Goal: Transaction & Acquisition: Book appointment/travel/reservation

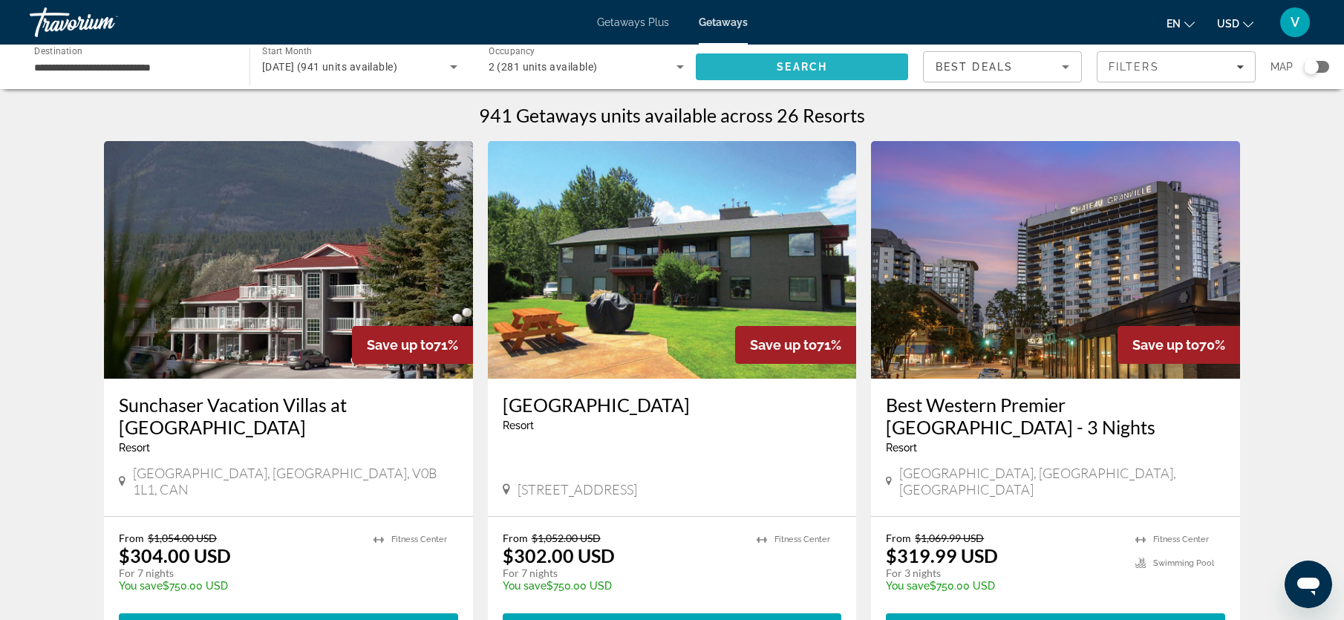
click at [838, 62] on span "Search" at bounding box center [802, 67] width 212 height 36
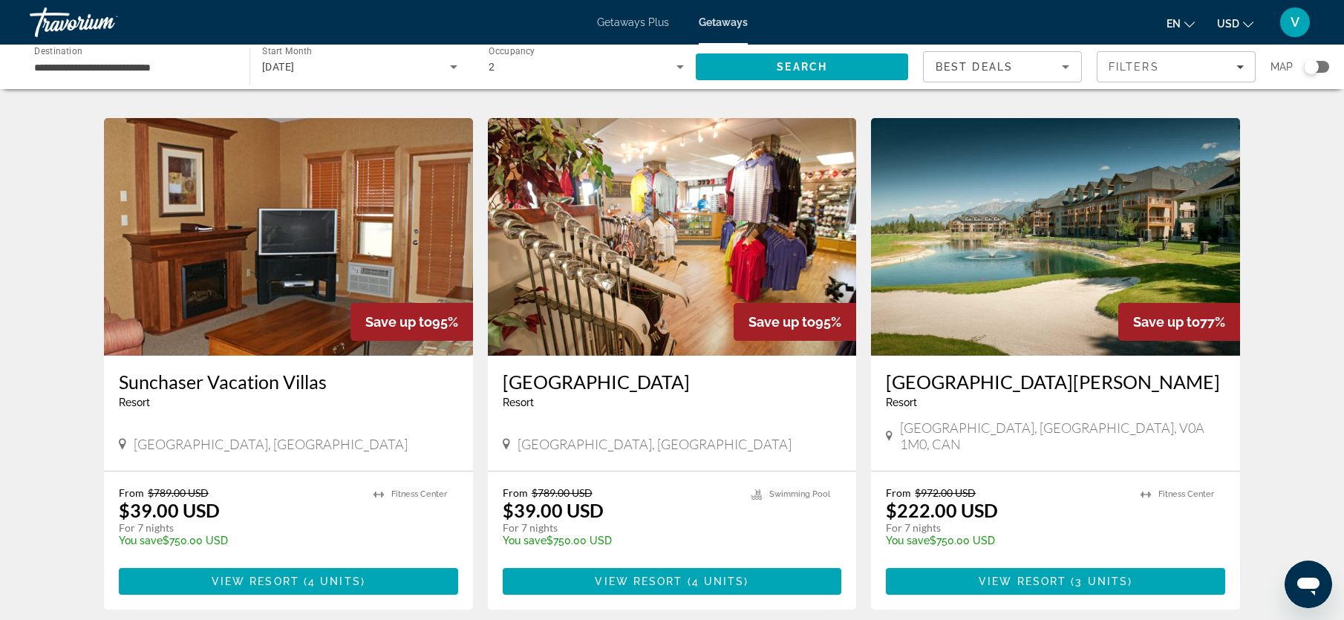
scroll to position [1056, 0]
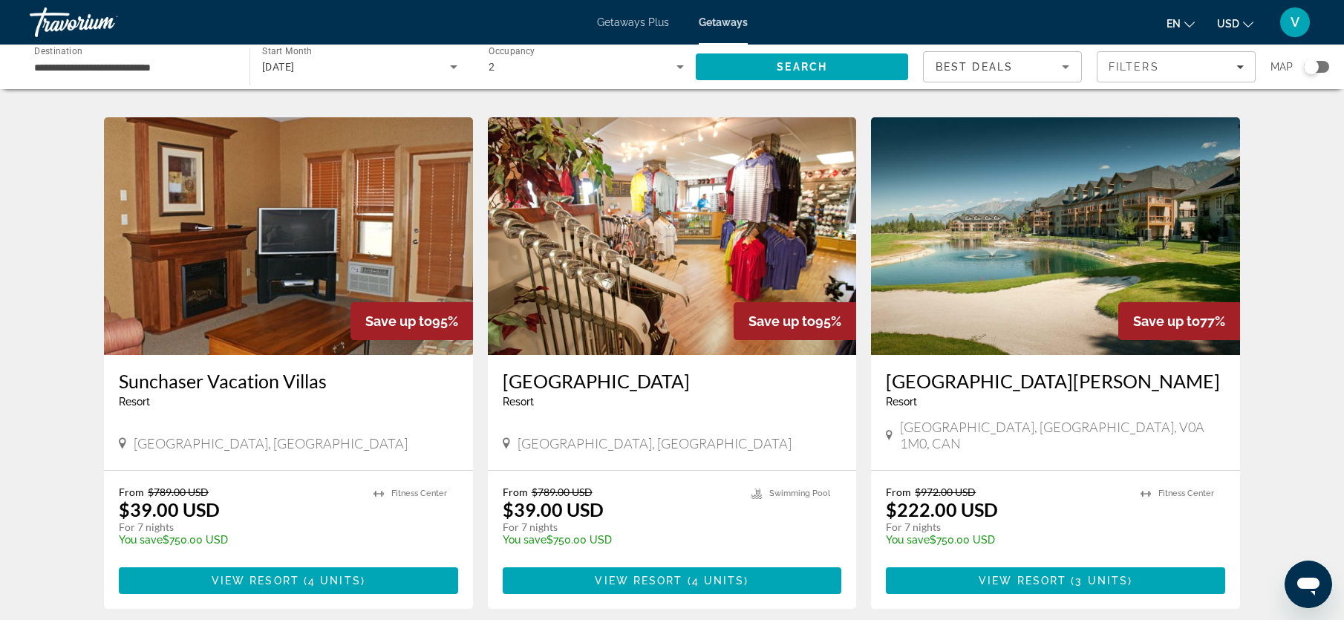
click at [205, 381] on h3 "Sunchaser Vacation Villas" at bounding box center [288, 381] width 339 height 22
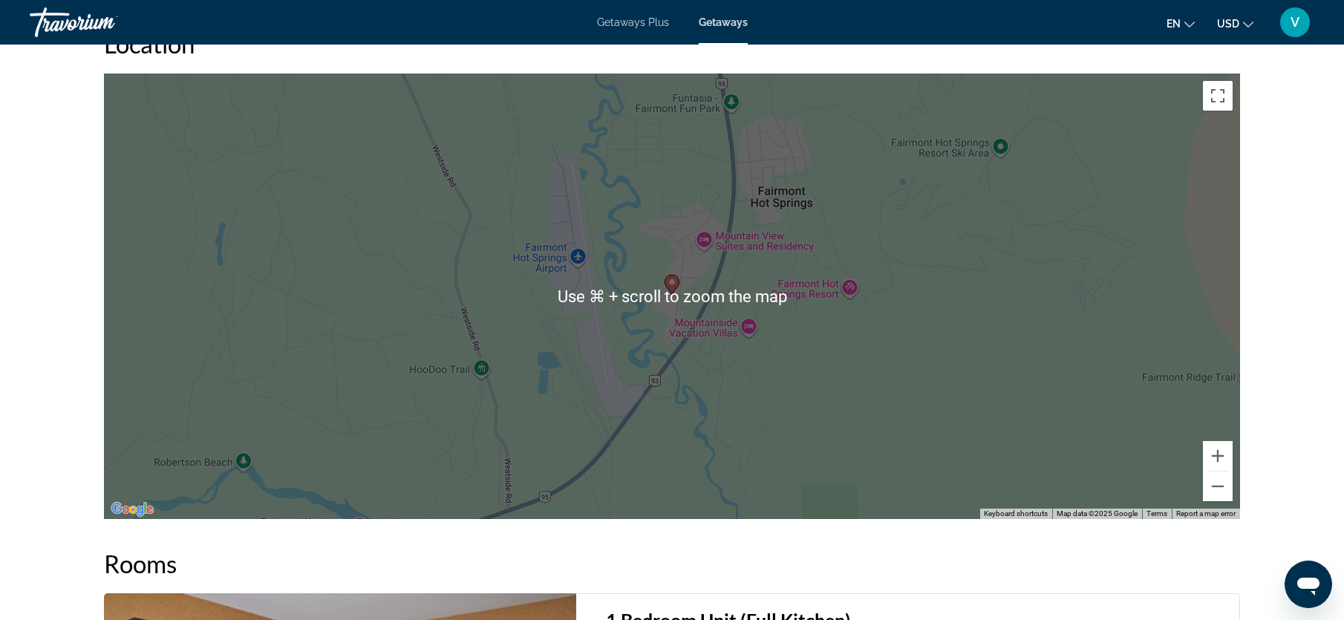
scroll to position [2088, 0]
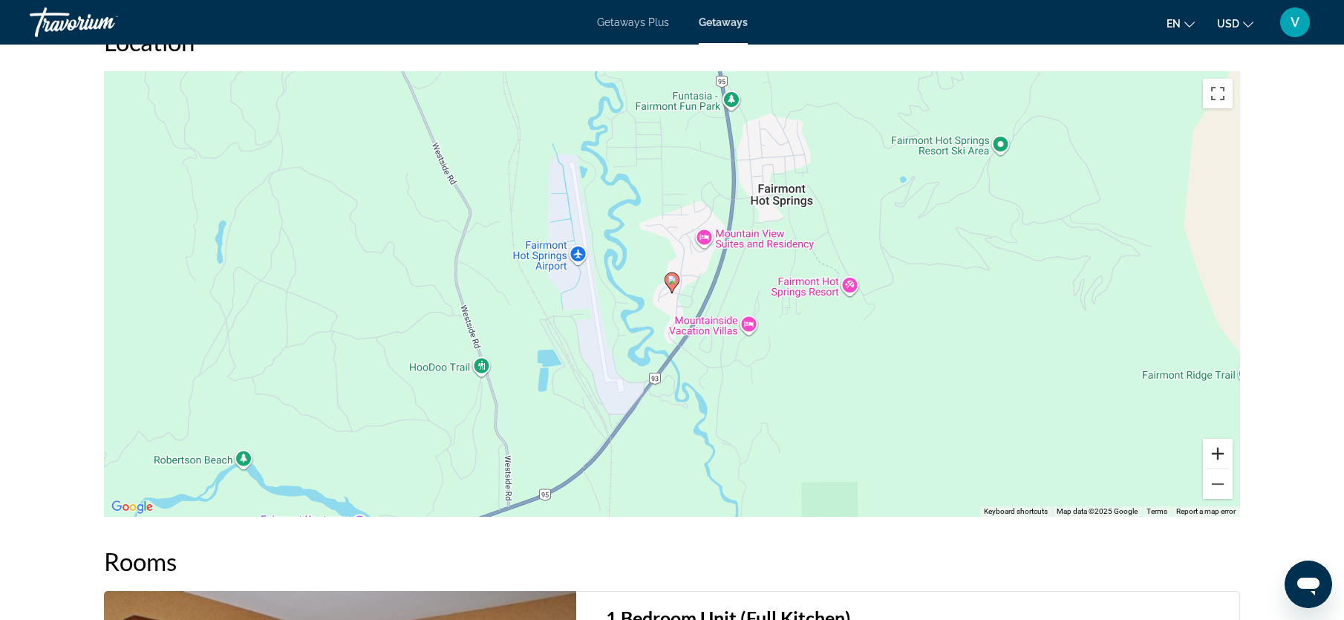
click at [1217, 457] on button "Zoom in" at bounding box center [1218, 454] width 30 height 30
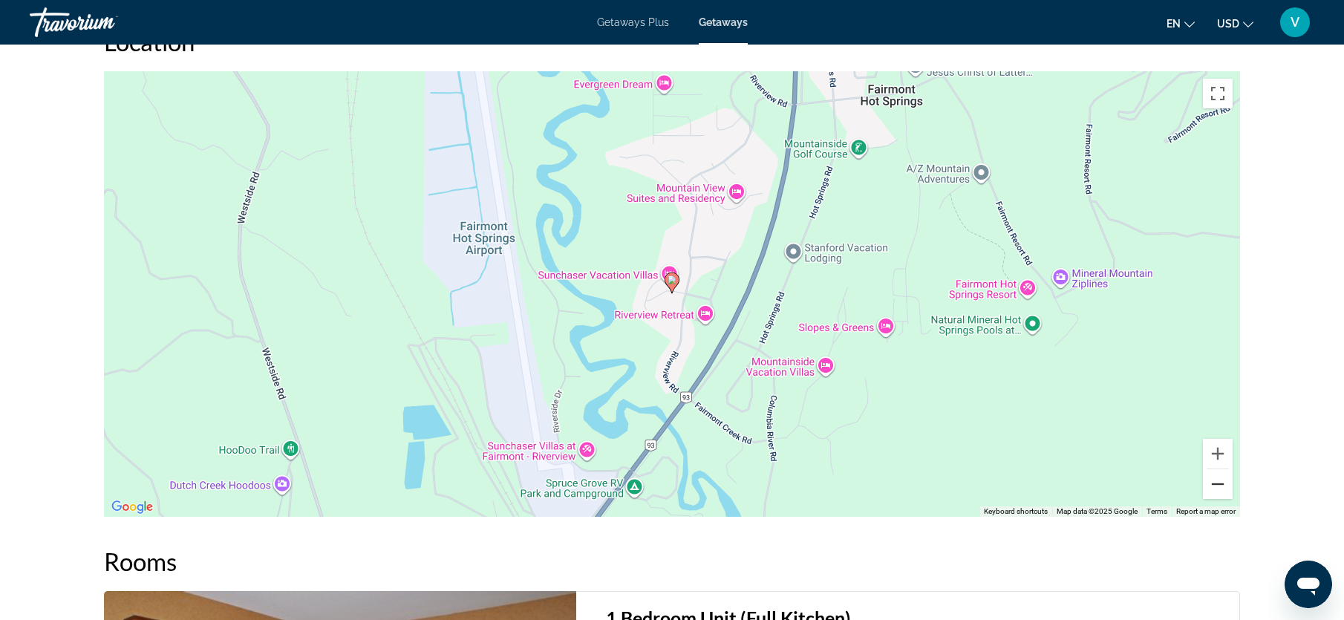
click at [1213, 480] on button "Zoom out" at bounding box center [1218, 484] width 30 height 30
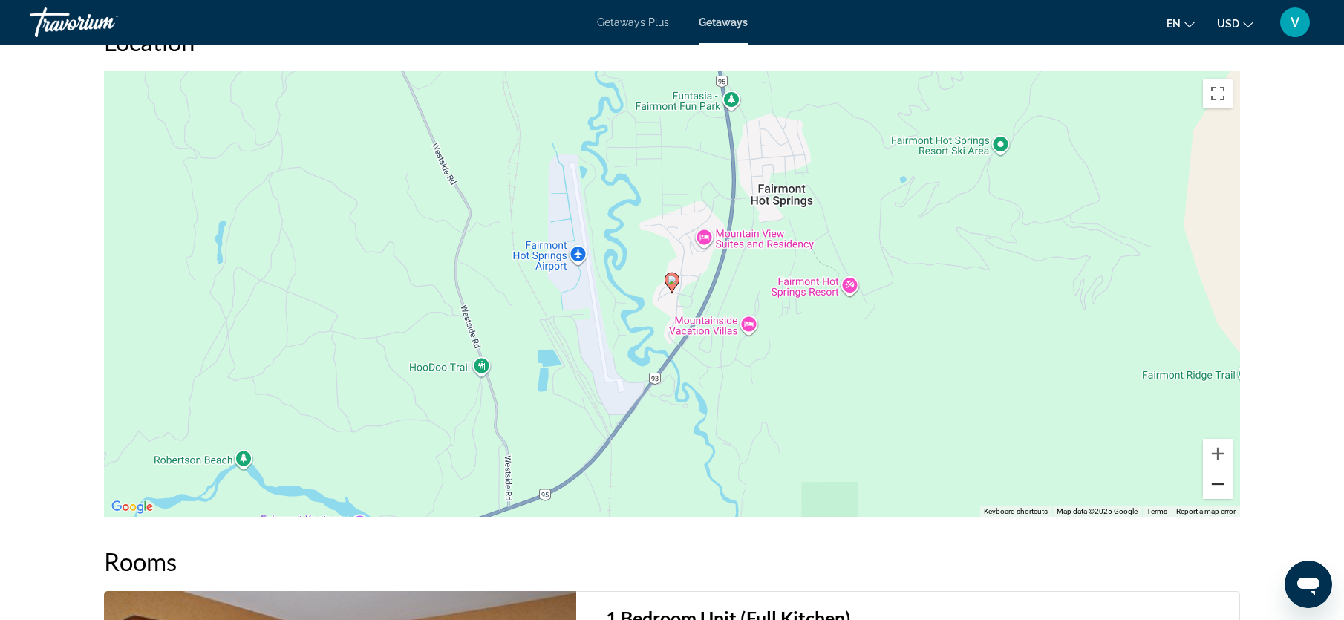
click at [1213, 480] on button "Zoom out" at bounding box center [1218, 484] width 30 height 30
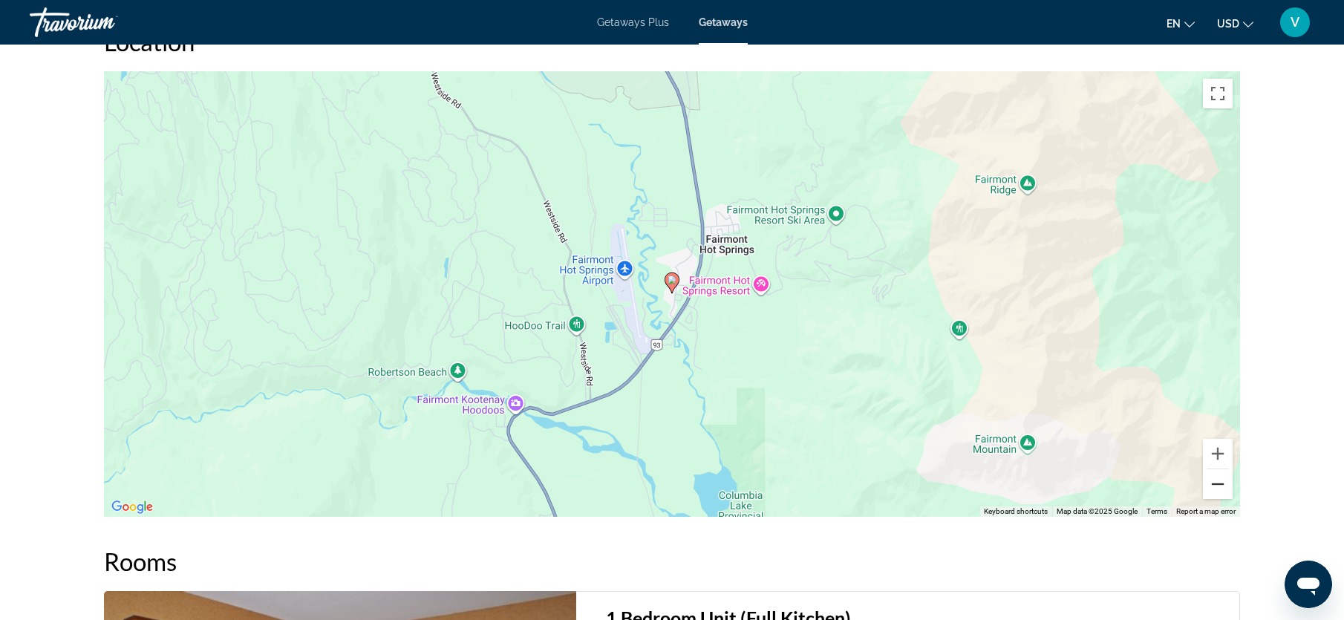
click at [1213, 480] on button "Zoom out" at bounding box center [1218, 484] width 30 height 30
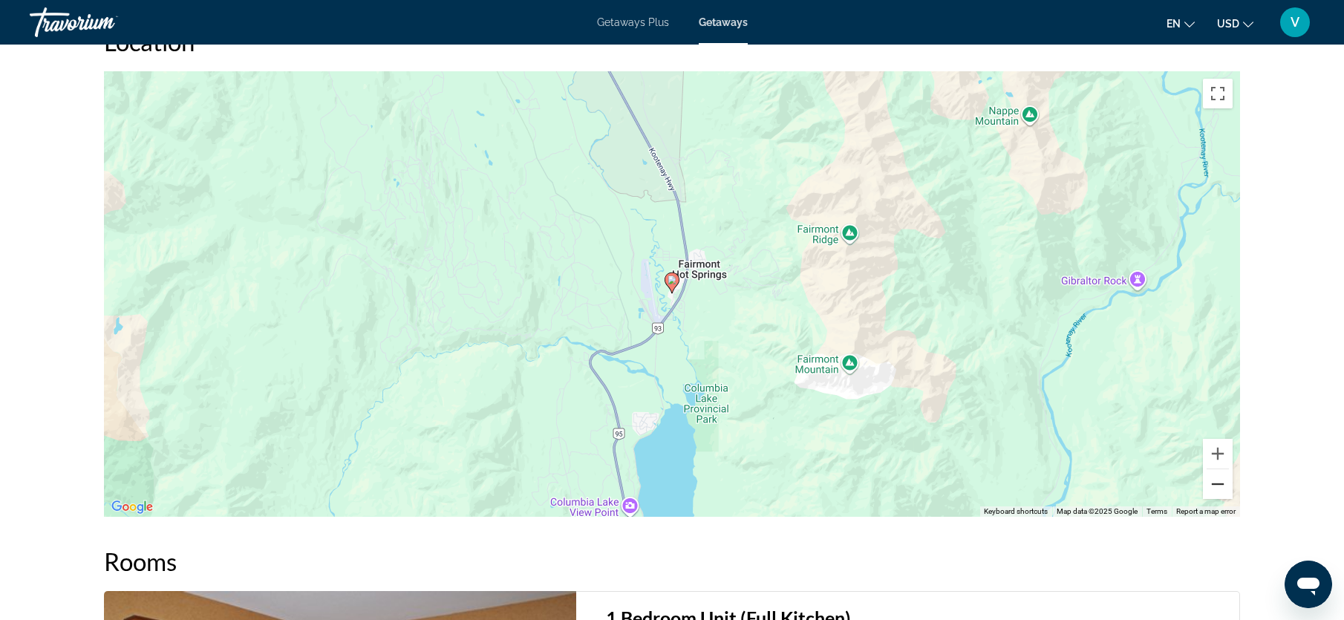
click at [1213, 480] on button "Zoom out" at bounding box center [1218, 484] width 30 height 30
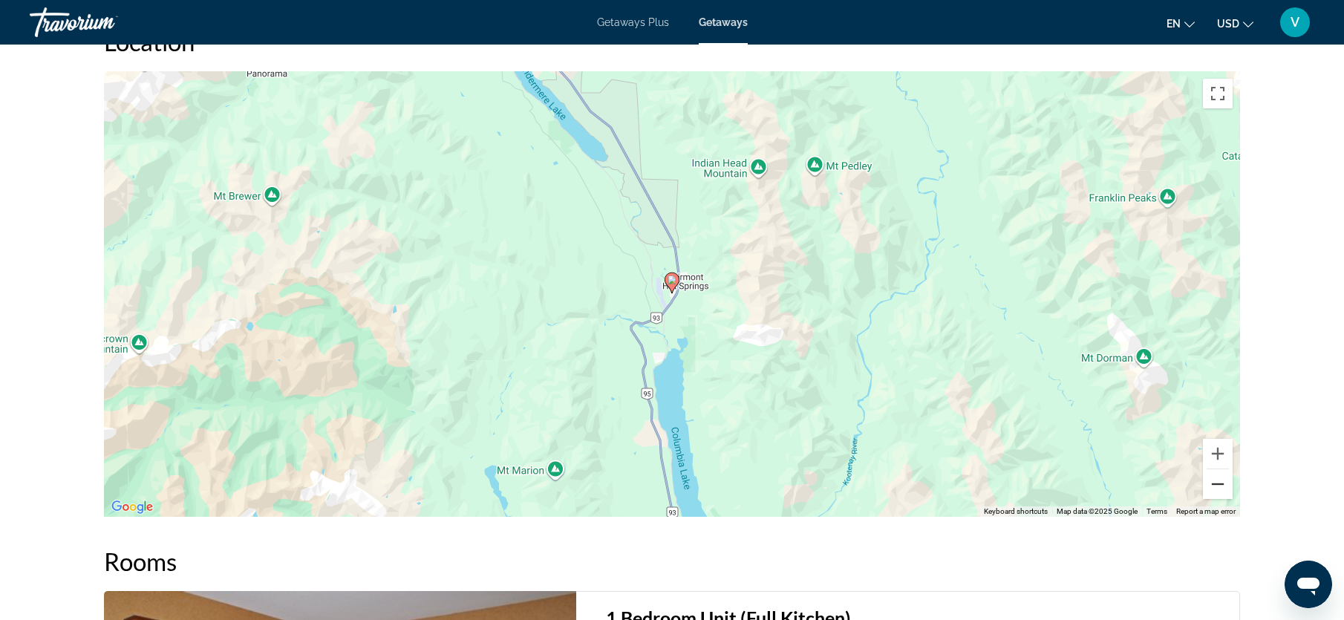
click at [1213, 480] on button "Zoom out" at bounding box center [1218, 484] width 30 height 30
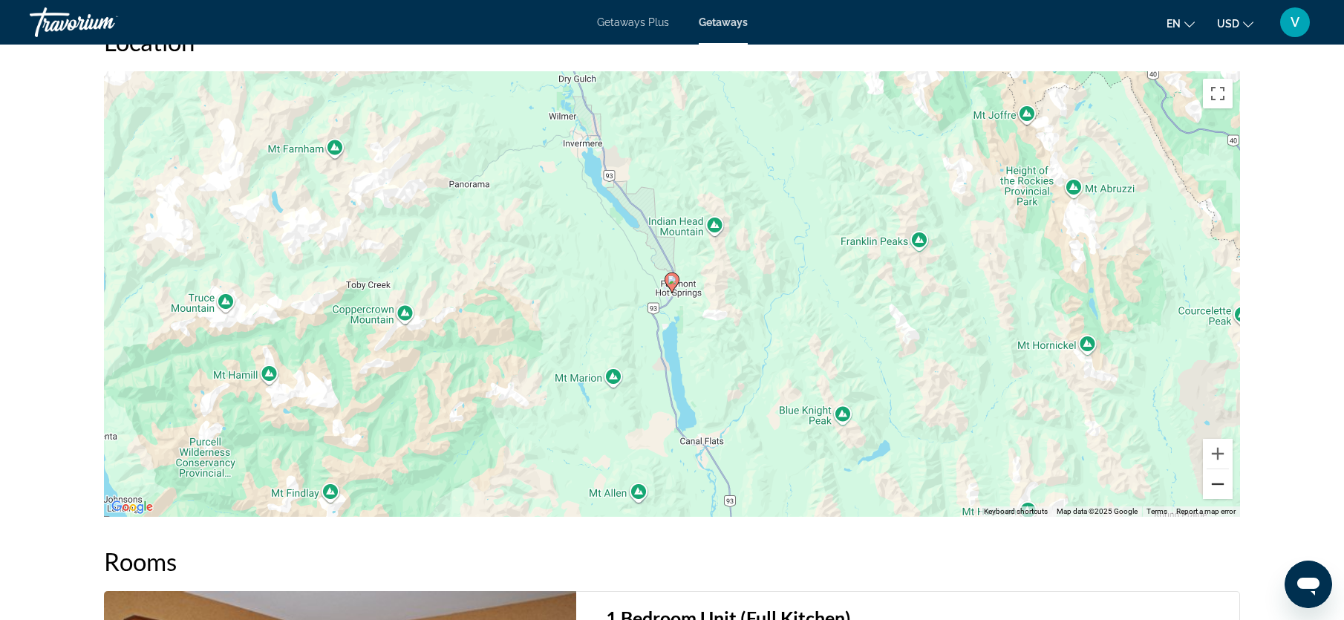
click at [1213, 480] on button "Zoom out" at bounding box center [1218, 484] width 30 height 30
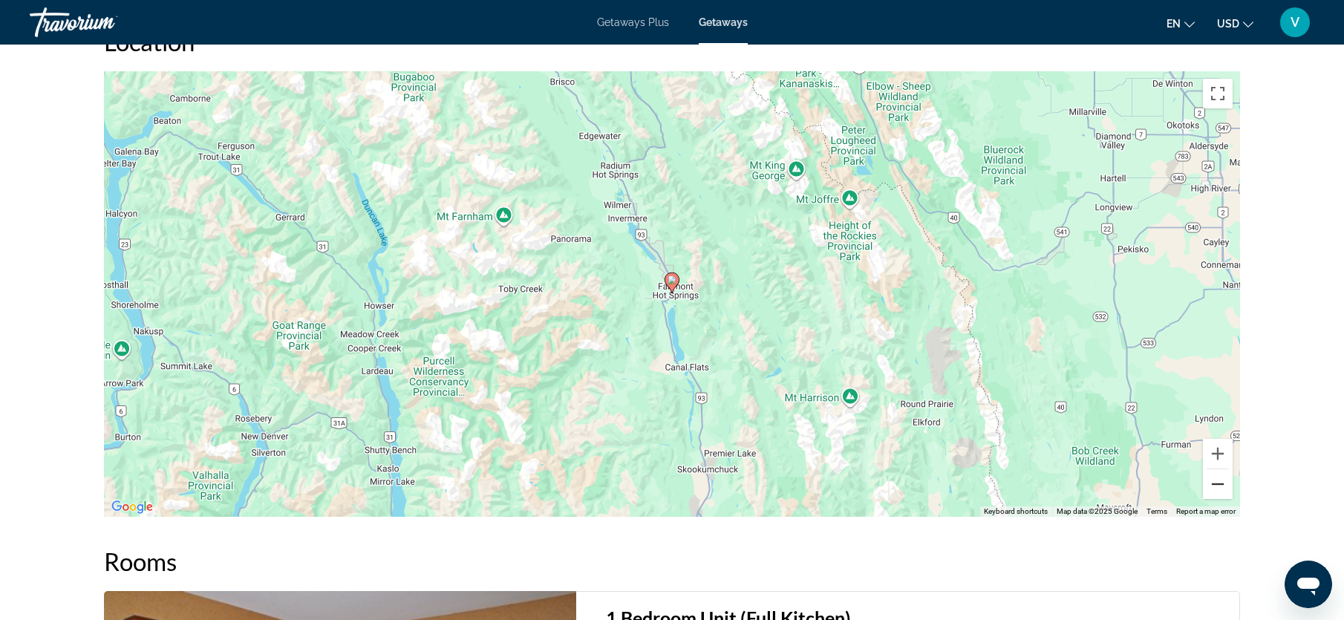
click at [1213, 480] on button "Zoom out" at bounding box center [1218, 484] width 30 height 30
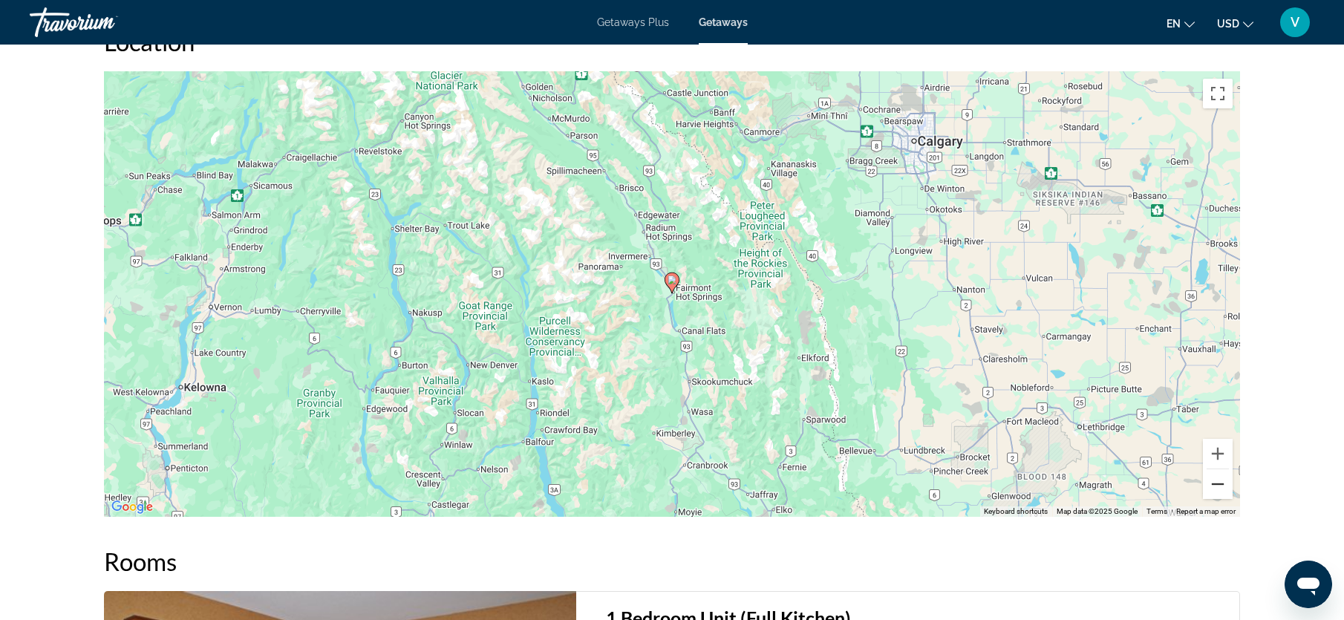
click at [1213, 480] on button "Zoom out" at bounding box center [1218, 484] width 30 height 30
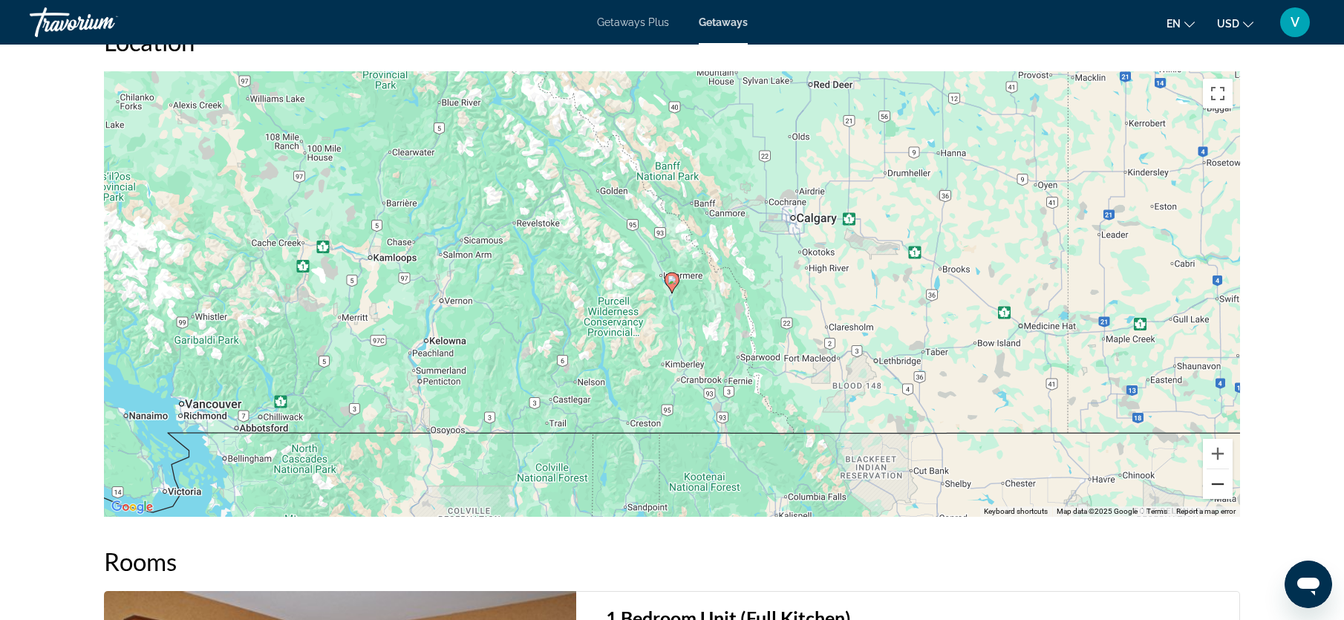
click at [1213, 480] on button "Zoom out" at bounding box center [1218, 484] width 30 height 30
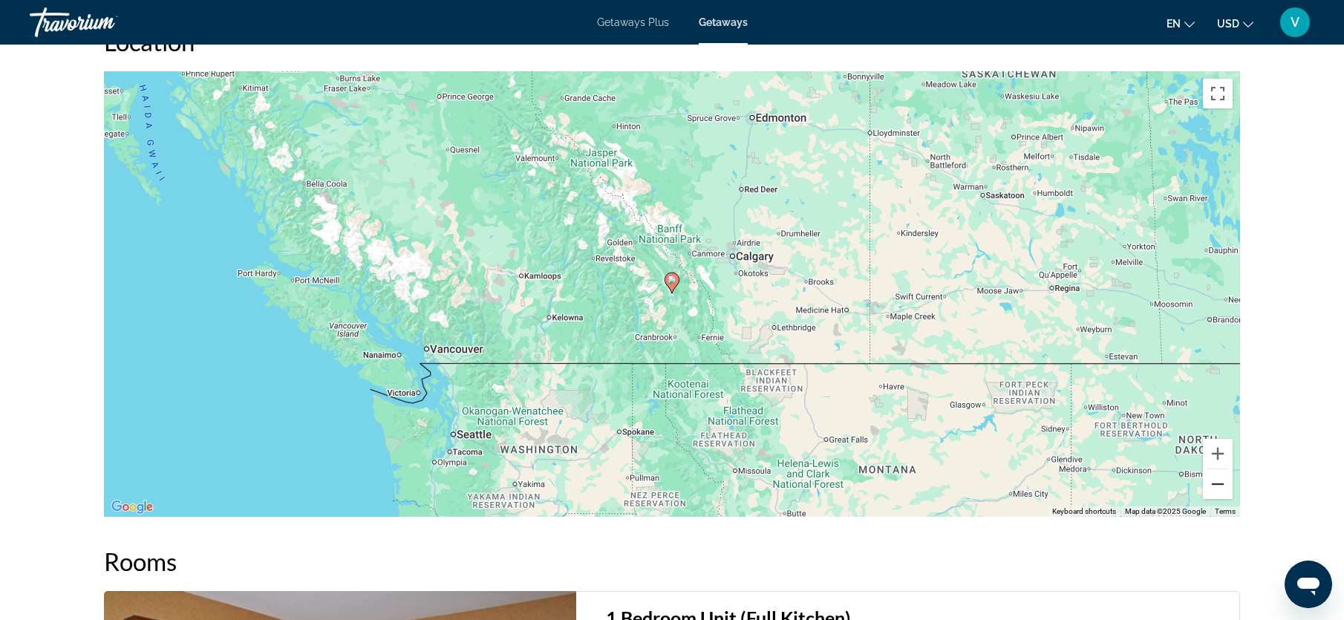
click at [1213, 480] on button "Zoom out" at bounding box center [1218, 484] width 30 height 30
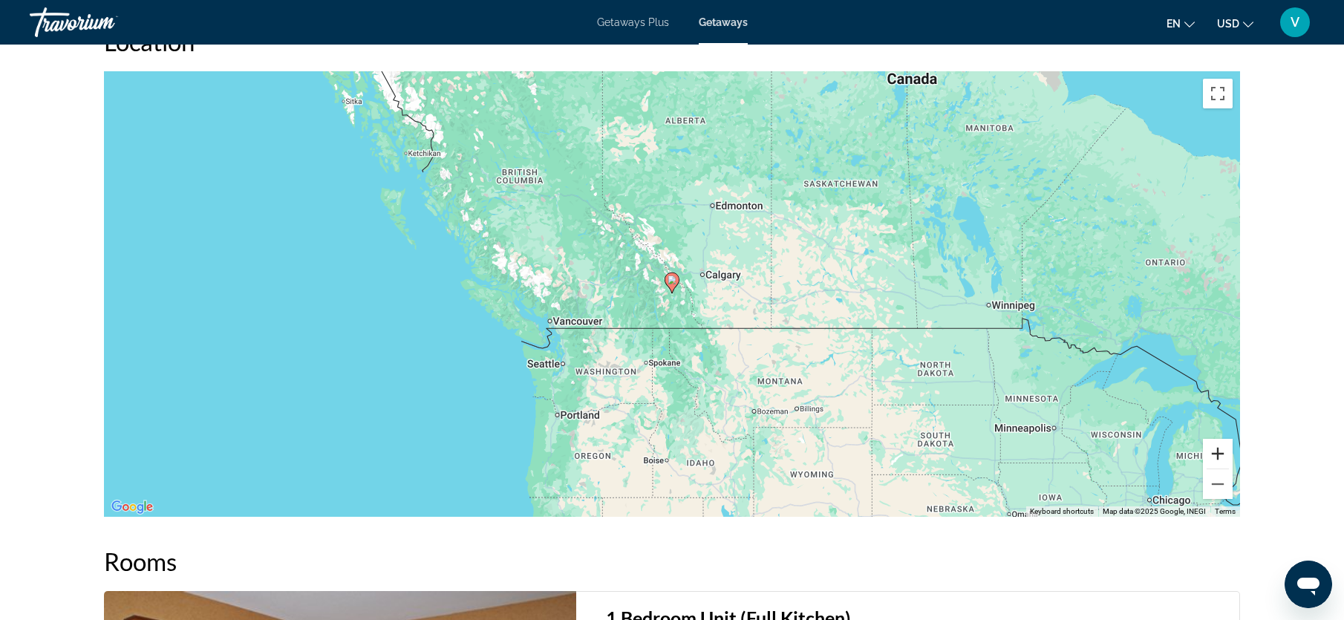
click at [1218, 453] on button "Zoom in" at bounding box center [1218, 454] width 30 height 30
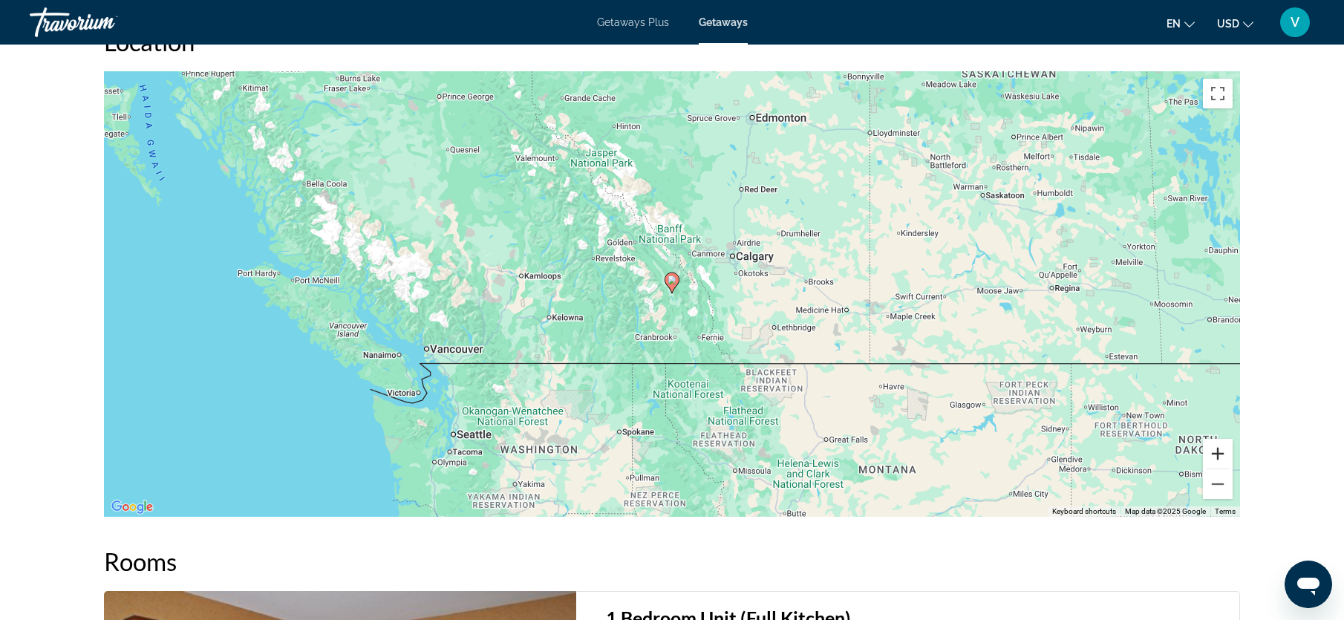
click at [1220, 454] on button "Zoom in" at bounding box center [1218, 454] width 30 height 30
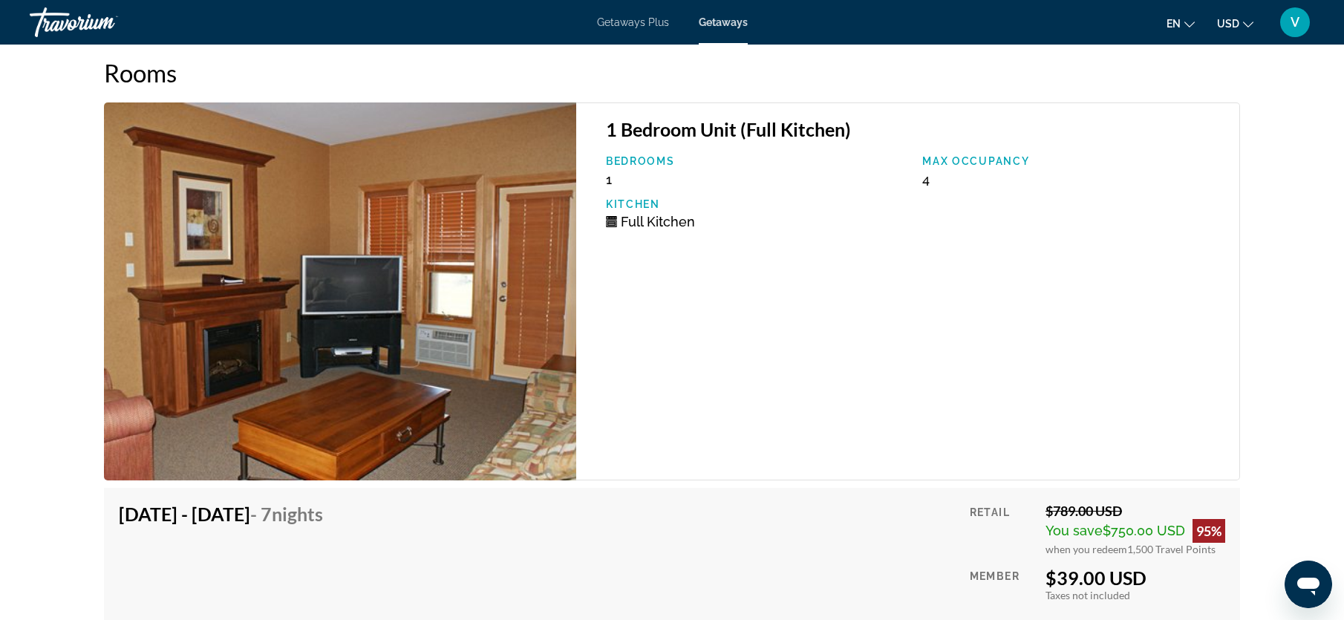
scroll to position [2578, 0]
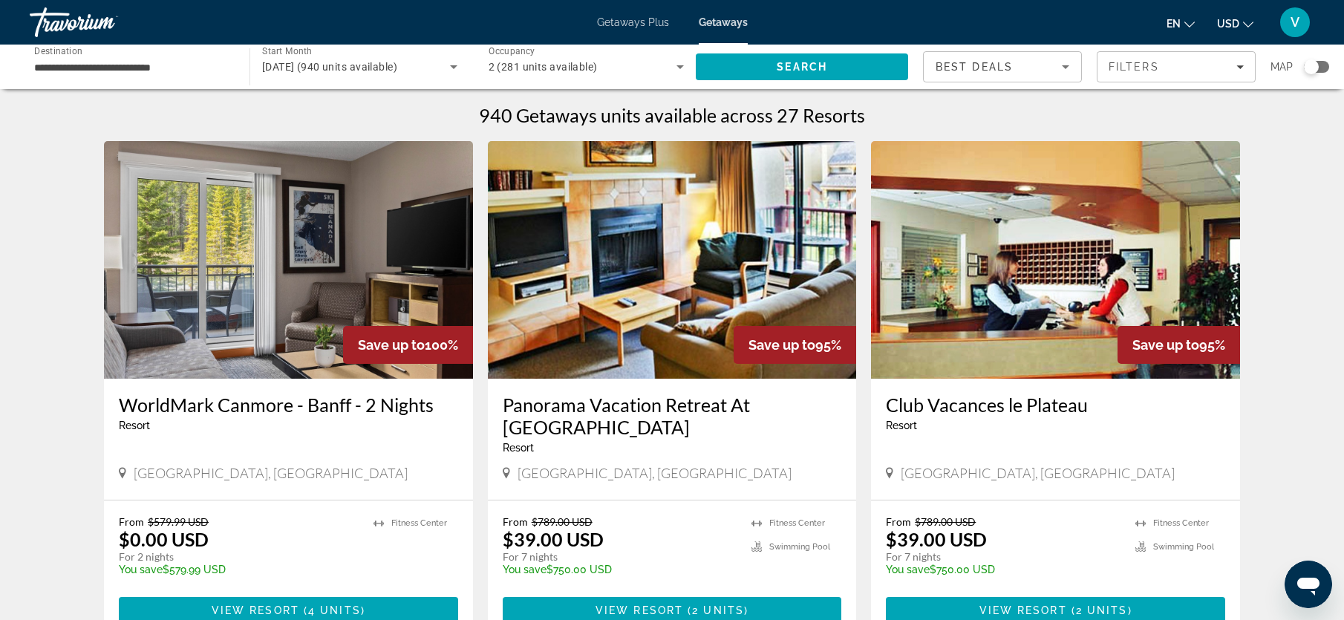
click at [116, 65] on input "**********" at bounding box center [132, 68] width 196 height 18
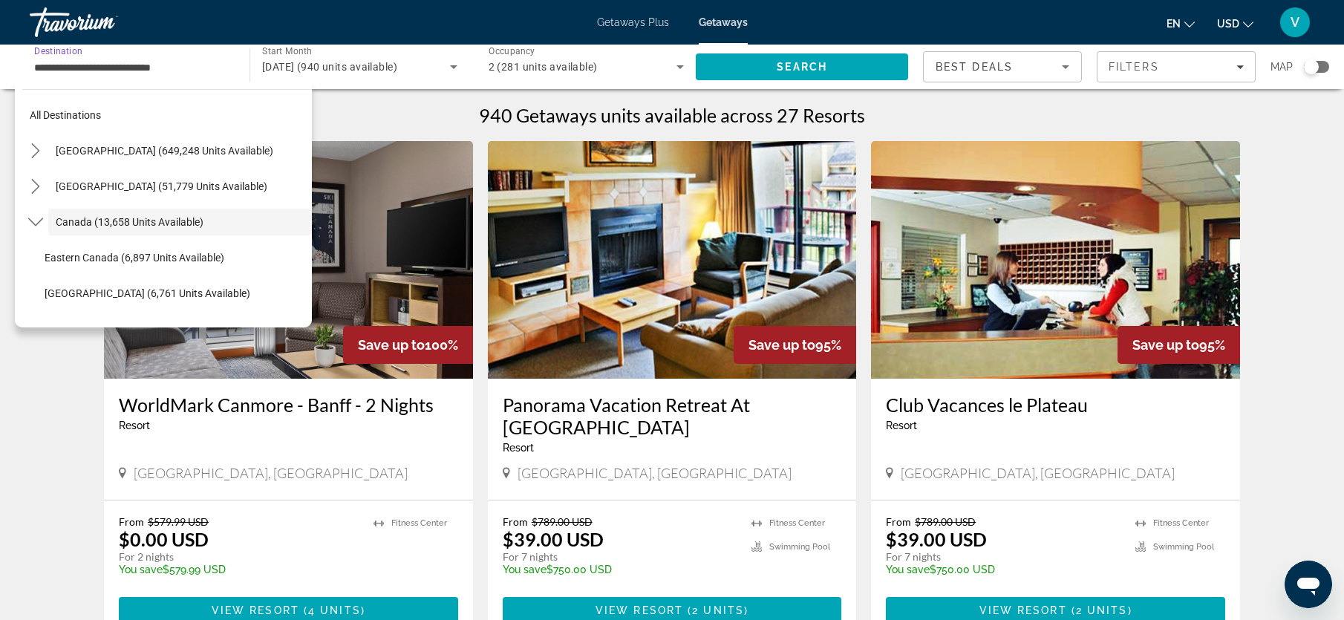
scroll to position [17, 0]
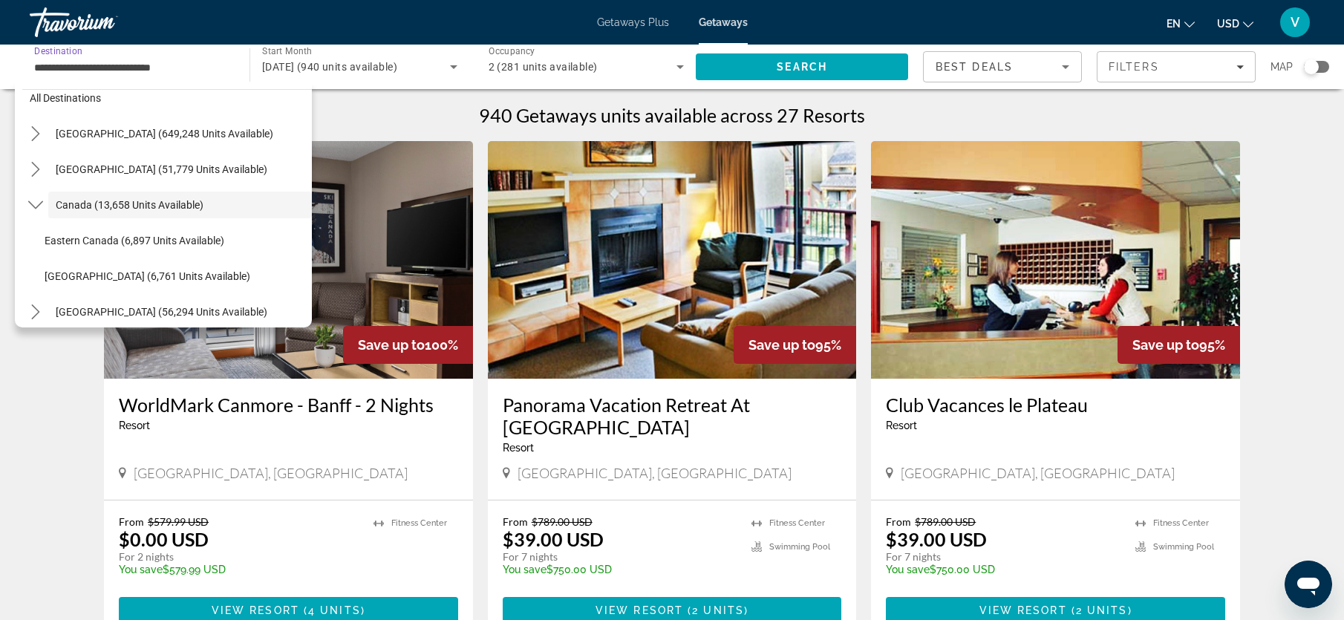
click at [359, 560] on p "For 2 nights" at bounding box center [239, 556] width 240 height 13
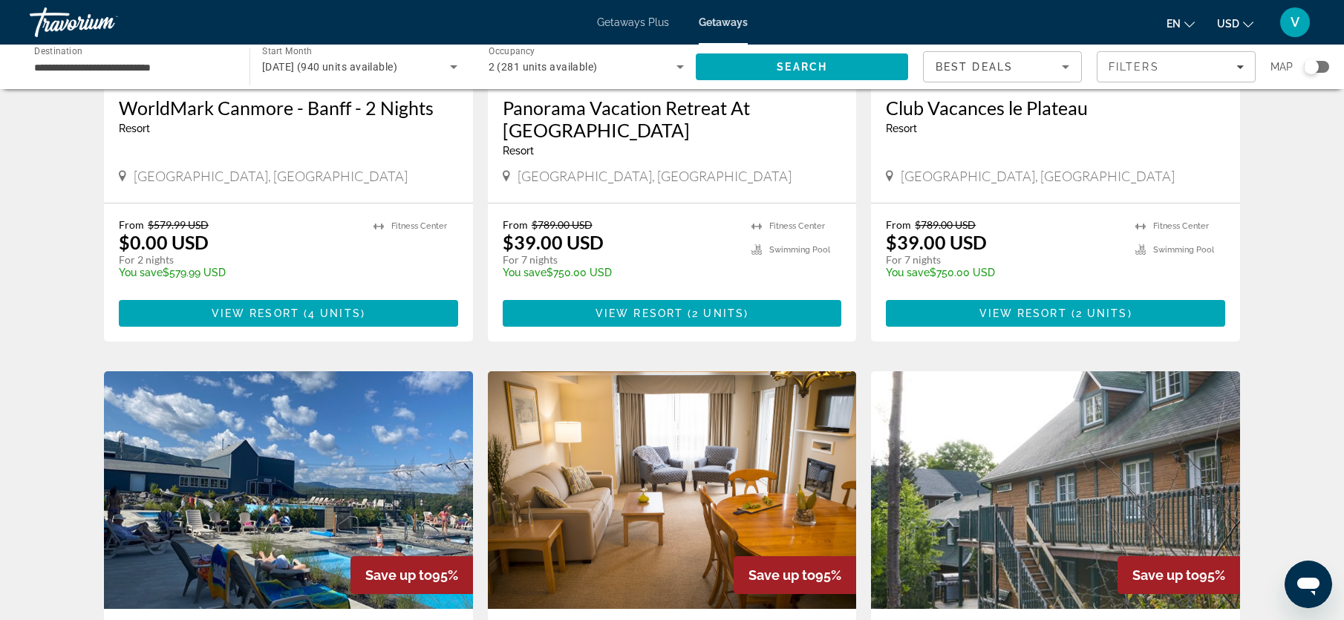
scroll to position [0, 0]
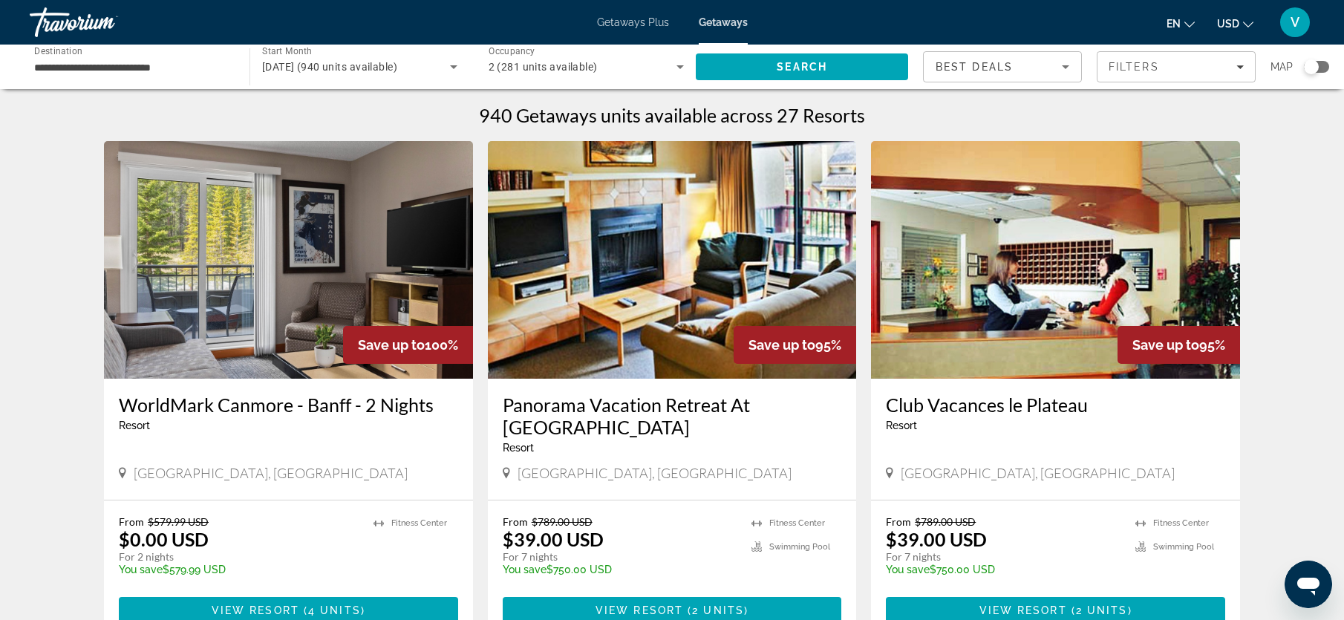
click at [633, 25] on span "Getaways Plus" at bounding box center [633, 22] width 72 height 12
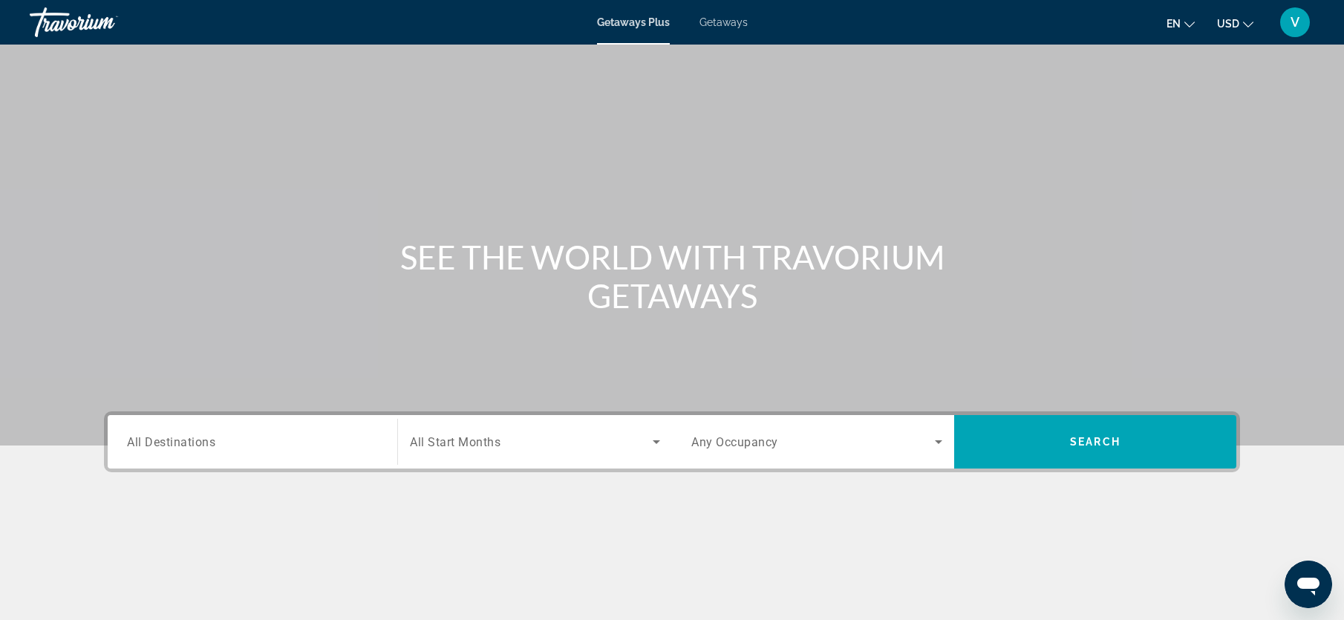
click at [380, 448] on div "Destination All Destinations" at bounding box center [252, 442] width 275 height 42
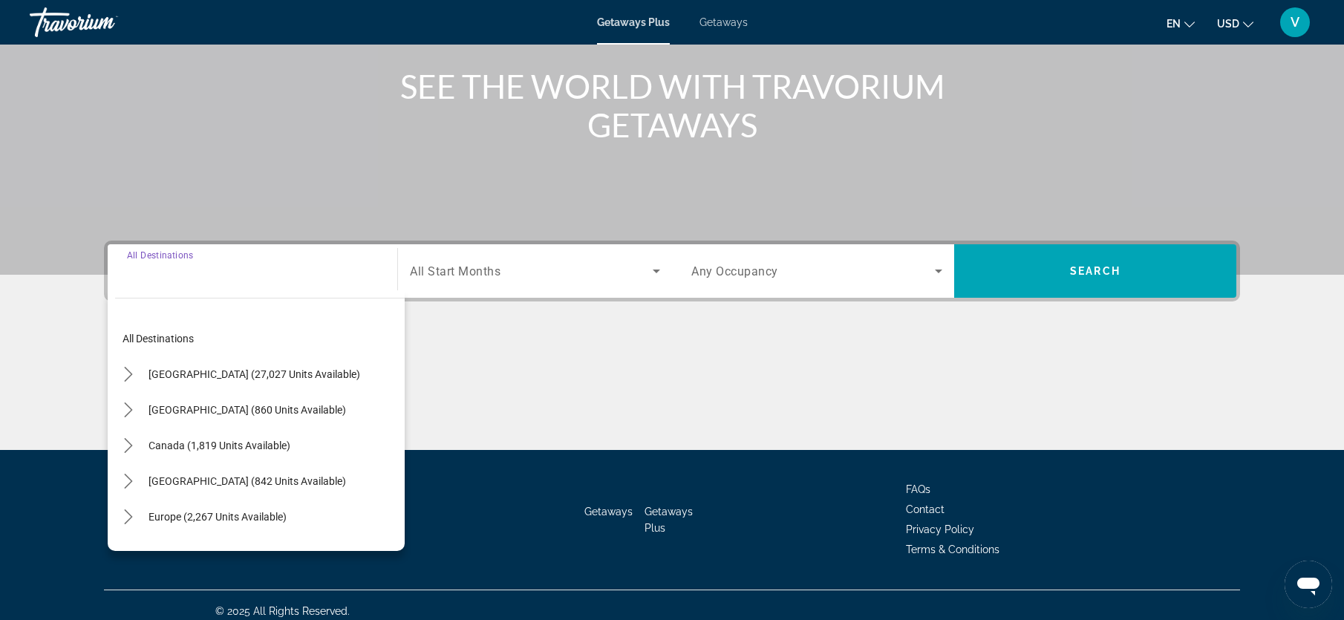
scroll to position [183, 0]
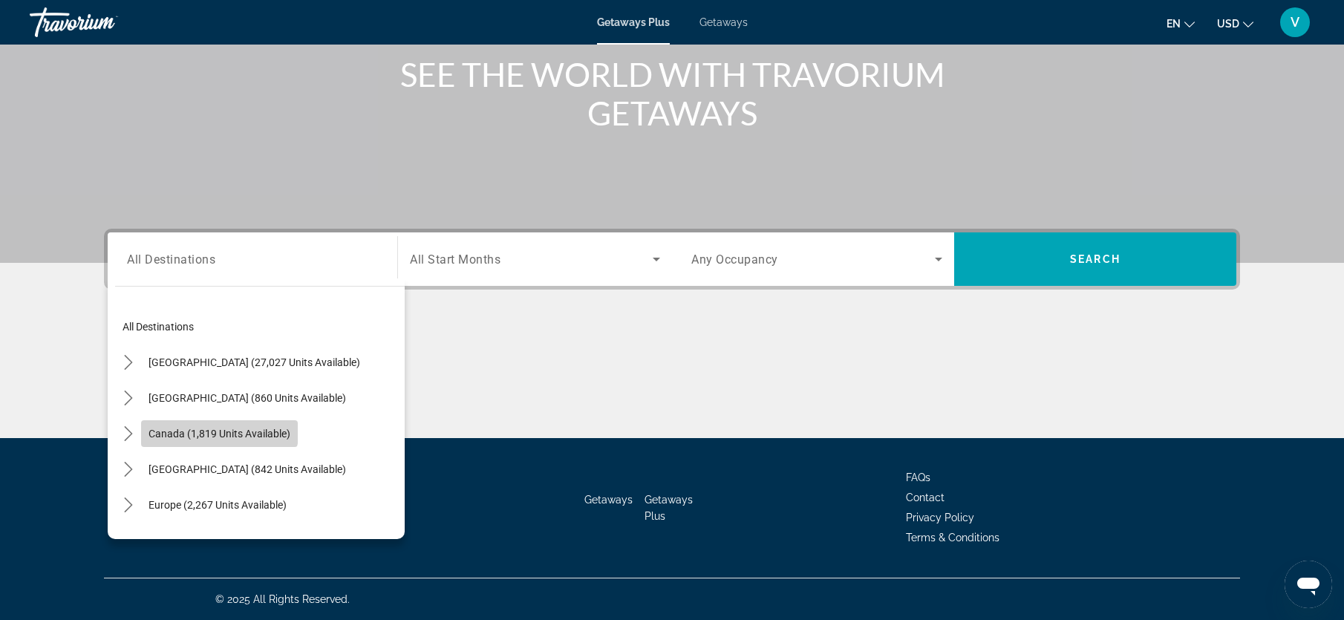
click at [213, 428] on span "Canada (1,819 units available)" at bounding box center [219, 434] width 142 height 12
type input "**********"
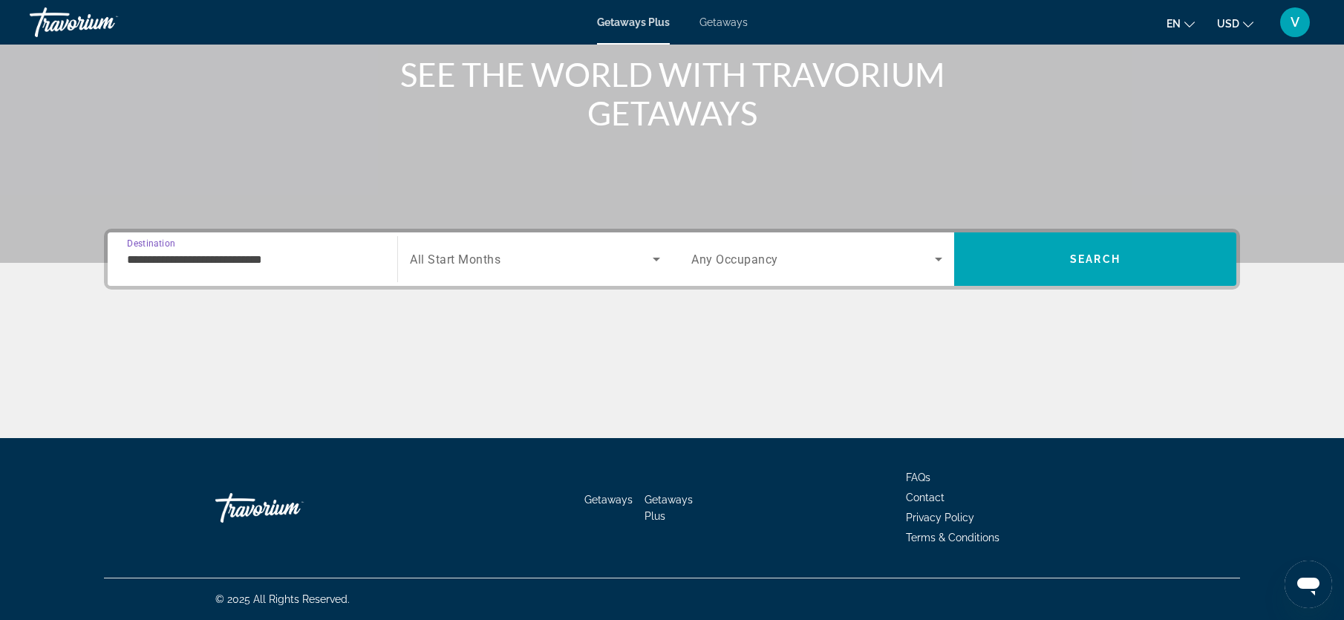
click at [611, 266] on span "Search widget" at bounding box center [531, 259] width 243 height 18
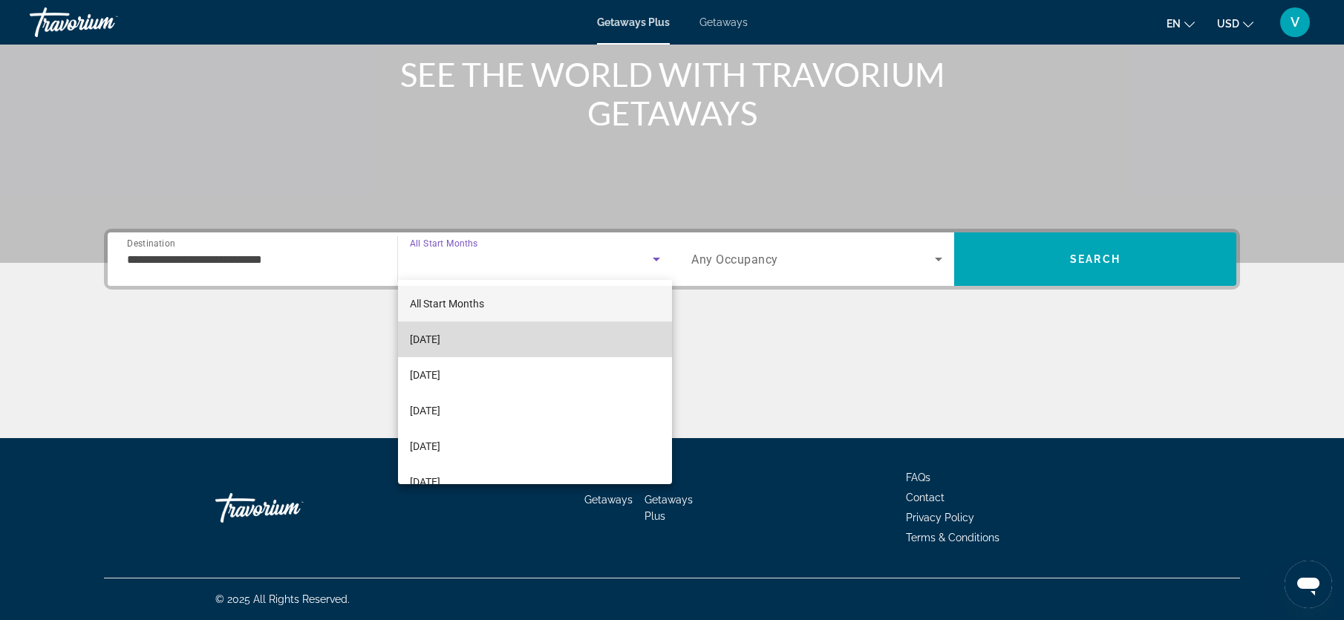
click at [495, 339] on mat-option "[DATE]" at bounding box center [535, 339] width 274 height 36
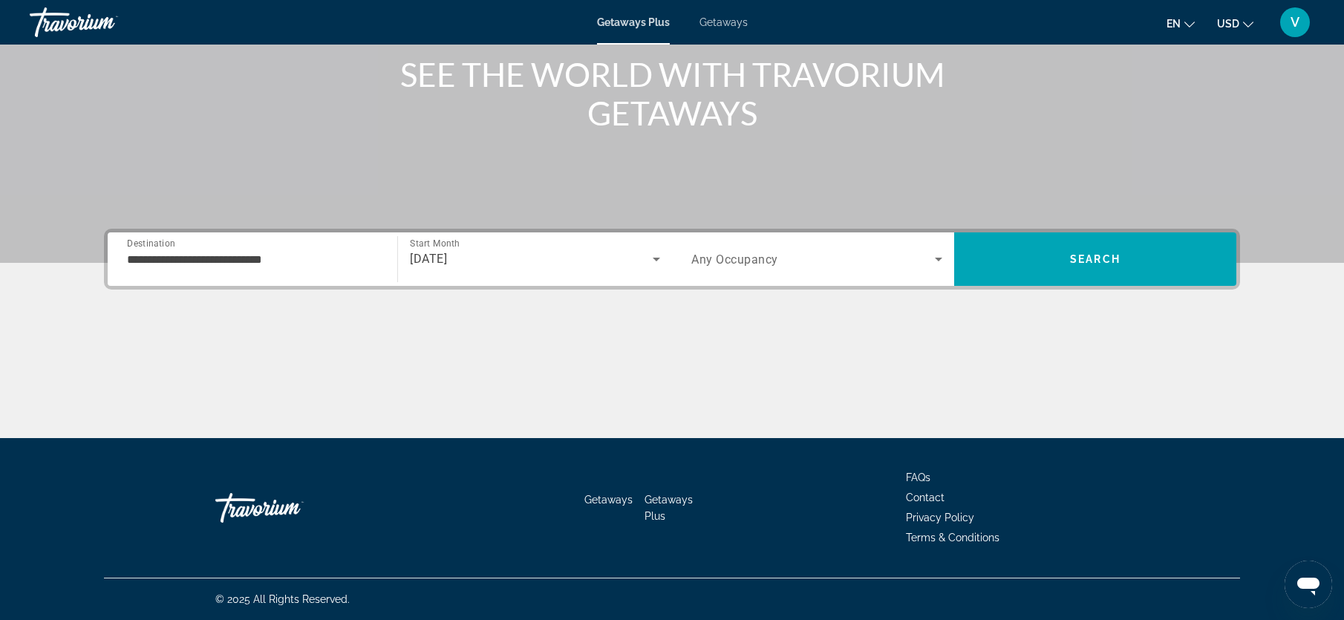
click at [889, 249] on div "Search widget" at bounding box center [816, 259] width 251 height 42
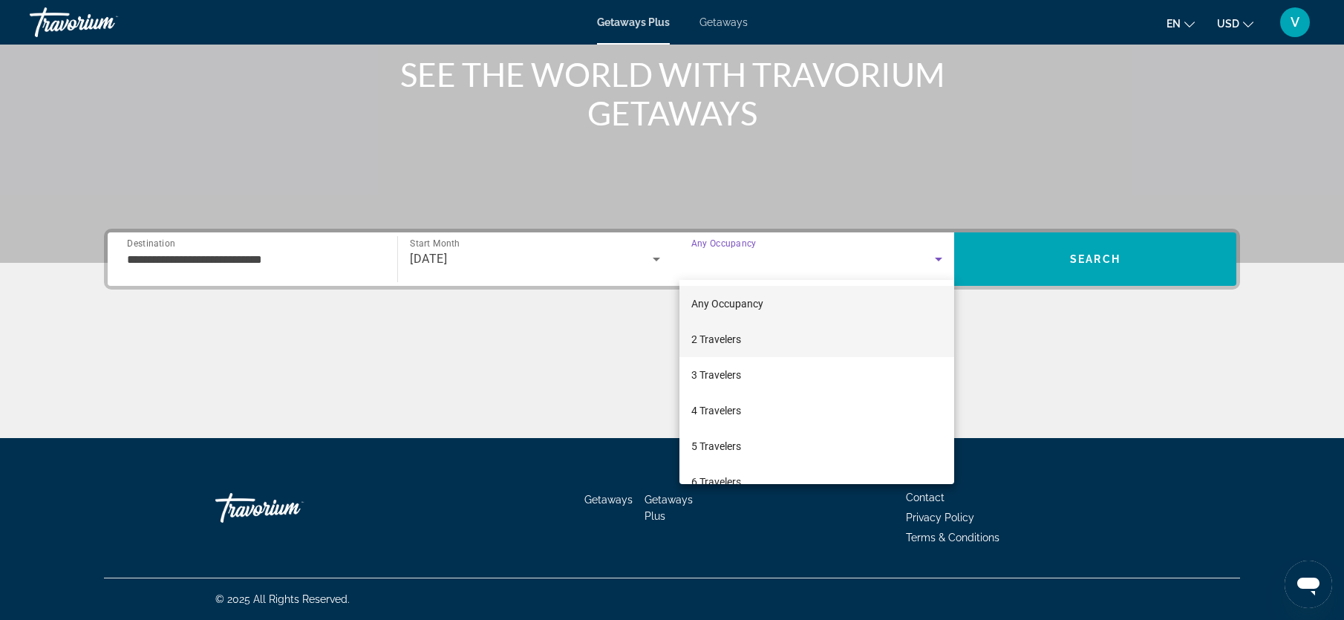
click at [772, 340] on mat-option "2 Travelers" at bounding box center [816, 339] width 275 height 36
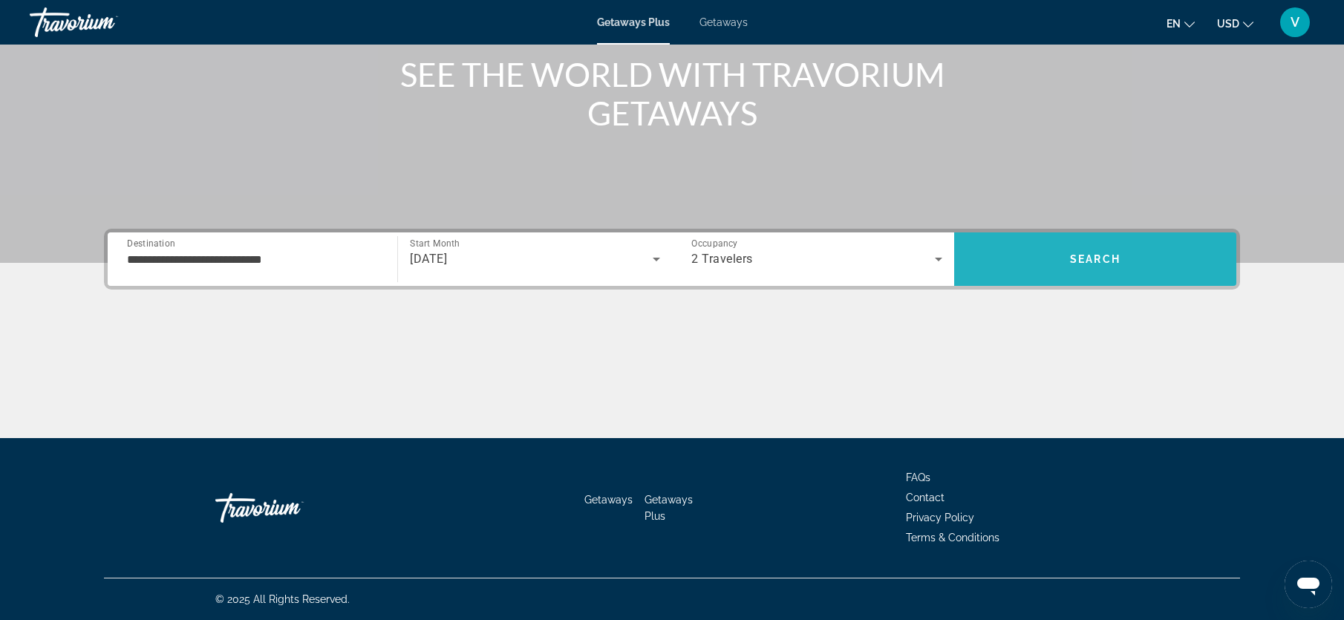
click at [1121, 273] on span "Search" at bounding box center [1095, 259] width 282 height 36
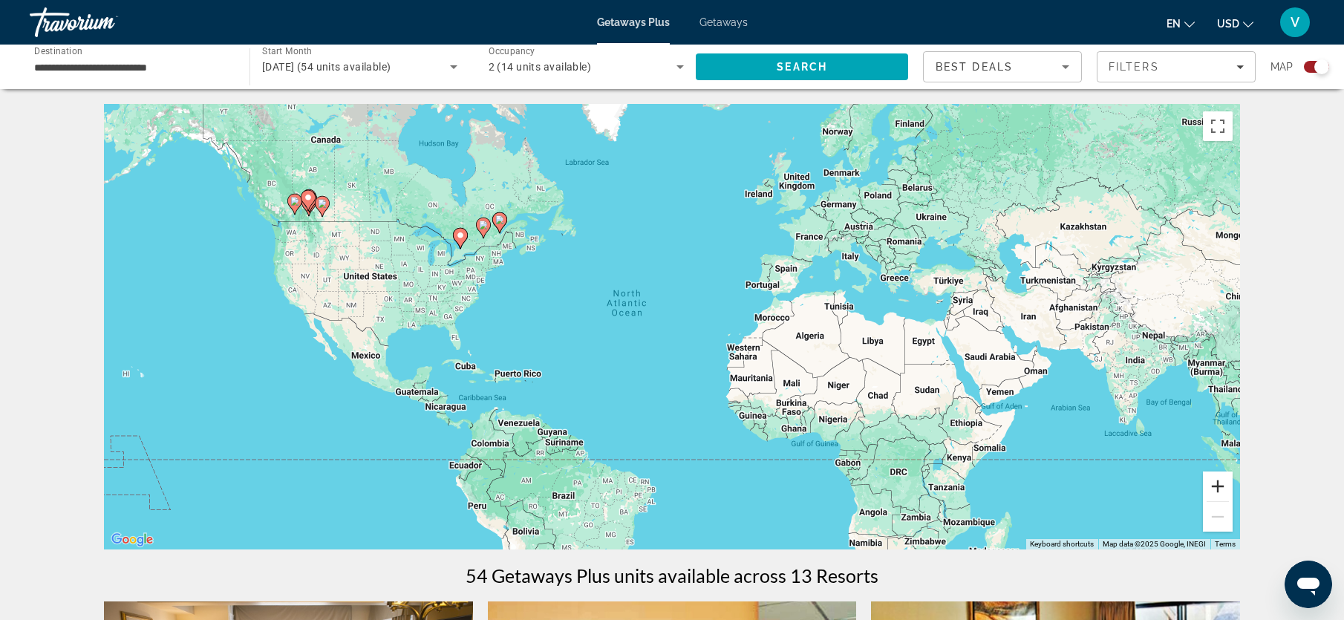
click at [1222, 494] on button "Zoom in" at bounding box center [1218, 486] width 30 height 30
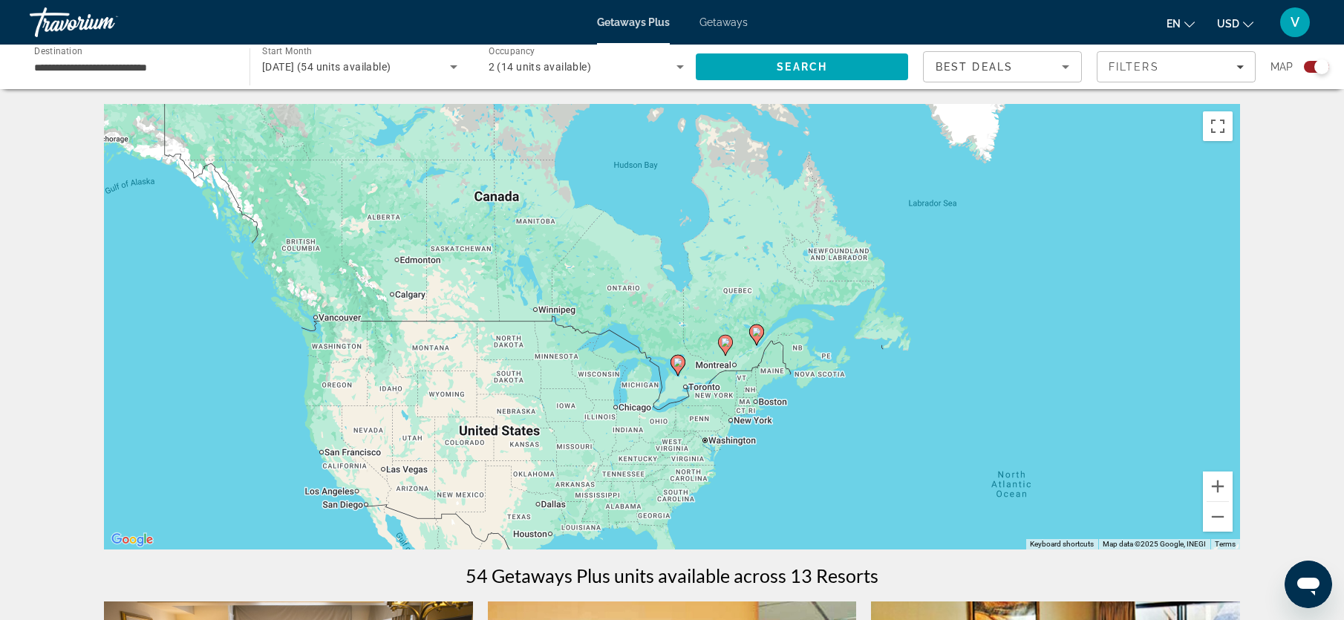
drag, startPoint x: 393, startPoint y: 248, endPoint x: 829, endPoint y: 452, distance: 481.3
click at [829, 452] on div "To activate drag with keyboard, press Alt + Enter. Once in keyboard drag state,…" at bounding box center [672, 326] width 1136 height 445
click at [1227, 485] on button "Zoom in" at bounding box center [1218, 486] width 30 height 30
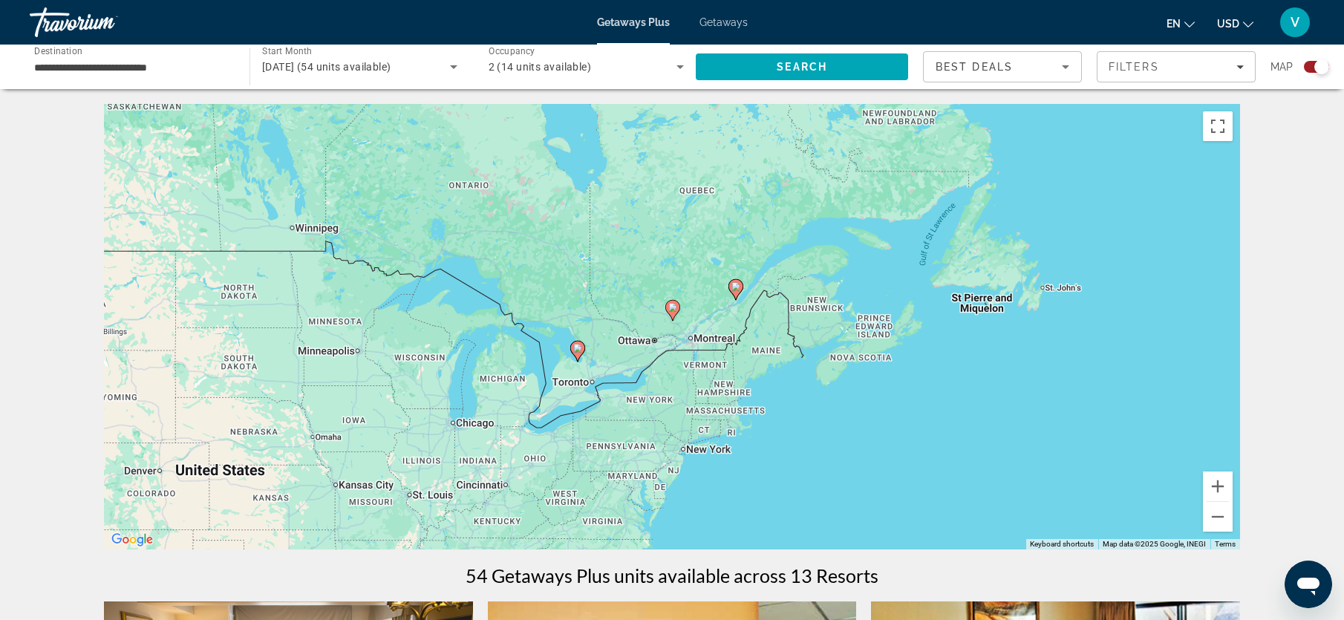
drag, startPoint x: 628, startPoint y: 351, endPoint x: 546, endPoint y: 302, distance: 95.2
click at [532, 287] on div "To activate drag with keyboard, press Alt + Enter. Once in keyboard drag state,…" at bounding box center [672, 326] width 1136 height 445
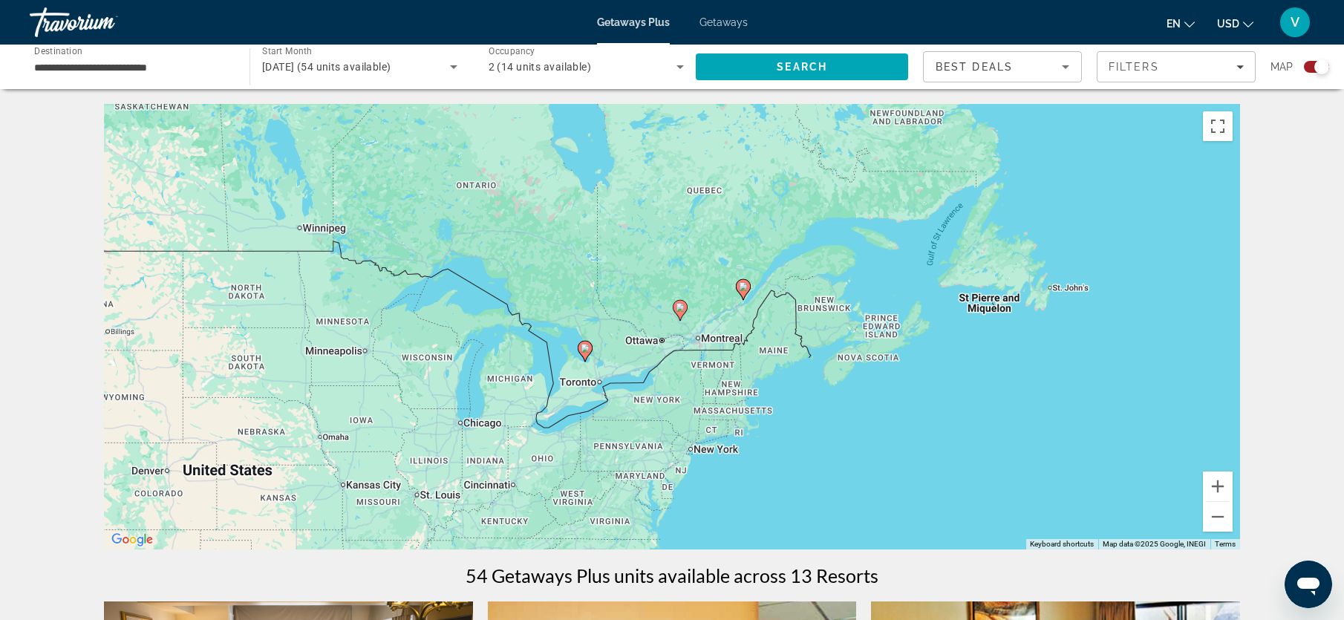
click at [585, 347] on image "Main content" at bounding box center [585, 348] width 9 height 9
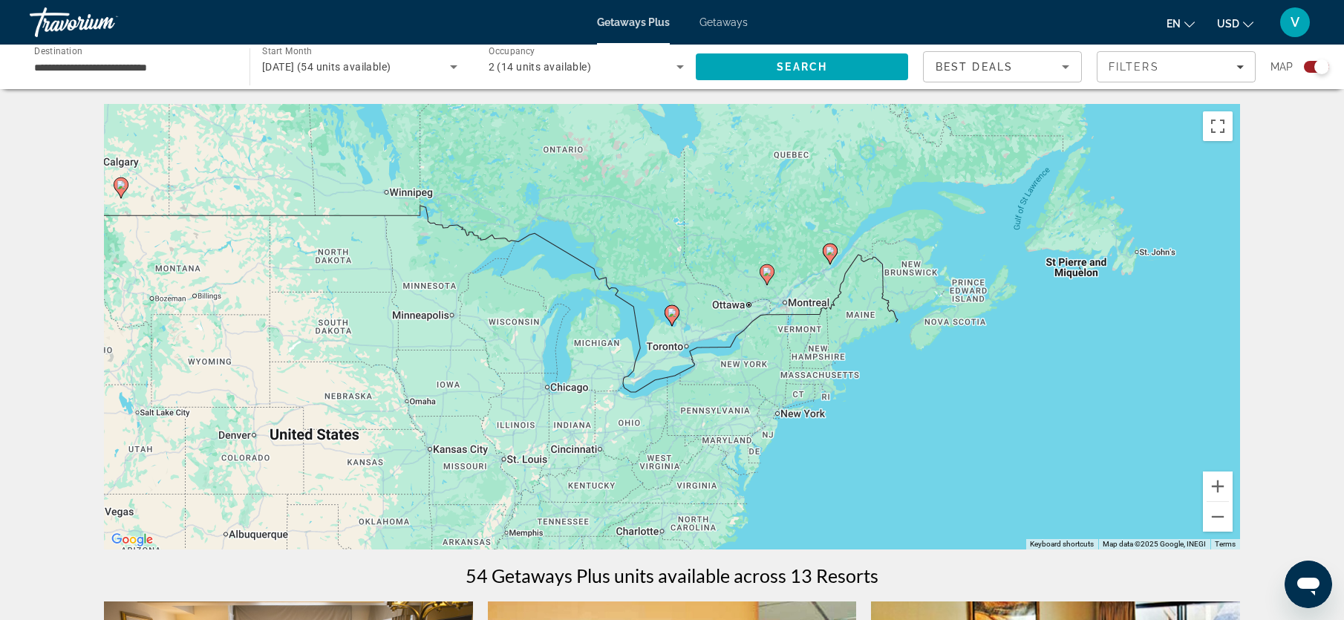
click at [673, 318] on icon "Main content" at bounding box center [671, 315] width 13 height 19
type input "**********"
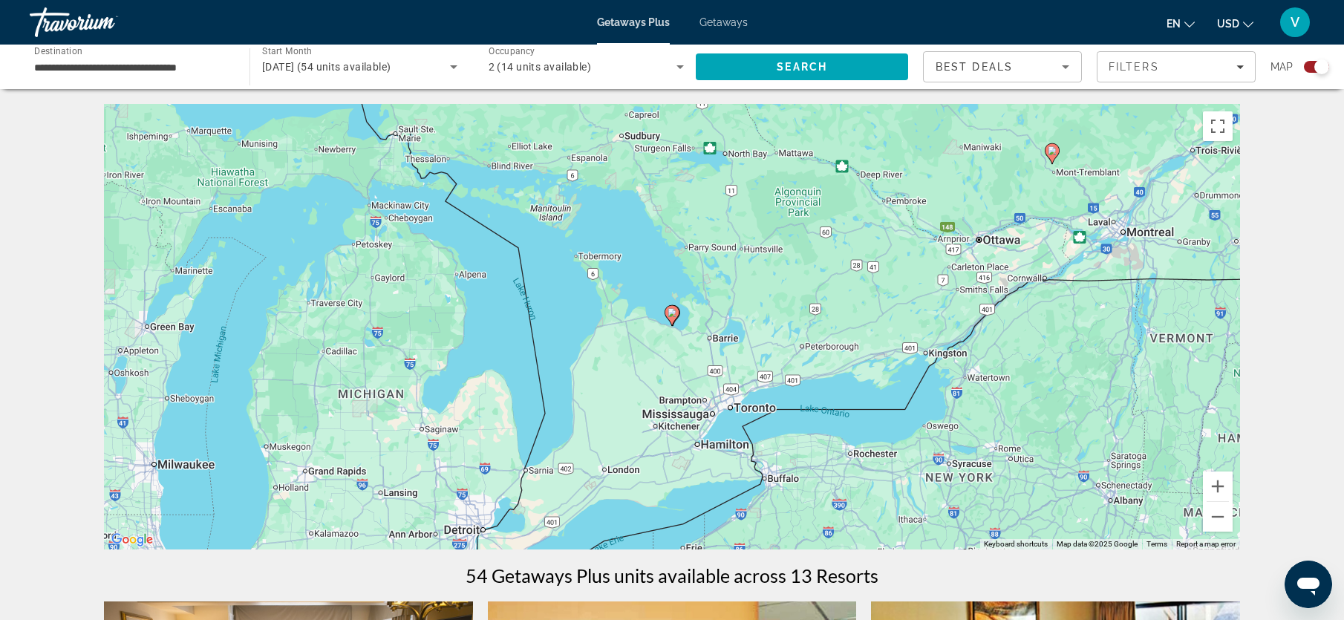
click at [673, 318] on icon "Main content" at bounding box center [671, 315] width 13 height 19
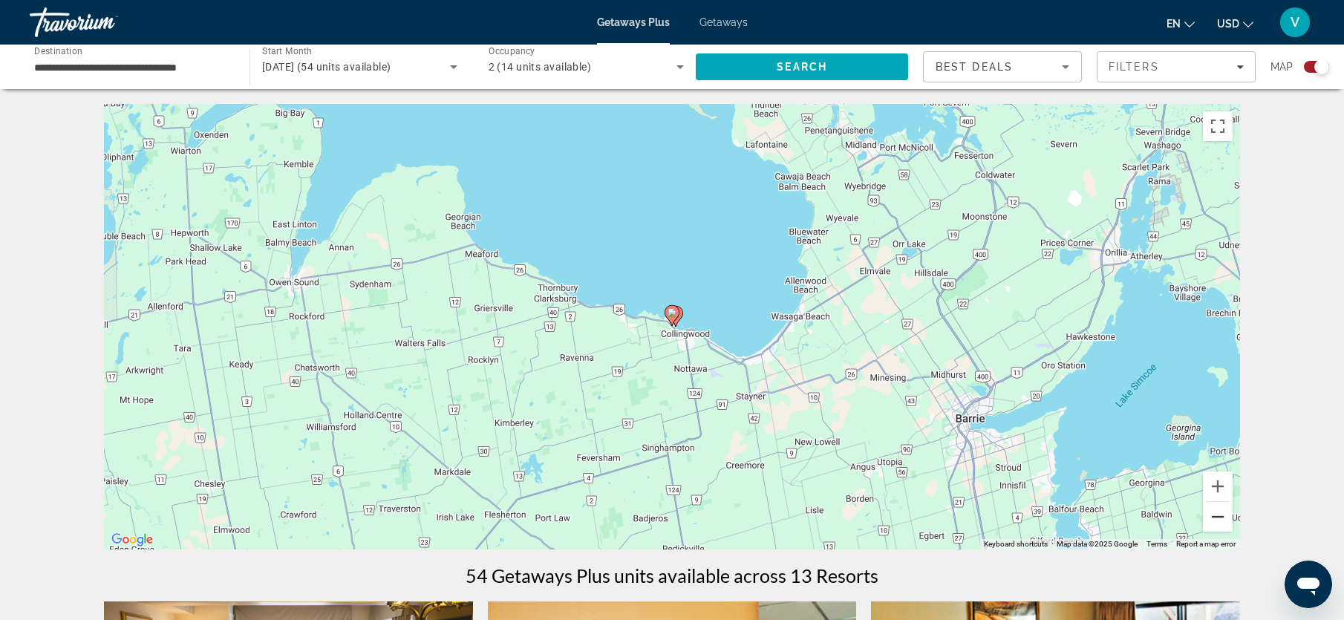
click at [1214, 517] on button "Zoom out" at bounding box center [1218, 517] width 30 height 30
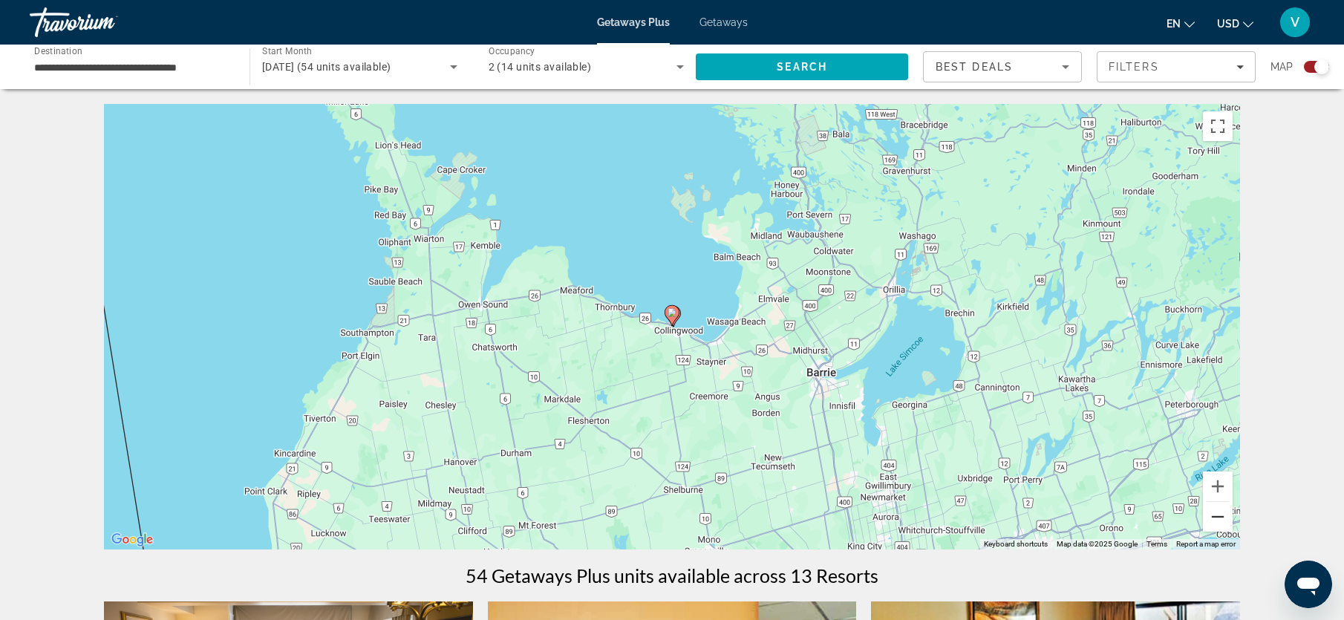
click at [1214, 517] on button "Zoom out" at bounding box center [1218, 517] width 30 height 30
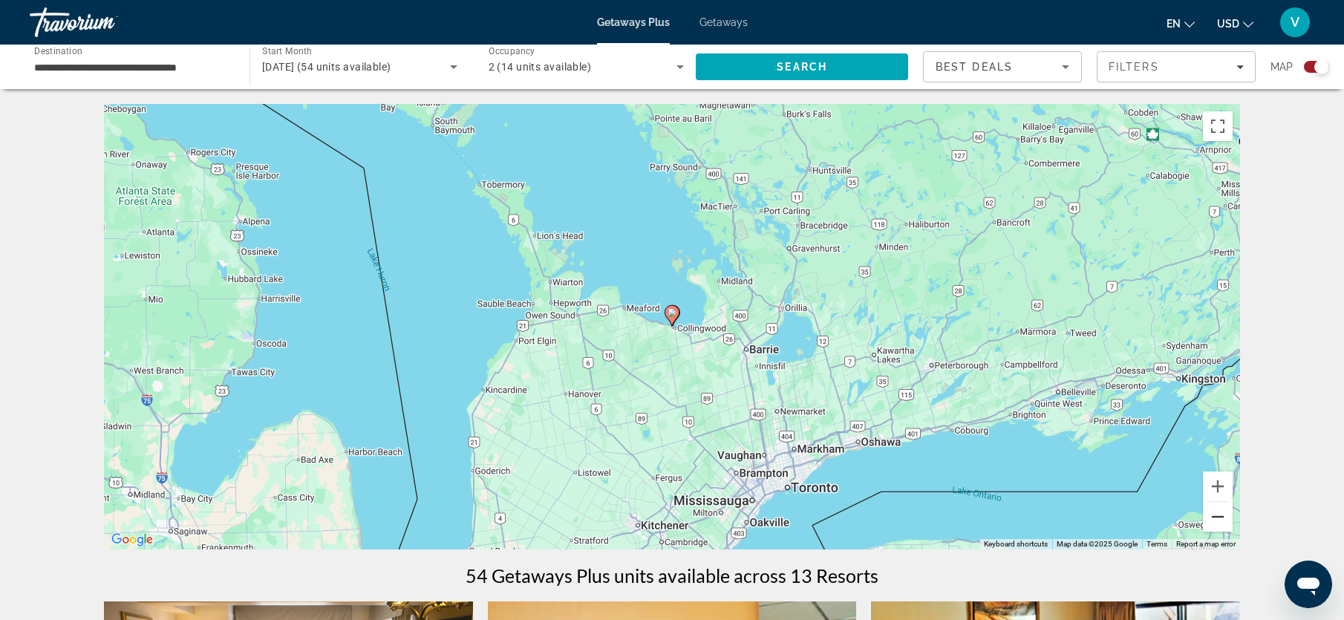
click at [1214, 517] on button "Zoom out" at bounding box center [1218, 517] width 30 height 30
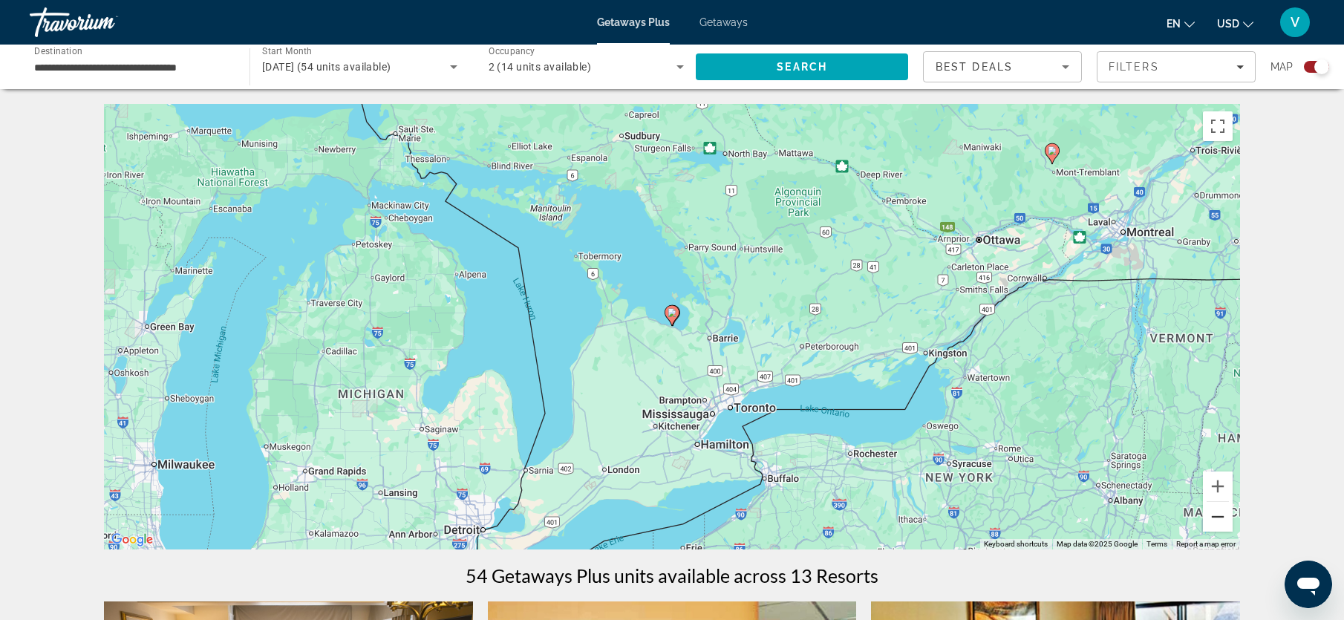
click at [1214, 517] on button "Zoom out" at bounding box center [1218, 517] width 30 height 30
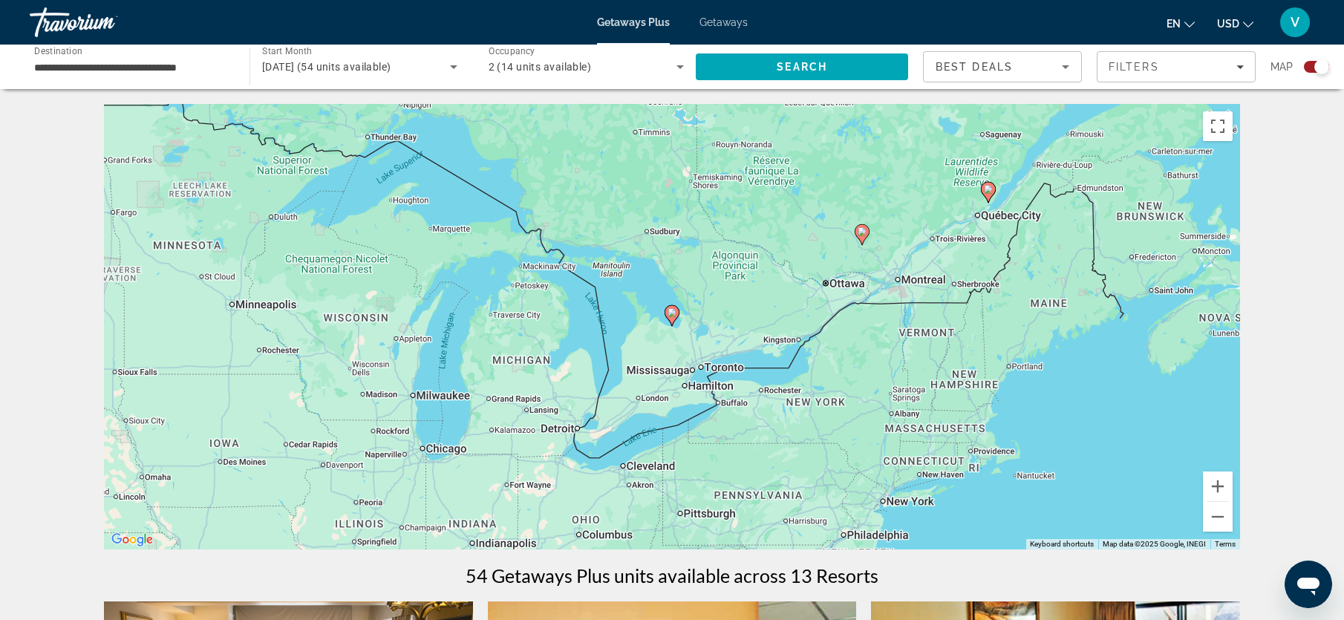
click at [863, 234] on image "Main content" at bounding box center [862, 231] width 9 height 9
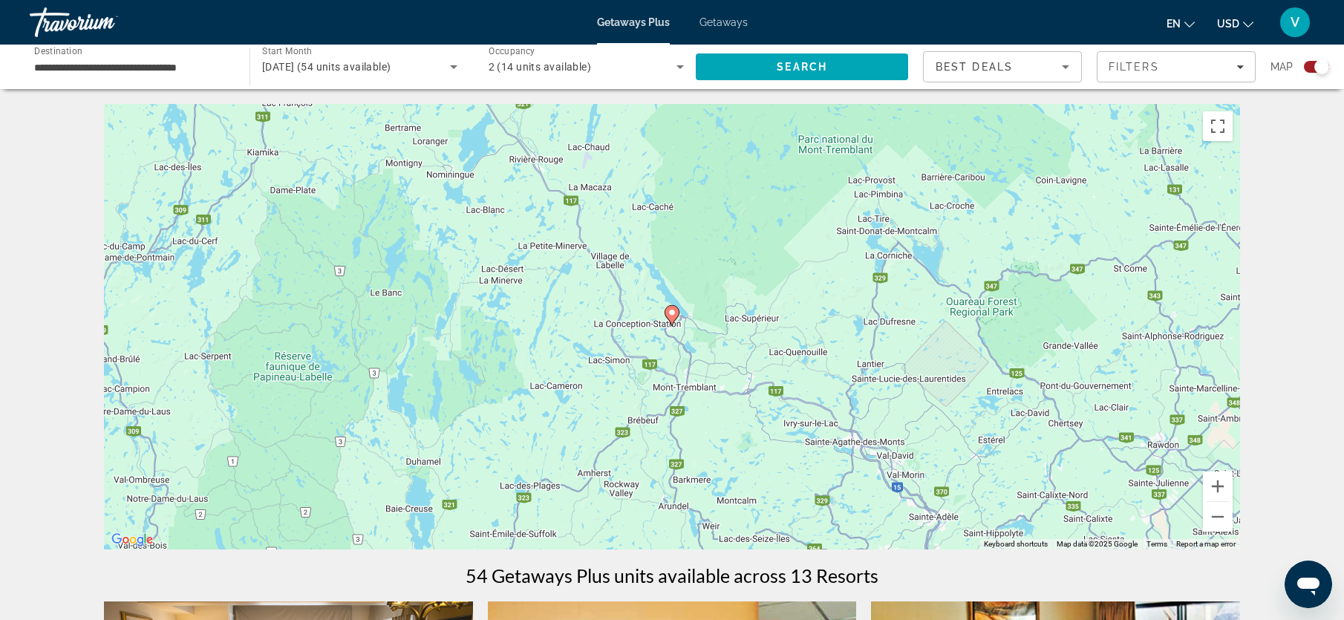
click at [676, 316] on image "Main content" at bounding box center [671, 312] width 9 height 9
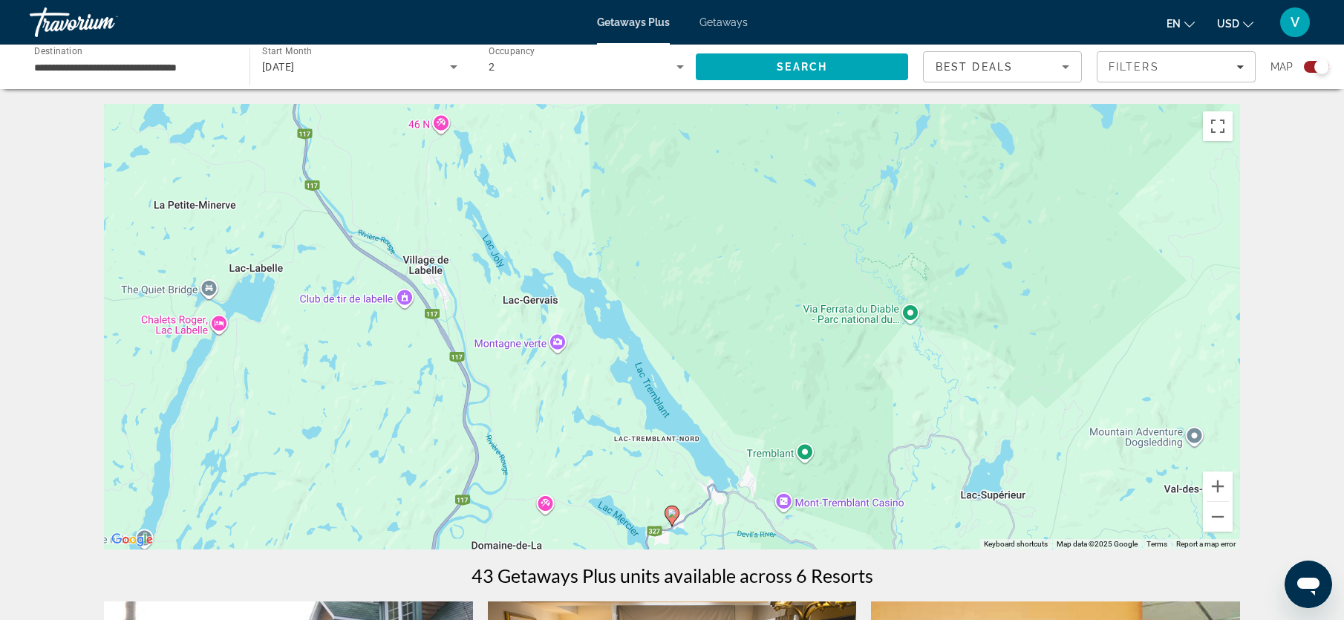
click at [676, 515] on image "Main content" at bounding box center [671, 513] width 9 height 9
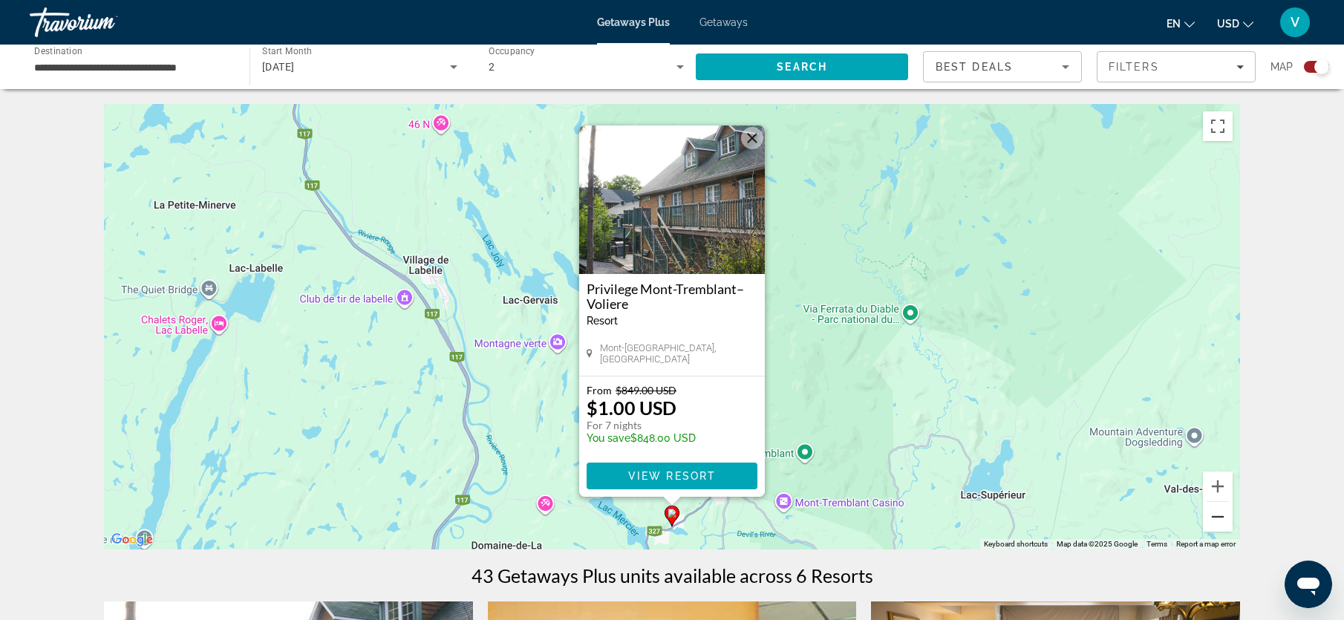
click at [1227, 521] on button "Zoom out" at bounding box center [1218, 517] width 30 height 30
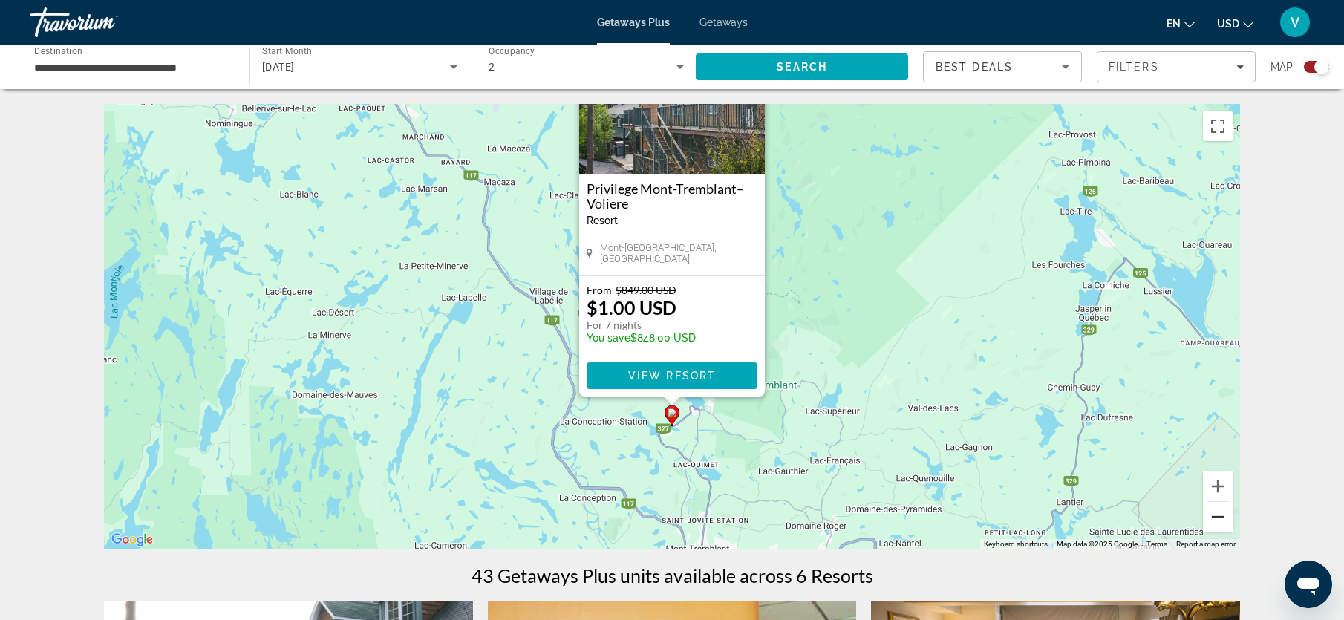
click at [1227, 521] on button "Zoom out" at bounding box center [1218, 517] width 30 height 30
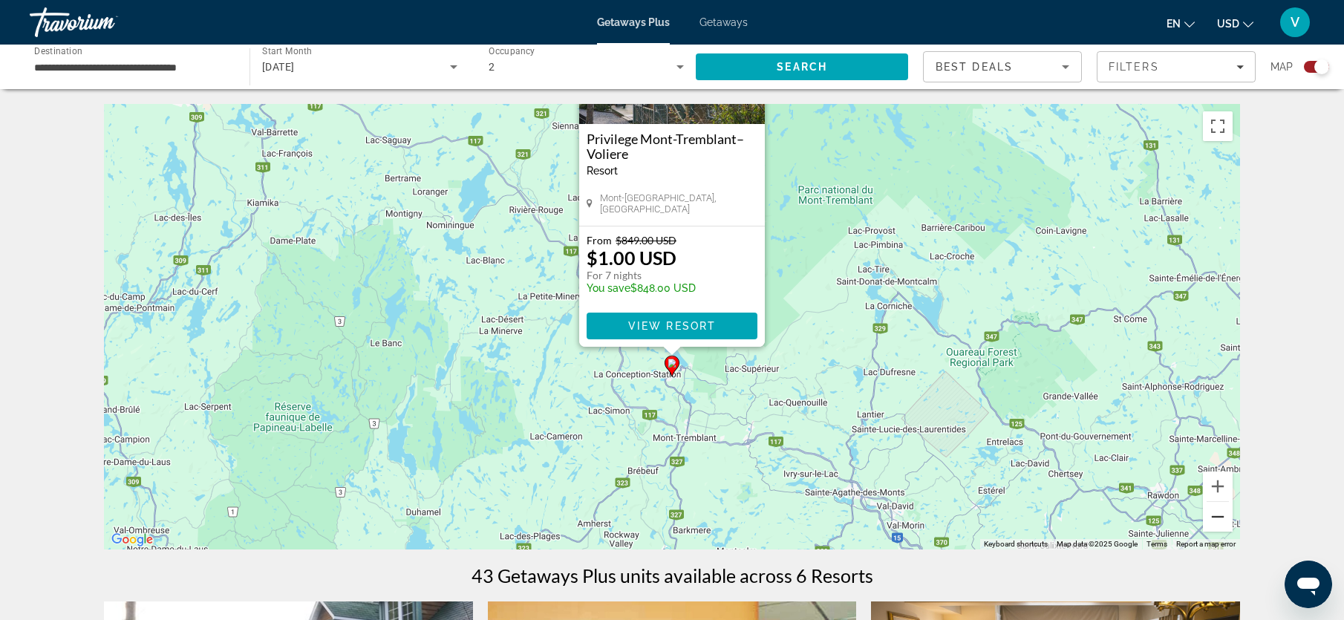
click at [1227, 521] on button "Zoom out" at bounding box center [1218, 517] width 30 height 30
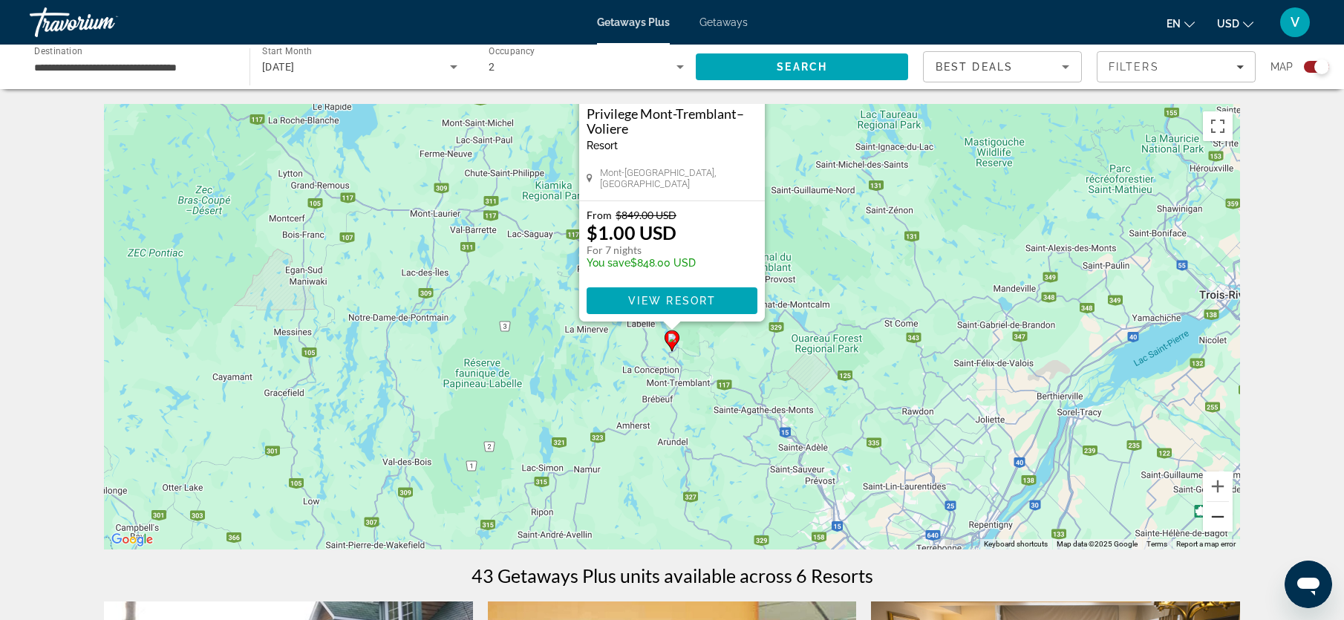
click at [1227, 521] on button "Zoom out" at bounding box center [1218, 517] width 30 height 30
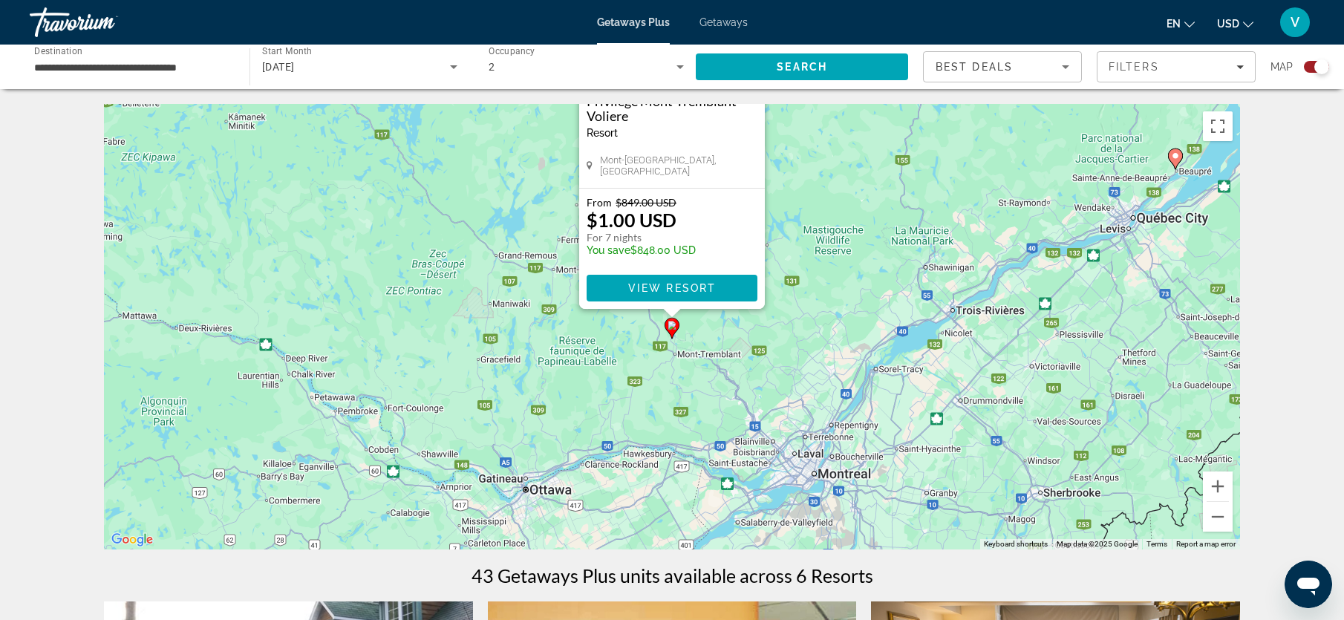
click at [1174, 160] on image "Main content" at bounding box center [1175, 155] width 9 height 9
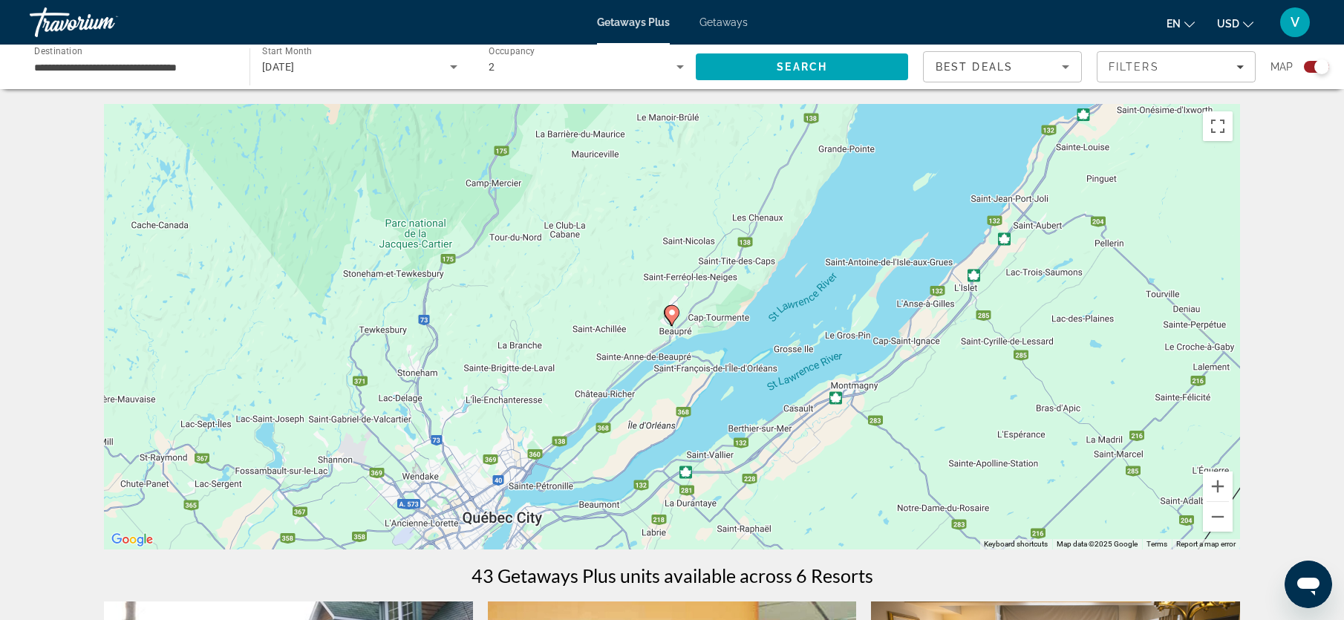
click at [668, 318] on icon "Main content" at bounding box center [671, 315] width 13 height 19
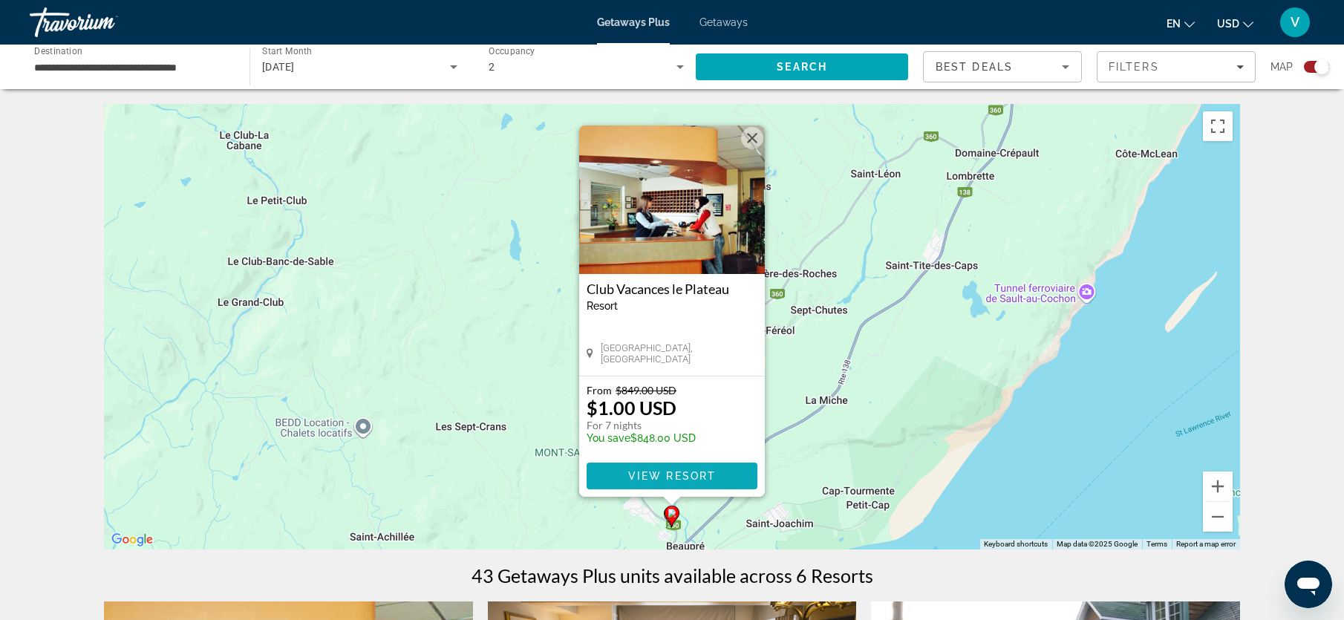
click at [708, 477] on span "View Resort" at bounding box center [672, 476] width 88 height 12
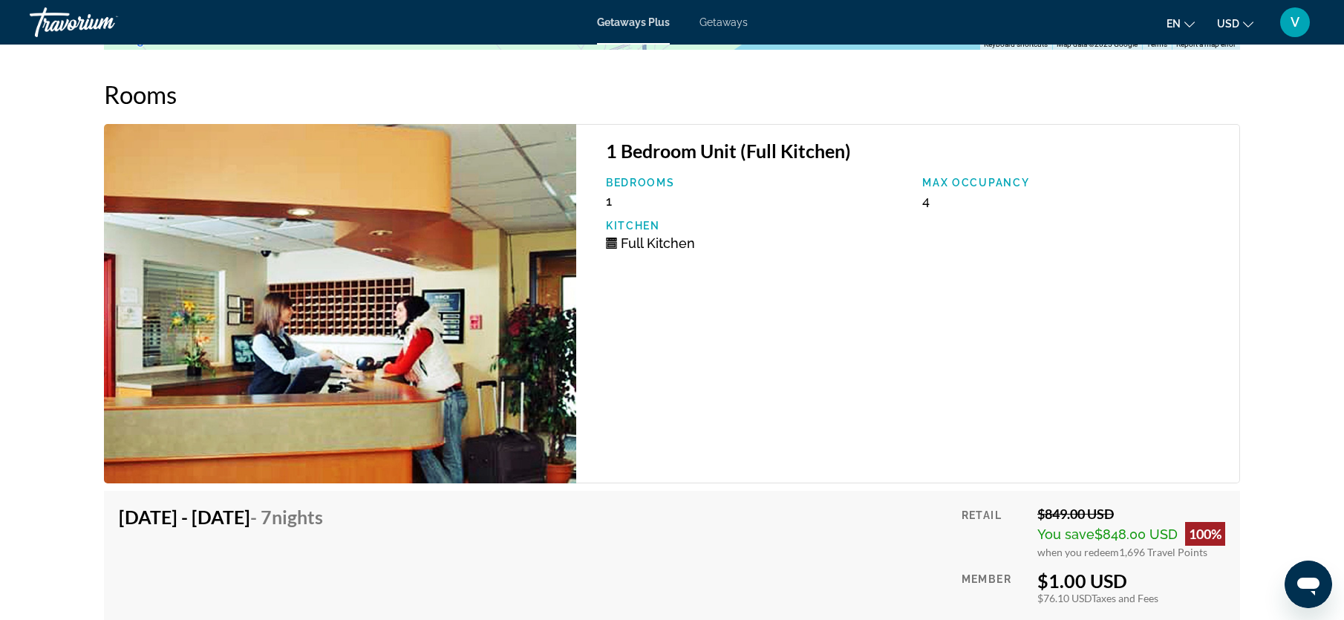
scroll to position [2091, 0]
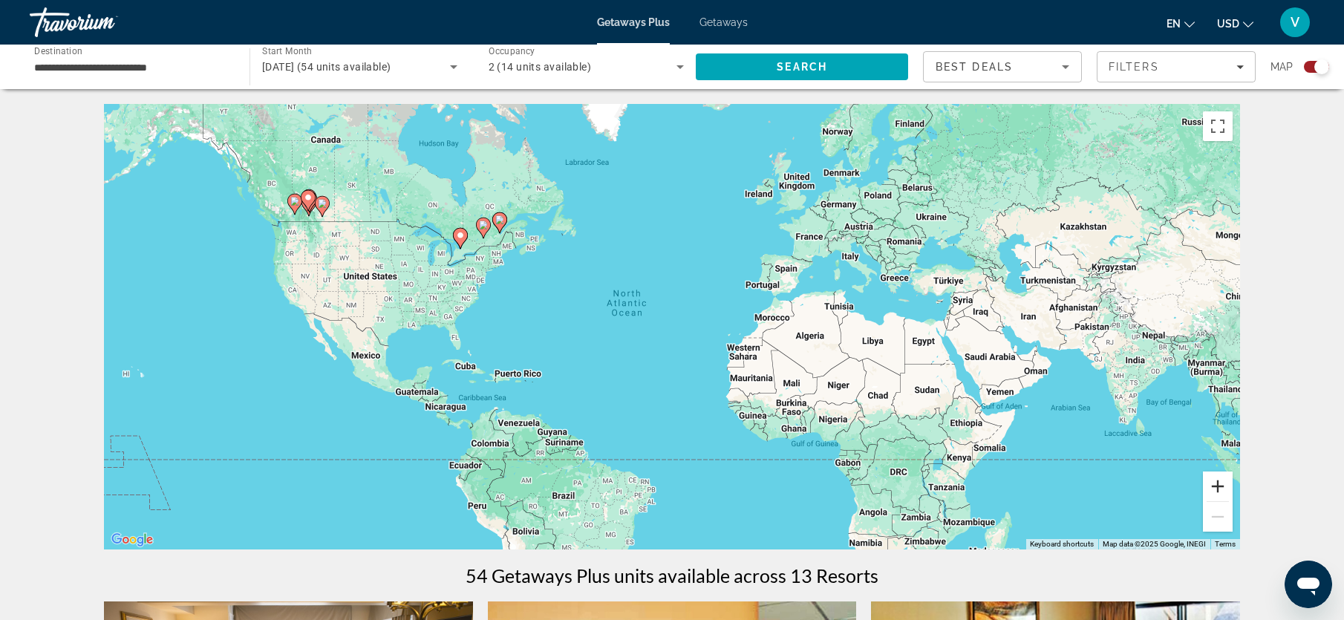
click at [1210, 486] on button "Zoom in" at bounding box center [1218, 486] width 30 height 30
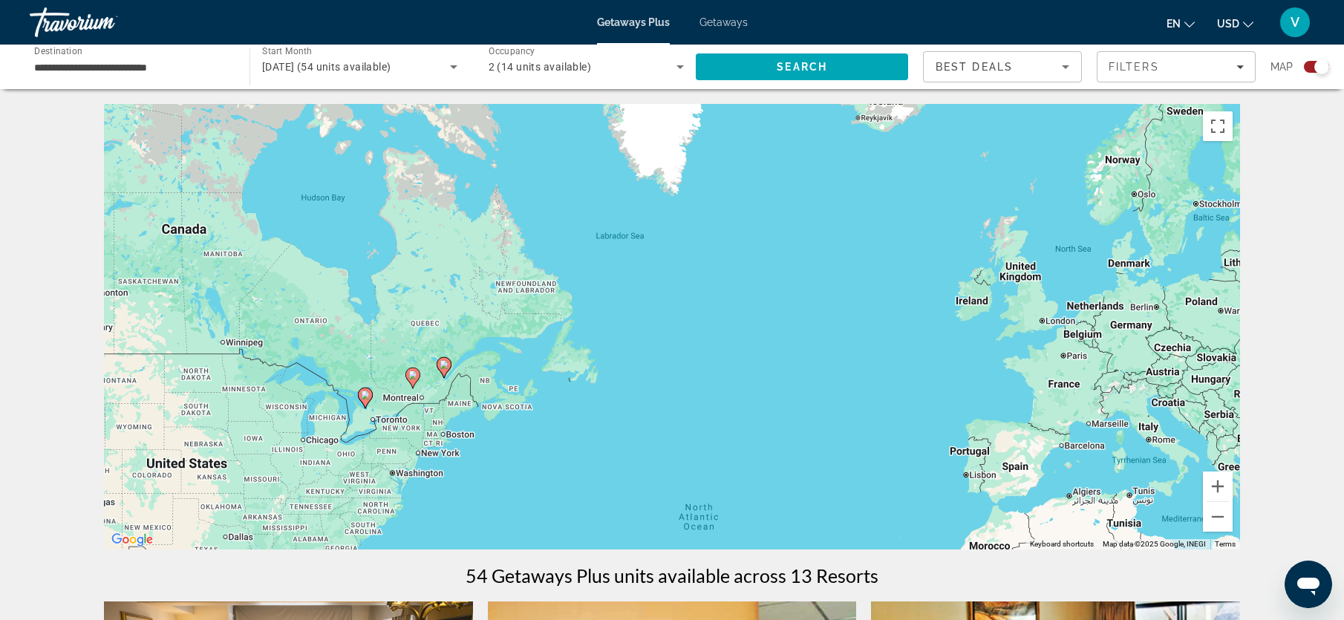
drag, startPoint x: 474, startPoint y: 279, endPoint x: 595, endPoint y: 523, distance: 271.9
click at [595, 523] on div "To activate drag with keyboard, press Alt + Enter. Once in keyboard drag state,…" at bounding box center [672, 326] width 1136 height 445
click at [413, 371] on image "Main content" at bounding box center [412, 374] width 9 height 9
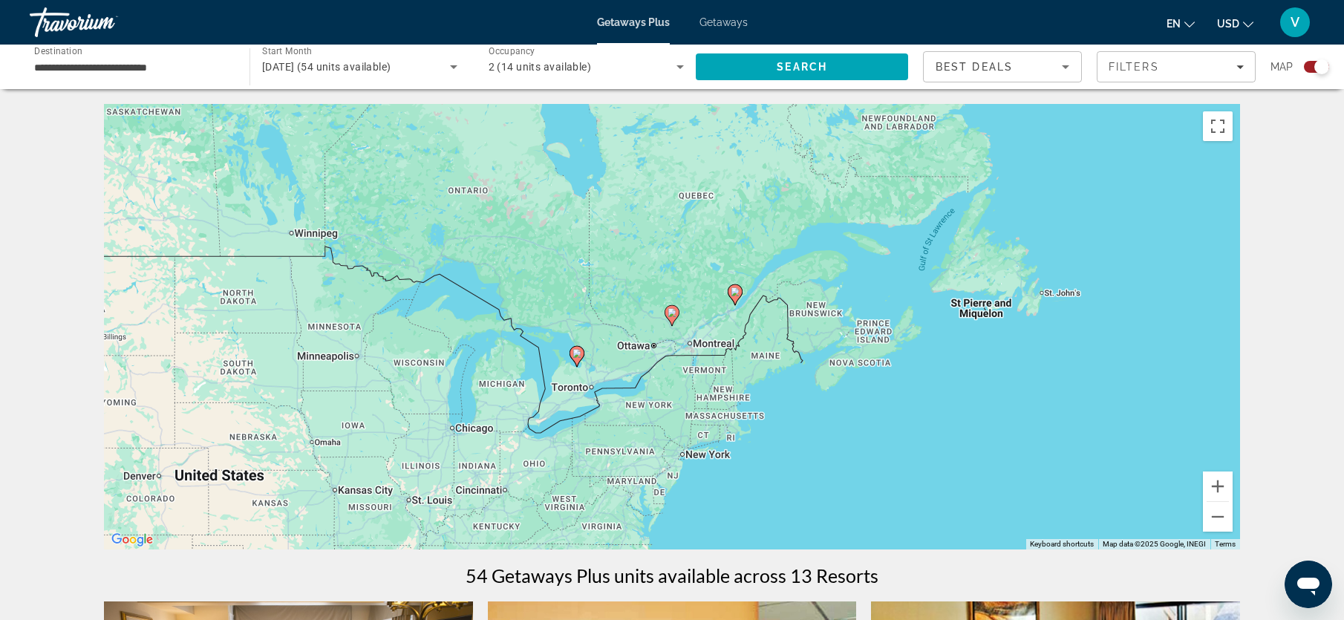
click at [676, 316] on image "Main content" at bounding box center [671, 312] width 9 height 9
type input "**********"
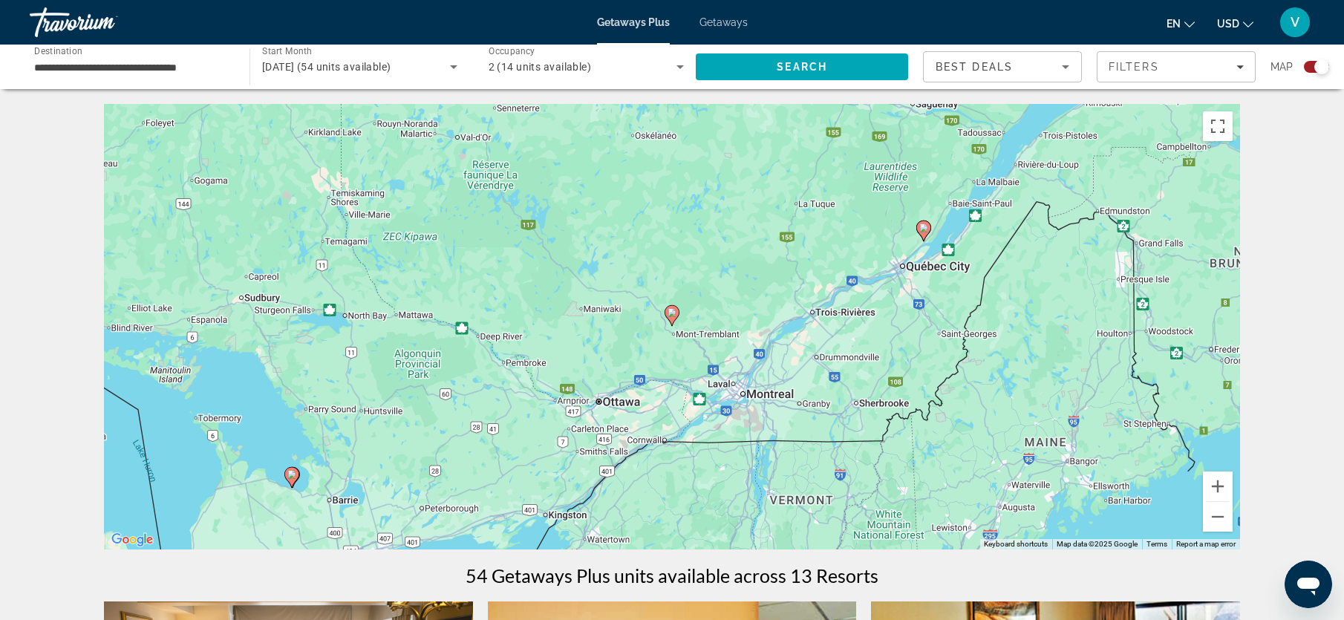
click at [675, 315] on image "Main content" at bounding box center [671, 312] width 9 height 9
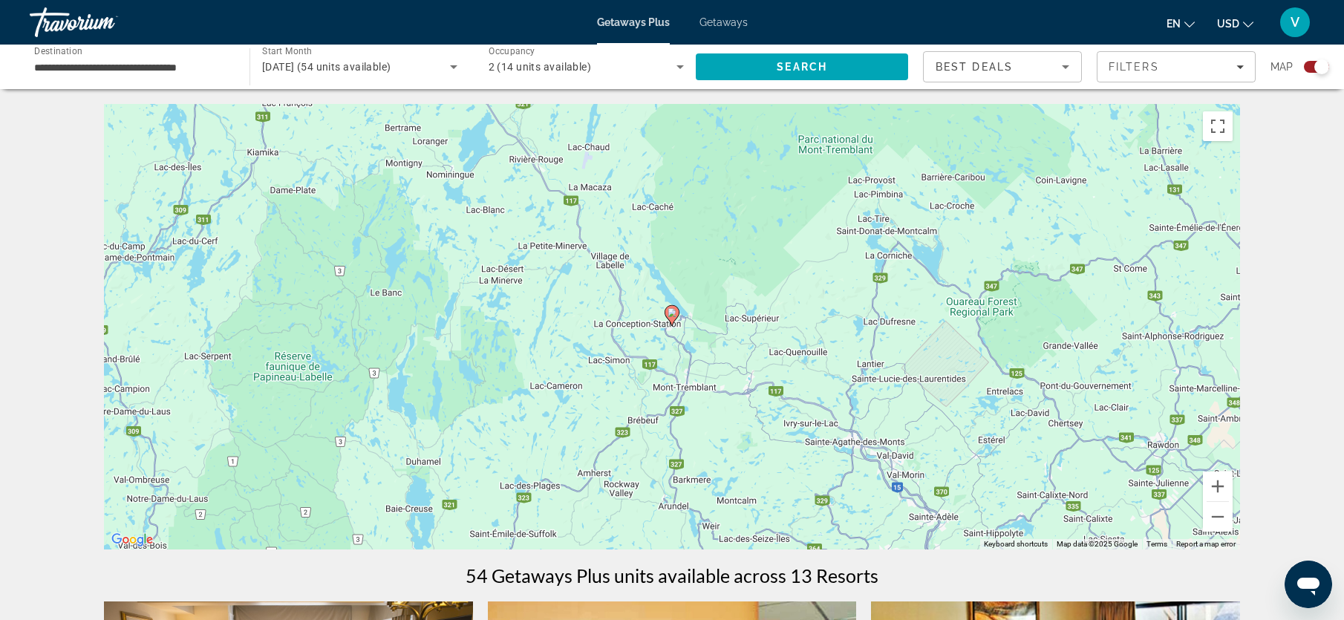
click at [674, 314] on image "Main content" at bounding box center [671, 312] width 9 height 9
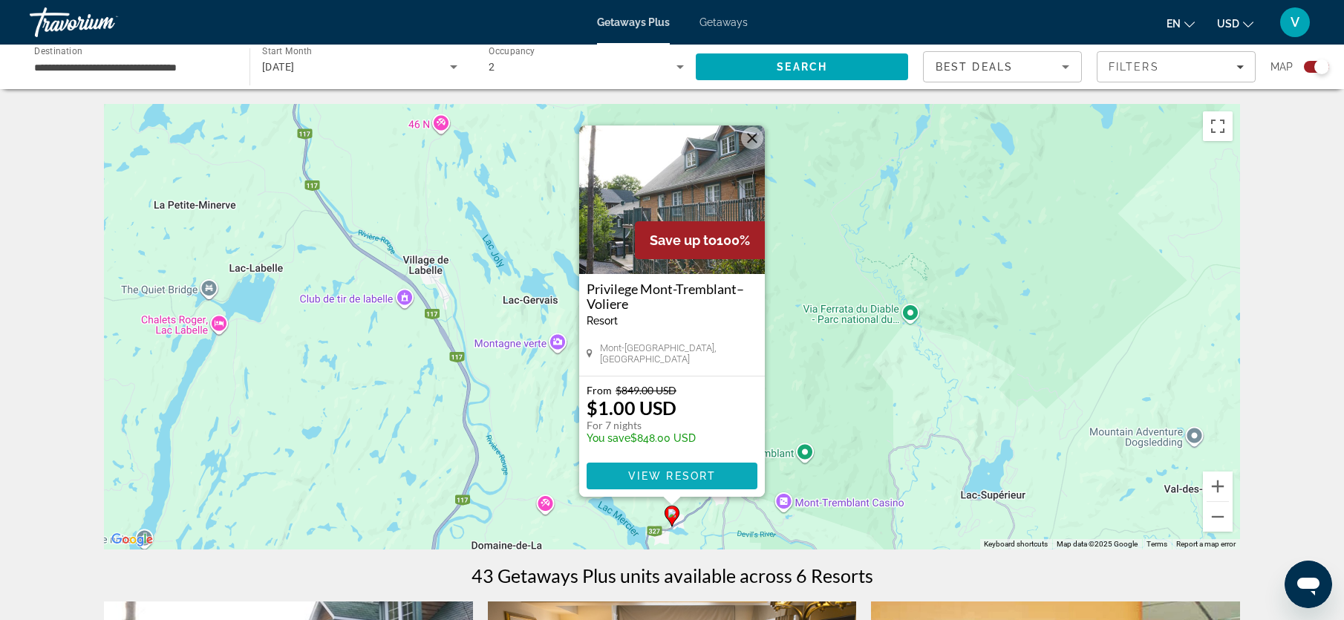
click at [682, 477] on span "View Resort" at bounding box center [672, 476] width 88 height 12
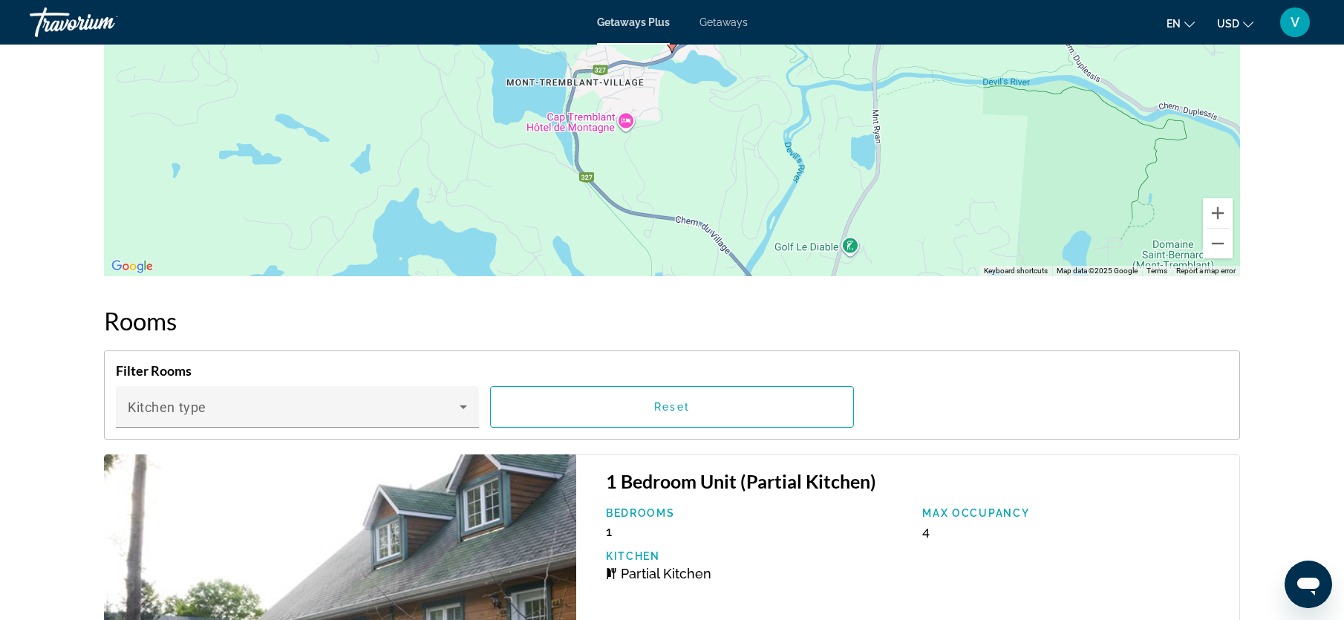
scroll to position [2337, 0]
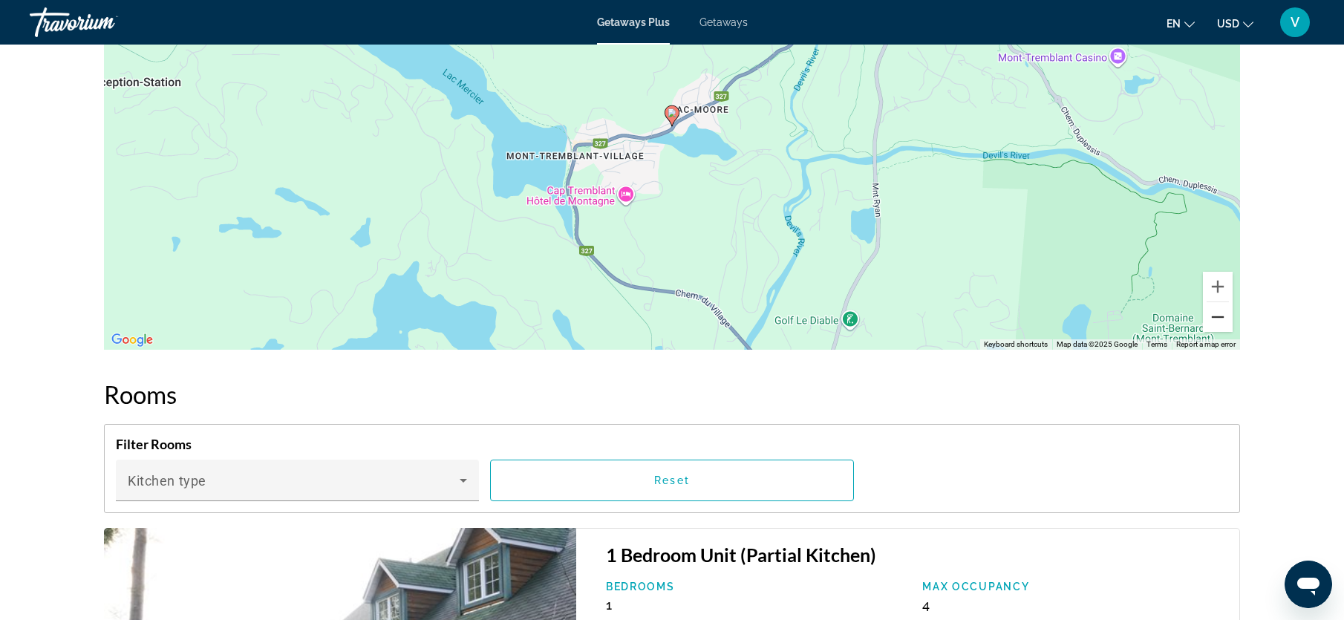
click at [1226, 319] on button "Zoom out" at bounding box center [1218, 317] width 30 height 30
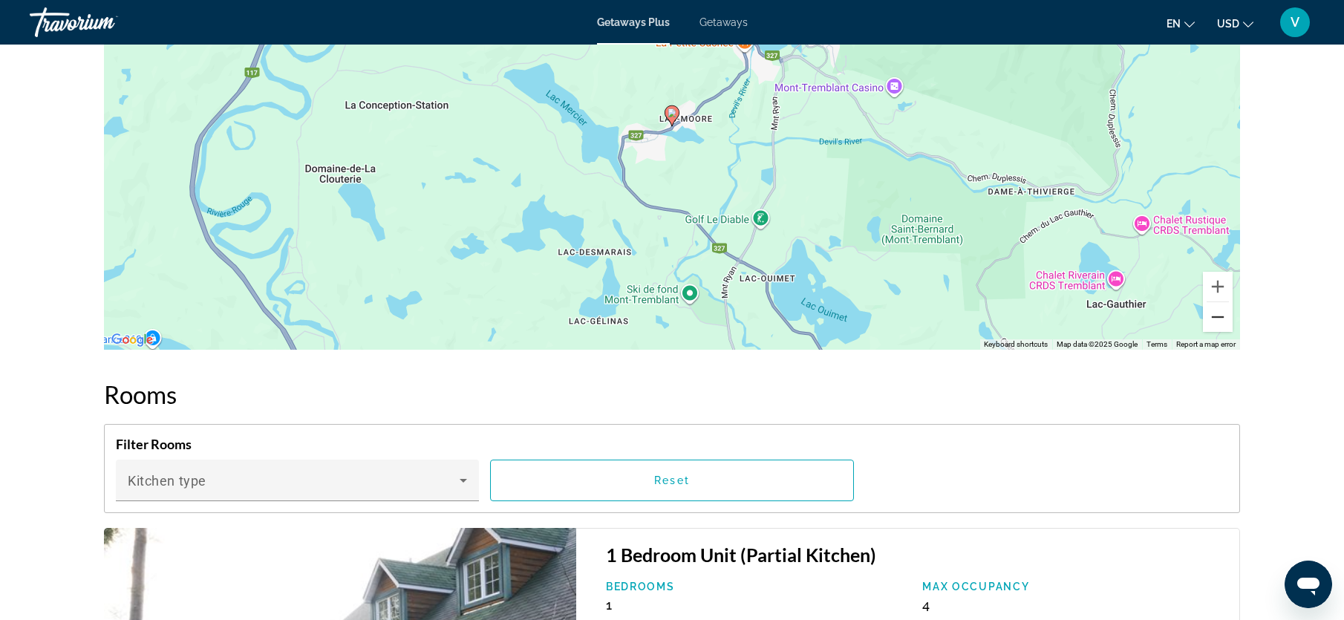
click at [1226, 319] on button "Zoom out" at bounding box center [1218, 317] width 30 height 30
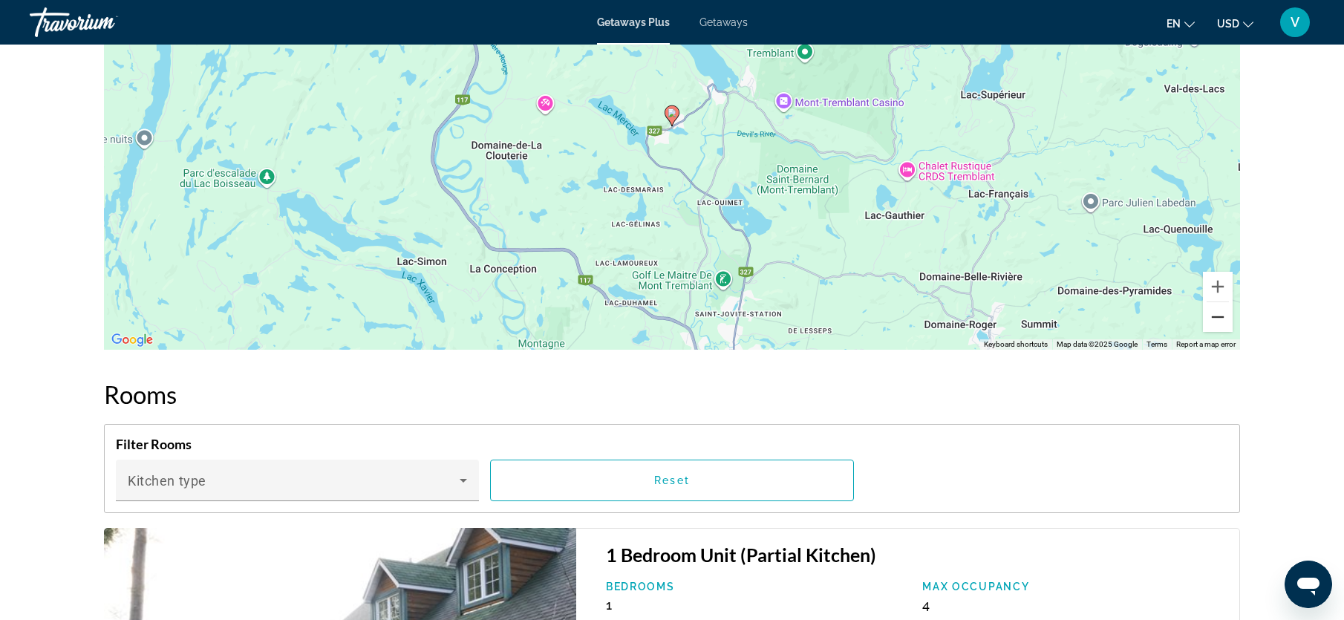
click at [1226, 319] on button "Zoom out" at bounding box center [1218, 317] width 30 height 30
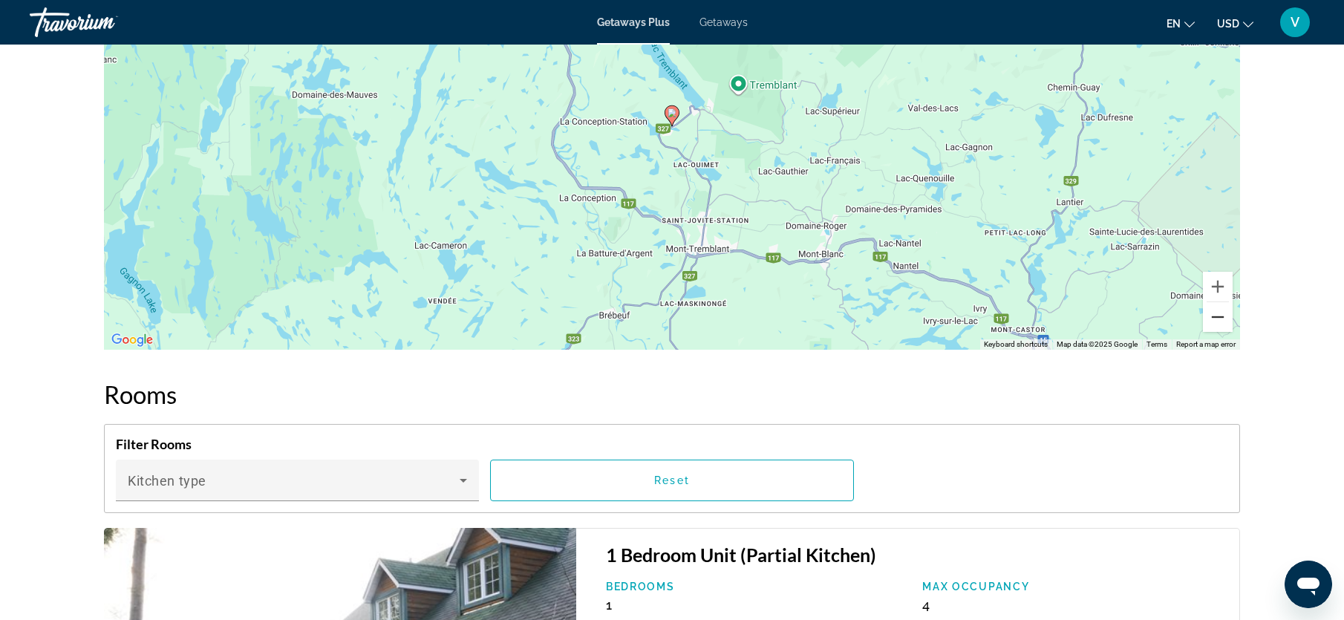
click at [1226, 319] on button "Zoom out" at bounding box center [1218, 317] width 30 height 30
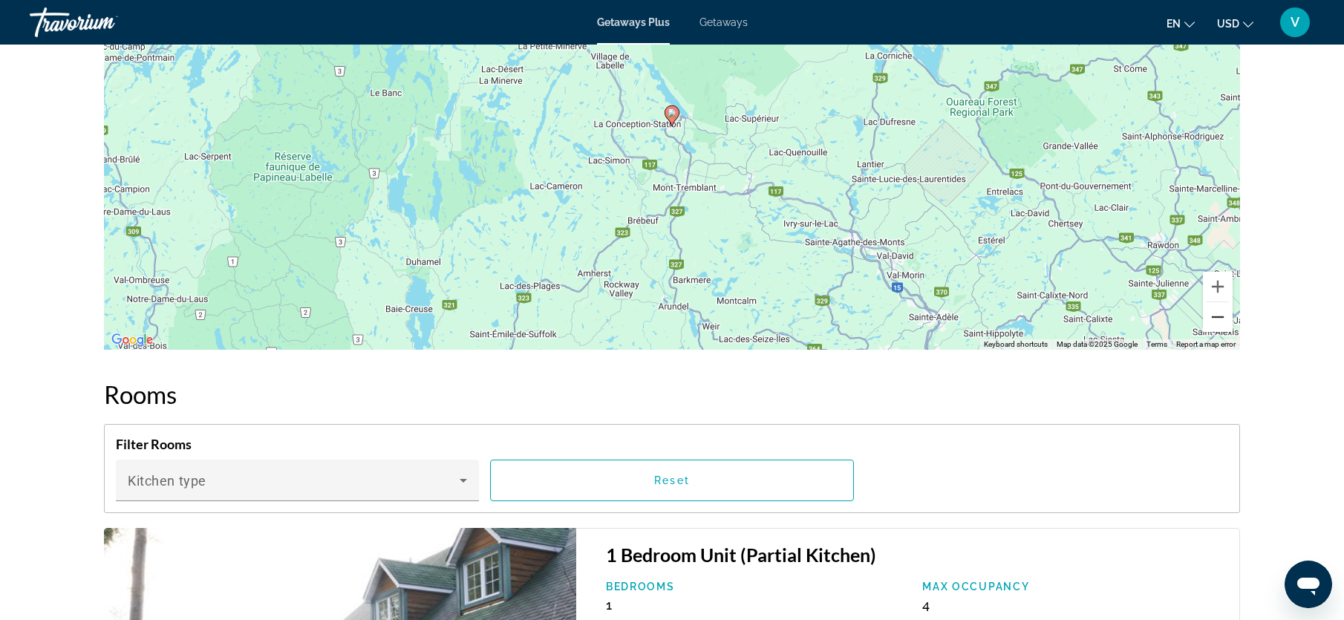
click at [1226, 319] on button "Zoom out" at bounding box center [1218, 317] width 30 height 30
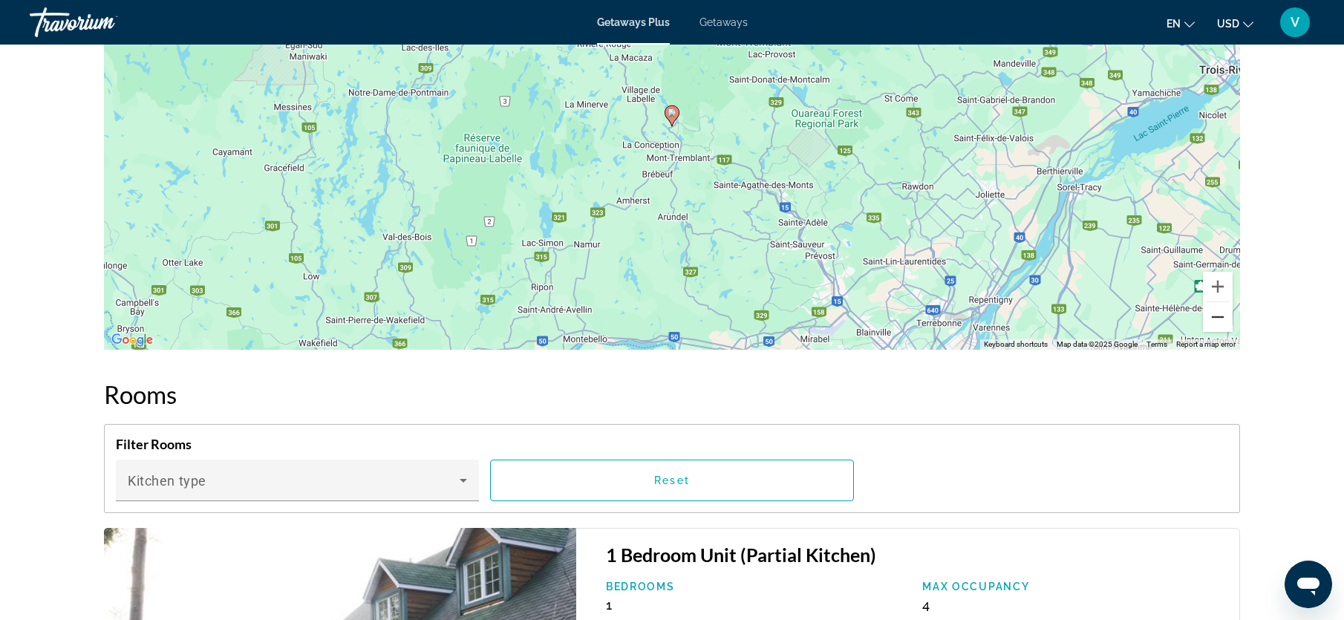
click at [1224, 316] on button "Zoom out" at bounding box center [1218, 317] width 30 height 30
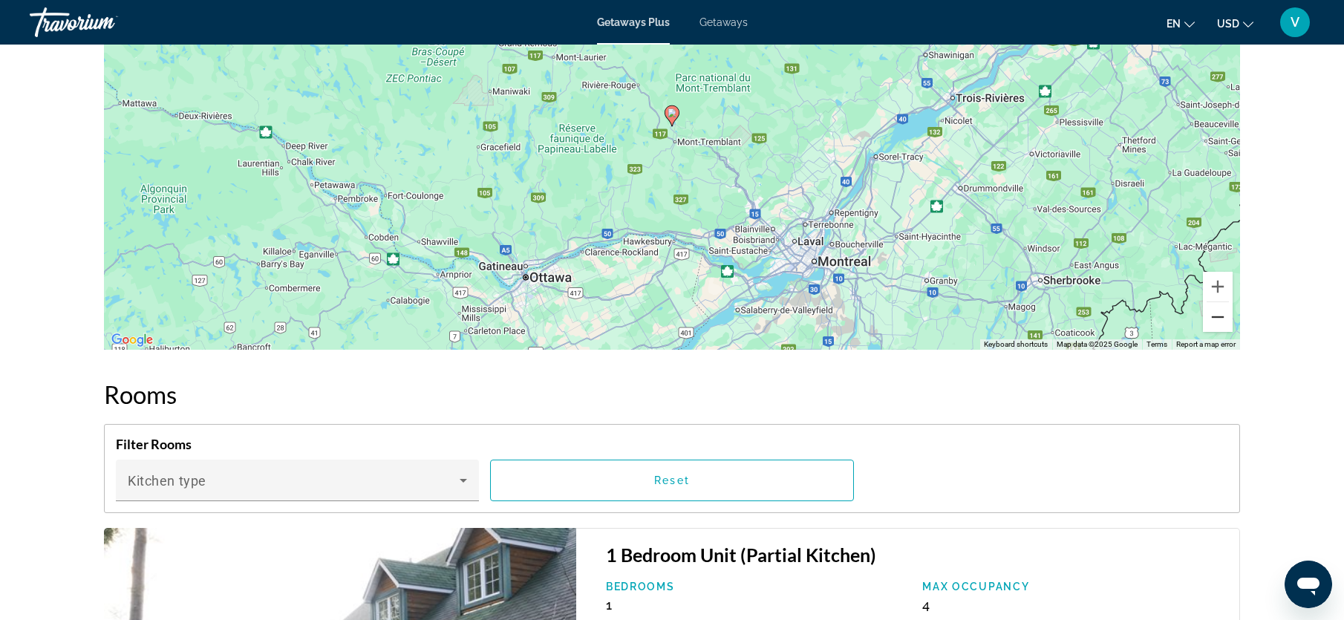
click at [1224, 316] on button "Zoom out" at bounding box center [1218, 317] width 30 height 30
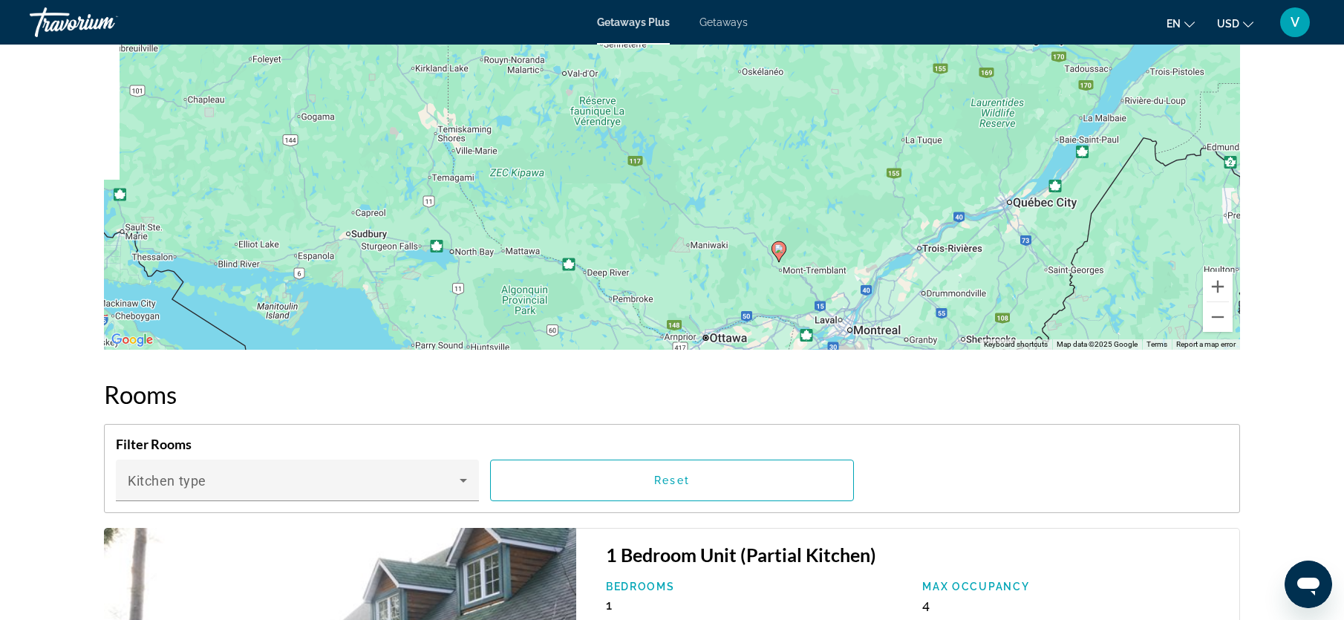
drag, startPoint x: 566, startPoint y: 208, endPoint x: 675, endPoint y: 350, distance: 179.5
click at [675, 350] on div "Overview Type Resort All-Inclusive No All-Inclusive Address [STREET_ADDRESS] De…" at bounding box center [672, 97] width 1151 height 3740
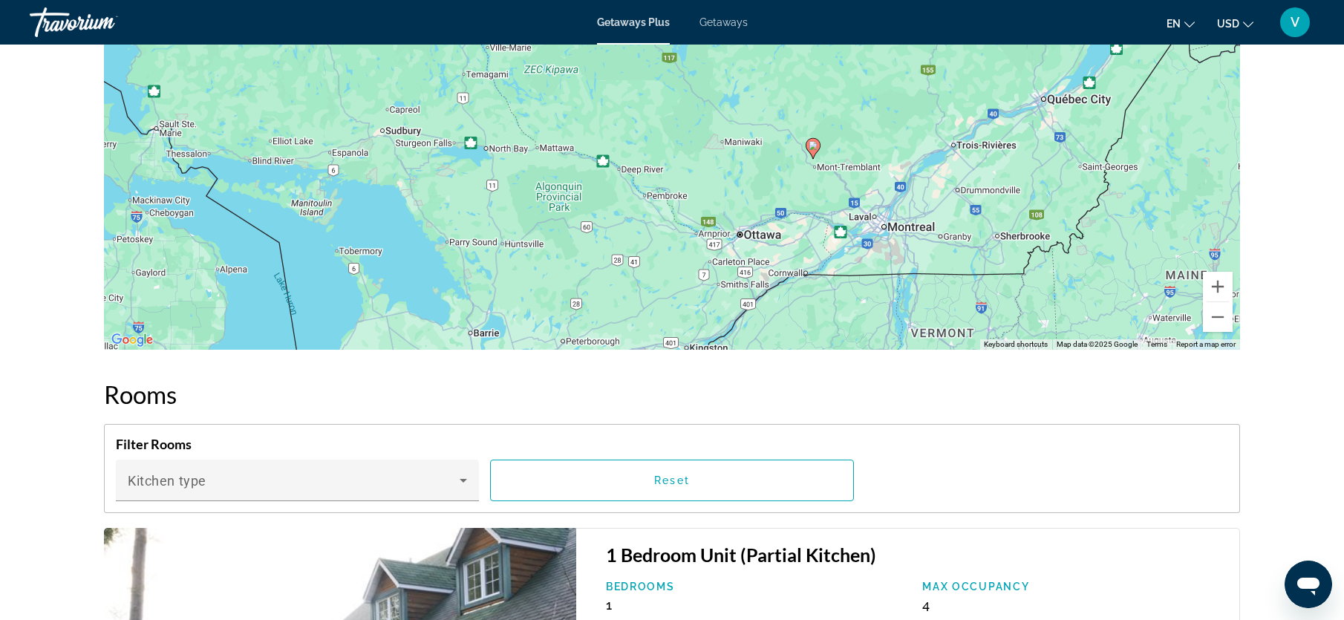
drag, startPoint x: 604, startPoint y: 301, endPoint x: 665, endPoint y: 93, distance: 217.5
click at [665, 93] on div "To activate drag with keyboard, press Alt + Enter. Once in keyboard drag state,…" at bounding box center [672, 126] width 1136 height 445
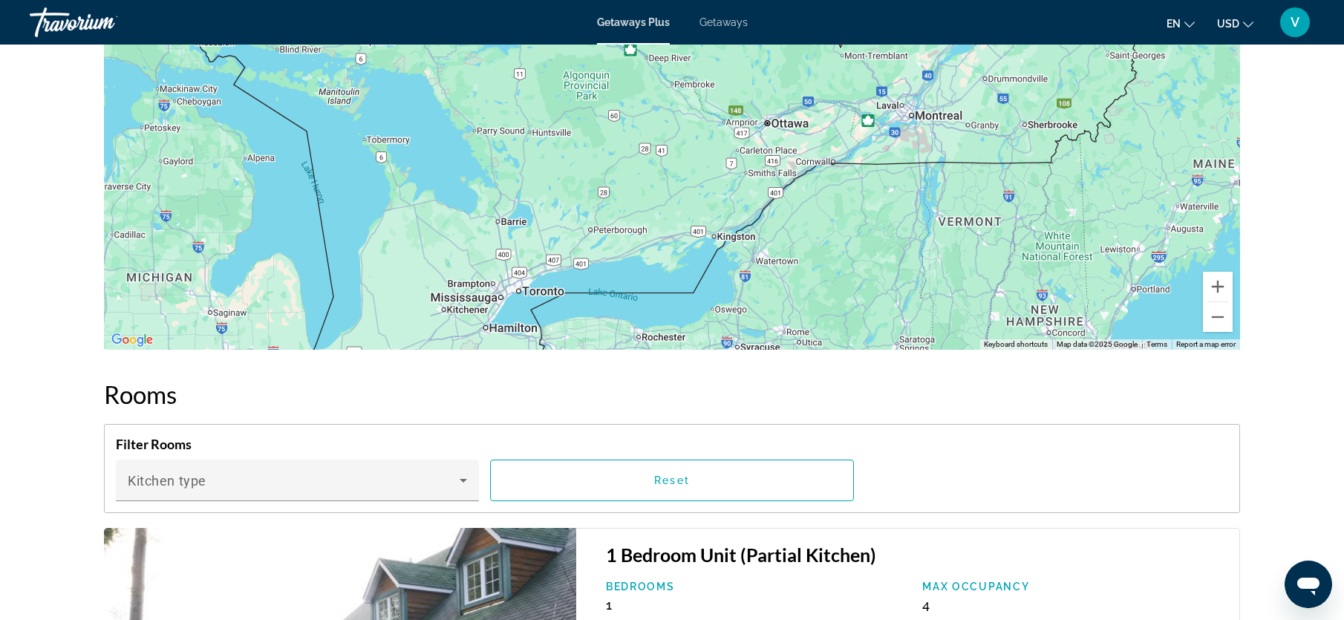
drag, startPoint x: 572, startPoint y: 268, endPoint x: 569, endPoint y: 197, distance: 71.3
click at [569, 197] on div "To activate drag with keyboard, press Alt + Enter. Once in keyboard drag state,…" at bounding box center [672, 126] width 1136 height 445
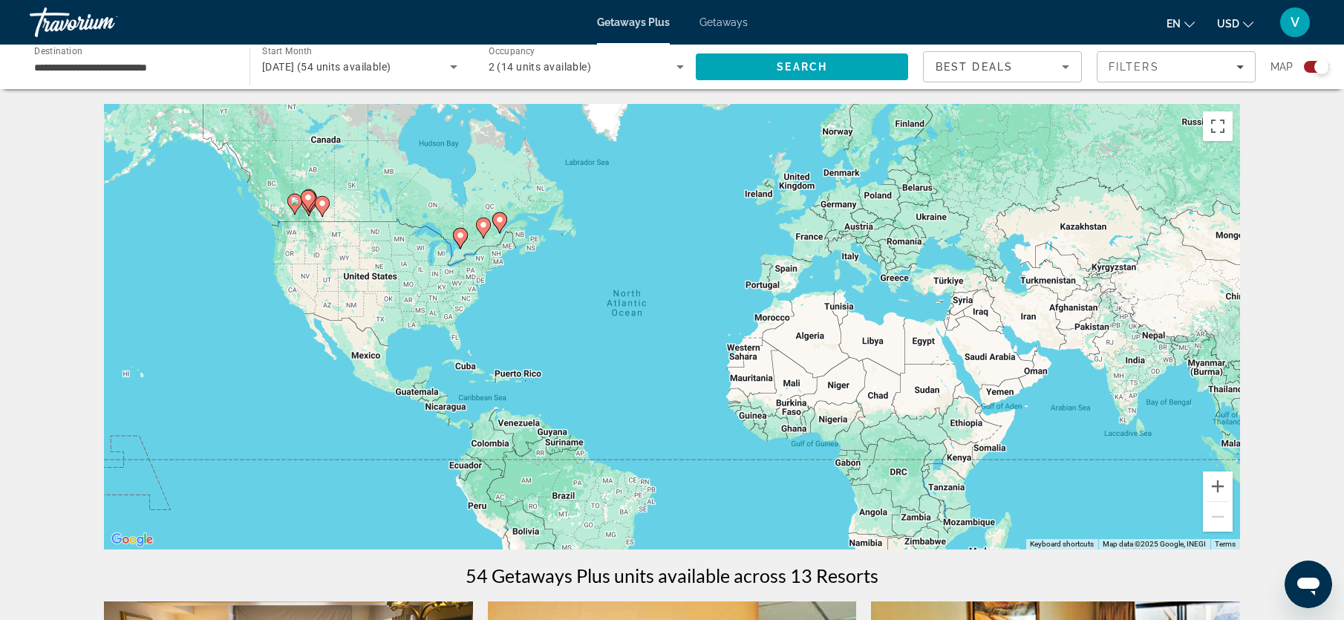
click at [461, 235] on image "Main content" at bounding box center [460, 235] width 9 height 9
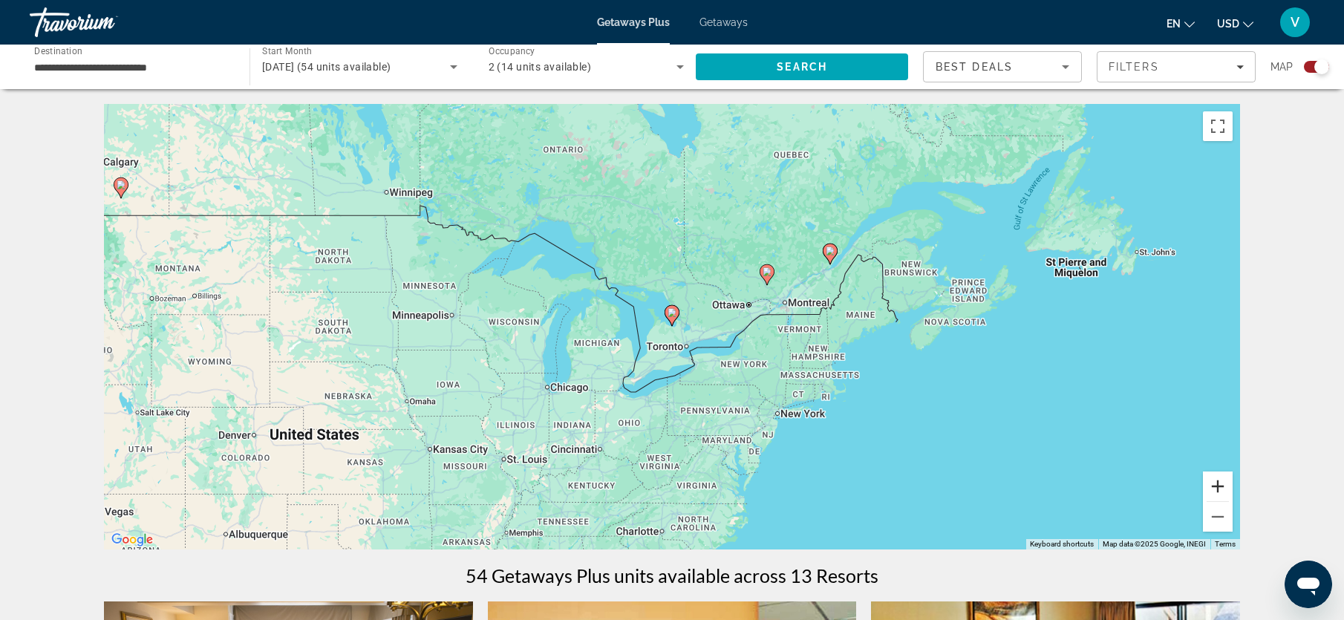
click at [1225, 494] on button "Zoom in" at bounding box center [1218, 486] width 30 height 30
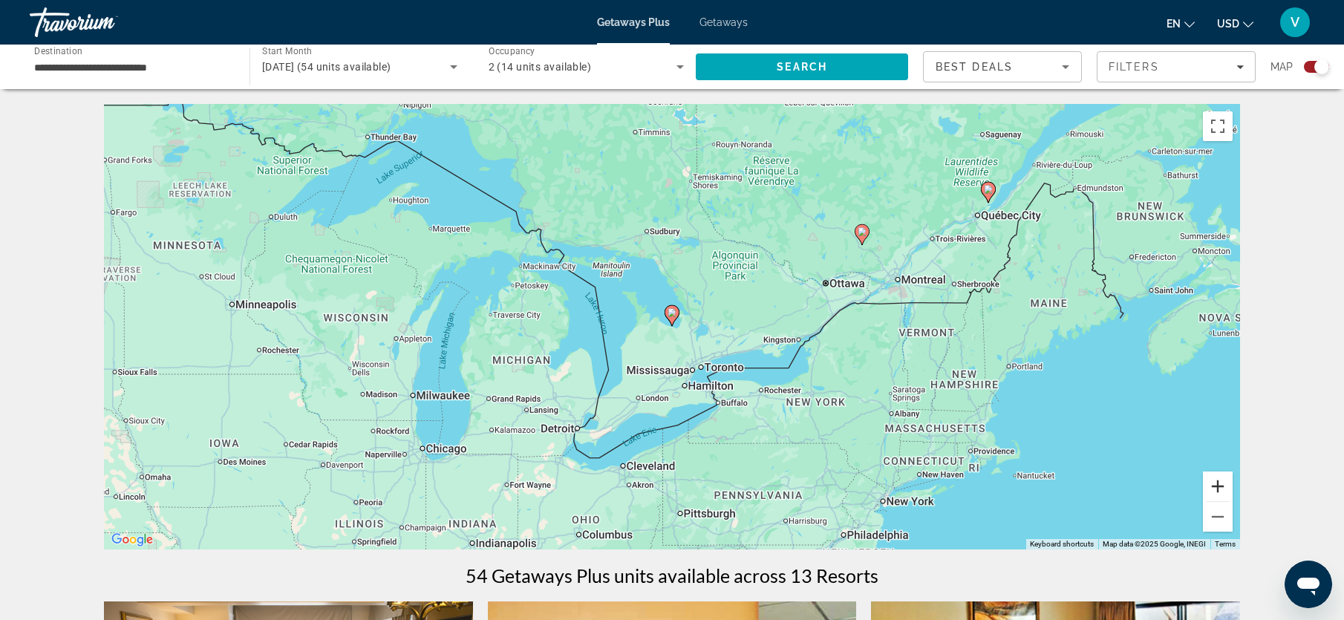
click at [1225, 494] on button "Zoom in" at bounding box center [1218, 486] width 30 height 30
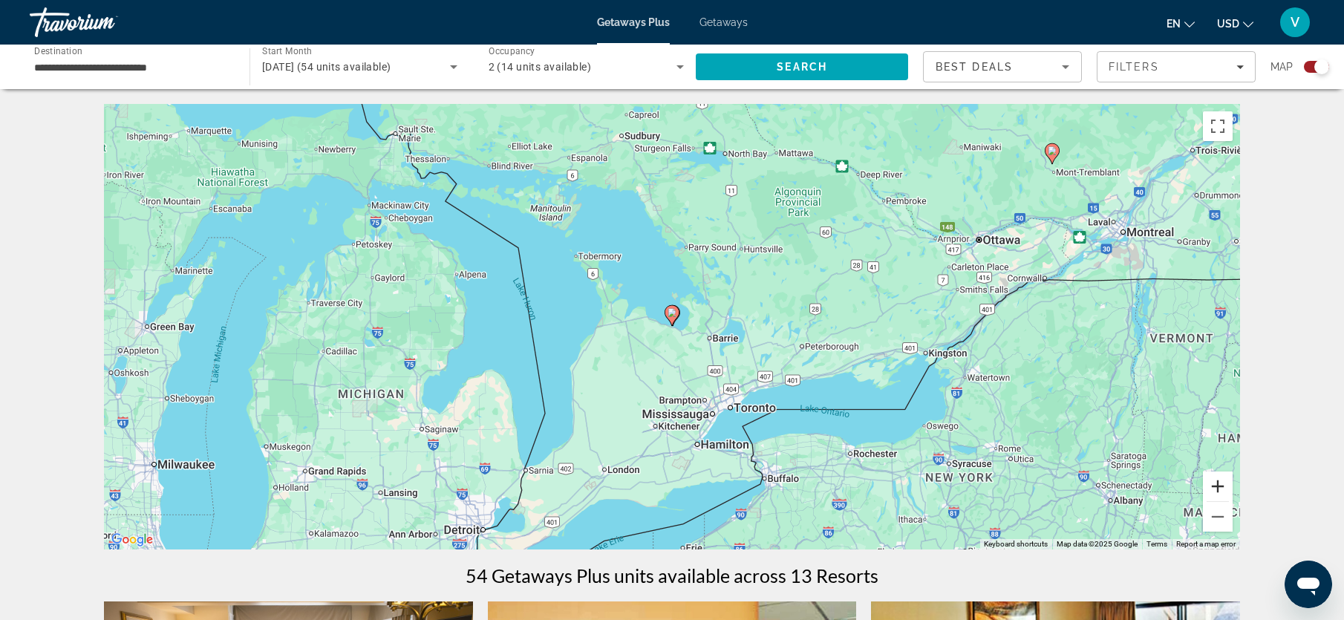
click at [1225, 494] on button "Zoom in" at bounding box center [1218, 486] width 30 height 30
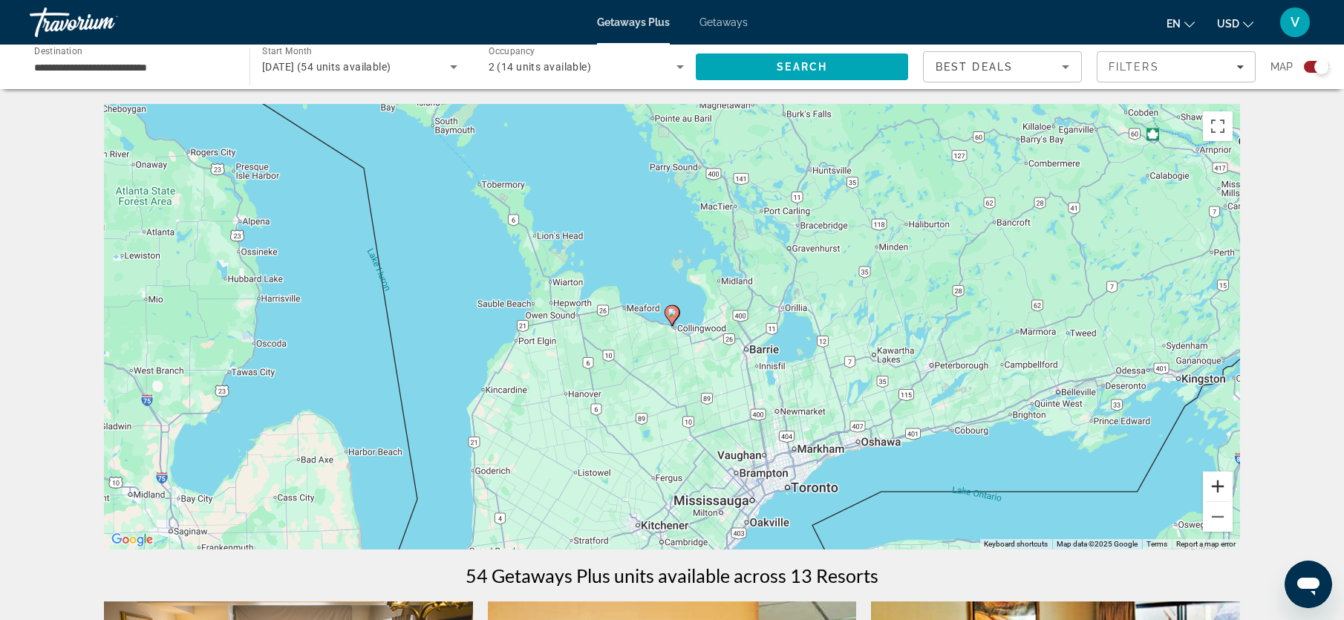
click at [1225, 494] on button "Zoom in" at bounding box center [1218, 486] width 30 height 30
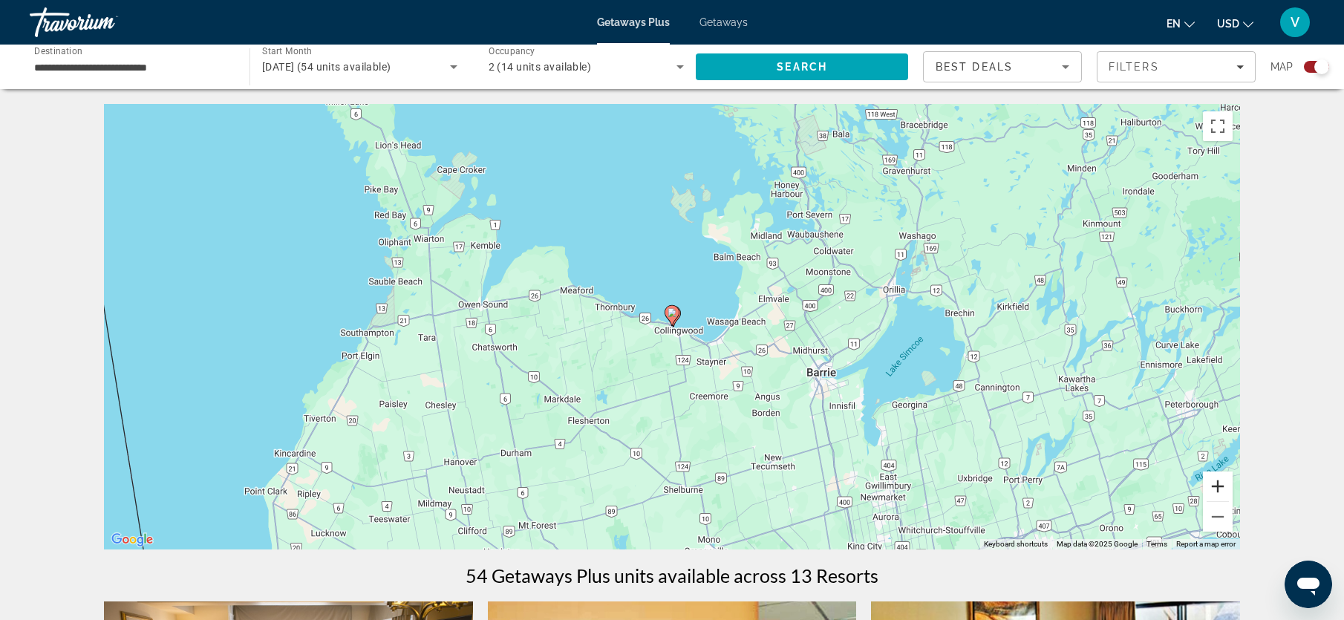
click at [1225, 494] on button "Zoom in" at bounding box center [1218, 486] width 30 height 30
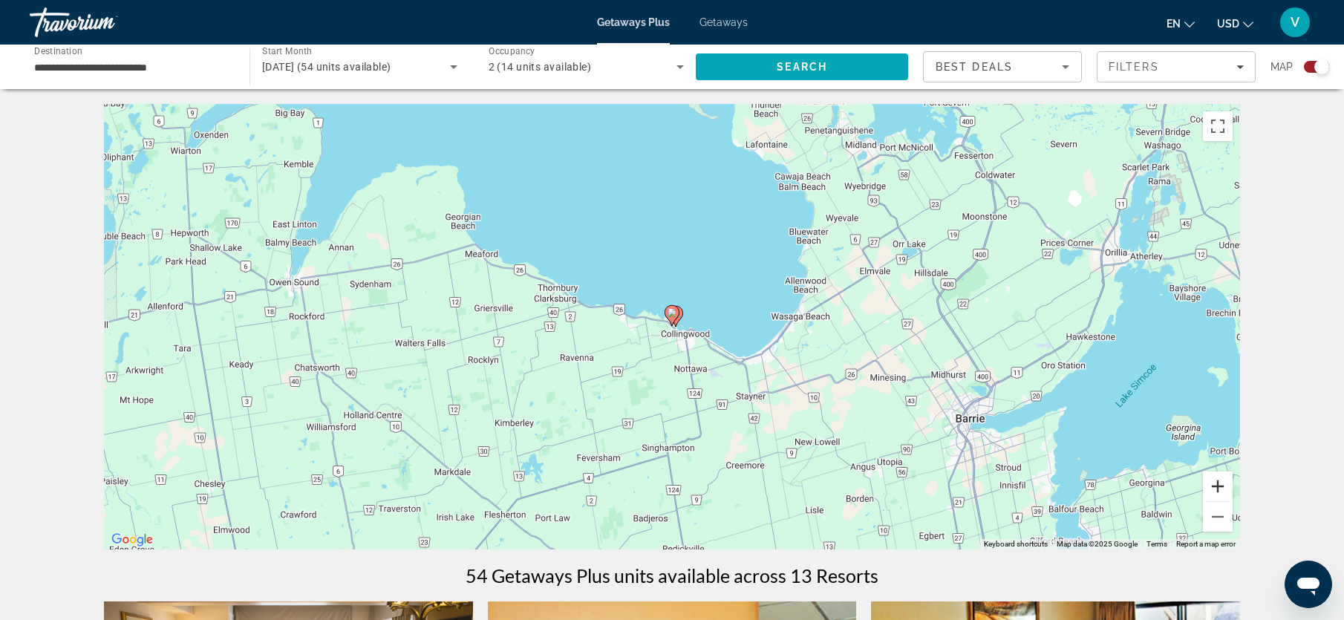
click at [1225, 494] on button "Zoom in" at bounding box center [1218, 486] width 30 height 30
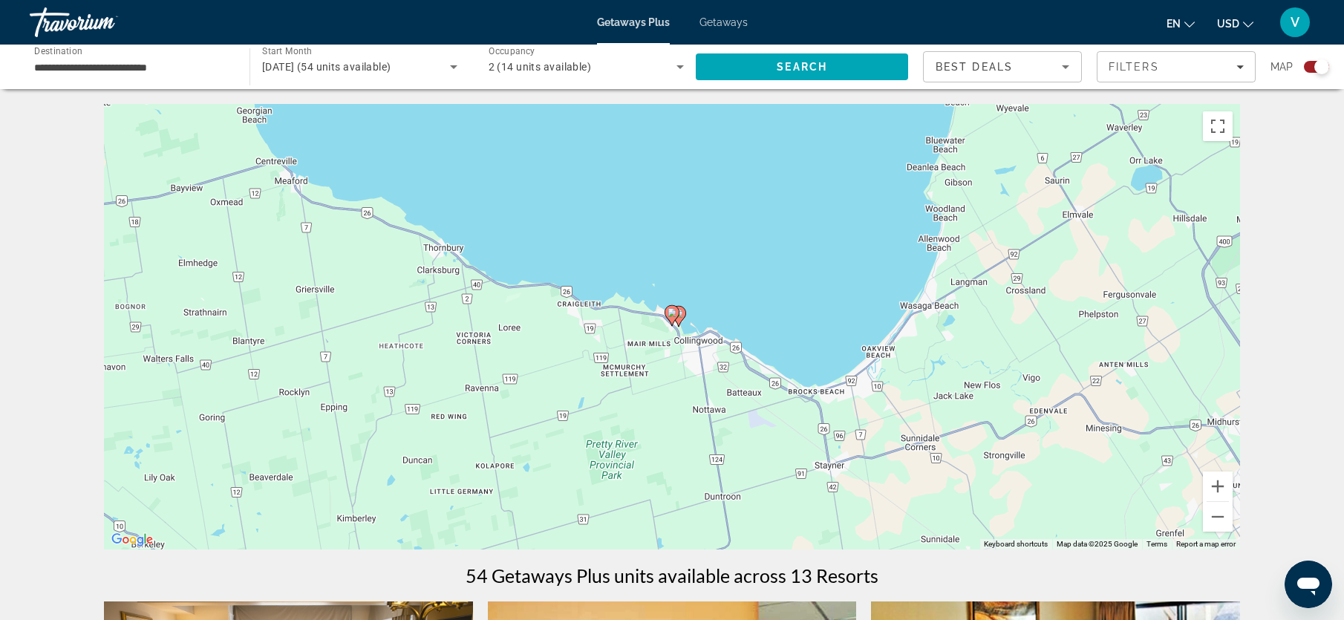
click at [671, 313] on image "Main content" at bounding box center [671, 312] width 9 height 9
type input "**********"
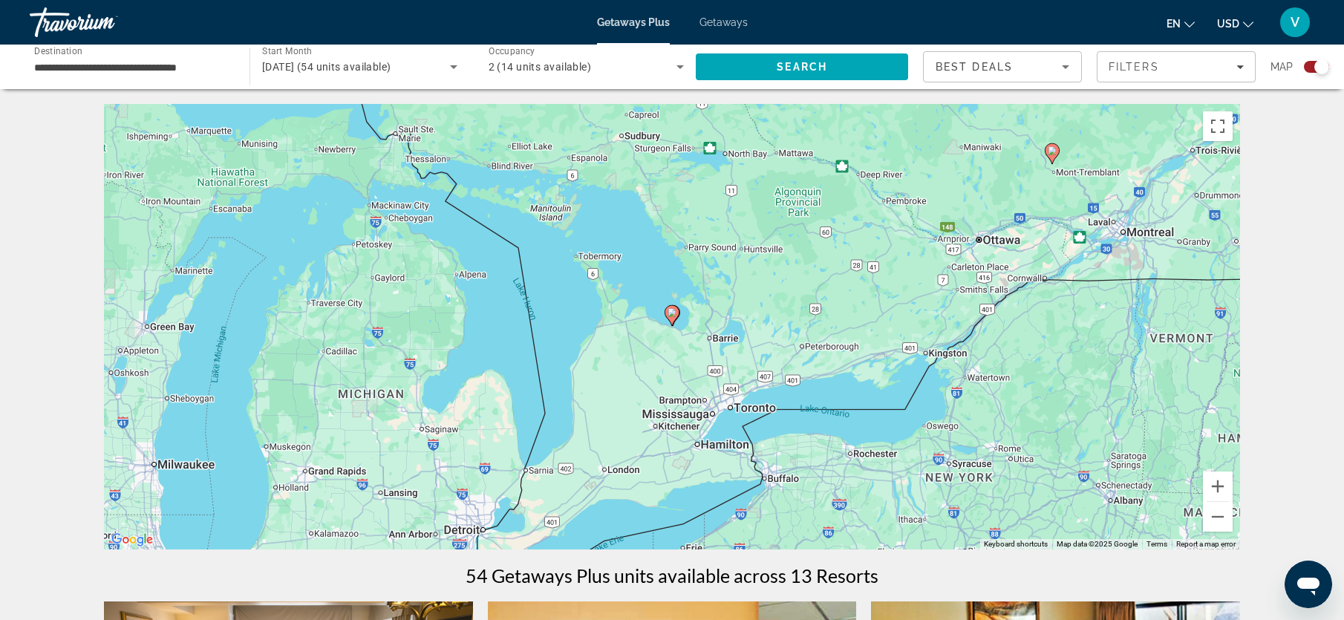
click at [671, 313] on image "Main content" at bounding box center [671, 312] width 9 height 9
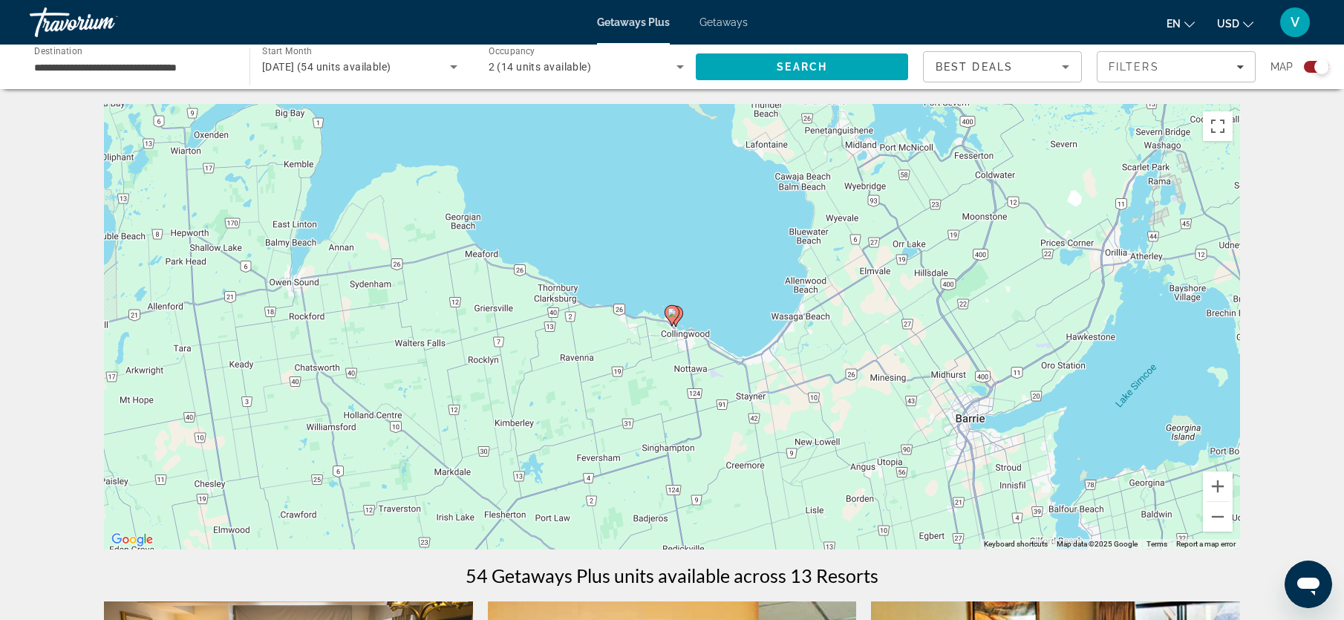
click at [671, 313] on image "Main content" at bounding box center [671, 312] width 9 height 9
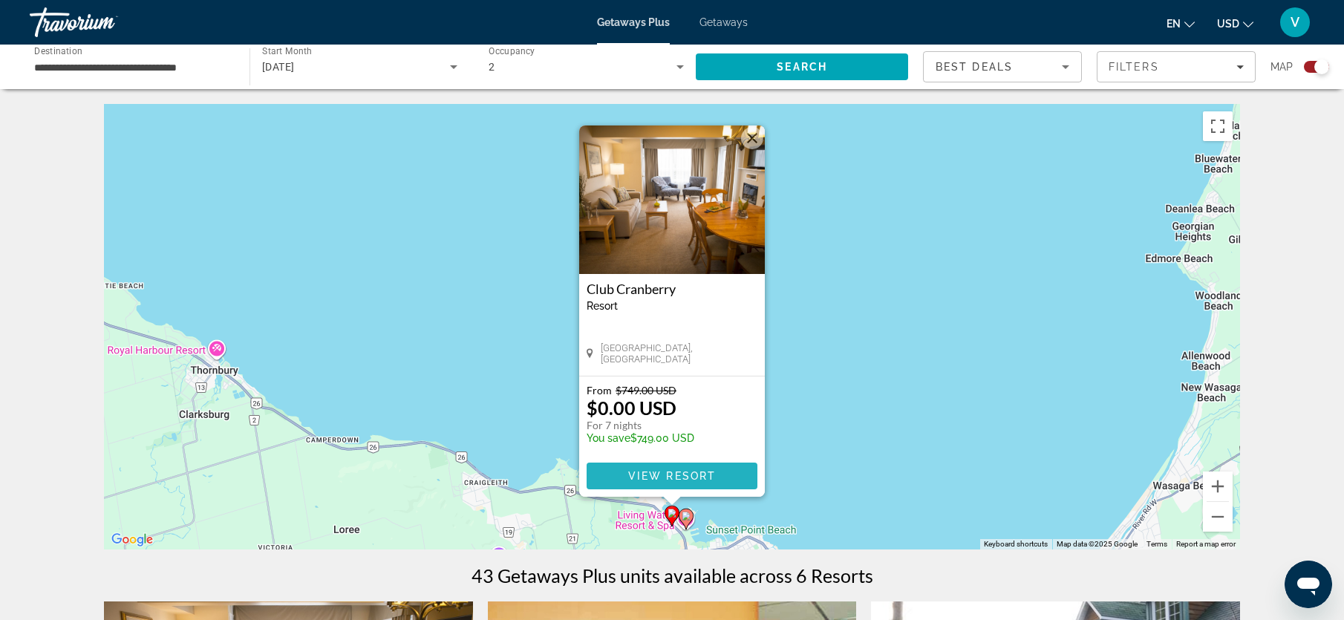
click at [662, 473] on span "View Resort" at bounding box center [672, 476] width 88 height 12
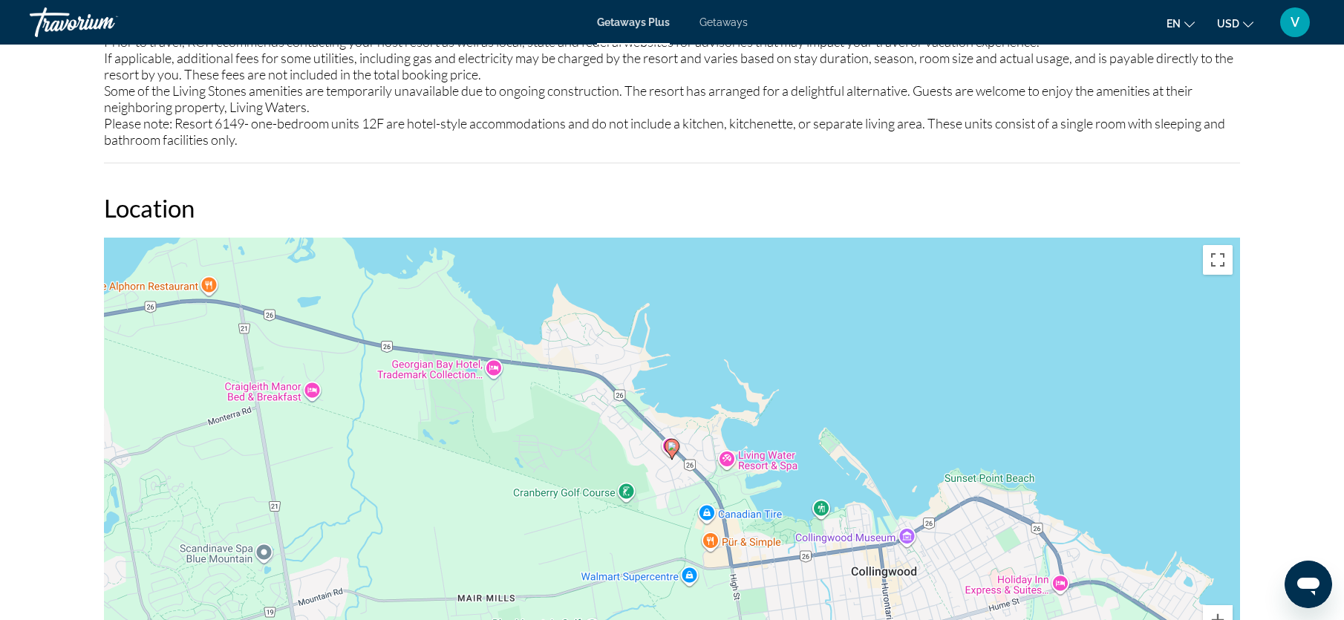
scroll to position [2030, 0]
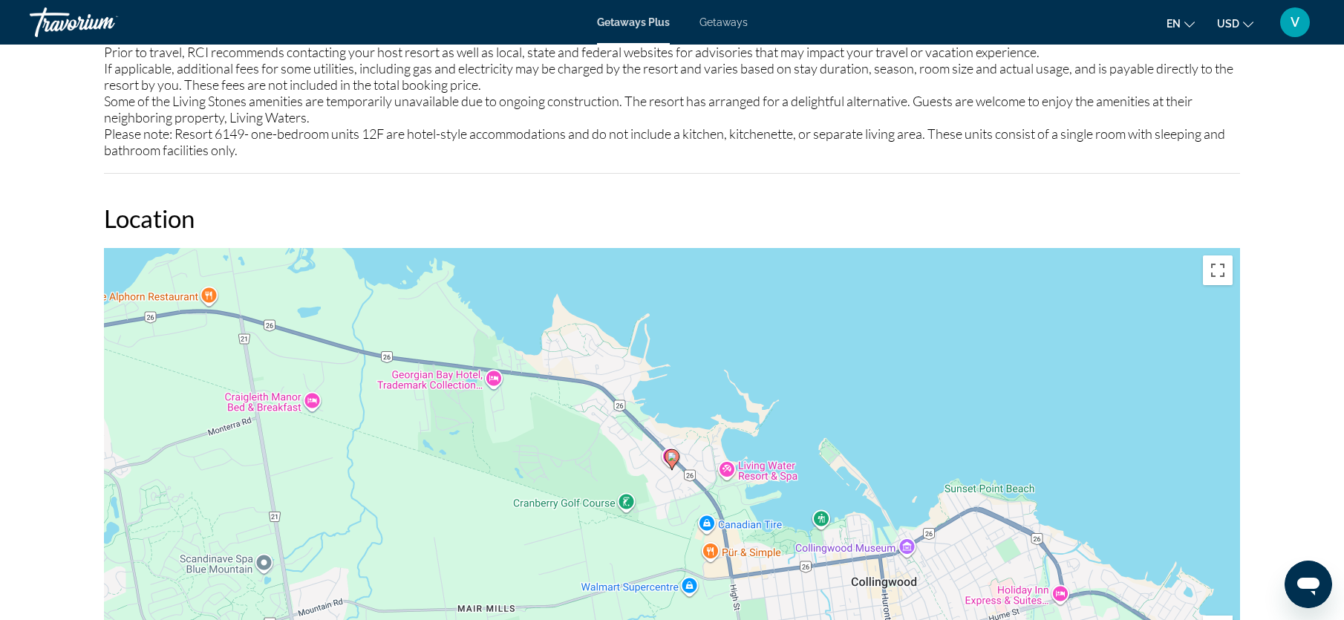
click at [672, 454] on image "Main content" at bounding box center [671, 456] width 9 height 9
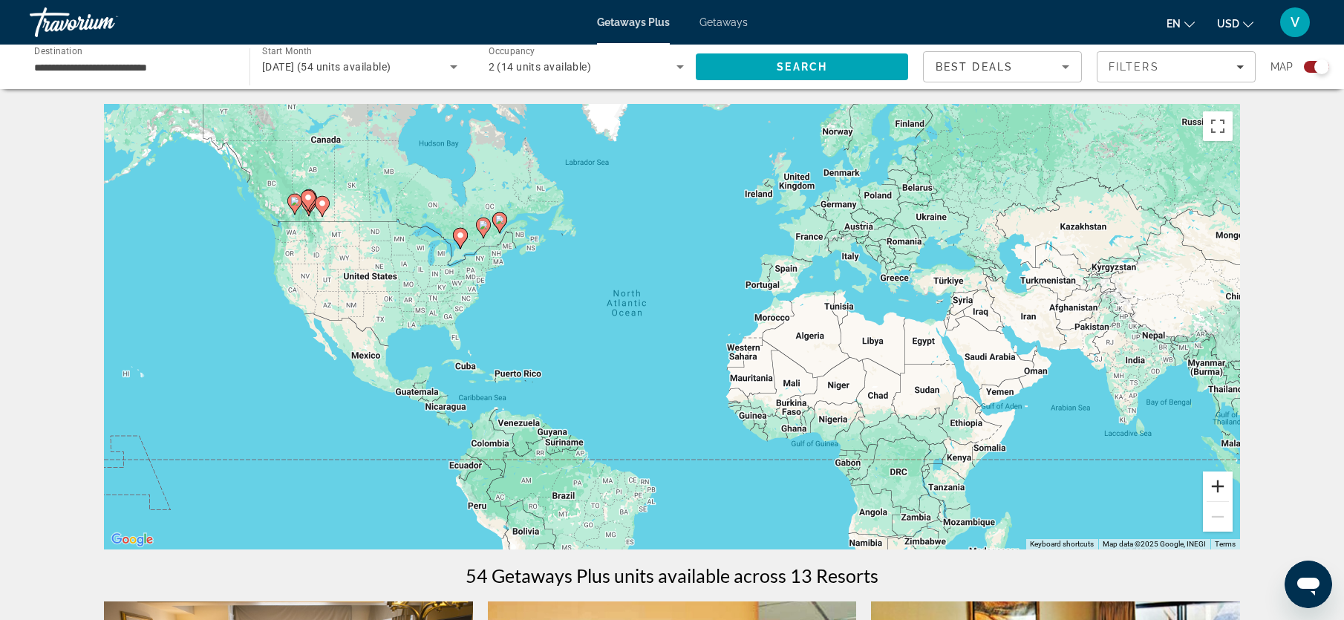
click at [1218, 489] on button "Zoom in" at bounding box center [1218, 486] width 30 height 30
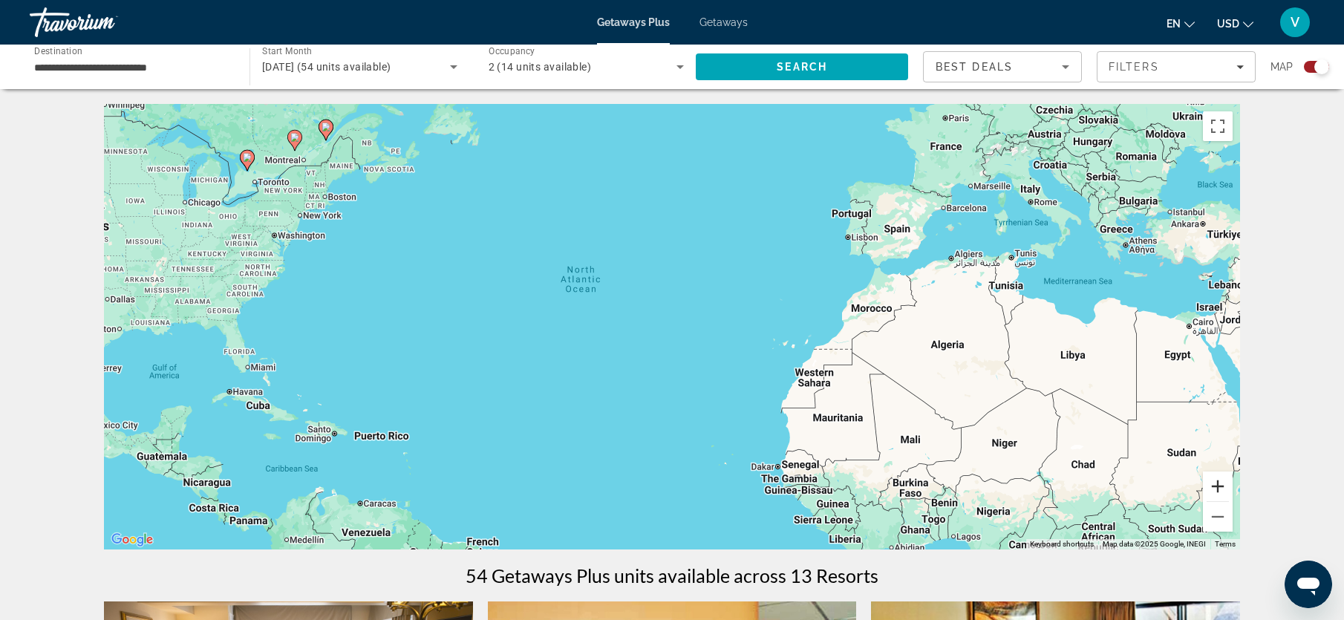
click at [1218, 489] on button "Zoom in" at bounding box center [1218, 486] width 30 height 30
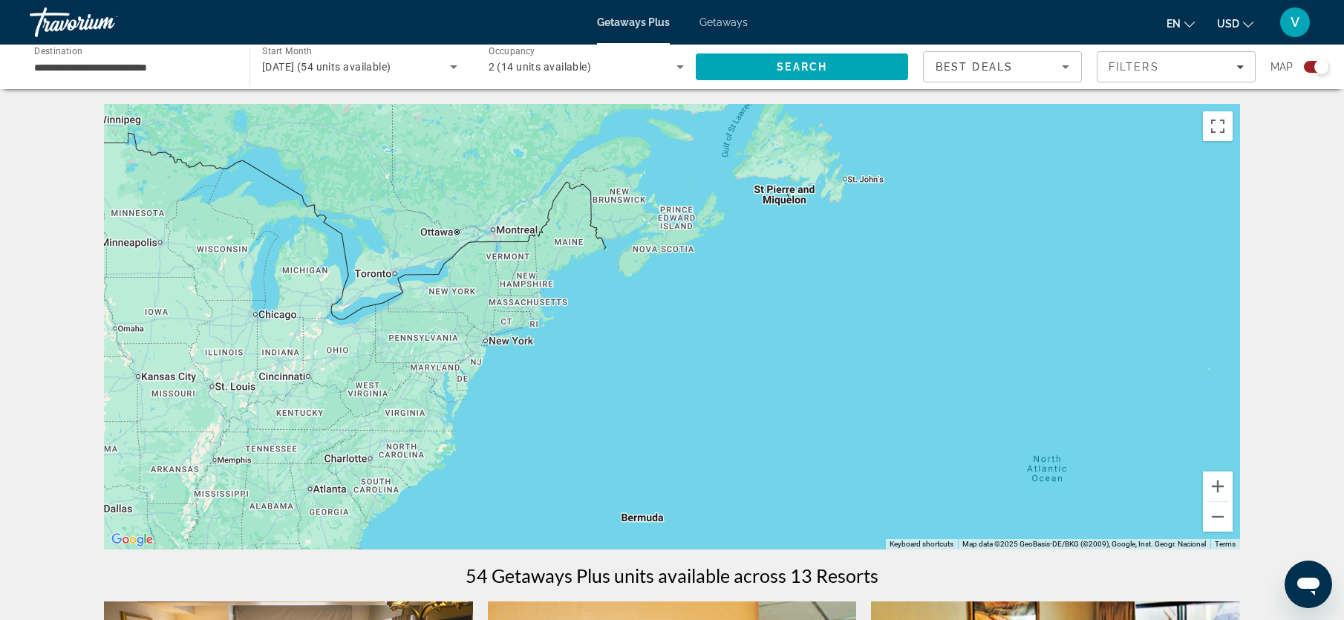
drag, startPoint x: 200, startPoint y: 200, endPoint x: 771, endPoint y: 451, distance: 623.9
click at [771, 451] on div "Main content" at bounding box center [672, 326] width 1136 height 445
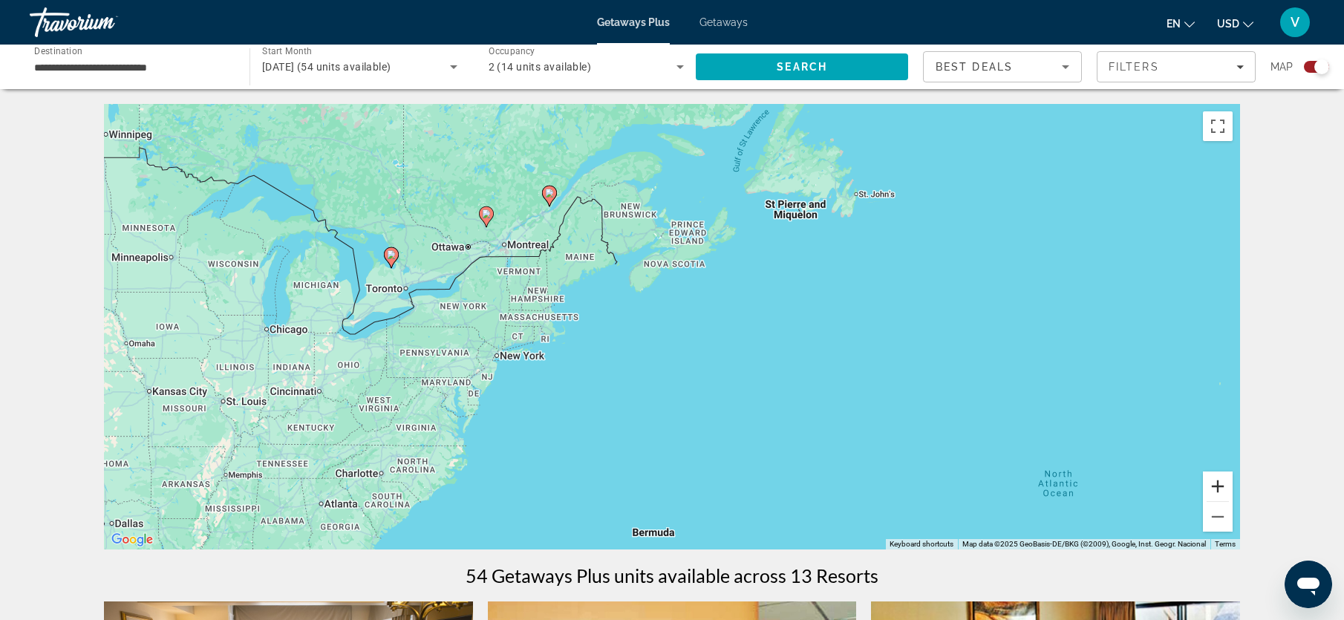
click at [1215, 480] on button "Zoom in" at bounding box center [1218, 486] width 30 height 30
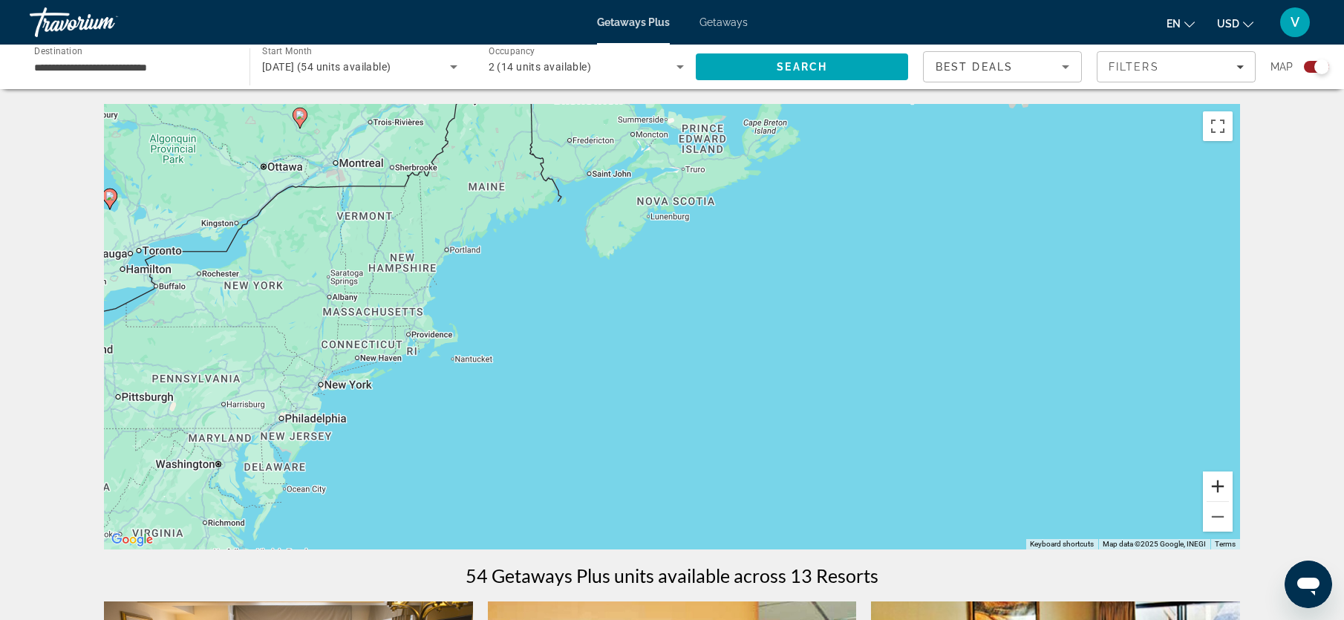
click at [1215, 480] on button "Zoom in" at bounding box center [1218, 486] width 30 height 30
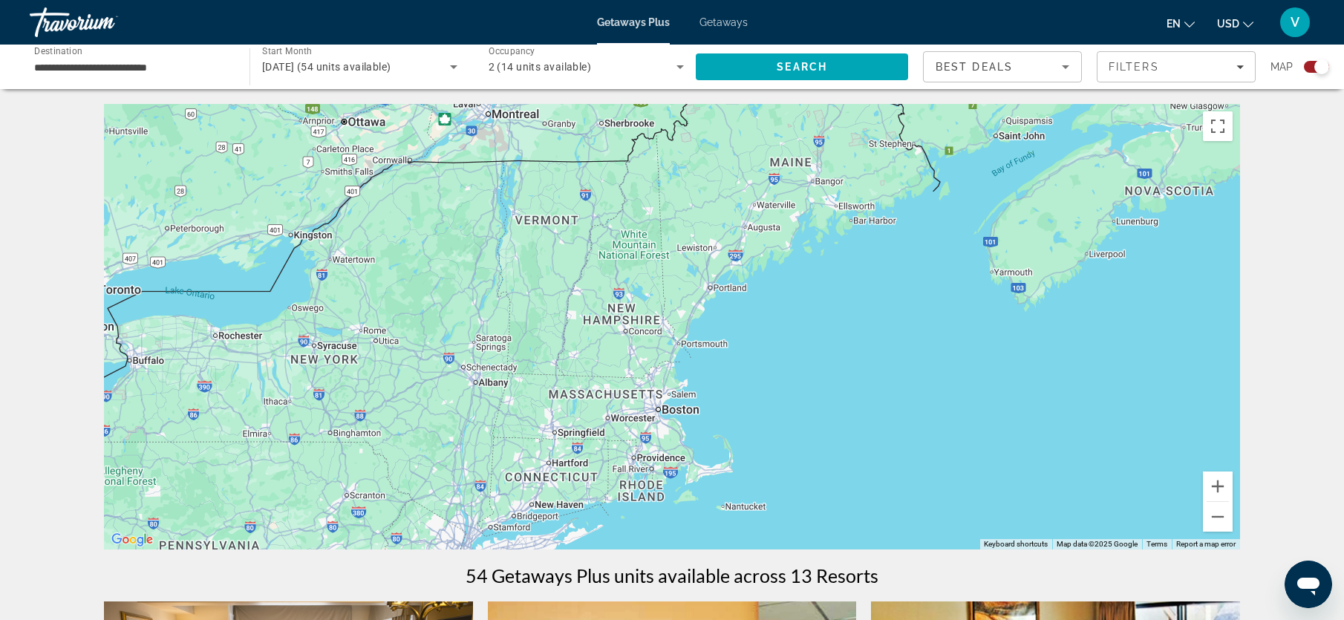
drag, startPoint x: 209, startPoint y: 305, endPoint x: 700, endPoint y: 419, distance: 503.9
click at [700, 419] on div "Main content" at bounding box center [672, 326] width 1136 height 445
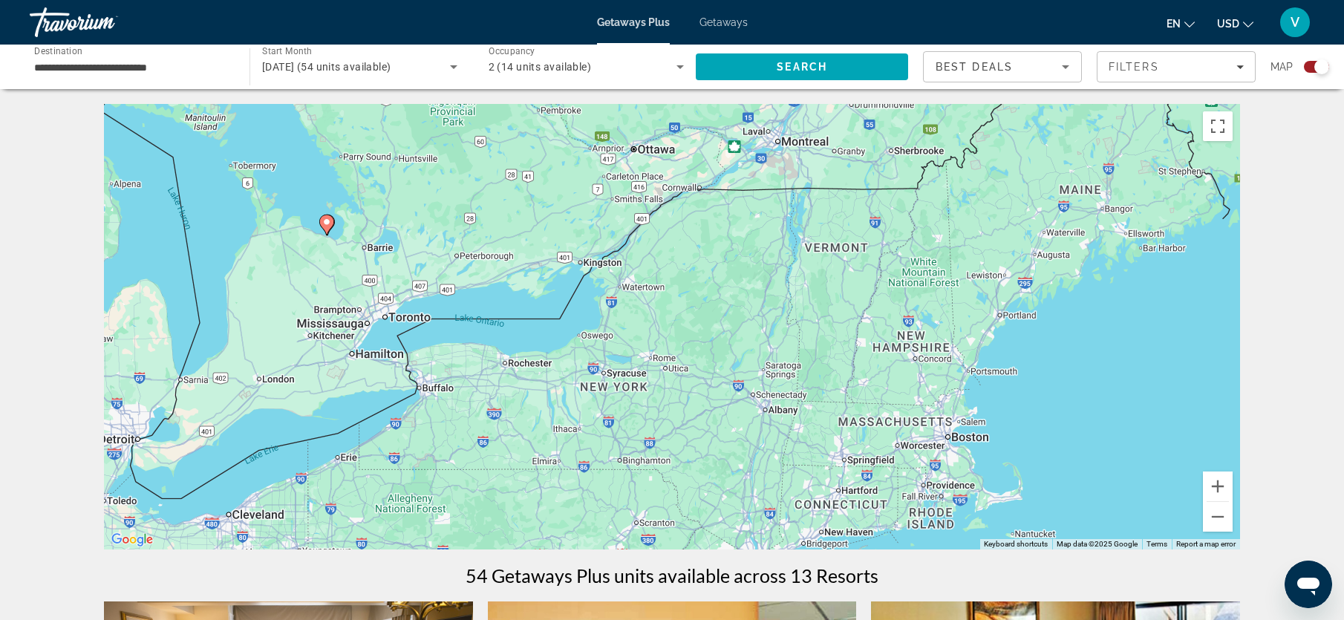
drag, startPoint x: 508, startPoint y: 339, endPoint x: 789, endPoint y: 363, distance: 282.4
click at [789, 363] on div "To activate drag with keyboard, press Alt + Enter. Once in keyboard drag state,…" at bounding box center [672, 326] width 1136 height 445
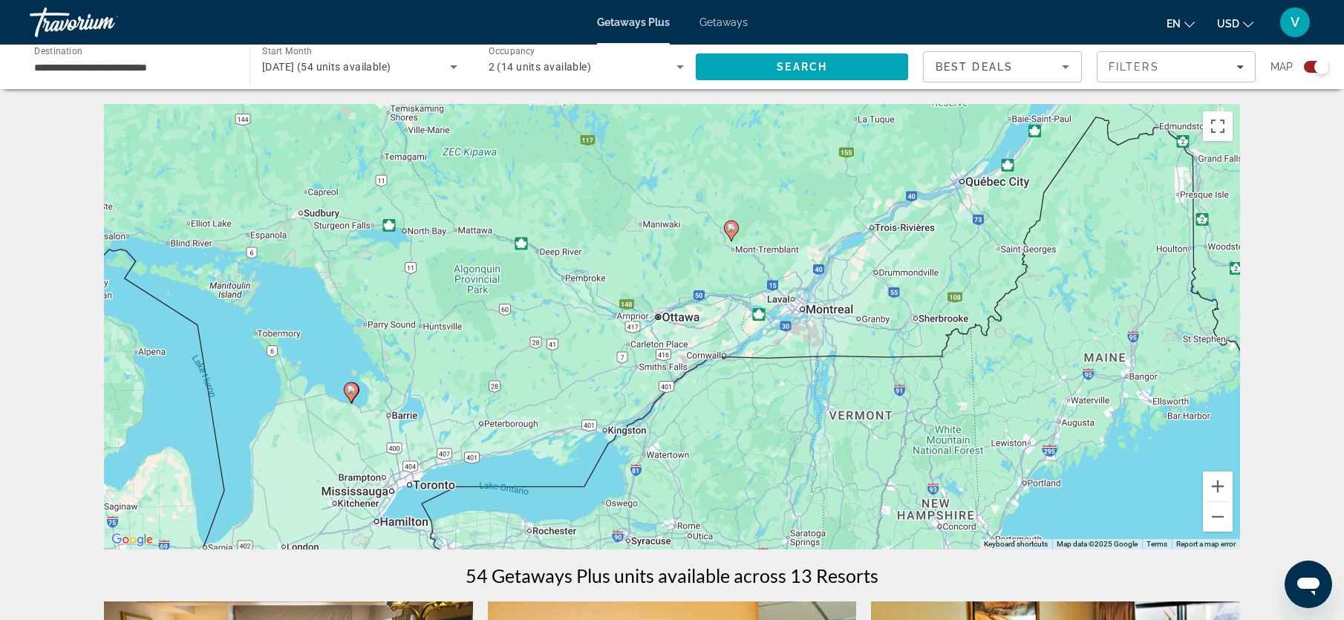
drag, startPoint x: 471, startPoint y: 253, endPoint x: 496, endPoint y: 428, distance: 176.3
click at [496, 428] on div "To activate drag with keyboard, press Alt + Enter. Once in keyboard drag state,…" at bounding box center [672, 326] width 1136 height 445
click at [1221, 487] on button "Zoom in" at bounding box center [1218, 486] width 30 height 30
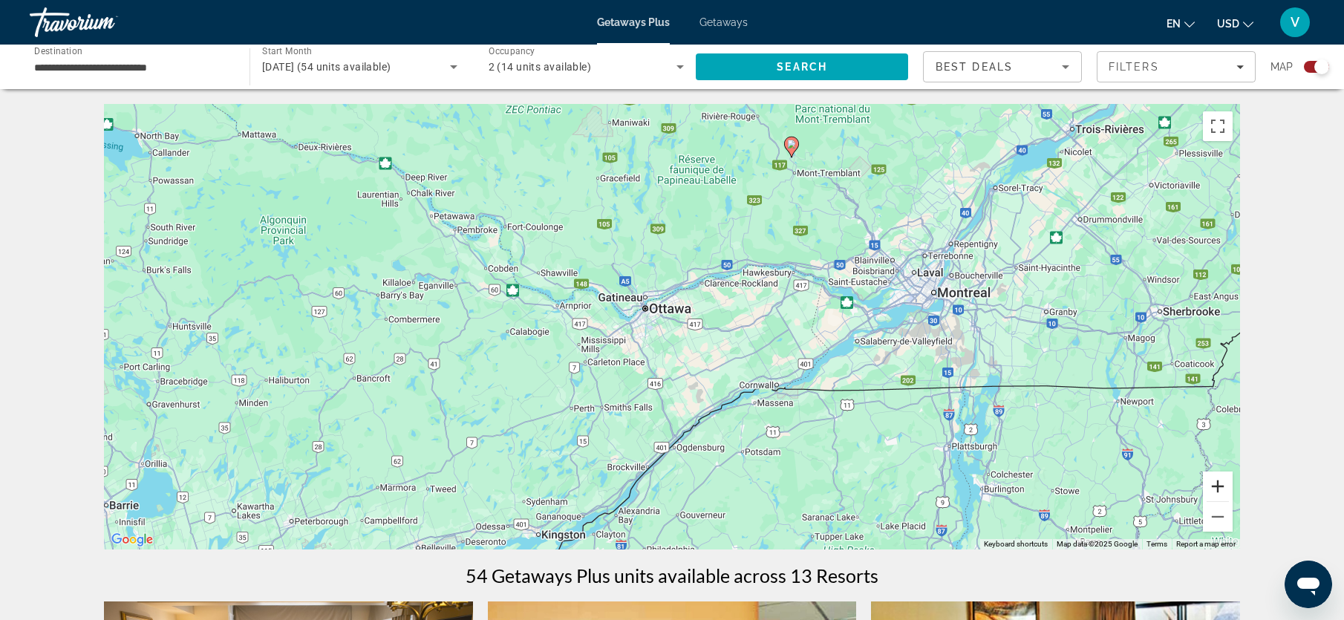
click at [1221, 487] on button "Zoom in" at bounding box center [1218, 486] width 30 height 30
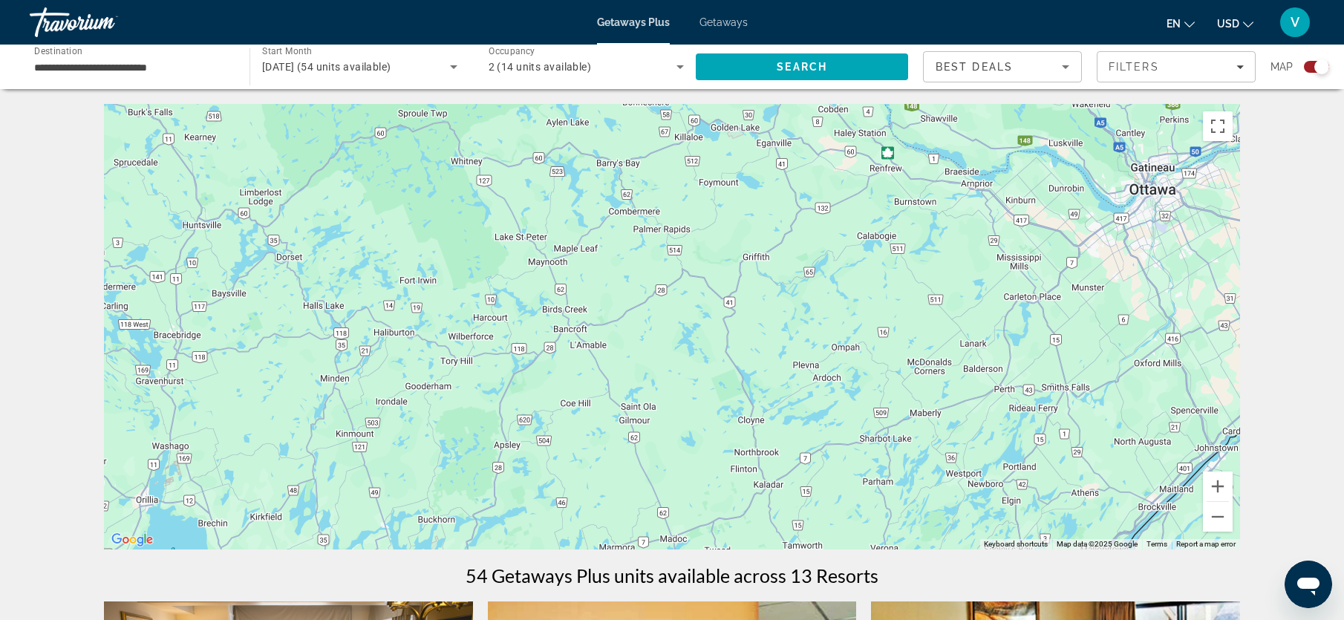
drag, startPoint x: 329, startPoint y: 418, endPoint x: 889, endPoint y: 311, distance: 569.9
click at [889, 311] on div "Main content" at bounding box center [672, 326] width 1136 height 445
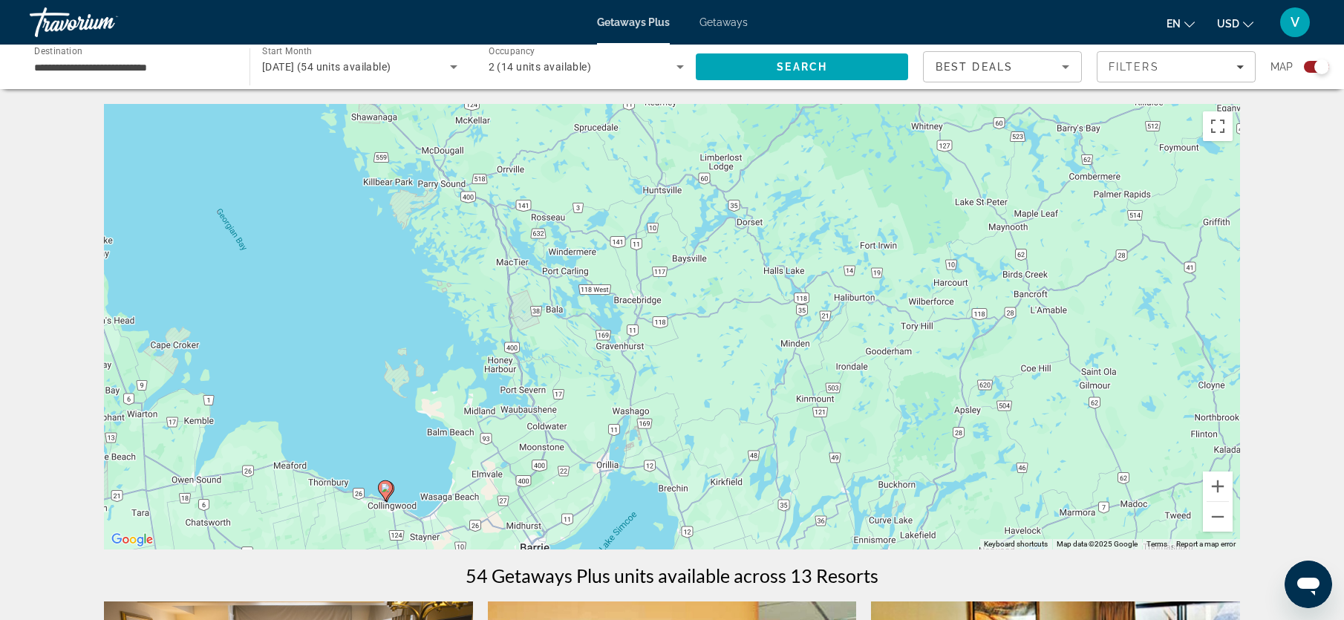
drag, startPoint x: 393, startPoint y: 409, endPoint x: 933, endPoint y: 373, distance: 541.0
click at [933, 373] on div "To activate drag with keyboard, press Alt + Enter. Once in keyboard drag state,…" at bounding box center [672, 326] width 1136 height 445
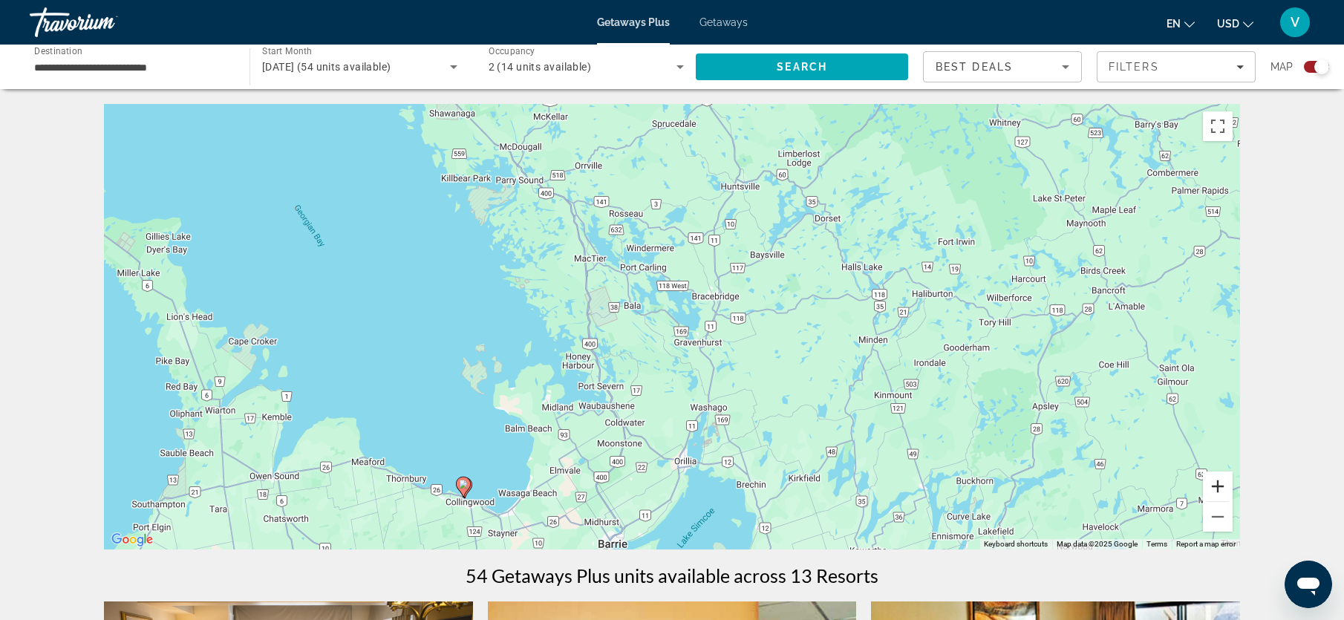
click at [1216, 486] on button "Zoom in" at bounding box center [1218, 486] width 30 height 30
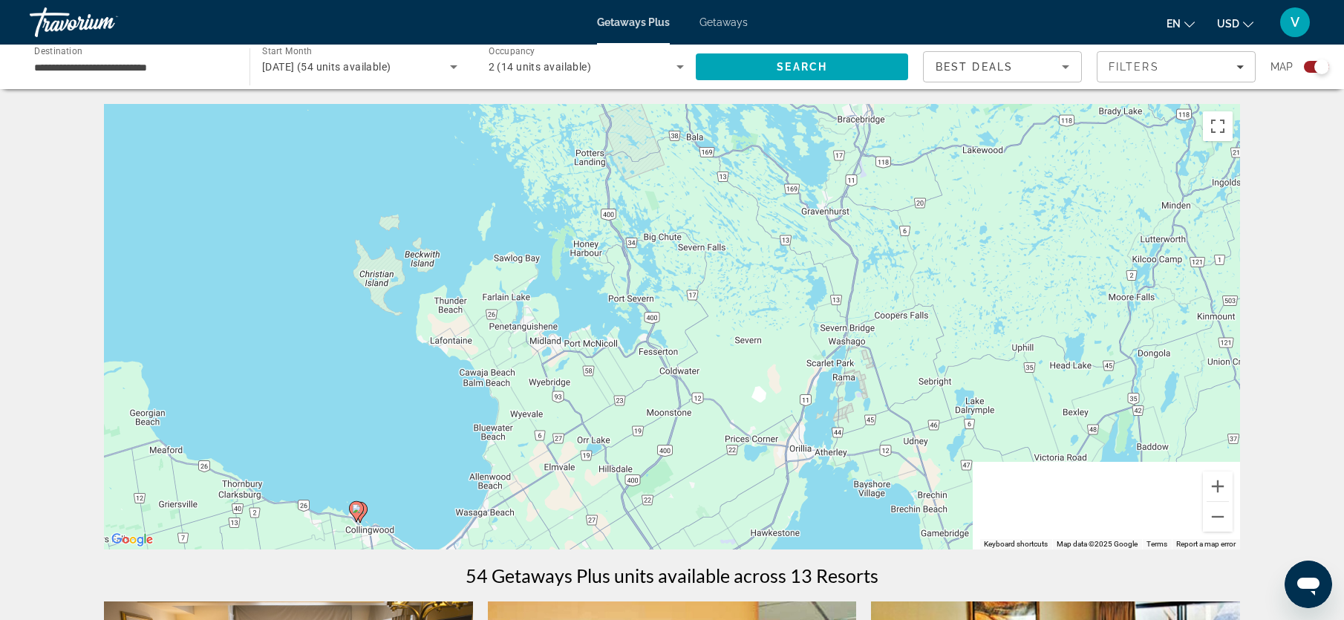
drag, startPoint x: 465, startPoint y: 447, endPoint x: 580, endPoint y: 213, distance: 260.6
click at [580, 213] on div "To activate drag with keyboard, press Alt + Enter. Once in keyboard drag state,…" at bounding box center [672, 326] width 1136 height 445
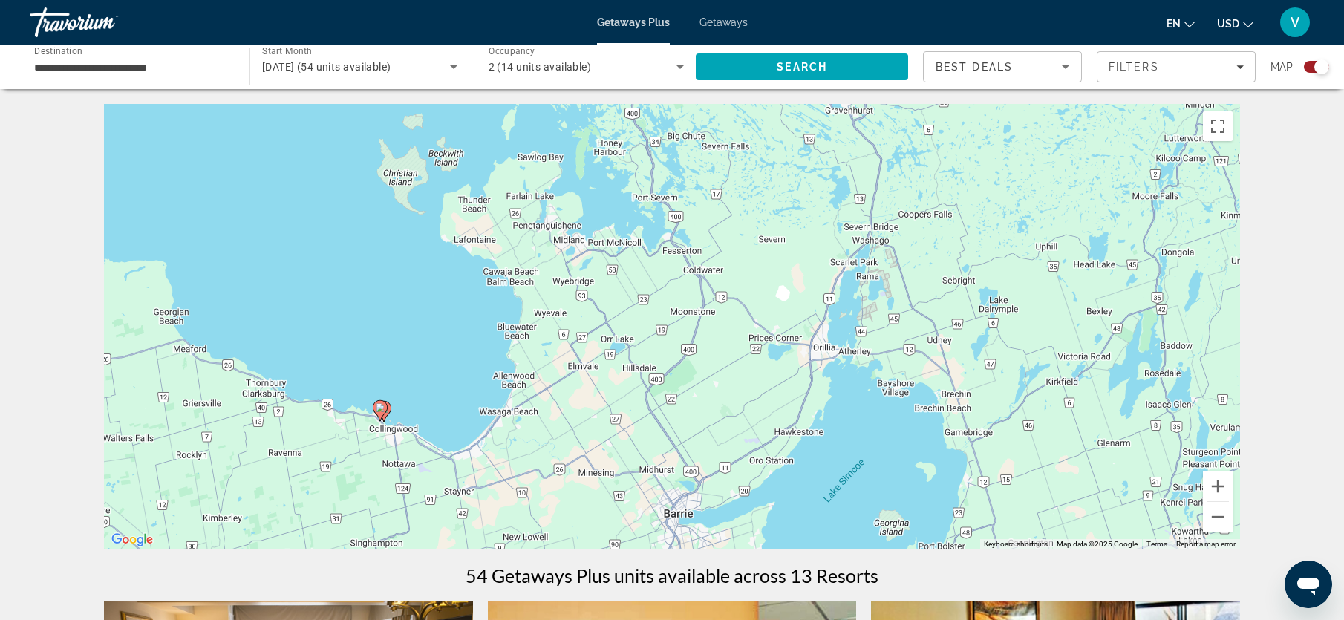
click at [387, 411] on gmp-advanced-marker "Main content" at bounding box center [380, 410] width 15 height 22
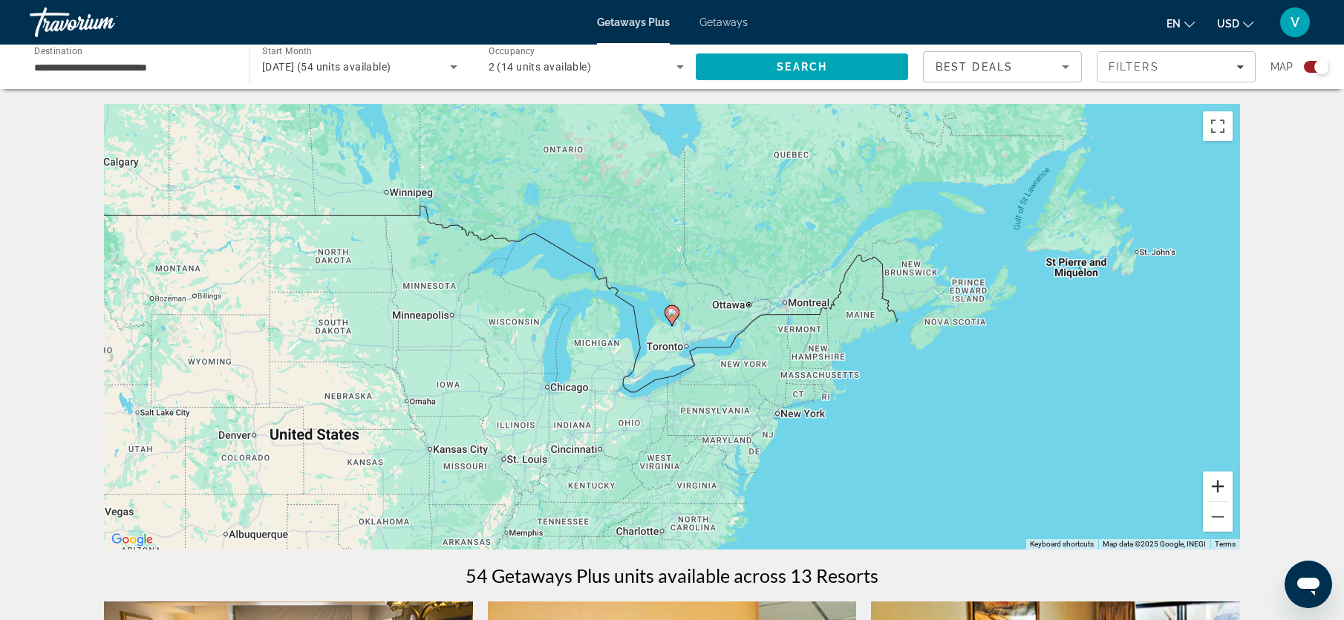
click at [1211, 473] on button "Zoom in" at bounding box center [1218, 486] width 30 height 30
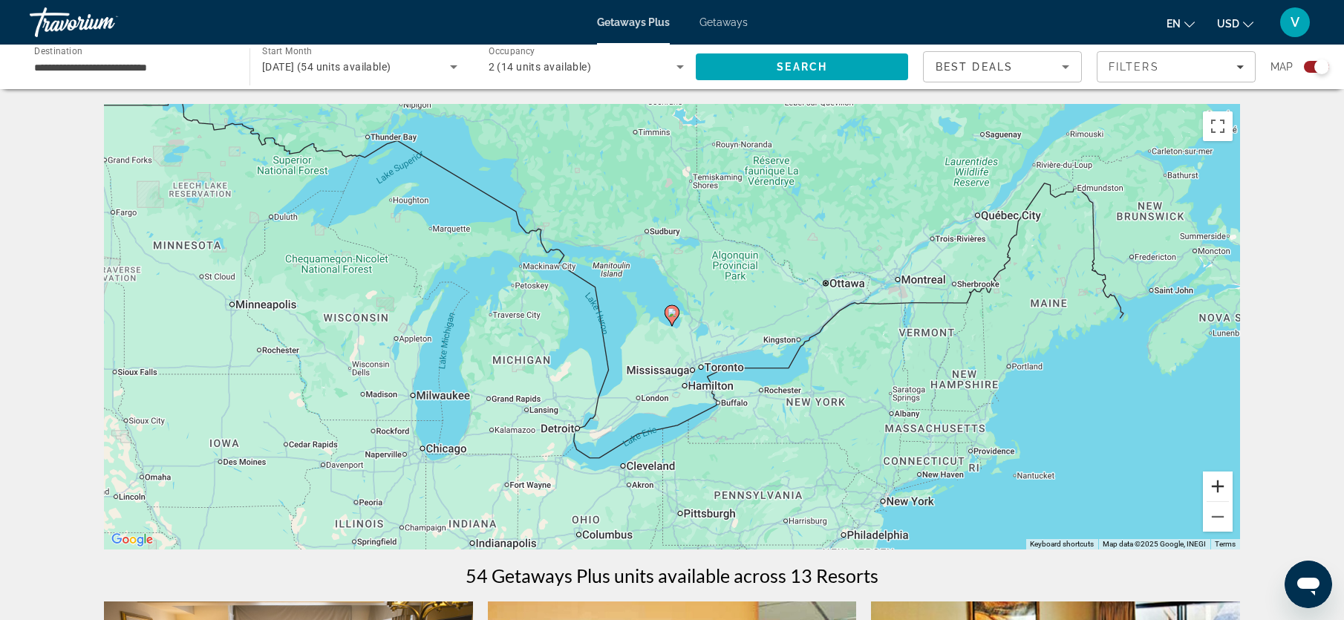
click at [1212, 477] on button "Zoom in" at bounding box center [1218, 486] width 30 height 30
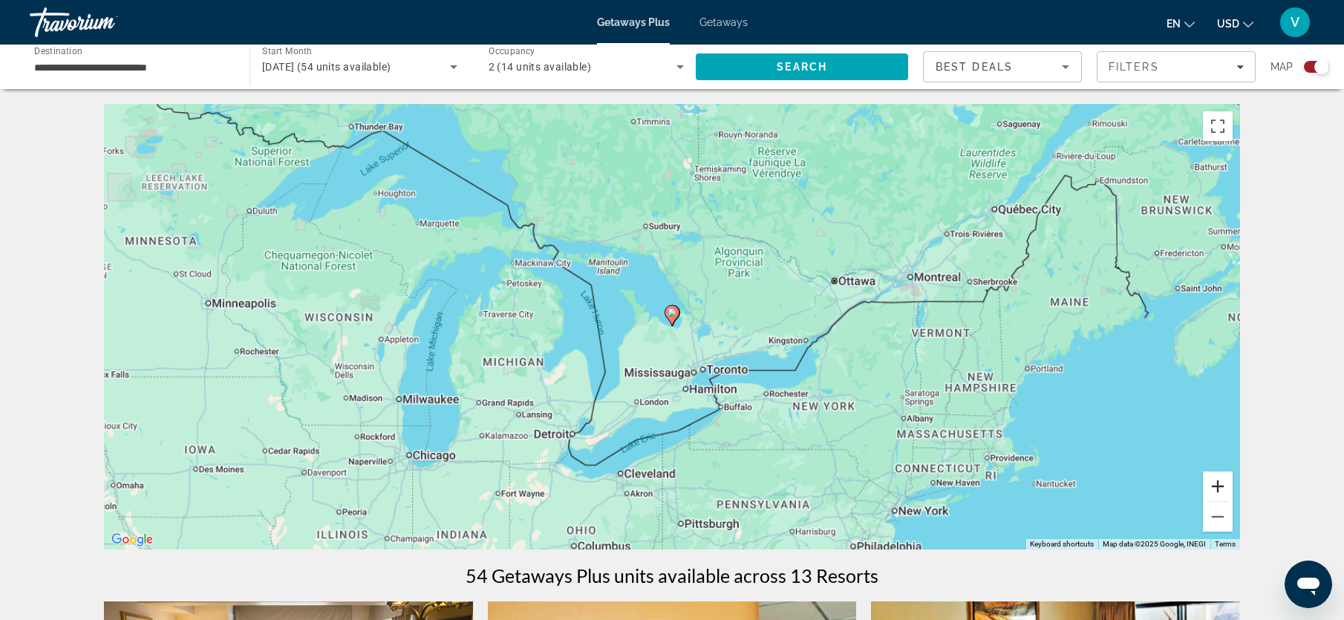
click at [1212, 477] on button "Zoom in" at bounding box center [1218, 486] width 30 height 30
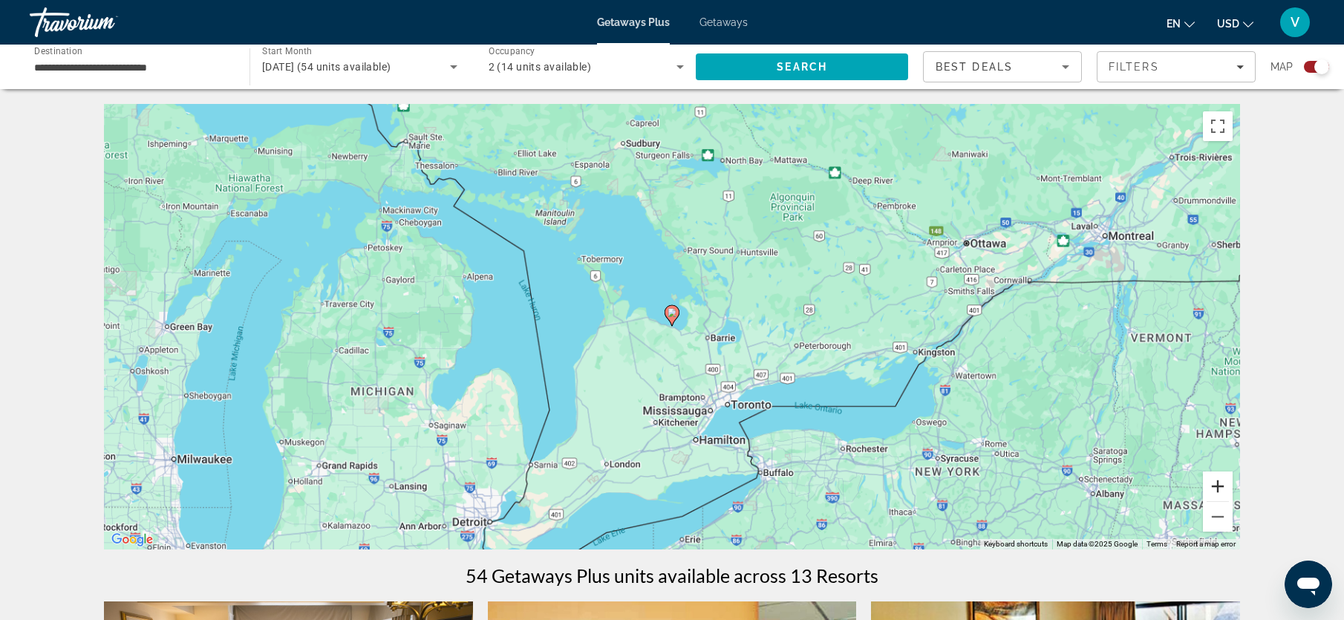
click at [1212, 477] on button "Zoom in" at bounding box center [1218, 486] width 30 height 30
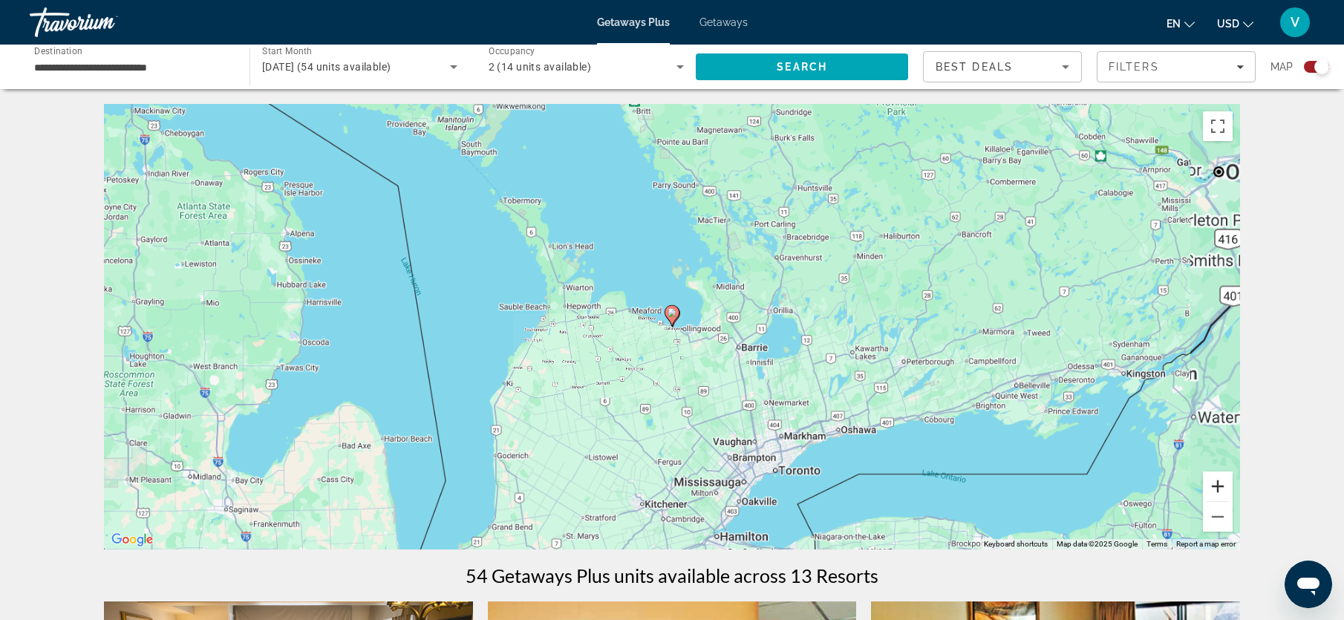
click at [1212, 477] on button "Zoom in" at bounding box center [1218, 486] width 30 height 30
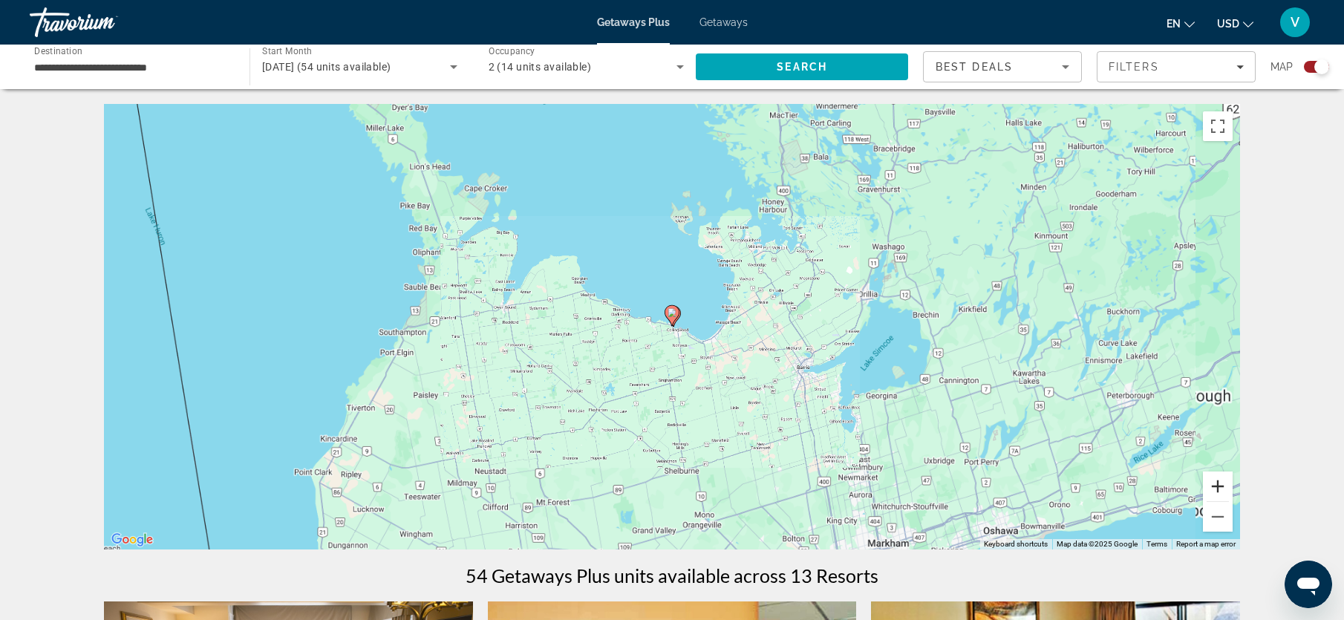
click at [1212, 477] on button "Zoom in" at bounding box center [1218, 486] width 30 height 30
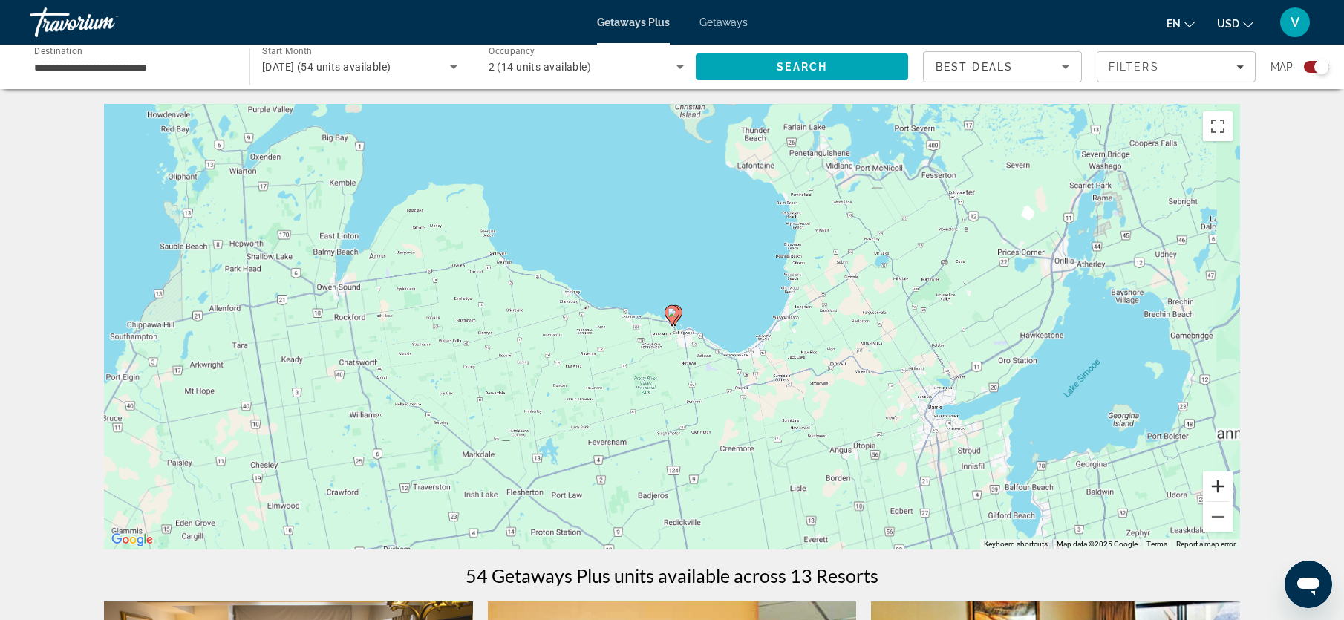
click at [1212, 477] on button "Zoom in" at bounding box center [1218, 486] width 30 height 30
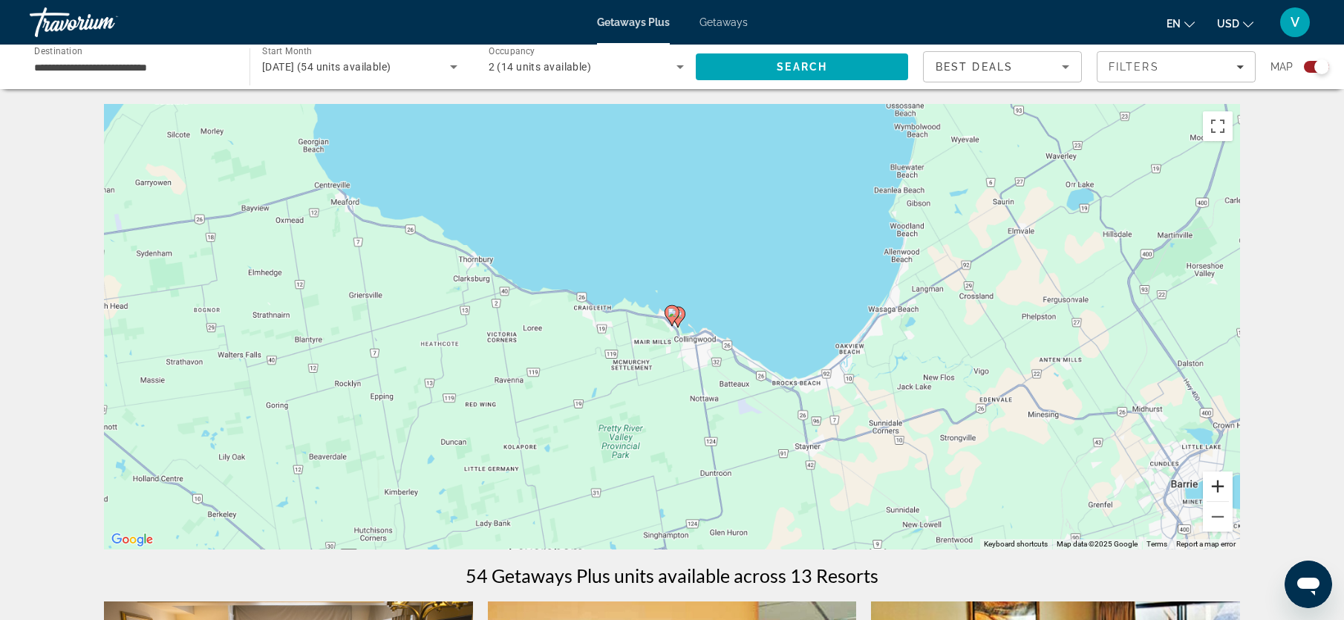
click at [1212, 477] on button "Zoom in" at bounding box center [1218, 486] width 30 height 30
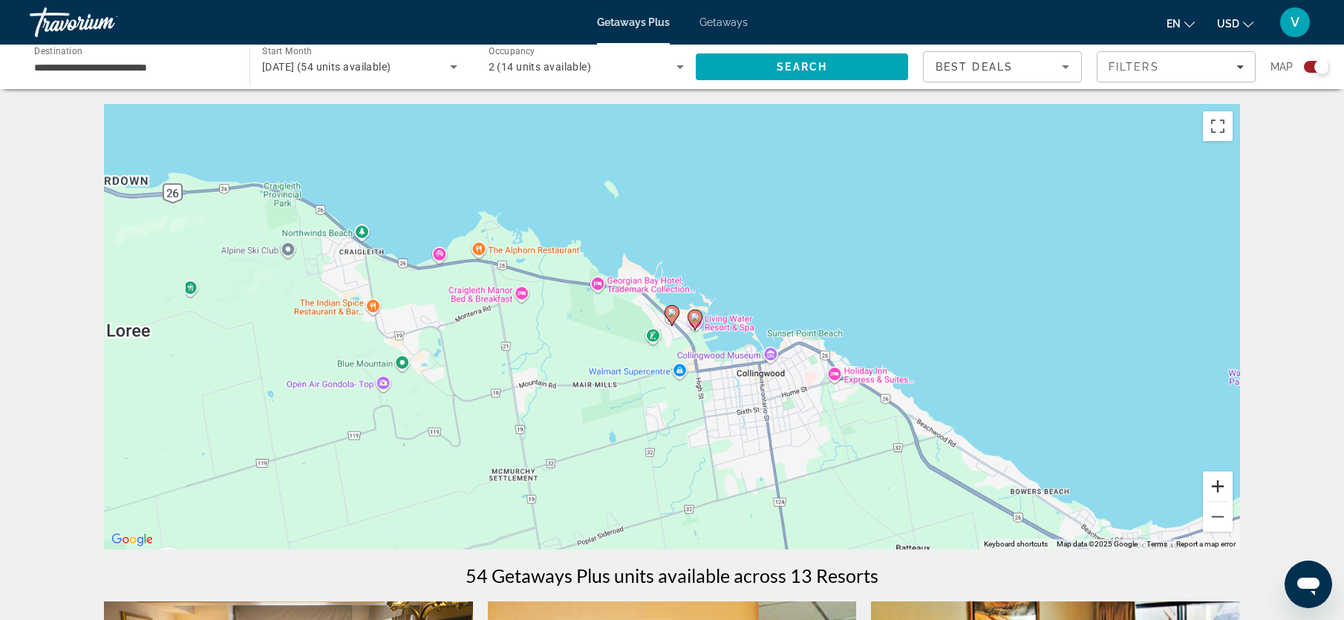
click at [1212, 477] on button "Zoom in" at bounding box center [1218, 486] width 30 height 30
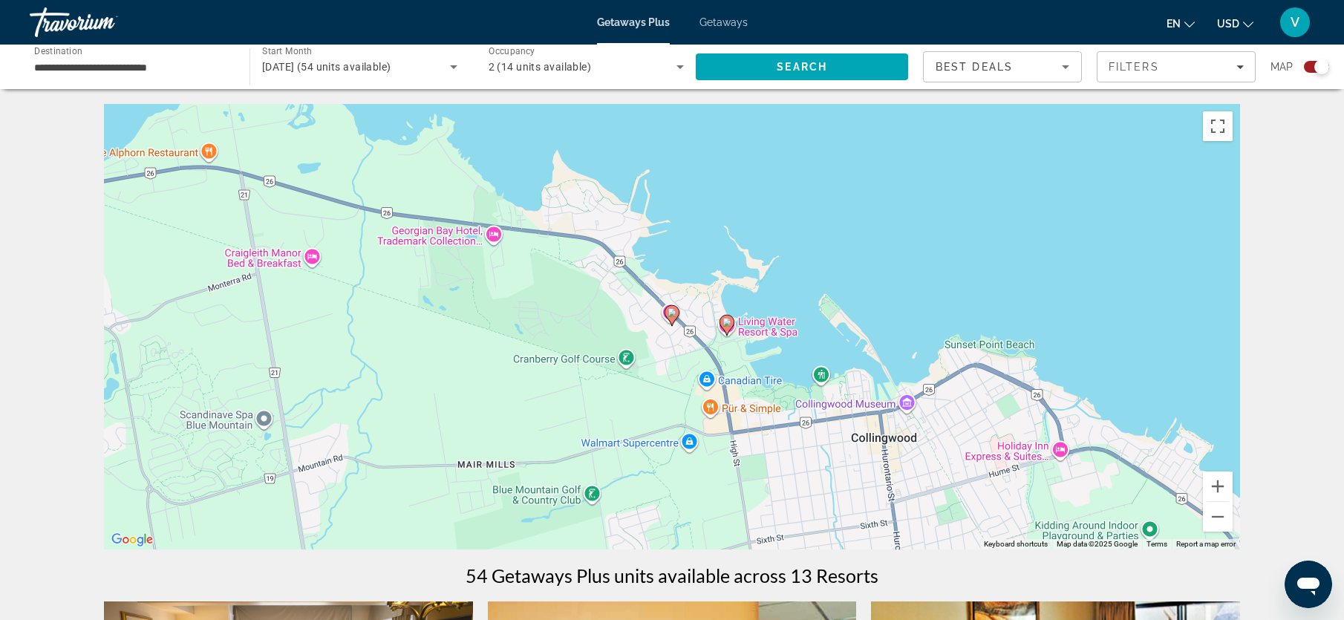
click at [725, 327] on icon "Main content" at bounding box center [726, 325] width 13 height 19
type input "**********"
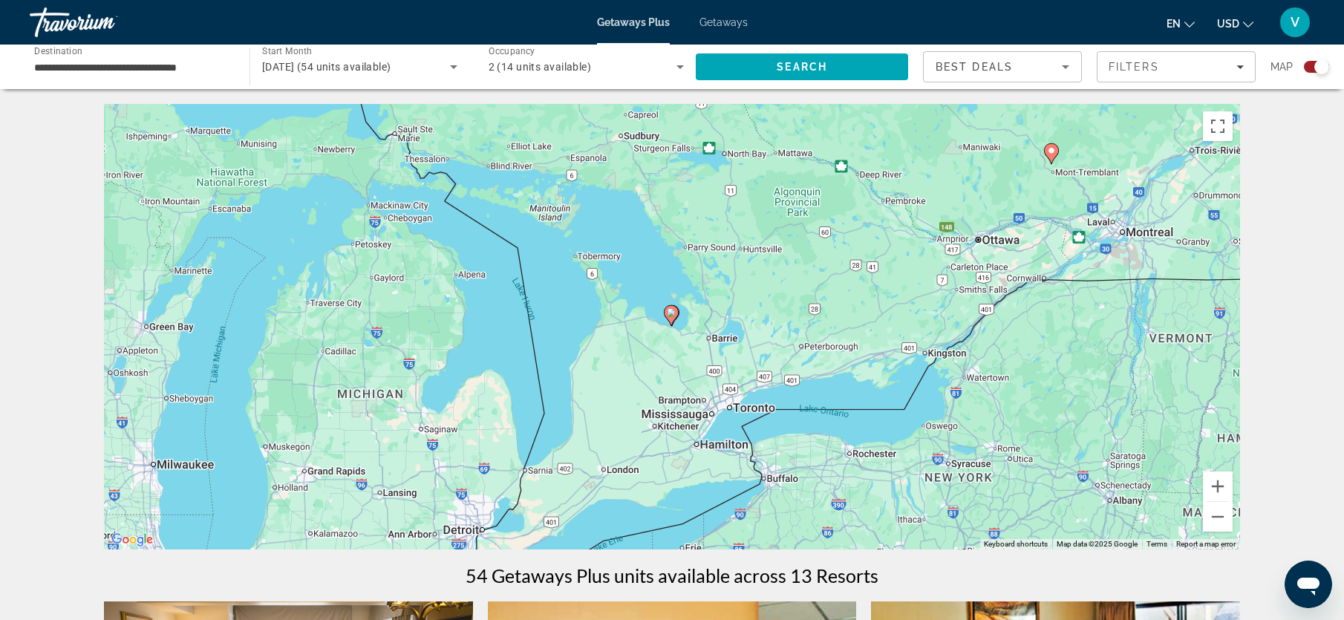
scroll to position [3, 0]
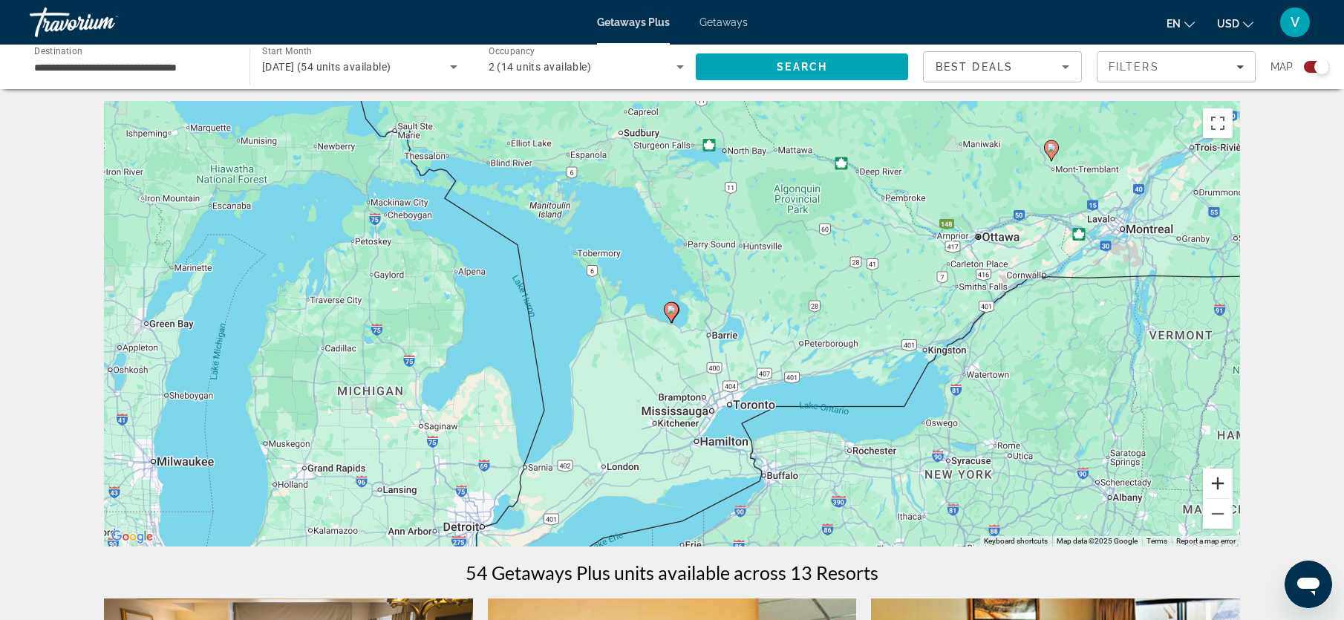
click at [1222, 480] on button "Zoom in" at bounding box center [1218, 483] width 30 height 30
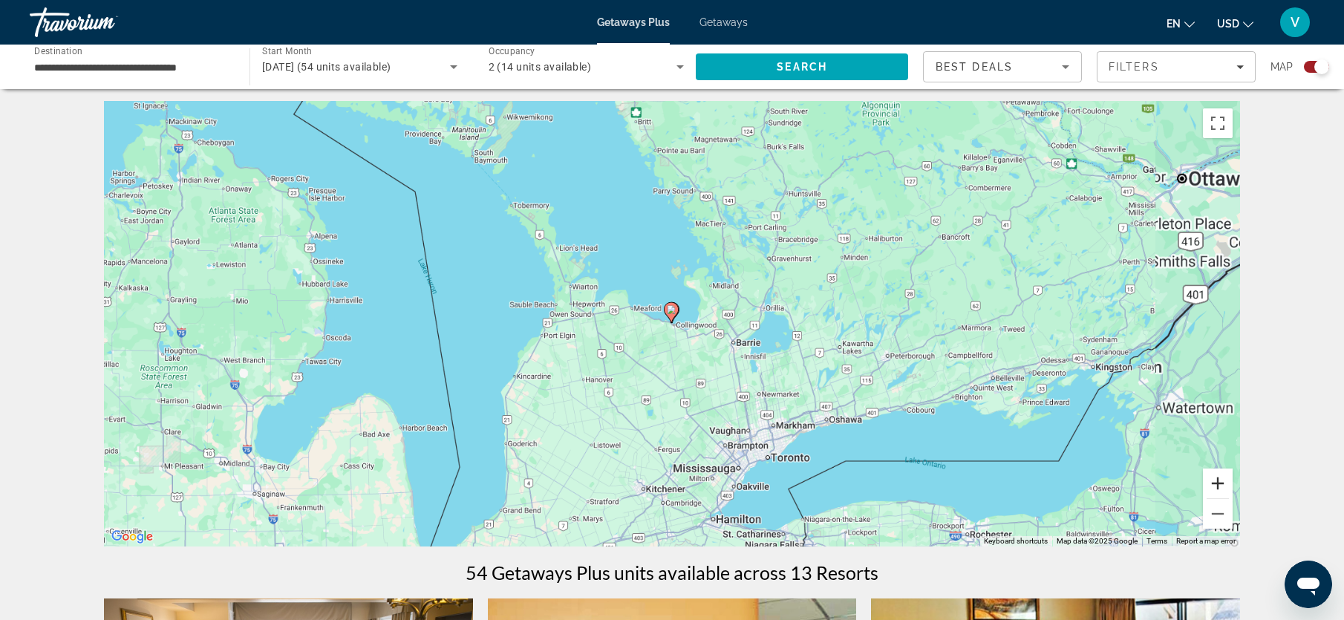
click at [1222, 480] on button "Zoom in" at bounding box center [1218, 483] width 30 height 30
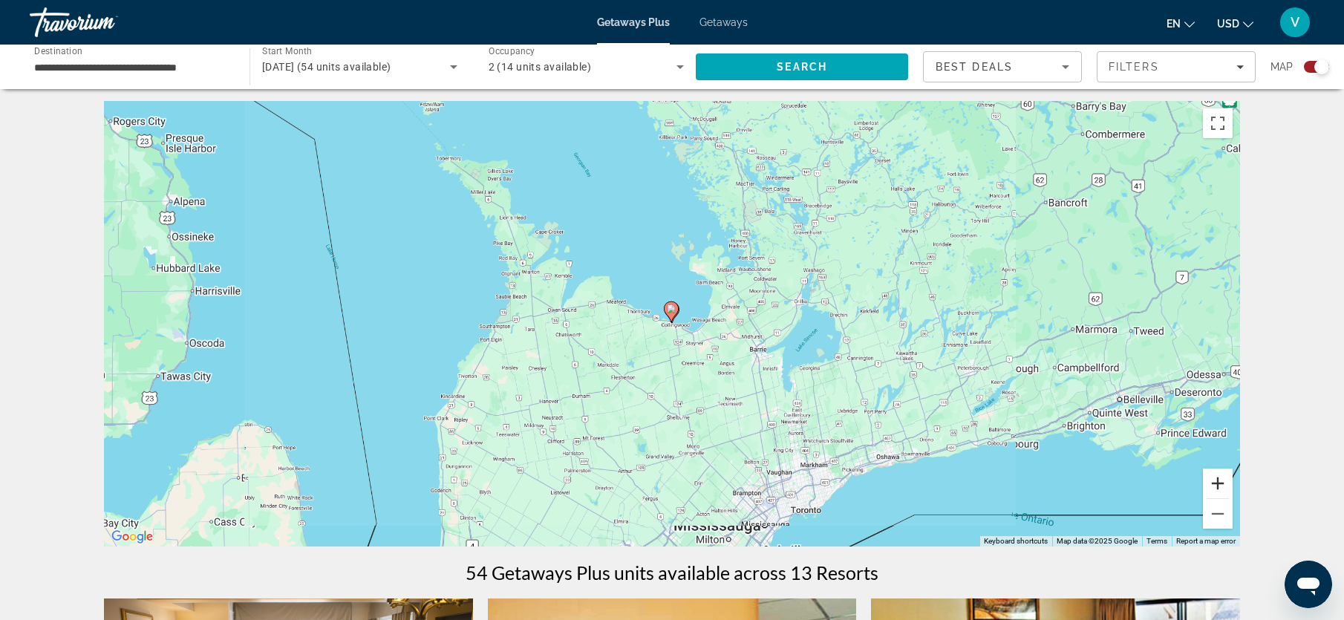
click at [1222, 480] on button "Zoom in" at bounding box center [1218, 483] width 30 height 30
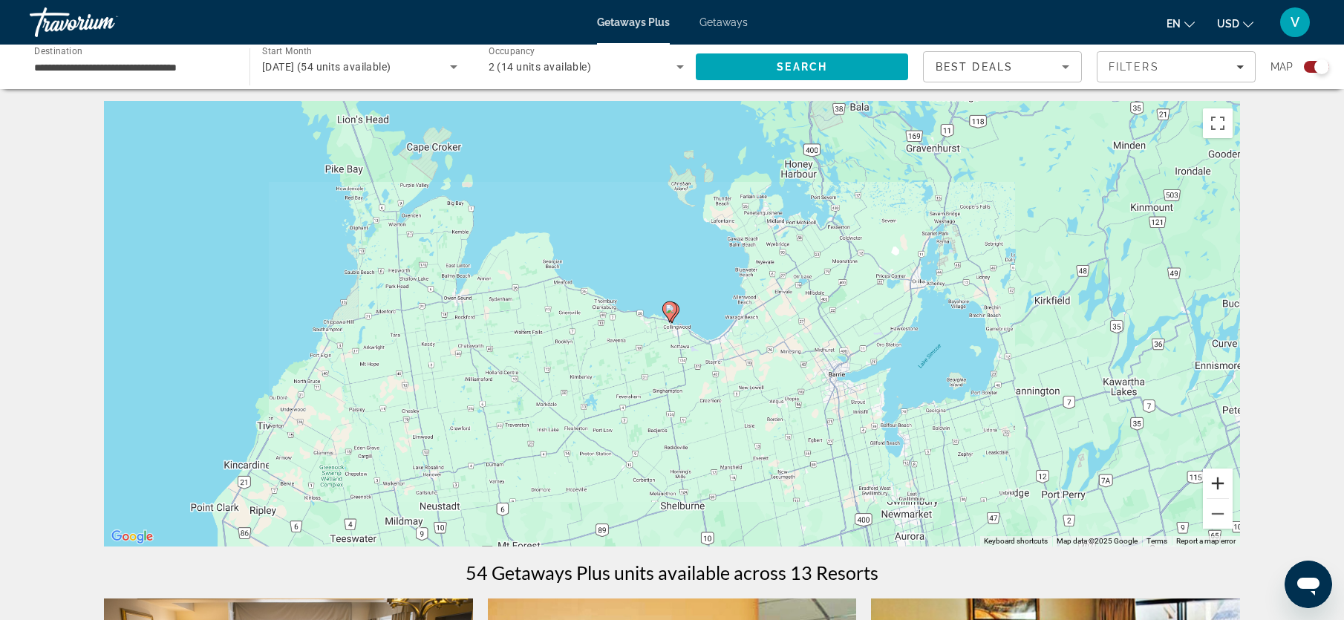
click at [1222, 480] on button "Zoom in" at bounding box center [1218, 483] width 30 height 30
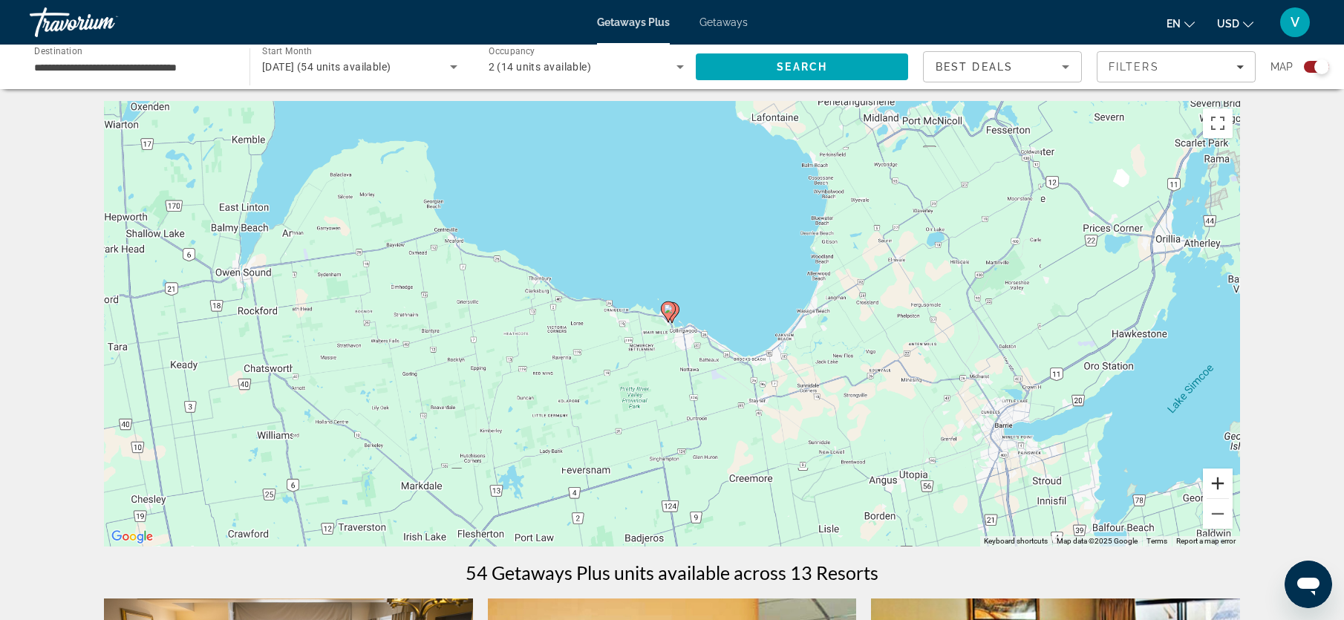
click at [1222, 480] on button "Zoom in" at bounding box center [1218, 483] width 30 height 30
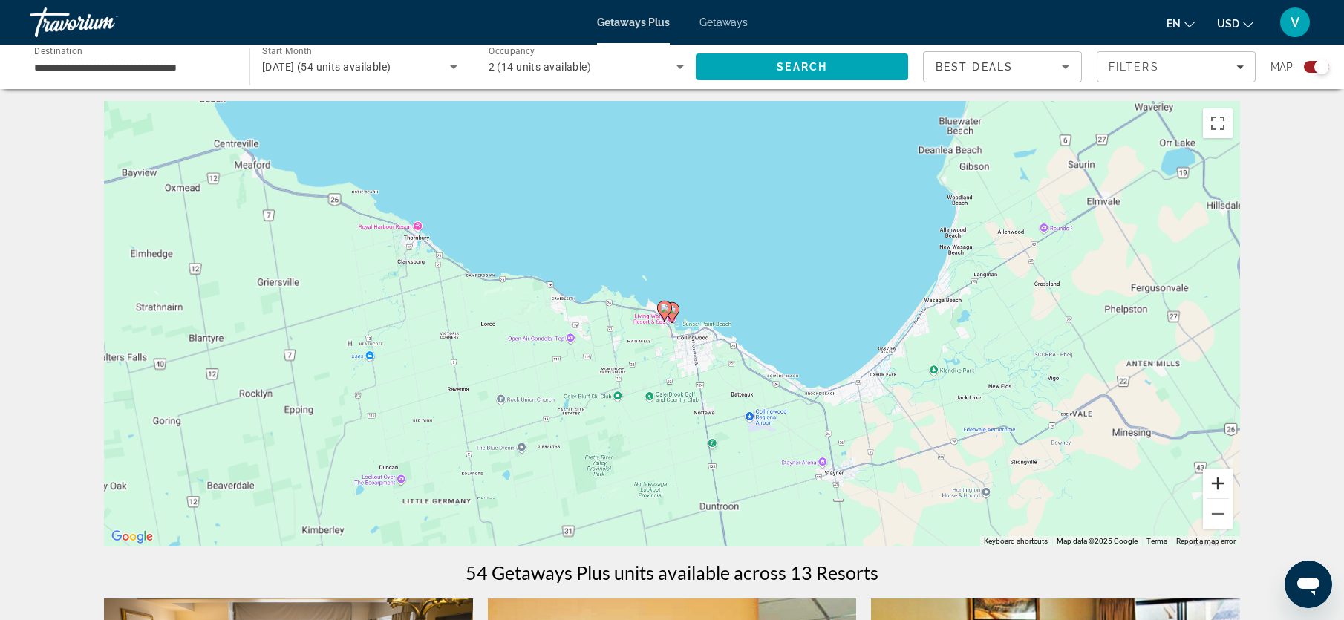
click at [1222, 480] on button "Zoom in" at bounding box center [1218, 483] width 30 height 30
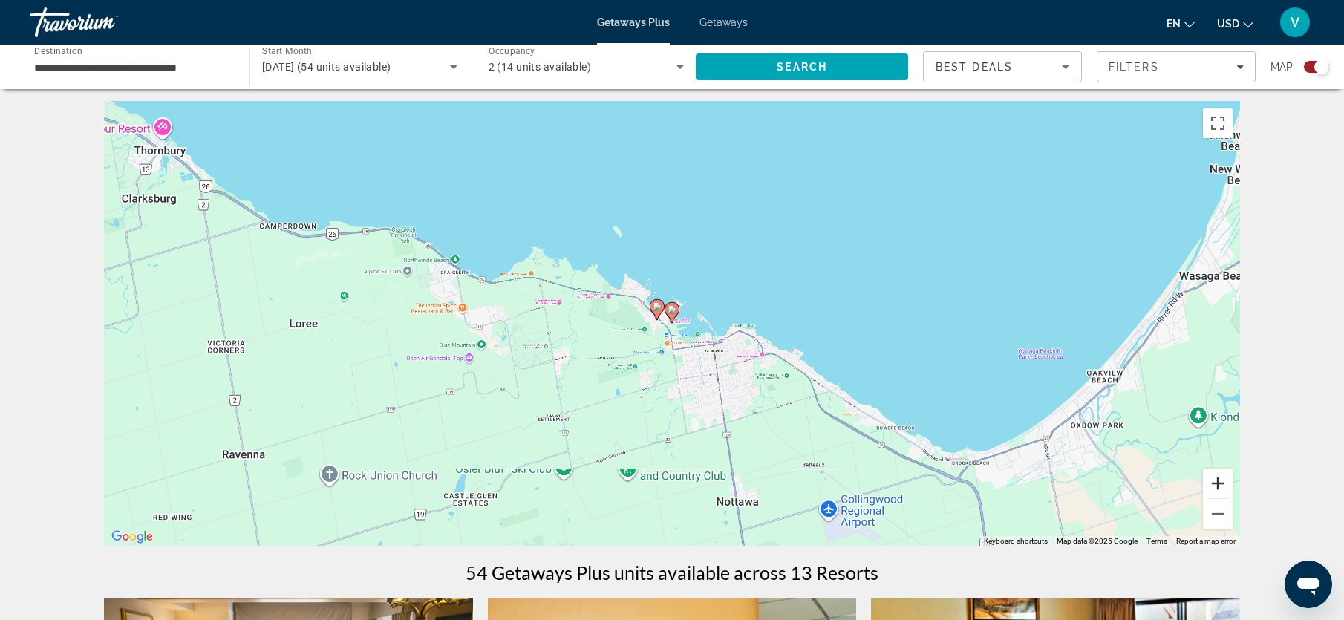
click at [1222, 480] on button "Zoom in" at bounding box center [1218, 483] width 30 height 30
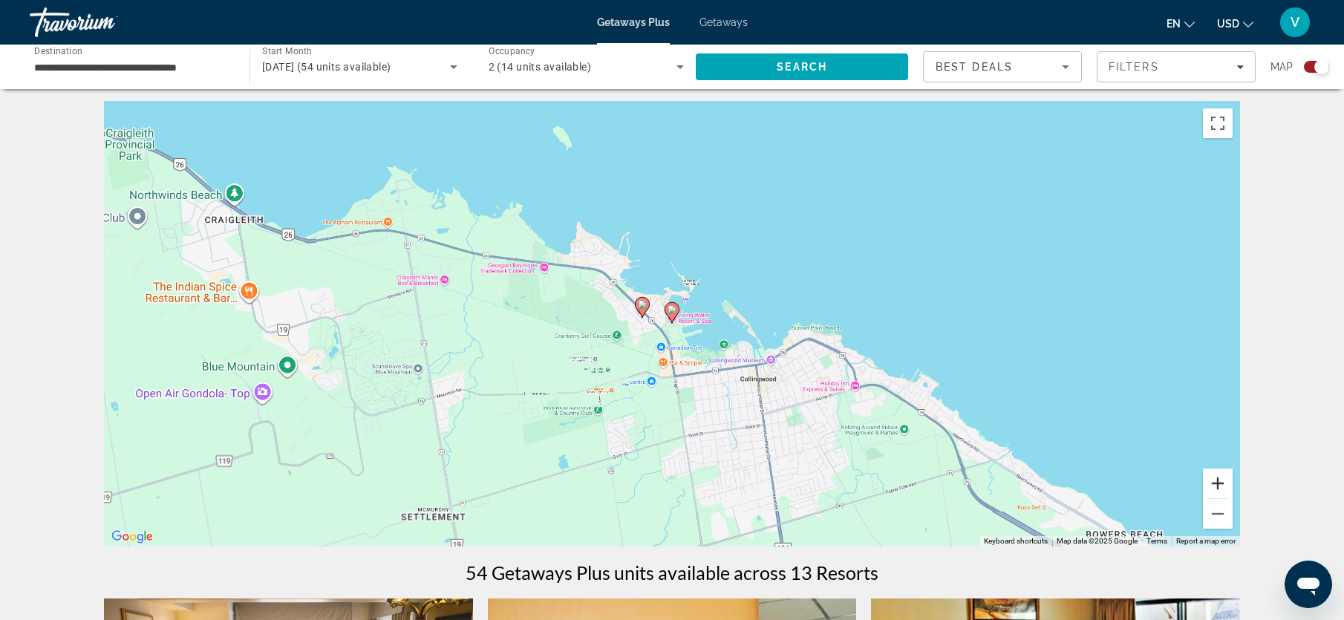
click at [1222, 480] on button "Zoom in" at bounding box center [1218, 483] width 30 height 30
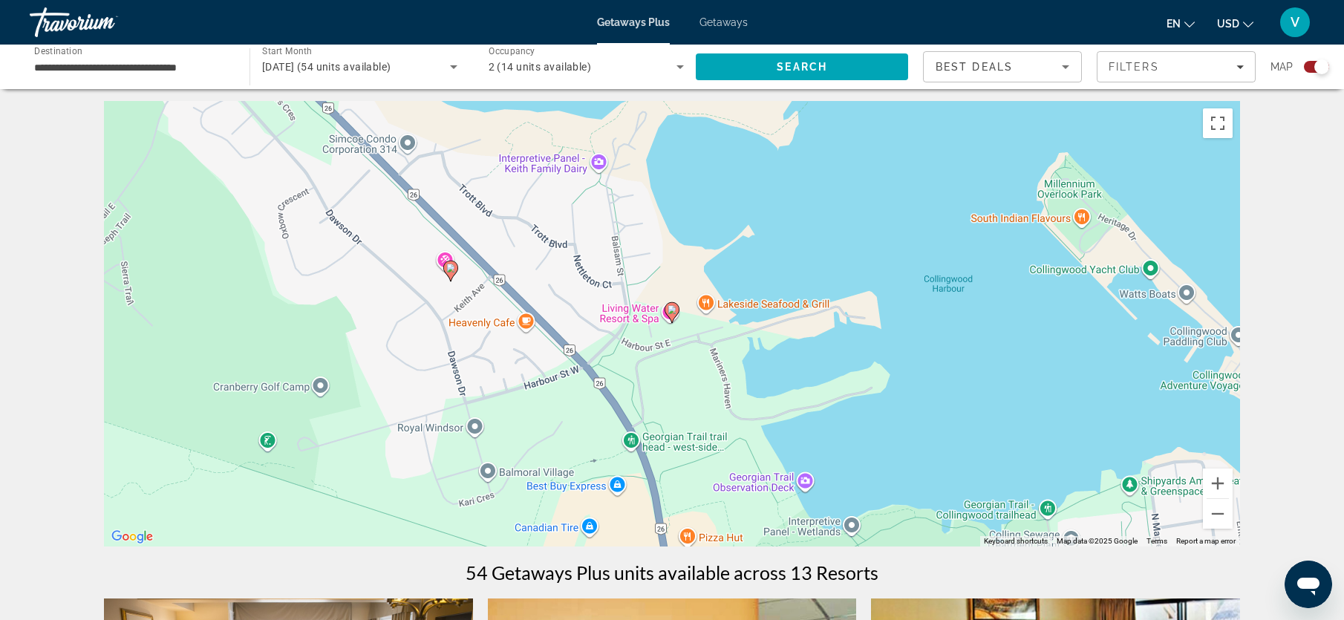
click at [670, 308] on image "Main content" at bounding box center [671, 309] width 9 height 9
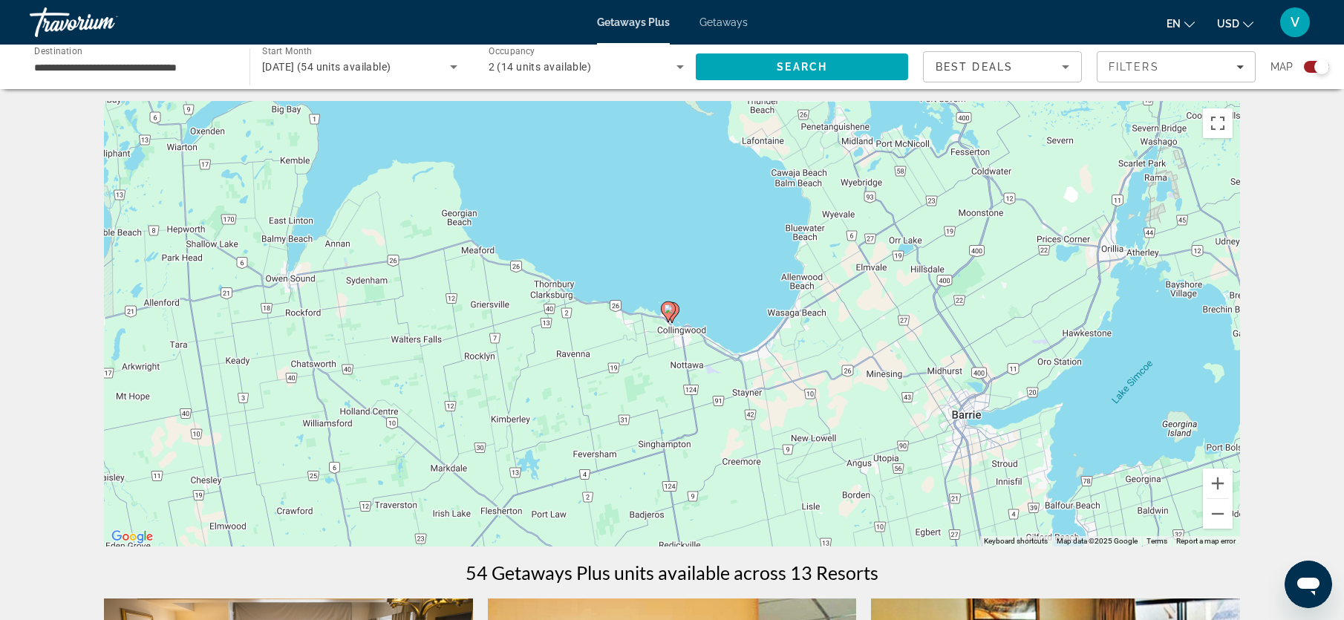
click at [670, 308] on image "Main content" at bounding box center [668, 308] width 9 height 9
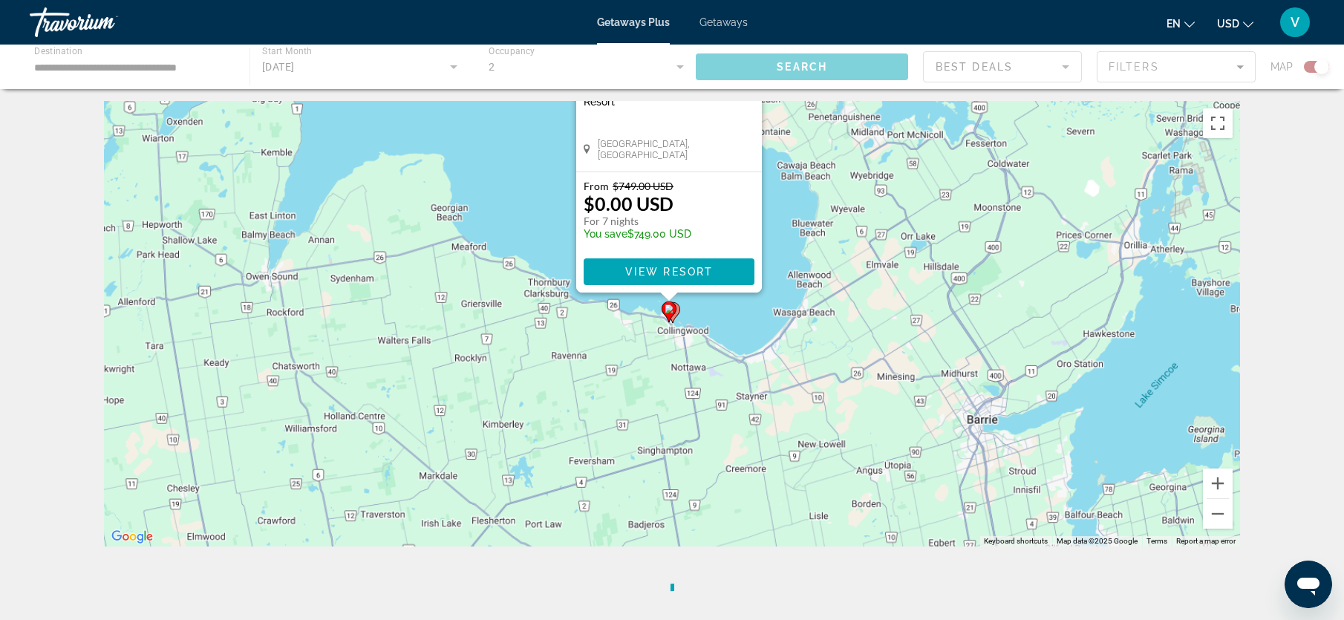
scroll to position [0, 0]
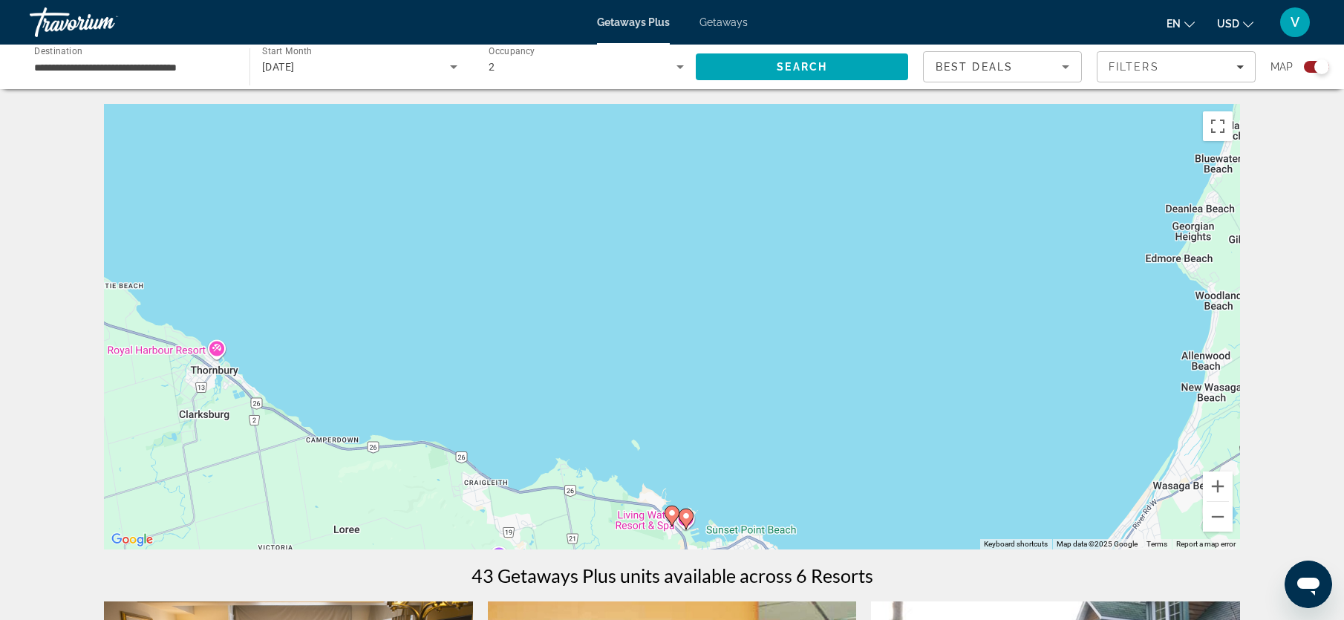
click at [687, 518] on image "Main content" at bounding box center [686, 516] width 9 height 9
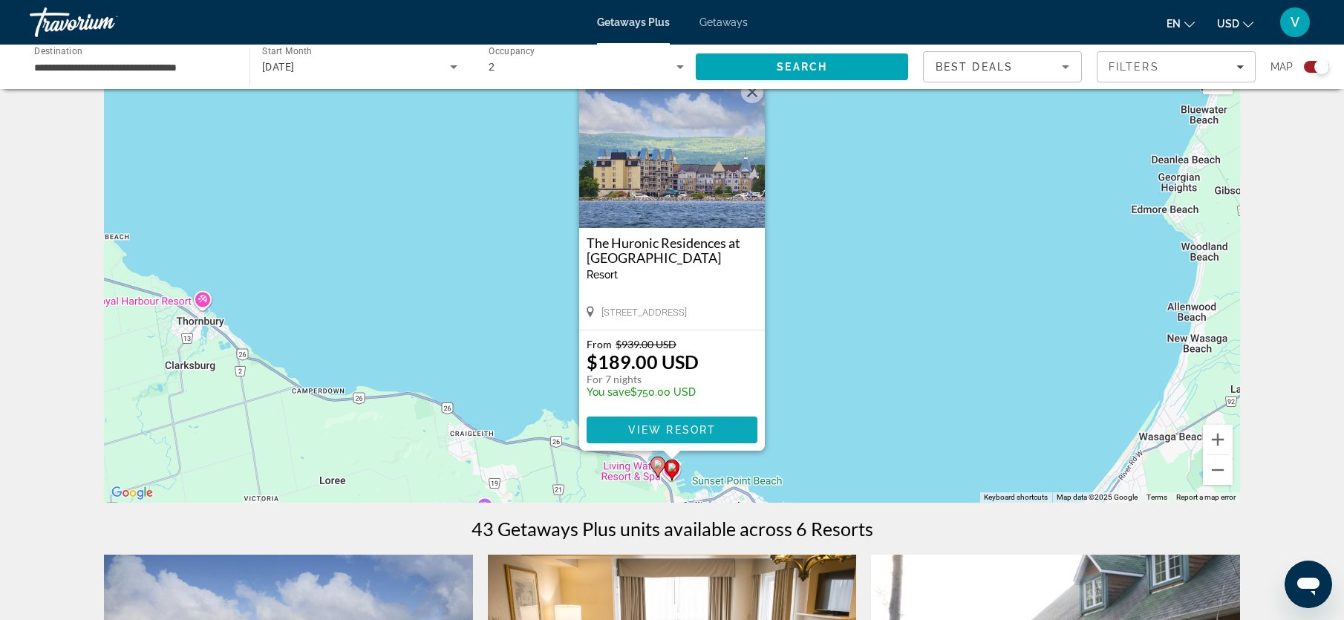
scroll to position [29, 0]
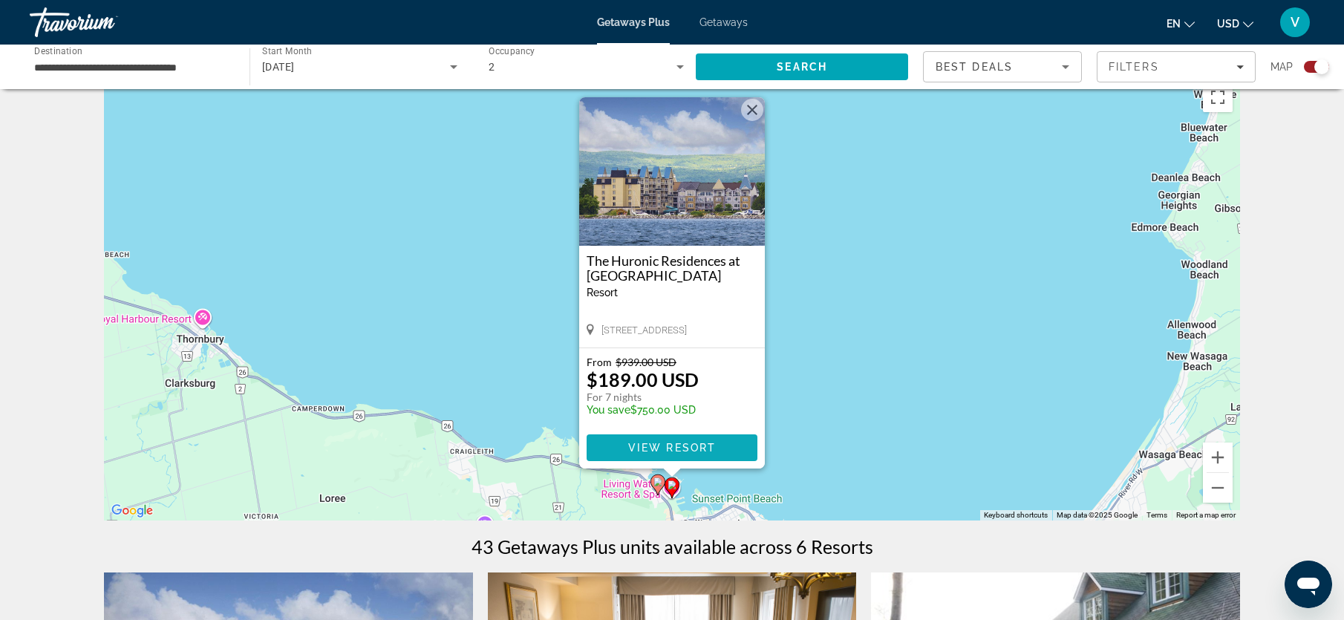
click at [677, 449] on span "View Resort" at bounding box center [672, 448] width 88 height 12
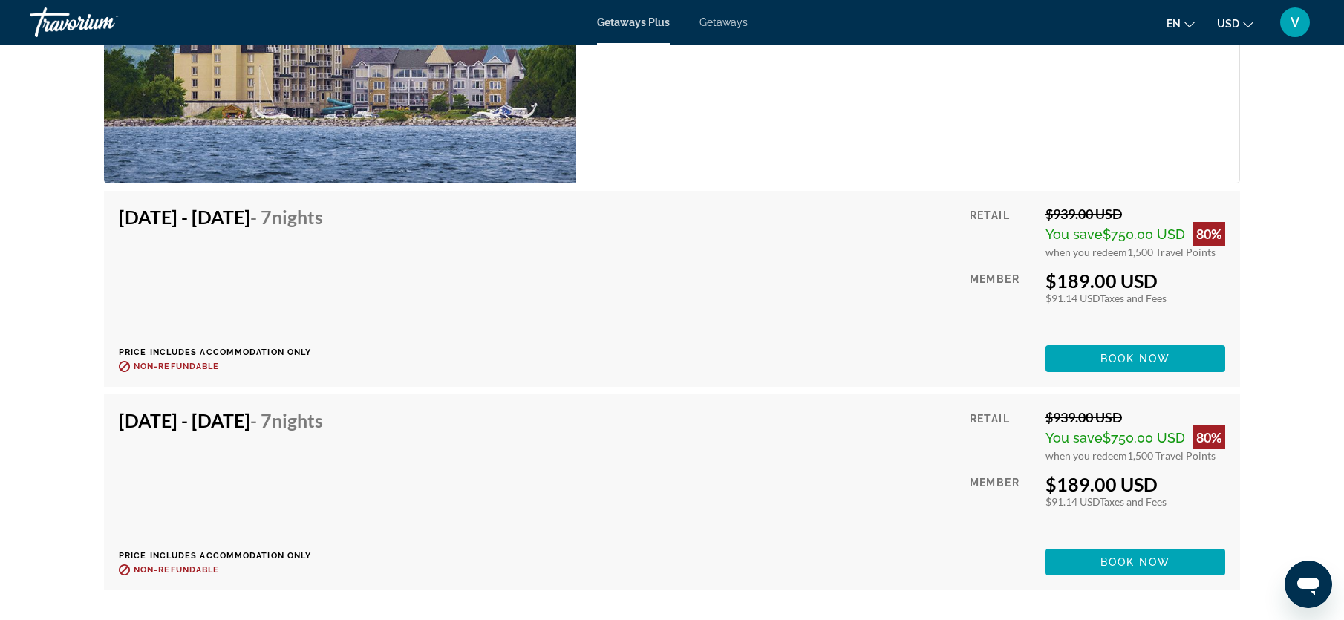
scroll to position [2463, 0]
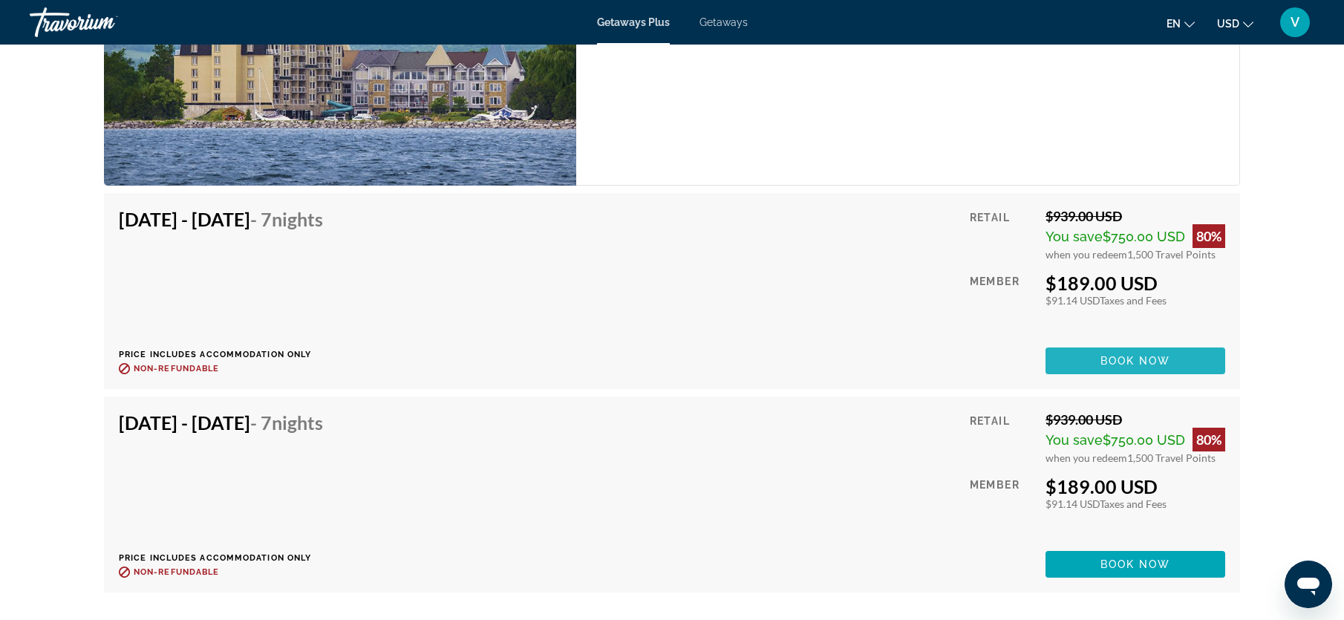
click at [1114, 355] on span "Book now" at bounding box center [1135, 361] width 71 height 12
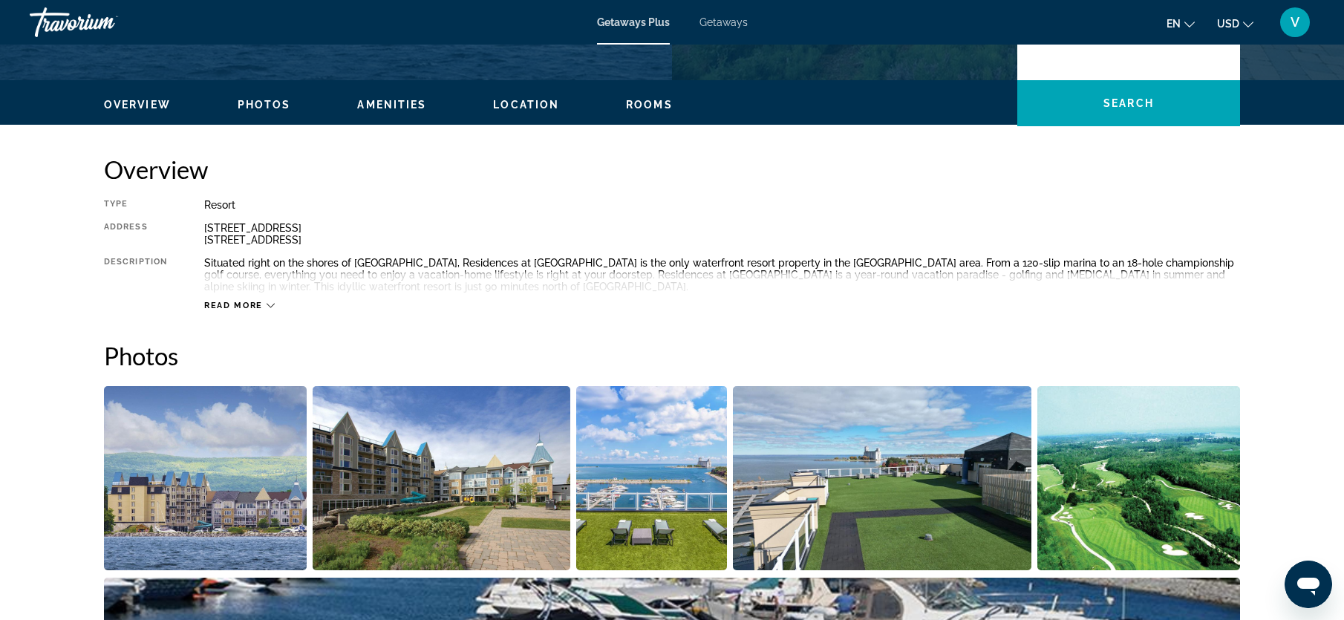
click at [404, 98] on button "Amenities" at bounding box center [391, 104] width 69 height 13
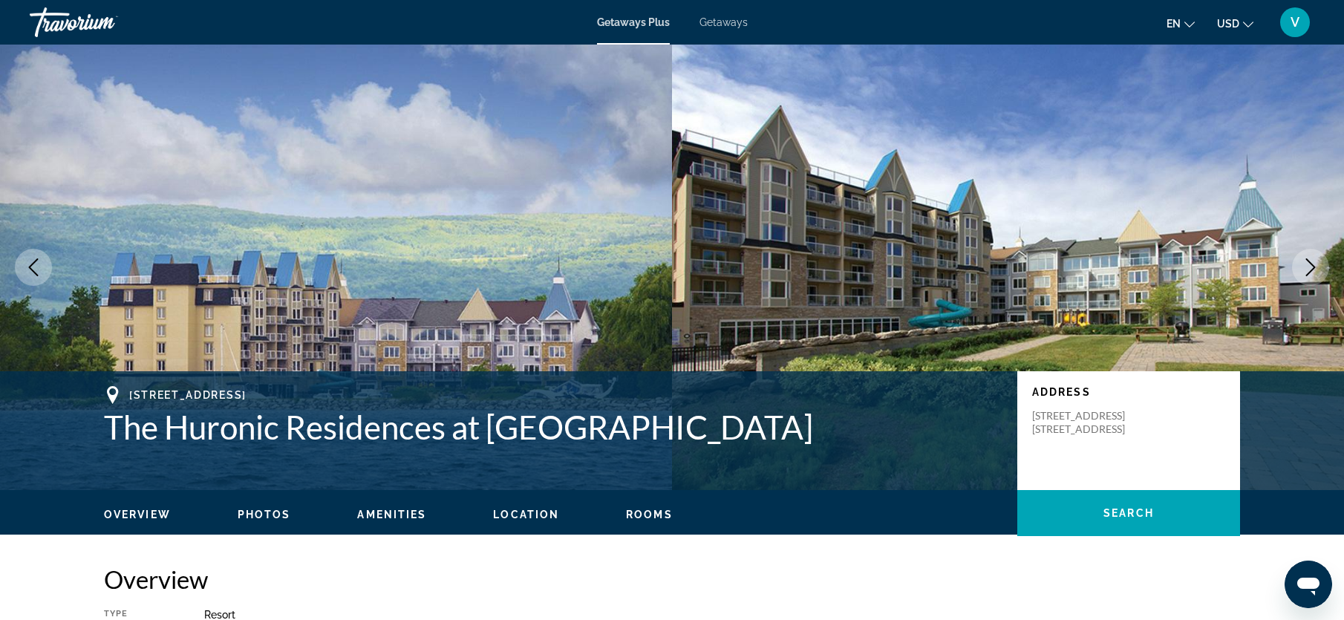
click at [631, 33] on div "Getaways Plus Getaways en English Español Français Italiano Português русский U…" at bounding box center [672, 22] width 1344 height 39
click at [625, 20] on span "Getaways Plus" at bounding box center [633, 22] width 73 height 12
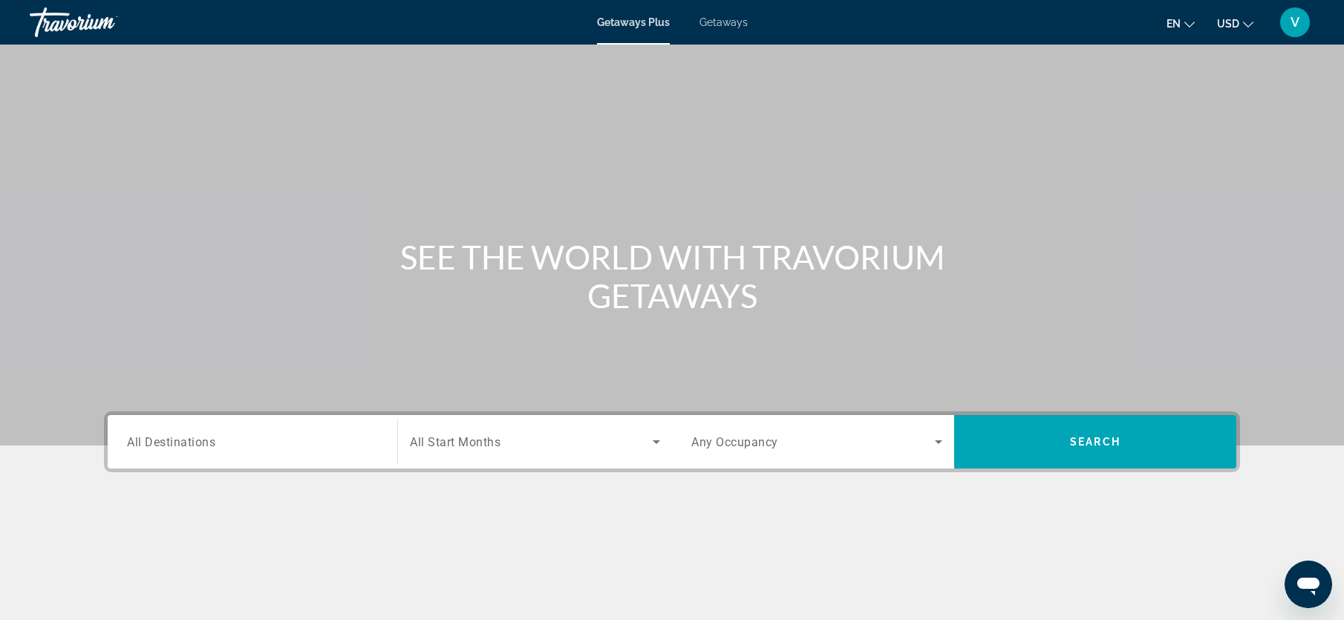
click at [385, 444] on div "Destination All Destinations" at bounding box center [252, 442] width 275 height 42
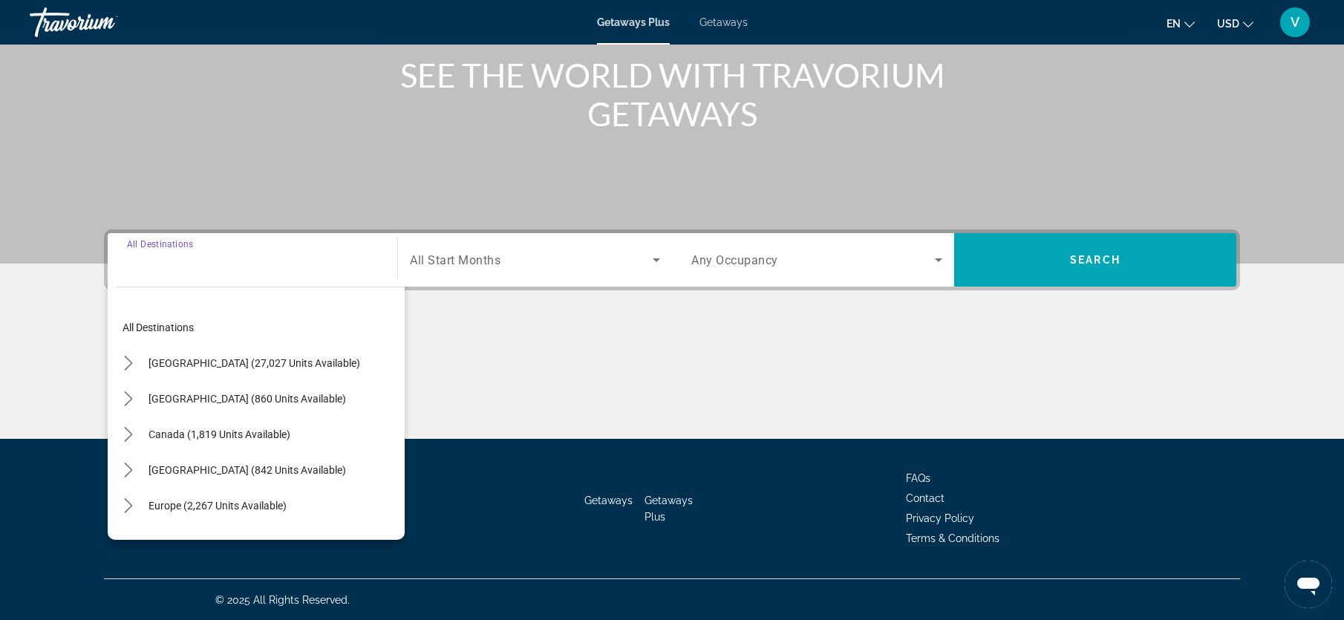
scroll to position [183, 0]
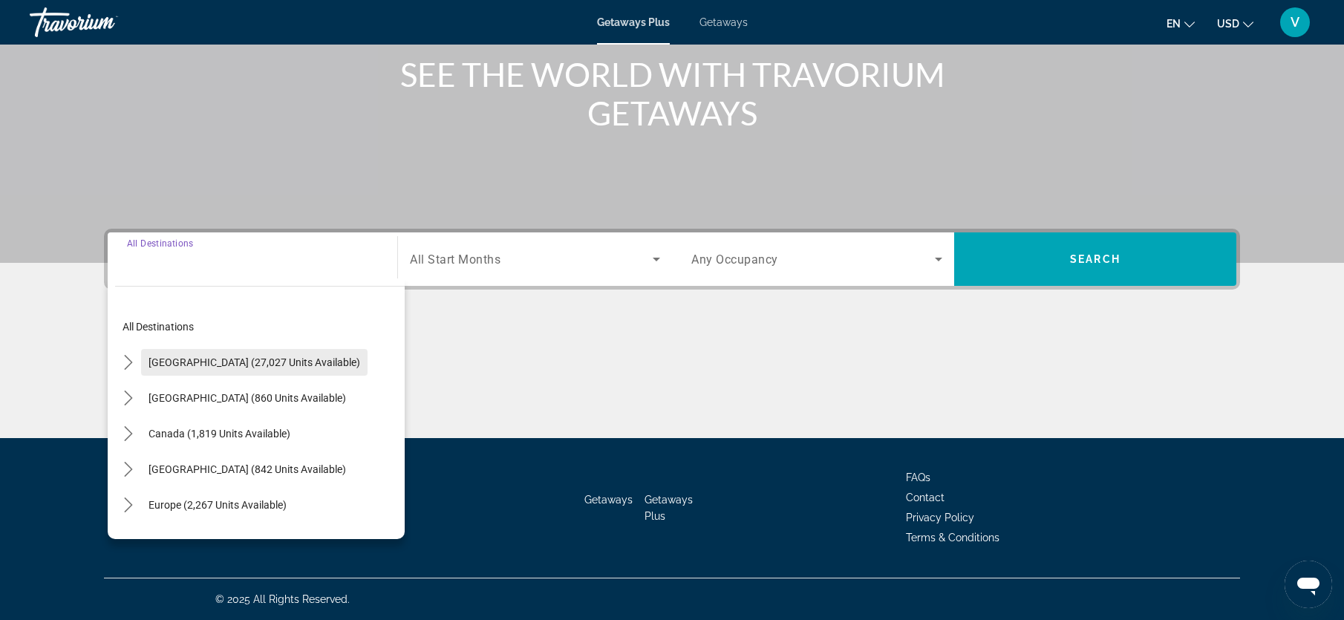
click at [169, 372] on span "Select destination: United States (27,027 units available)" at bounding box center [254, 362] width 226 height 36
type input "**********"
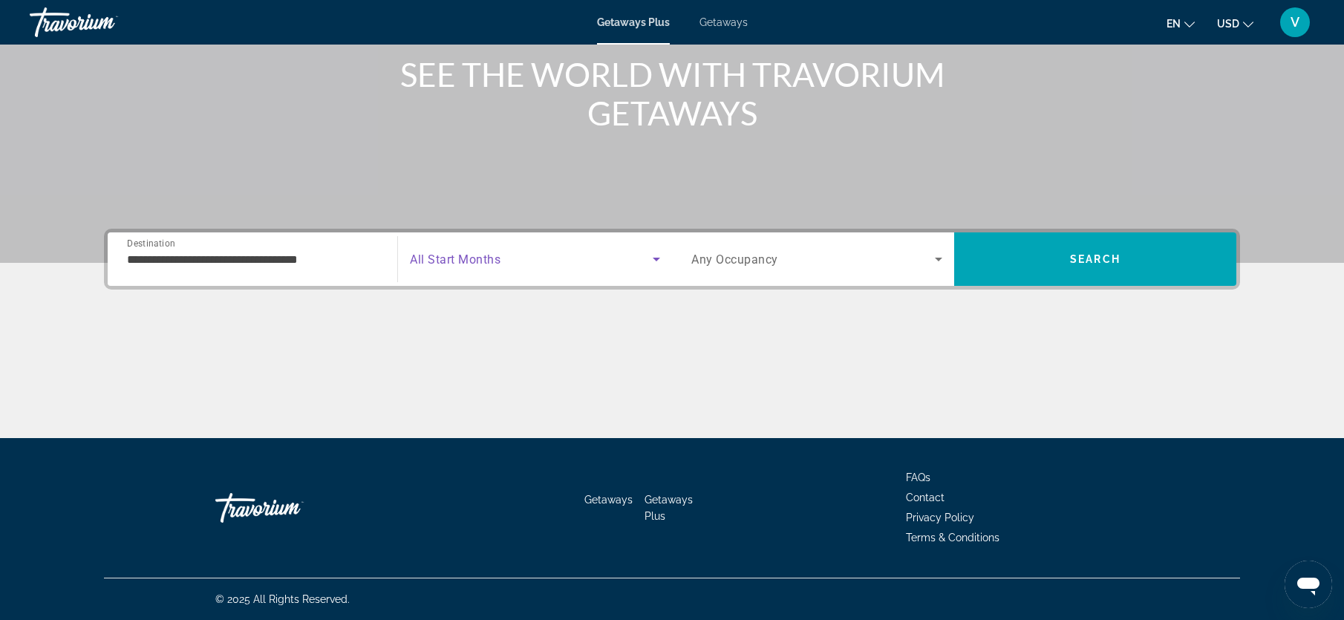
click at [609, 263] on span "Search widget" at bounding box center [531, 259] width 243 height 18
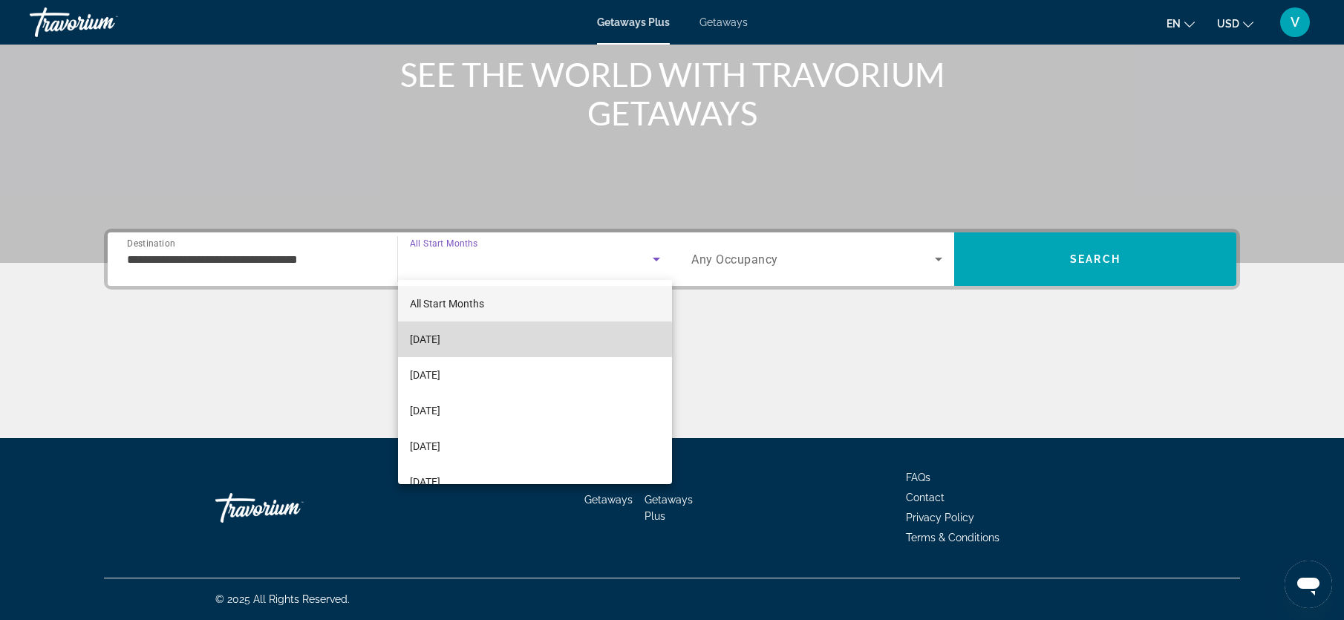
click at [520, 339] on mat-option "October 2025" at bounding box center [535, 339] width 274 height 36
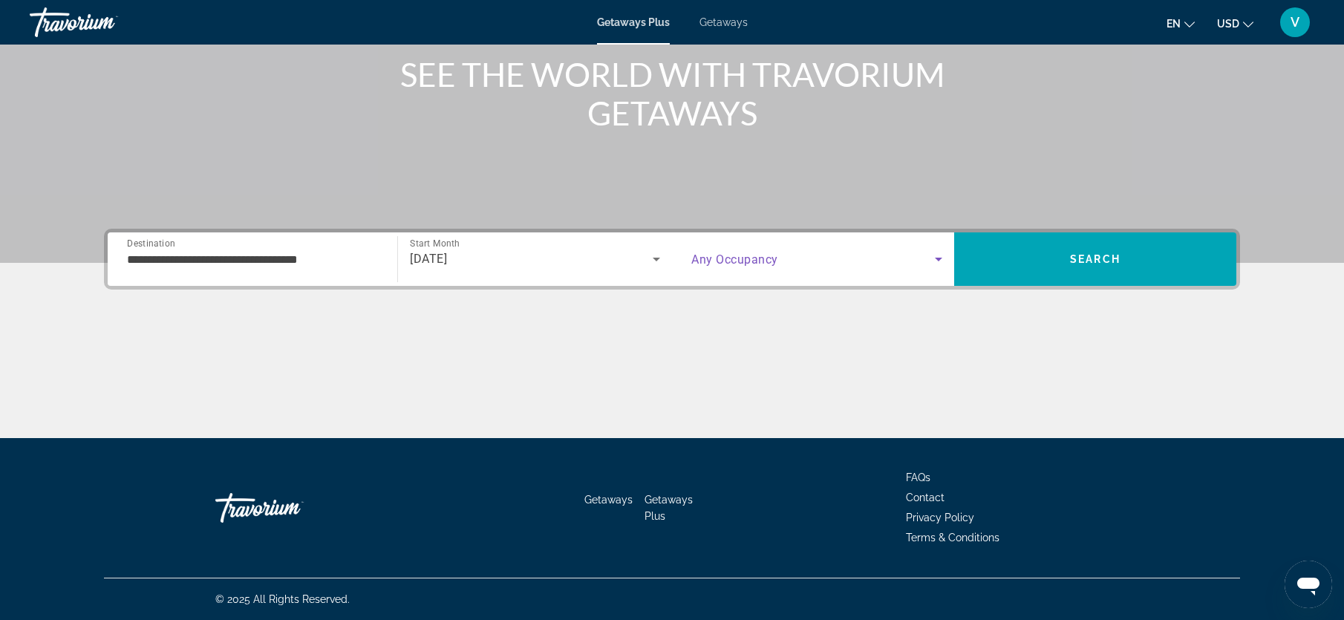
click at [831, 250] on span "Search widget" at bounding box center [813, 259] width 244 height 18
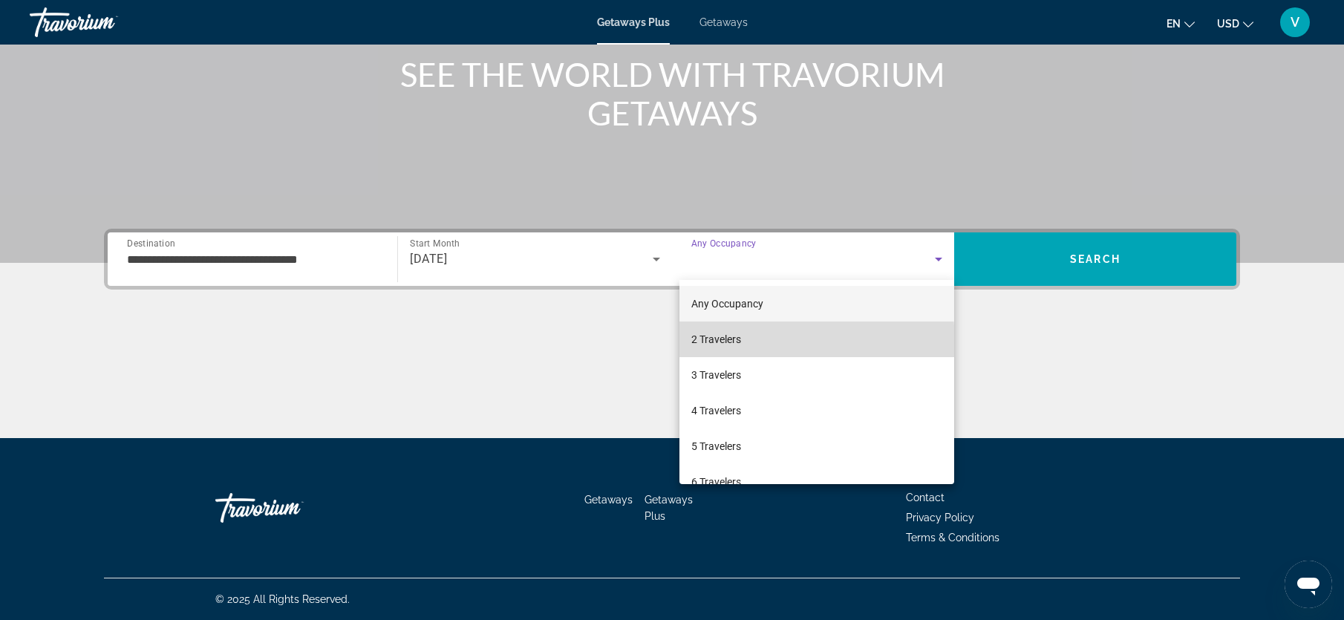
click at [741, 343] on span "2 Travelers" at bounding box center [716, 339] width 50 height 18
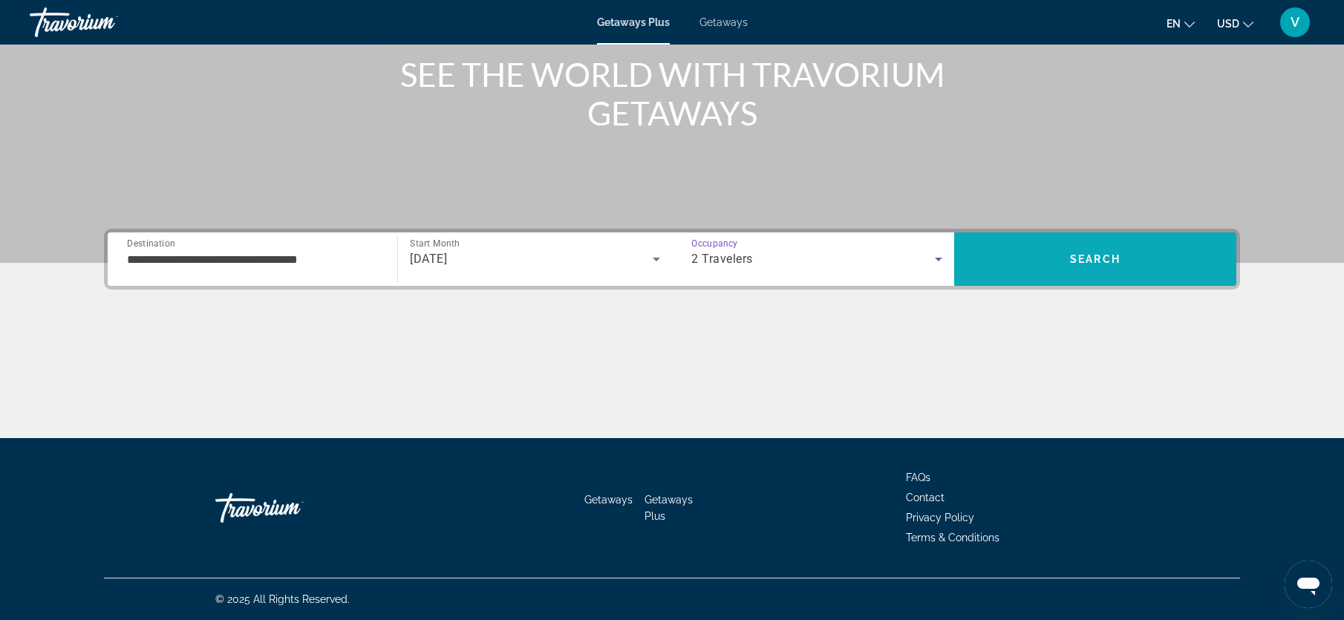
click at [1066, 257] on span "Search" at bounding box center [1095, 259] width 282 height 36
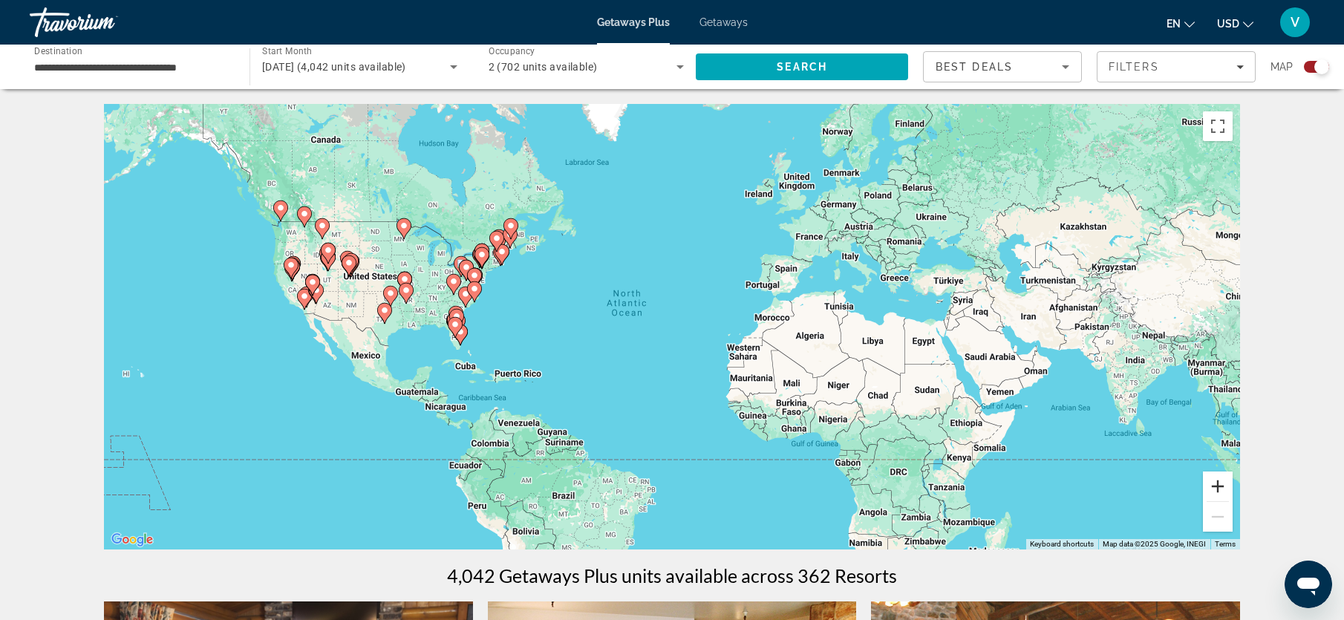
click at [1220, 486] on button "Zoom in" at bounding box center [1218, 486] width 30 height 30
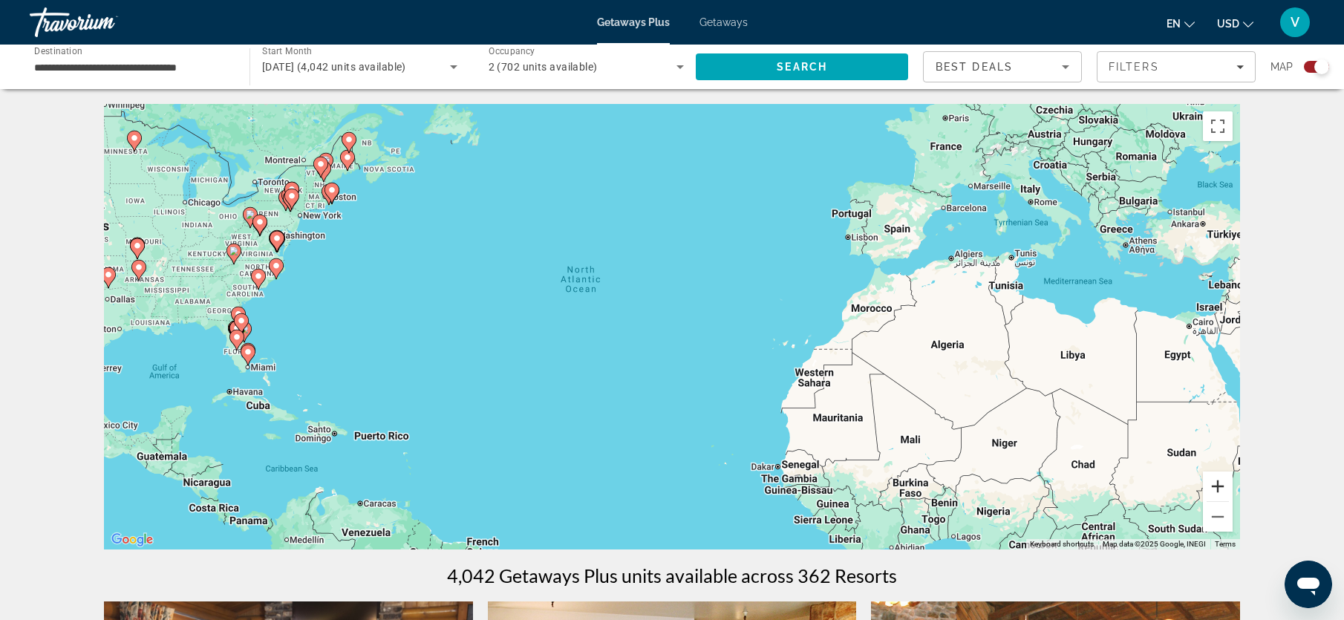
click at [1220, 486] on button "Zoom in" at bounding box center [1218, 486] width 30 height 30
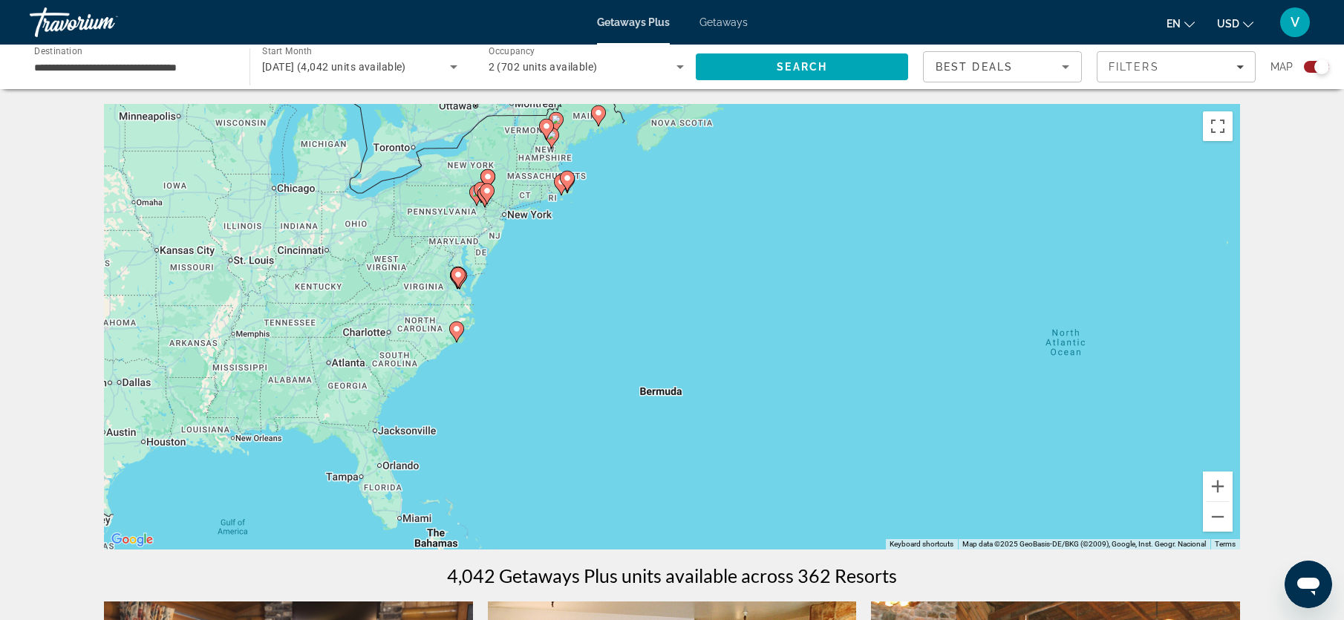
drag, startPoint x: 325, startPoint y: 291, endPoint x: 917, endPoint y: 401, distance: 601.8
click at [917, 401] on div "To activate drag with keyboard, press Alt + Enter. Once in keyboard drag state,…" at bounding box center [672, 326] width 1136 height 445
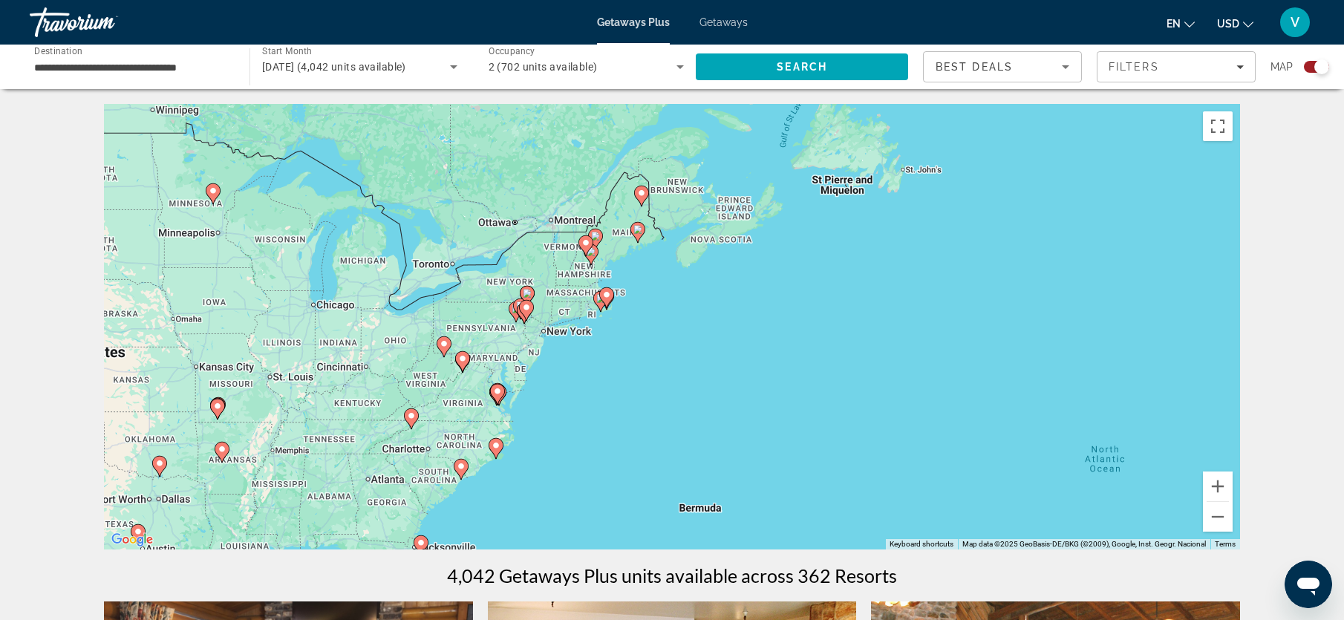
drag, startPoint x: 768, startPoint y: 281, endPoint x: 804, endPoint y: 449, distance: 172.3
click at [804, 450] on div "To activate drag with keyboard, press Alt + Enter. Once in keyboard drag state,…" at bounding box center [672, 326] width 1136 height 445
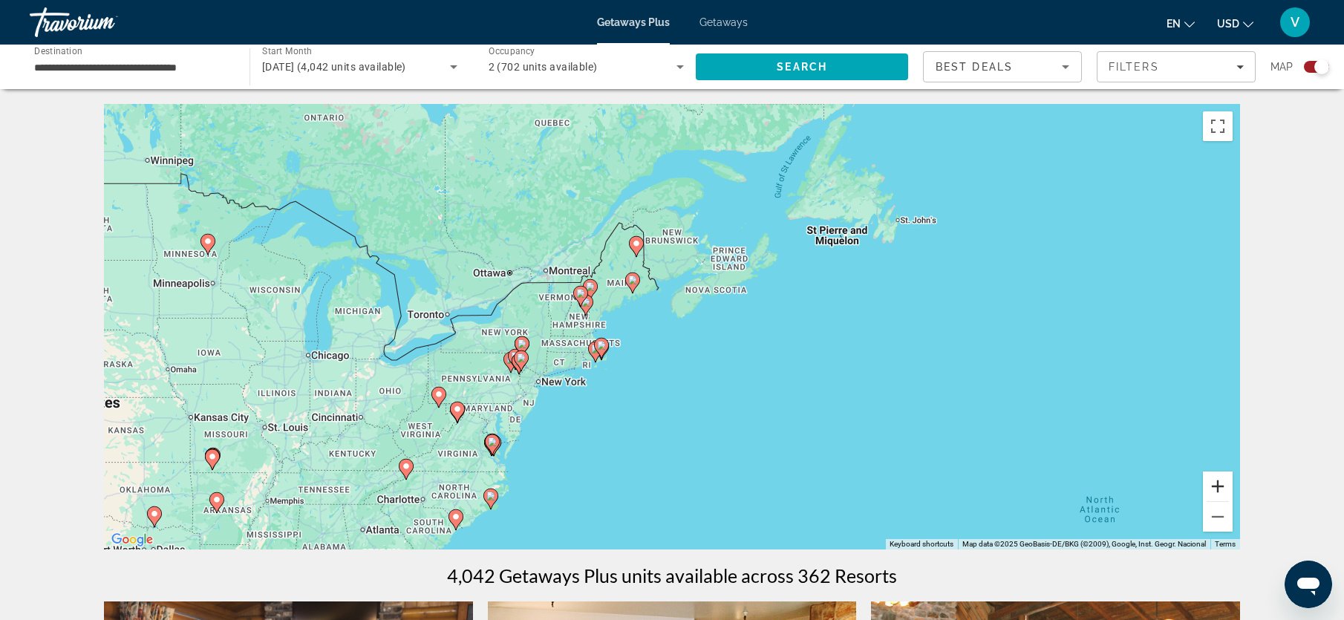
click at [1217, 481] on button "Zoom in" at bounding box center [1218, 486] width 30 height 30
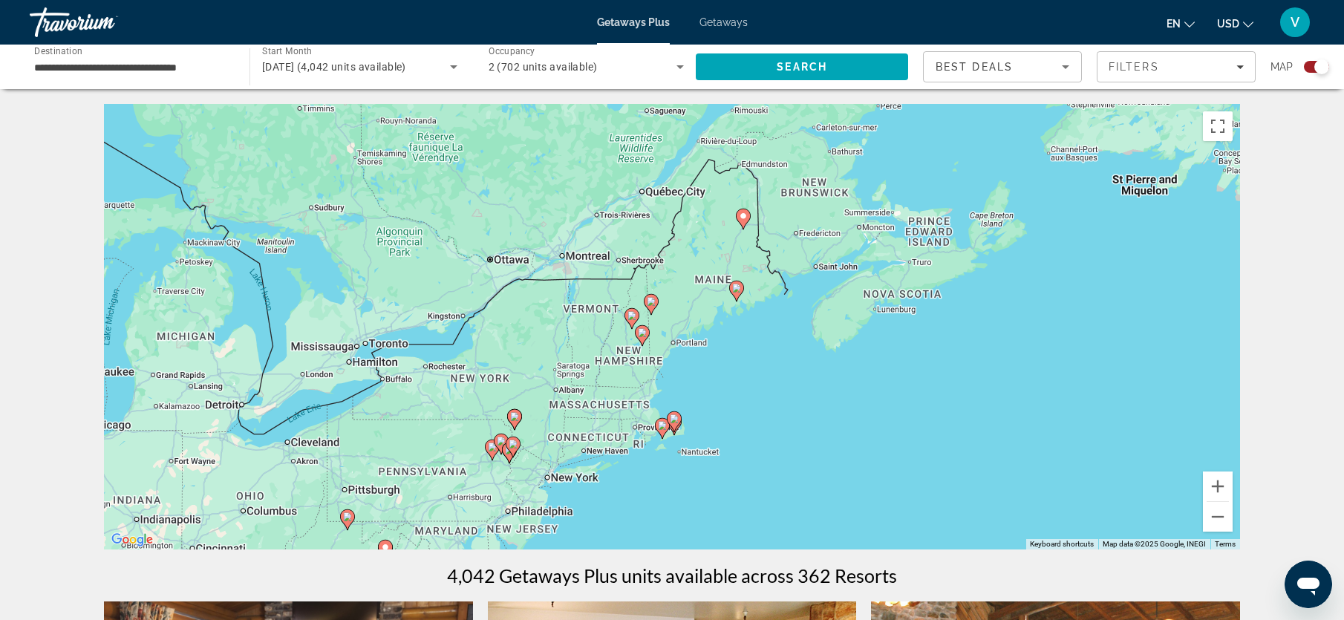
drag, startPoint x: 665, startPoint y: 359, endPoint x: 811, endPoint y: 400, distance: 151.3
click at [811, 400] on div "To activate drag with keyboard, press Alt + Enter. Once in keyboard drag state,…" at bounding box center [672, 326] width 1136 height 445
click at [1219, 491] on button "Zoom in" at bounding box center [1218, 486] width 30 height 30
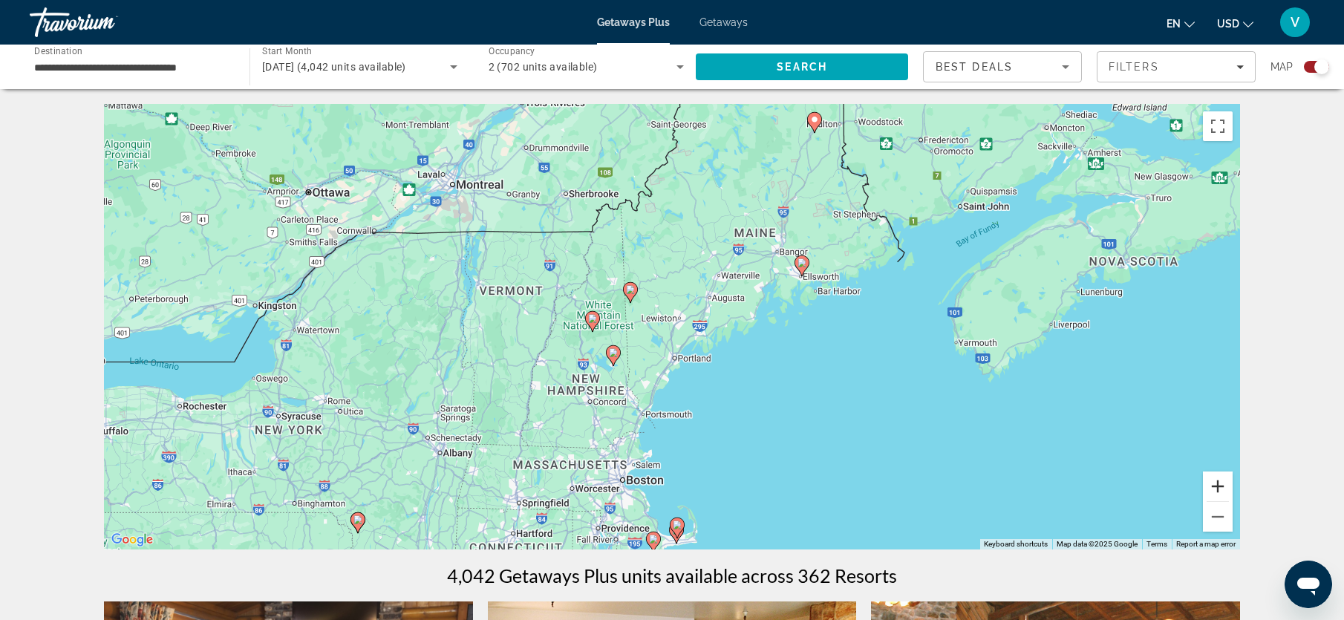
click at [1222, 486] on button "Zoom in" at bounding box center [1218, 486] width 30 height 30
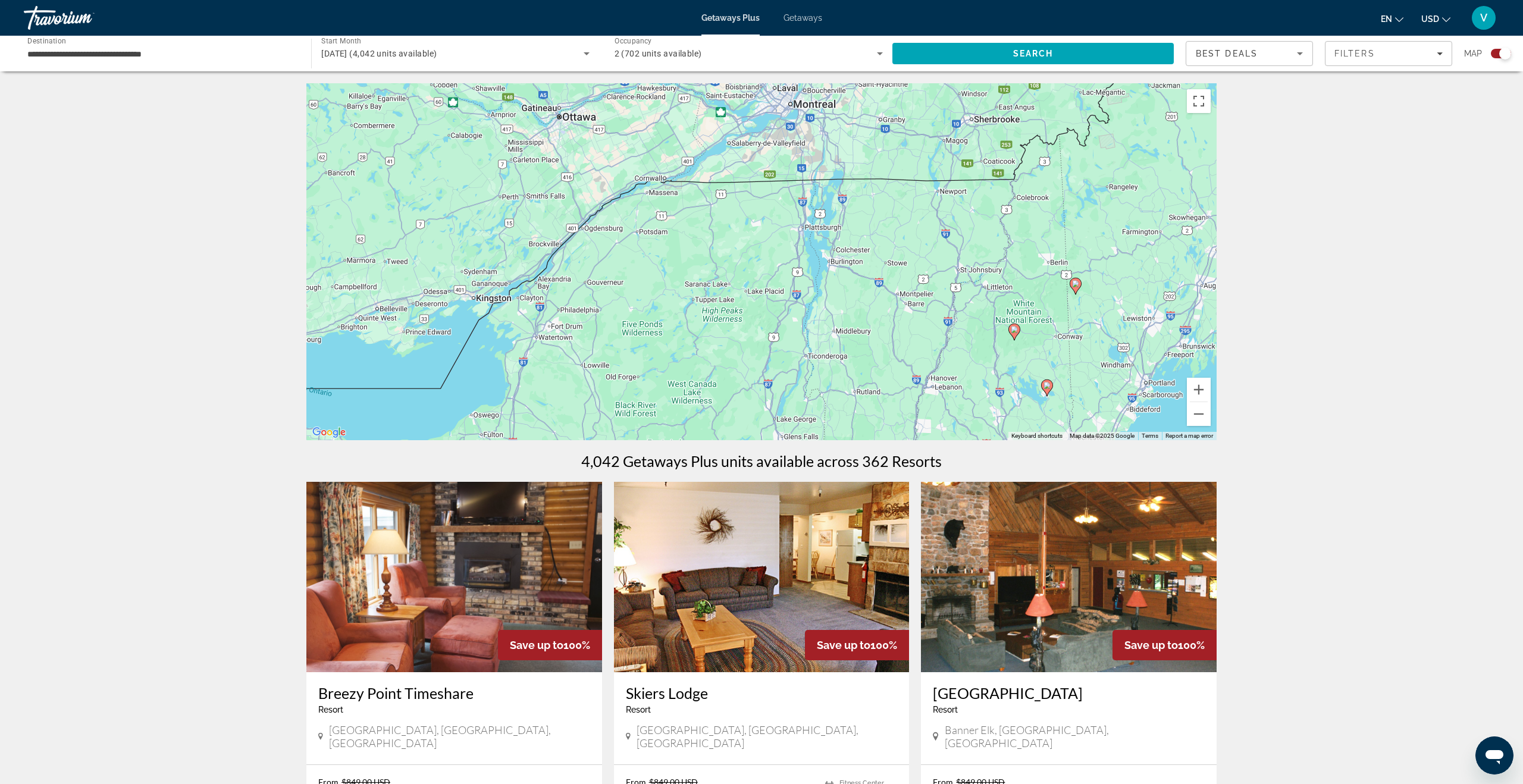
drag, startPoint x: 620, startPoint y: 287, endPoint x: 1002, endPoint y: 356, distance: 388.2
click at [1003, 356] on div "To activate drag with keyboard, press Alt + Enter. Once in keyboard drag state,…" at bounding box center [761, 261] width 910 height 356
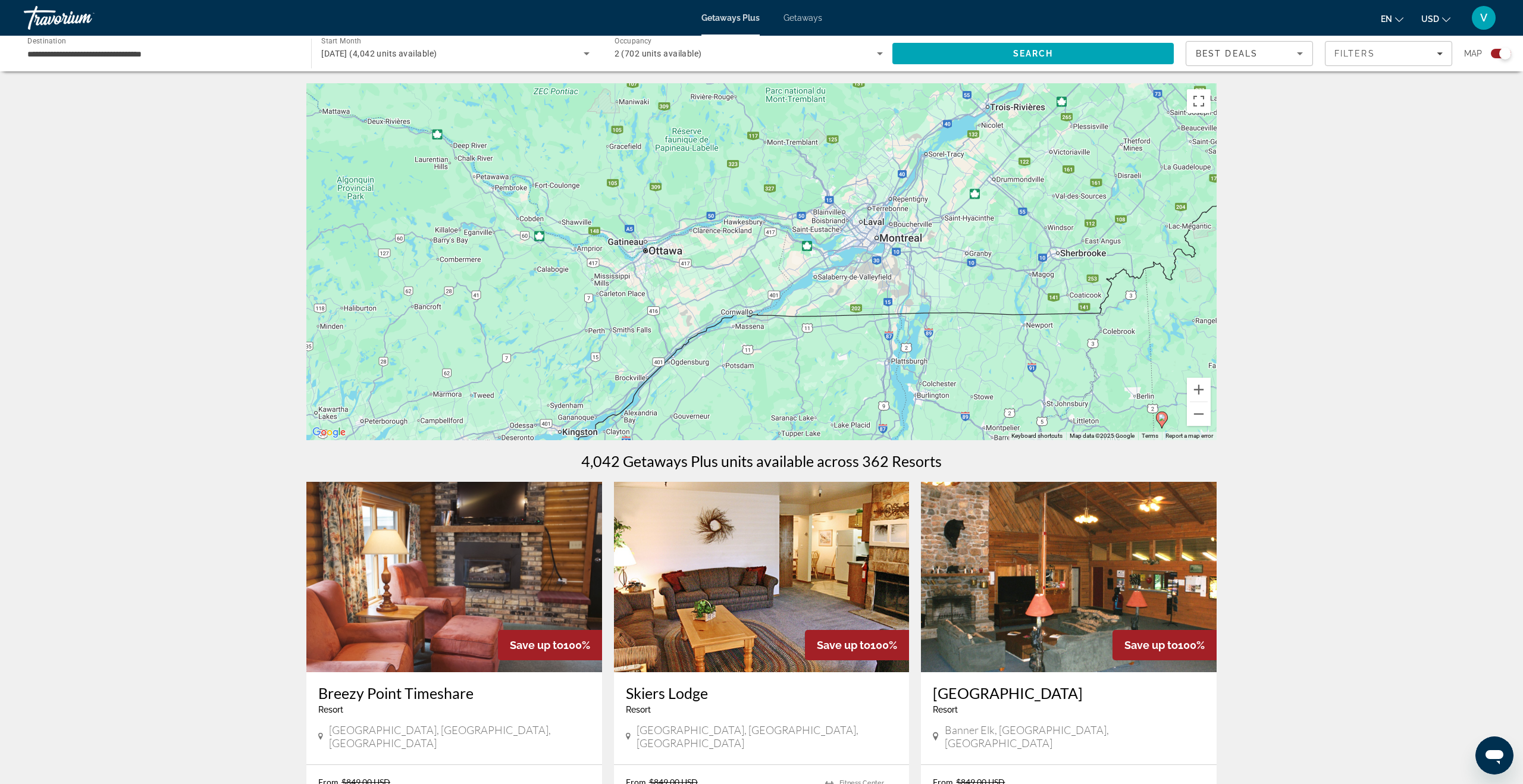
drag, startPoint x: 869, startPoint y: 300, endPoint x: 907, endPoint y: 377, distance: 85.9
click at [907, 377] on div "To activate drag with keyboard, press Alt + Enter. Once in keyboard drag state,…" at bounding box center [761, 261] width 910 height 356
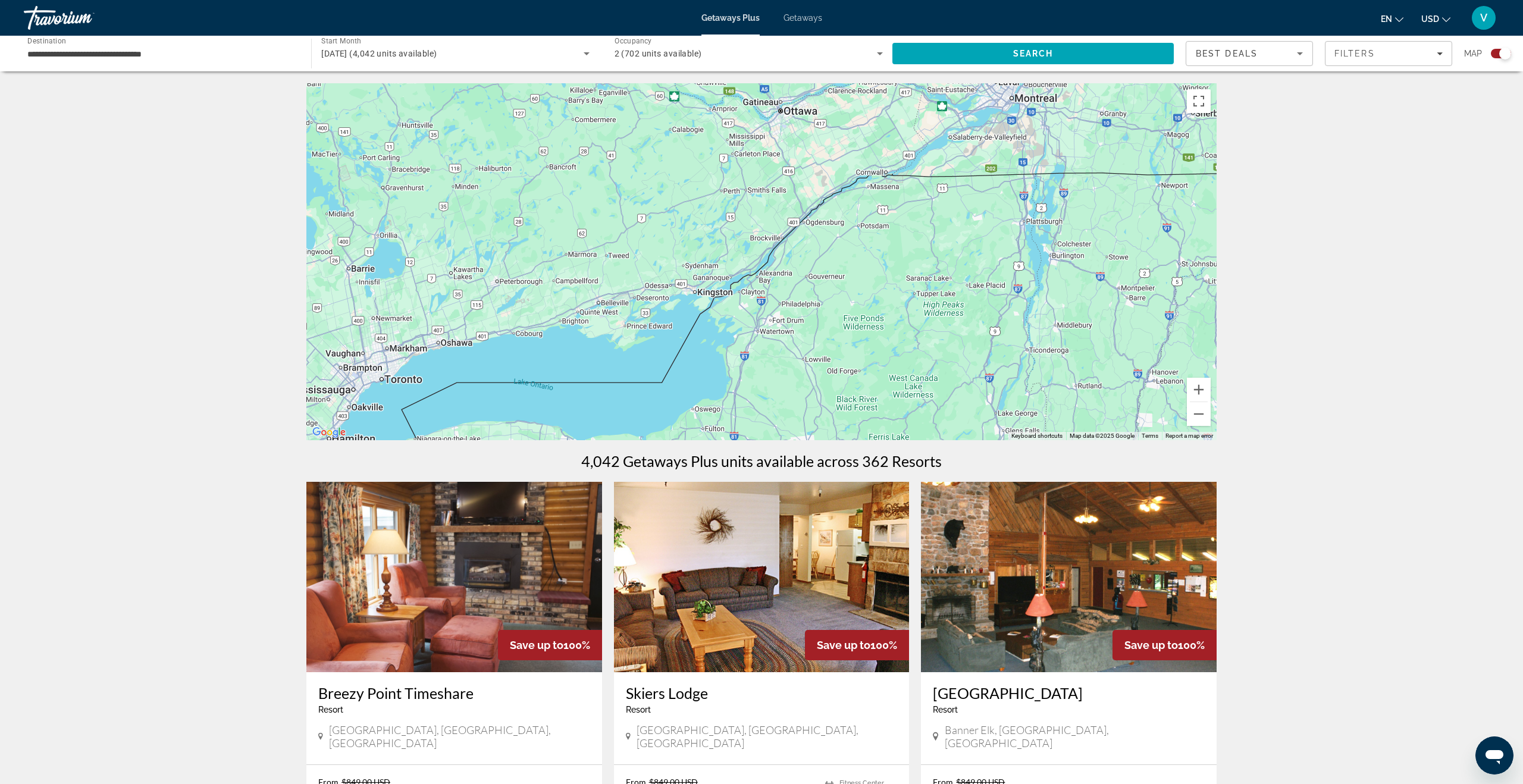
drag, startPoint x: 773, startPoint y: 334, endPoint x: 905, endPoint y: 201, distance: 187.4
click at [910, 191] on div "To activate drag with keyboard, press Alt + Enter. Once in keyboard drag state,…" at bounding box center [761, 261] width 910 height 356
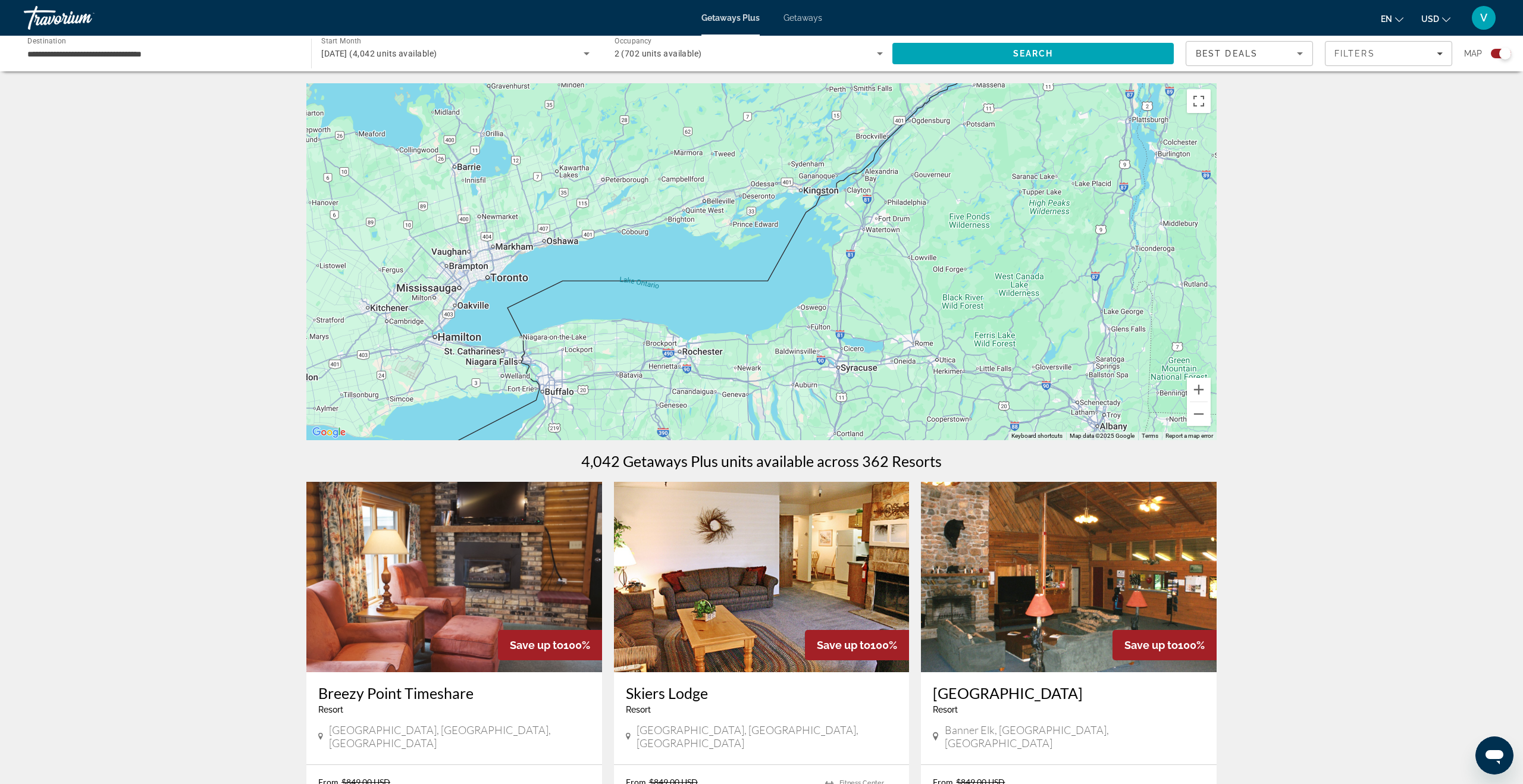
drag, startPoint x: 807, startPoint y: 325, endPoint x: 917, endPoint y: 227, distance: 147.3
click at [917, 227] on div "To activate drag with keyboard, press Alt + Enter. Once in keyboard drag state,…" at bounding box center [761, 261] width 910 height 356
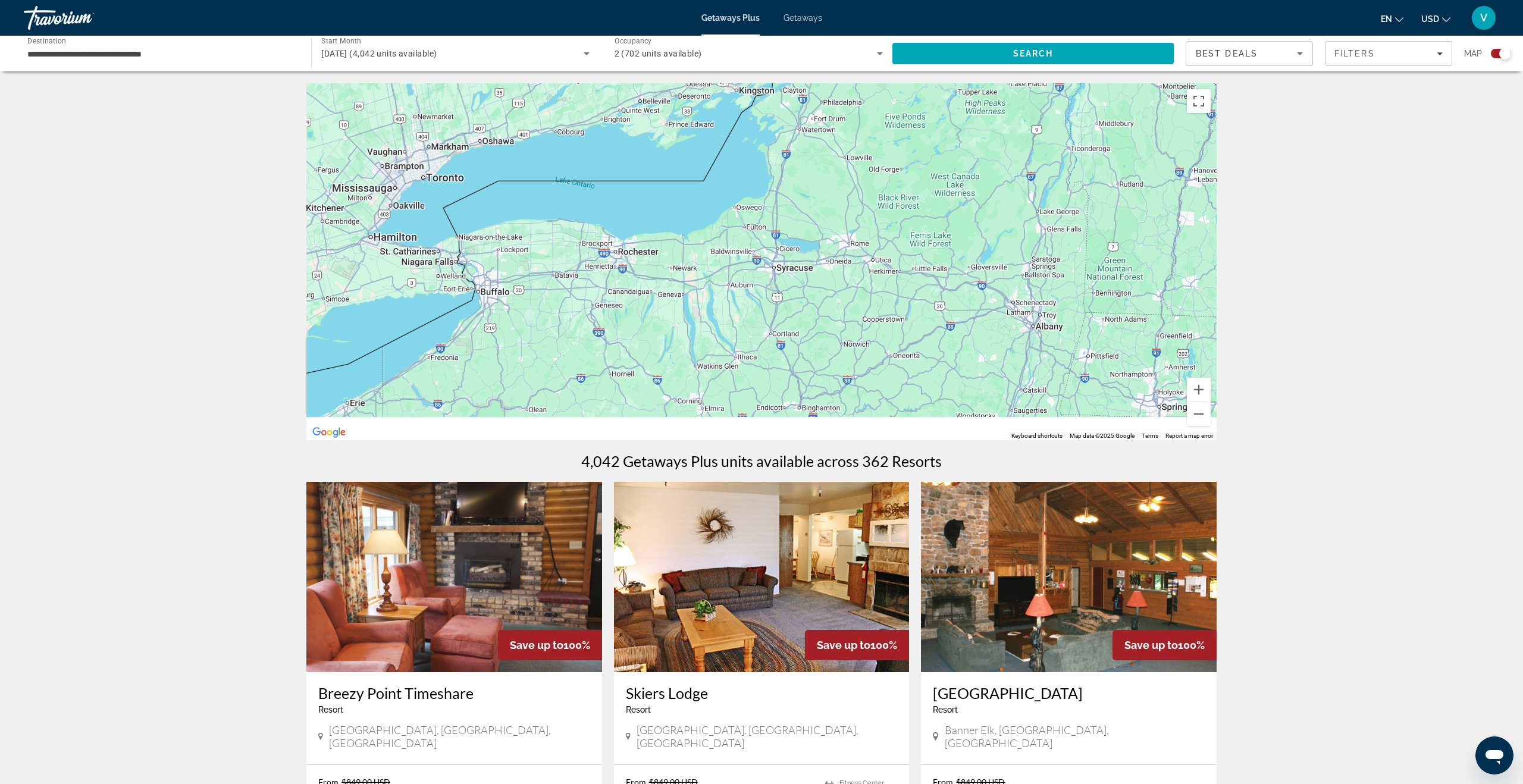
drag, startPoint x: 901, startPoint y: 327, endPoint x: 824, endPoint y: 215, distance: 135.9
click at [824, 215] on div "To activate drag with keyboard, press Alt + Enter. Once in keyboard drag state,…" at bounding box center [761, 261] width 910 height 356
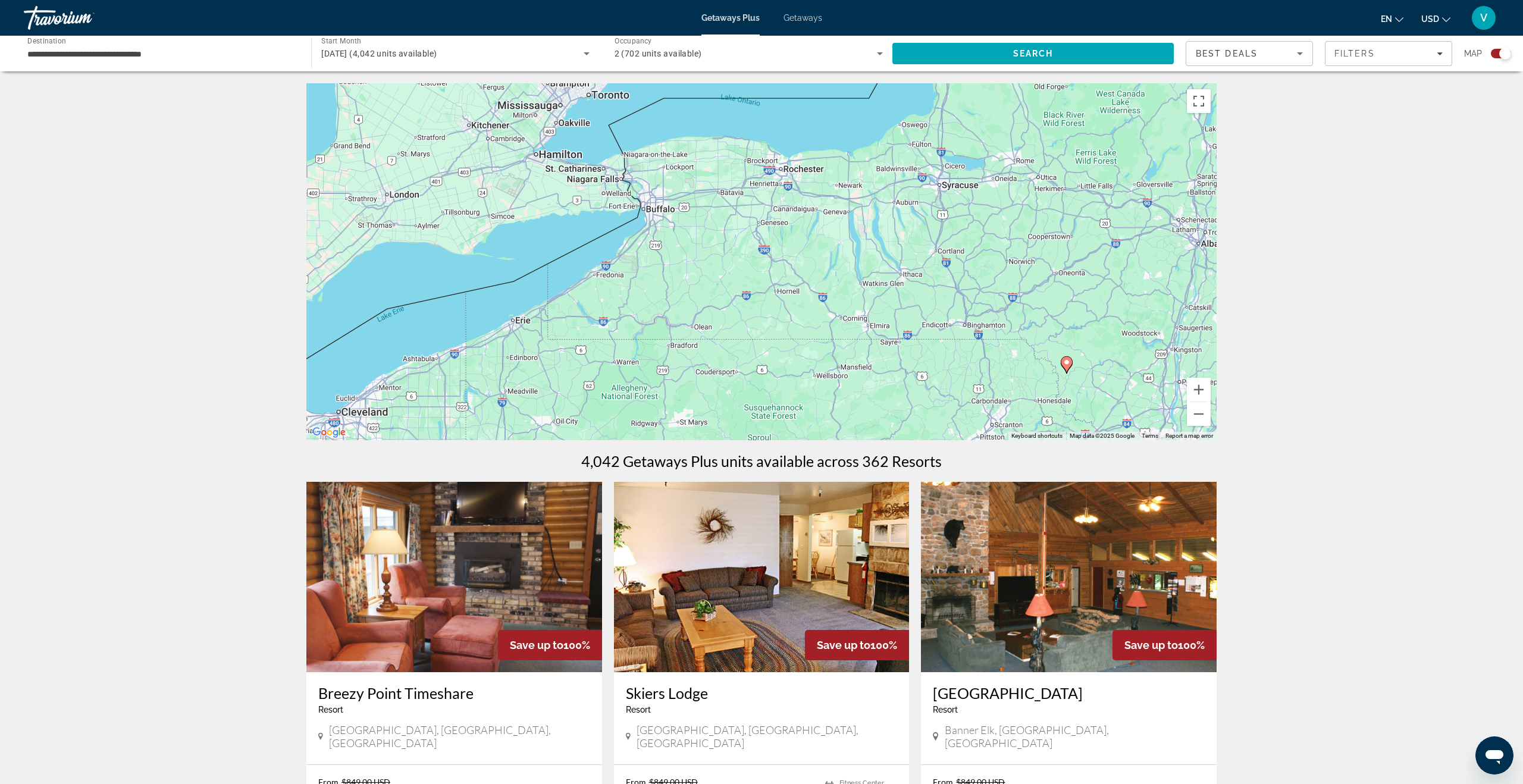
drag, startPoint x: 812, startPoint y: 304, endPoint x: 992, endPoint y: 237, distance: 192.1
click at [992, 237] on div "To activate drag with keyboard, press Alt + Enter. Once in keyboard drag state,…" at bounding box center [761, 261] width 910 height 356
click at [1070, 364] on icon "Main content" at bounding box center [1066, 364] width 10 height 15
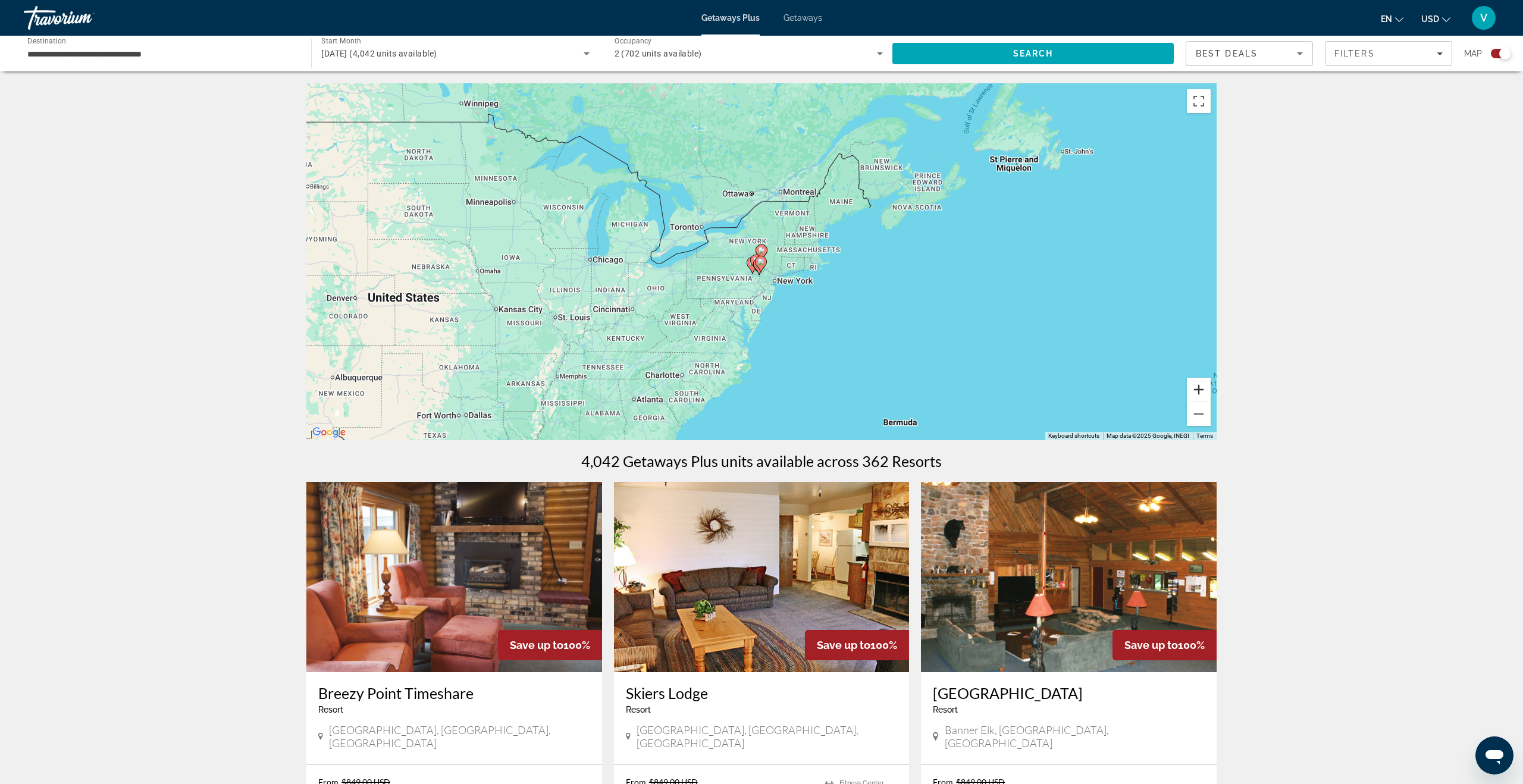
click at [1076, 392] on button "Zoom in" at bounding box center [1199, 389] width 24 height 24
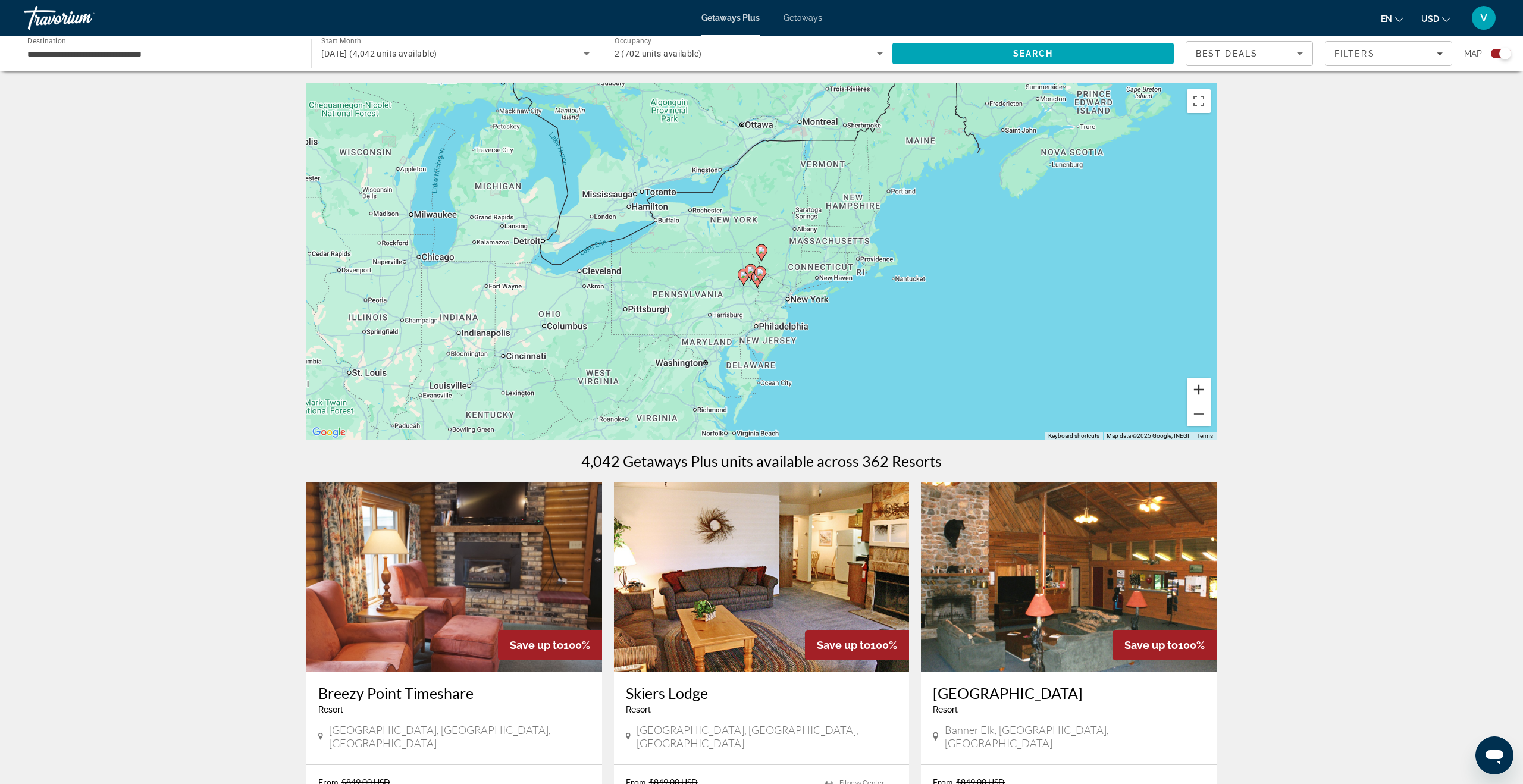
click at [1076, 392] on button "Zoom in" at bounding box center [1199, 389] width 24 height 24
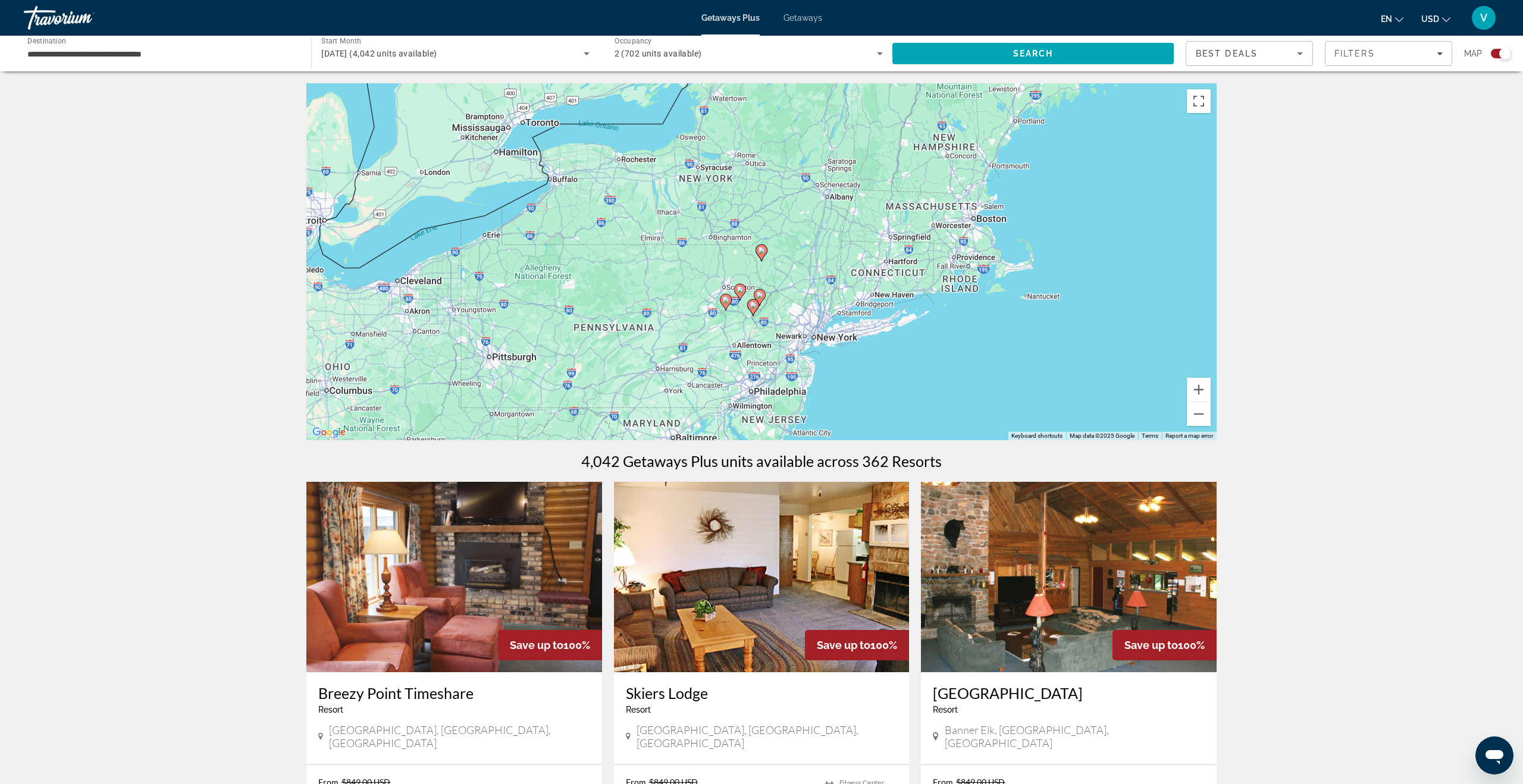
click at [762, 255] on icon "Main content" at bounding box center [761, 252] width 10 height 15
click at [761, 253] on image "Main content" at bounding box center [761, 250] width 7 height 7
type input "**********"
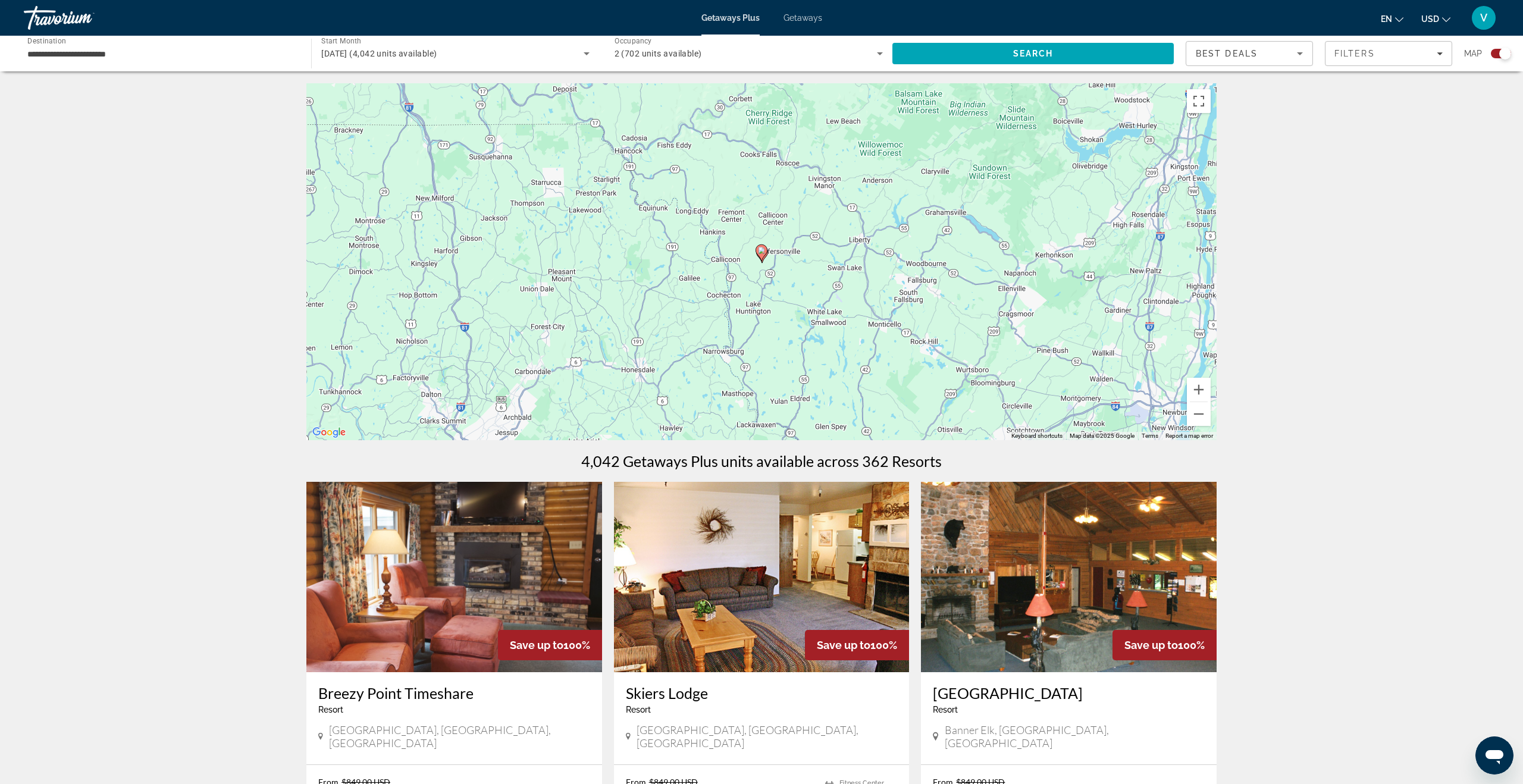
click at [760, 253] on image "Main content" at bounding box center [761, 250] width 7 height 7
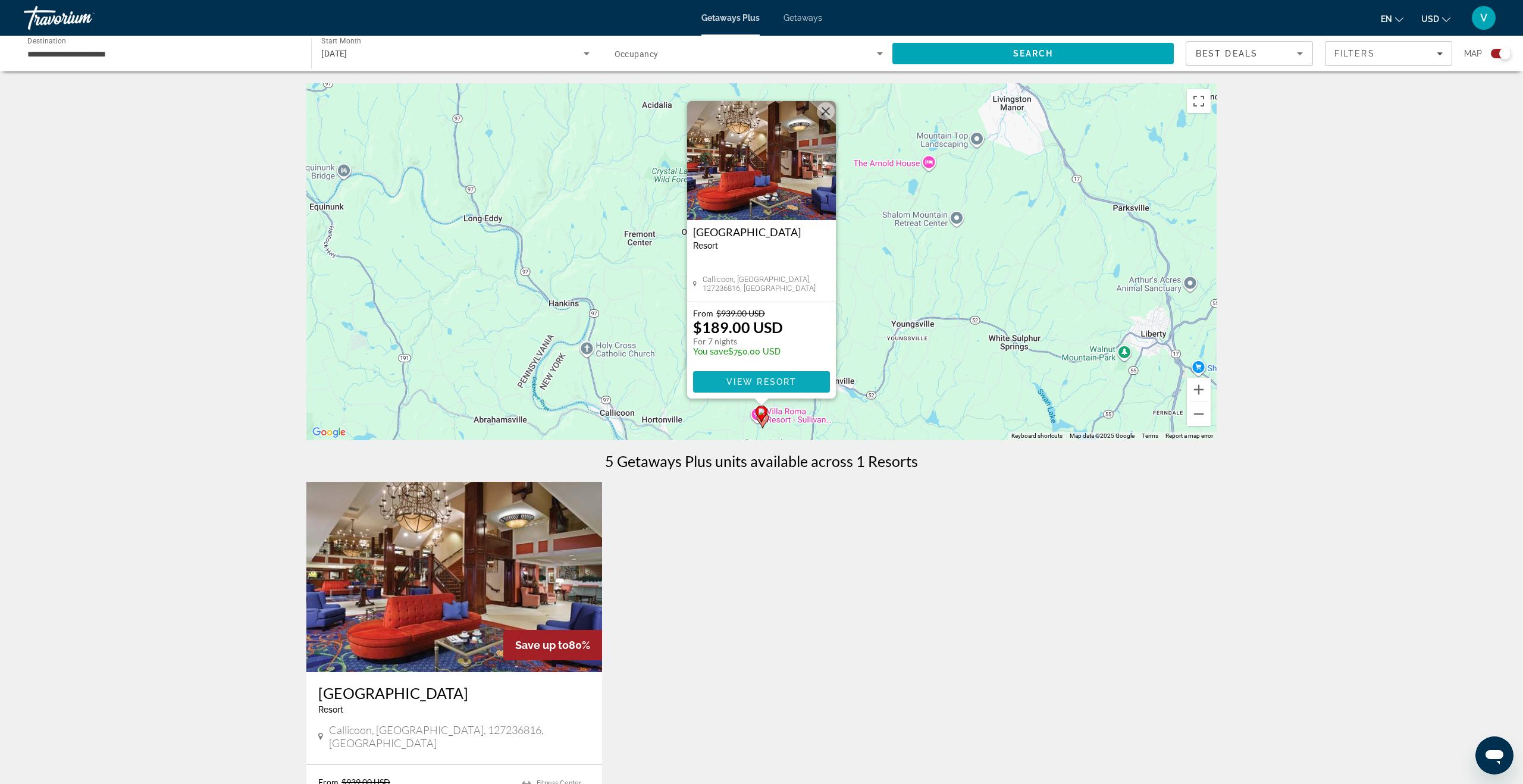
click at [755, 380] on span "View Resort" at bounding box center [762, 382] width 71 height 10
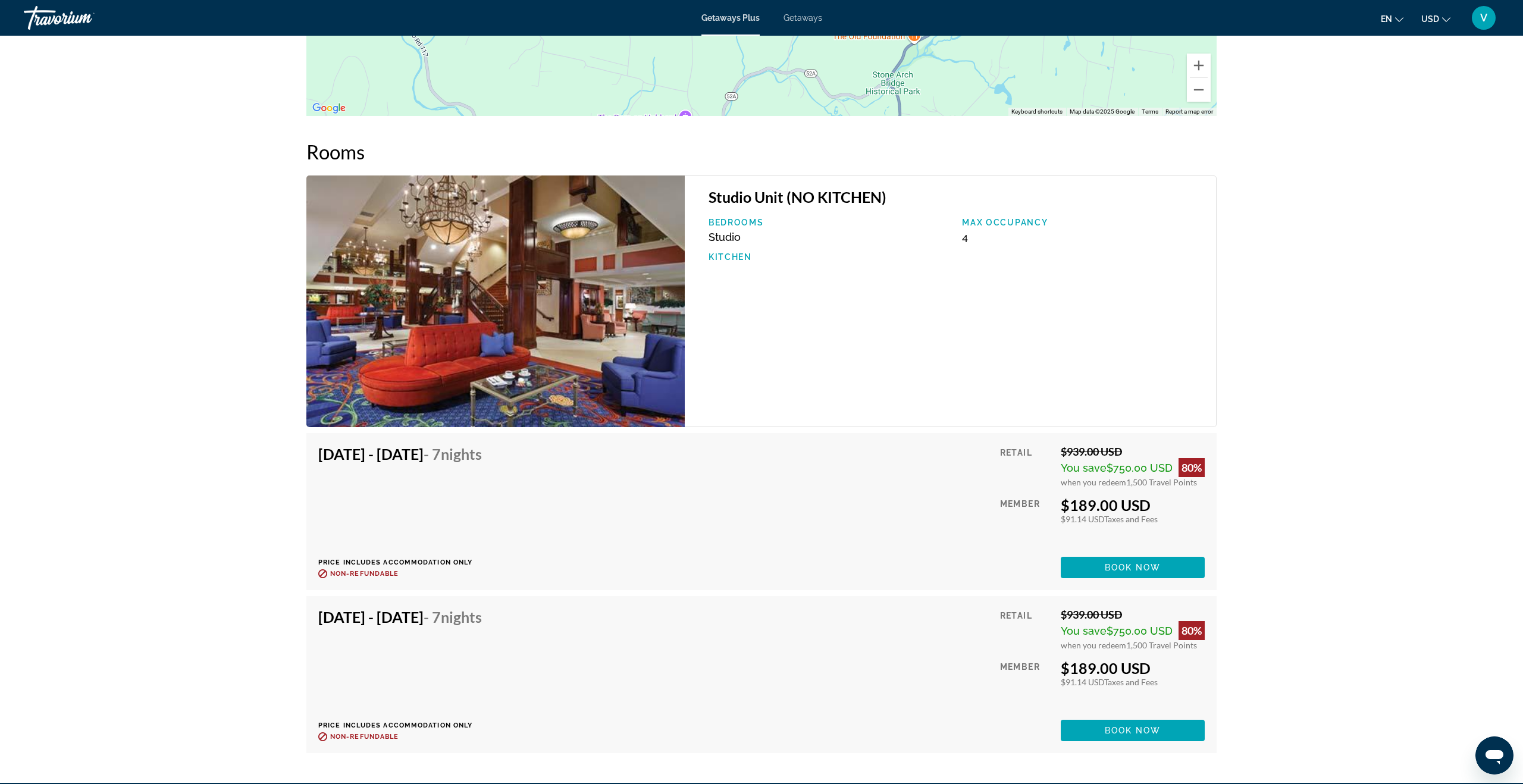
scroll to position [1597, 0]
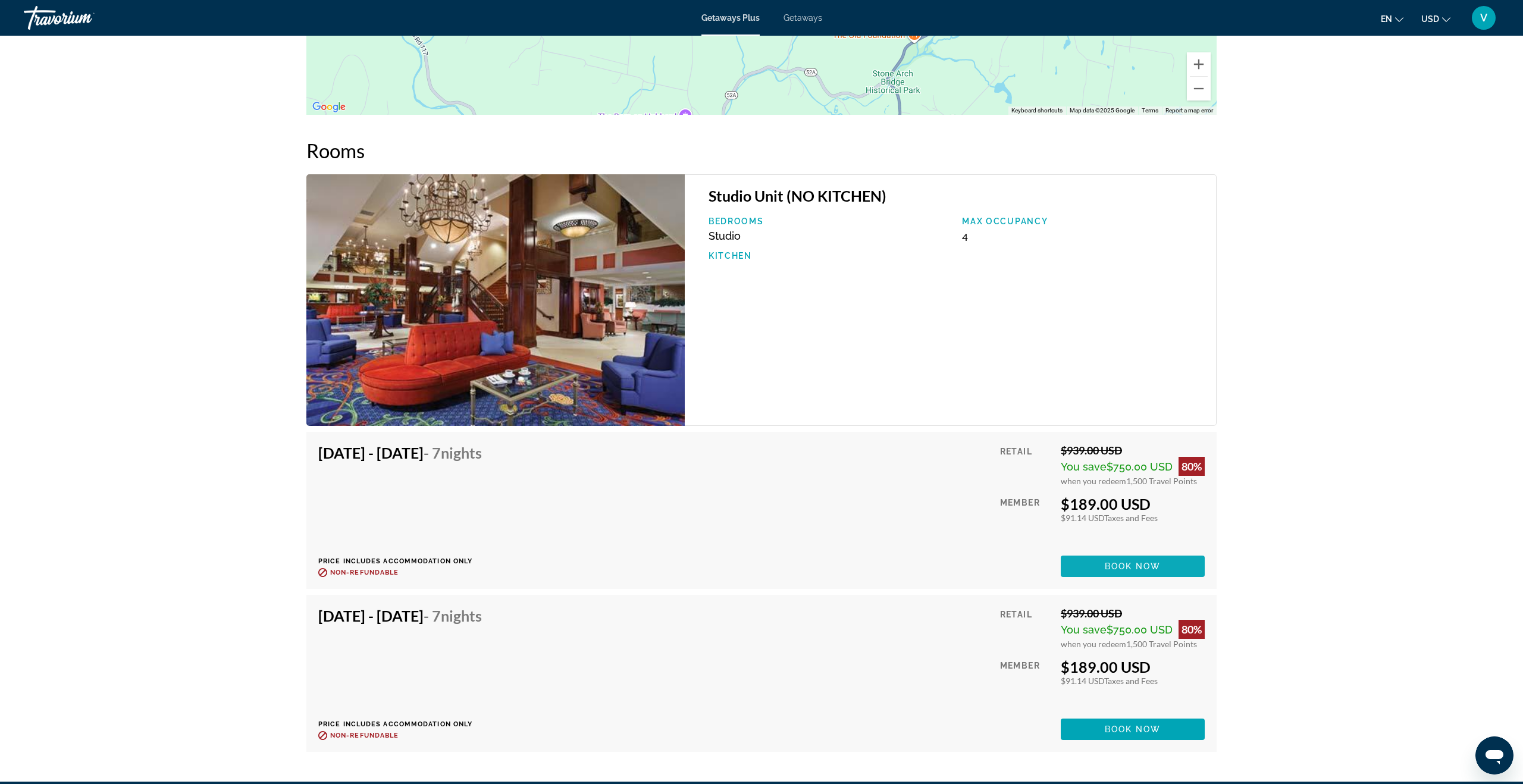
click at [1076, 496] on span "Book now" at bounding box center [1133, 566] width 57 height 10
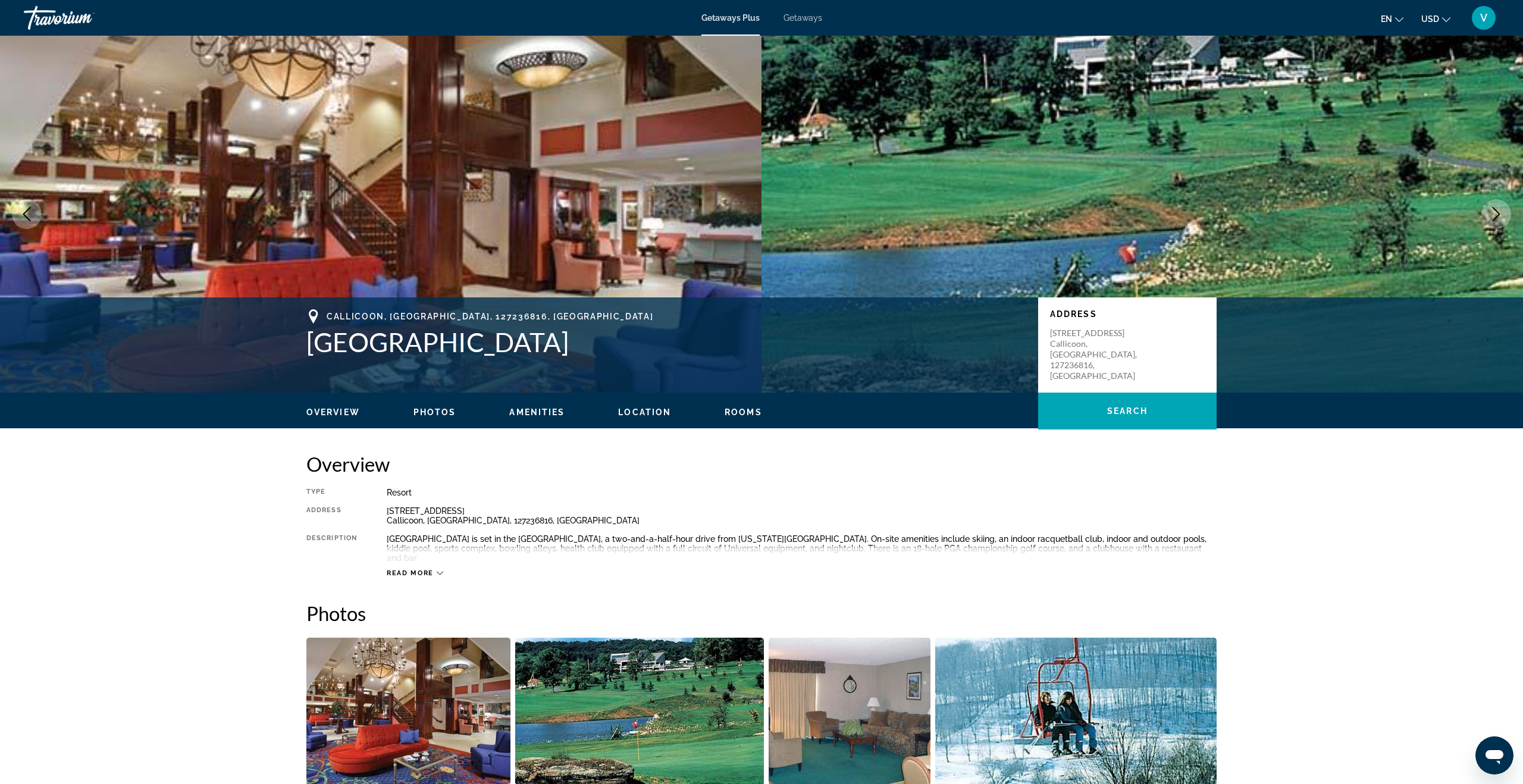
click at [417, 496] on span "Read more" at bounding box center [410, 573] width 47 height 8
click at [449, 419] on div "Overview Photos Amenities Location Rooms Search" at bounding box center [761, 411] width 957 height 37
click at [441, 415] on span "Photos" at bounding box center [434, 412] width 42 height 10
click at [408, 496] on span "Read less" at bounding box center [409, 573] width 44 height 8
click at [408, 496] on span "Read more" at bounding box center [410, 573] width 47 height 8
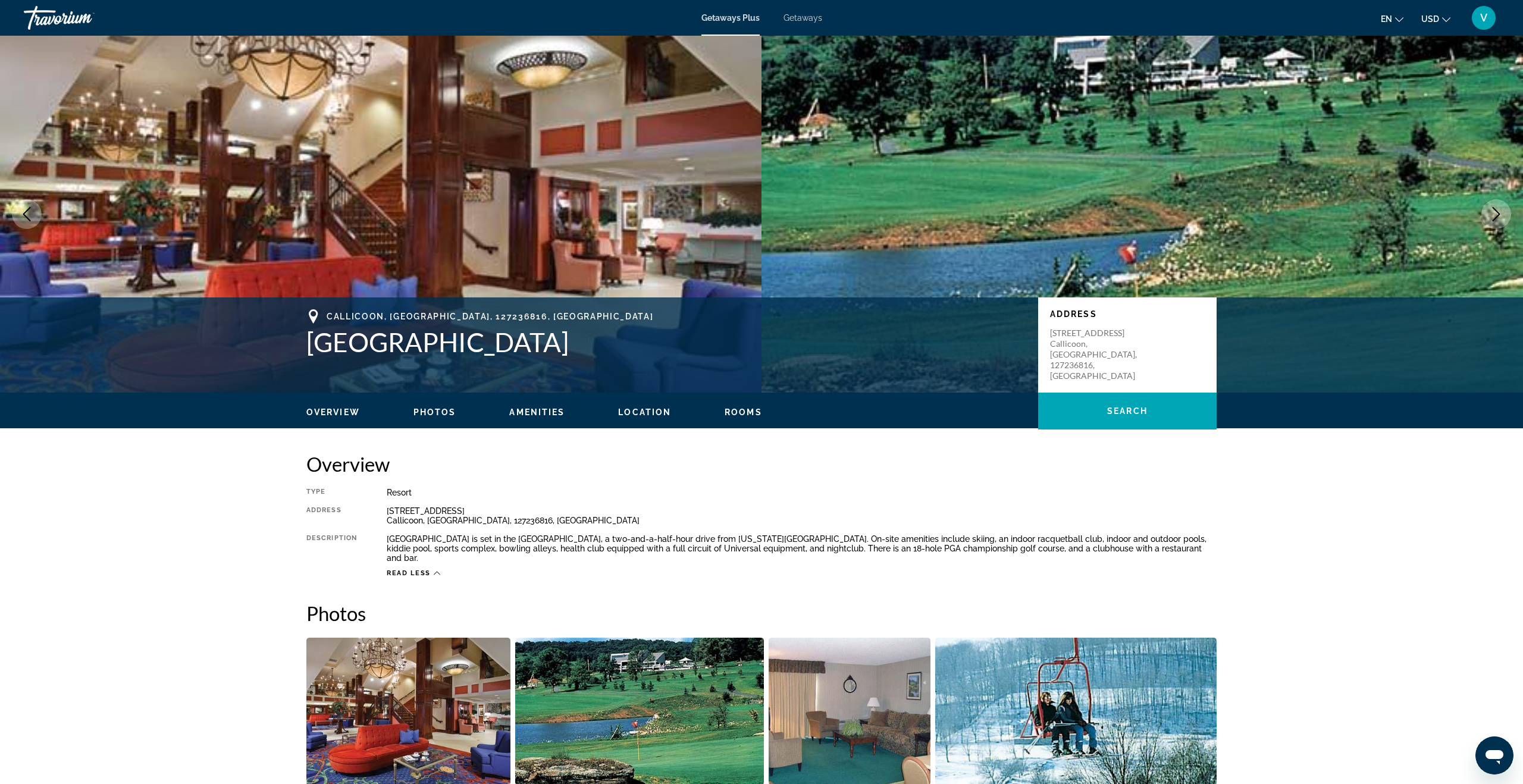
click at [456, 420] on div "Overview Photos Amenities Location Rooms Search" at bounding box center [761, 411] width 957 height 37
click at [445, 414] on span "Photos" at bounding box center [434, 412] width 42 height 10
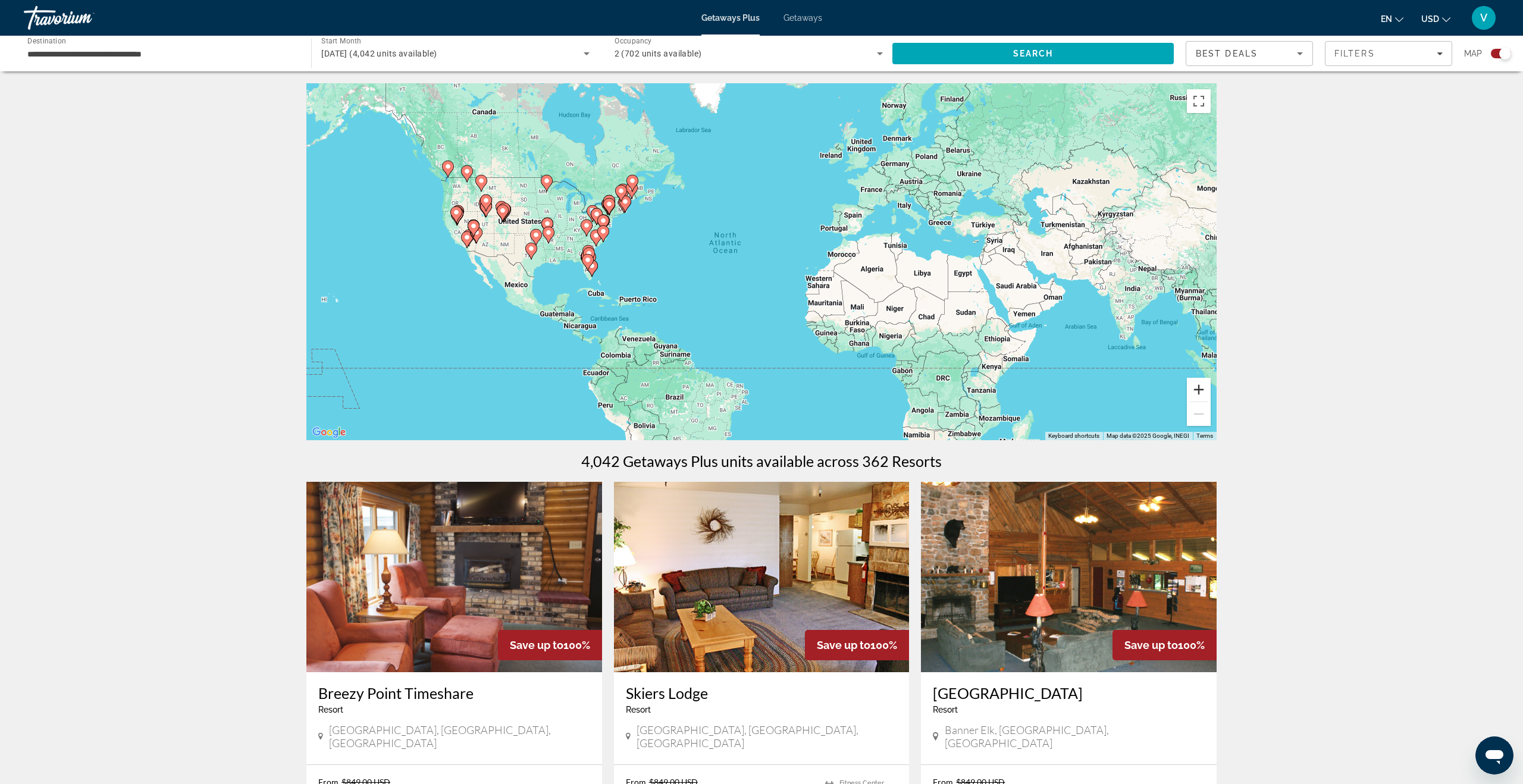
click at [1076, 388] on button "Zoom in" at bounding box center [1199, 389] width 24 height 24
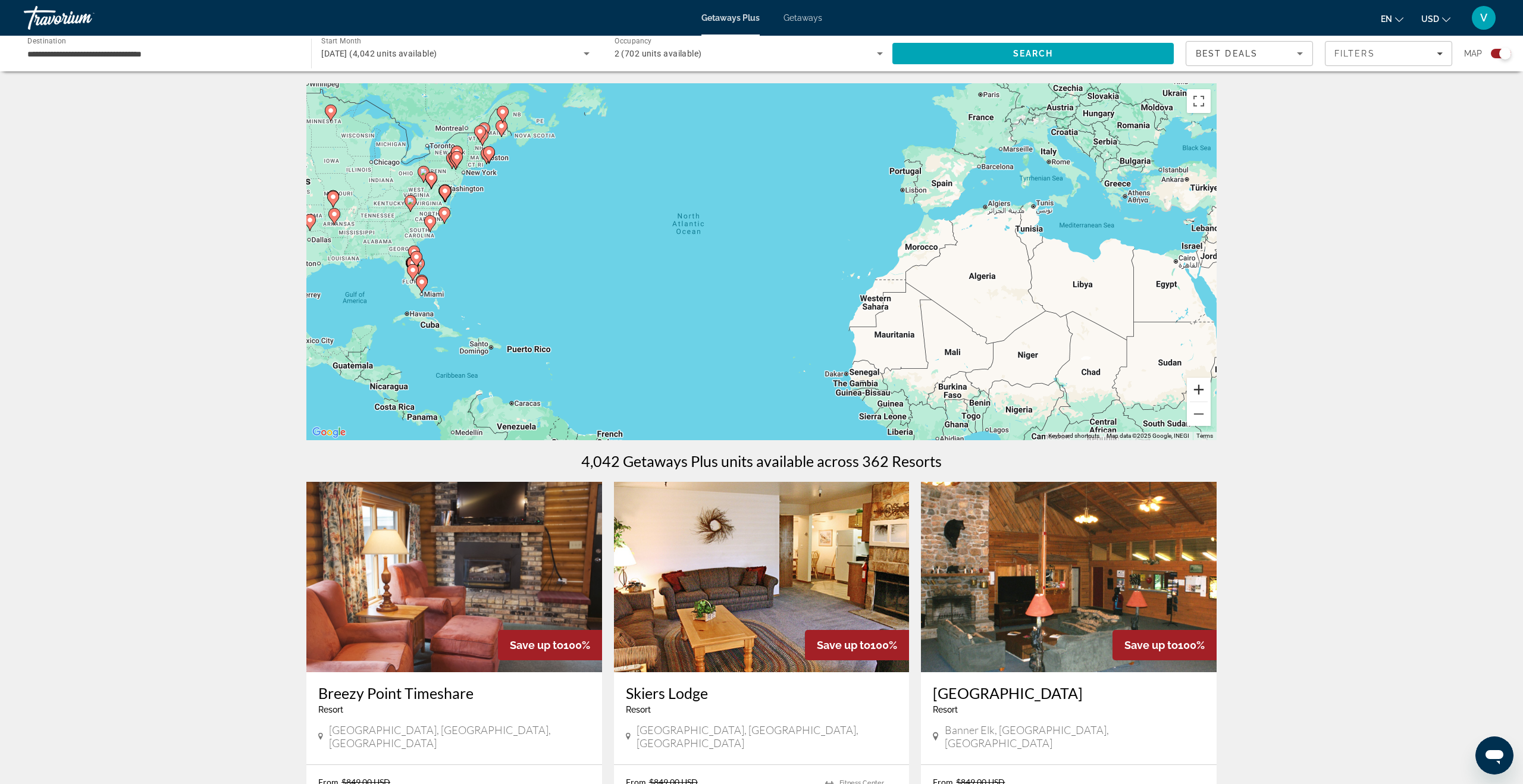
click at [1076, 388] on button "Zoom in" at bounding box center [1199, 389] width 24 height 24
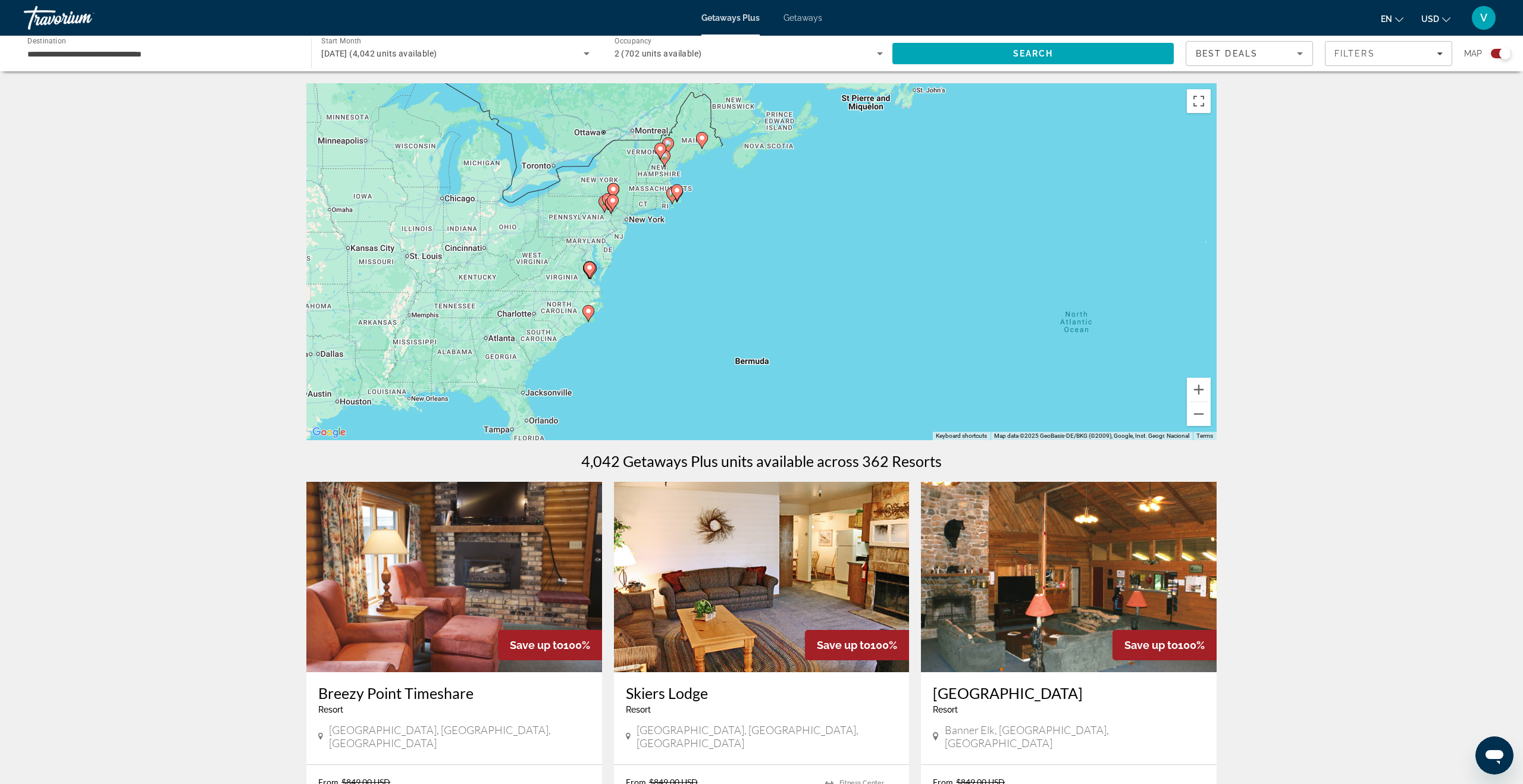
drag, startPoint x: 491, startPoint y: 284, endPoint x: 955, endPoint y: 421, distance: 483.8
click at [955, 421] on div "To activate drag with keyboard, press Alt + Enter. Once in keyboard drag state,…" at bounding box center [761, 261] width 910 height 356
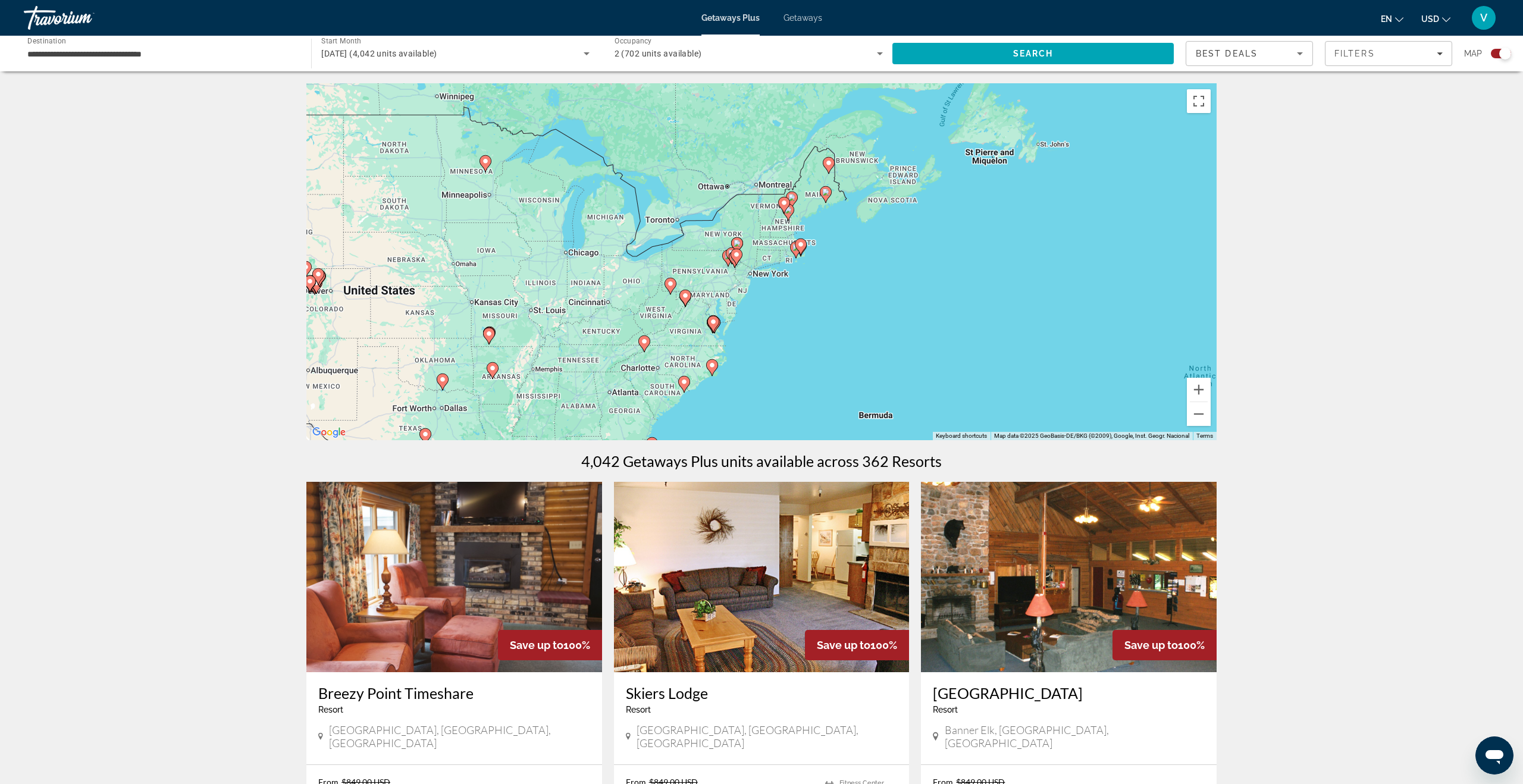
drag, startPoint x: 814, startPoint y: 357, endPoint x: 950, endPoint y: 416, distance: 148.2
click at [950, 416] on div "To activate drag with keyboard, press Alt + Enter. Once in keyboard drag state,…" at bounding box center [761, 261] width 910 height 356
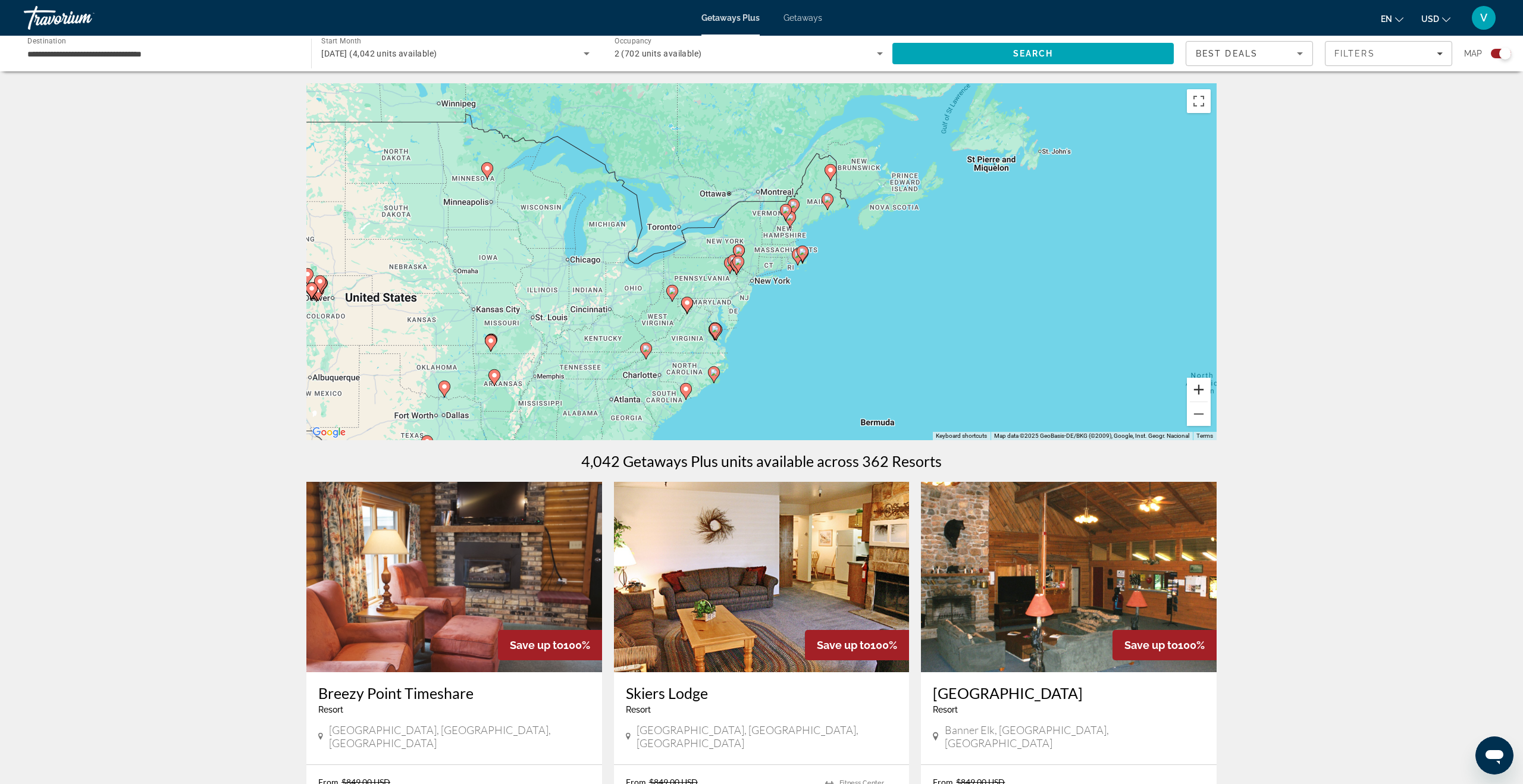
click at [1076, 389] on button "Zoom in" at bounding box center [1199, 389] width 24 height 24
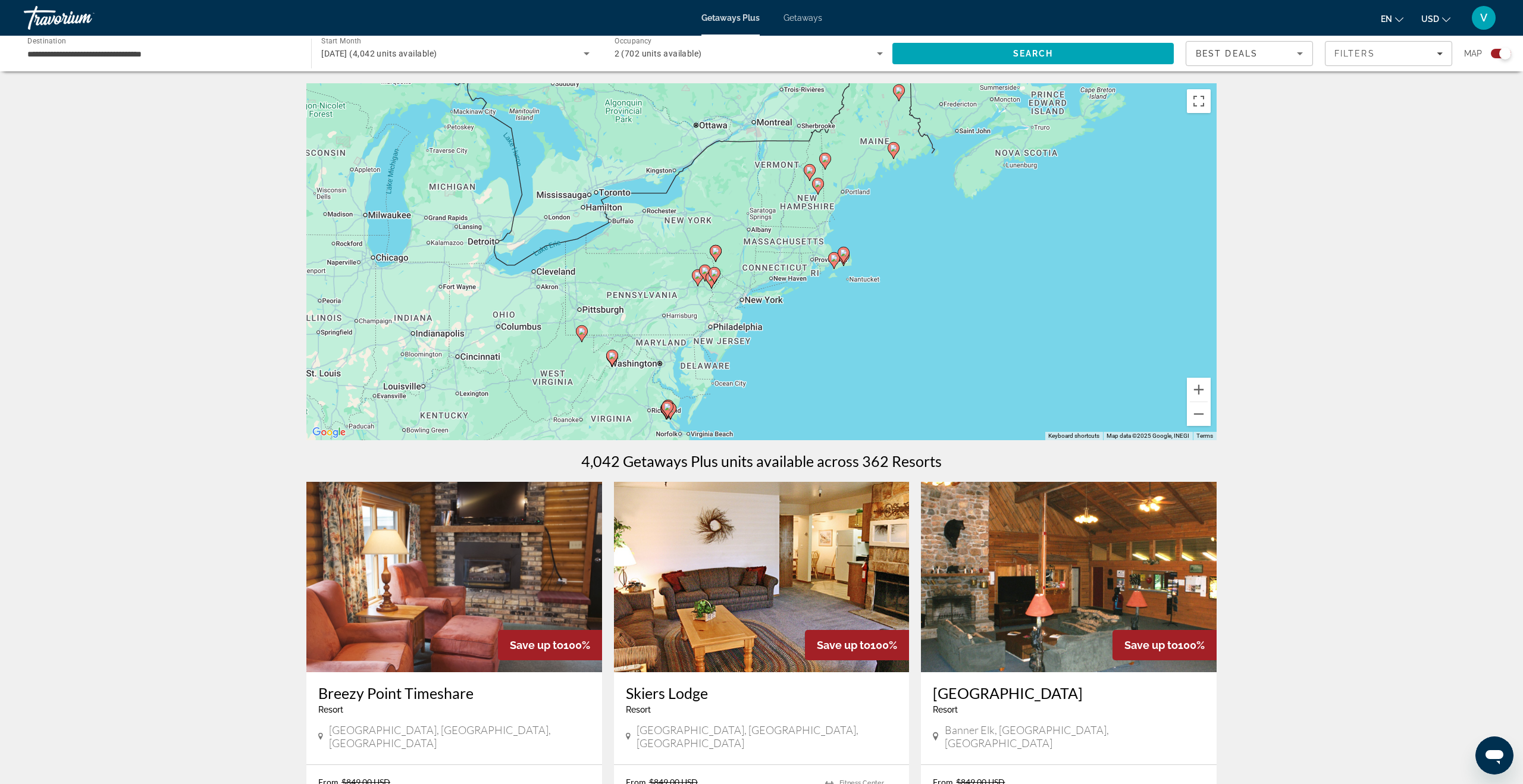
click at [809, 171] on image "Main content" at bounding box center [809, 170] width 7 height 7
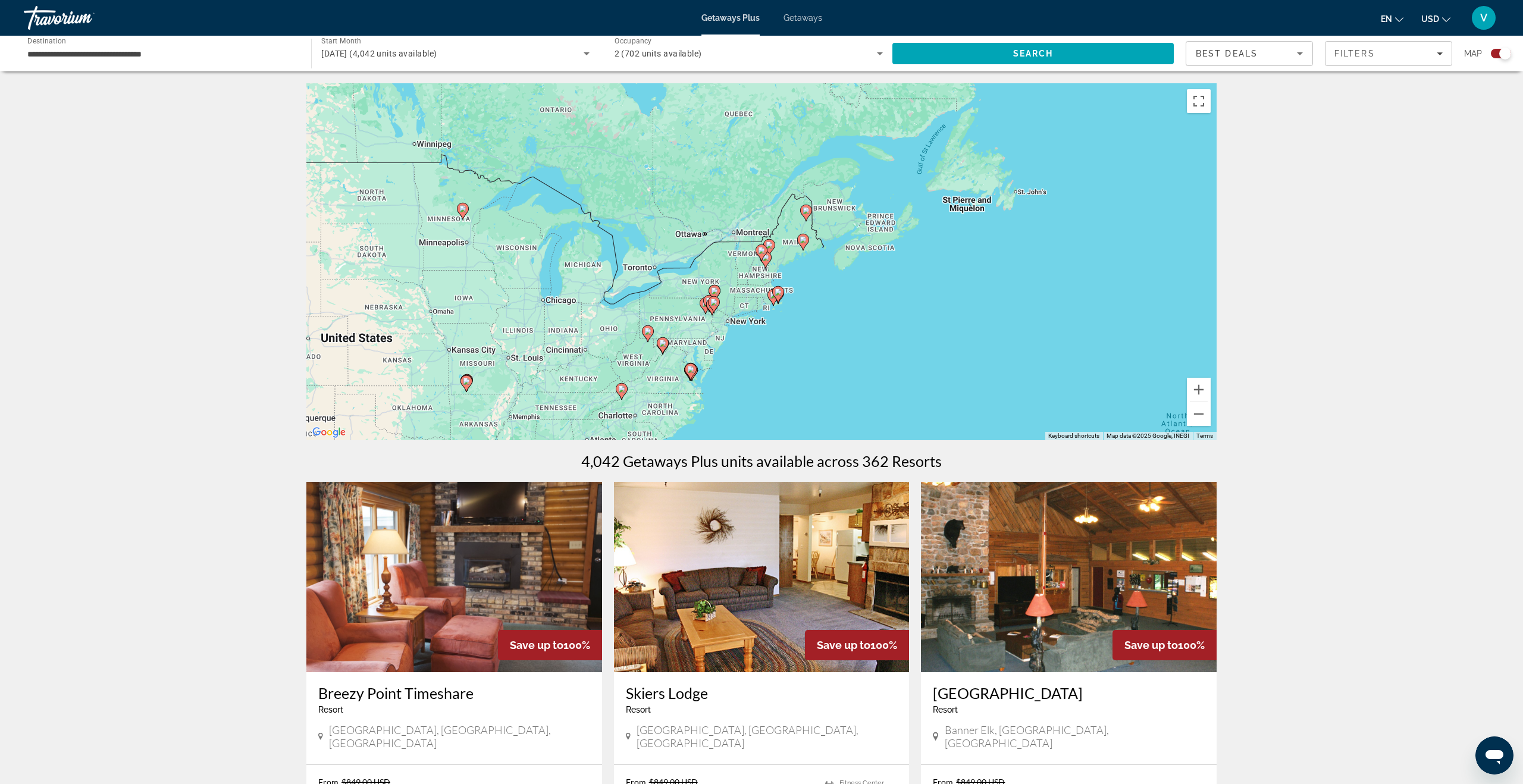
click at [763, 248] on image "Main content" at bounding box center [761, 250] width 7 height 7
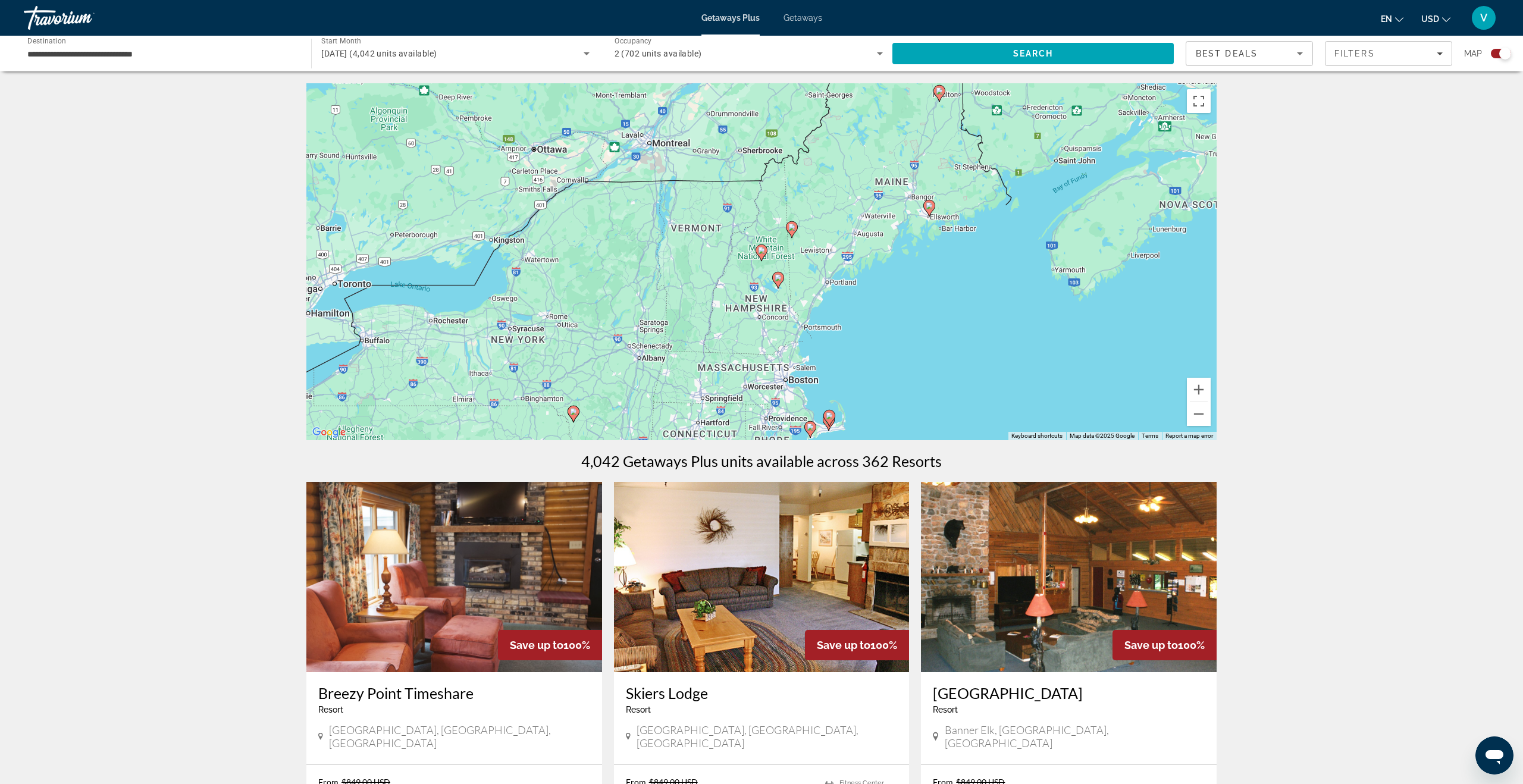
click at [760, 249] on image "Main content" at bounding box center [761, 250] width 7 height 7
type input "**********"
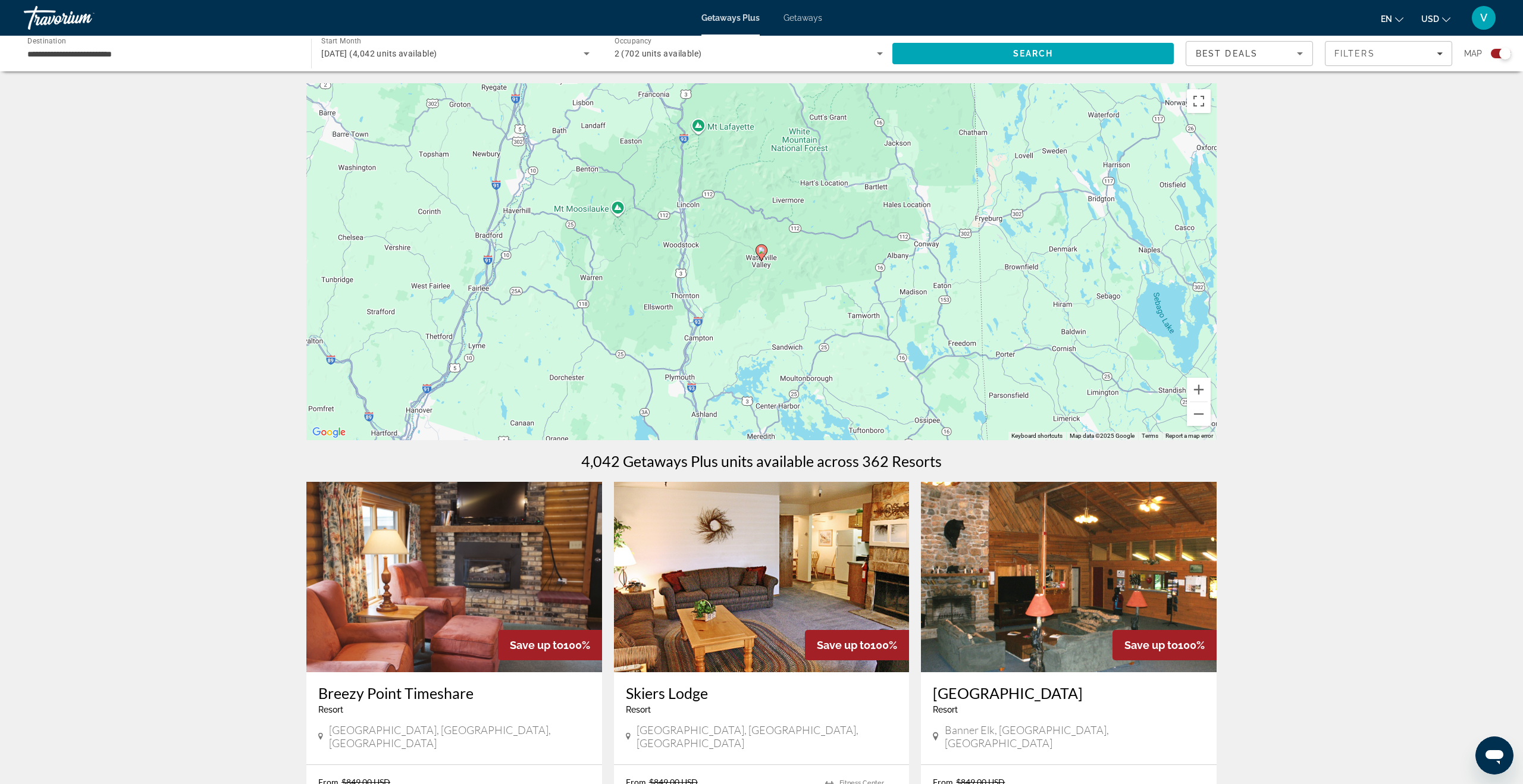
click at [761, 249] on image "Main content" at bounding box center [761, 250] width 7 height 7
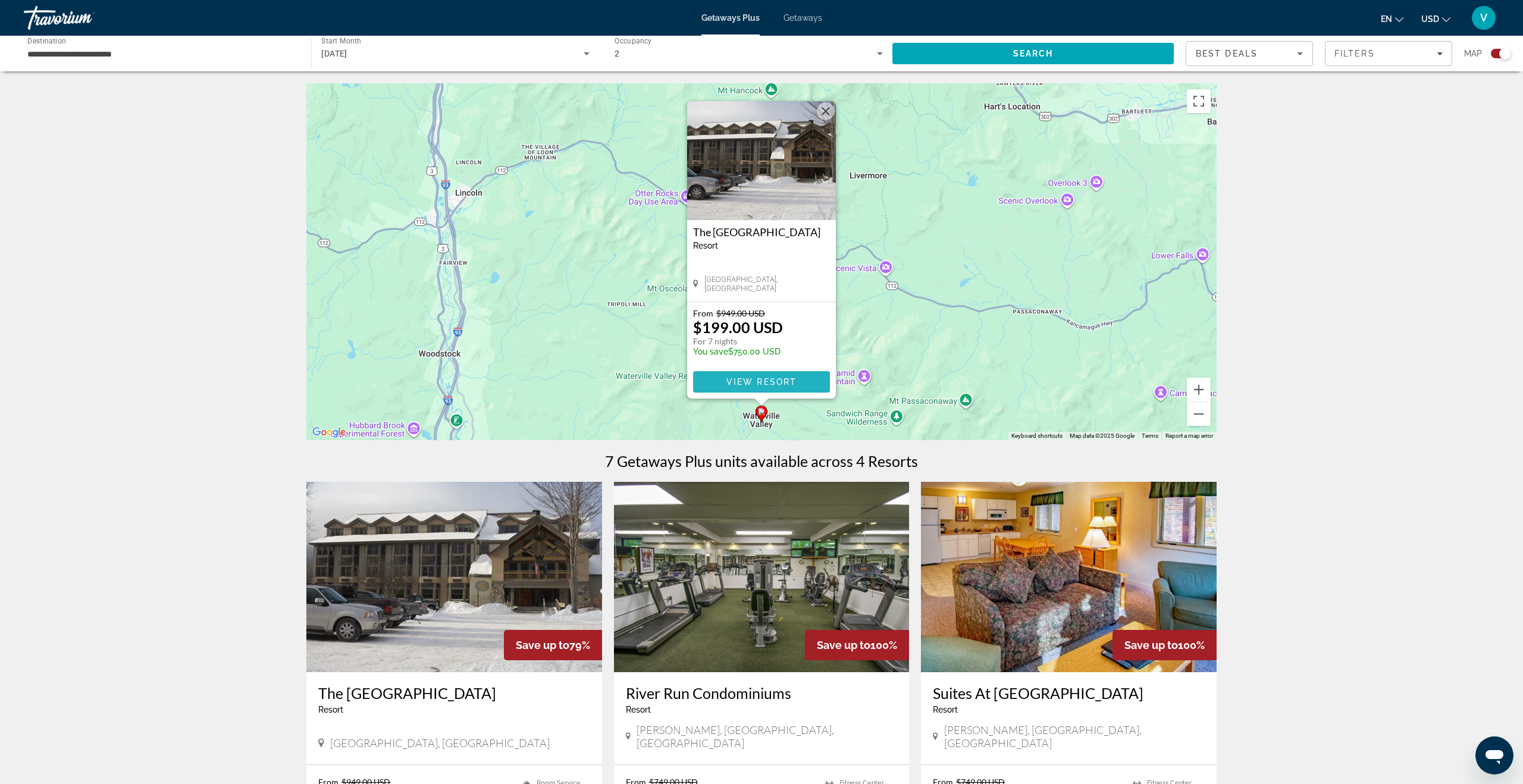
click at [776, 380] on span "View Resort" at bounding box center [762, 382] width 71 height 10
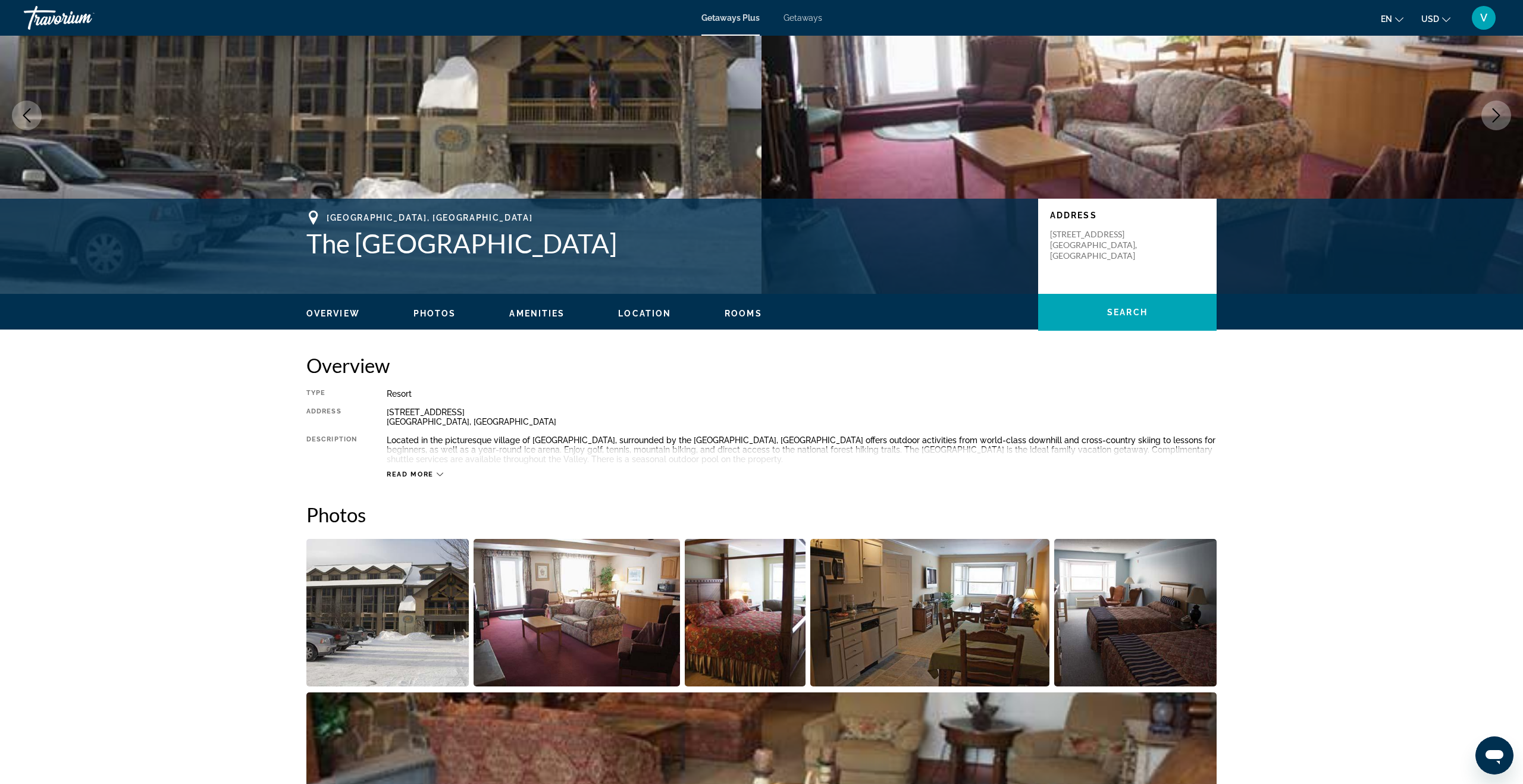
scroll to position [115, 0]
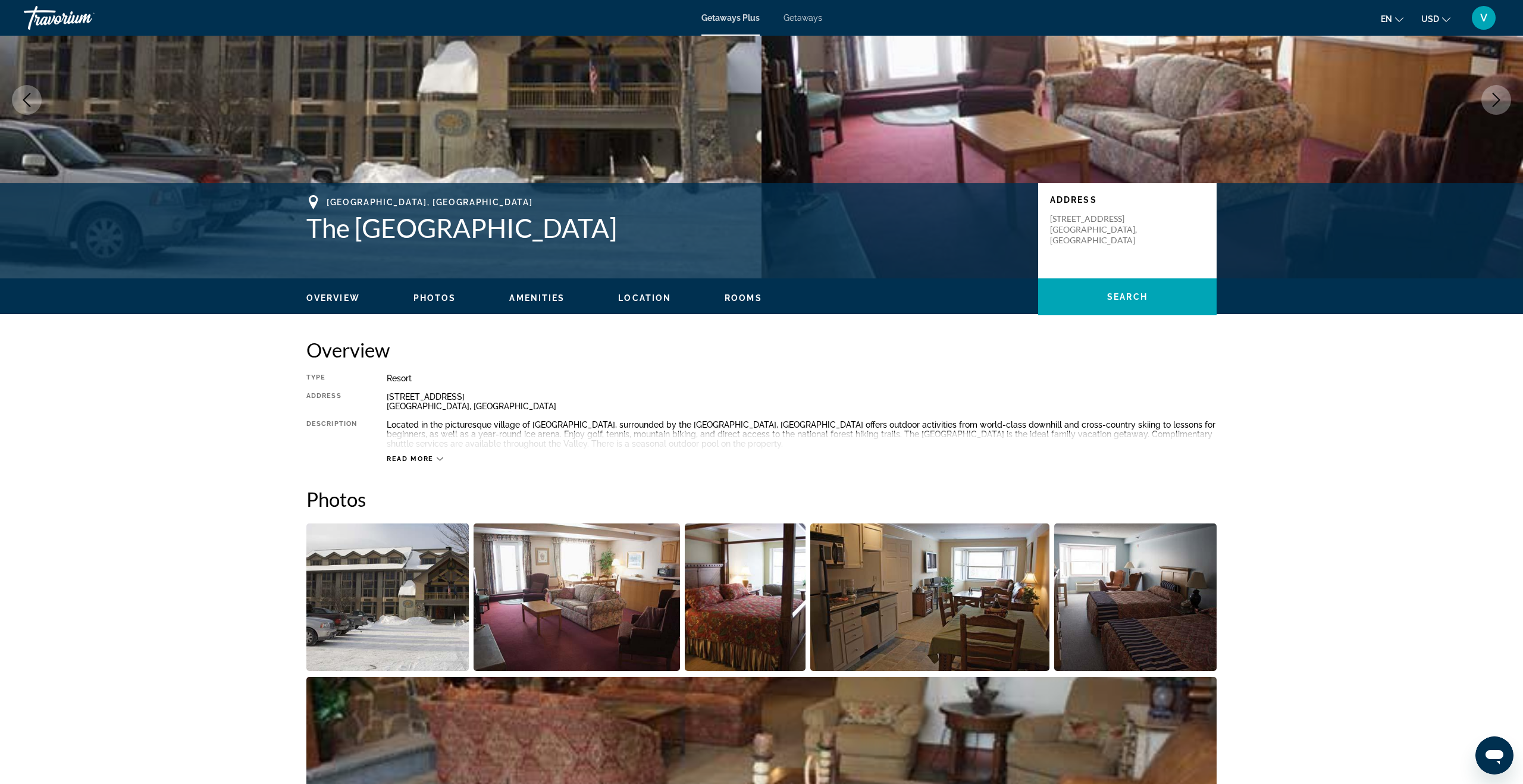
click at [405, 458] on span "Read more" at bounding box center [410, 459] width 47 height 8
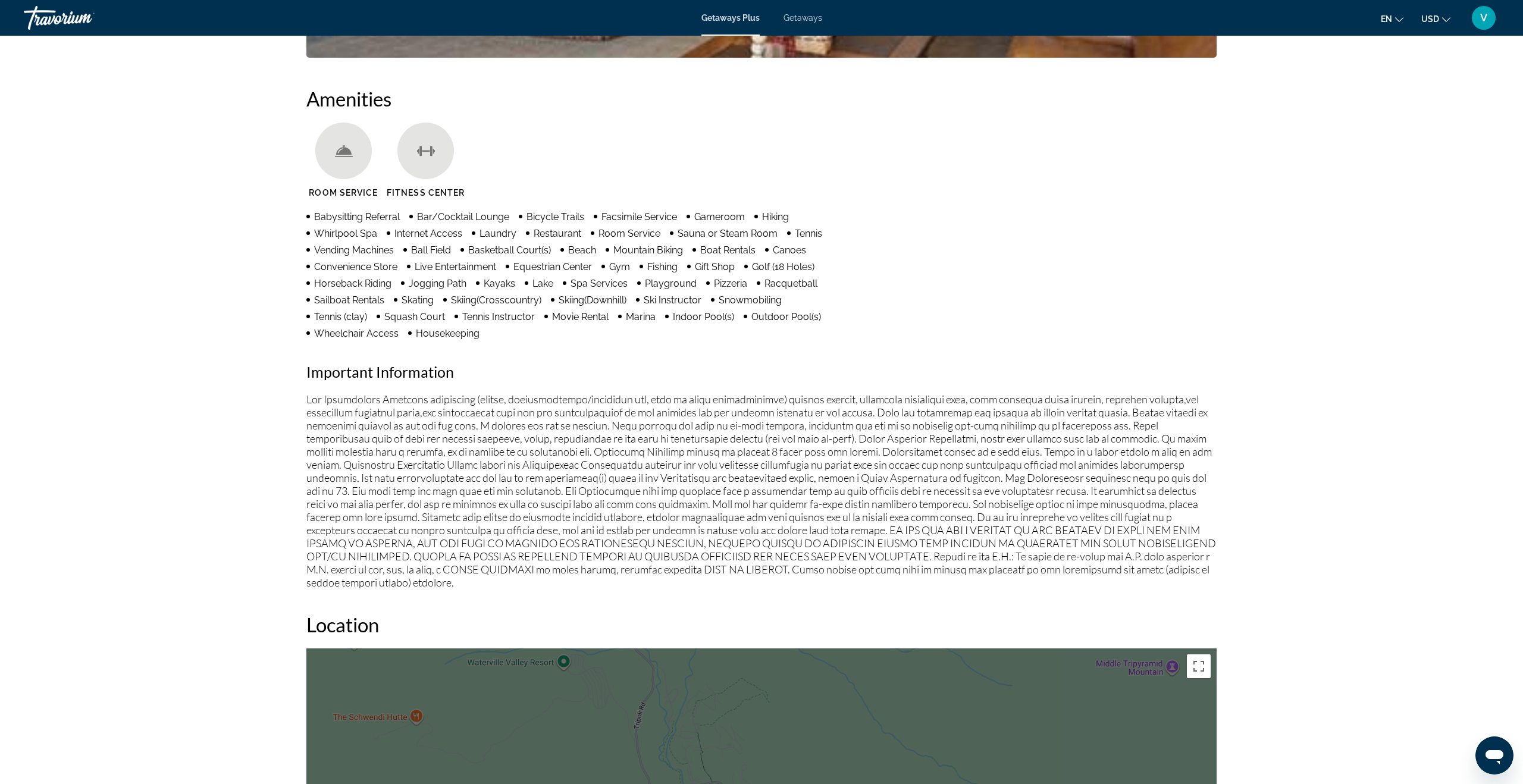
scroll to position [0, 0]
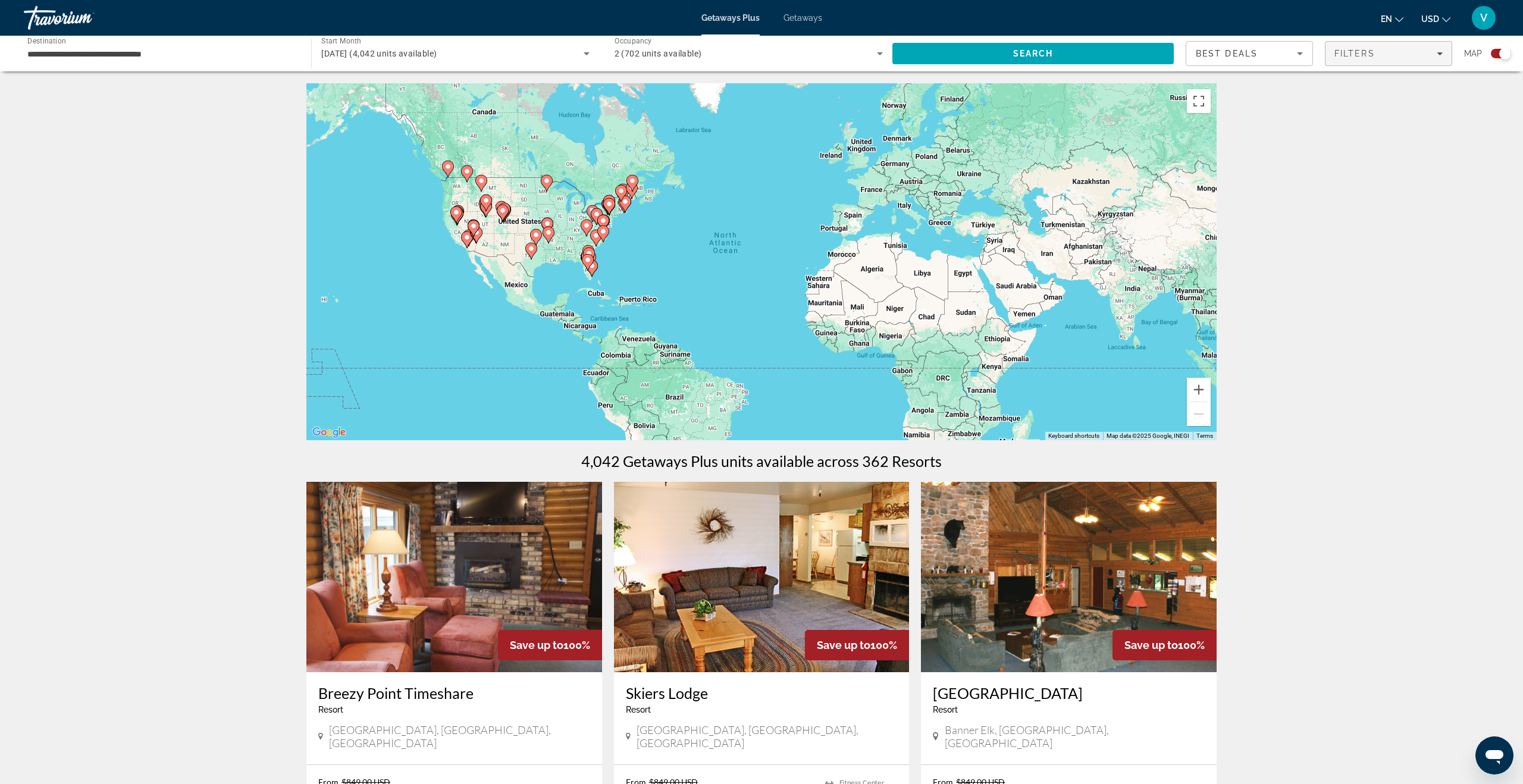
click at [1076, 54] on div "Filters" at bounding box center [1388, 54] width 108 height 10
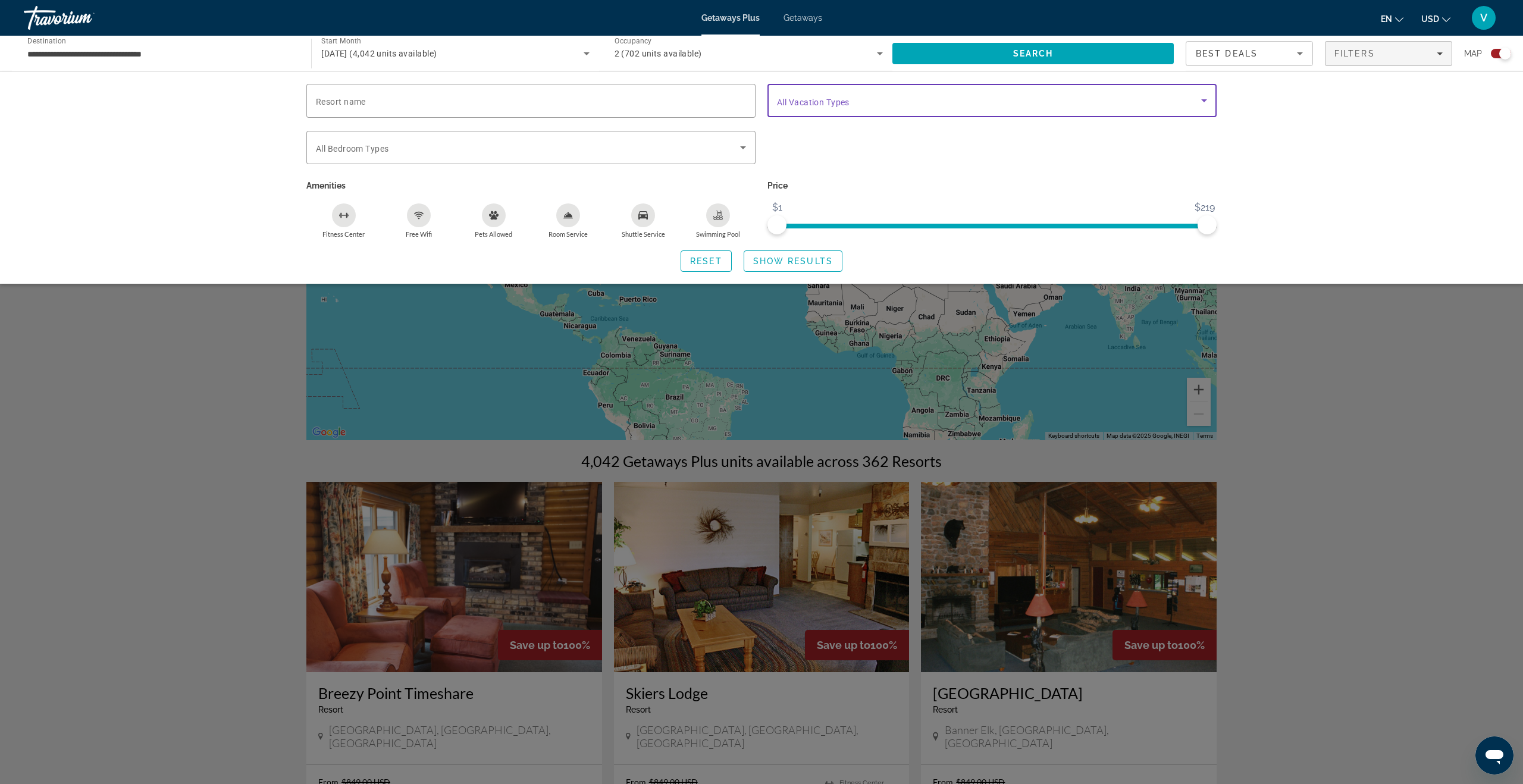
click at [1076, 100] on icon "Search widget" at bounding box center [1204, 101] width 14 height 14
click at [747, 149] on div at bounding box center [761, 392] width 1523 height 784
click at [747, 149] on icon "Search widget" at bounding box center [743, 147] width 14 height 14
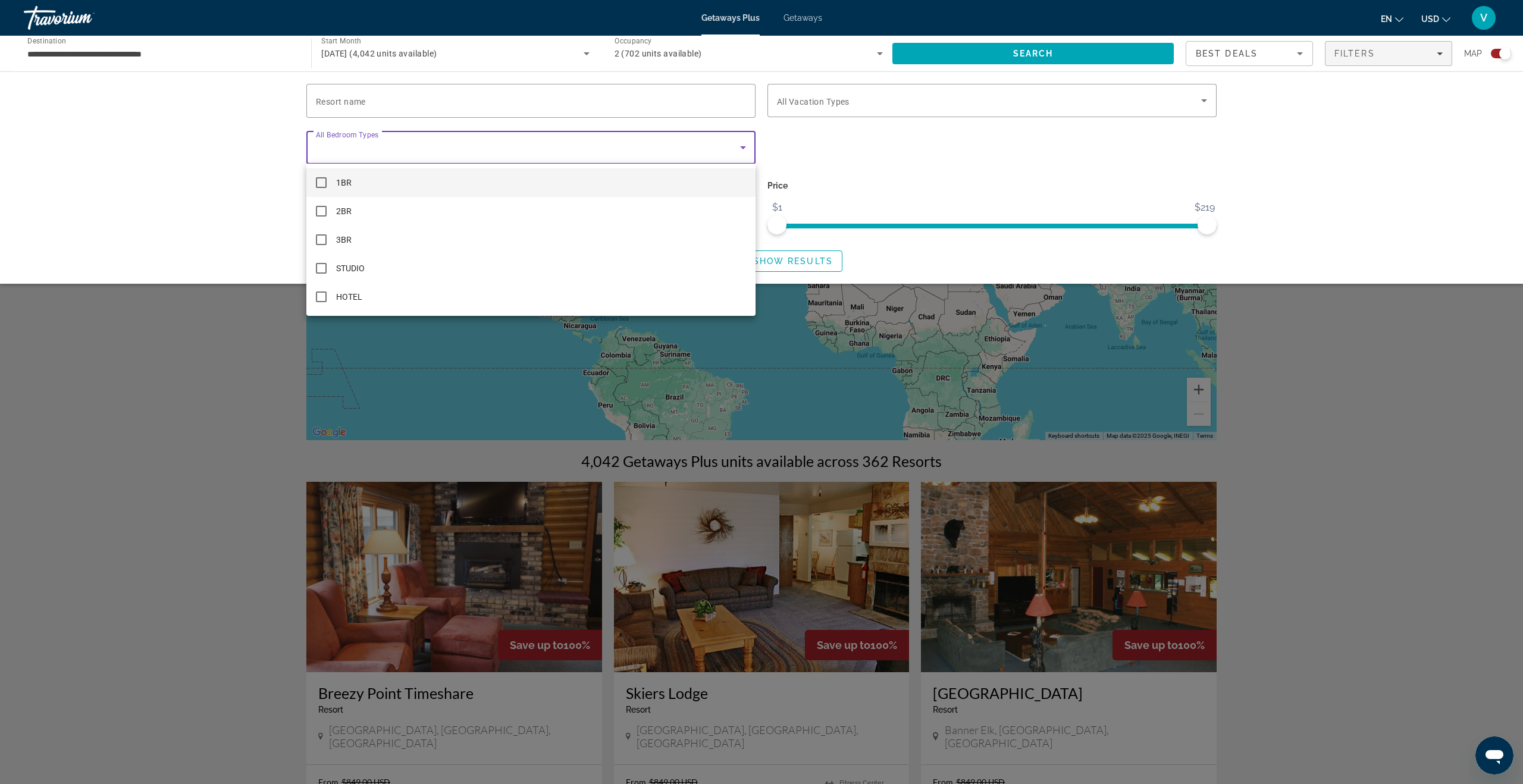
click at [1076, 123] on div at bounding box center [761, 392] width 1523 height 784
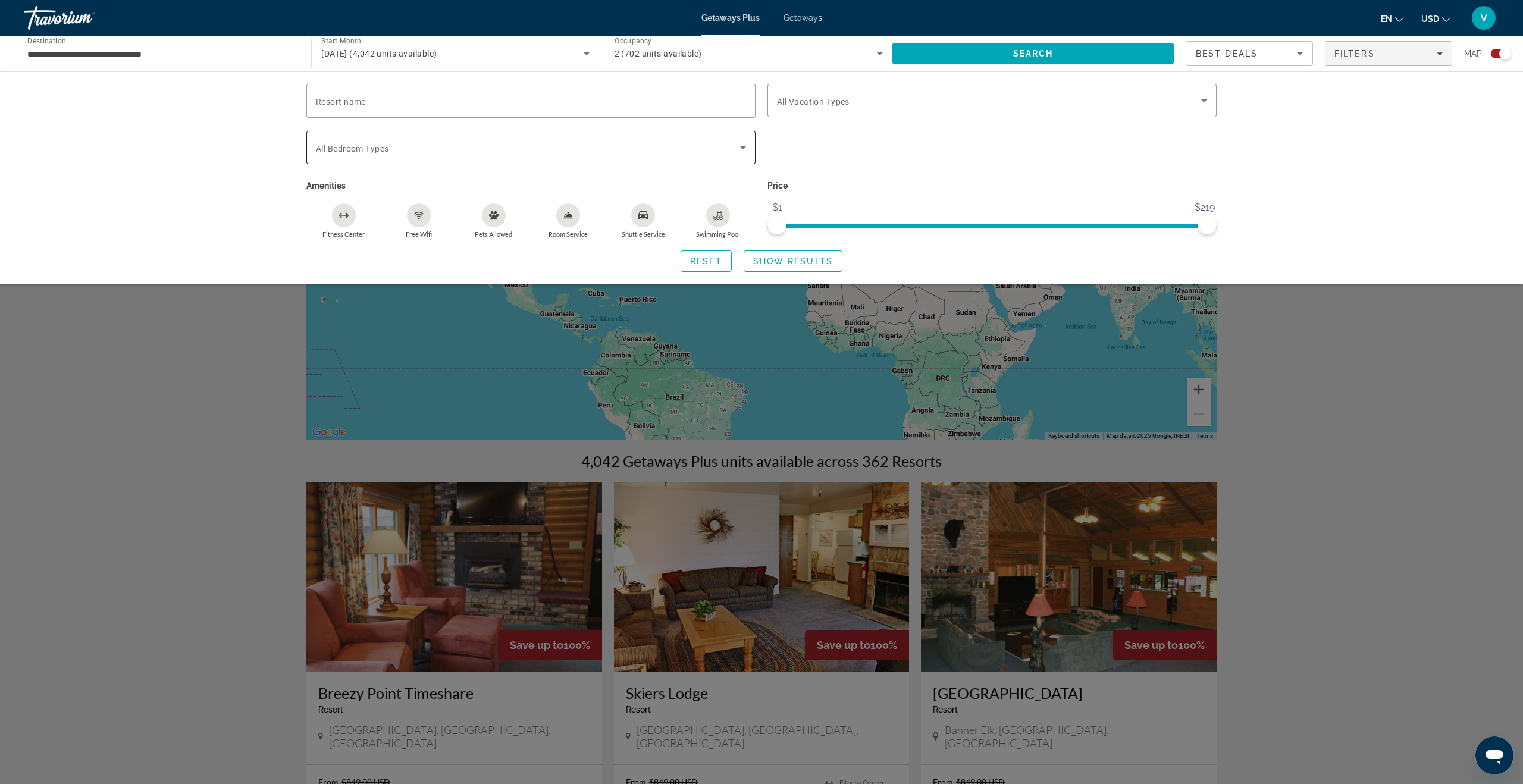
click at [740, 149] on icon "Search widget" at bounding box center [743, 147] width 14 height 14
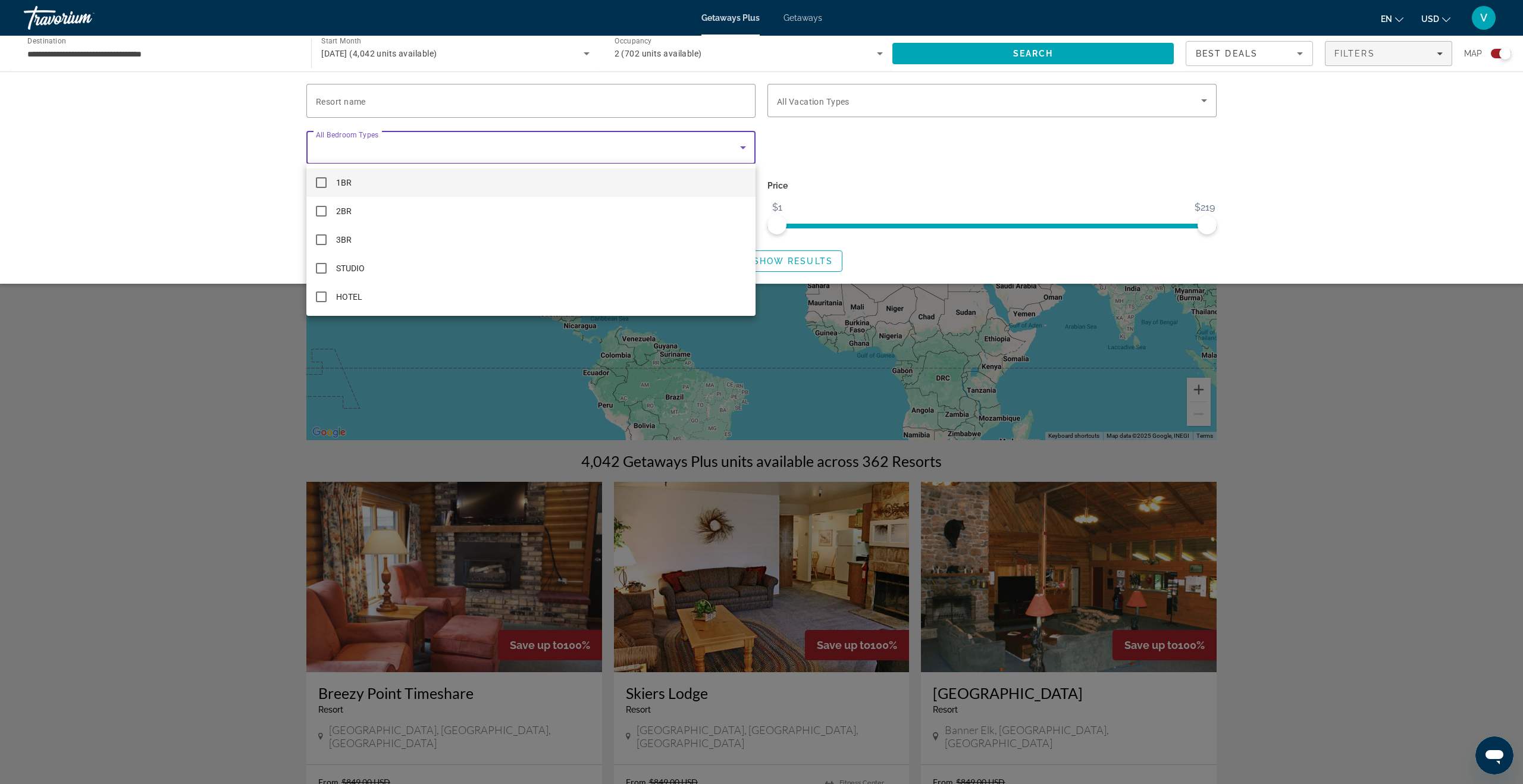
click at [1076, 147] on div at bounding box center [761, 392] width 1523 height 784
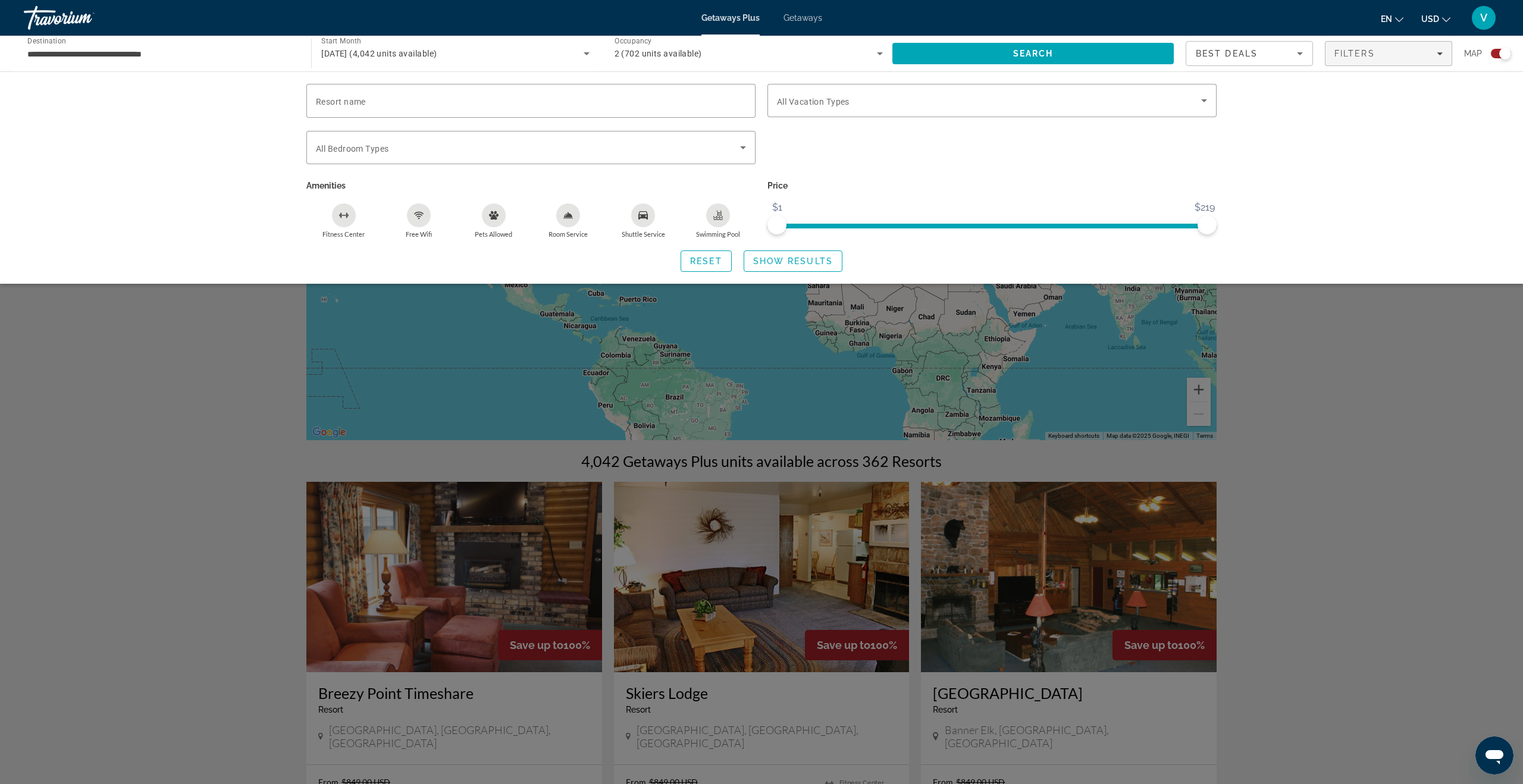
click at [1076, 54] on div "Best Deals" at bounding box center [1246, 54] width 101 height 14
click at [1076, 143] on div at bounding box center [761, 392] width 1523 height 784
click at [832, 368] on div "Search widget" at bounding box center [761, 481] width 1523 height 605
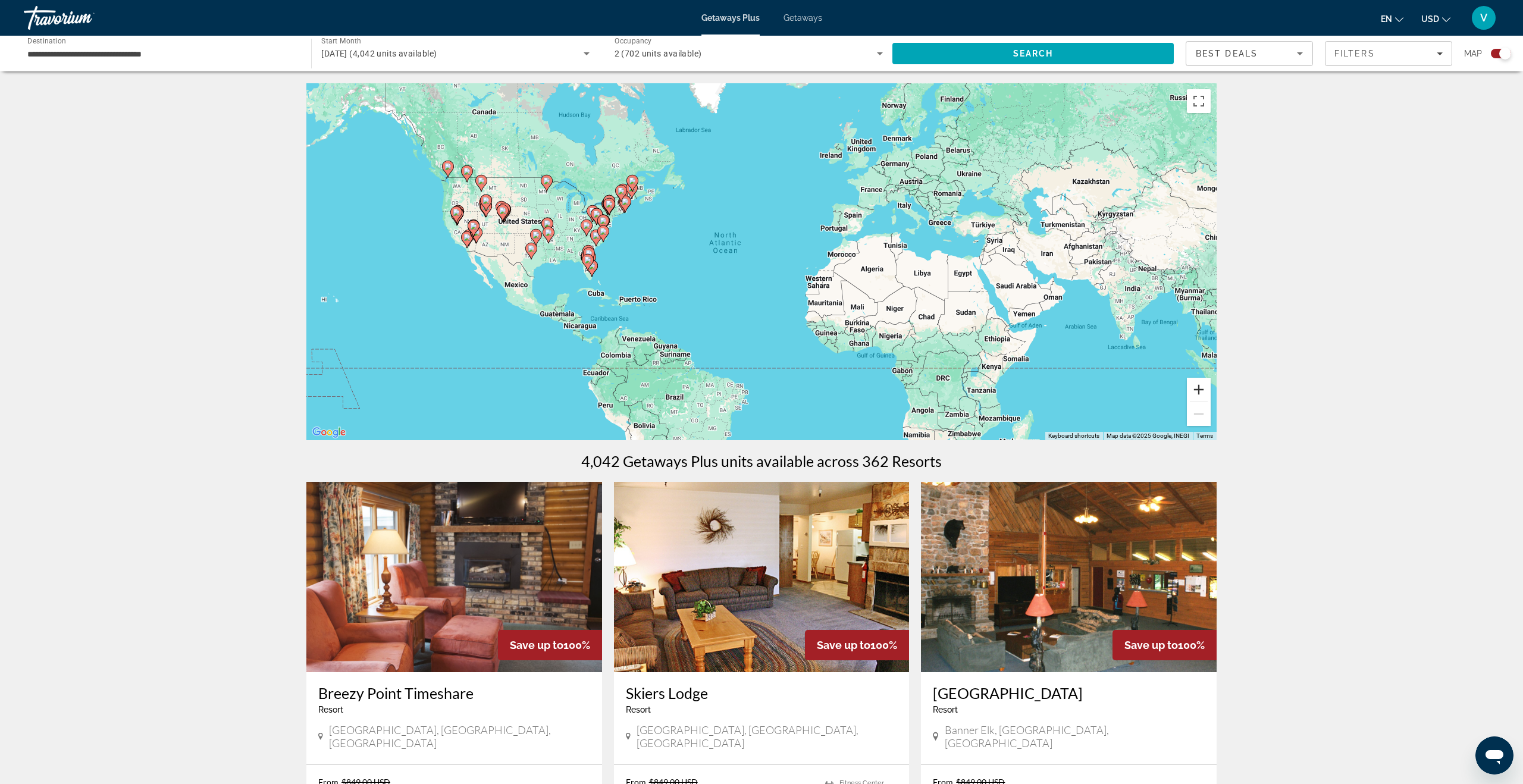
click at [1076, 388] on button "Zoom in" at bounding box center [1199, 389] width 24 height 24
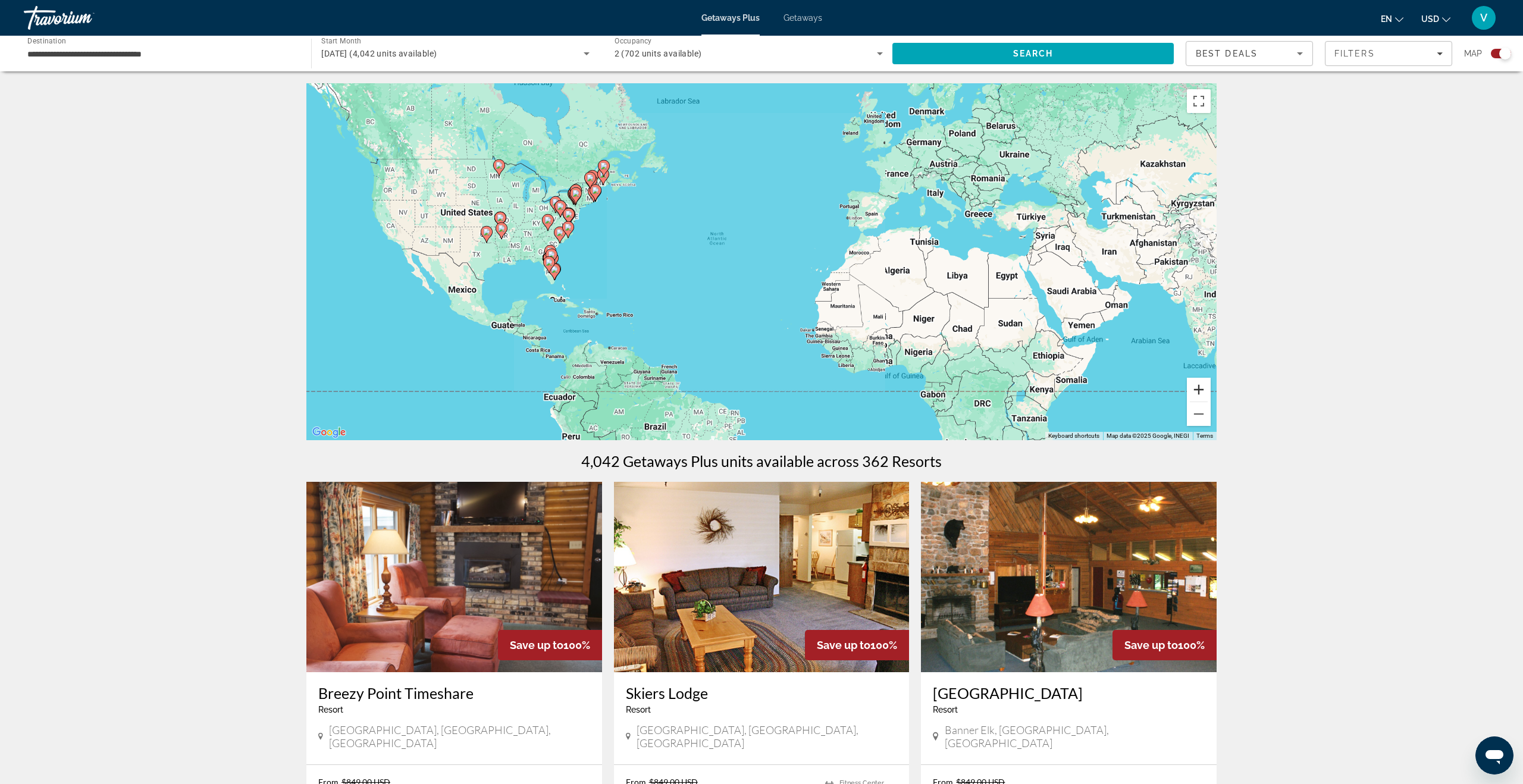
click at [1076, 388] on button "Zoom in" at bounding box center [1199, 389] width 24 height 24
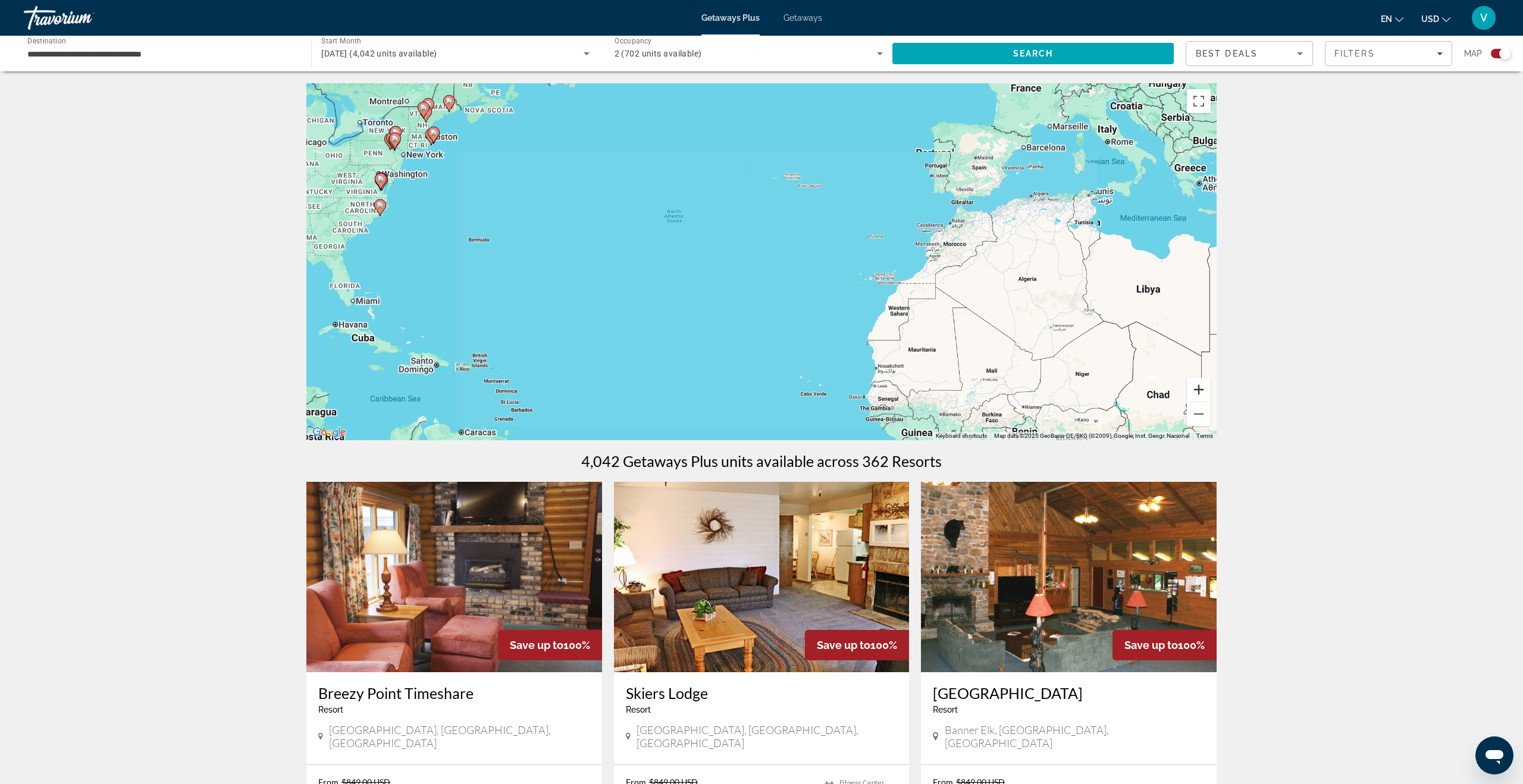
click at [1076, 388] on button "Zoom in" at bounding box center [1199, 389] width 24 height 24
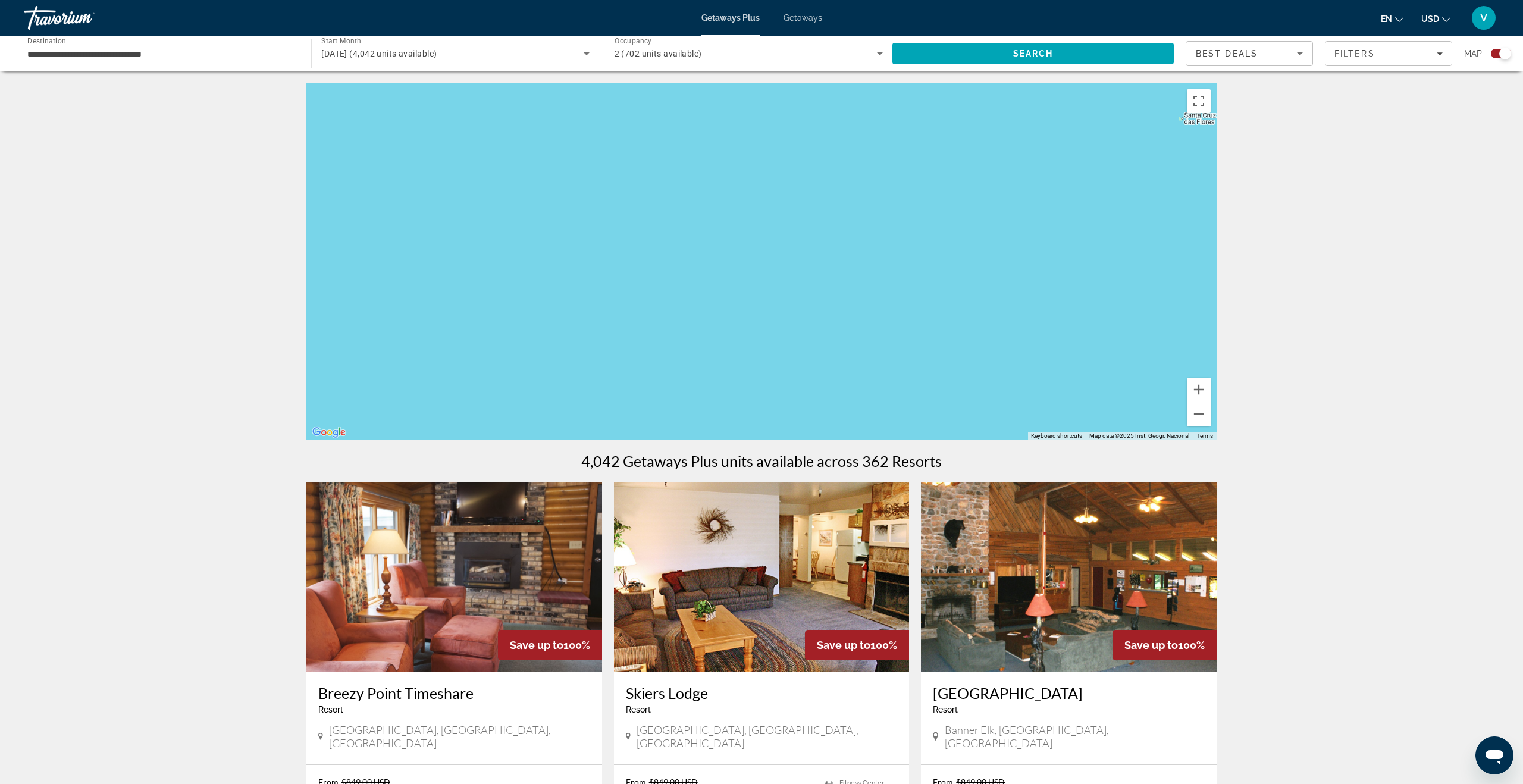
drag, startPoint x: 596, startPoint y: 267, endPoint x: 1054, endPoint y: 437, distance: 488.5
click at [1054, 437] on div "Keyboard shortcuts Map Data Map data ©2025 Inst. Geogr. Nacional Map data ©2025…" at bounding box center [761, 261] width 910 height 356
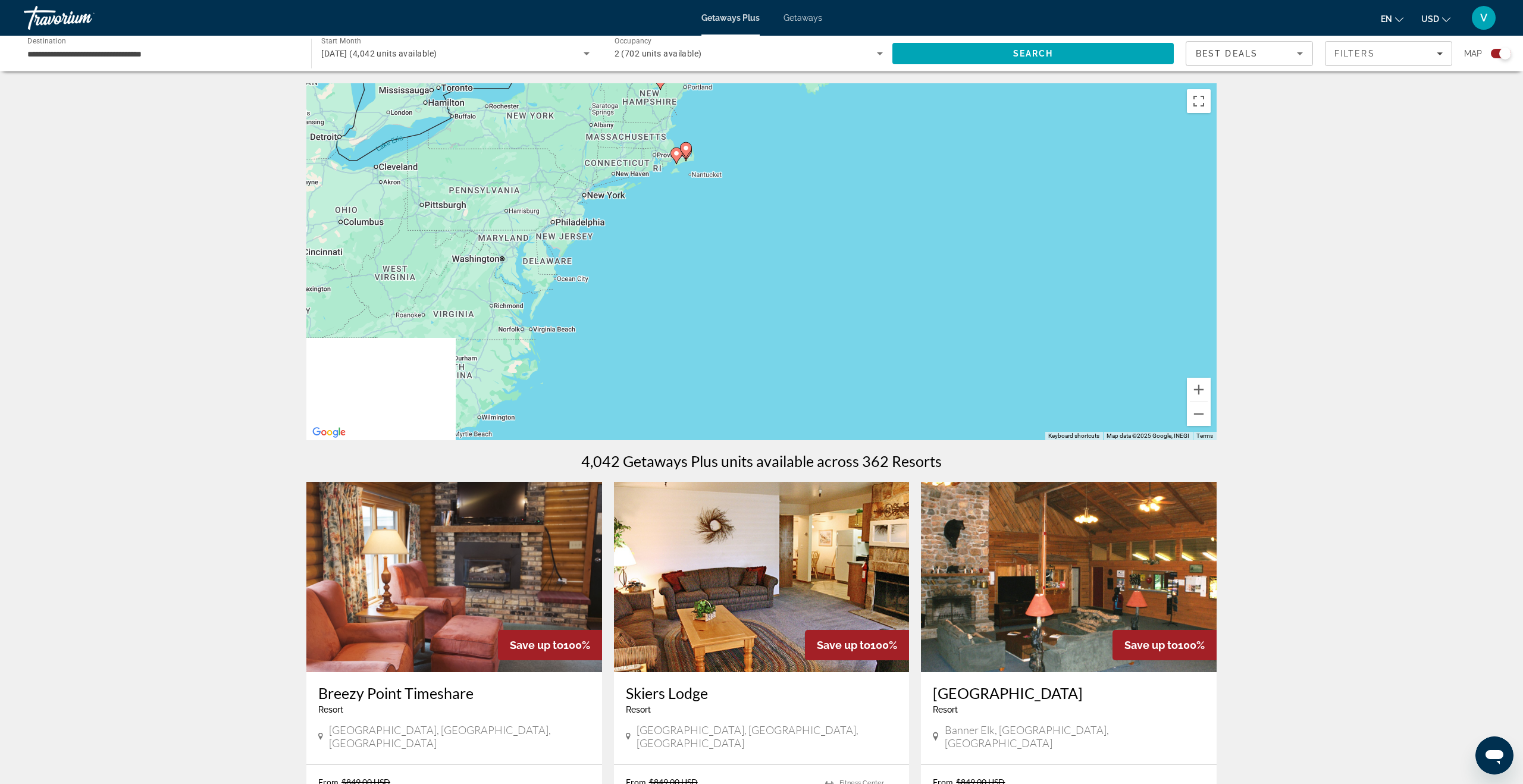
drag, startPoint x: 583, startPoint y: 271, endPoint x: 1138, endPoint y: 356, distance: 561.5
click at [1076, 356] on div "To activate drag with keyboard, press Alt + Enter. Once in keyboard drag state,…" at bounding box center [761, 261] width 910 height 356
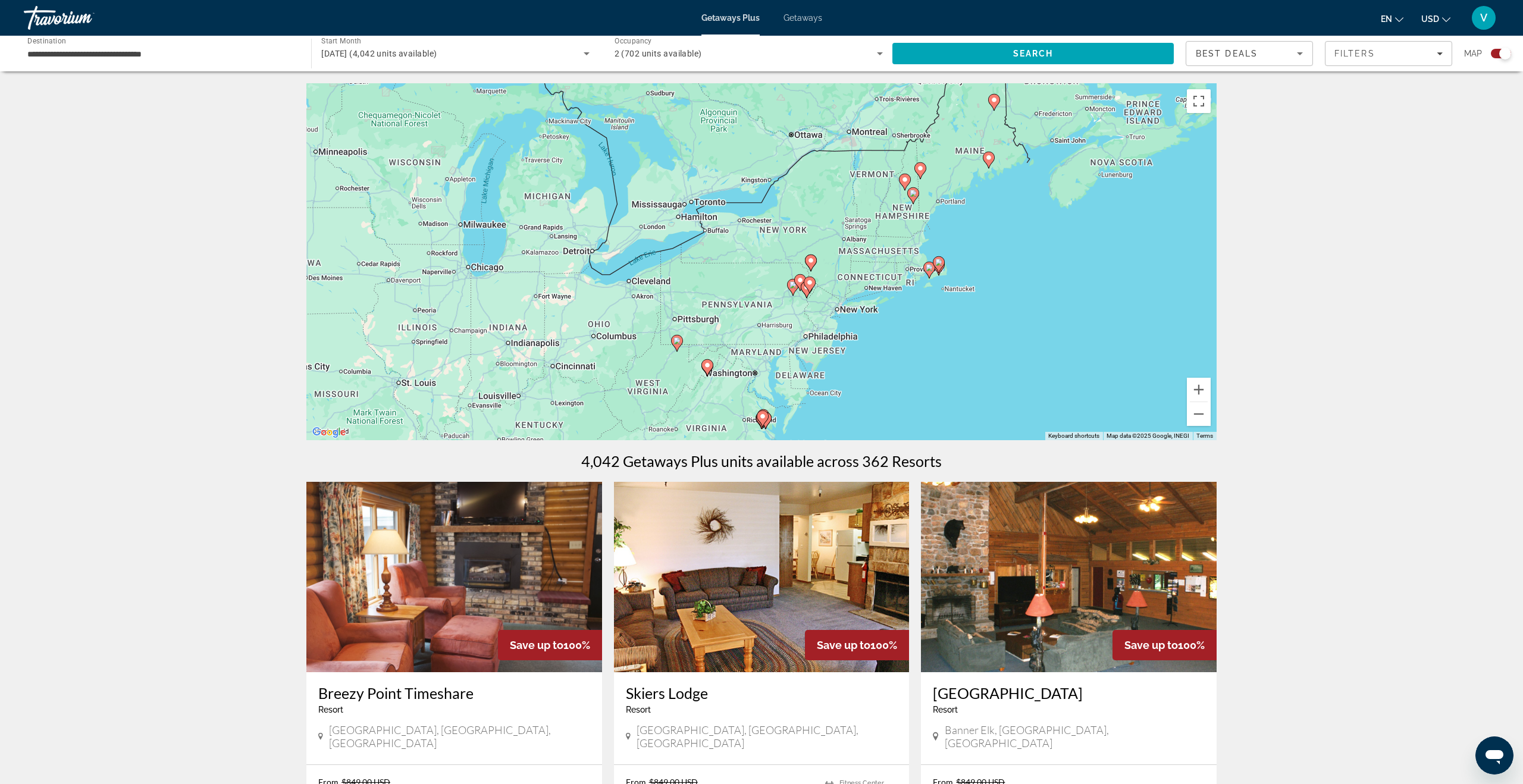
drag, startPoint x: 872, startPoint y: 275, endPoint x: 1099, endPoint y: 380, distance: 250.1
click at [1076, 380] on div "To activate drag with keyboard, press Alt + Enter. Once in keyboard drag state,…" at bounding box center [761, 261] width 910 height 356
click at [1076, 383] on button "Zoom in" at bounding box center [1199, 389] width 24 height 24
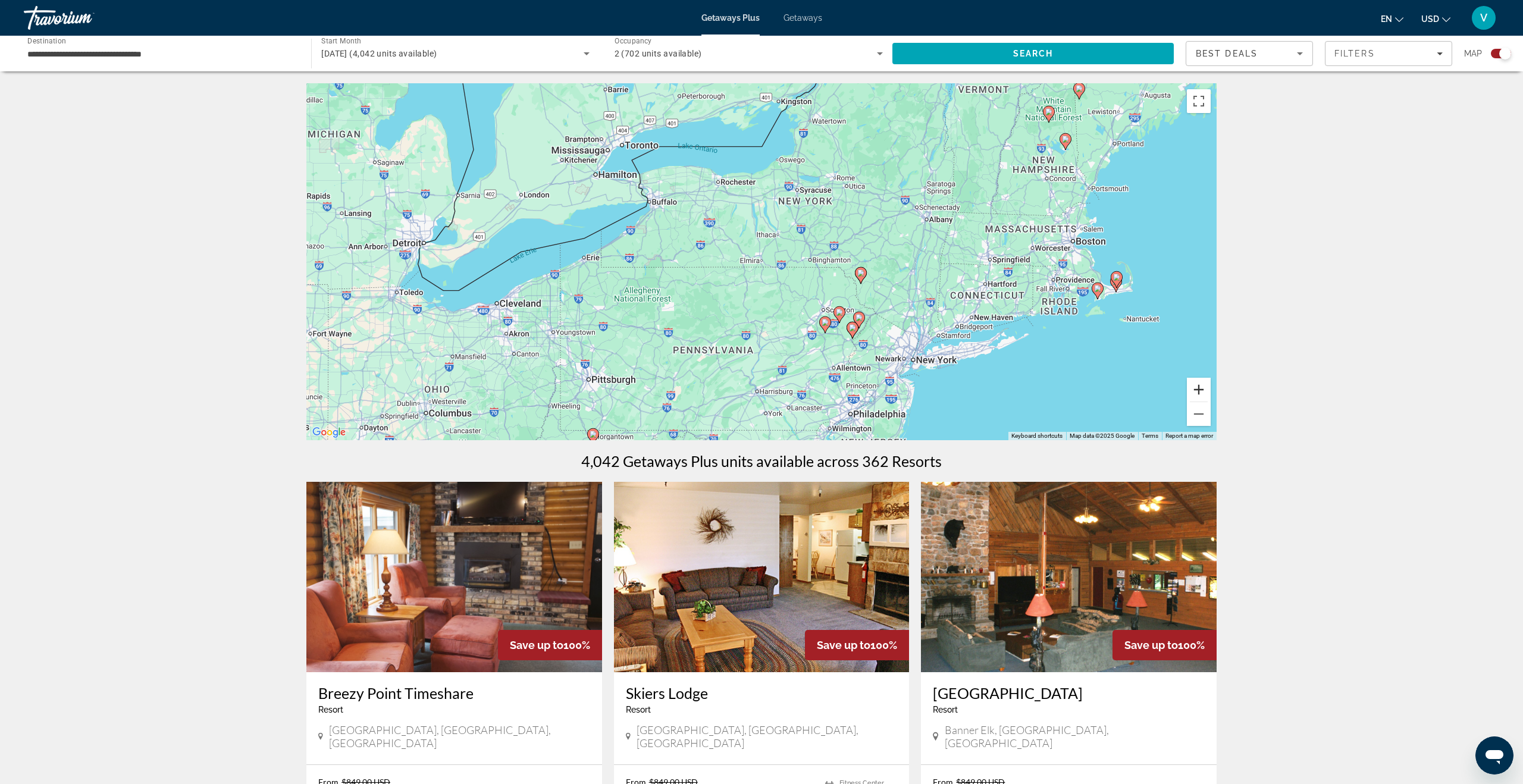
click at [1076, 383] on button "Zoom in" at bounding box center [1199, 389] width 24 height 24
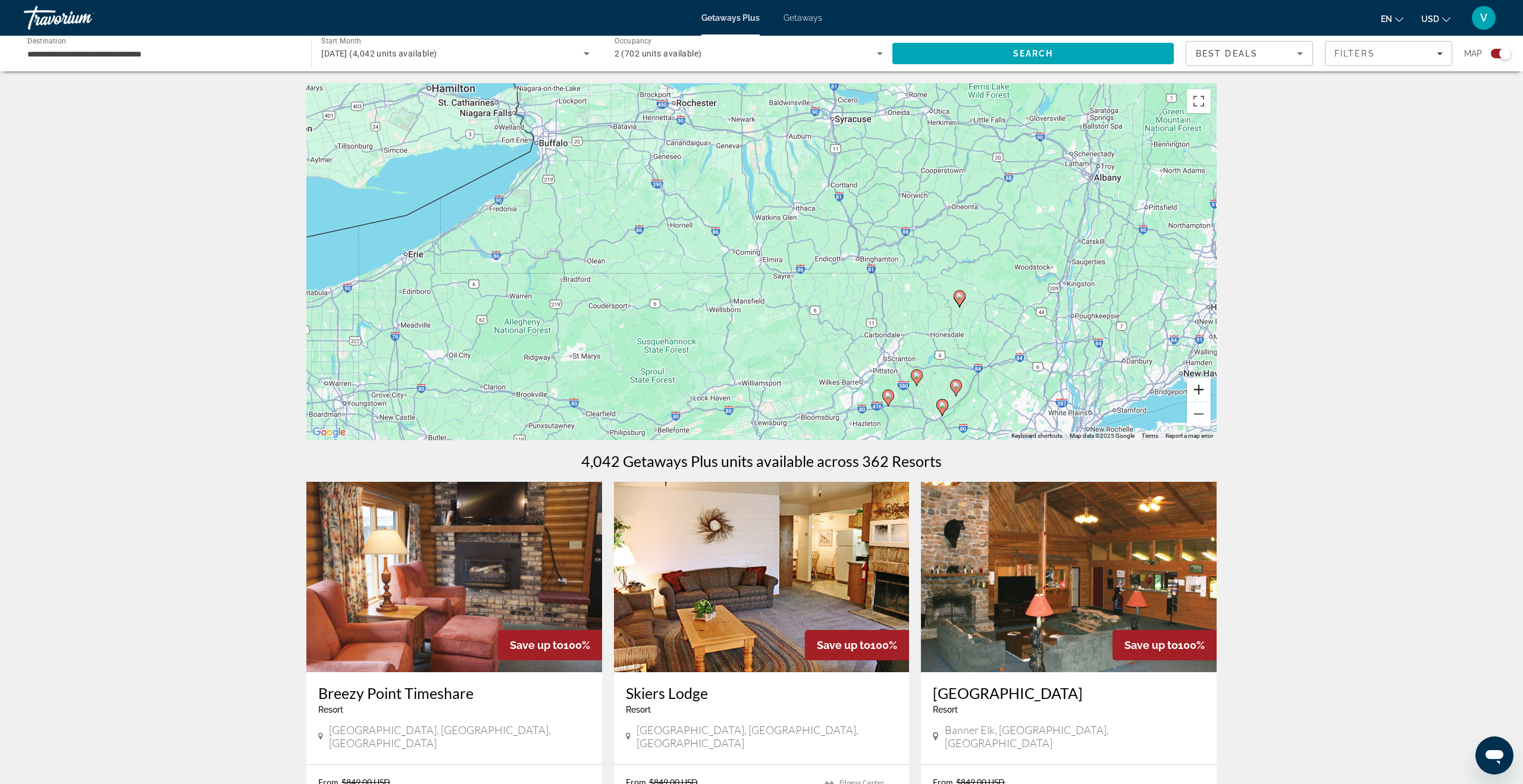
click at [1076, 383] on button "Zoom in" at bounding box center [1199, 389] width 24 height 24
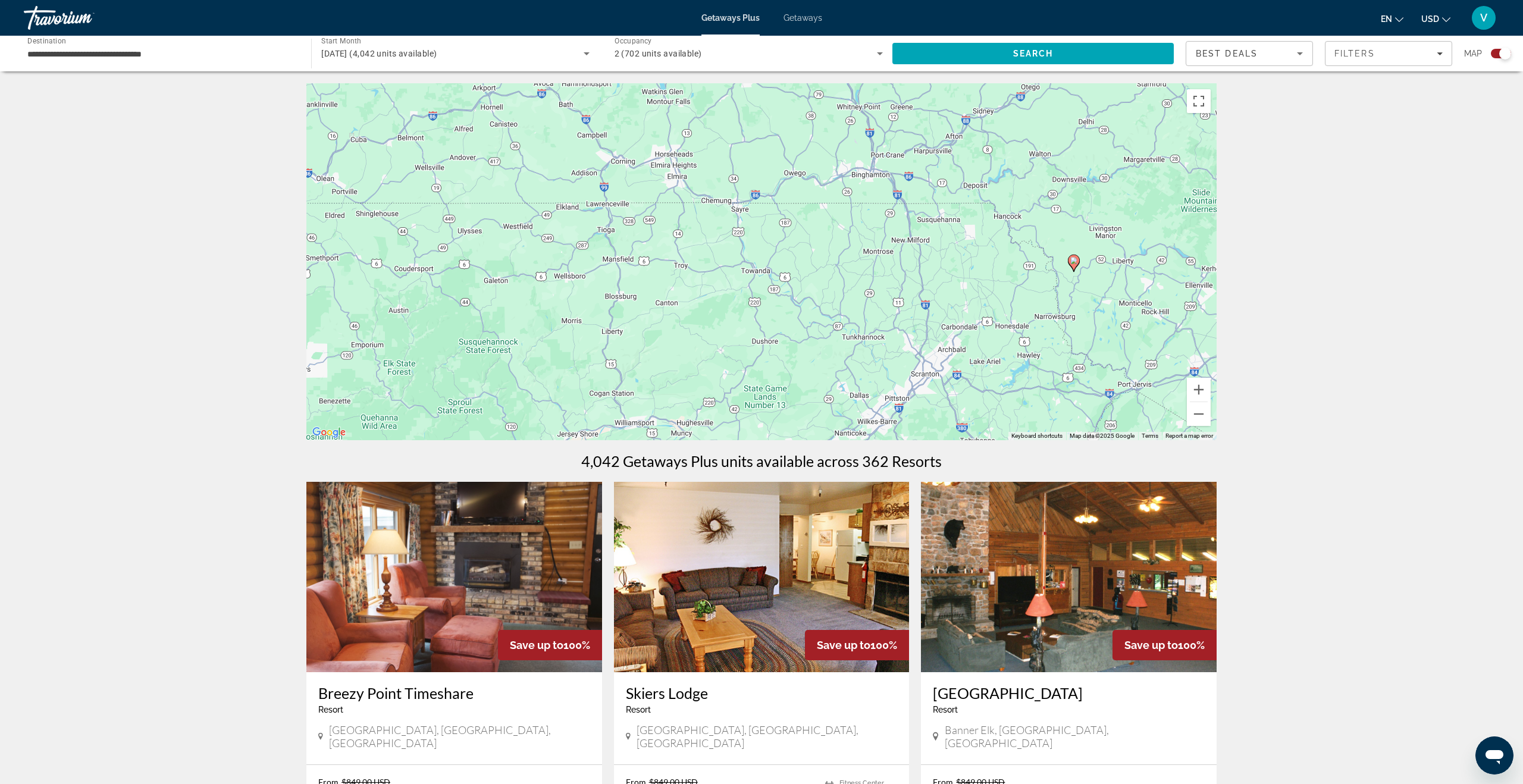
drag, startPoint x: 1097, startPoint y: 361, endPoint x: 1054, endPoint y: 281, distance: 90.8
click at [1010, 272] on div "To activate drag with keyboard, press Alt + Enter. Once in keyboard drag state,…" at bounding box center [761, 261] width 910 height 356
click at [1076, 414] on button "Zoom out" at bounding box center [1199, 414] width 24 height 24
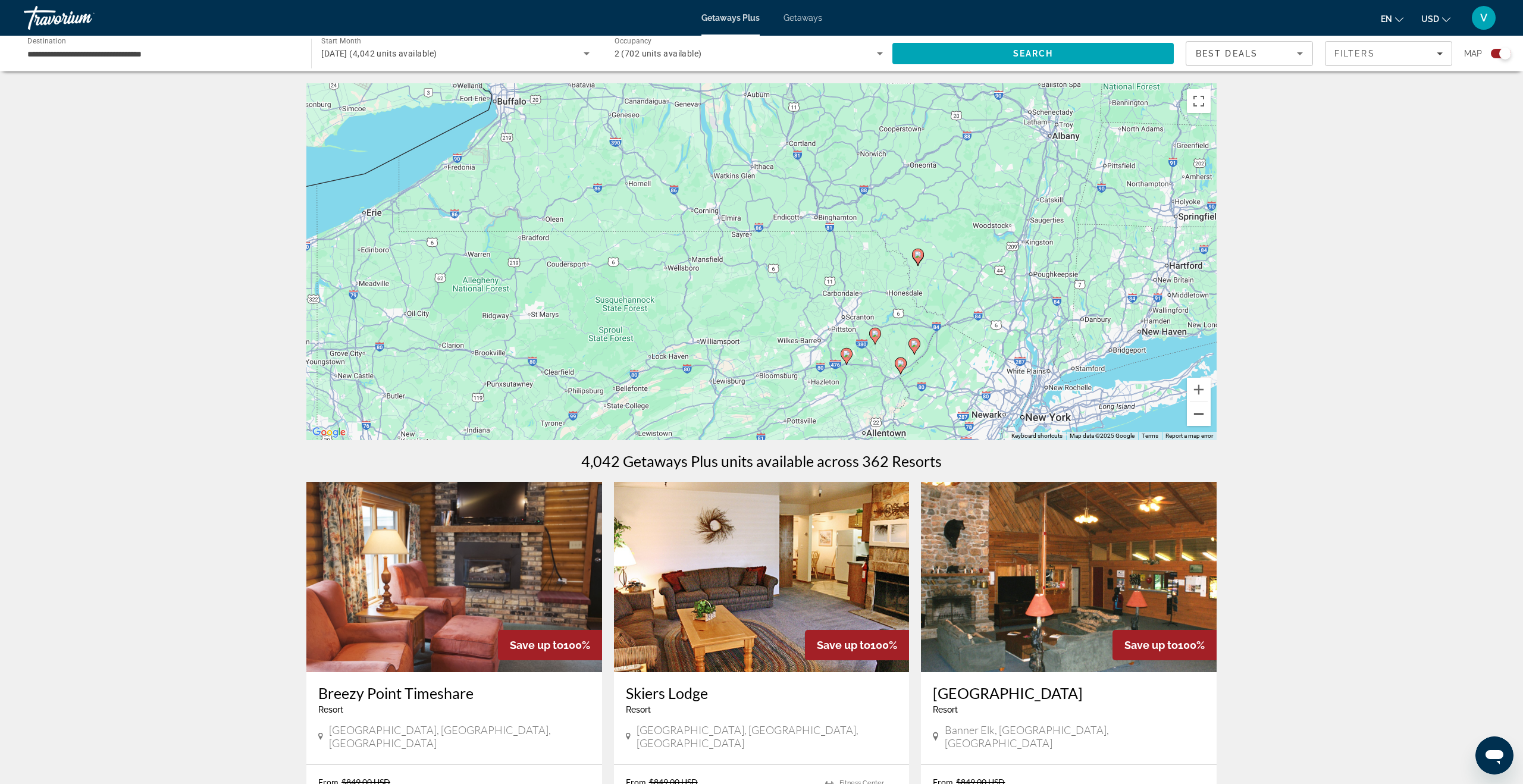
click at [1076, 414] on button "Zoom out" at bounding box center [1199, 414] width 24 height 24
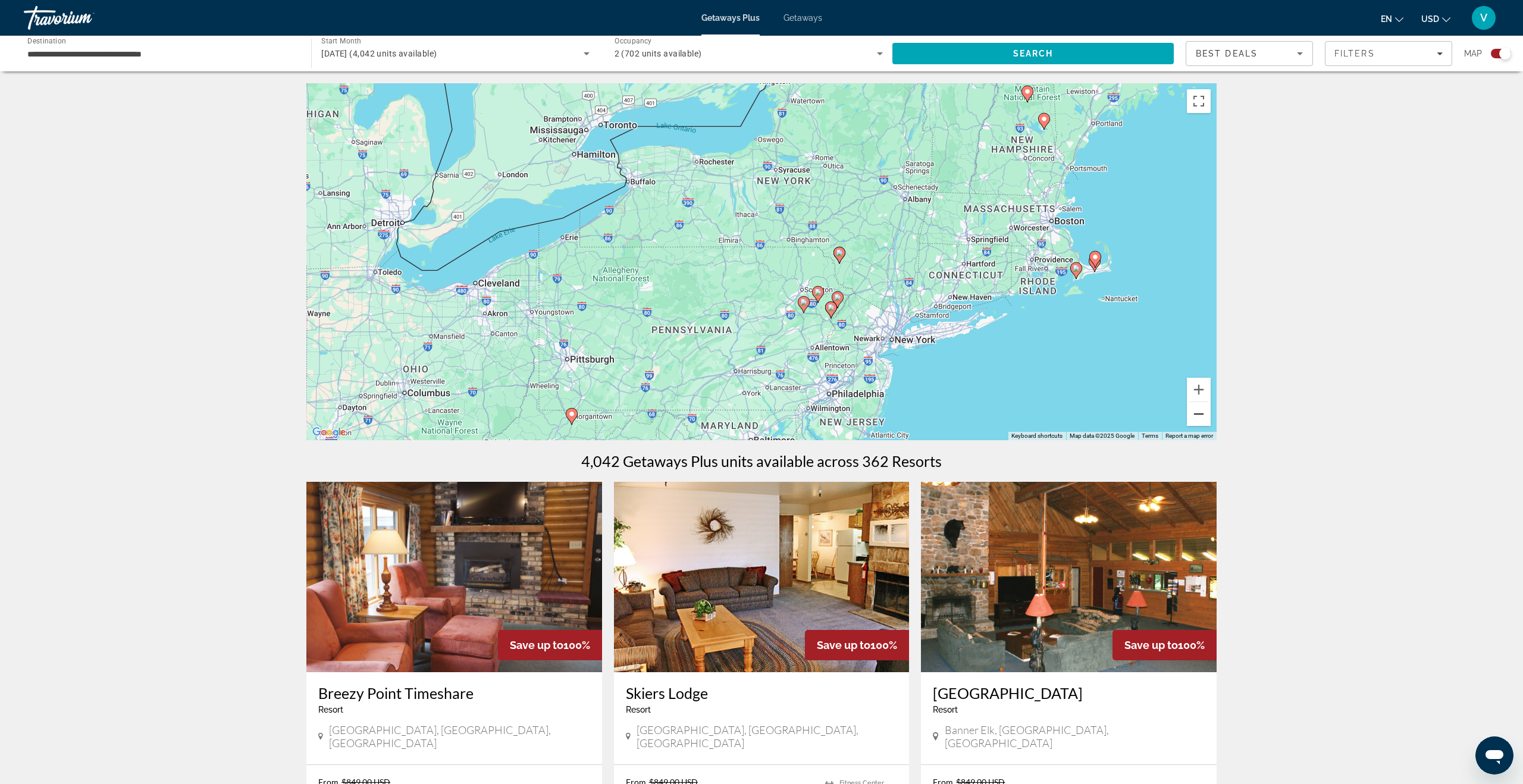
click at [1076, 414] on button "Zoom out" at bounding box center [1199, 414] width 24 height 24
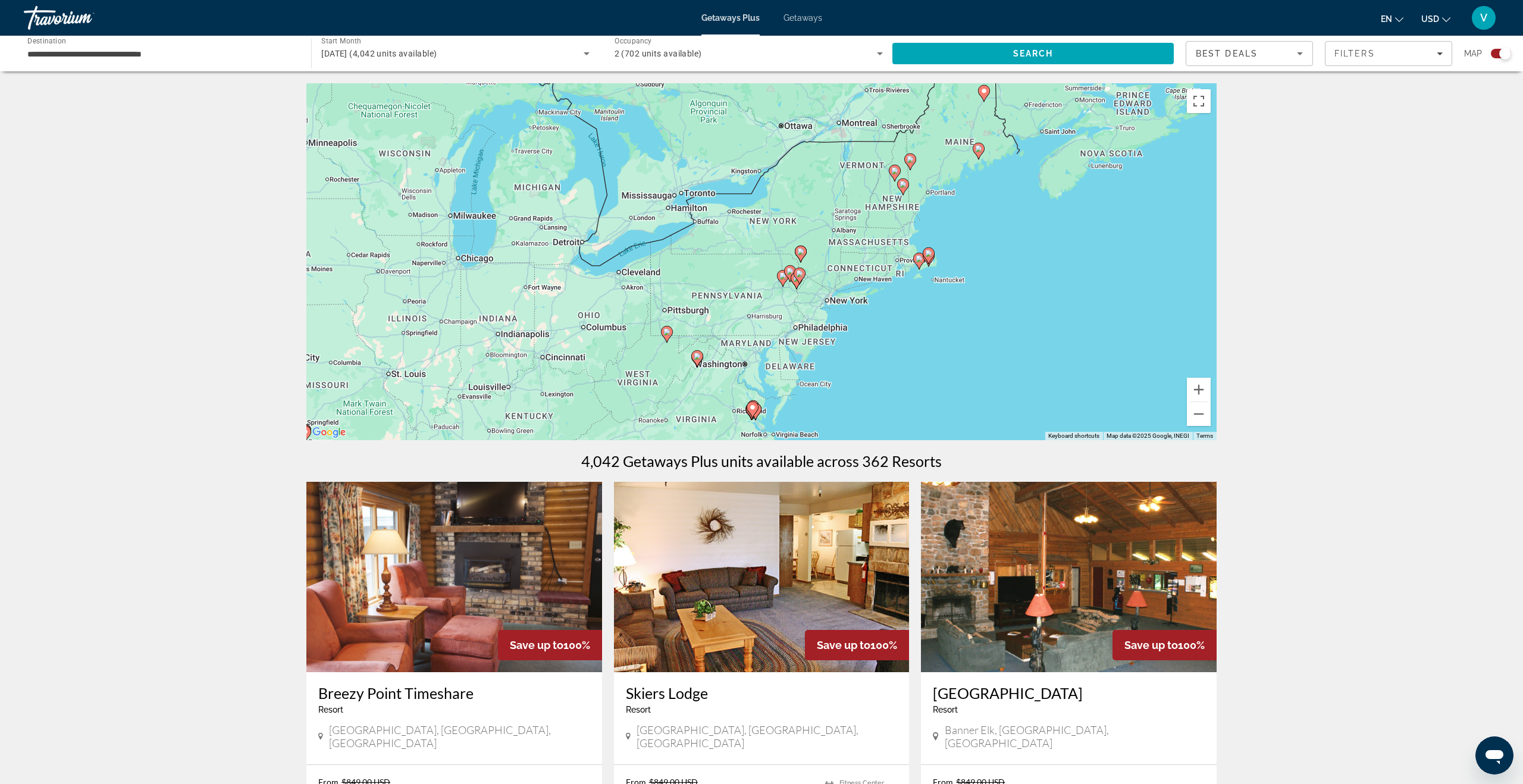
click at [911, 160] on image "Main content" at bounding box center [909, 159] width 7 height 7
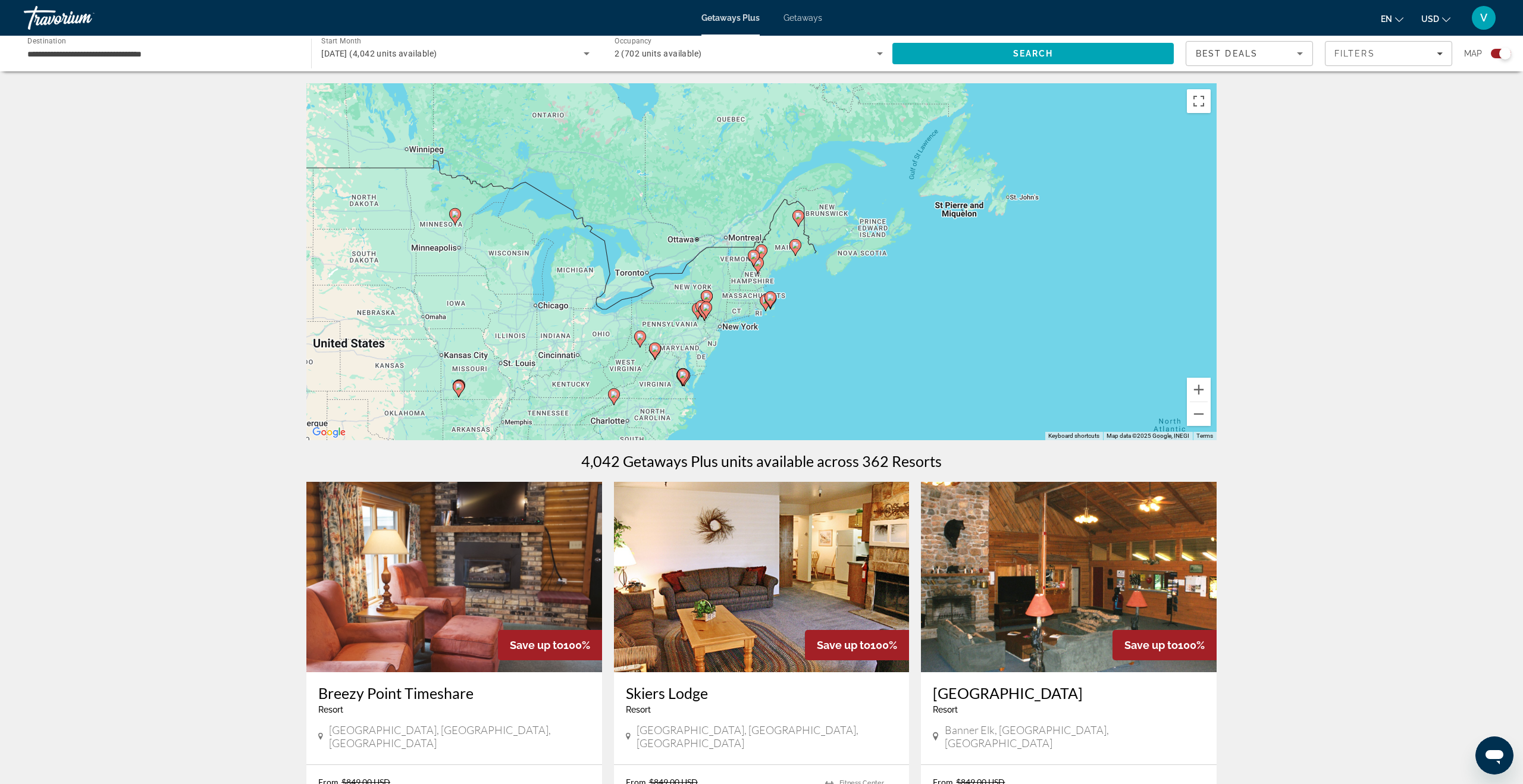
click at [765, 253] on icon "Main content" at bounding box center [761, 252] width 10 height 15
type input "**********"
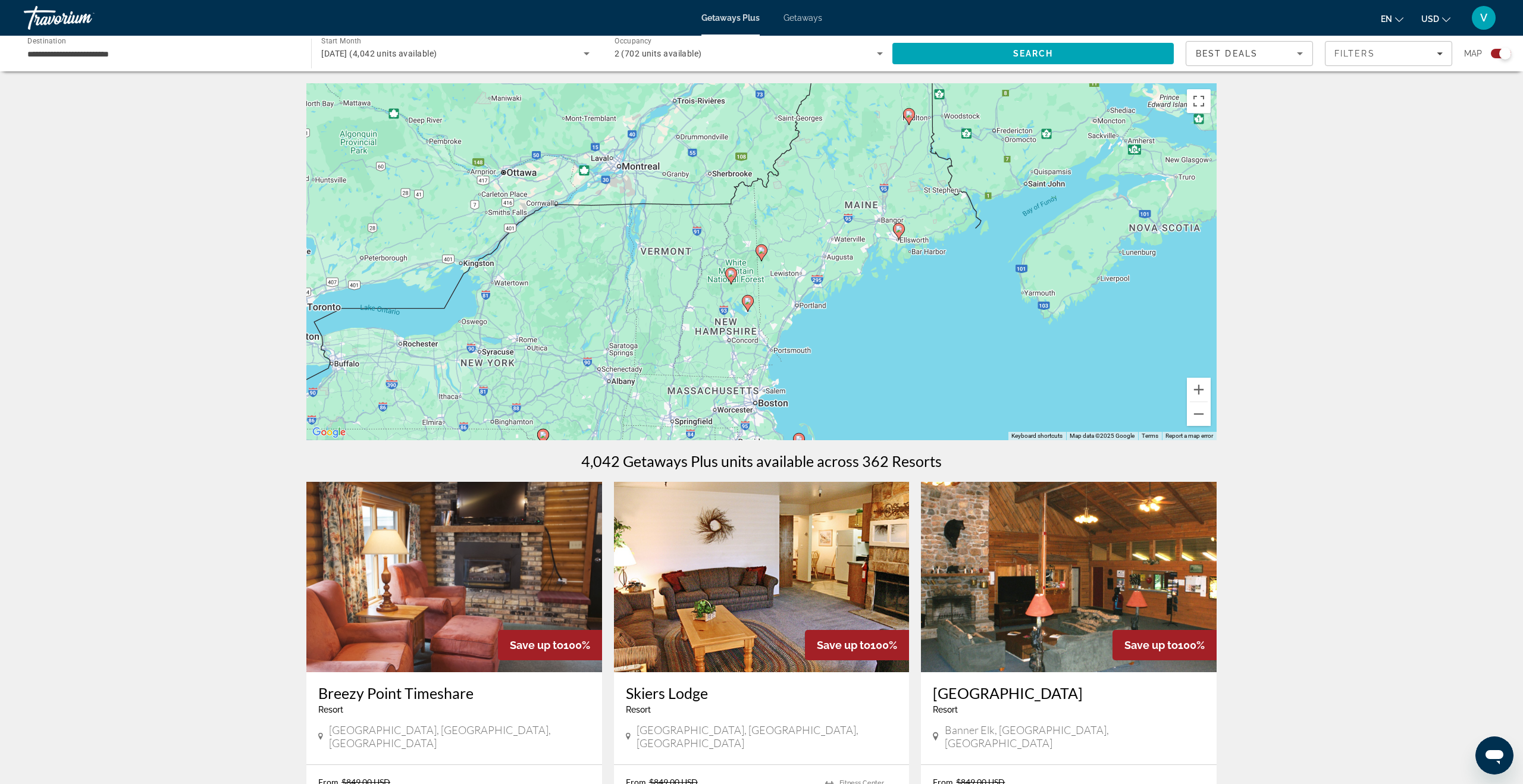
click at [759, 250] on image "Main content" at bounding box center [761, 250] width 7 height 7
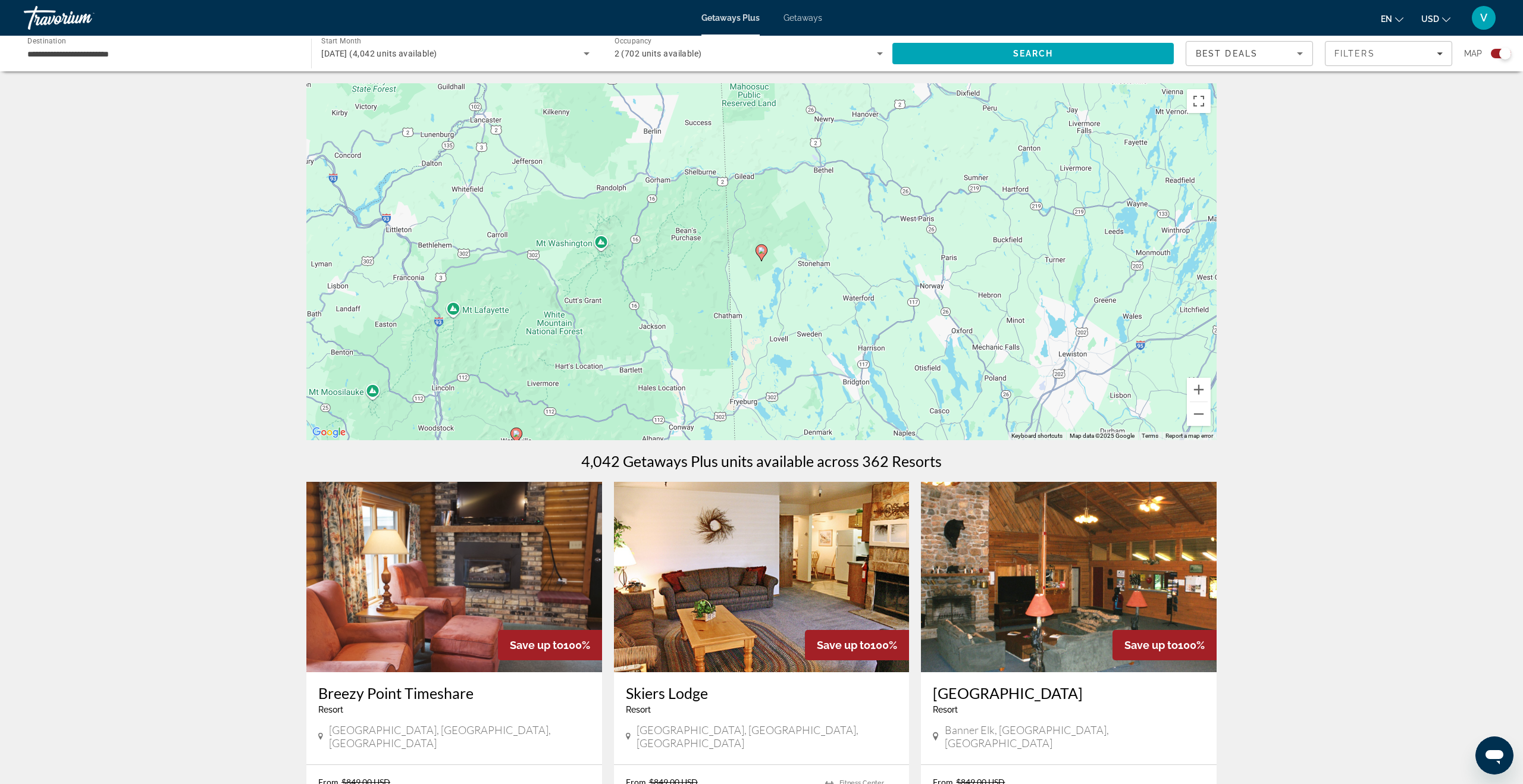
click at [762, 251] on image "Main content" at bounding box center [761, 250] width 7 height 7
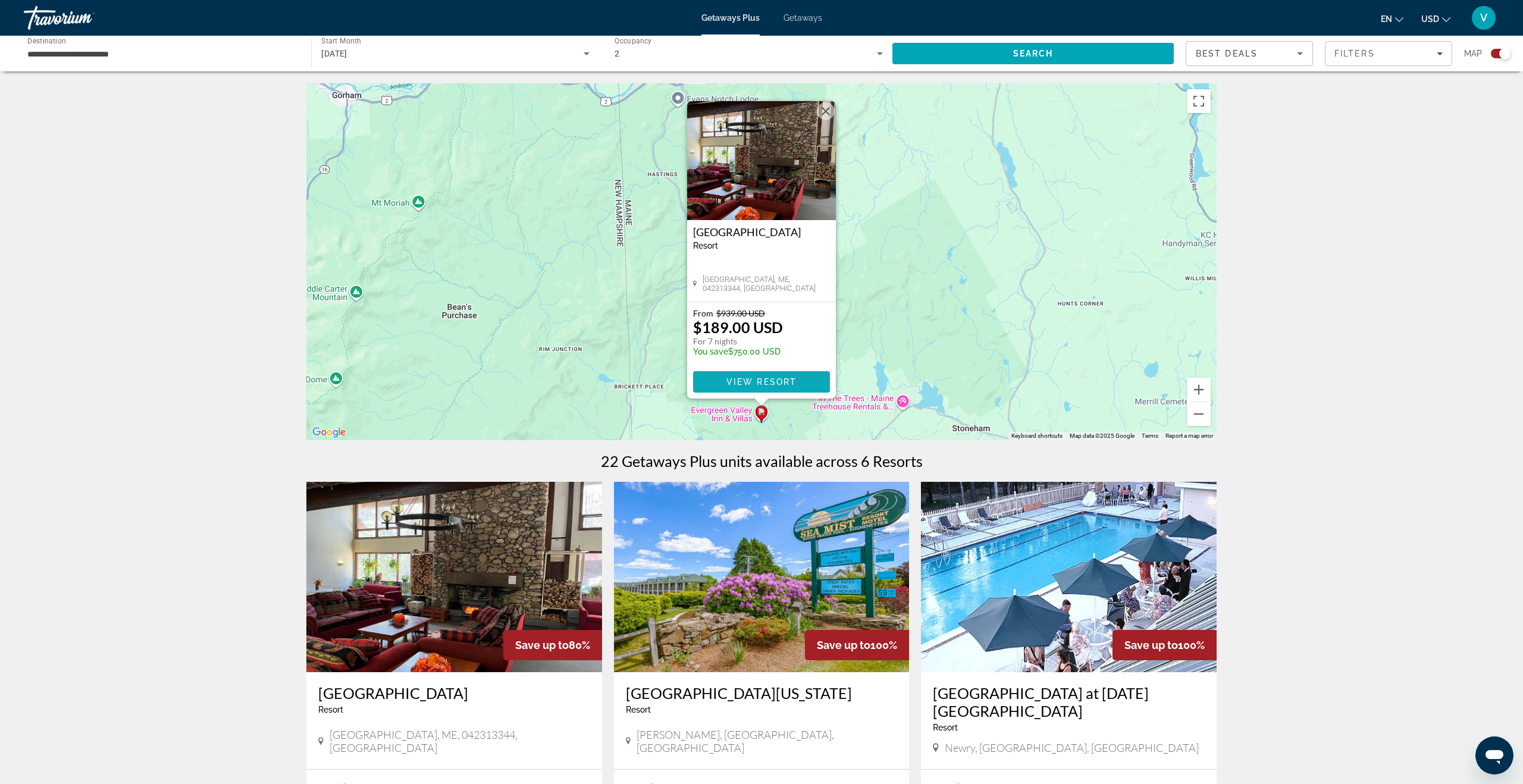
click at [787, 380] on span "View Resort" at bounding box center [762, 382] width 71 height 10
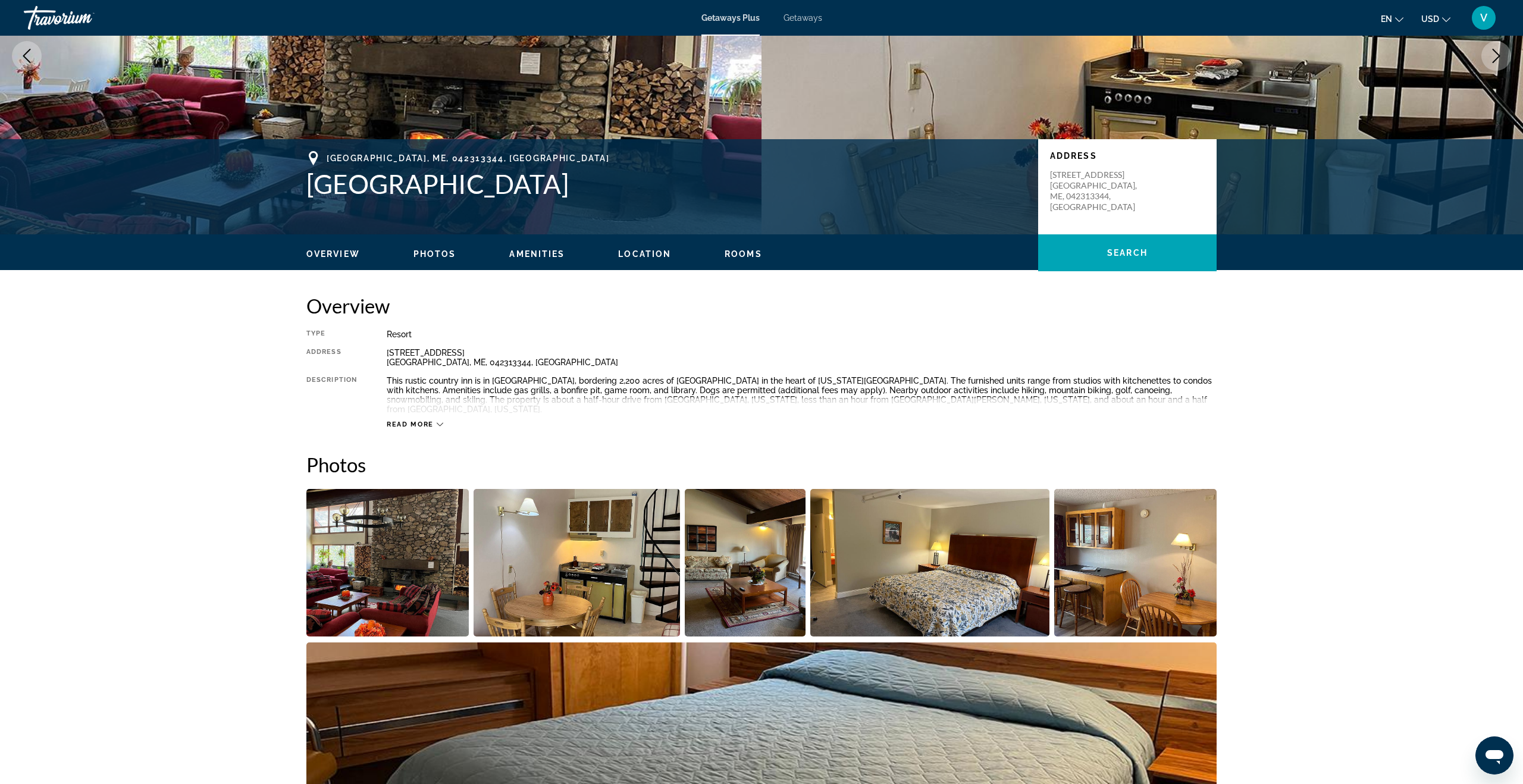
scroll to position [160, 0]
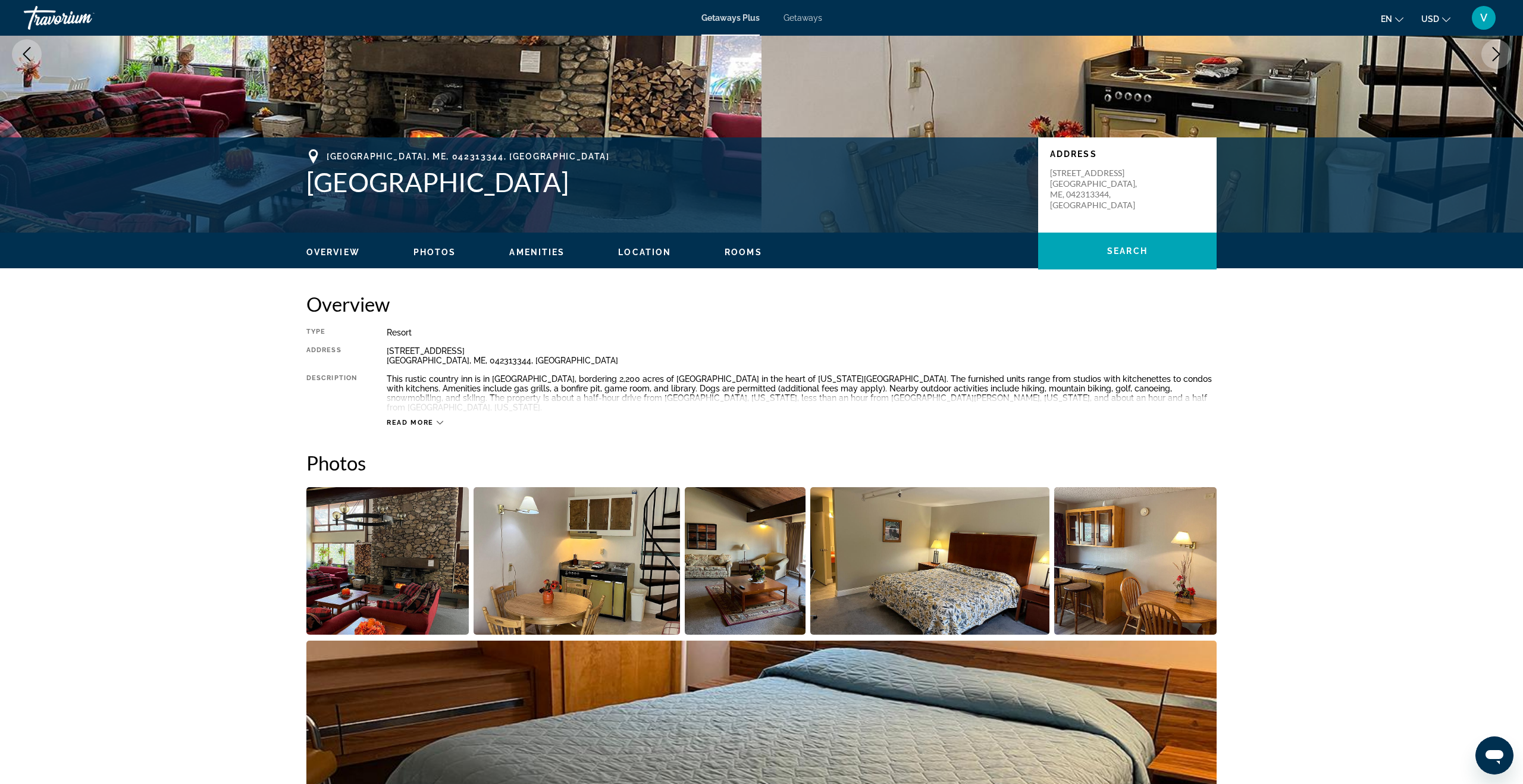
click at [405, 419] on span "Read more" at bounding box center [410, 423] width 47 height 8
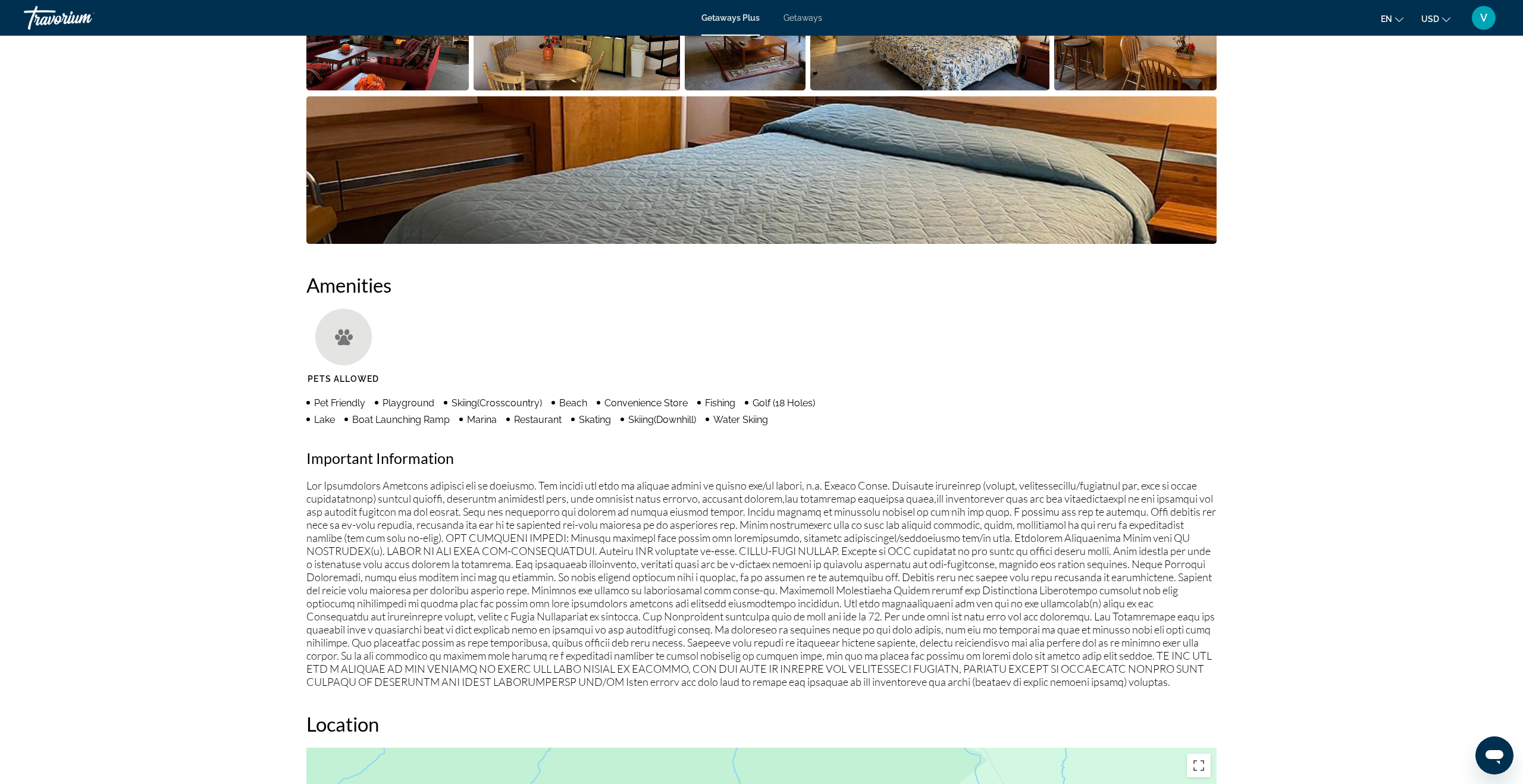
scroll to position [0, 0]
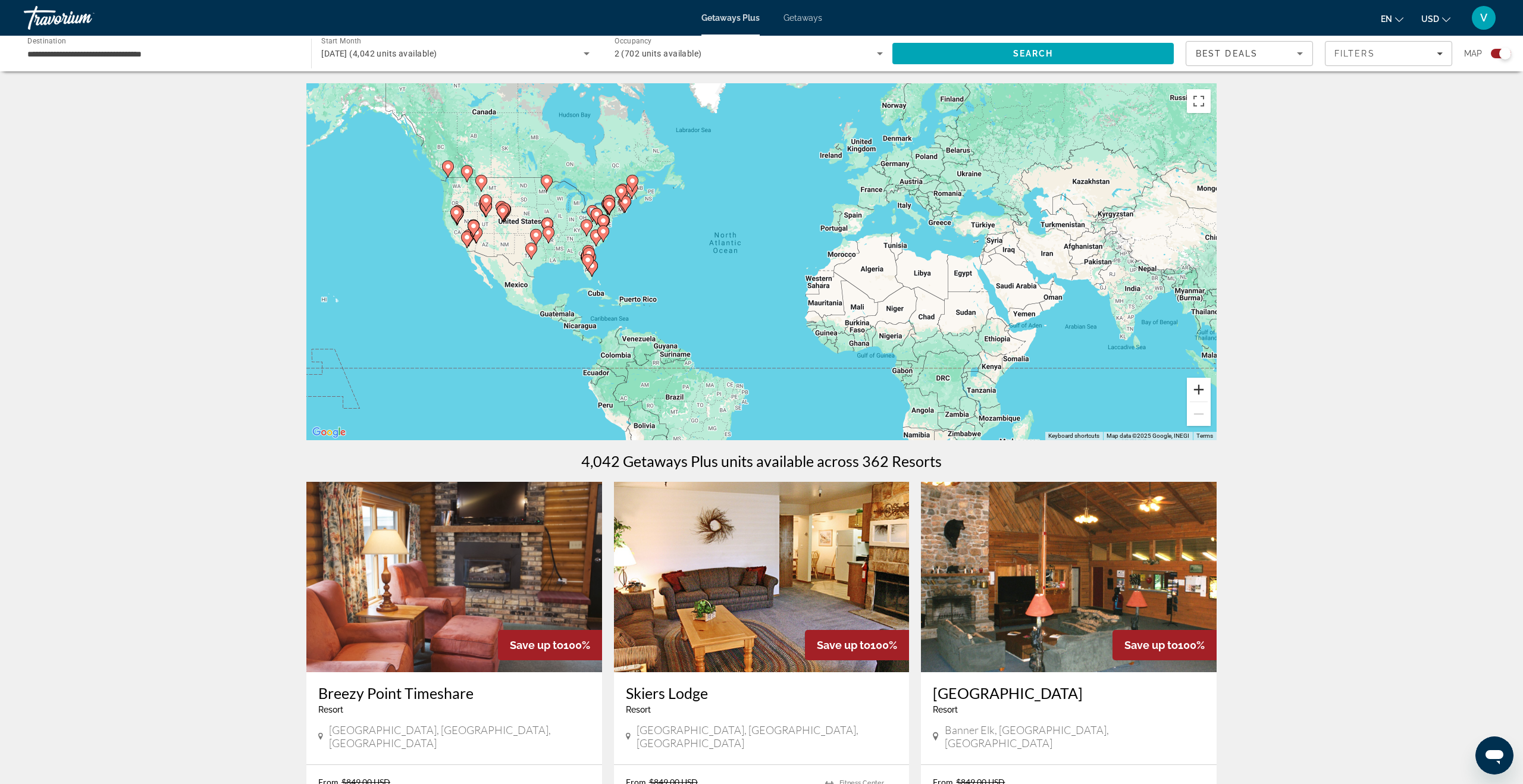
click at [1076, 387] on button "Zoom in" at bounding box center [1199, 389] width 24 height 24
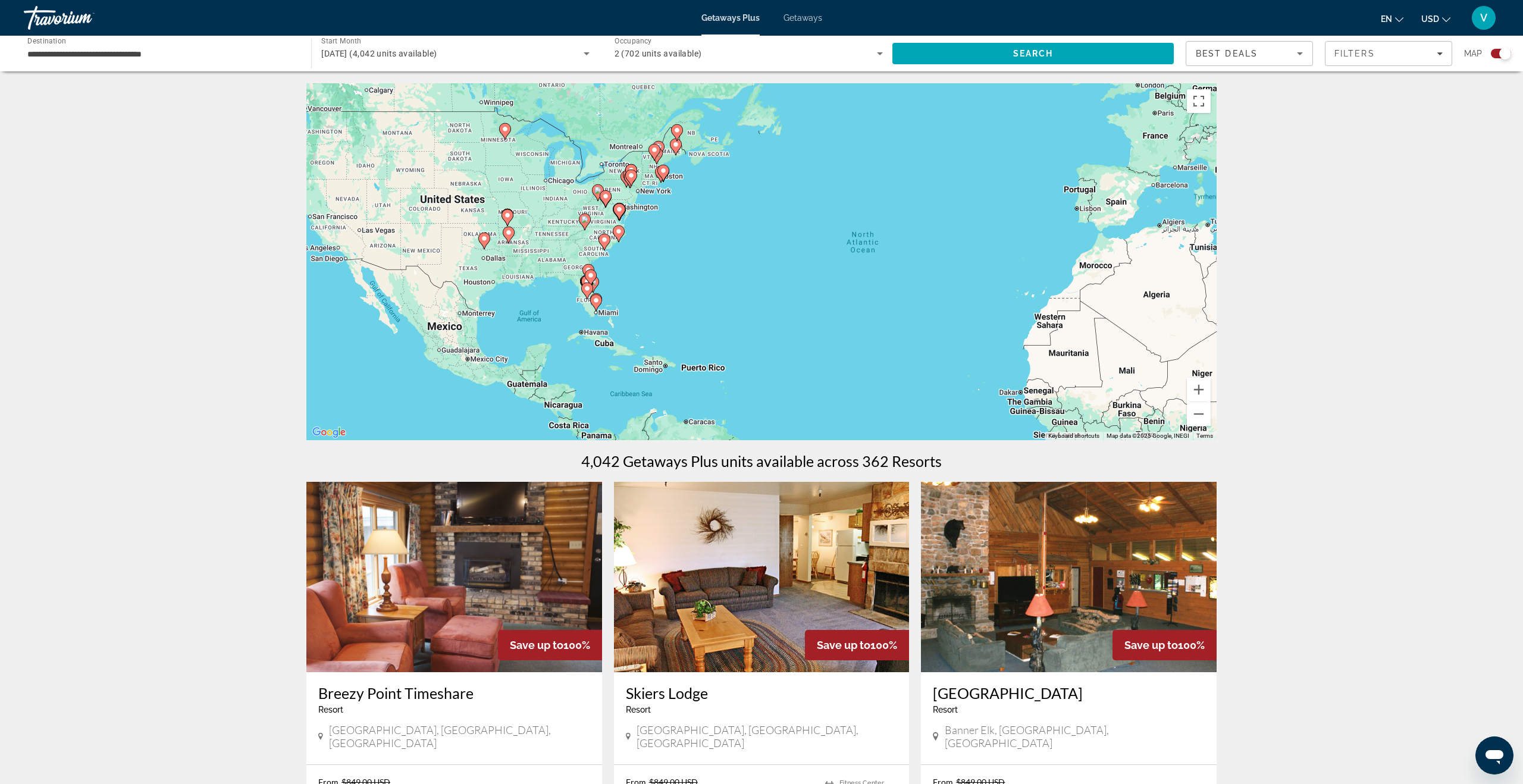
drag, startPoint x: 525, startPoint y: 283, endPoint x: 703, endPoint y: 304, distance: 179.2
click at [701, 303] on div "To activate drag with keyboard, press Alt + Enter. Once in keyboard drag state,…" at bounding box center [761, 261] width 910 height 356
click at [1076, 391] on button "Zoom in" at bounding box center [1199, 389] width 24 height 24
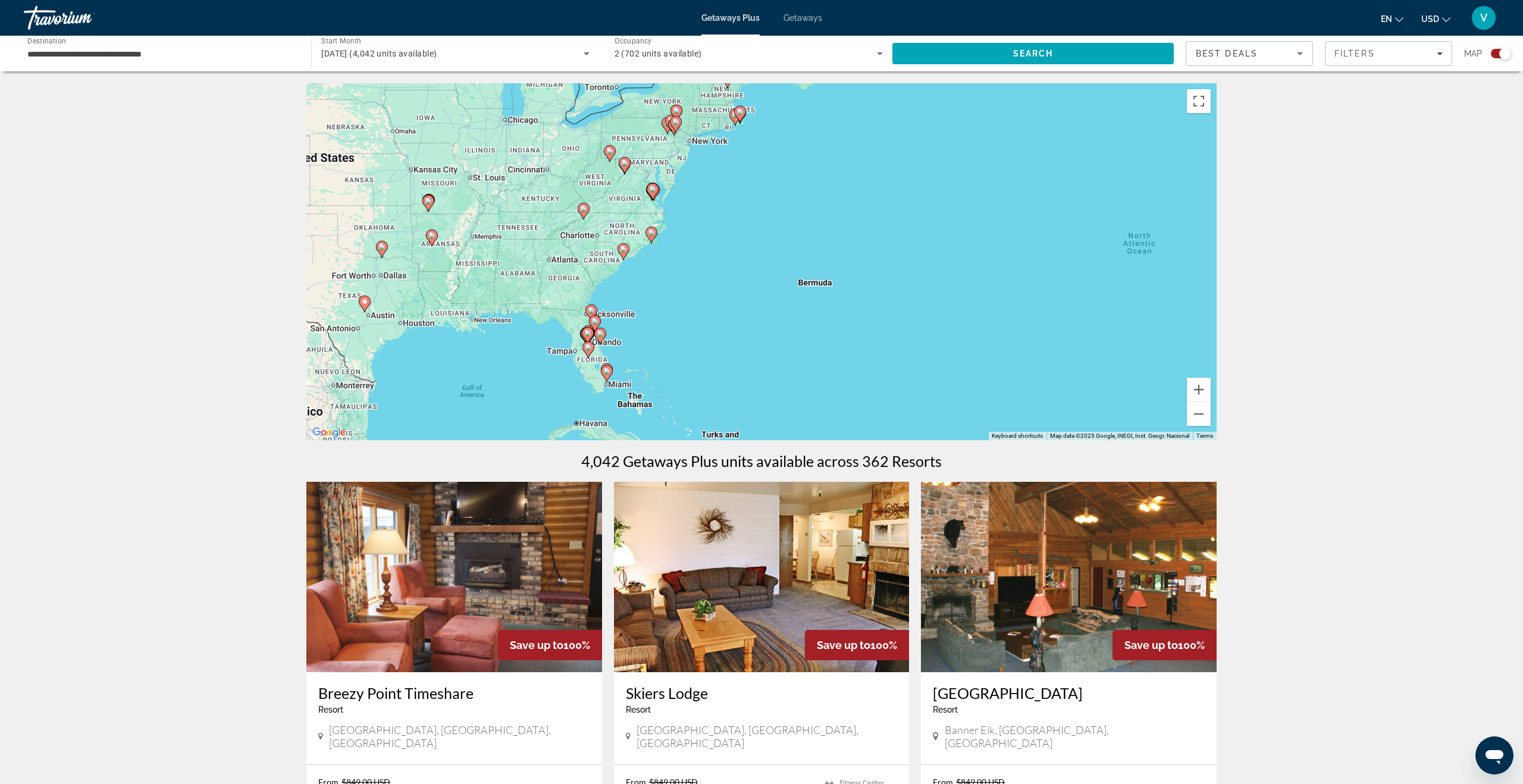
drag, startPoint x: 514, startPoint y: 301, endPoint x: 889, endPoint y: 36, distance: 459.2
click at [707, 275] on div "To activate drag with keyboard, press Alt + Enter. Once in keyboard drag state,…" at bounding box center [761, 261] width 910 height 356
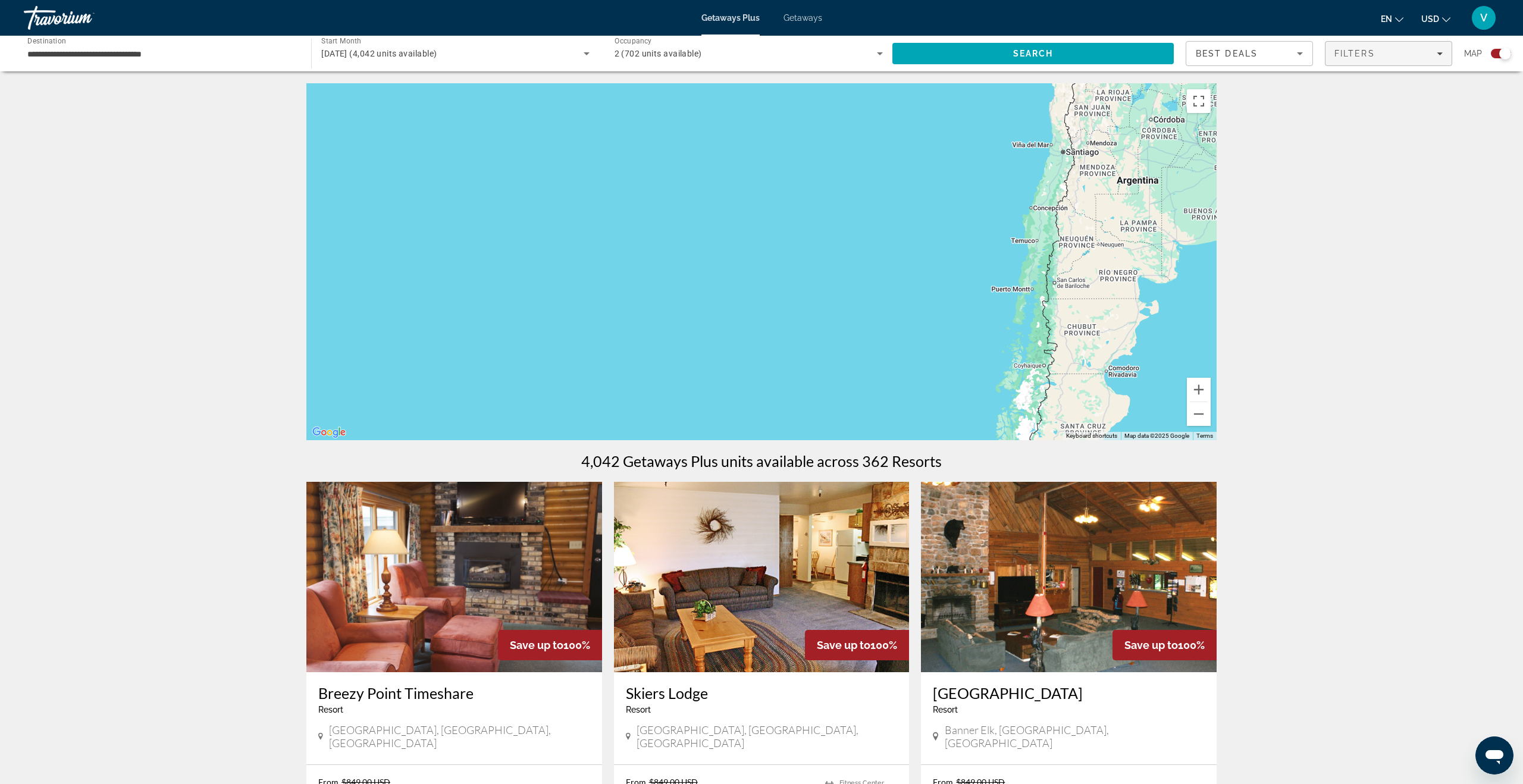
click at [1076, 49] on div "Filters" at bounding box center [1388, 54] width 108 height 10
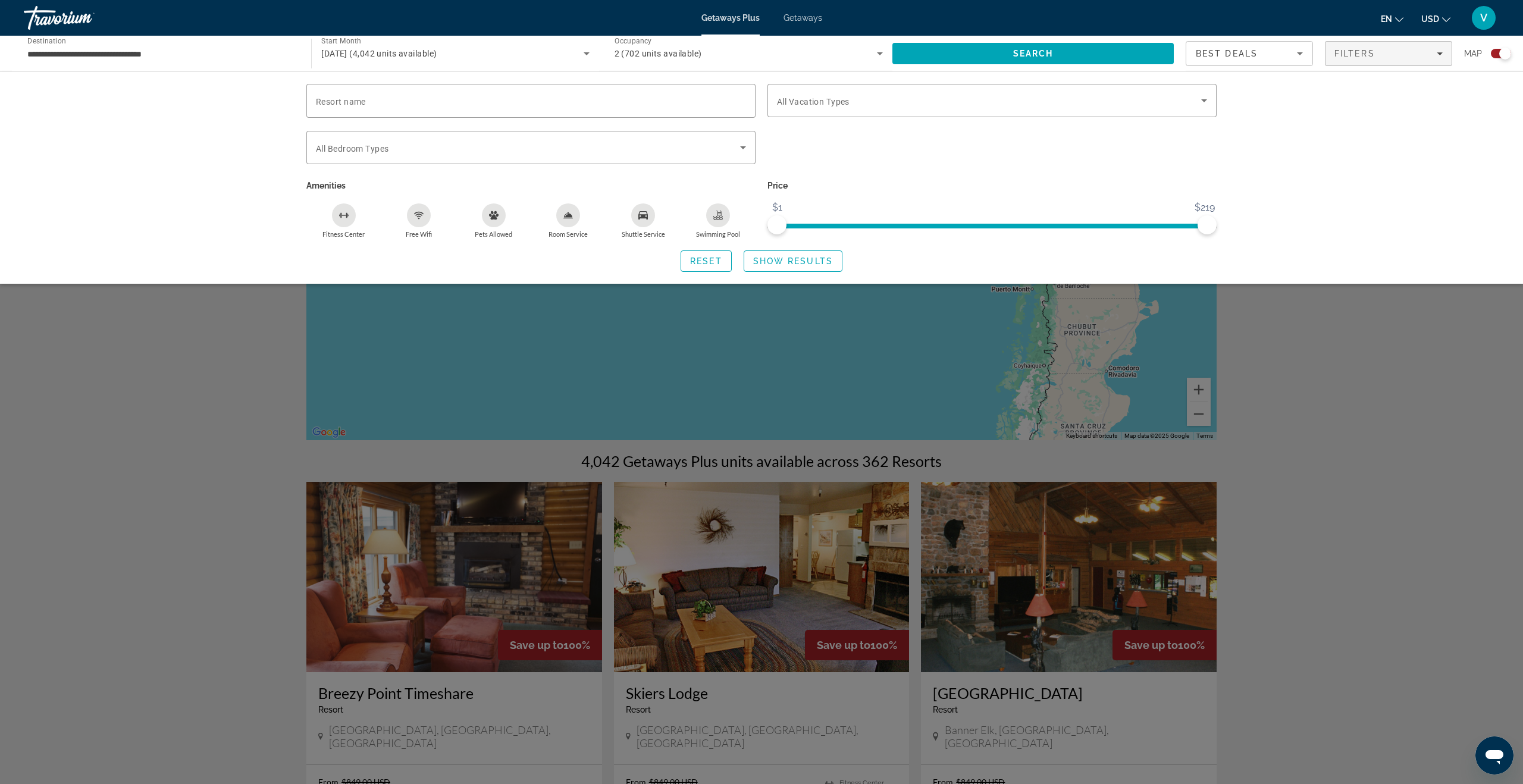
click at [715, 221] on div "Swimming Pool" at bounding box center [718, 215] width 24 height 24
click at [419, 214] on icon "Free Wifi" at bounding box center [419, 215] width 10 height 10
click at [345, 214] on icon "Fitness Center" at bounding box center [344, 215] width 10 height 10
click at [815, 264] on span "Show Results" at bounding box center [792, 261] width 79 height 10
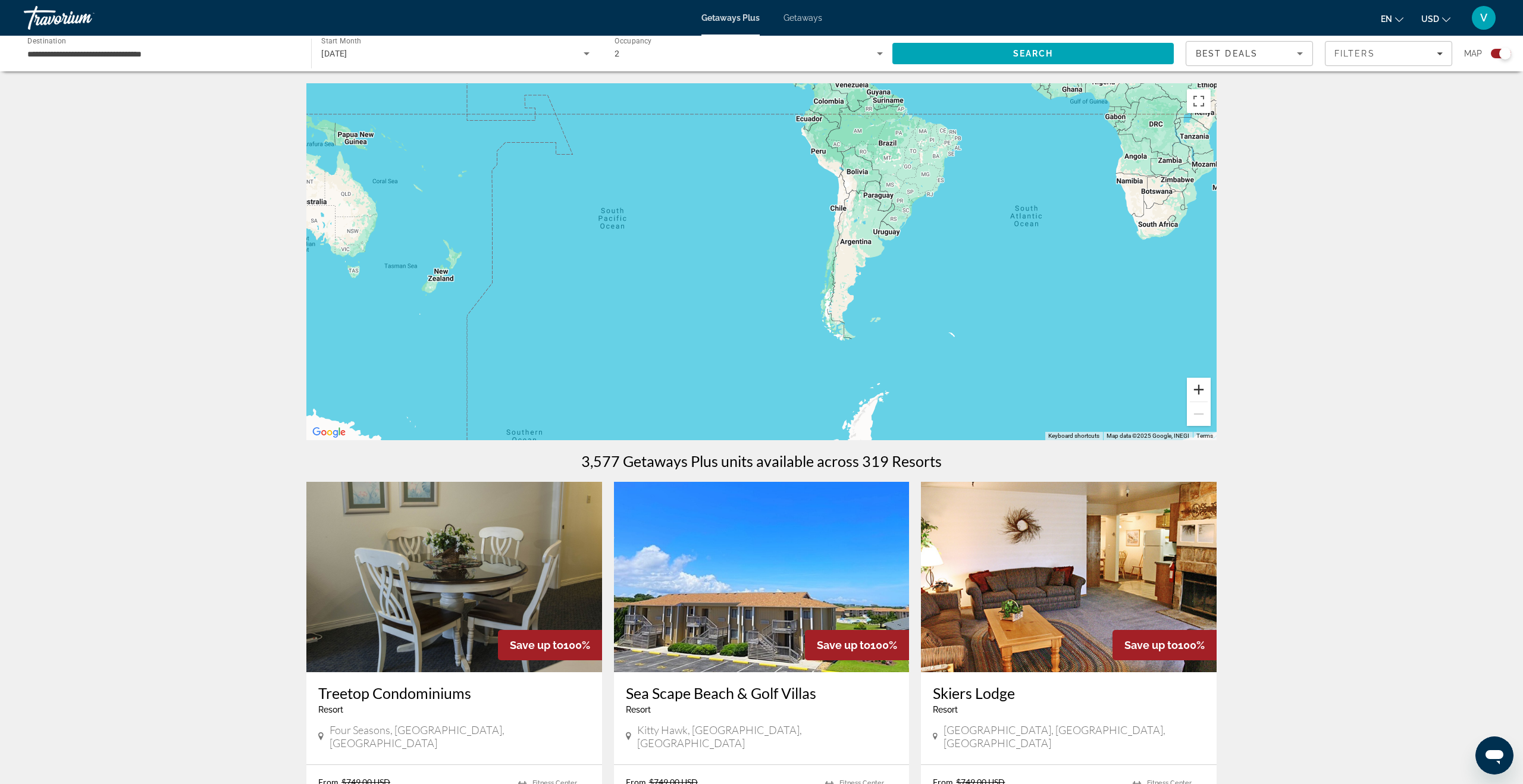
click at [1076, 390] on button "Zoom in" at bounding box center [1199, 389] width 24 height 24
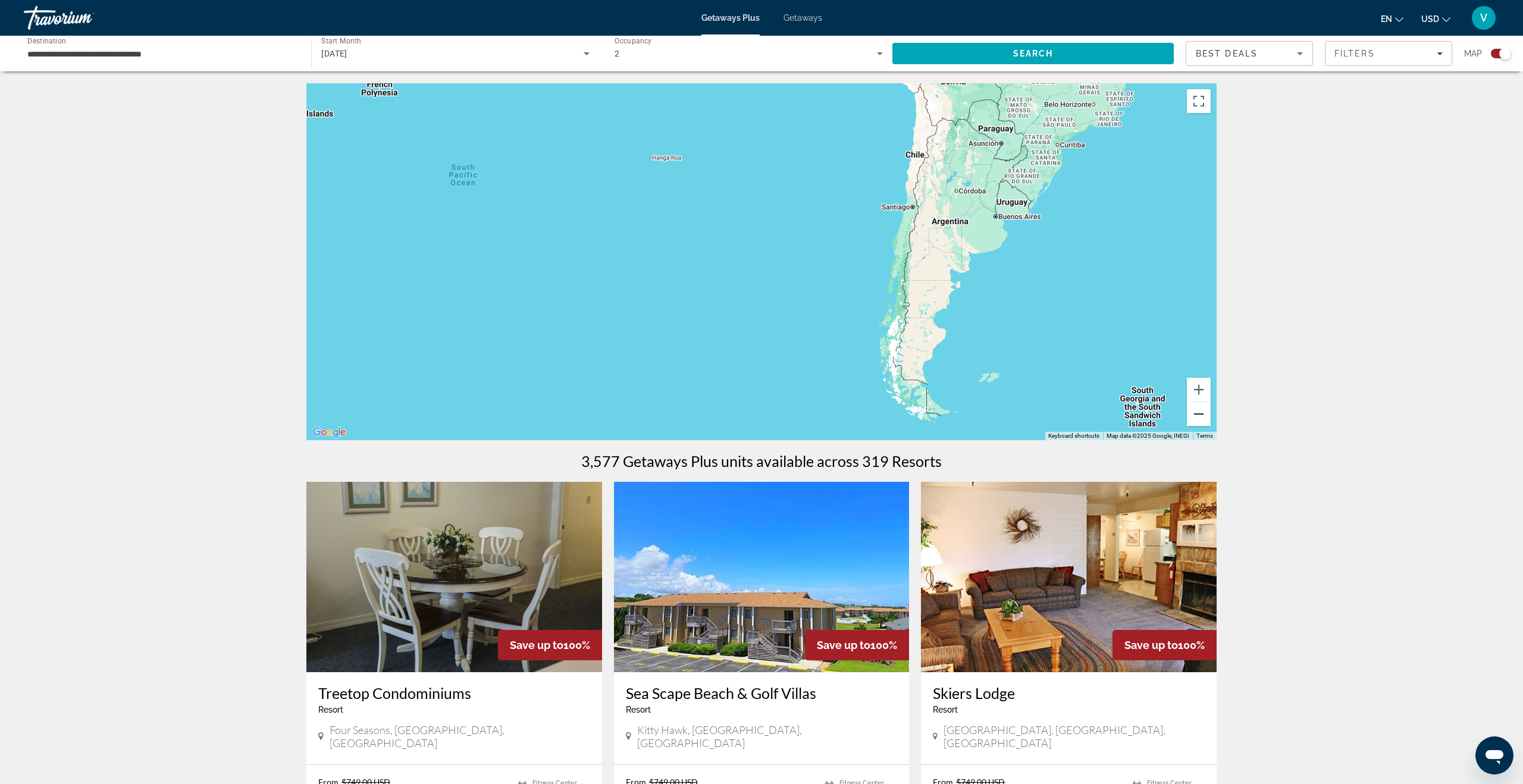
click at [1076, 410] on button "Zoom out" at bounding box center [1199, 414] width 24 height 24
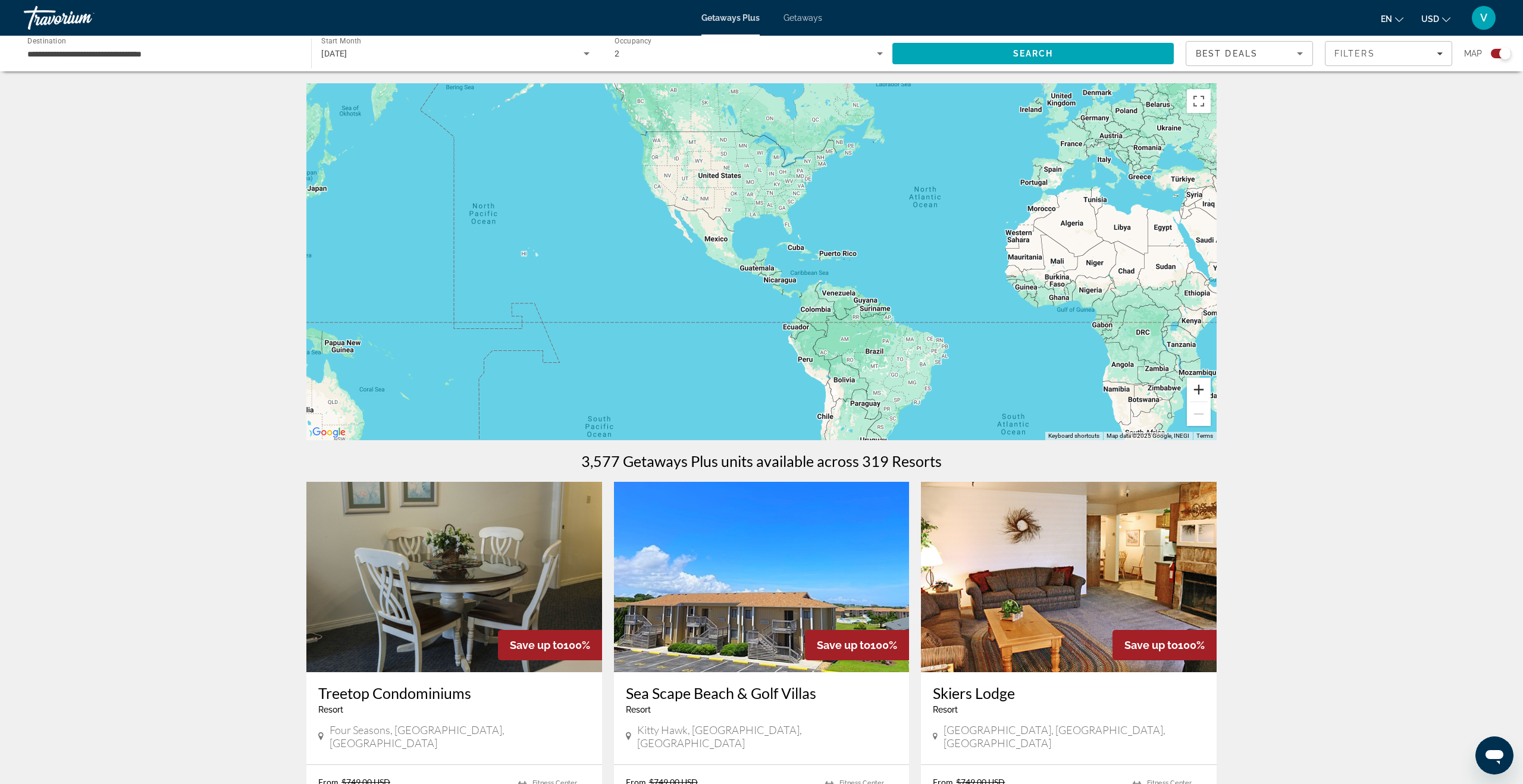
drag, startPoint x: 1054, startPoint y: 172, endPoint x: 1189, endPoint y: 378, distance: 246.3
click at [1076, 378] on div "Keyboard shortcuts Map Data Map data ©2025 Google, INEGI Map data ©2025 Google,…" at bounding box center [761, 261] width 910 height 356
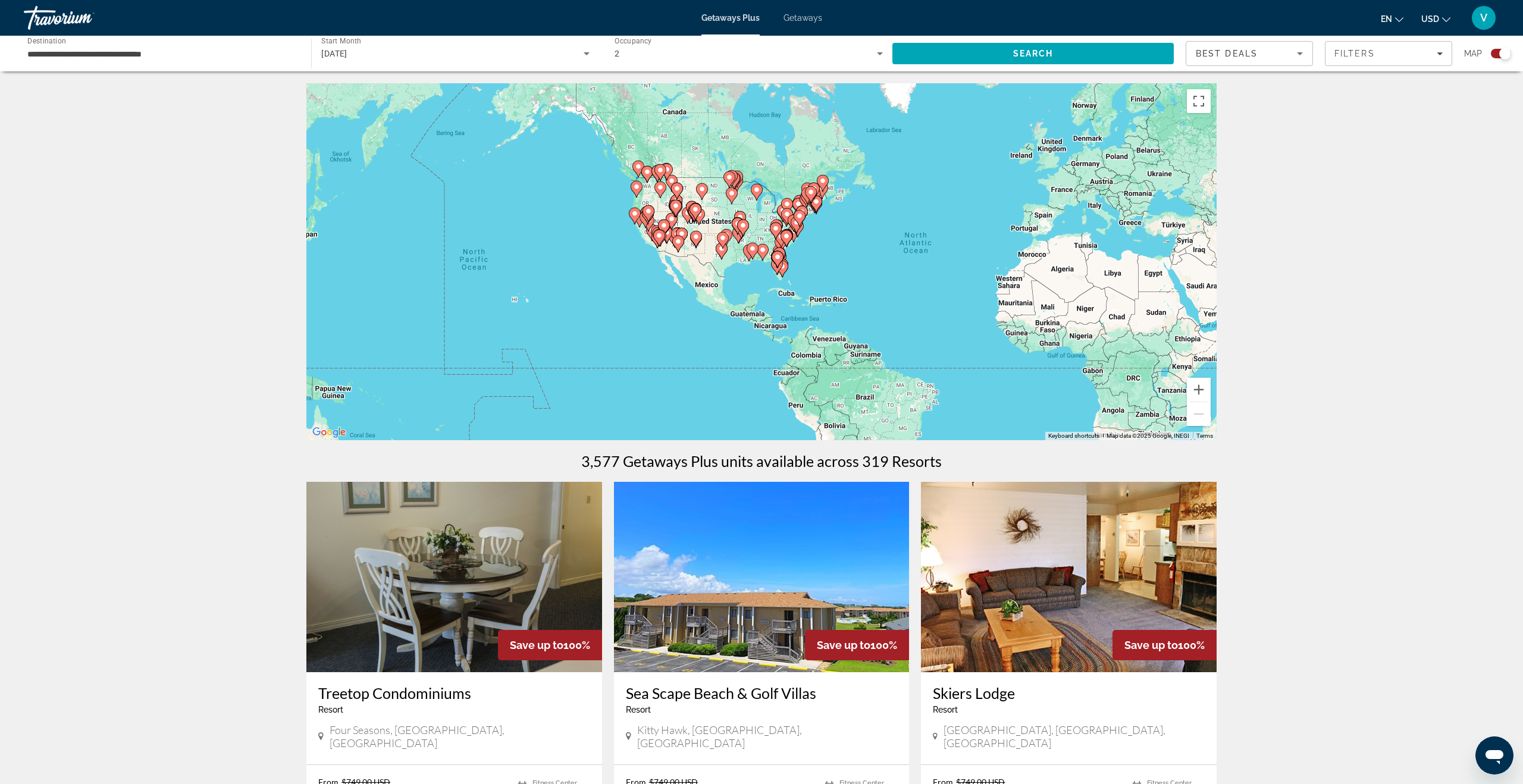
drag, startPoint x: 533, startPoint y: 245, endPoint x: 366, endPoint y: 304, distance: 177.1
click at [366, 304] on div "To activate drag with keyboard, press Alt + Enter. Once in keyboard drag state,…" at bounding box center [761, 261] width 910 height 356
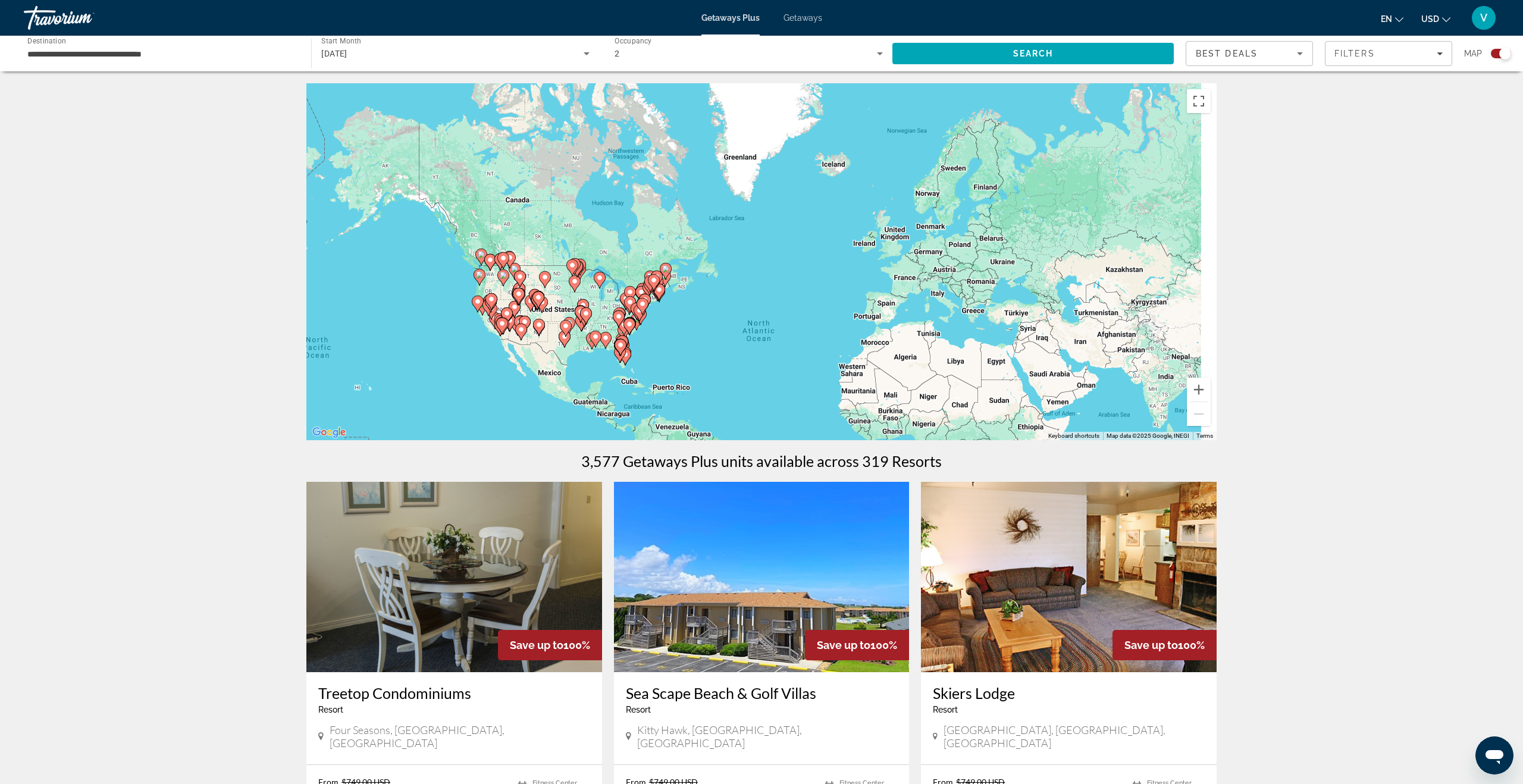
drag, startPoint x: 800, startPoint y: 235, endPoint x: 687, endPoint y: 321, distance: 142.0
click at [687, 321] on div "To activate drag with keyboard, press Alt + Enter. Once in keyboard drag state,…" at bounding box center [761, 261] width 910 height 356
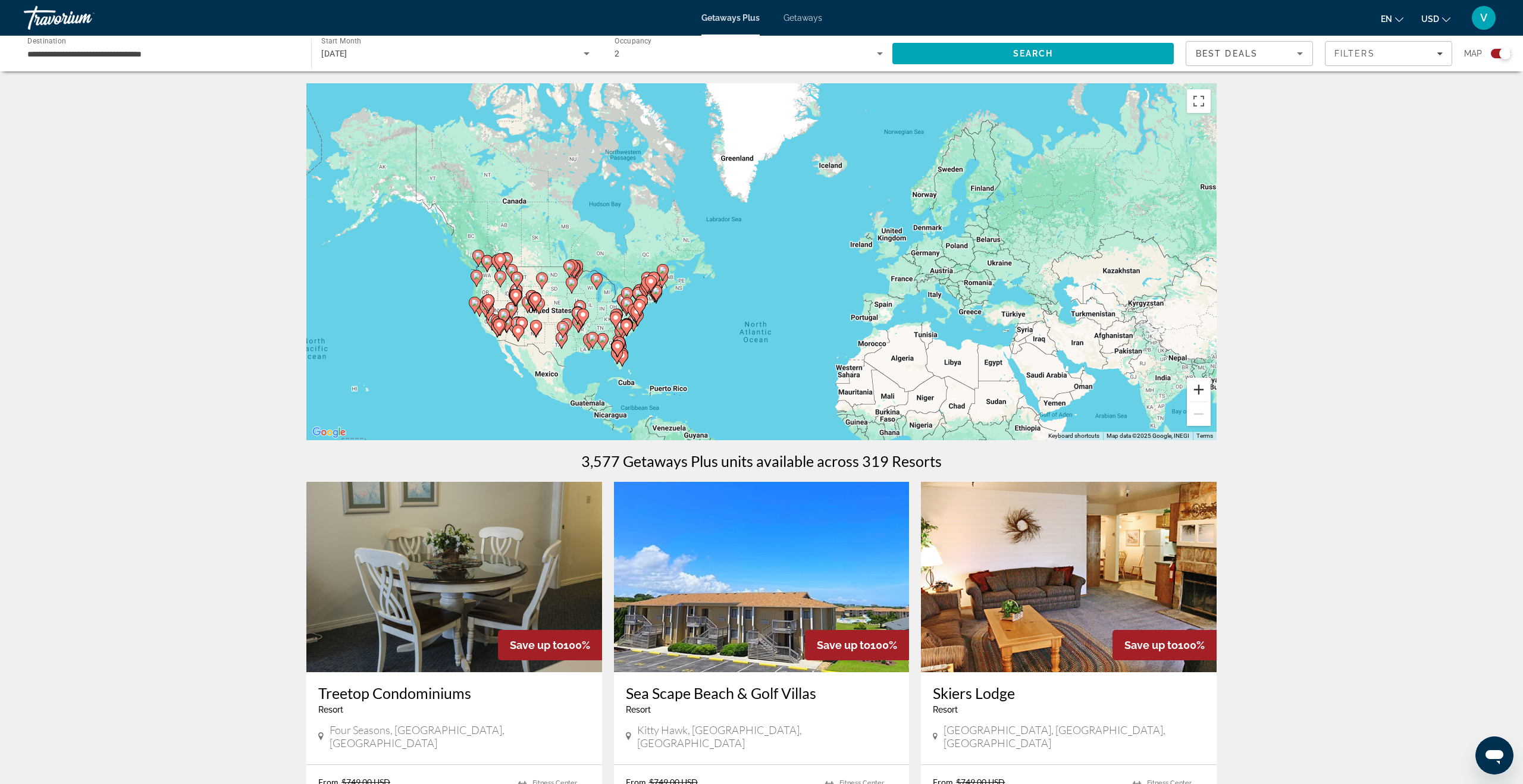
click at [1076, 387] on button "Zoom in" at bounding box center [1199, 389] width 24 height 24
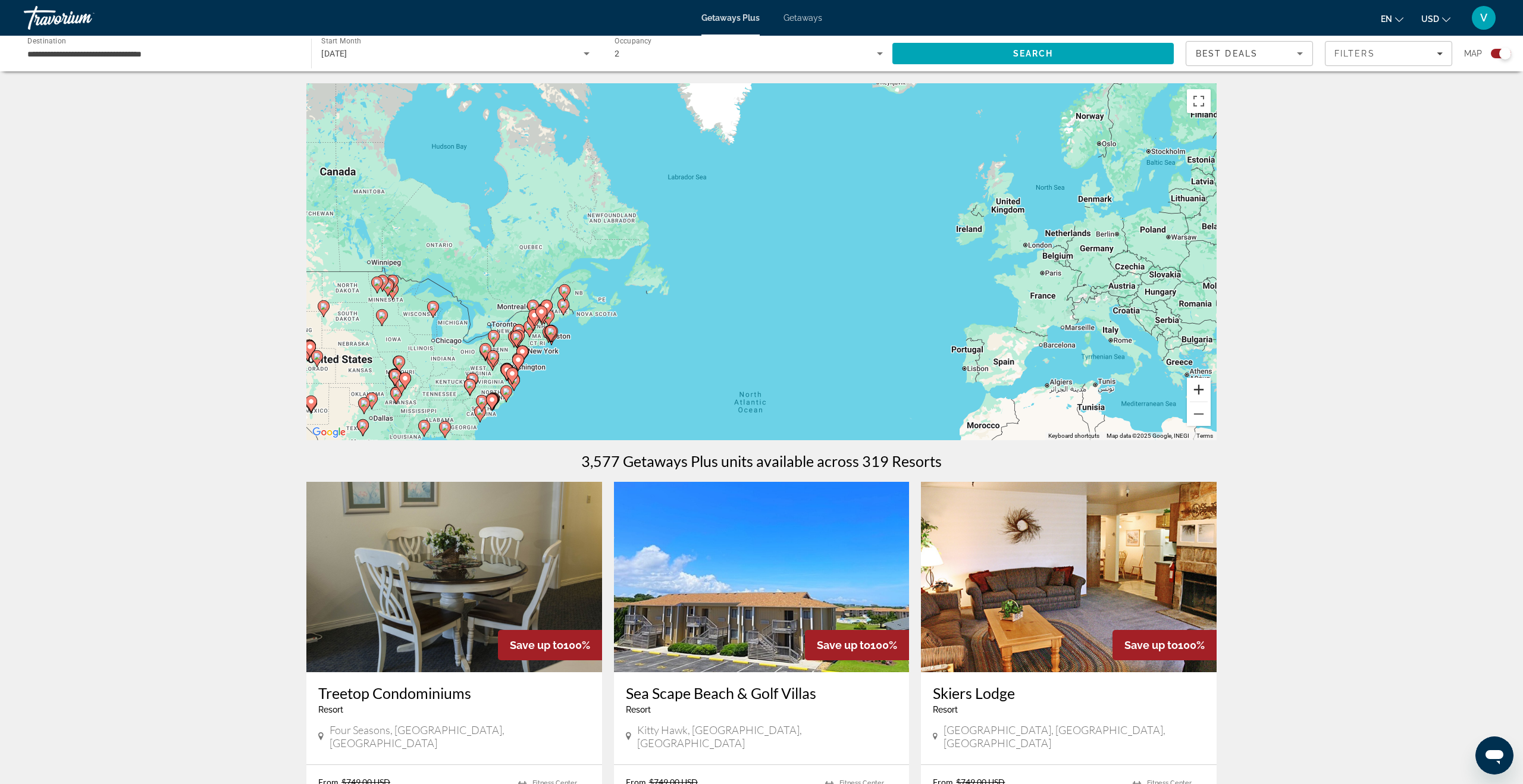
click at [1076, 387] on button "Zoom in" at bounding box center [1199, 389] width 24 height 24
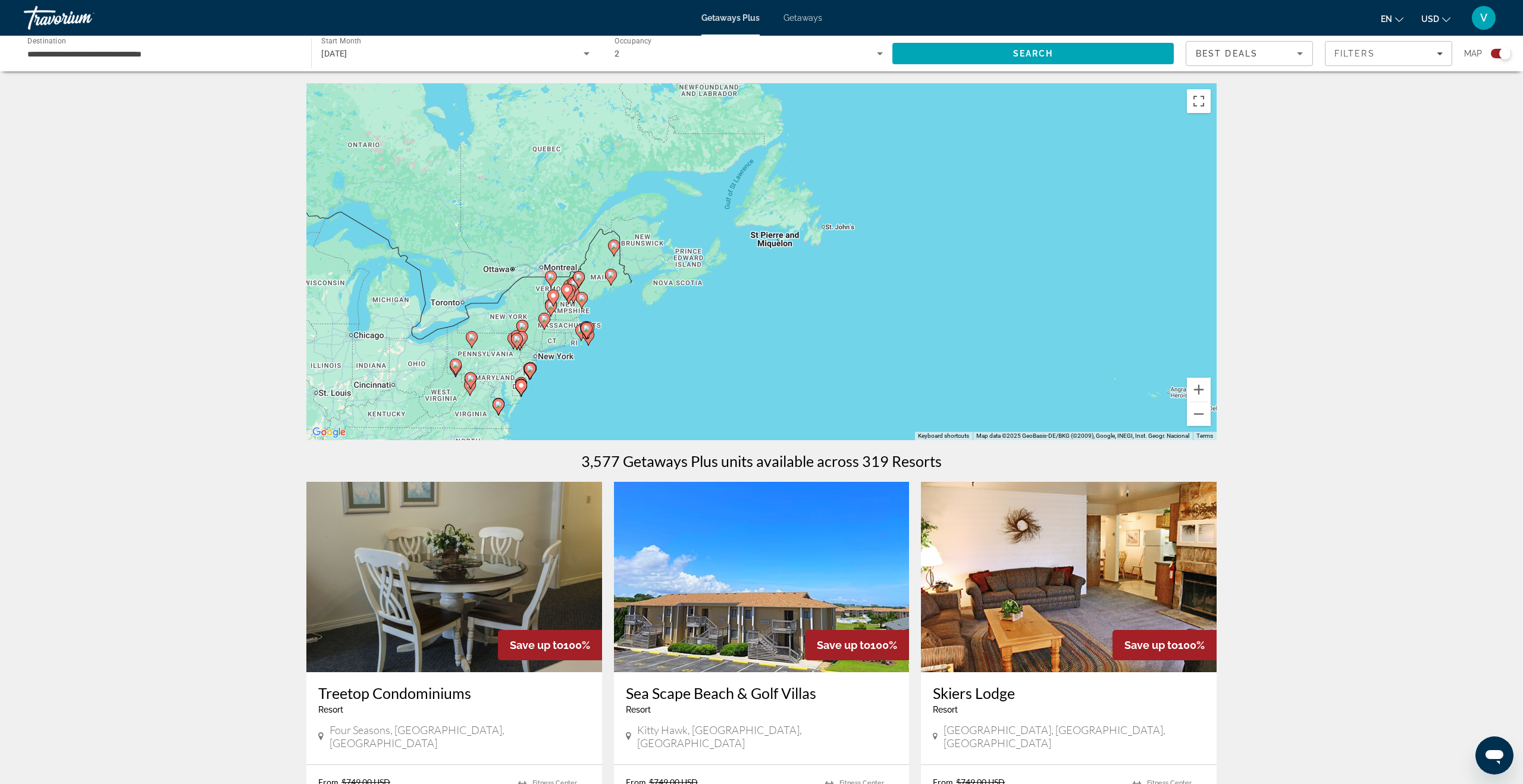
drag, startPoint x: 334, startPoint y: 269, endPoint x: 582, endPoint y: 185, distance: 261.8
click at [582, 185] on div "To activate drag with keyboard, press Alt + Enter. Once in keyboard drag state,…" at bounding box center [761, 261] width 910 height 356
click at [1076, 384] on button "Zoom in" at bounding box center [1199, 389] width 24 height 24
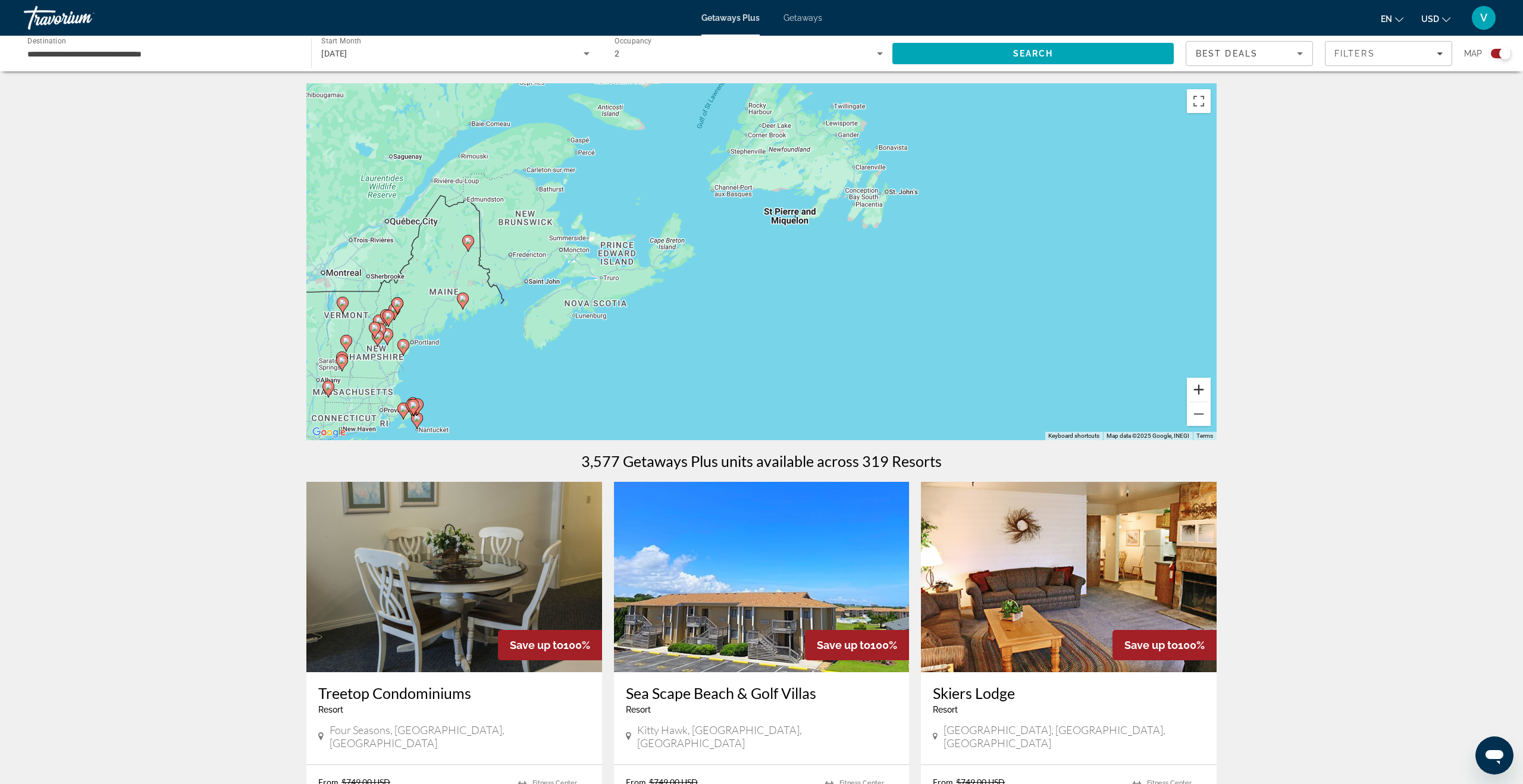
click at [1076, 384] on button "Zoom in" at bounding box center [1199, 389] width 24 height 24
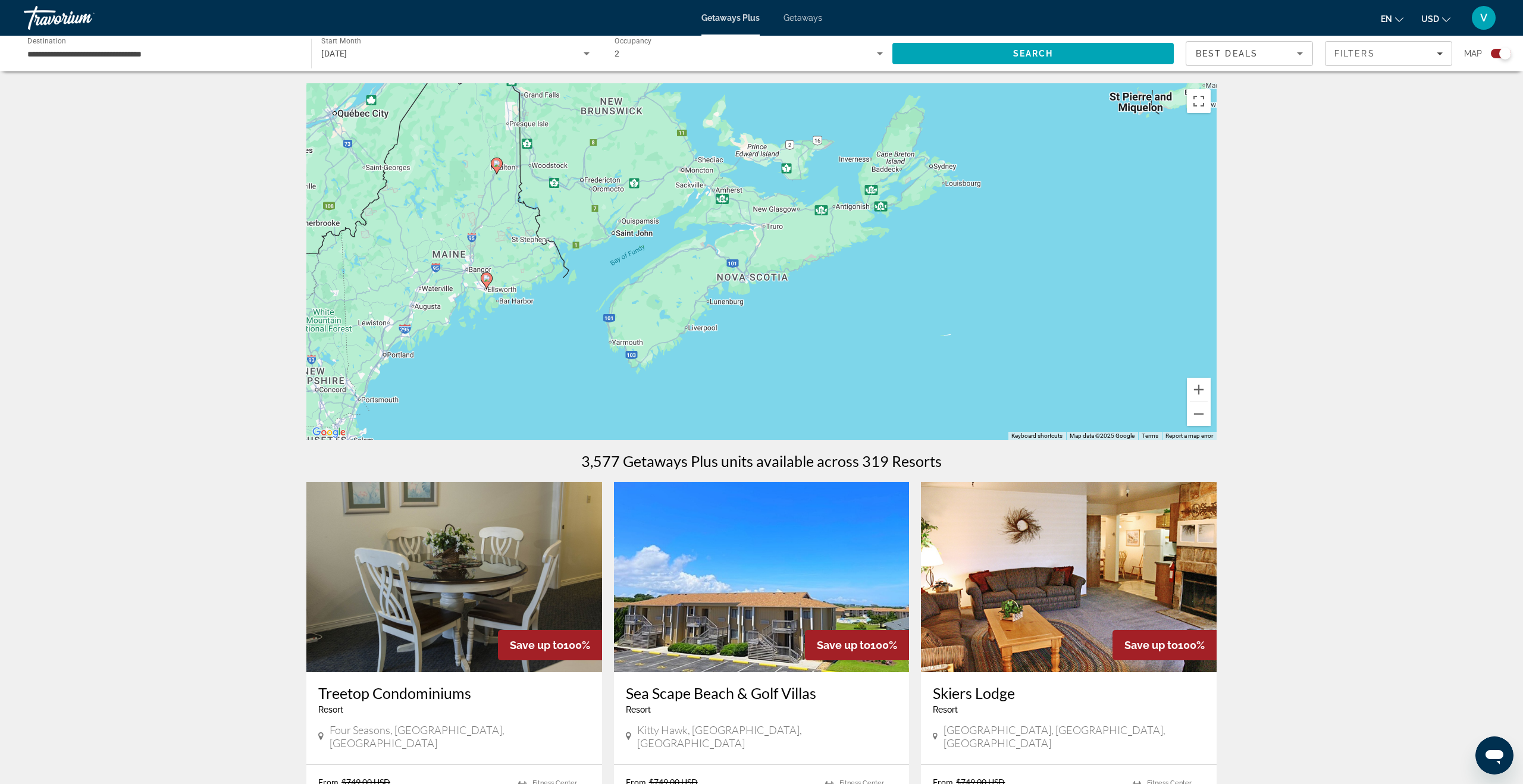
drag, startPoint x: 378, startPoint y: 369, endPoint x: 707, endPoint y: 300, distance: 336.2
click at [707, 300] on div "To activate drag with keyboard, press Alt + Enter. Once in keyboard drag state,…" at bounding box center [761, 261] width 910 height 356
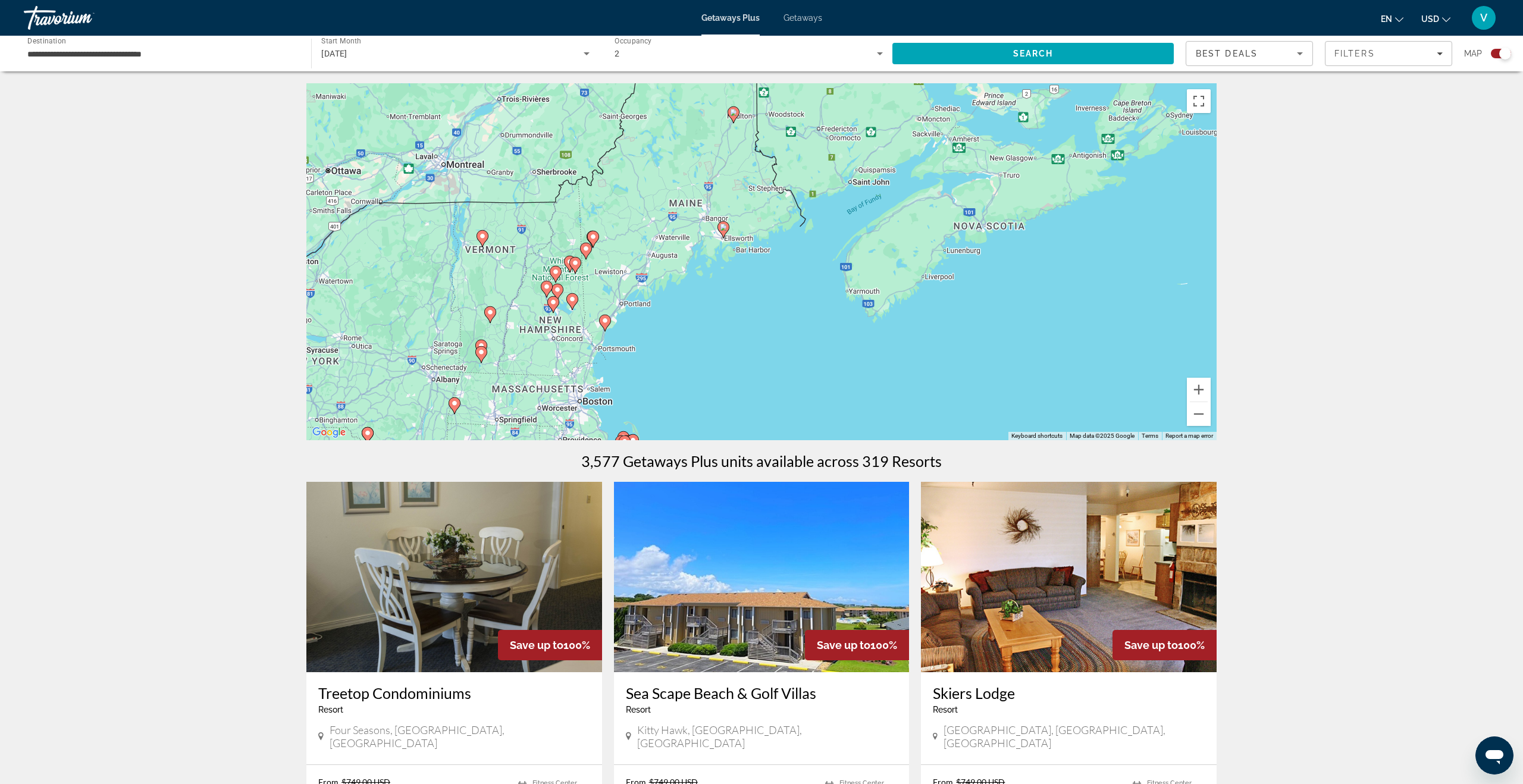
drag, startPoint x: 566, startPoint y: 330, endPoint x: 798, endPoint y: 280, distance: 237.3
click at [798, 280] on div "To activate drag with keyboard, press Alt + Enter. Once in keyboard drag state,…" at bounding box center [761, 261] width 910 height 356
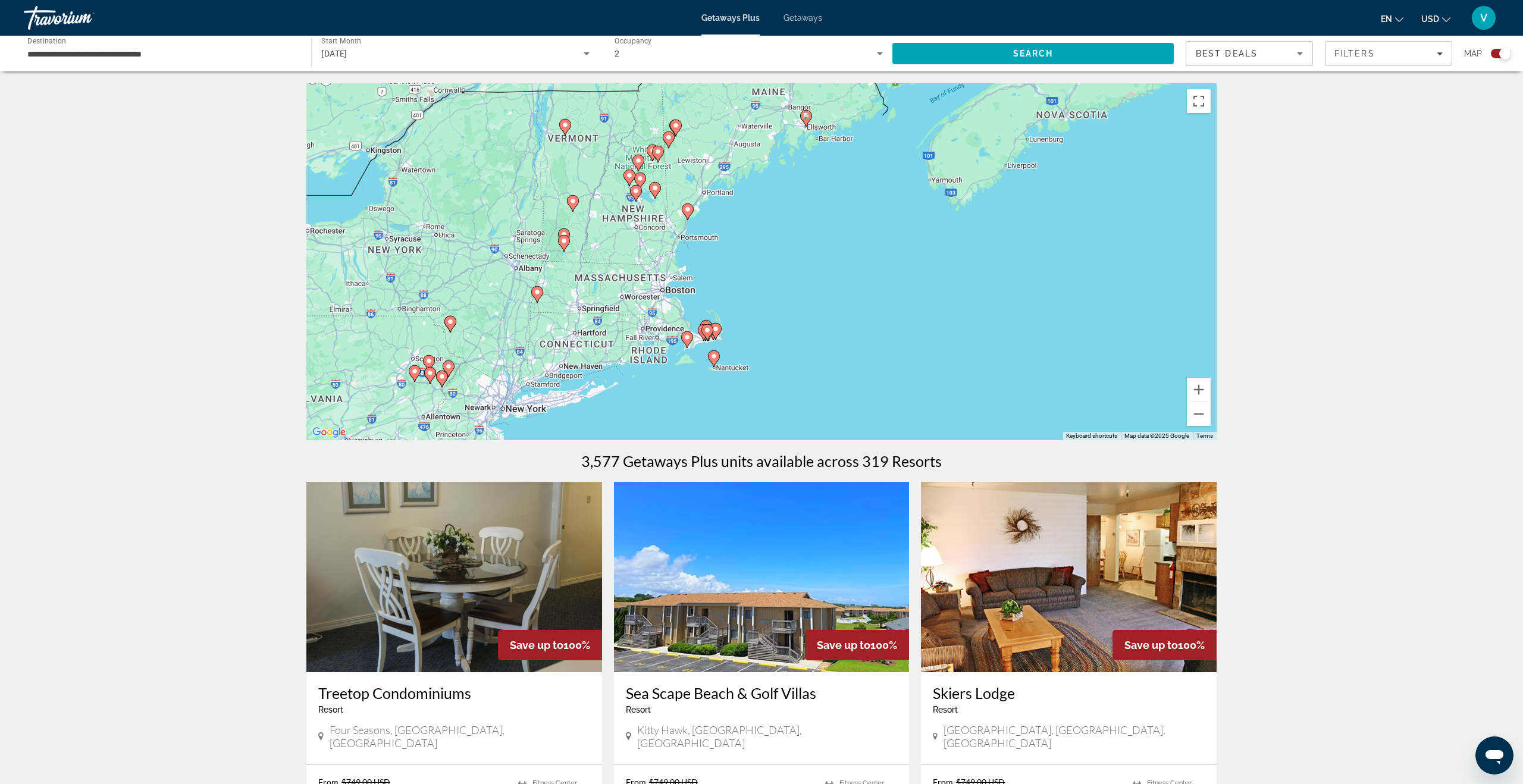
drag, startPoint x: 678, startPoint y: 320, endPoint x: 787, endPoint y: 183, distance: 175.1
click at [787, 183] on div "To activate drag with keyboard, press Alt + Enter. Once in keyboard drag state,…" at bounding box center [761, 261] width 910 height 356
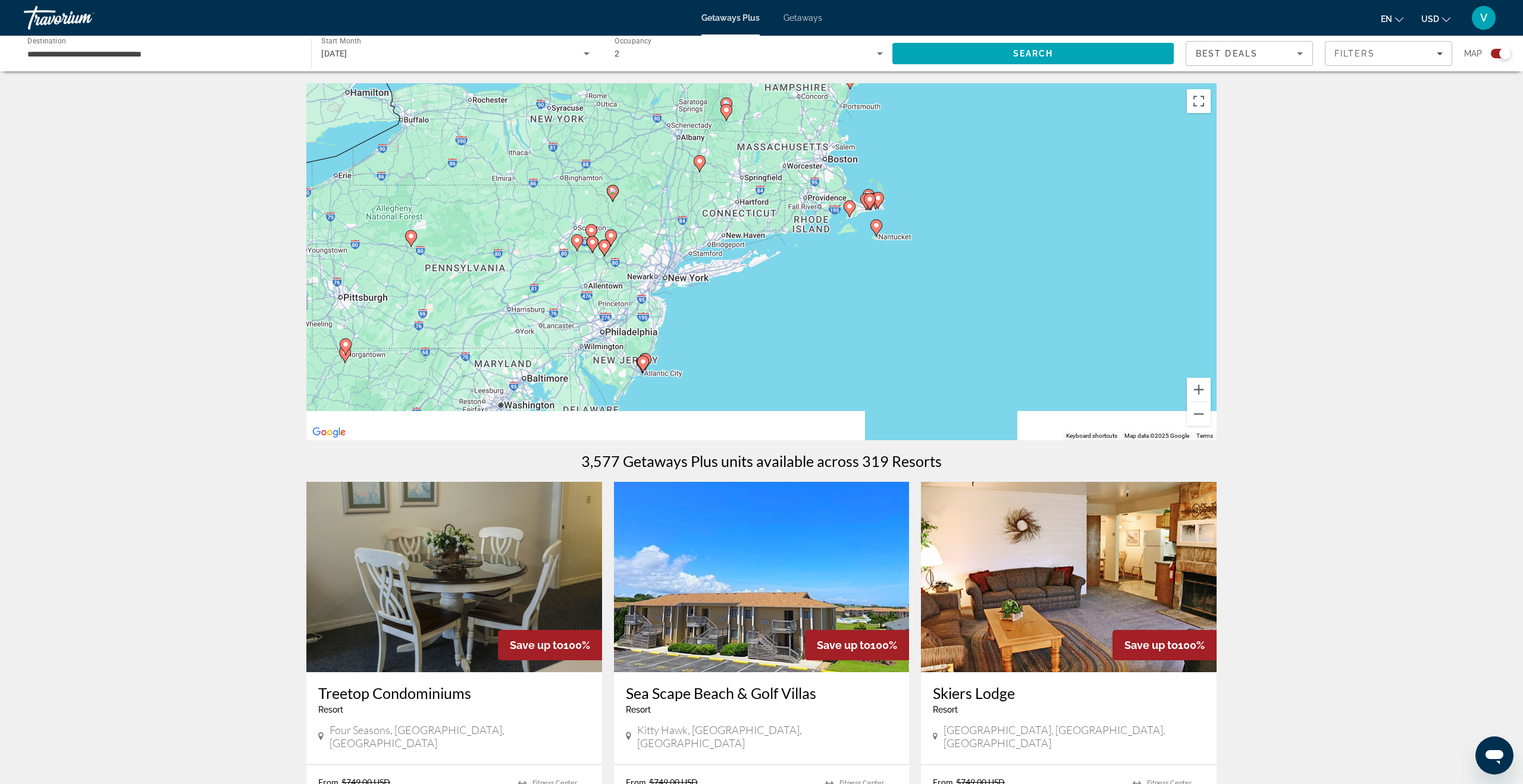
drag, startPoint x: 590, startPoint y: 341, endPoint x: 743, endPoint y: 218, distance: 196.3
click at [743, 218] on div "To activate drag with keyboard, press Alt + Enter. Once in keyboard drag state,…" at bounding box center [761, 261] width 910 height 356
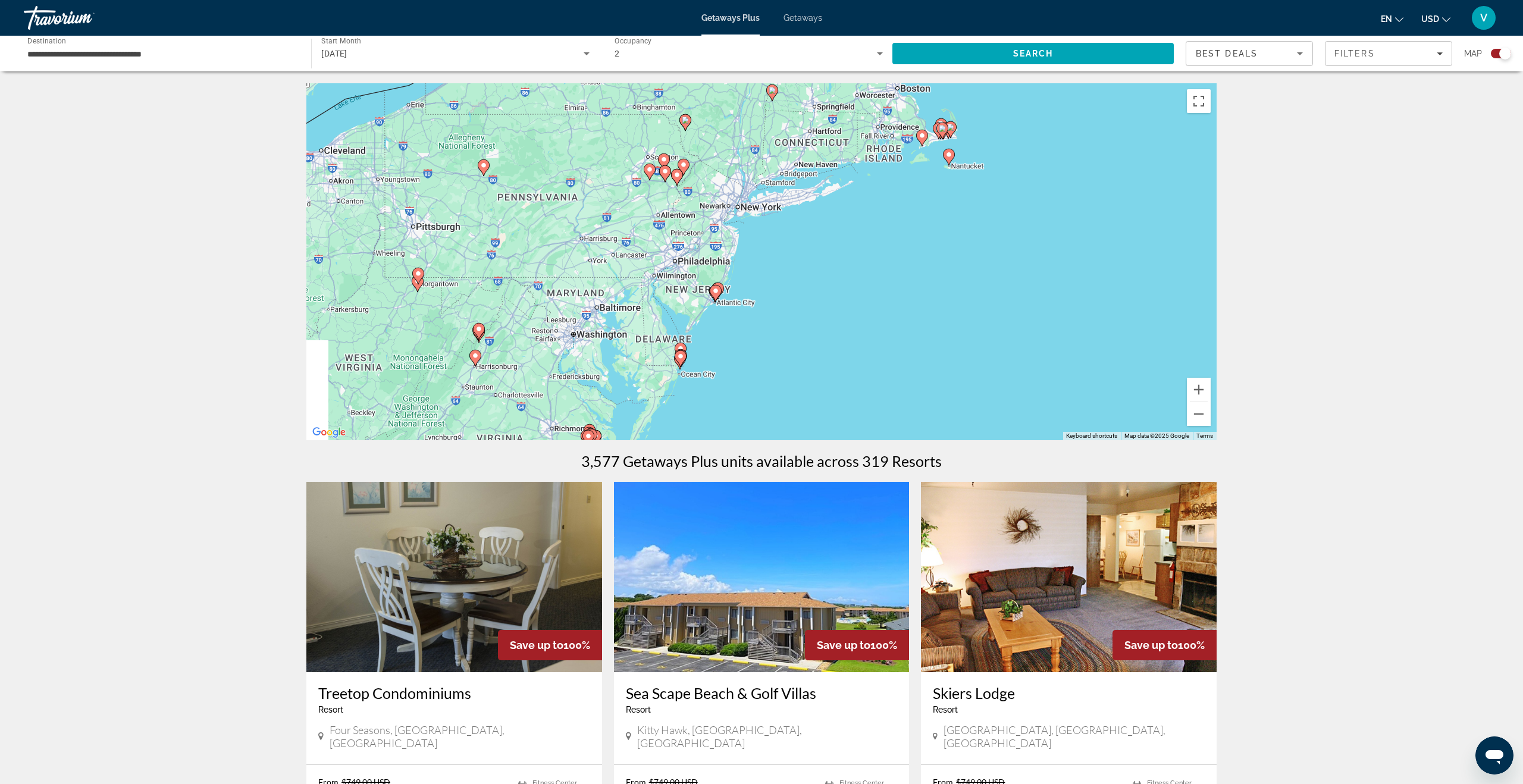
drag, startPoint x: 770, startPoint y: 332, endPoint x: 851, endPoint y: 243, distance: 120.3
click at [855, 248] on div "To activate drag with keyboard, press Alt + Enter. Once in keyboard drag state,…" at bounding box center [761, 261] width 910 height 356
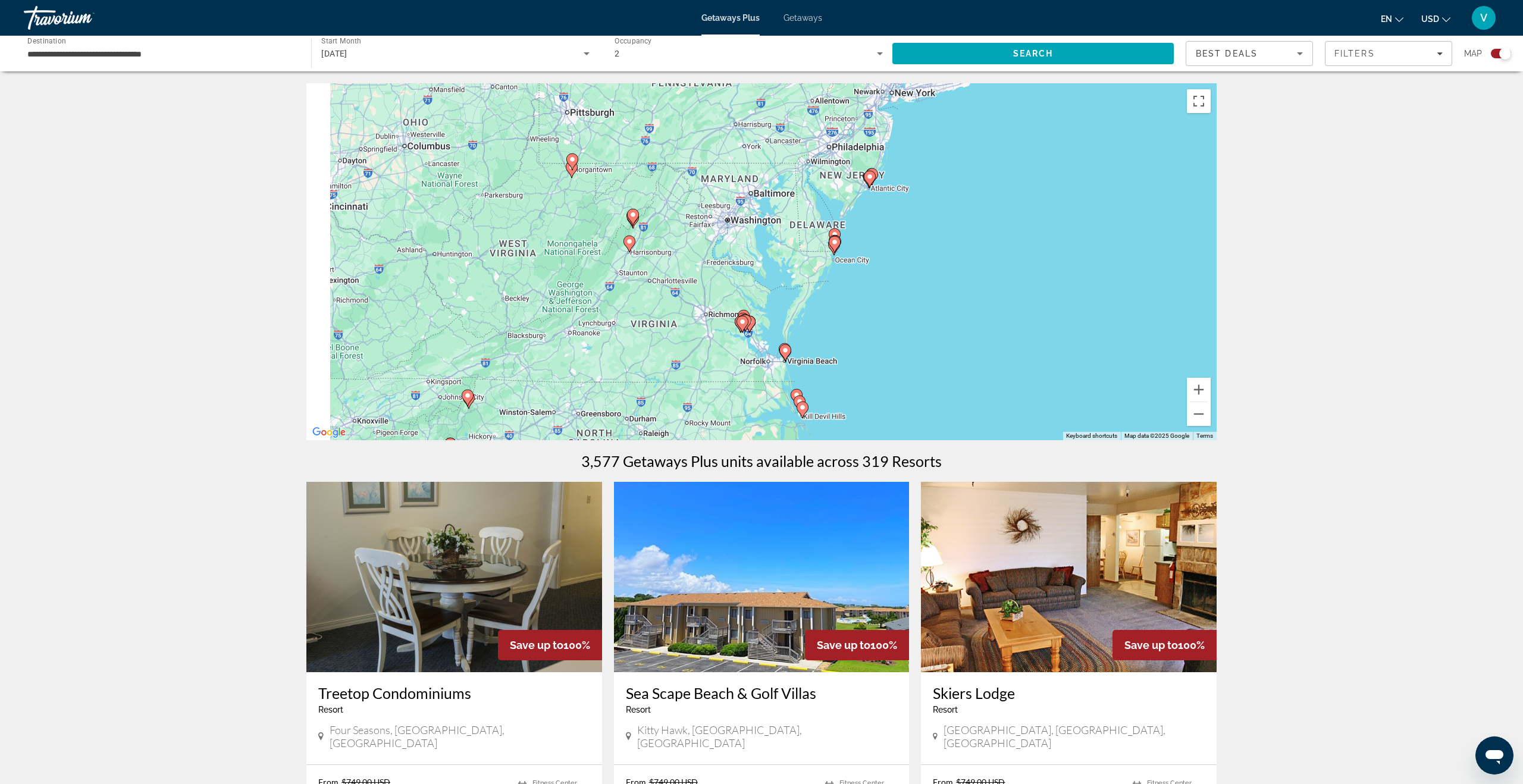
drag, startPoint x: 758, startPoint y: 297, endPoint x: 937, endPoint y: 179, distance: 214.4
click at [943, 183] on div "To activate drag with keyboard, press Alt + Enter. Once in keyboard drag state,…" at bounding box center [761, 261] width 910 height 356
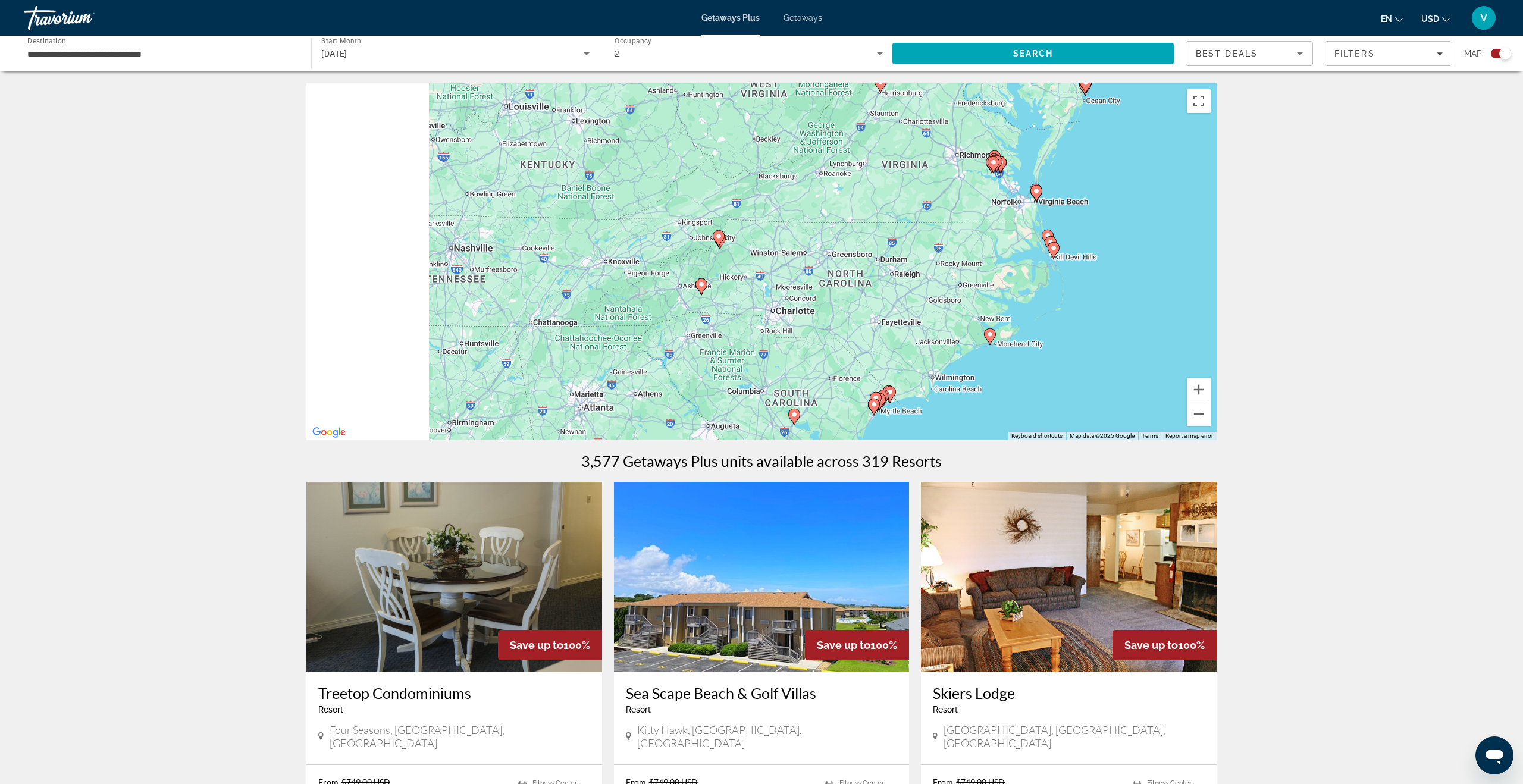
drag, startPoint x: 606, startPoint y: 301, endPoint x: 810, endPoint y: 208, distance: 224.2
click at [810, 209] on div "To activate drag with keyboard, press Alt + Enter. Once in keyboard drag state,…" at bounding box center [761, 261] width 910 height 356
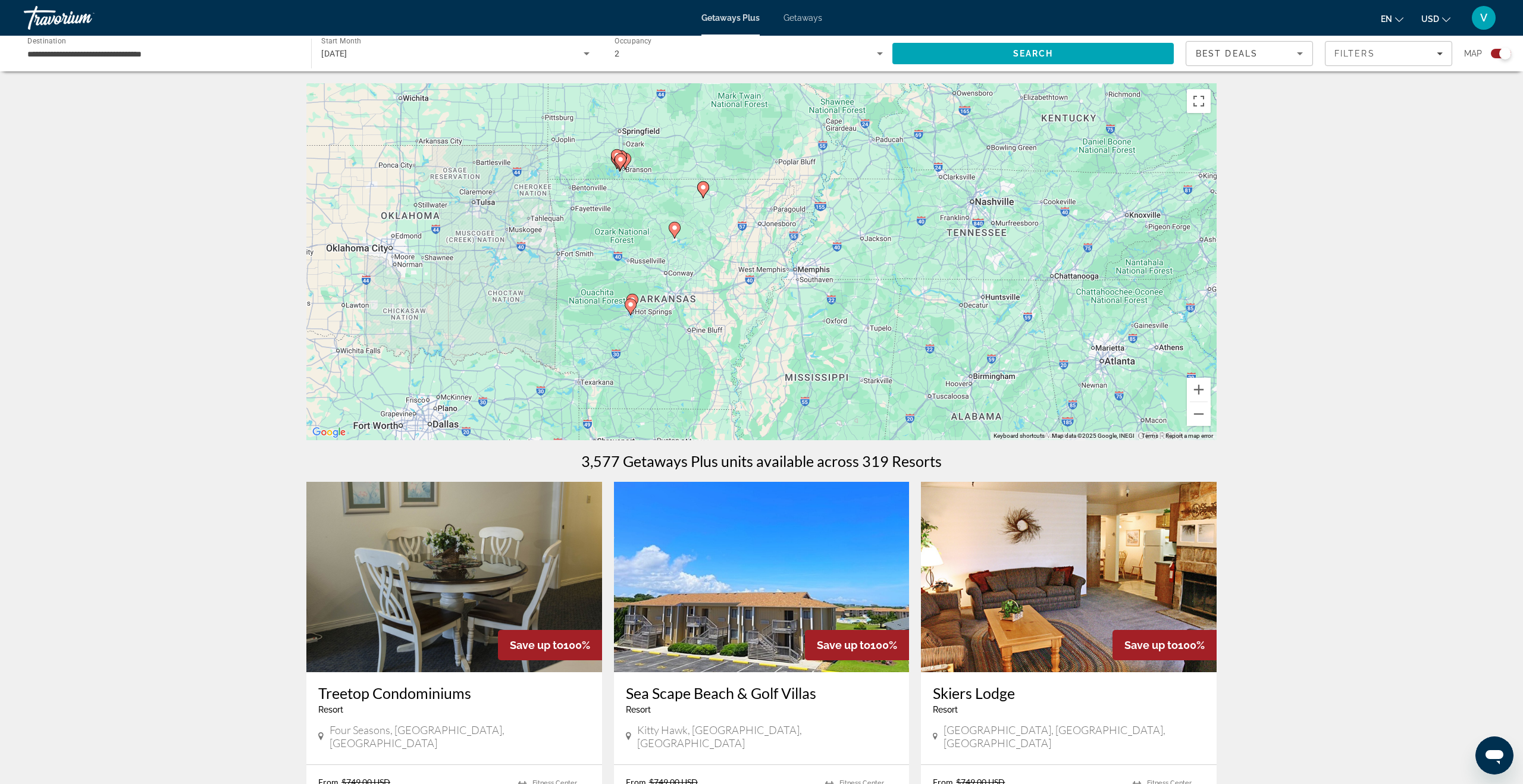
drag, startPoint x: 613, startPoint y: 248, endPoint x: 1013, endPoint y: 316, distance: 405.7
click at [1013, 316] on div "To activate drag with keyboard, press Alt + Enter. Once in keyboard drag state,…" at bounding box center [761, 261] width 910 height 356
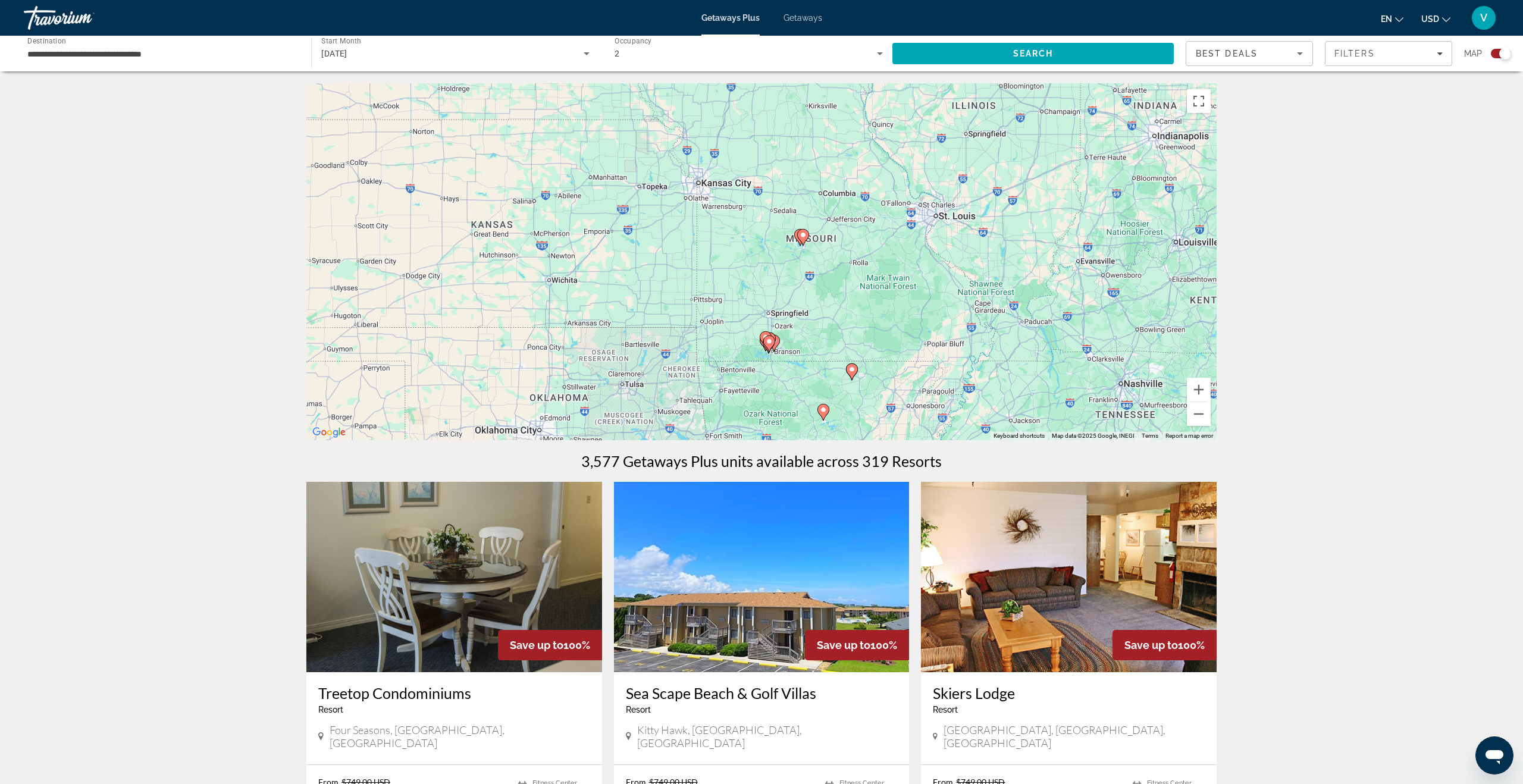
drag, startPoint x: 507, startPoint y: 200, endPoint x: 620, endPoint y: 372, distance: 205.8
click at [620, 372] on div "To activate drag with keyboard, press Alt + Enter. Once in keyboard drag state,…" at bounding box center [761, 261] width 910 height 356
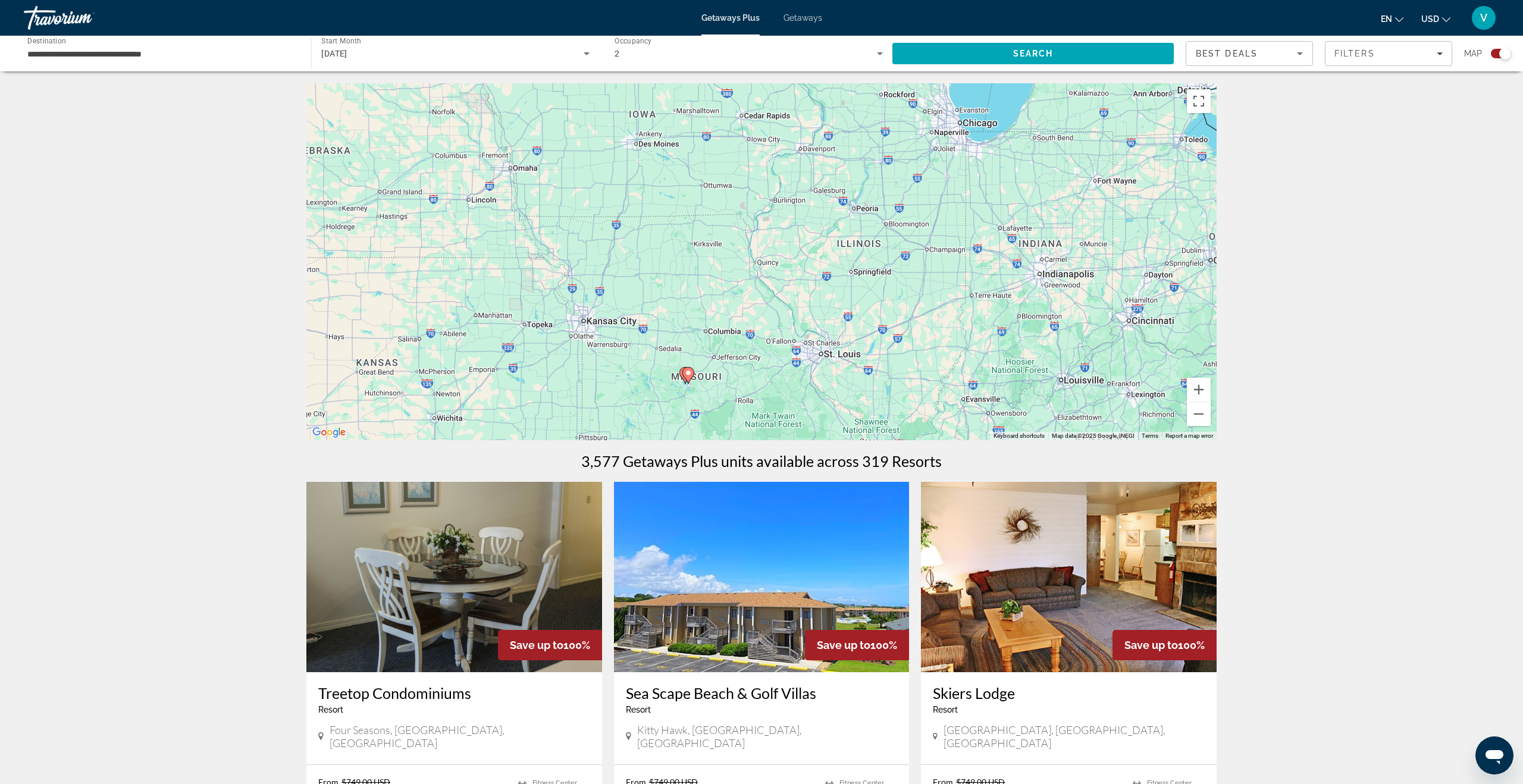
drag, startPoint x: 788, startPoint y: 269, endPoint x: 667, endPoint y: 410, distance: 185.8
click at [667, 410] on div "To activate drag with keyboard, press Alt + Enter. Once in keyboard drag state,…" at bounding box center [761, 261] width 910 height 356
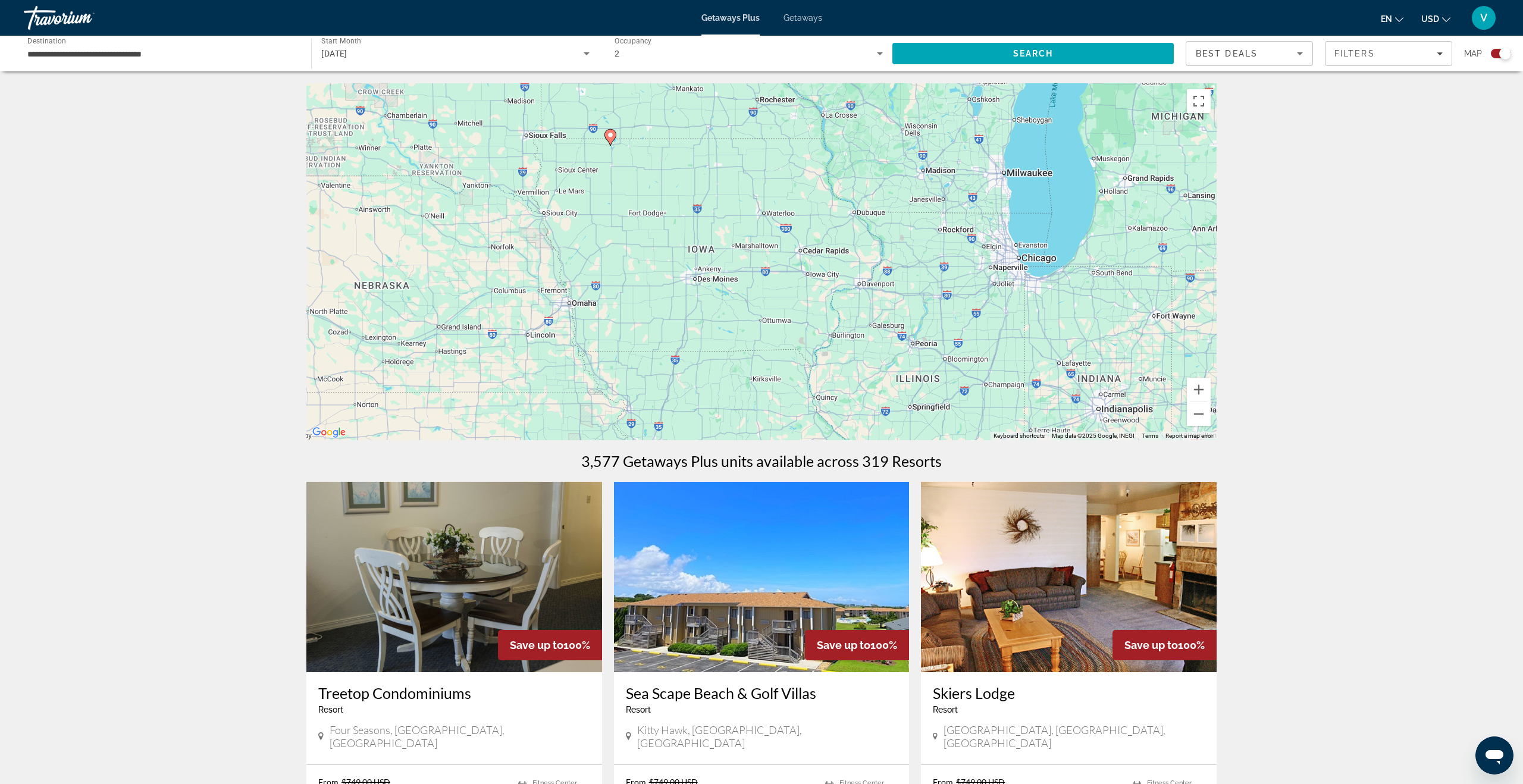
drag, startPoint x: 590, startPoint y: 248, endPoint x: 650, endPoint y: 398, distance: 161.6
click at [650, 400] on div "To activate drag with keyboard, press Alt + Enter. Once in keyboard drag state,…" at bounding box center [761, 261] width 910 height 356
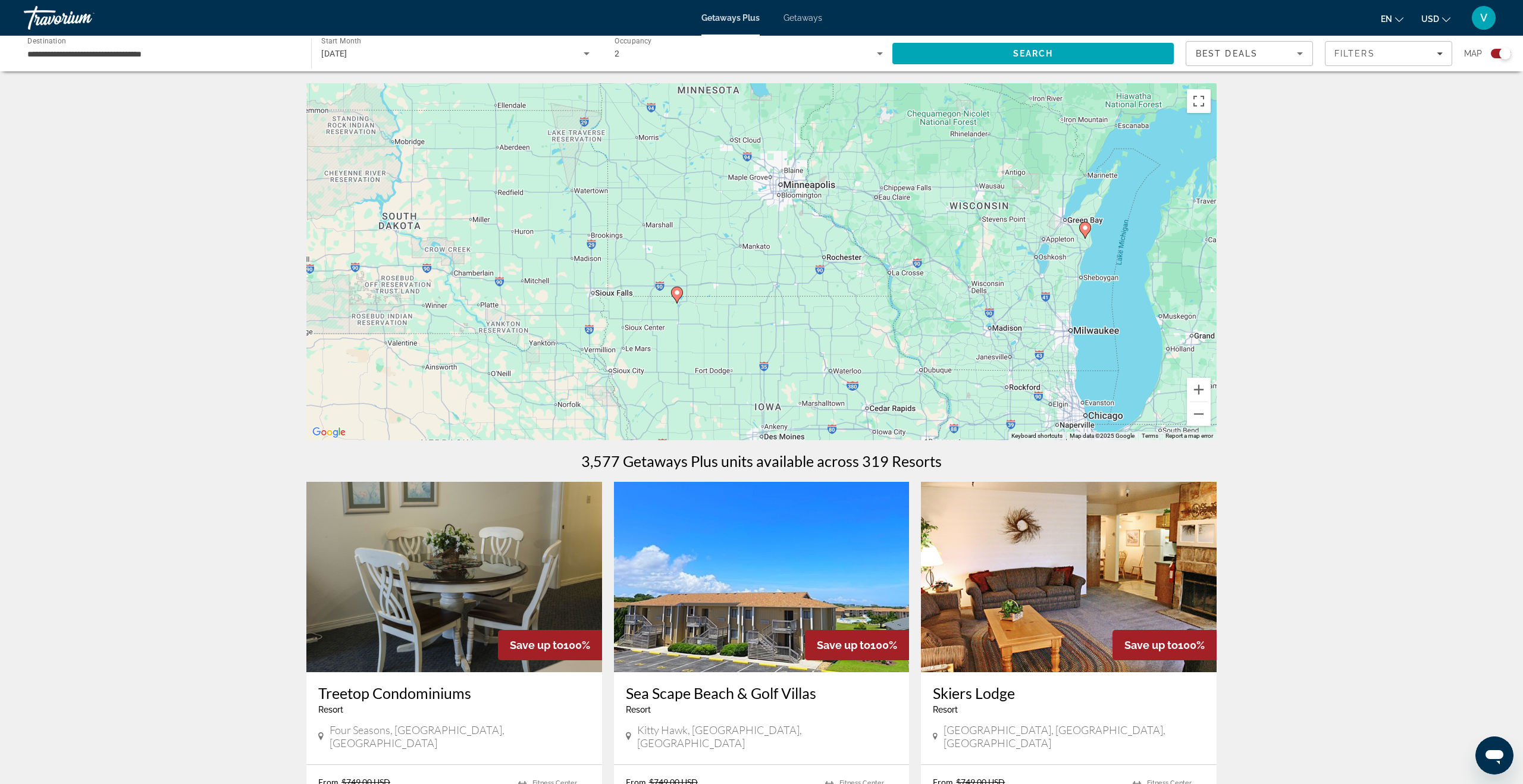
drag, startPoint x: 539, startPoint y: 235, endPoint x: 608, endPoint y: 364, distance: 146.3
click at [608, 364] on div "To activate drag with keyboard, press Alt + Enter. Once in keyboard drag state,…" at bounding box center [761, 261] width 910 height 356
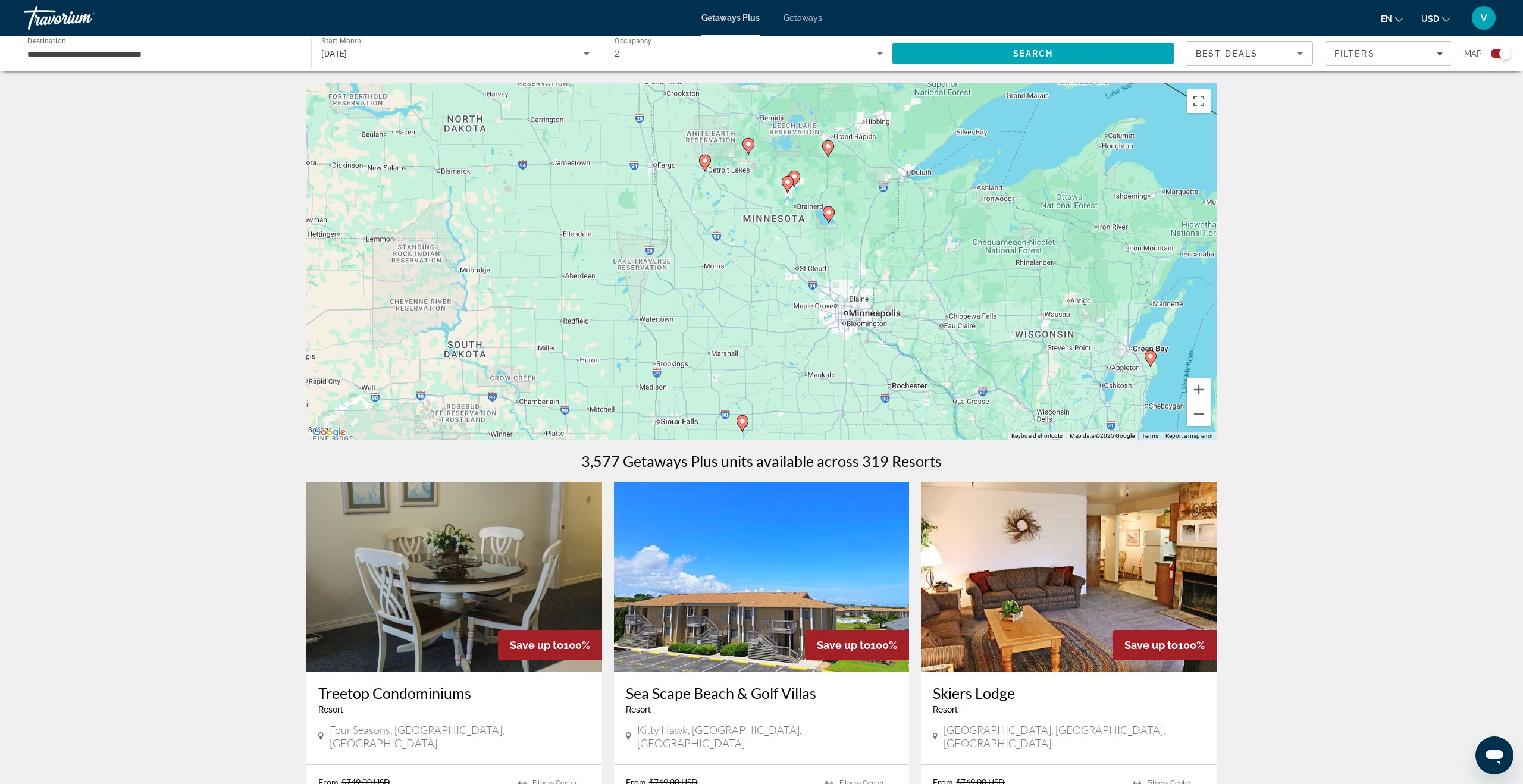
drag, startPoint x: 579, startPoint y: 283, endPoint x: 647, endPoint y: 414, distance: 147.6
click at [647, 414] on div "To activate drag with keyboard, press Alt + Enter. Once in keyboard drag state,…" at bounding box center [761, 261] width 910 height 356
click at [1076, 356] on image "Main content" at bounding box center [1150, 356] width 7 height 7
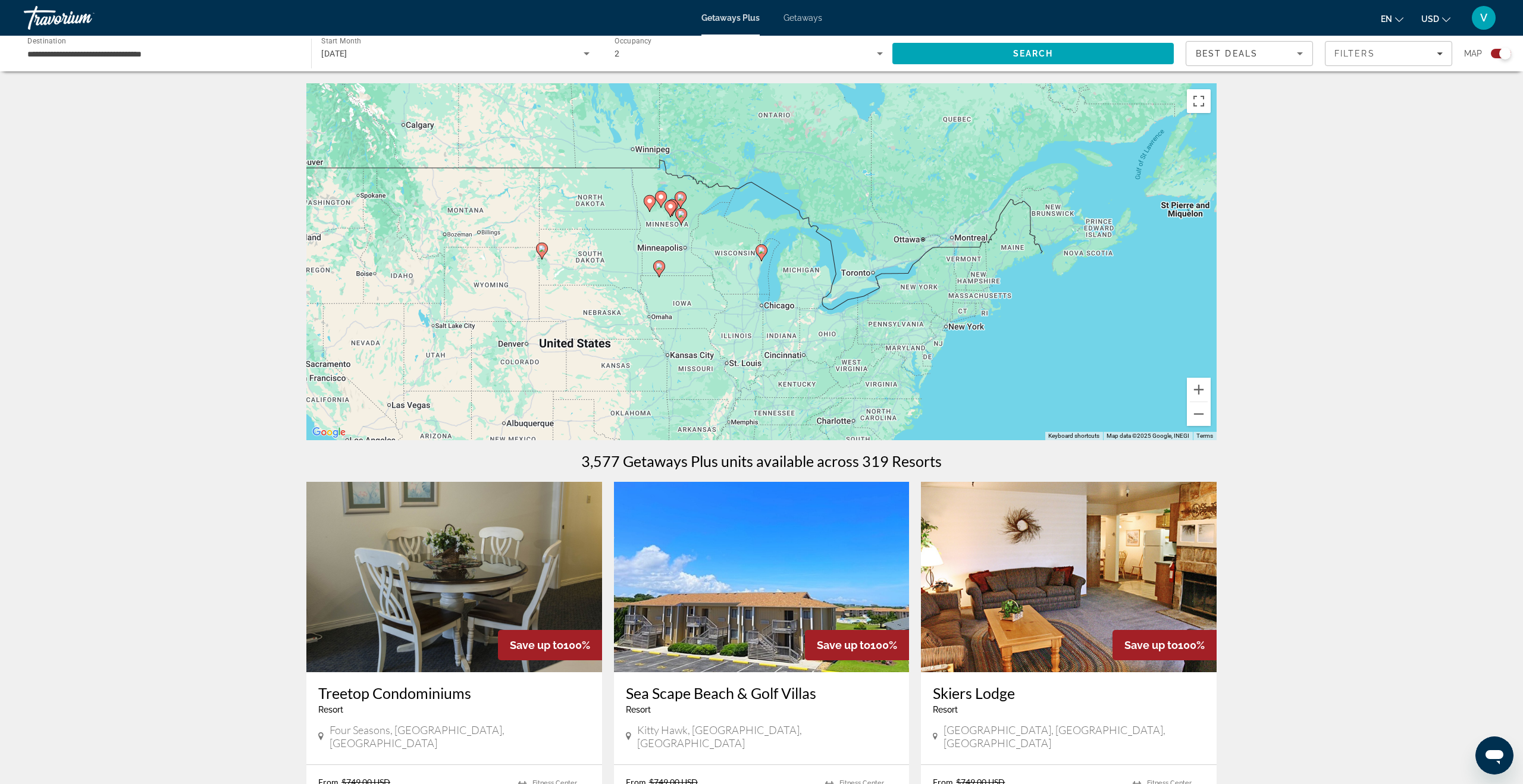
click at [768, 251] on div "To navigate, press the arrow keys. To activate drag with keyboard, press Alt + …" at bounding box center [761, 261] width 910 height 356
click at [762, 251] on image "Main content" at bounding box center [761, 250] width 7 height 7
type input "**********"
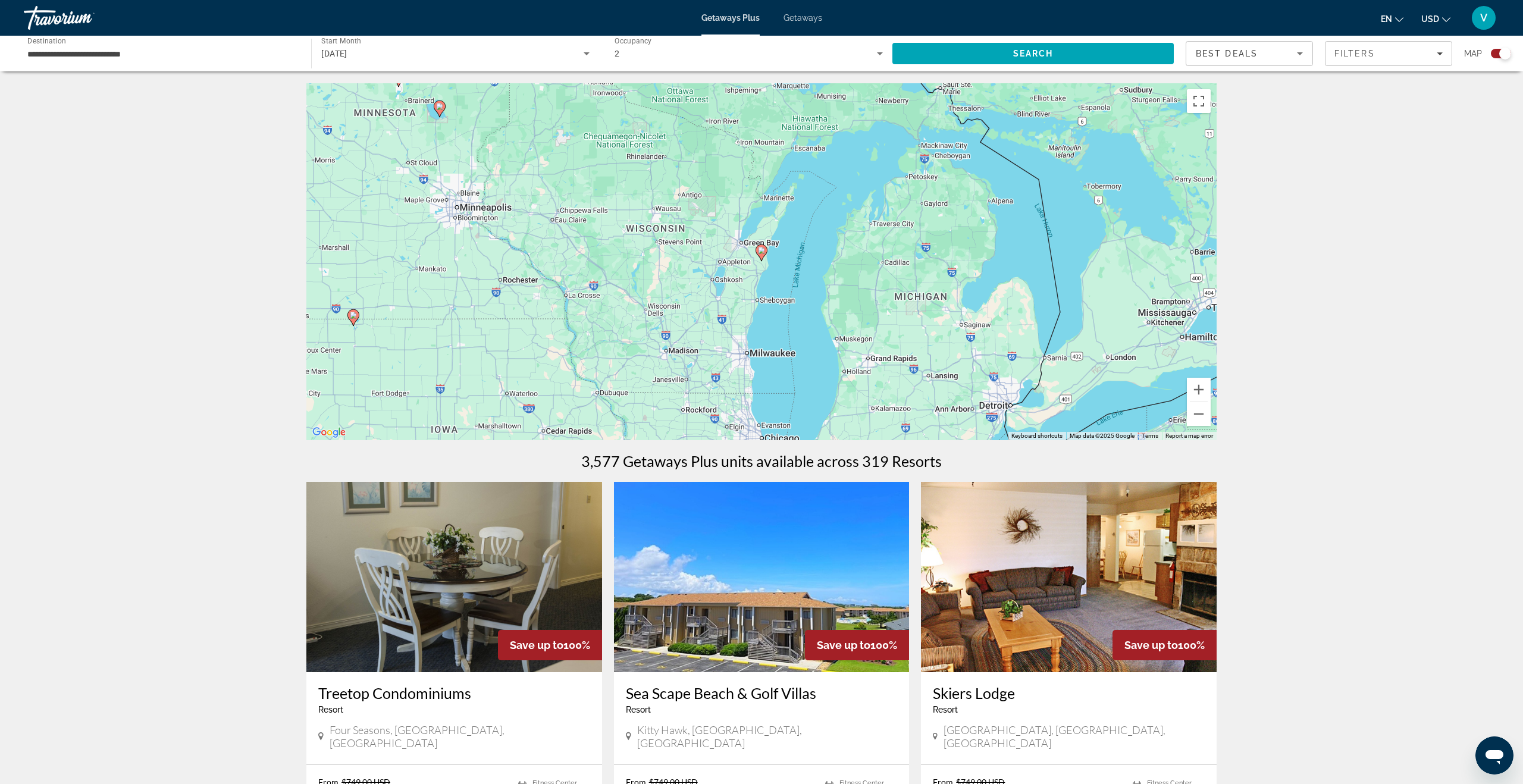
click at [762, 251] on image "Main content" at bounding box center [761, 250] width 7 height 7
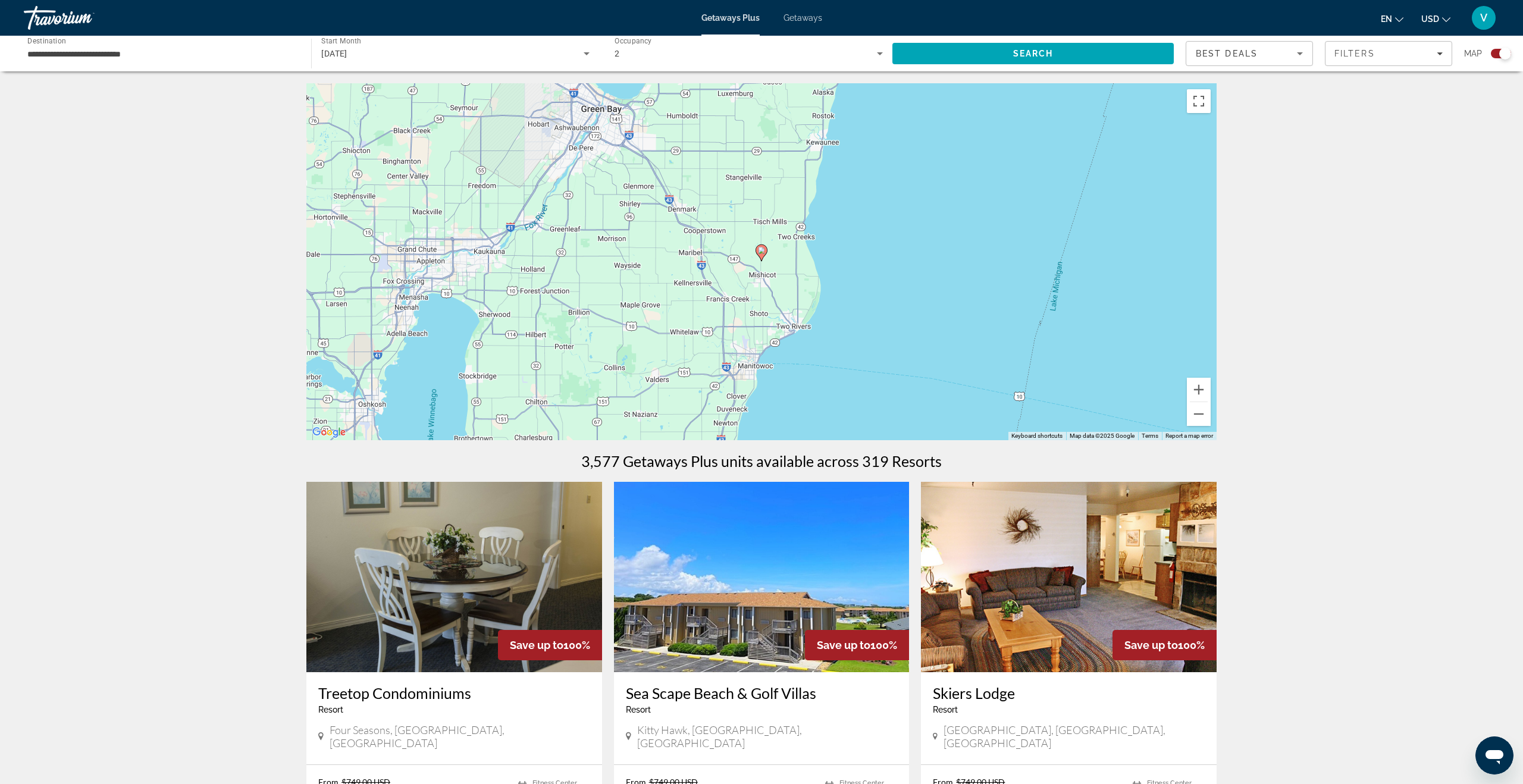
click at [762, 249] on image "Main content" at bounding box center [761, 250] width 7 height 7
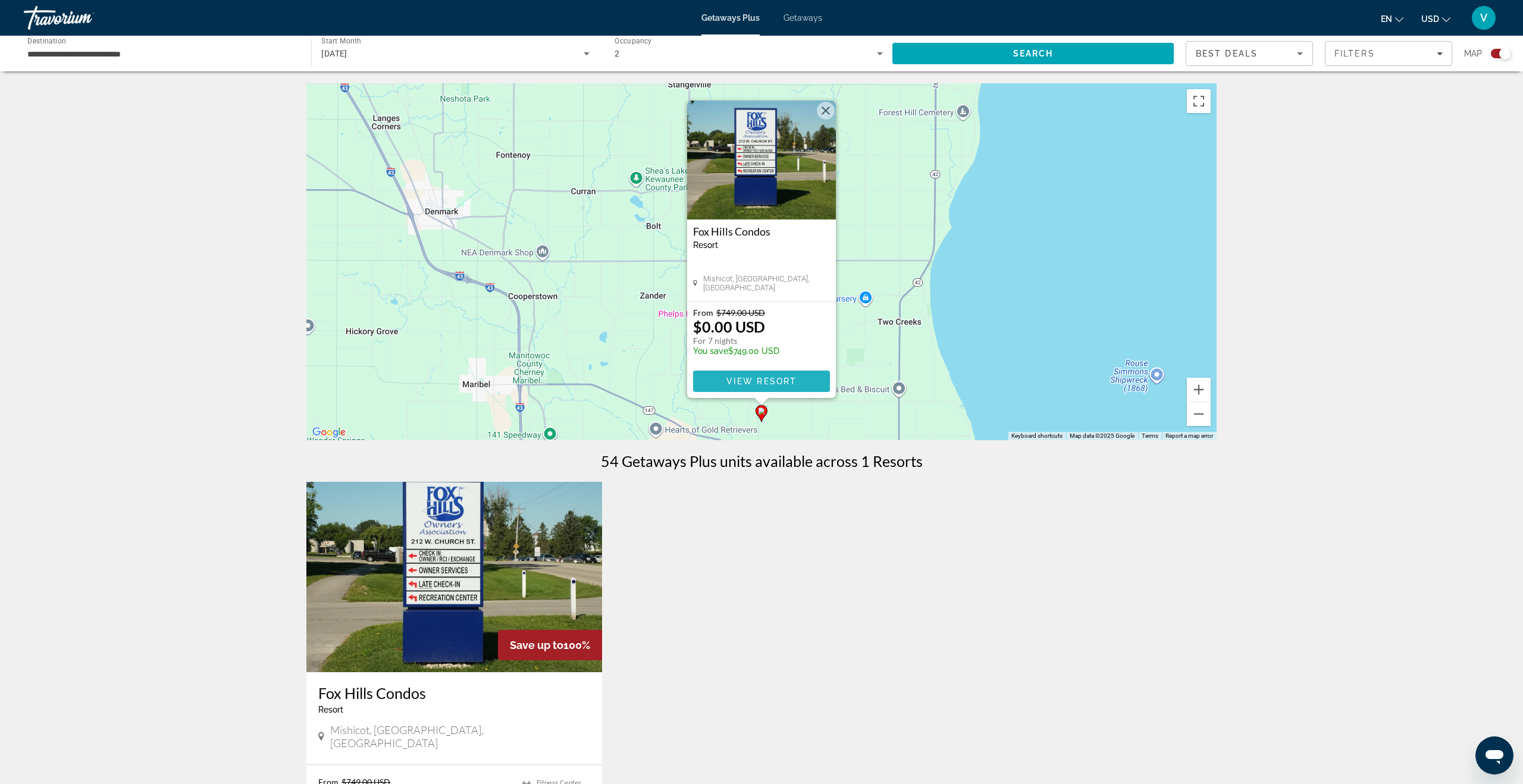
click at [761, 376] on span "View Resort" at bounding box center [762, 381] width 71 height 10
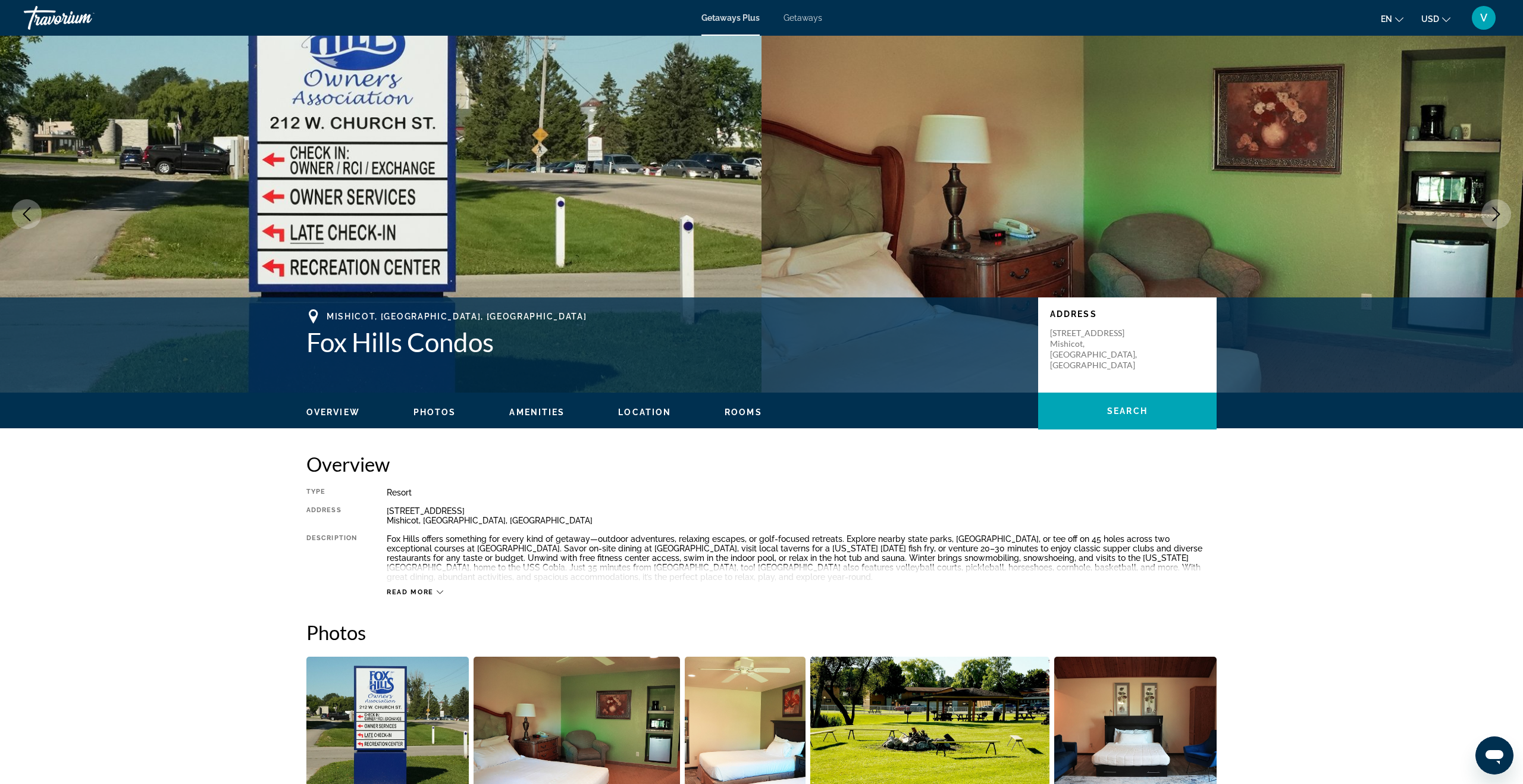
click at [424, 496] on span "Read more" at bounding box center [410, 592] width 47 height 8
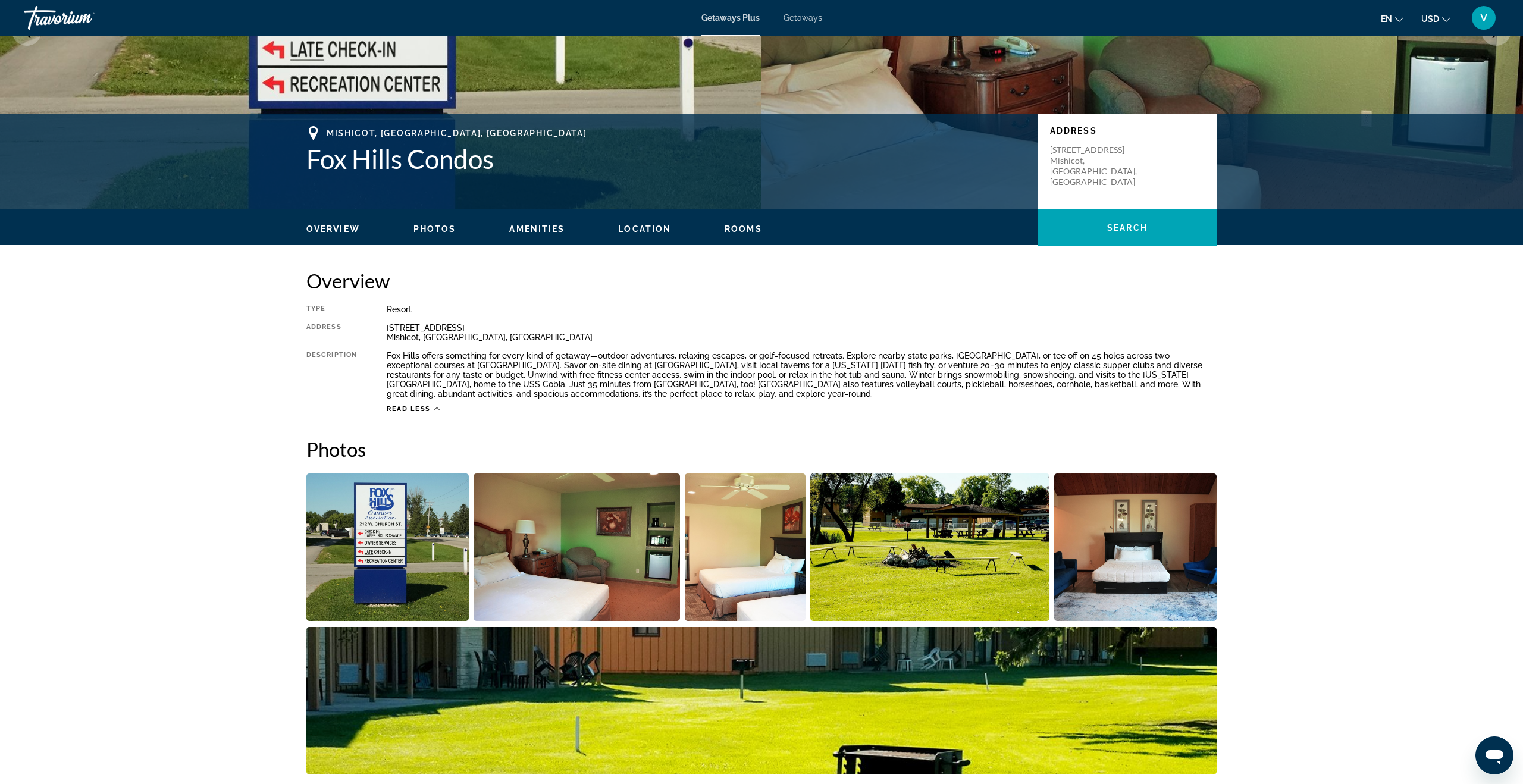
scroll to position [184, 0]
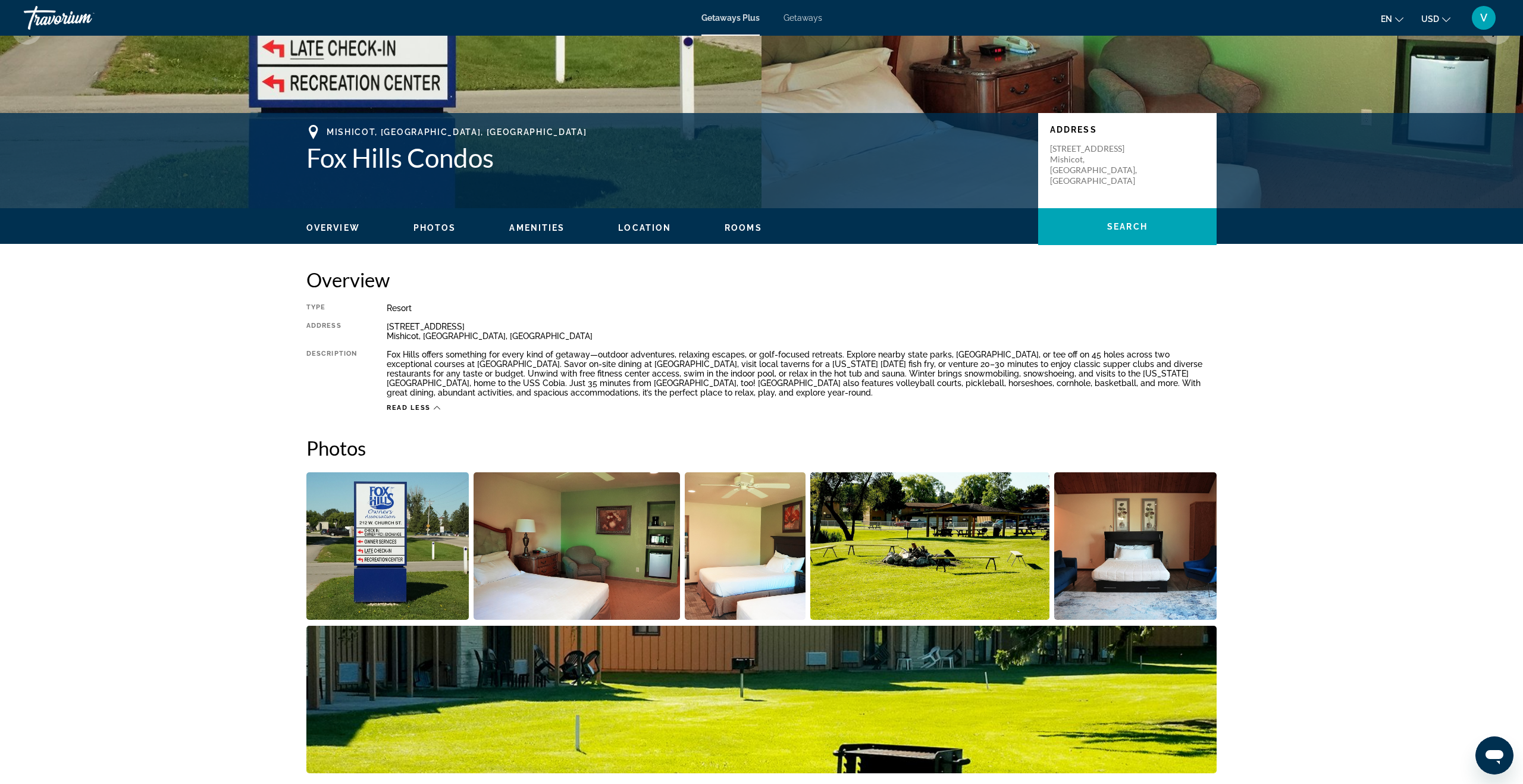
click at [540, 221] on ul "Overview Photos Amenities Location Rooms Search" at bounding box center [761, 227] width 910 height 13
click at [542, 225] on span "Amenities" at bounding box center [537, 227] width 55 height 10
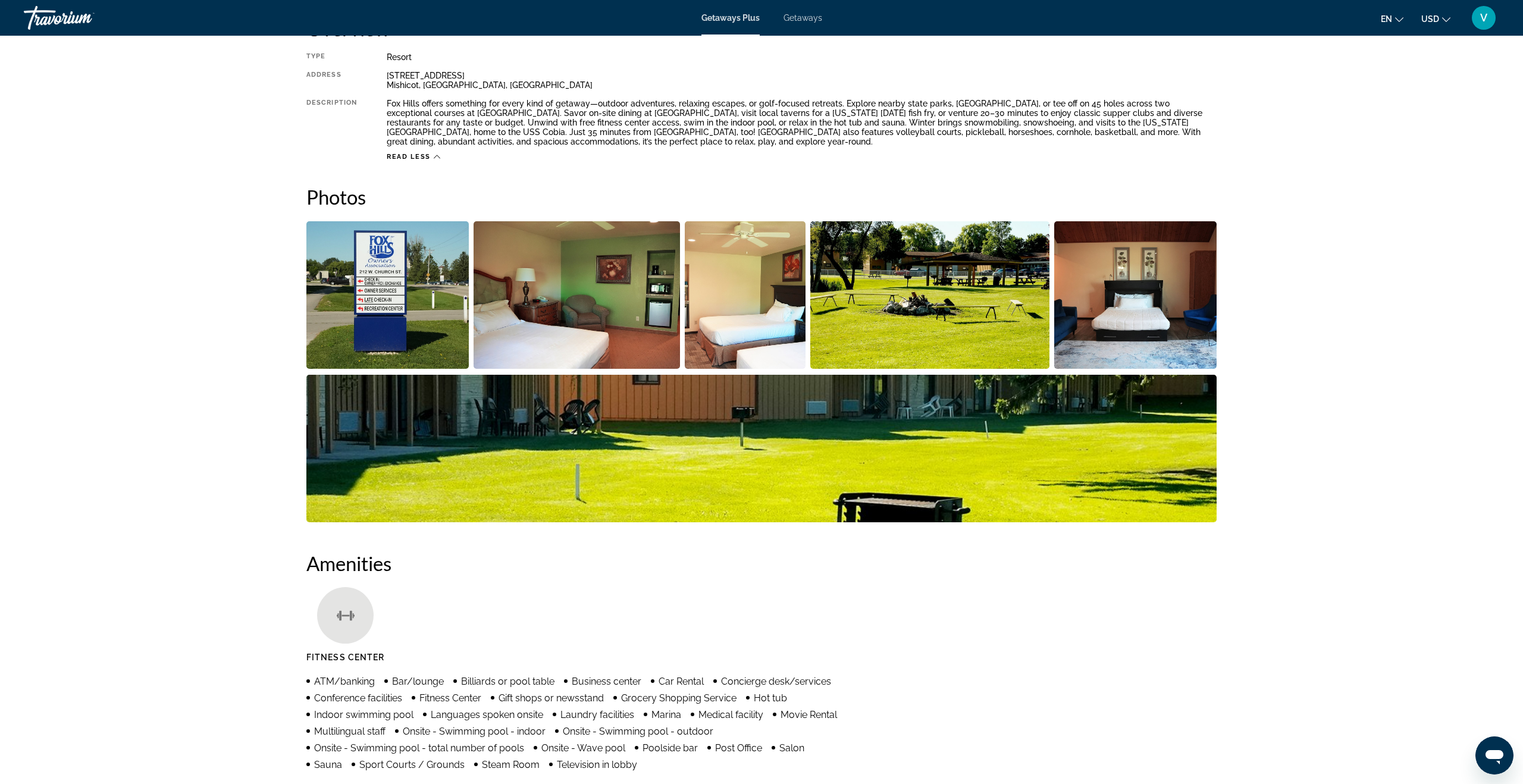
scroll to position [351, 0]
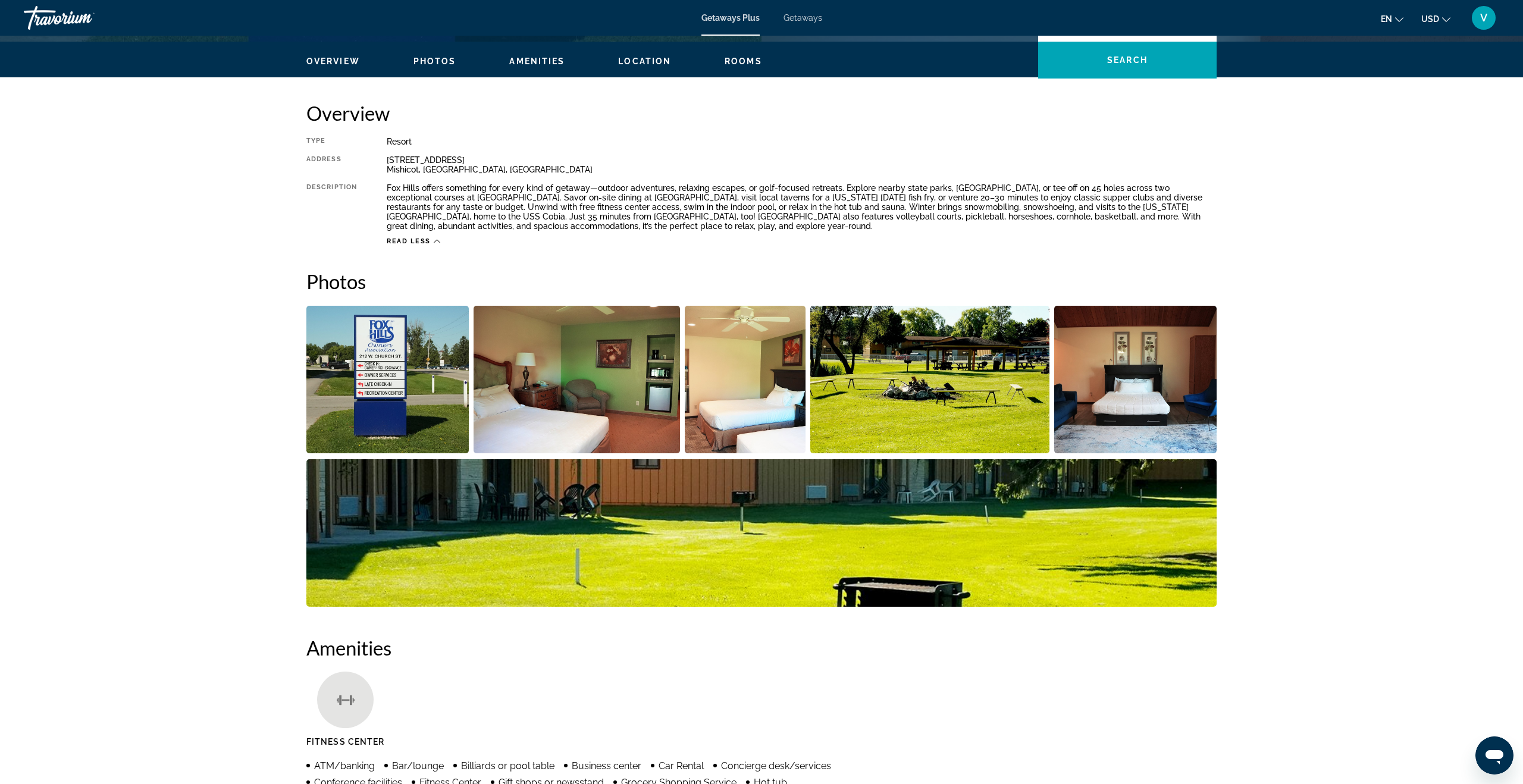
click at [1076, 362] on img "Open full-screen image slider" at bounding box center [1135, 380] width 163 height 147
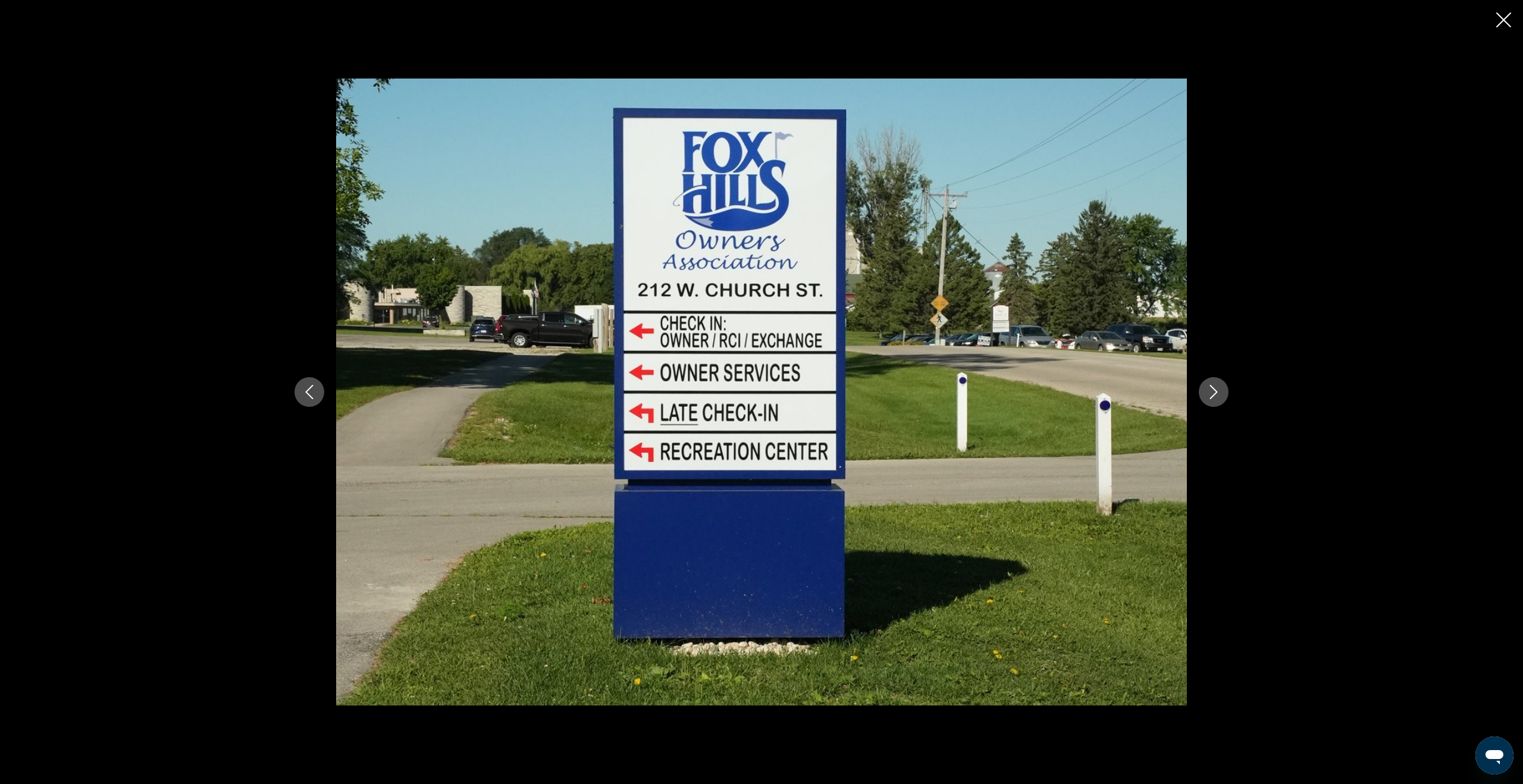
click at [1076, 393] on icon "Next image" at bounding box center [1214, 392] width 14 height 14
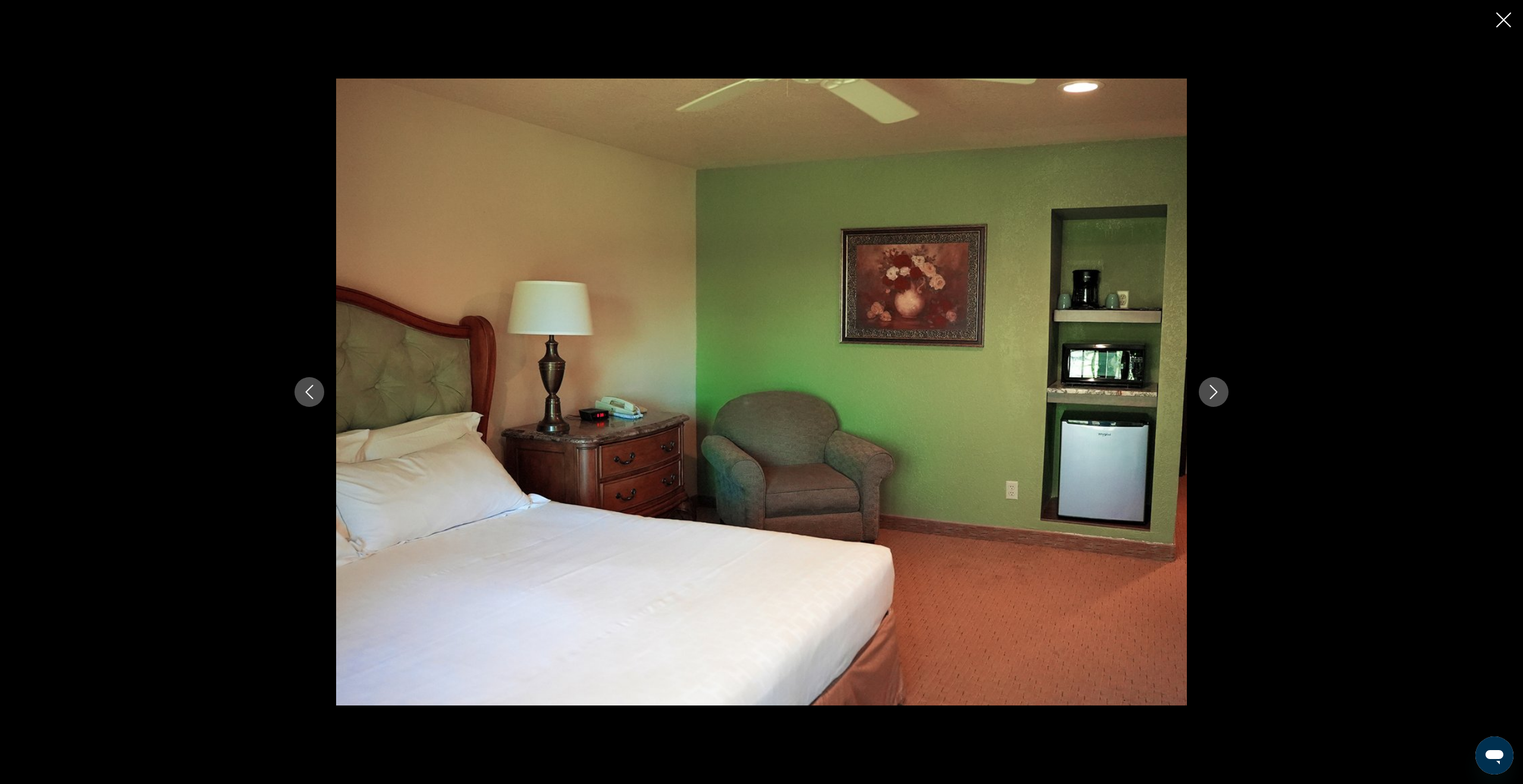
click at [1076, 393] on icon "Next image" at bounding box center [1214, 392] width 14 height 14
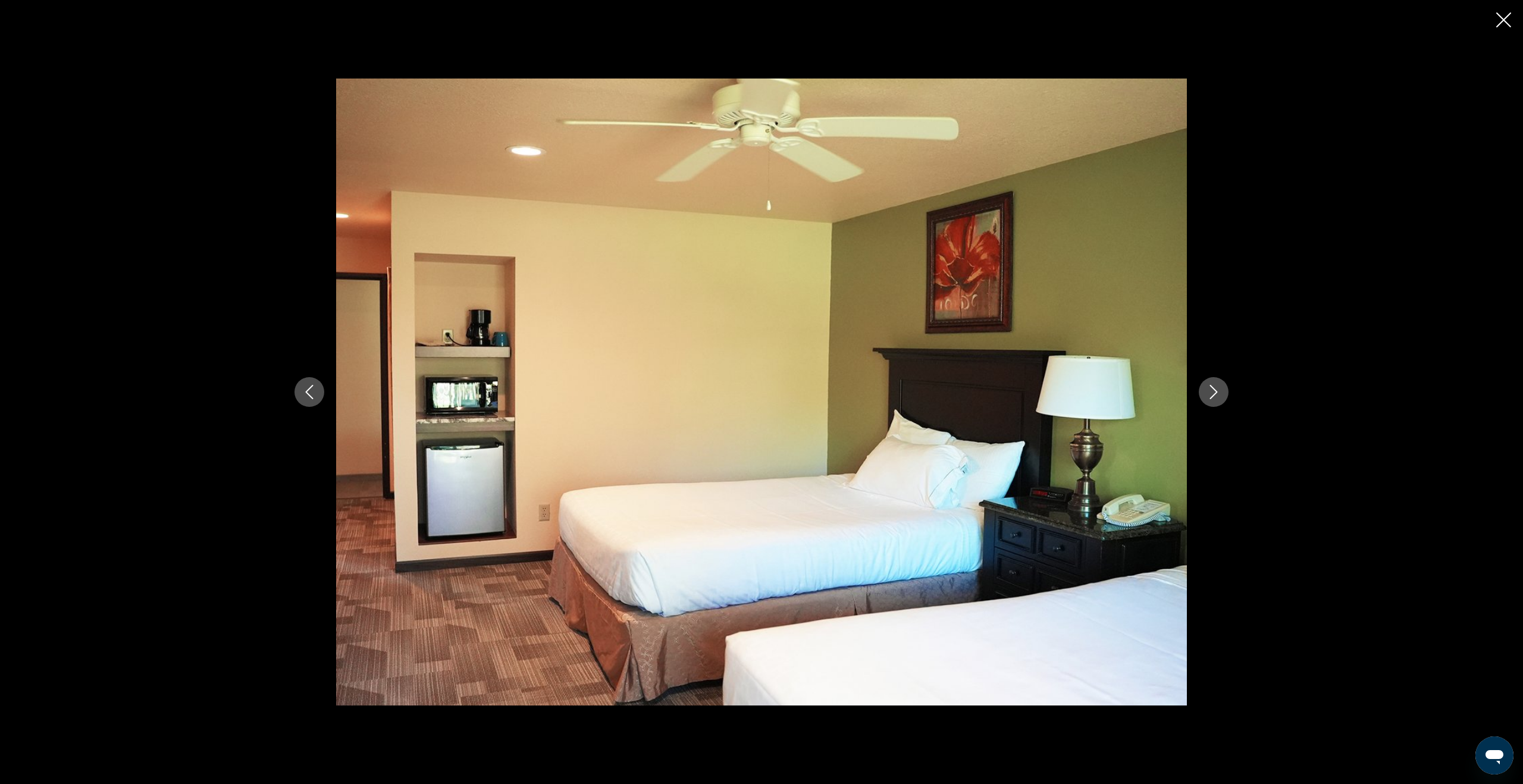
click at [1076, 393] on icon "Next image" at bounding box center [1214, 392] width 14 height 14
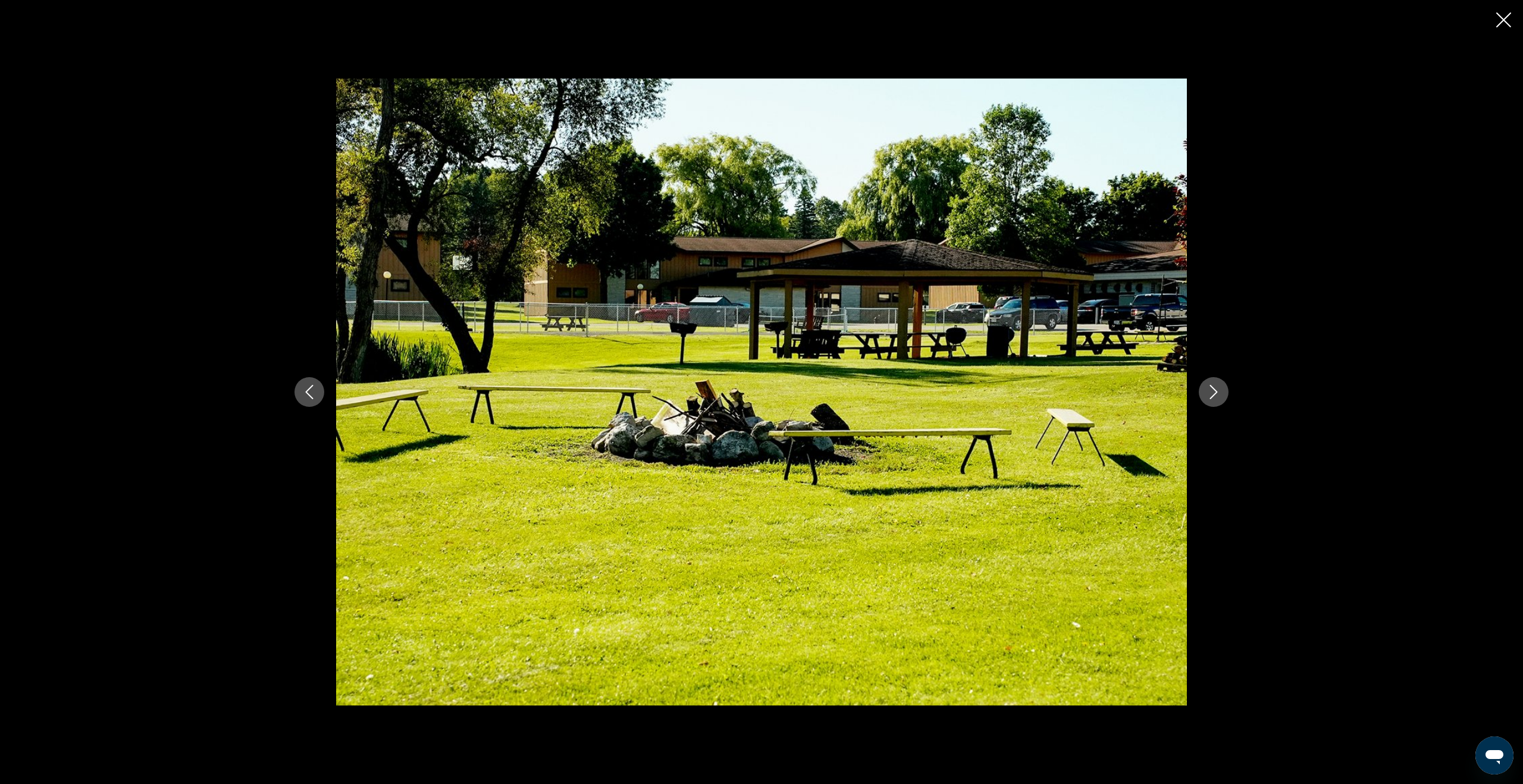
click at [1076, 393] on icon "Next image" at bounding box center [1214, 392] width 14 height 14
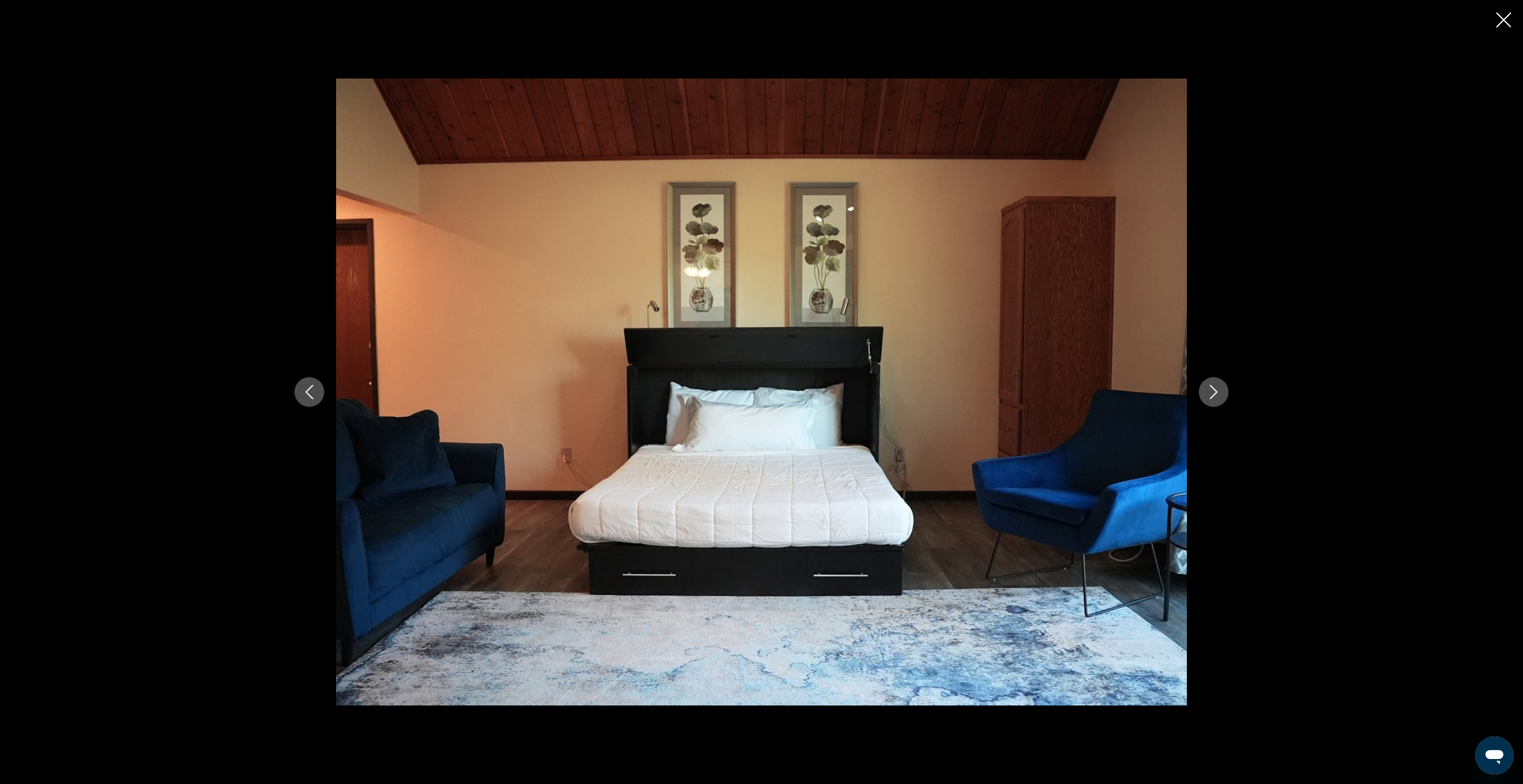
click at [1076, 393] on icon "Next image" at bounding box center [1214, 392] width 14 height 14
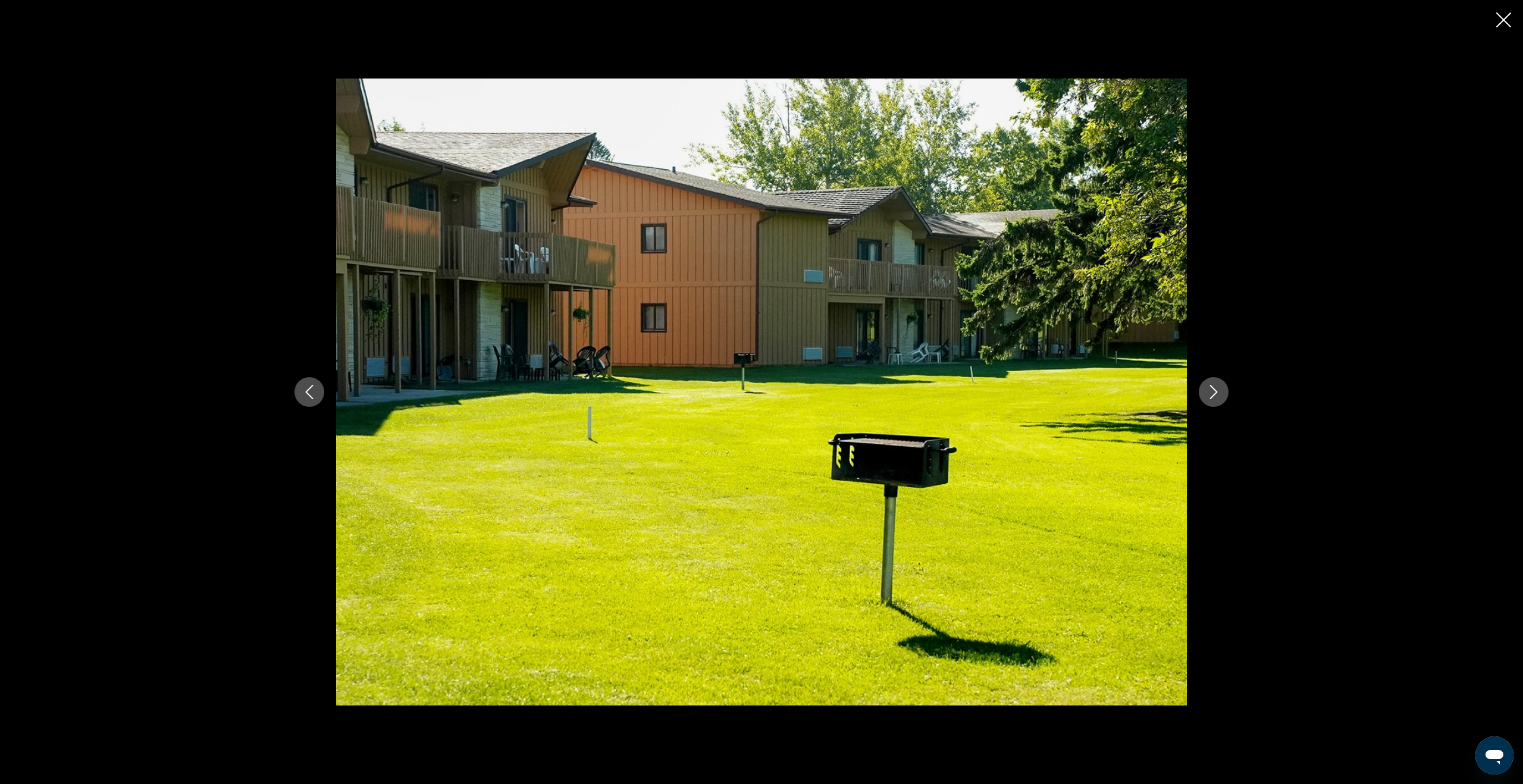
click at [1076, 393] on icon "Next image" at bounding box center [1214, 392] width 14 height 14
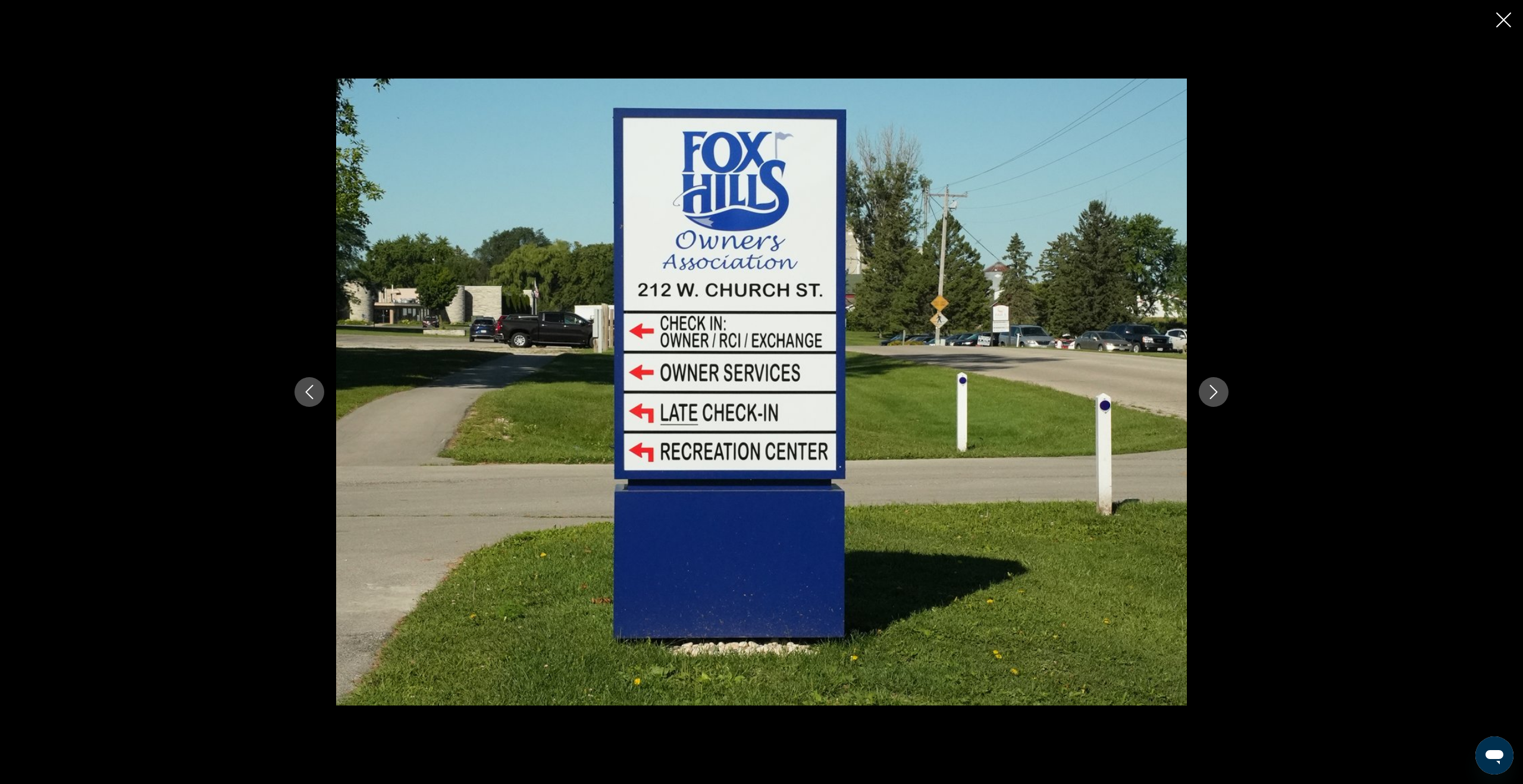
click at [1076, 19] on icon "Close slideshow" at bounding box center [1503, 20] width 15 height 15
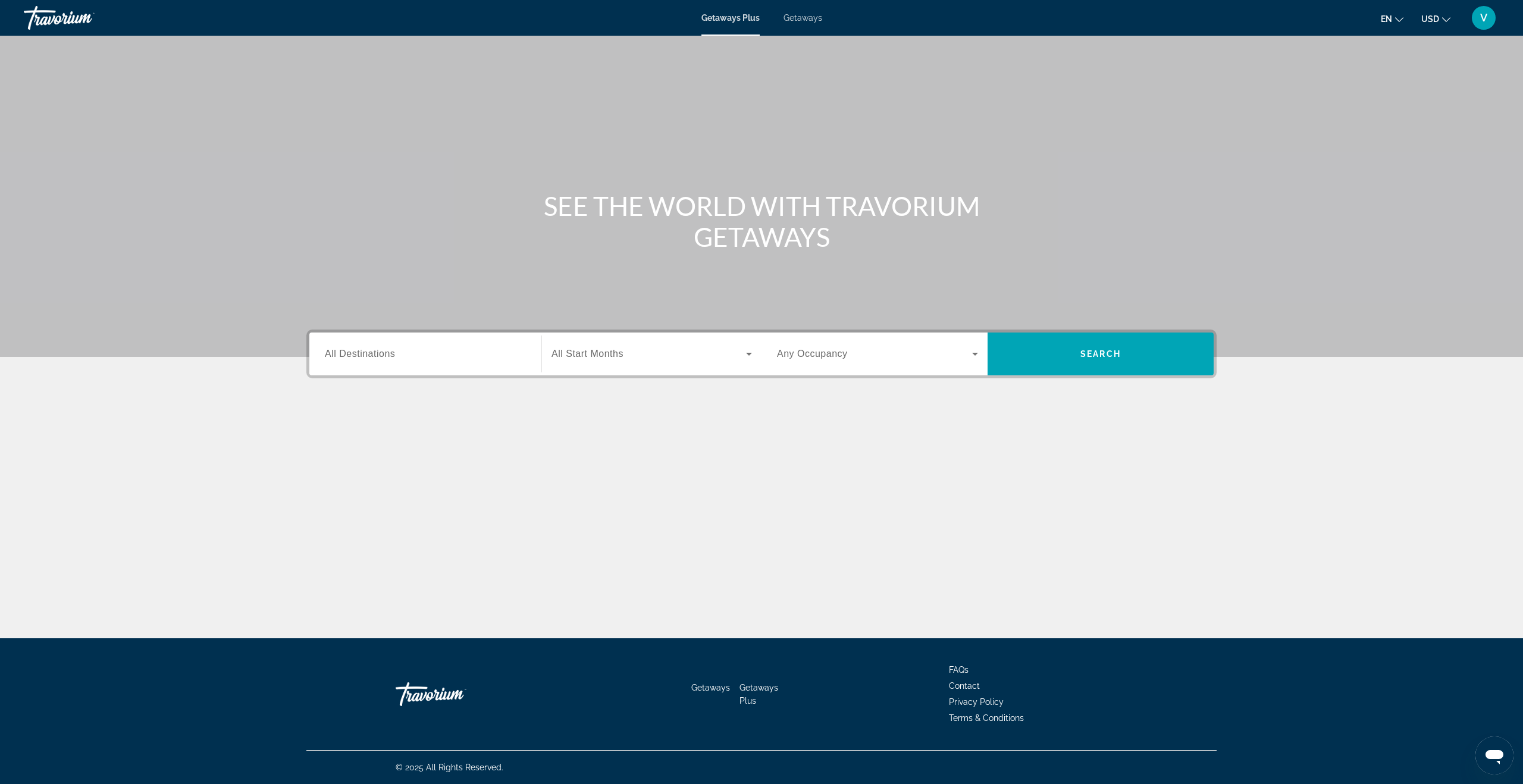
click at [458, 352] on input "Destination All Destinations" at bounding box center [425, 355] width 201 height 14
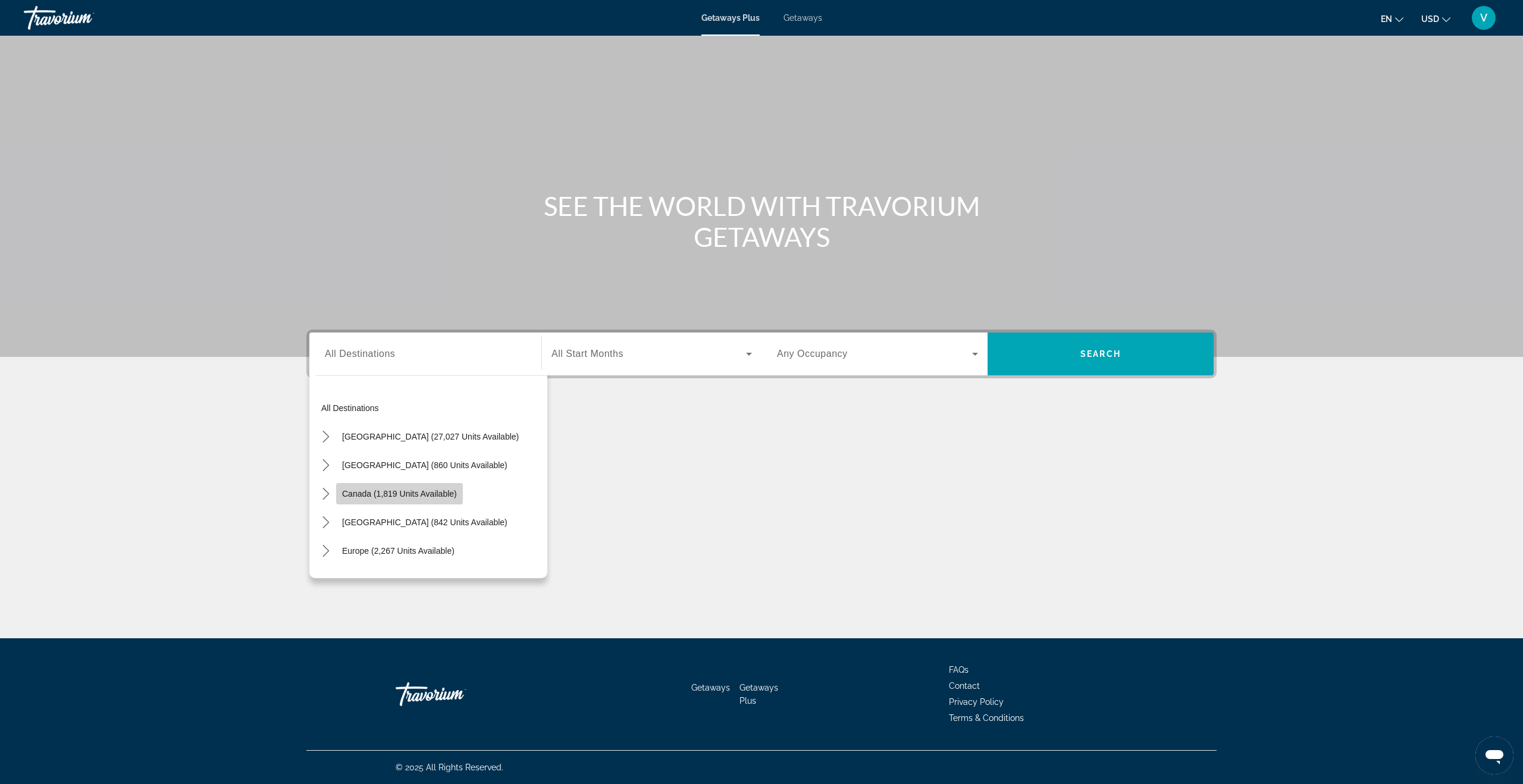
click at [430, 500] on span "Select destination: Canada (1,819 units available)" at bounding box center [399, 493] width 127 height 29
type input "**********"
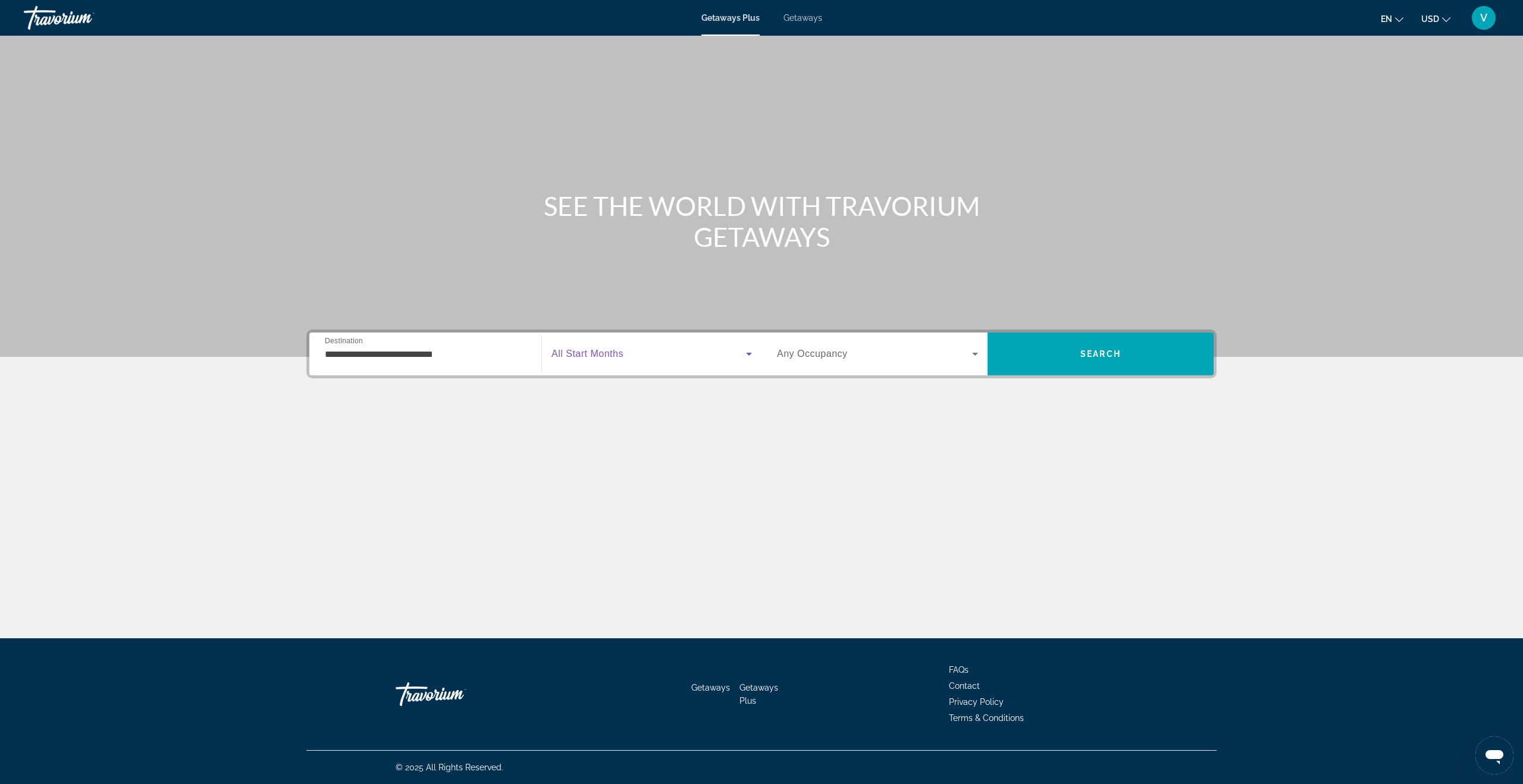
click at [647, 360] on span "Search widget" at bounding box center [648, 354] width 195 height 14
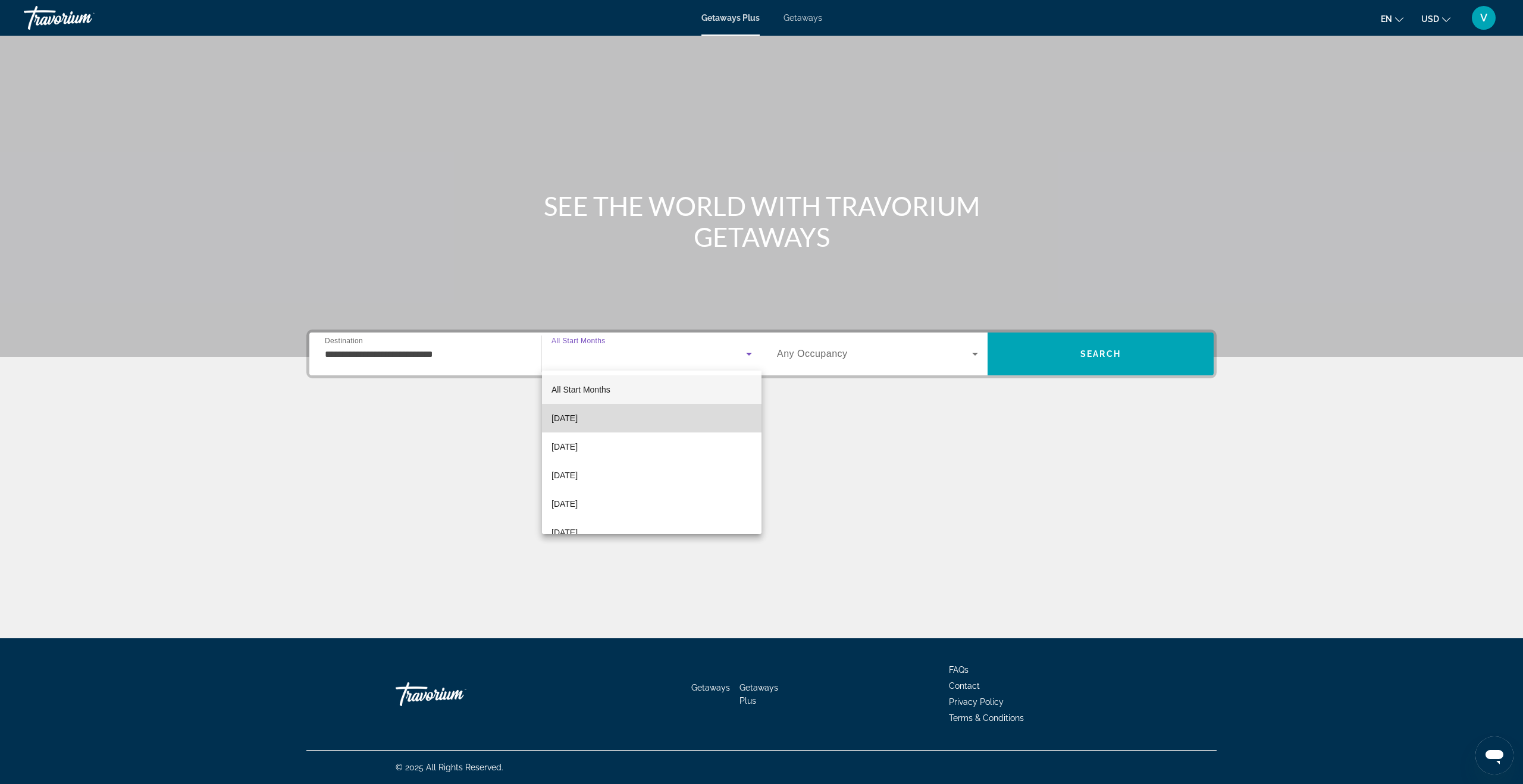
click at [578, 414] on span "[DATE]" at bounding box center [564, 418] width 26 height 14
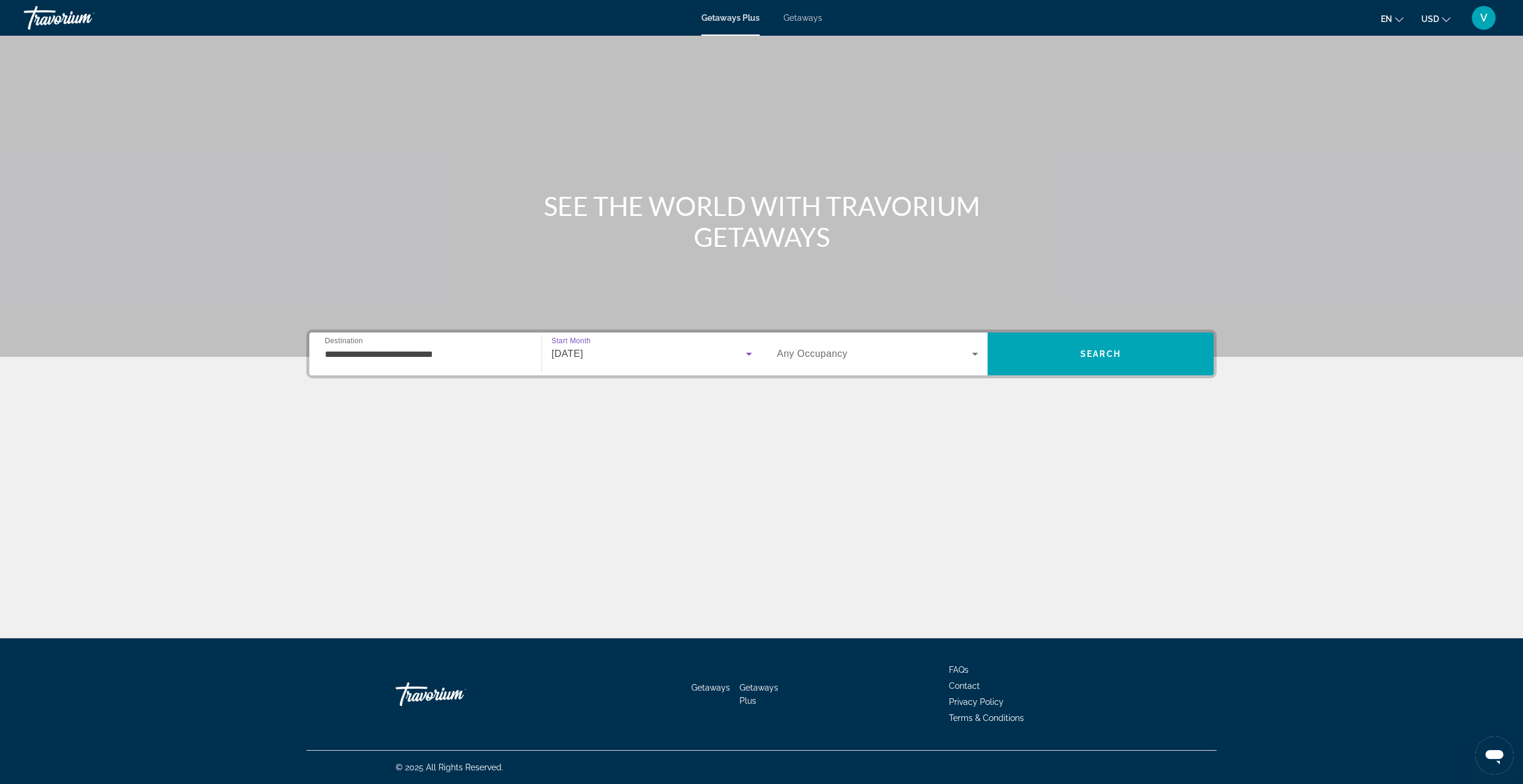
click at [833, 354] on span "Any Occupancy" at bounding box center [812, 353] width 71 height 10
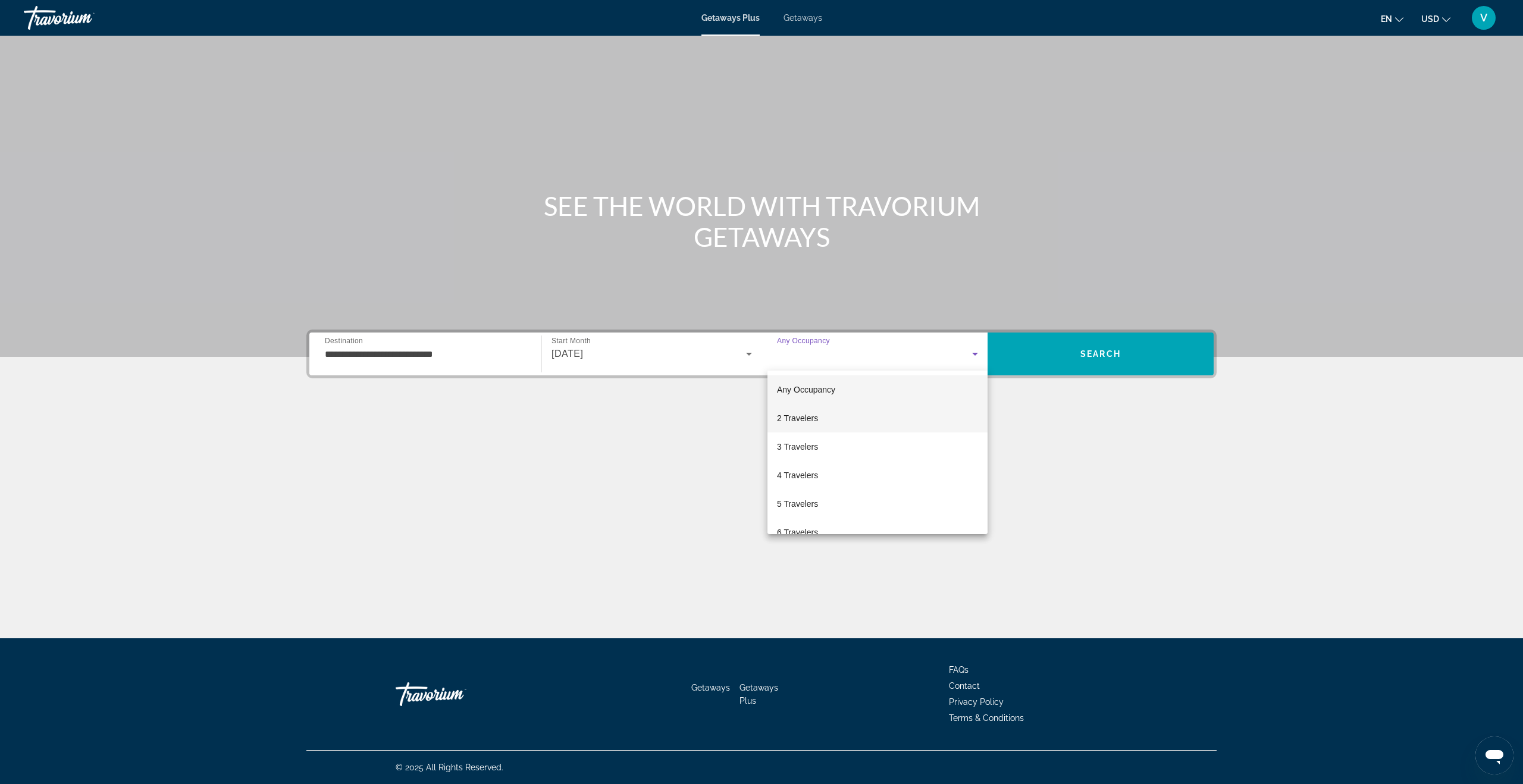
click at [811, 419] on span "2 Travelers" at bounding box center [797, 418] width 41 height 14
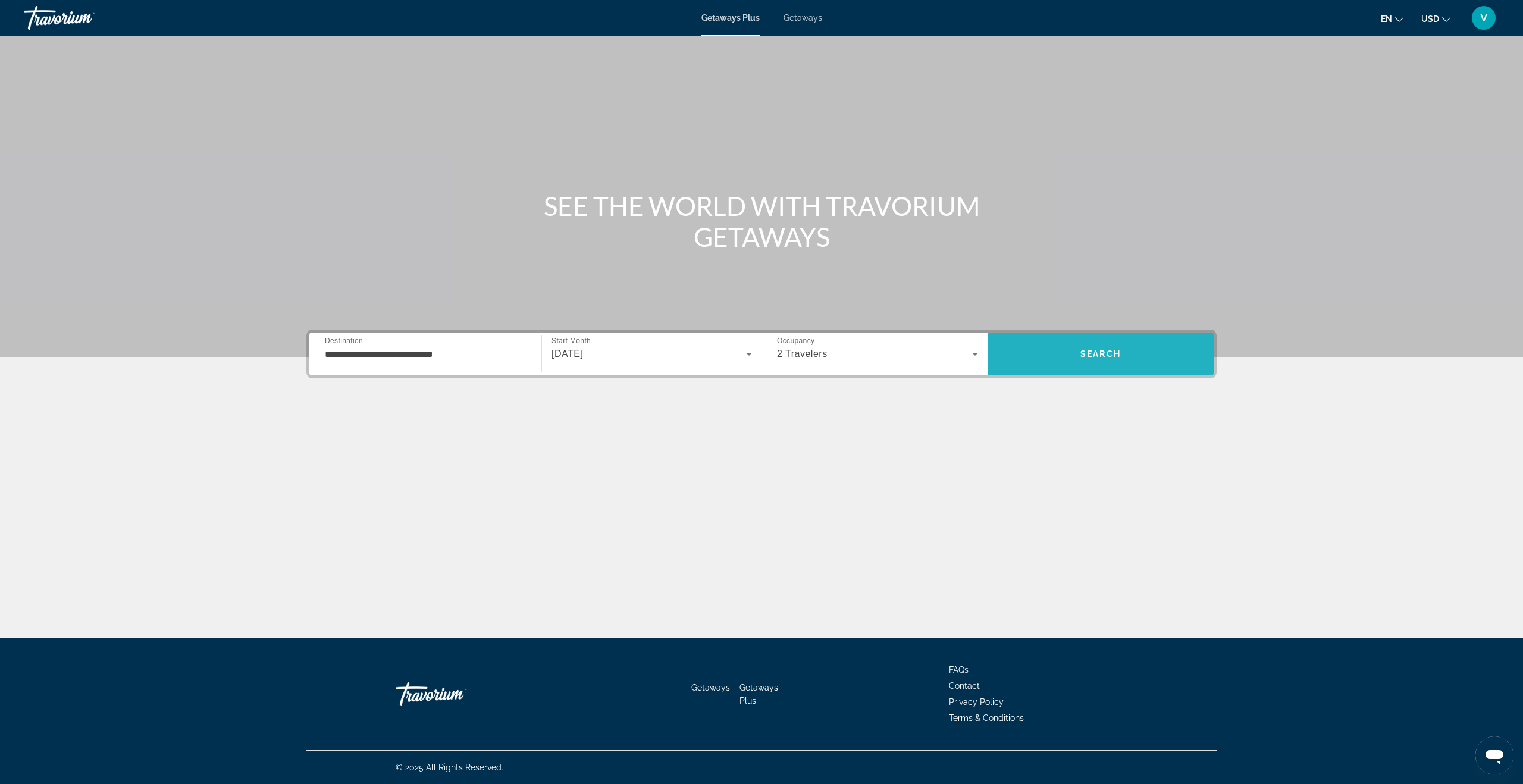
click at [1089, 354] on span "Search" at bounding box center [1100, 354] width 40 height 10
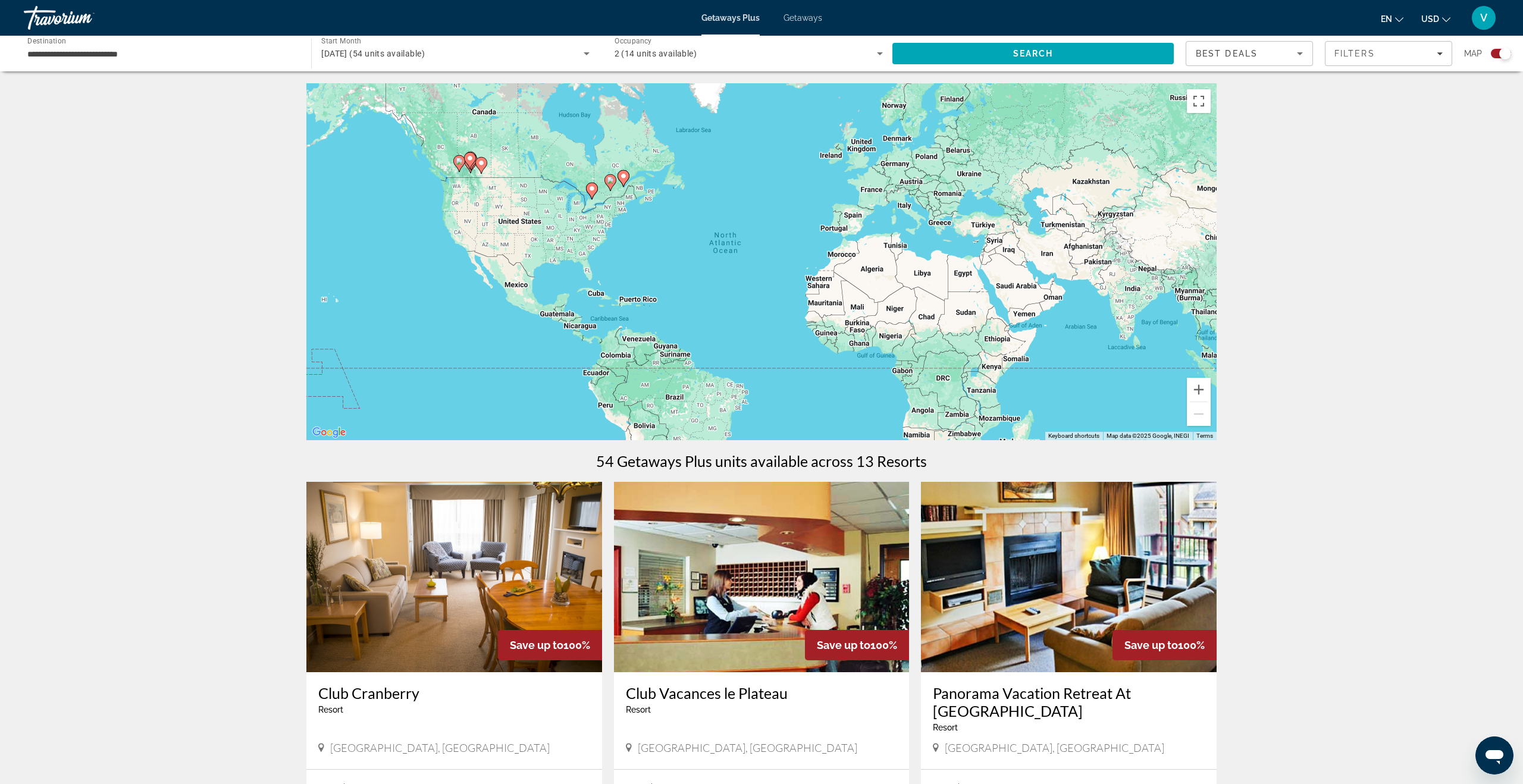
click at [248, 58] on input "**********" at bounding box center [161, 54] width 268 height 14
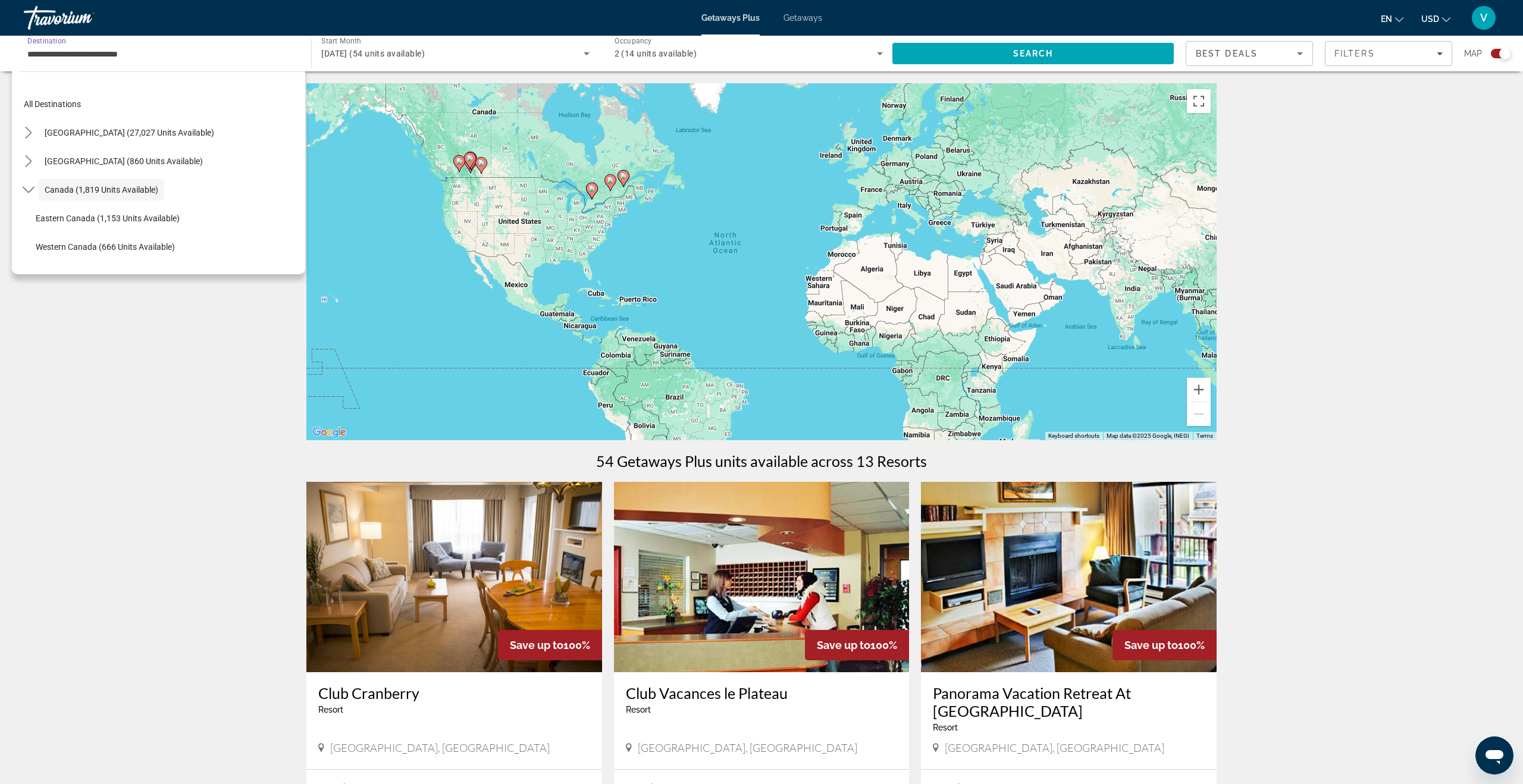
scroll to position [14, 0]
click at [75, 117] on span "[GEOGRAPHIC_DATA] (27,027 units available)" at bounding box center [130, 119] width 170 height 10
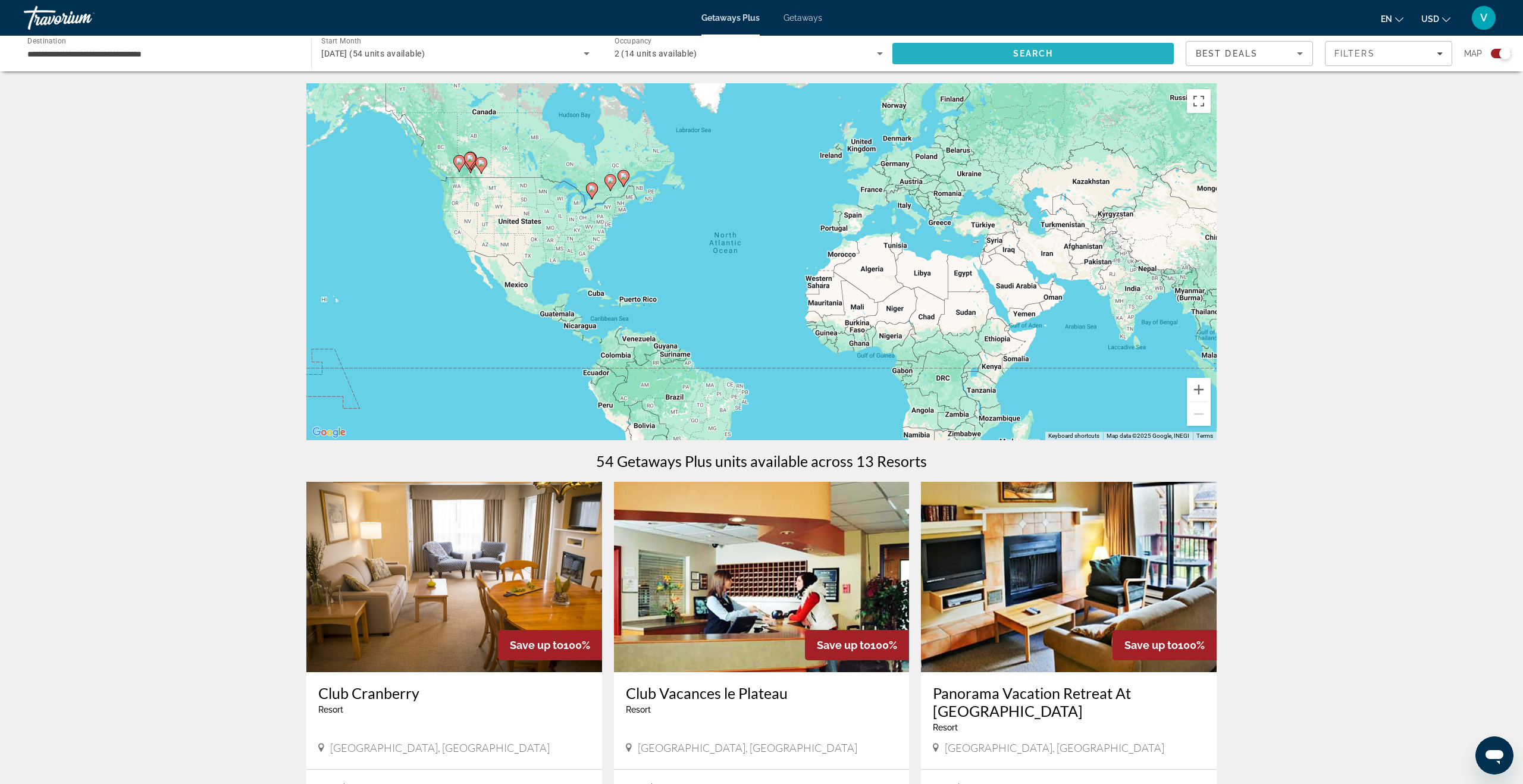
click at [1054, 52] on span "Search" at bounding box center [1033, 54] width 281 height 29
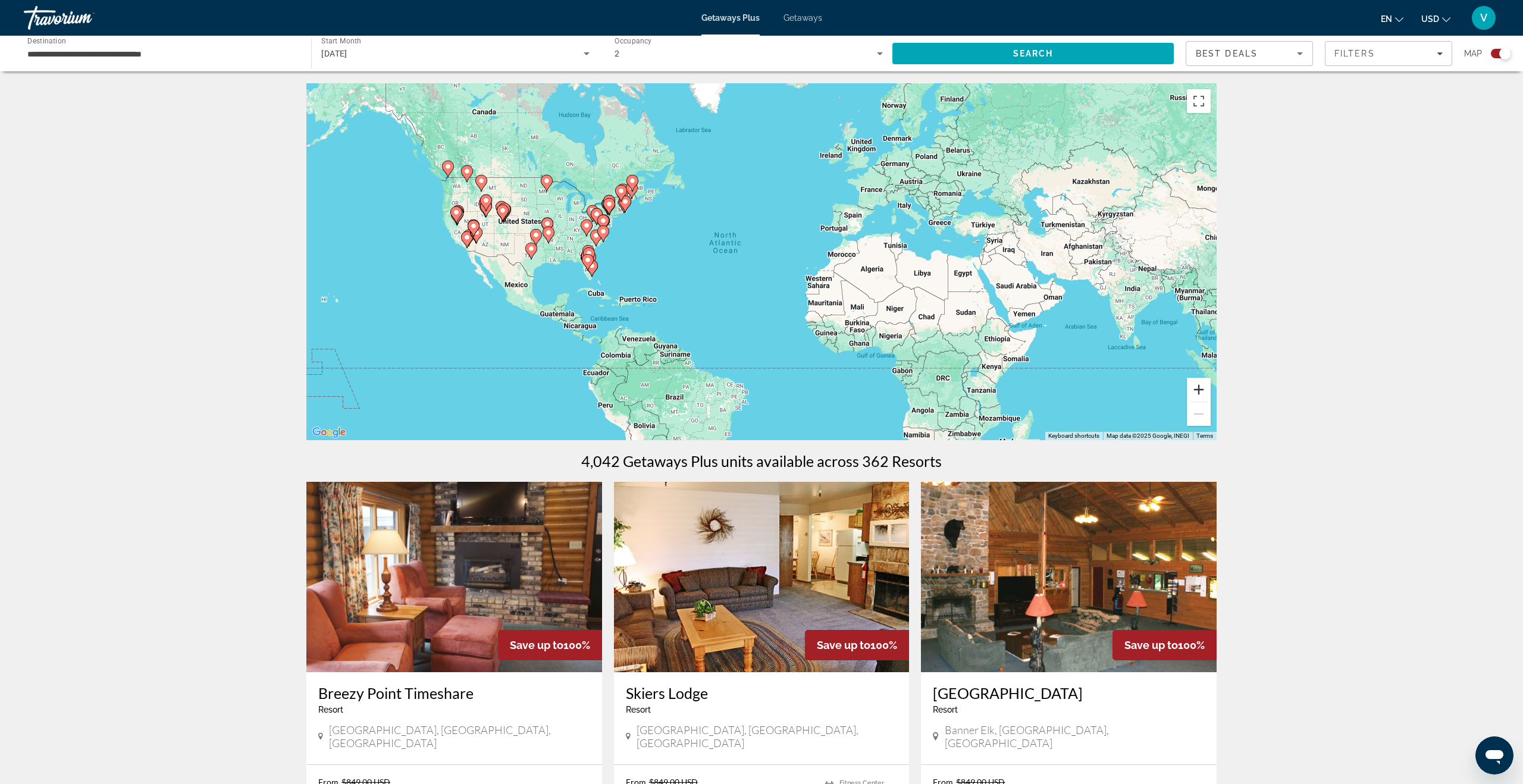
click at [1194, 392] on button "Zoom in" at bounding box center [1199, 389] width 24 height 24
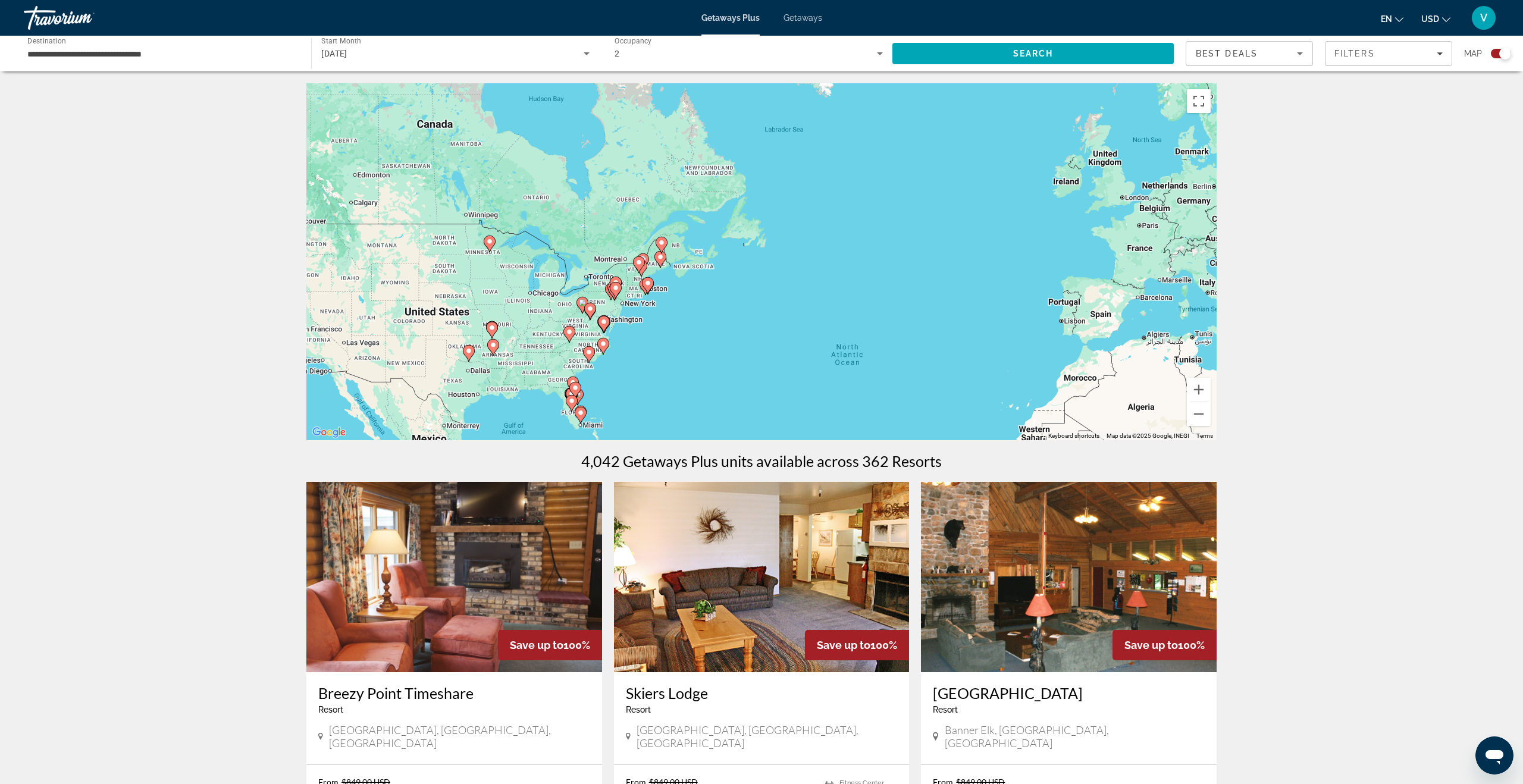
drag, startPoint x: 545, startPoint y: 217, endPoint x: 723, endPoint y: 357, distance: 226.5
click at [723, 357] on div "To activate drag with keyboard, press Alt + Enter. Once in keyboard drag state,…" at bounding box center [761, 261] width 910 height 356
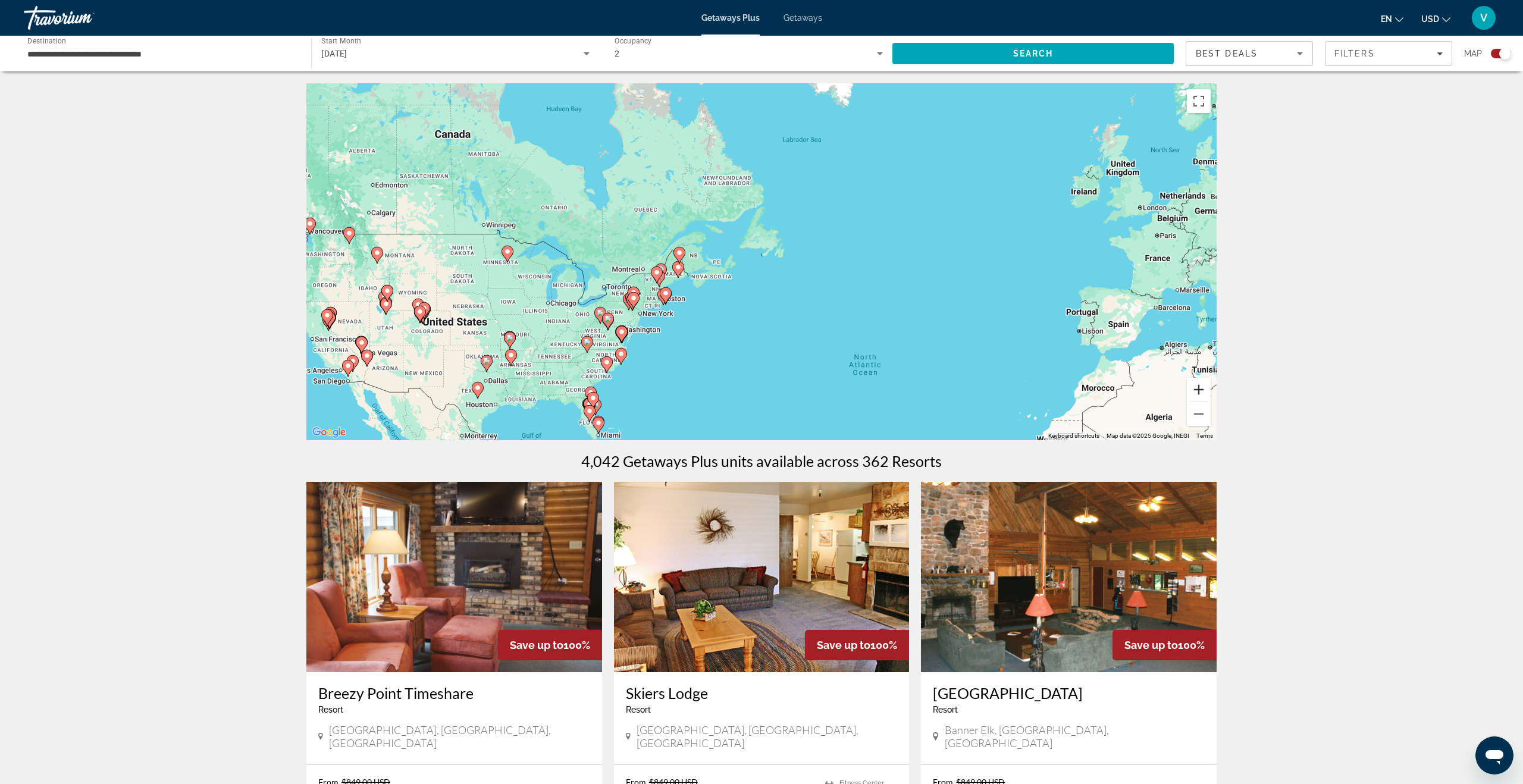
click at [1199, 392] on button "Zoom in" at bounding box center [1199, 389] width 24 height 24
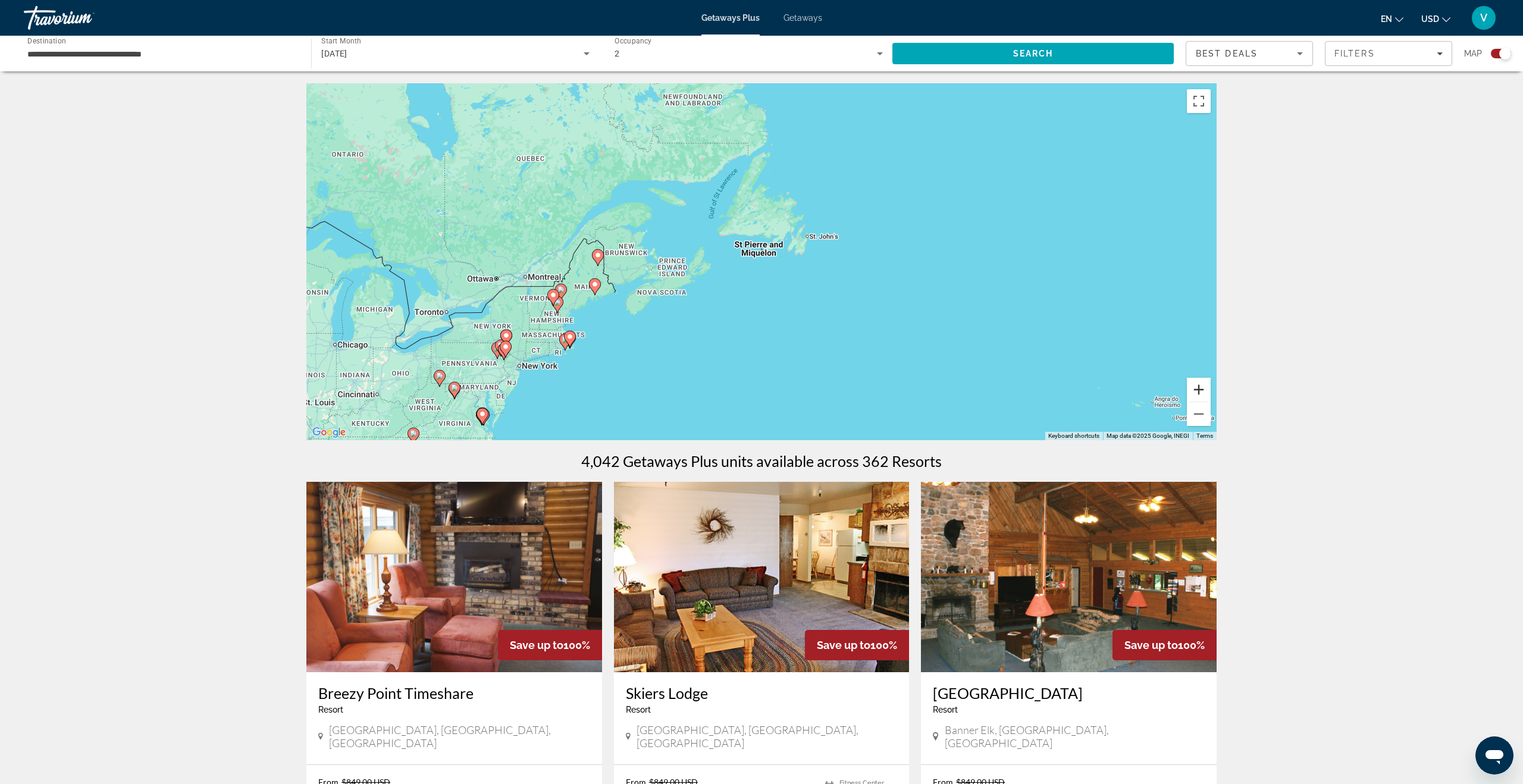
click at [1199, 392] on button "Zoom in" at bounding box center [1199, 389] width 24 height 24
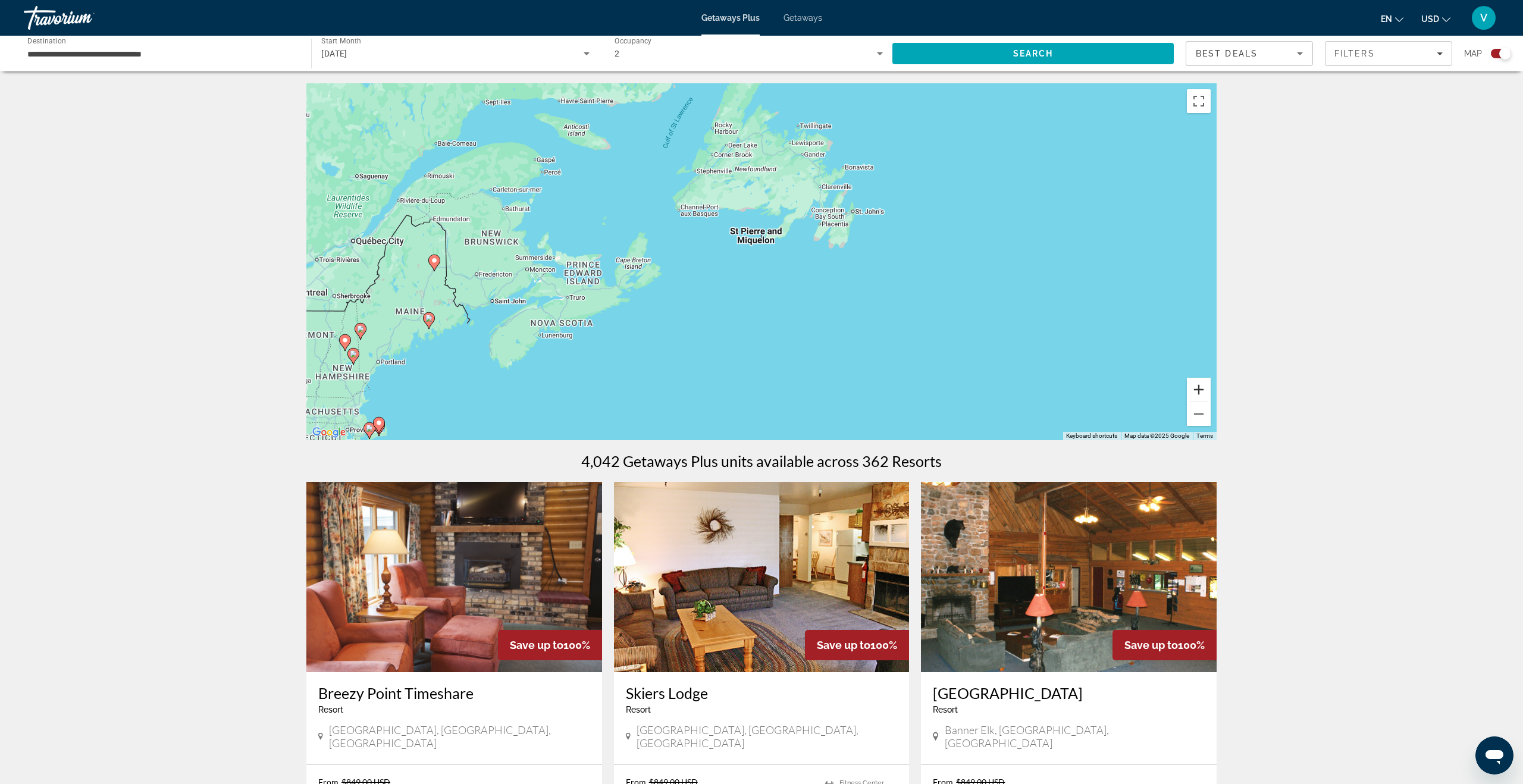
click at [1199, 392] on button "Zoom in" at bounding box center [1199, 389] width 24 height 24
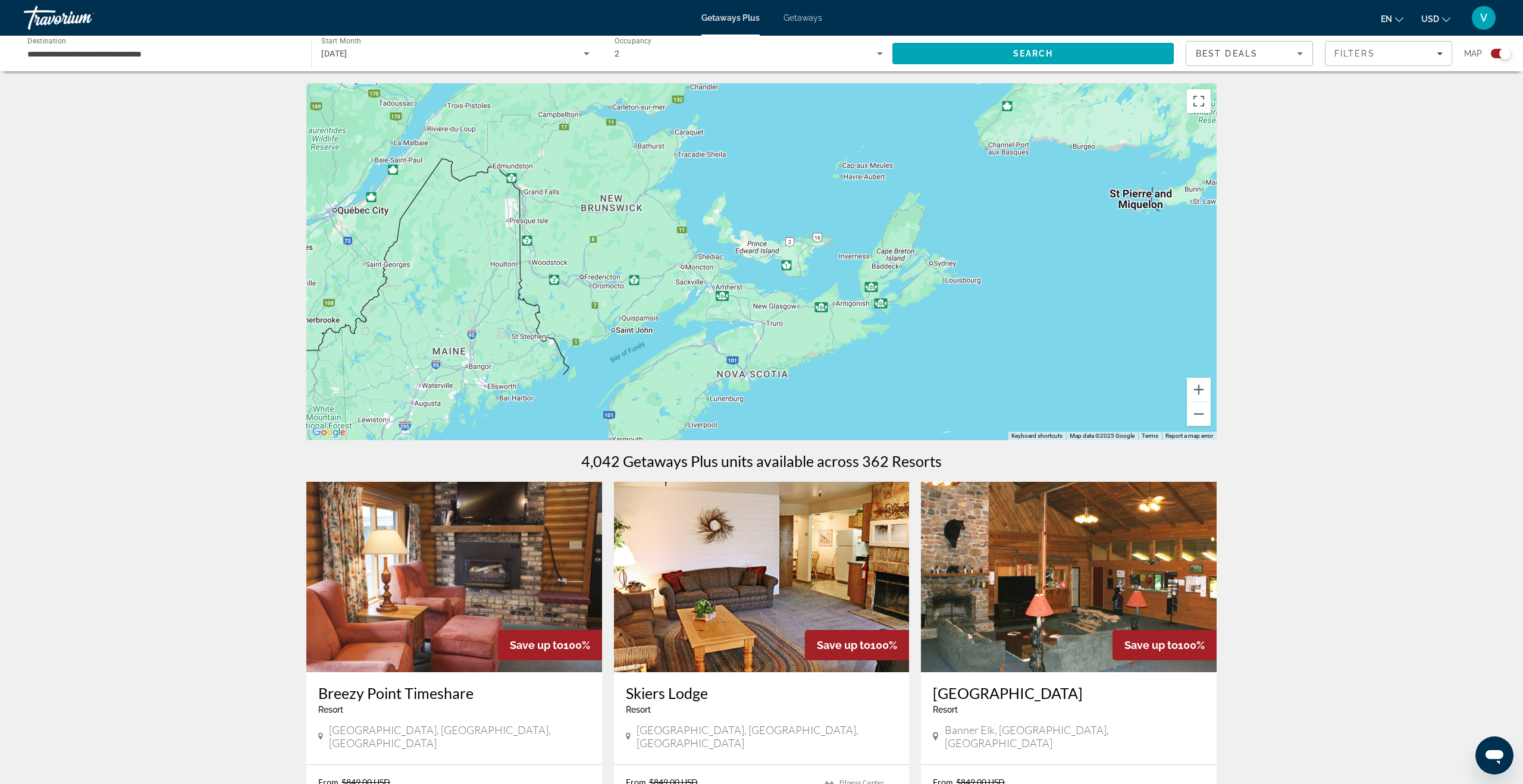
drag, startPoint x: 431, startPoint y: 322, endPoint x: 823, endPoint y: 311, distance: 392.2
click at [823, 311] on div "Main content" at bounding box center [761, 261] width 910 height 356
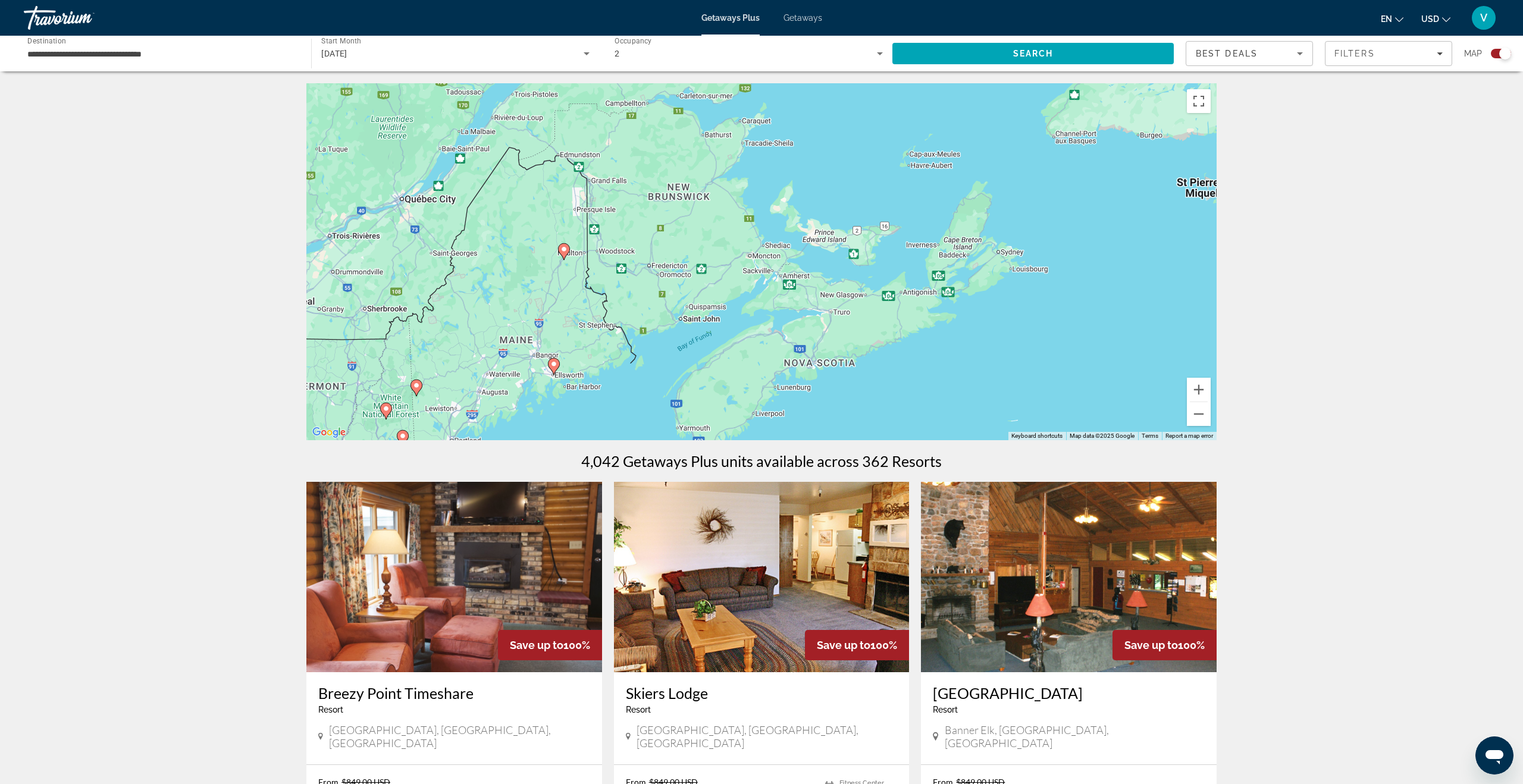
drag, startPoint x: 737, startPoint y: 315, endPoint x: 852, endPoint y: 288, distance: 118.1
click at [852, 288] on div "To activate drag with keyboard, press Alt + Enter. Once in keyboard drag state,…" at bounding box center [761, 261] width 910 height 356
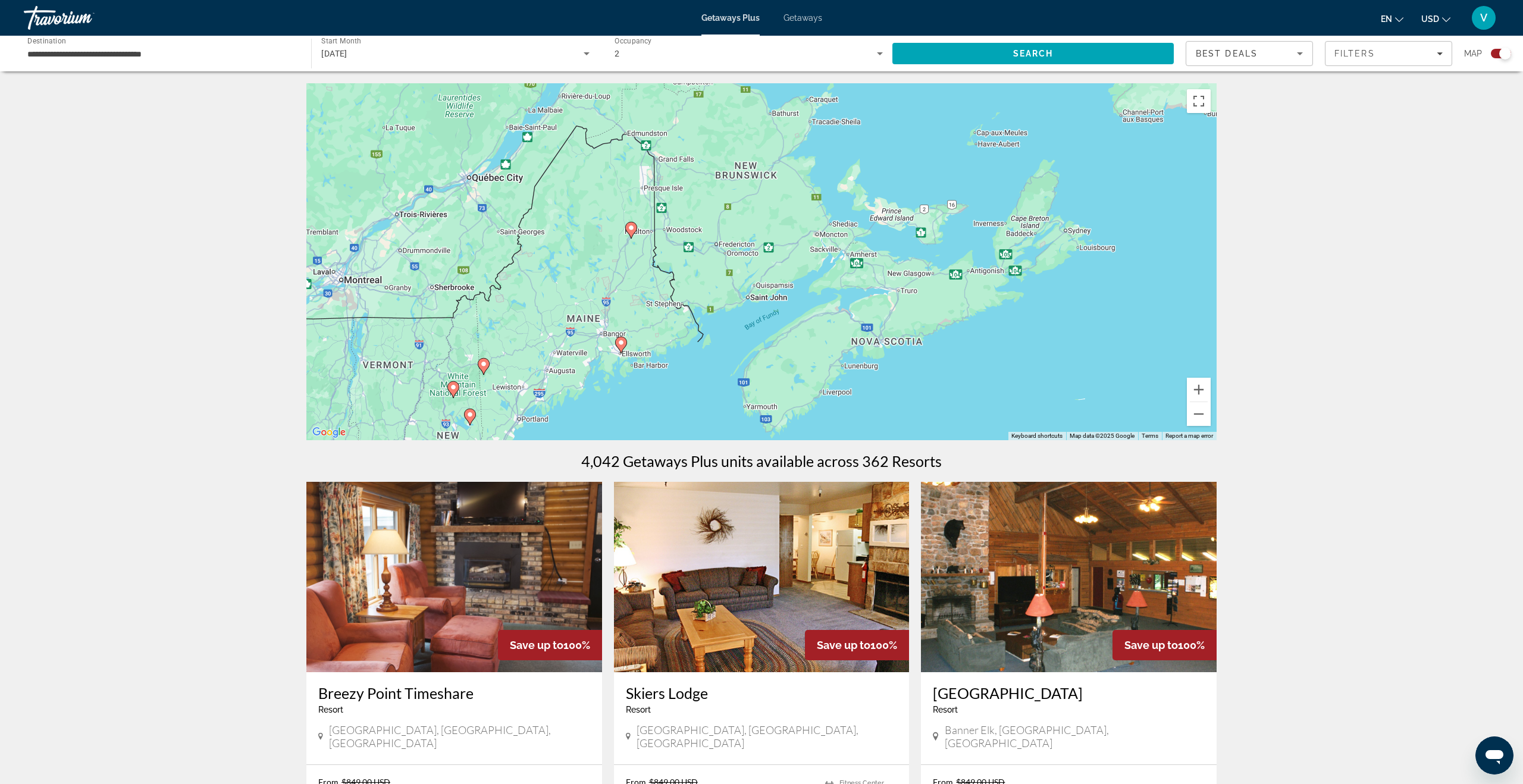
click at [636, 227] on icon "Main content" at bounding box center [631, 230] width 10 height 15
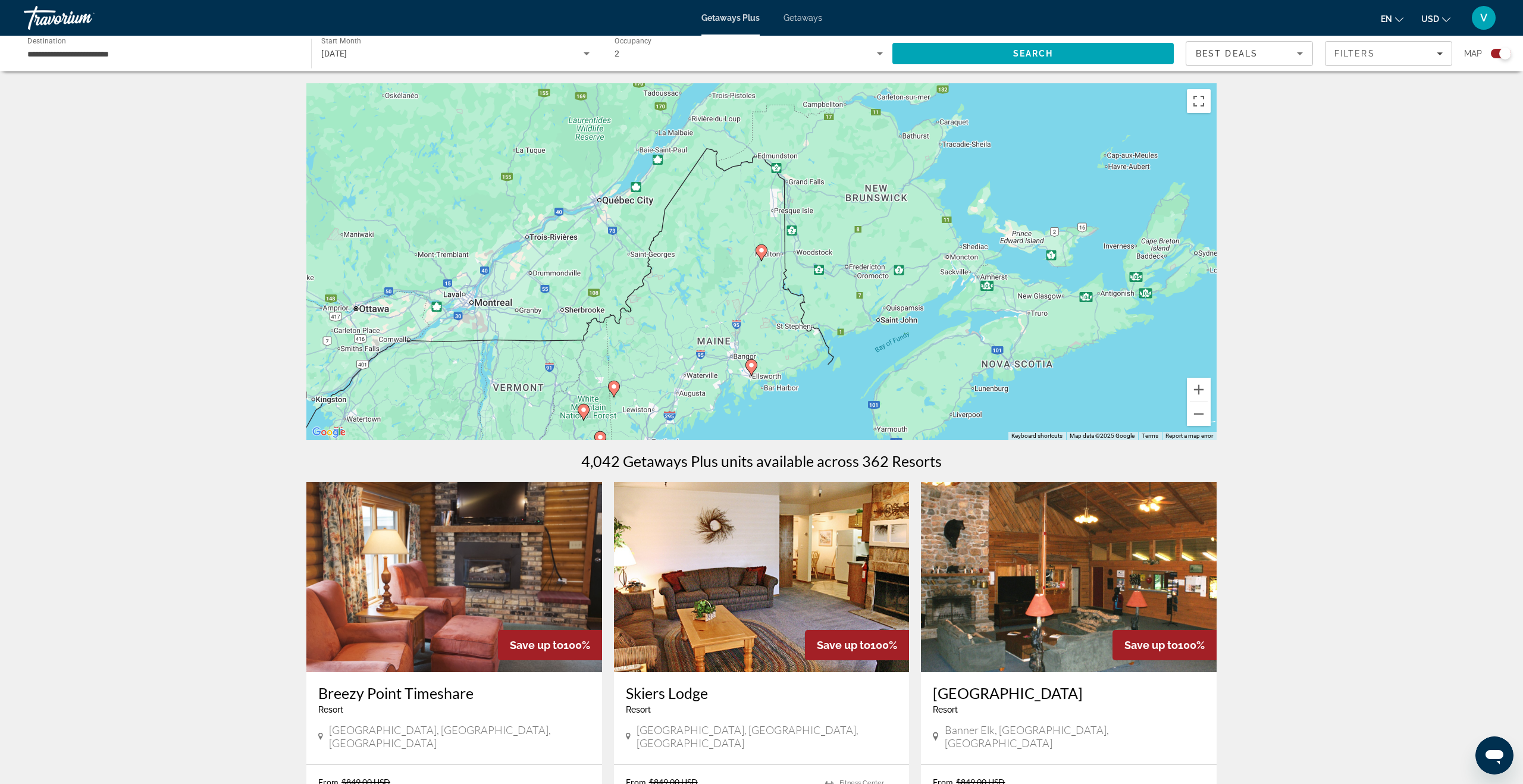
click at [759, 253] on image "Main content" at bounding box center [761, 250] width 7 height 7
type input "**********"
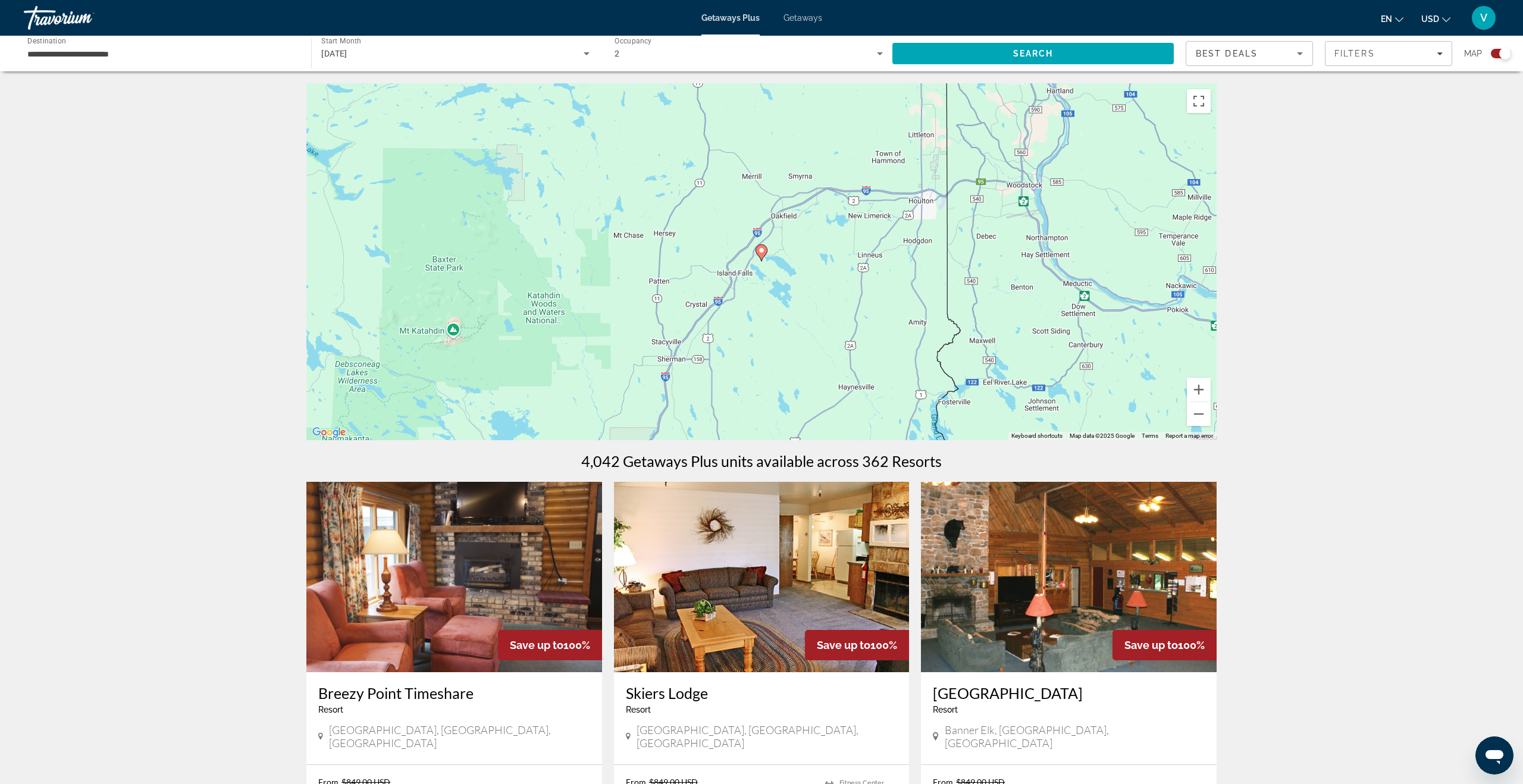
click at [759, 253] on image "Main content" at bounding box center [761, 250] width 7 height 7
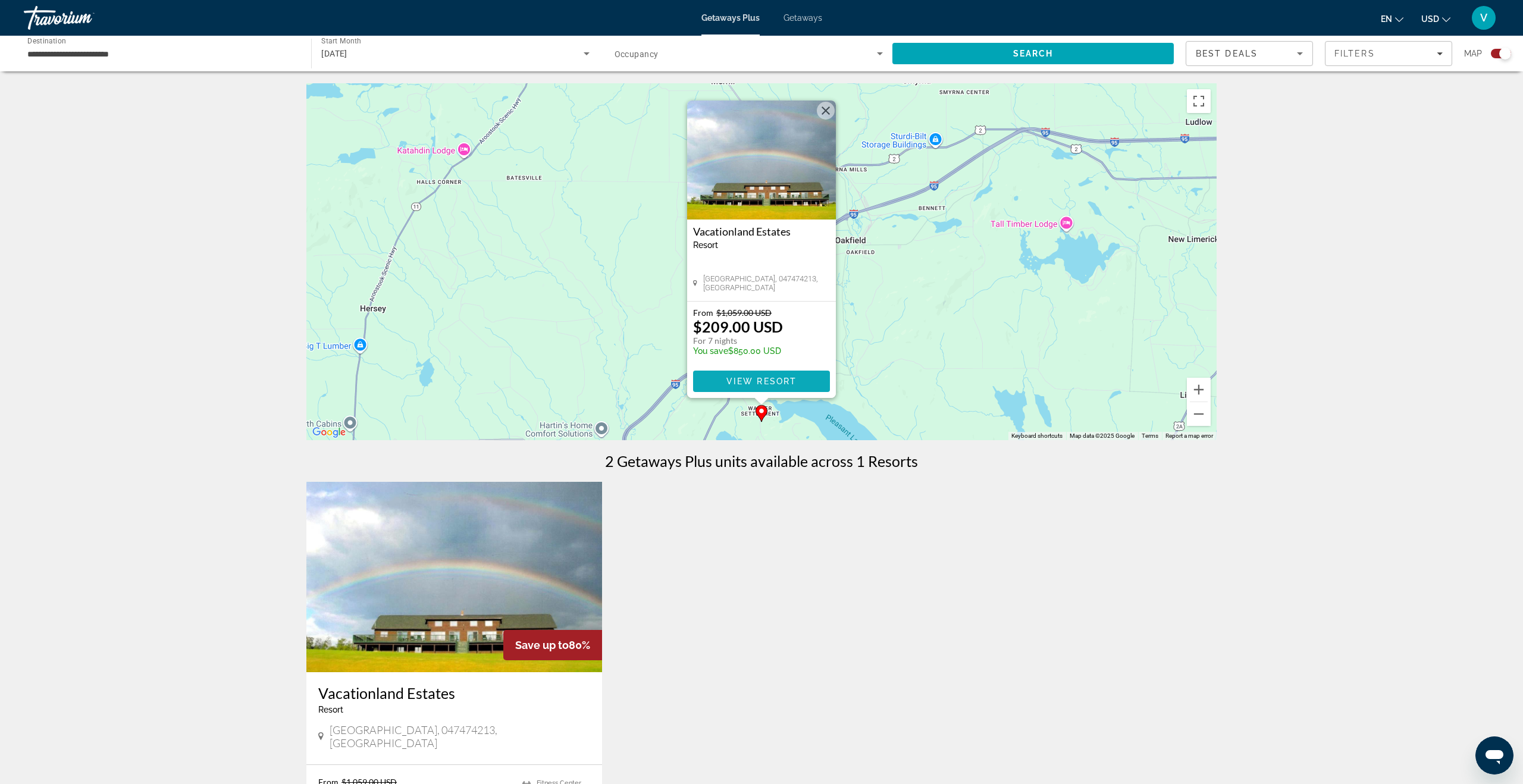
click at [764, 380] on span "View Resort" at bounding box center [762, 381] width 71 height 10
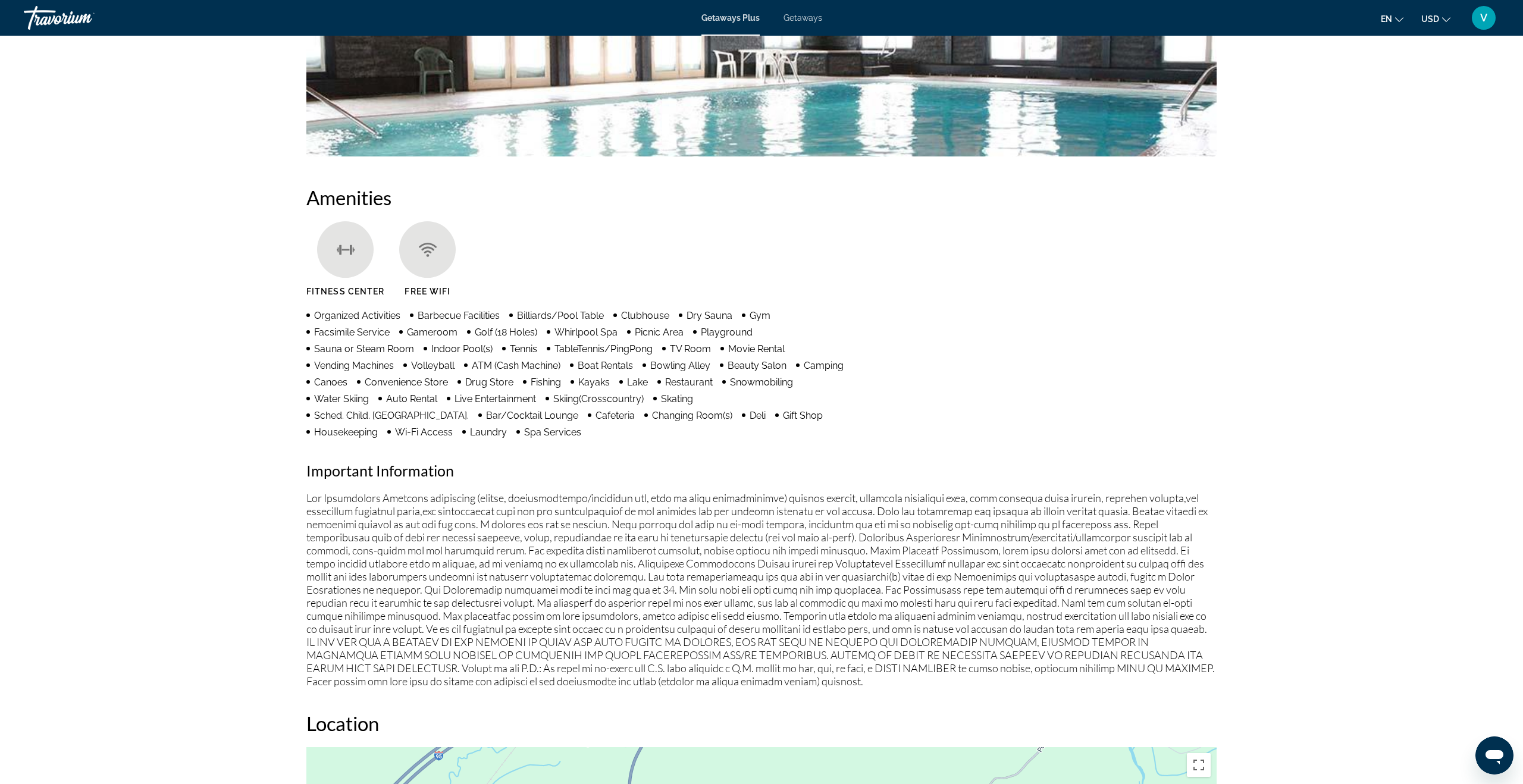
scroll to position [784, 0]
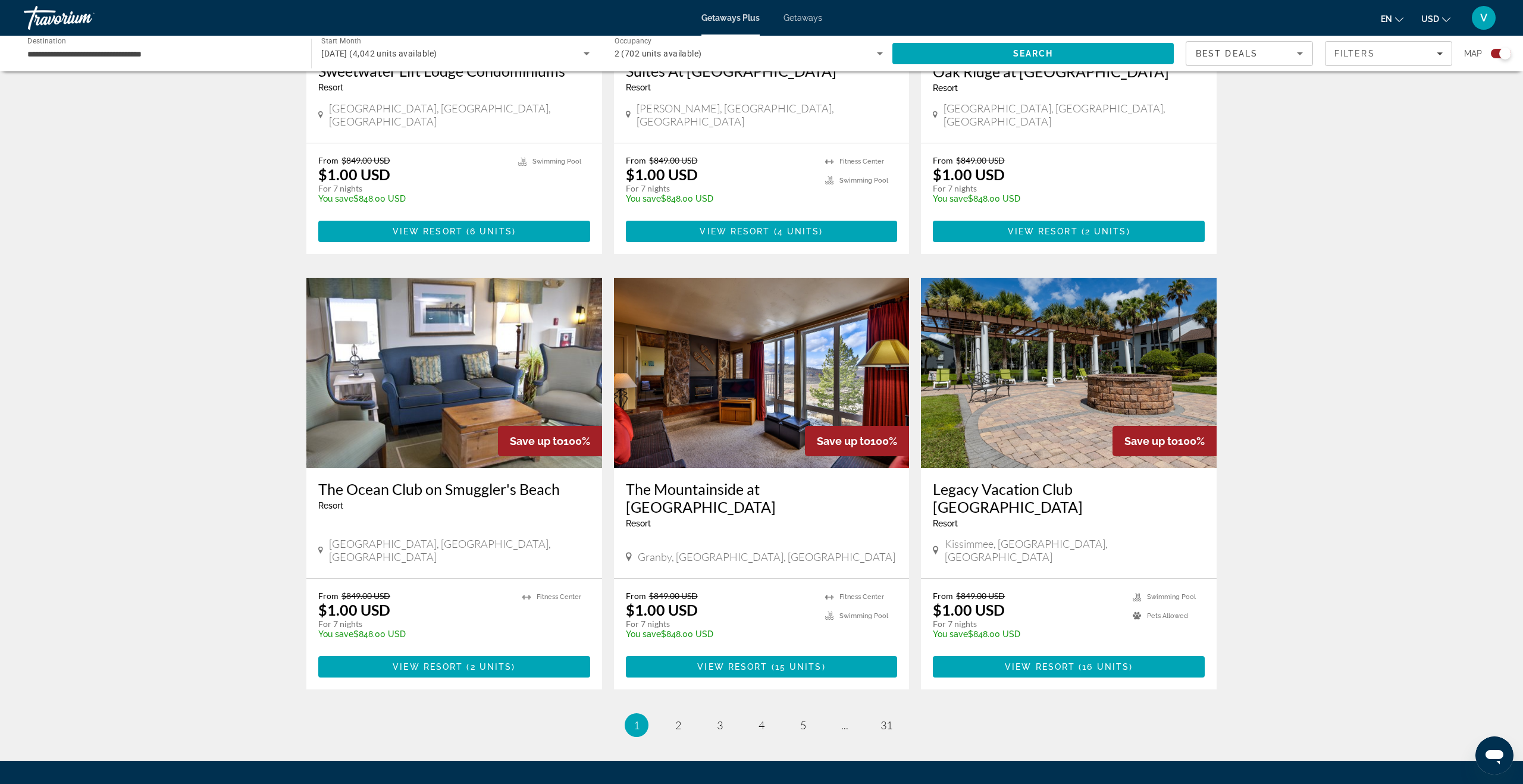
scroll to position [1509, 0]
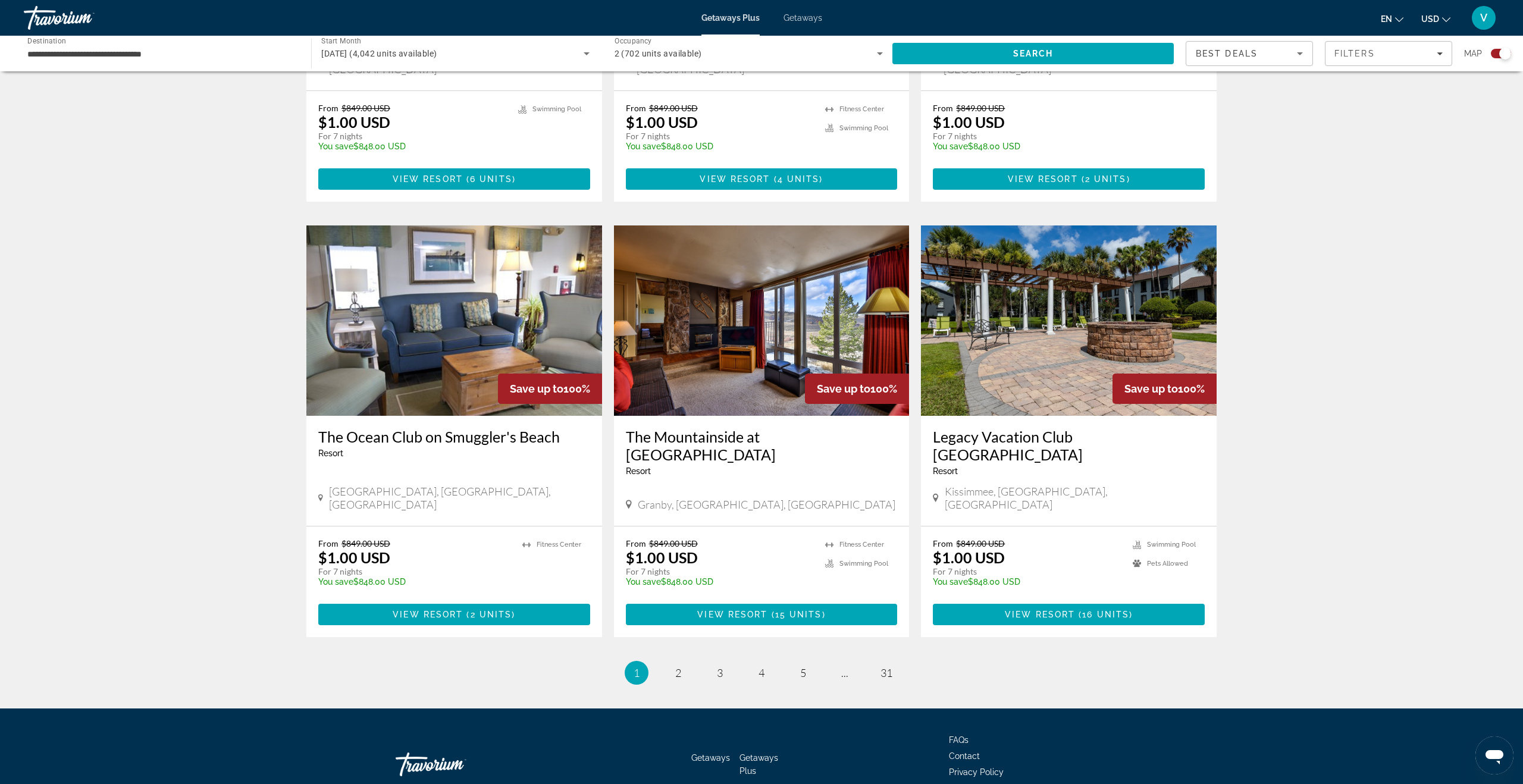
click at [994, 428] on h3 "Legacy Vacation Club [GEOGRAPHIC_DATA]" at bounding box center [1068, 445] width 272 height 36
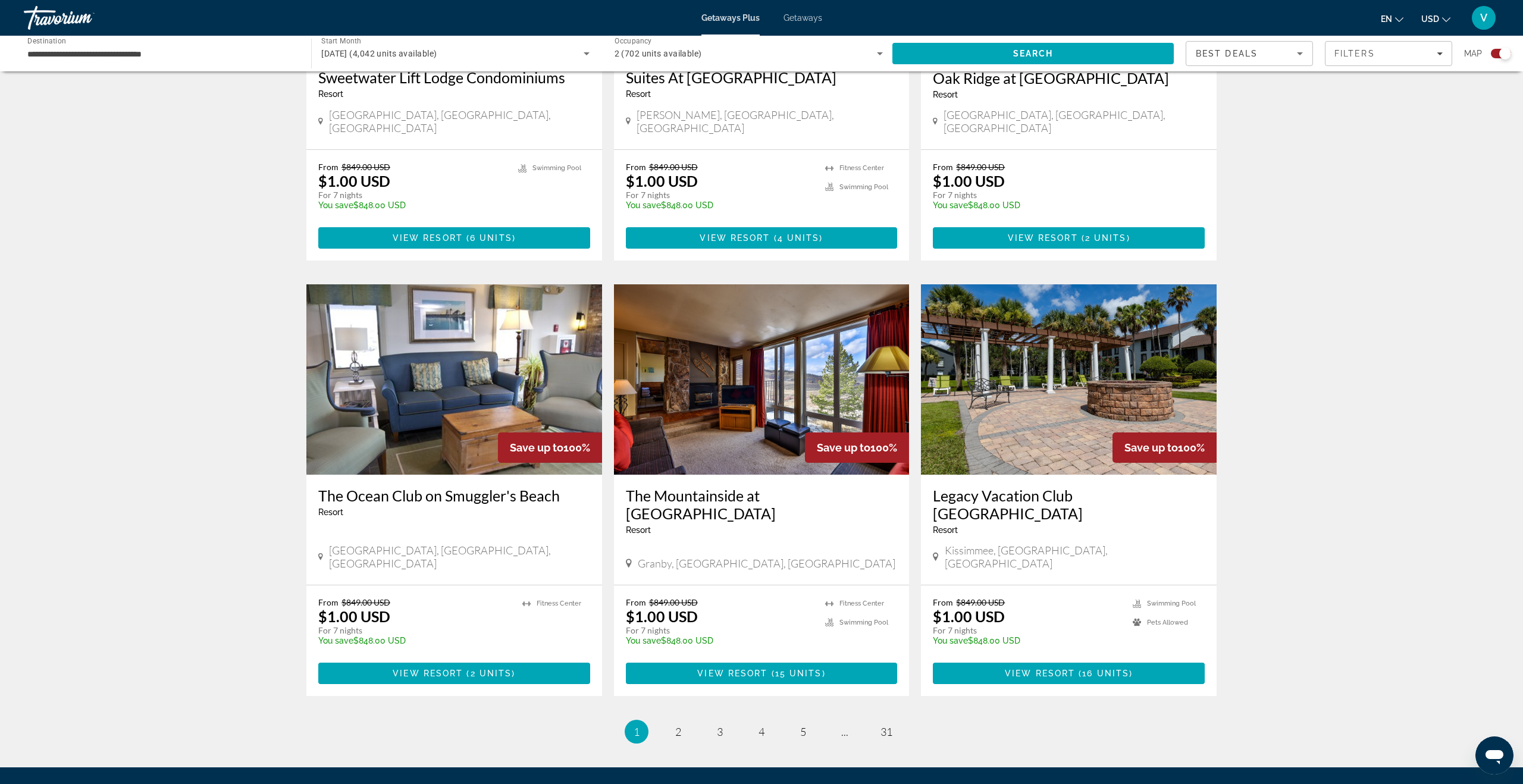
scroll to position [1457, 0]
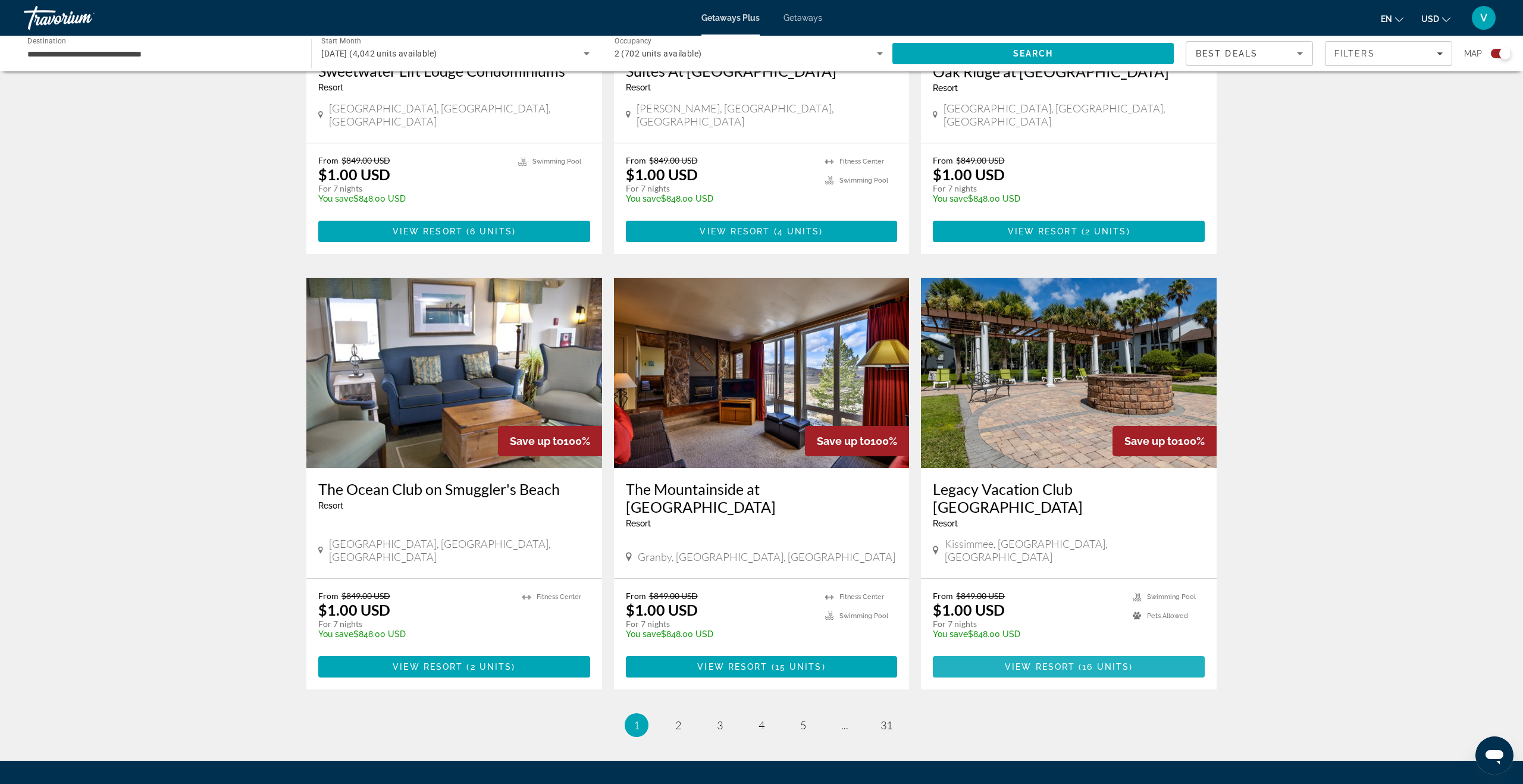
click at [1064, 661] on span "View Resort" at bounding box center [1040, 666] width 71 height 10
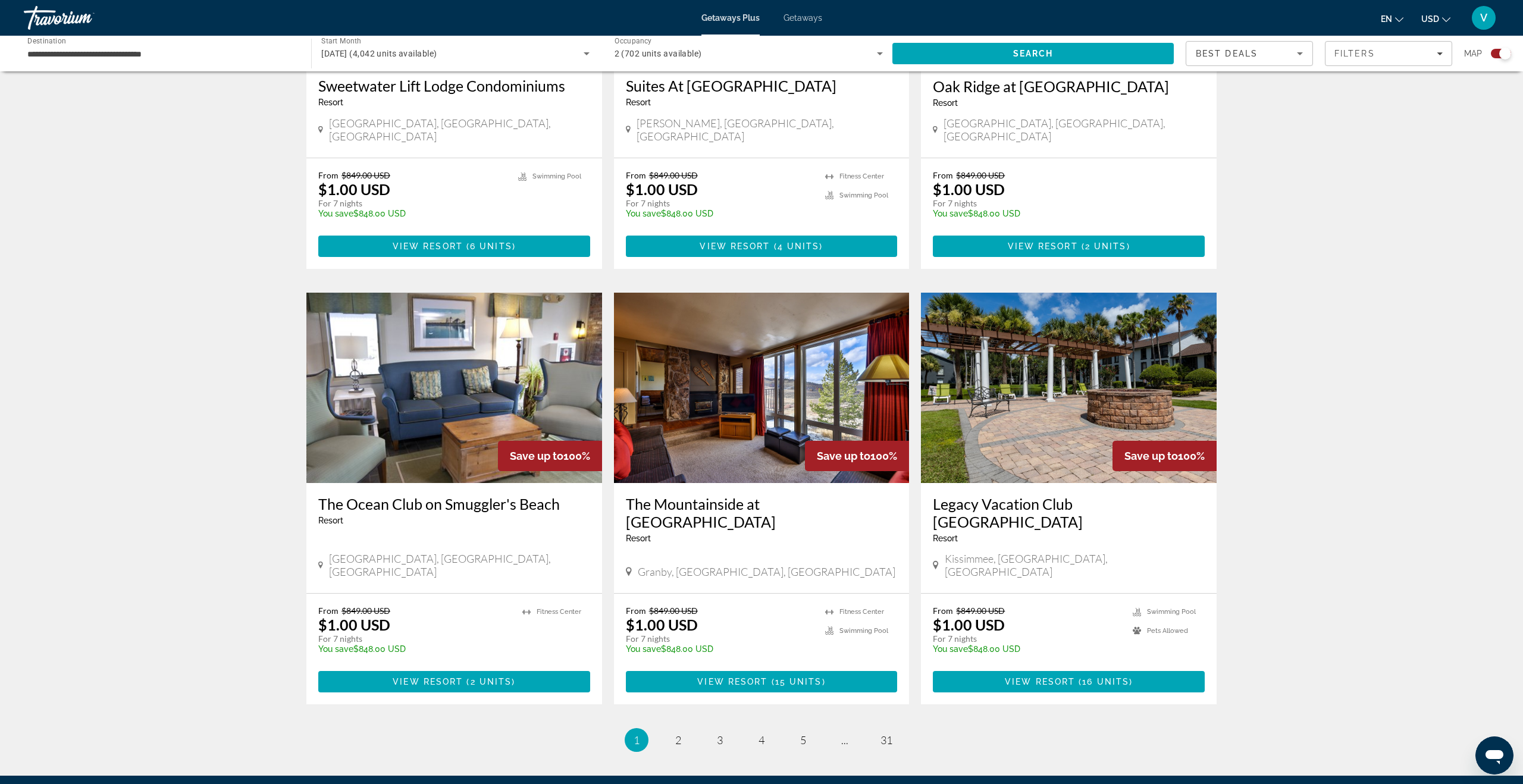
scroll to position [1509, 0]
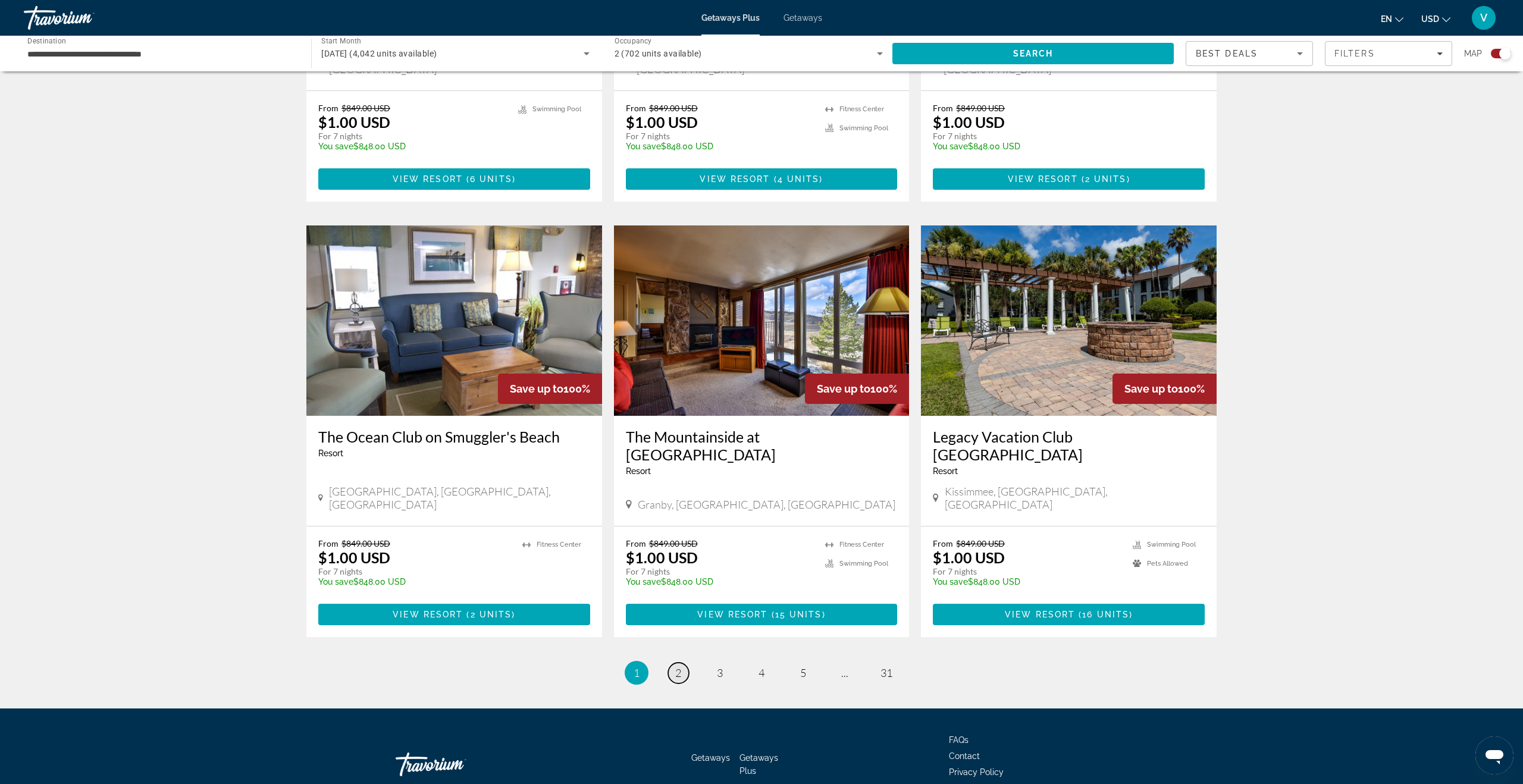
click at [678, 666] on span "2" at bounding box center [678, 673] width 6 height 13
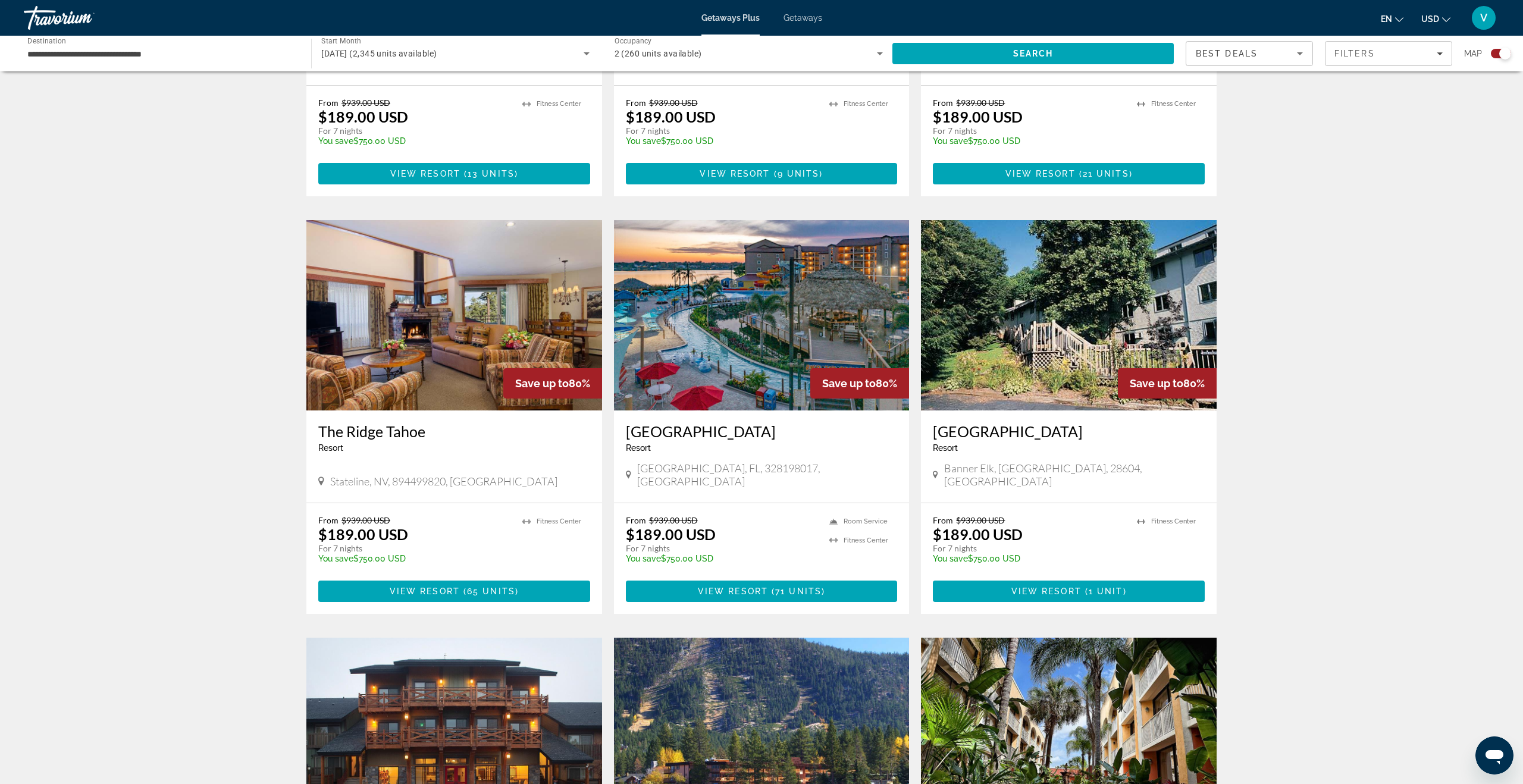
scroll to position [669, 0]
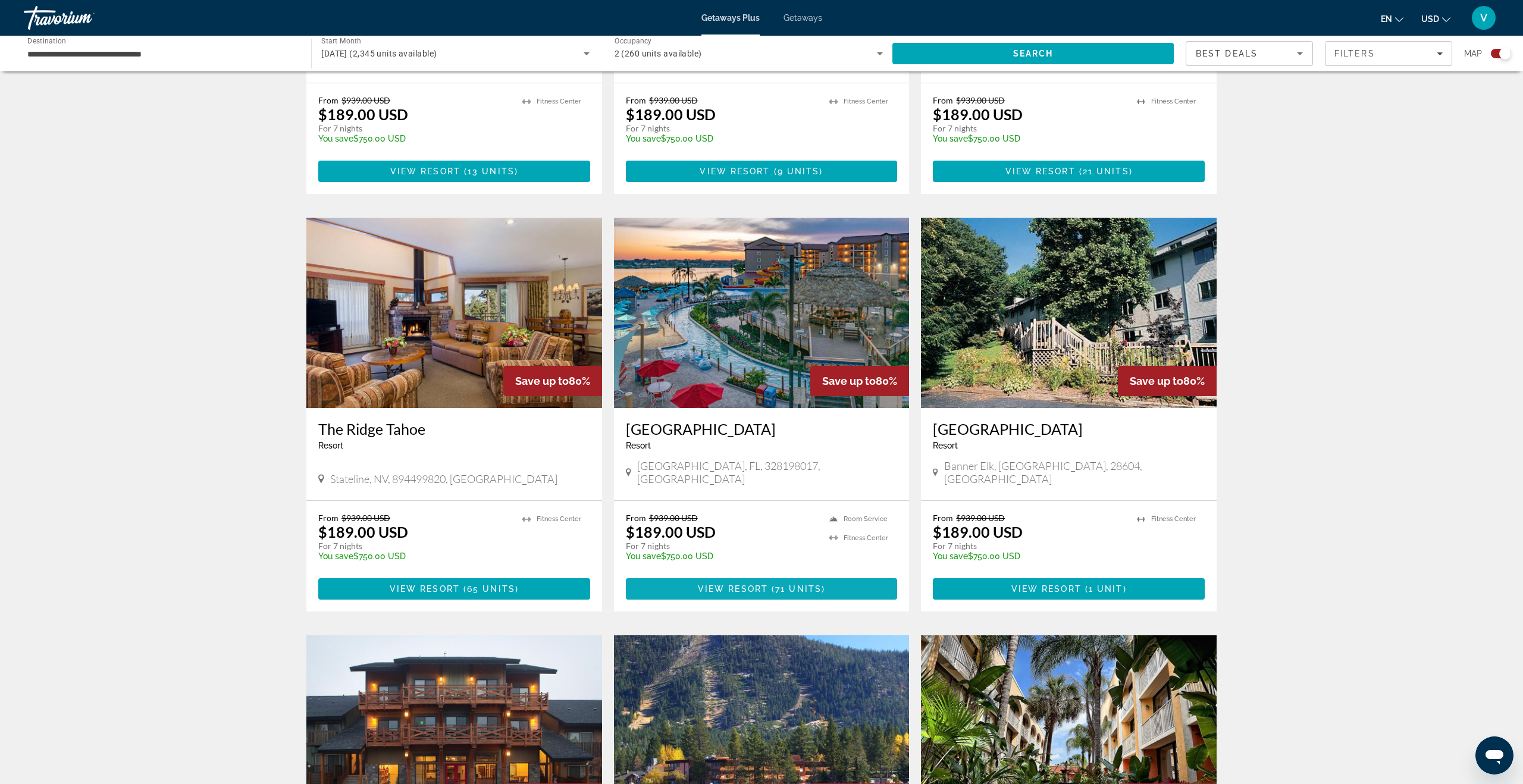
click at [775, 584] on span "71 units" at bounding box center [798, 589] width 46 height 10
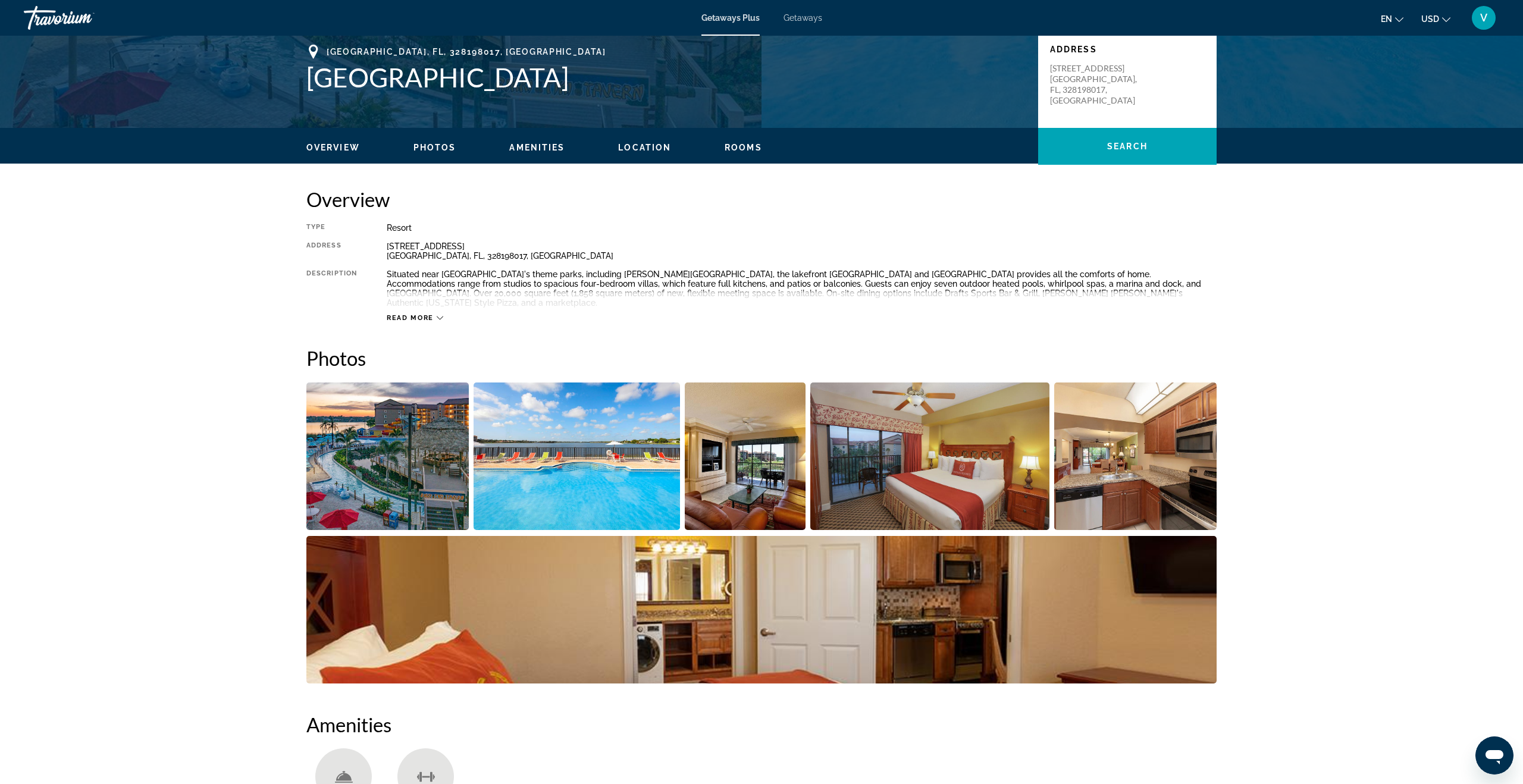
scroll to position [267, 0]
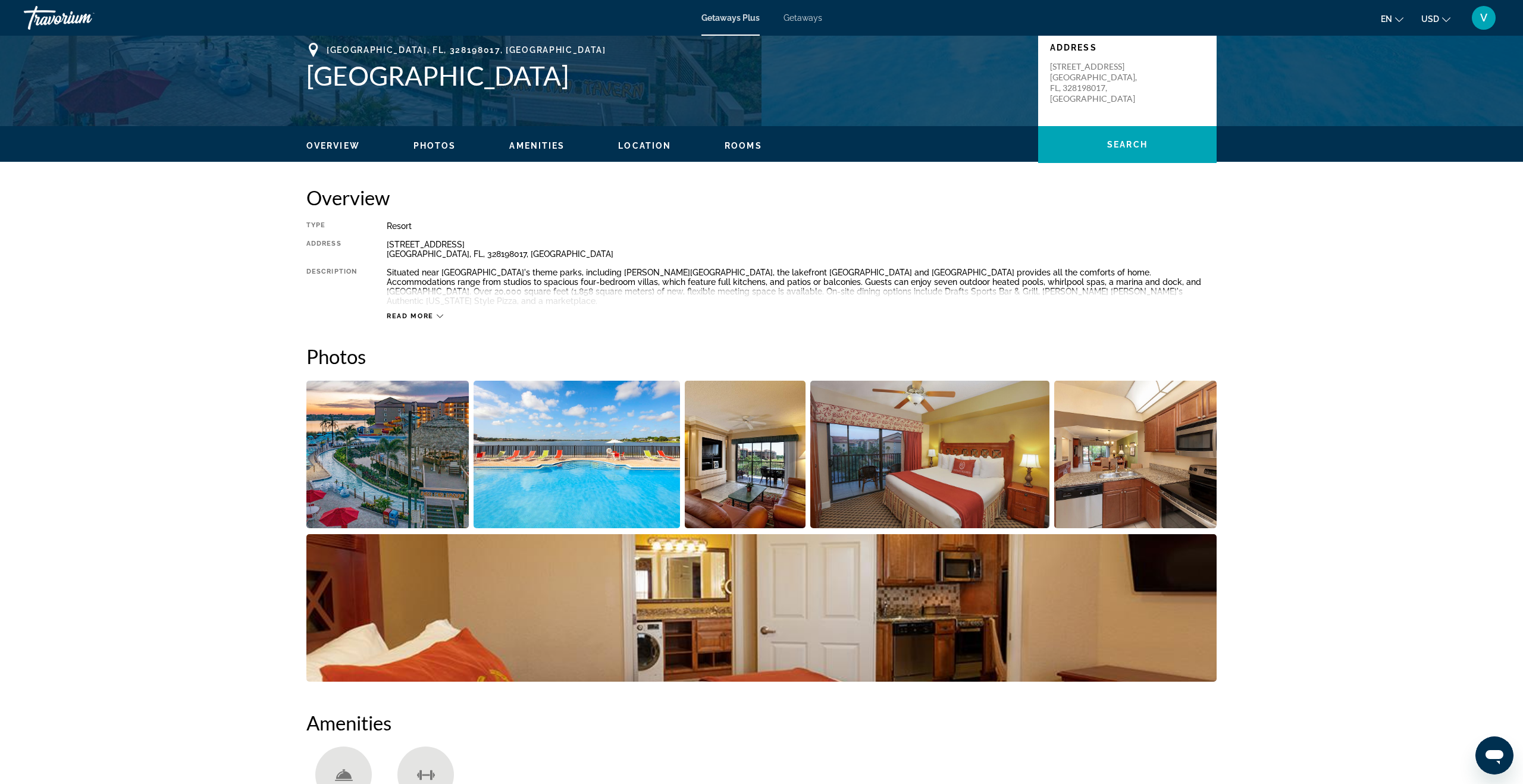
click at [419, 312] on span "Read more" at bounding box center [410, 316] width 47 height 8
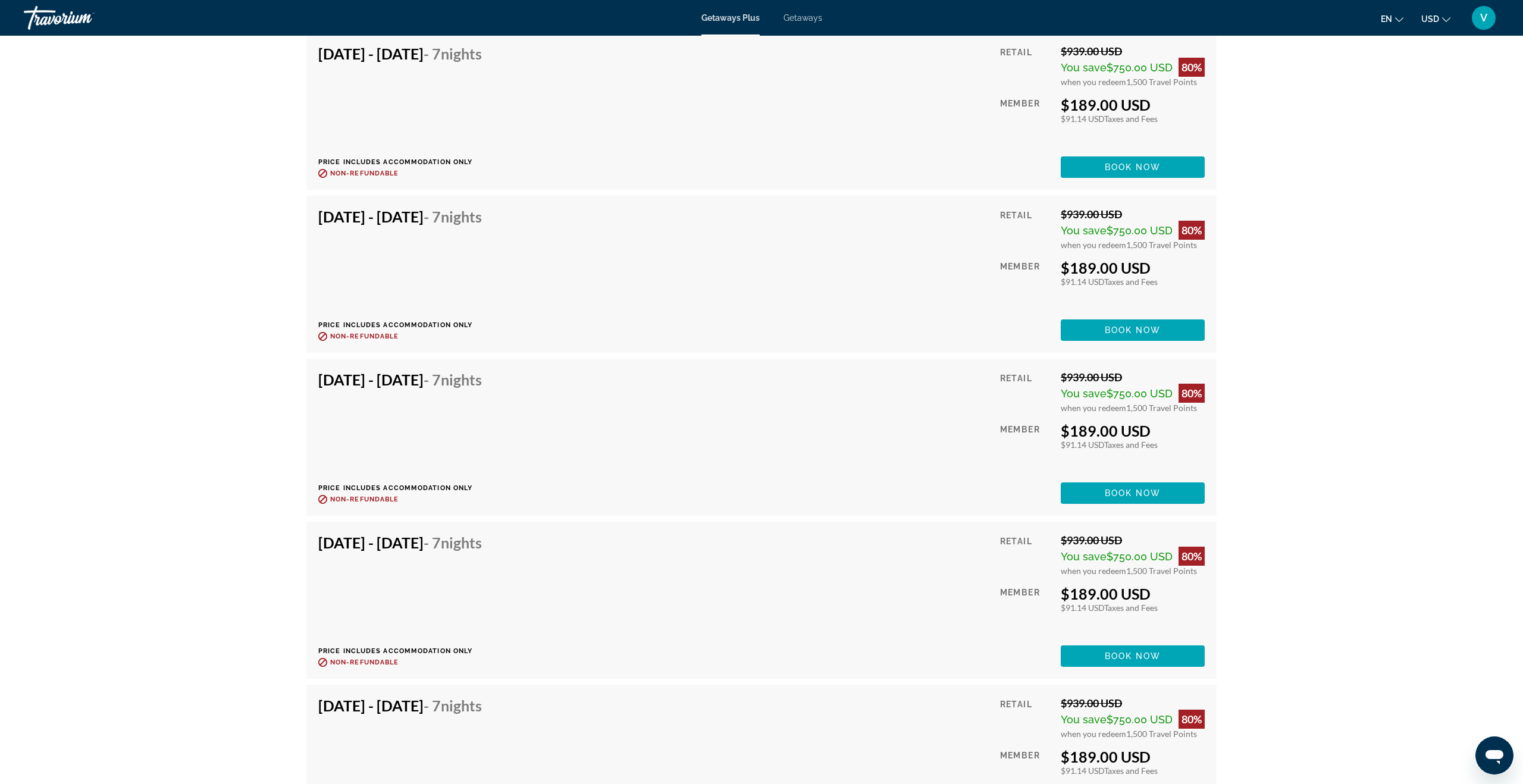
scroll to position [3265, 0]
click at [1134, 326] on span "Book now" at bounding box center [1133, 331] width 57 height 10
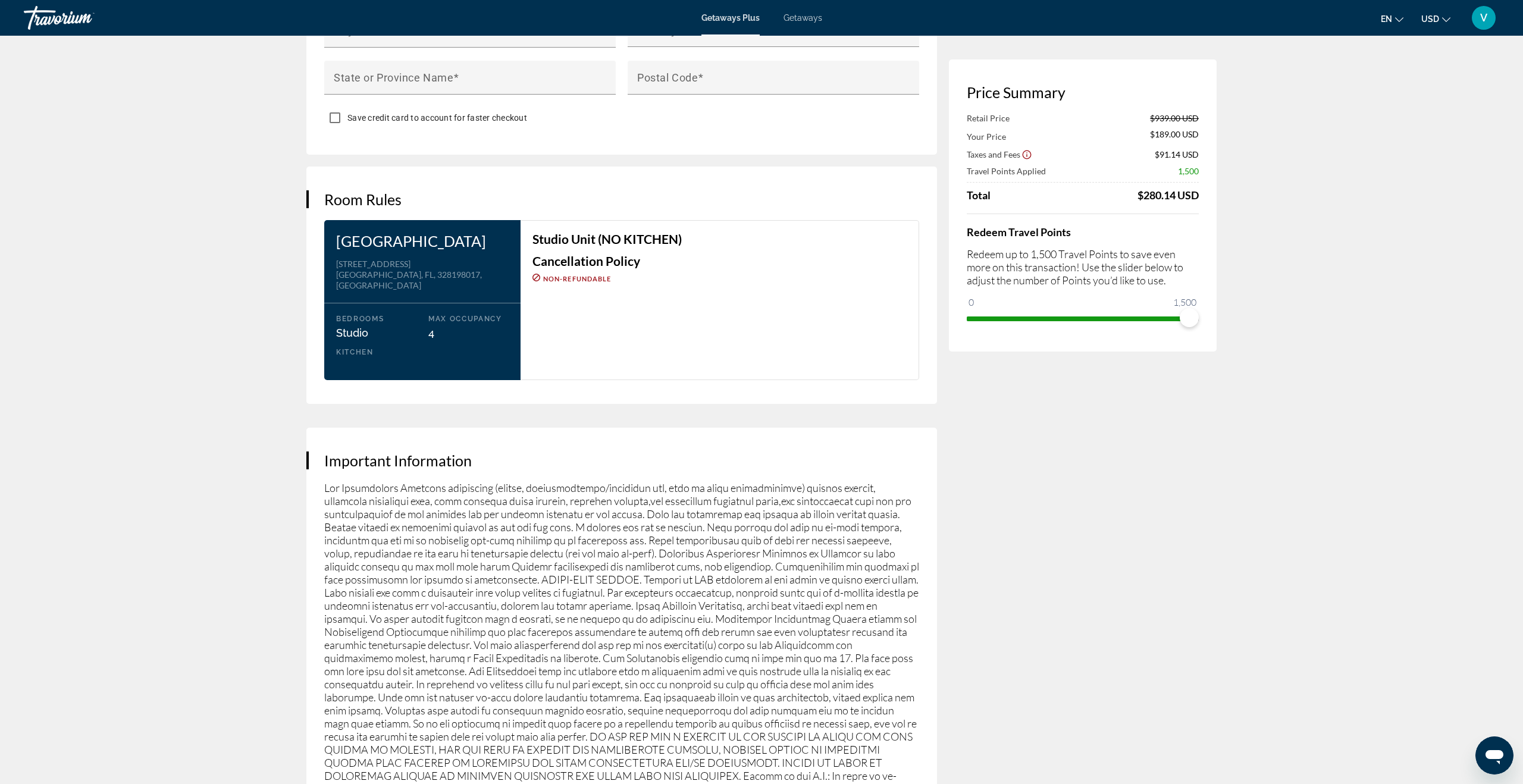
scroll to position [1317, 0]
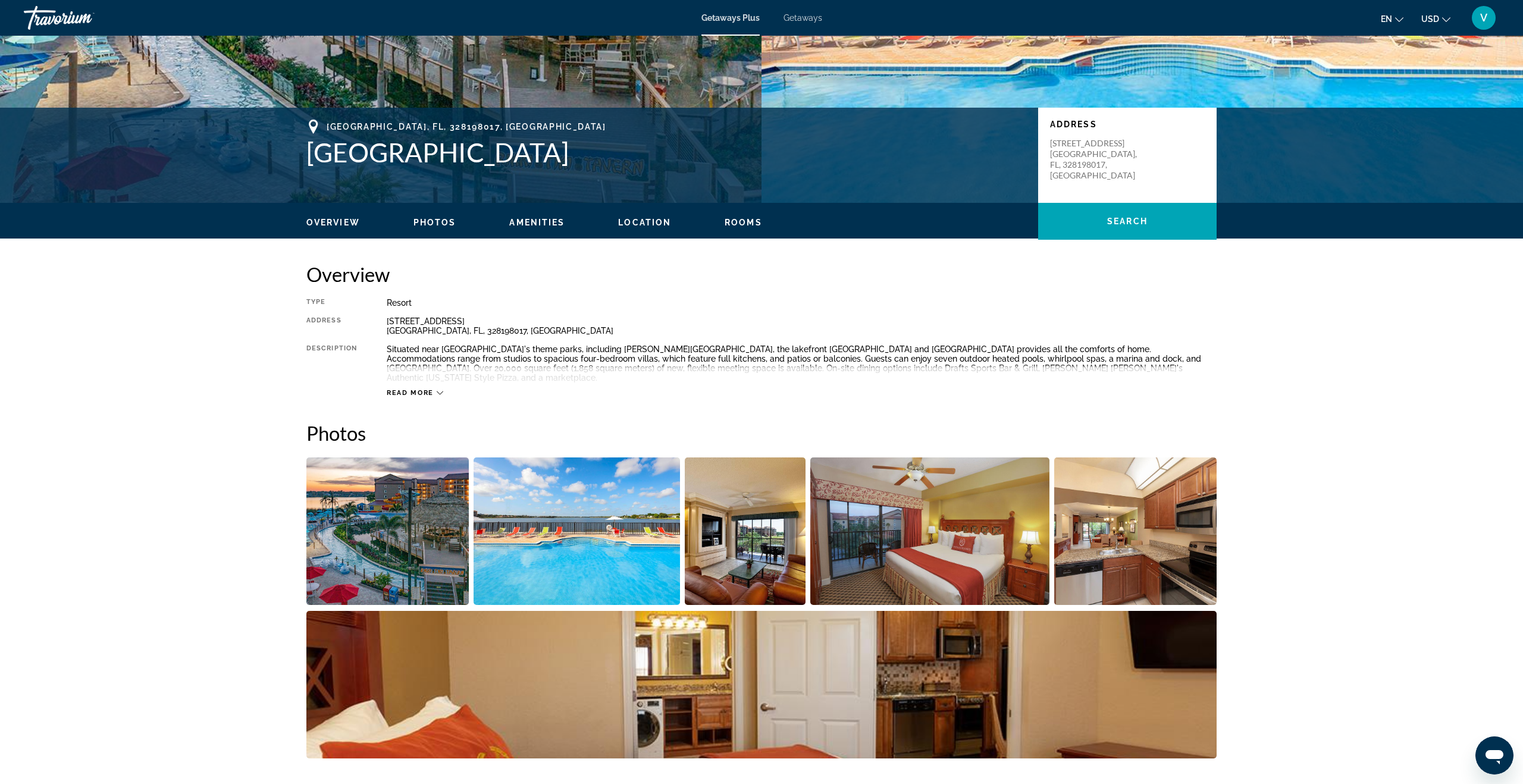
scroll to position [191, 0]
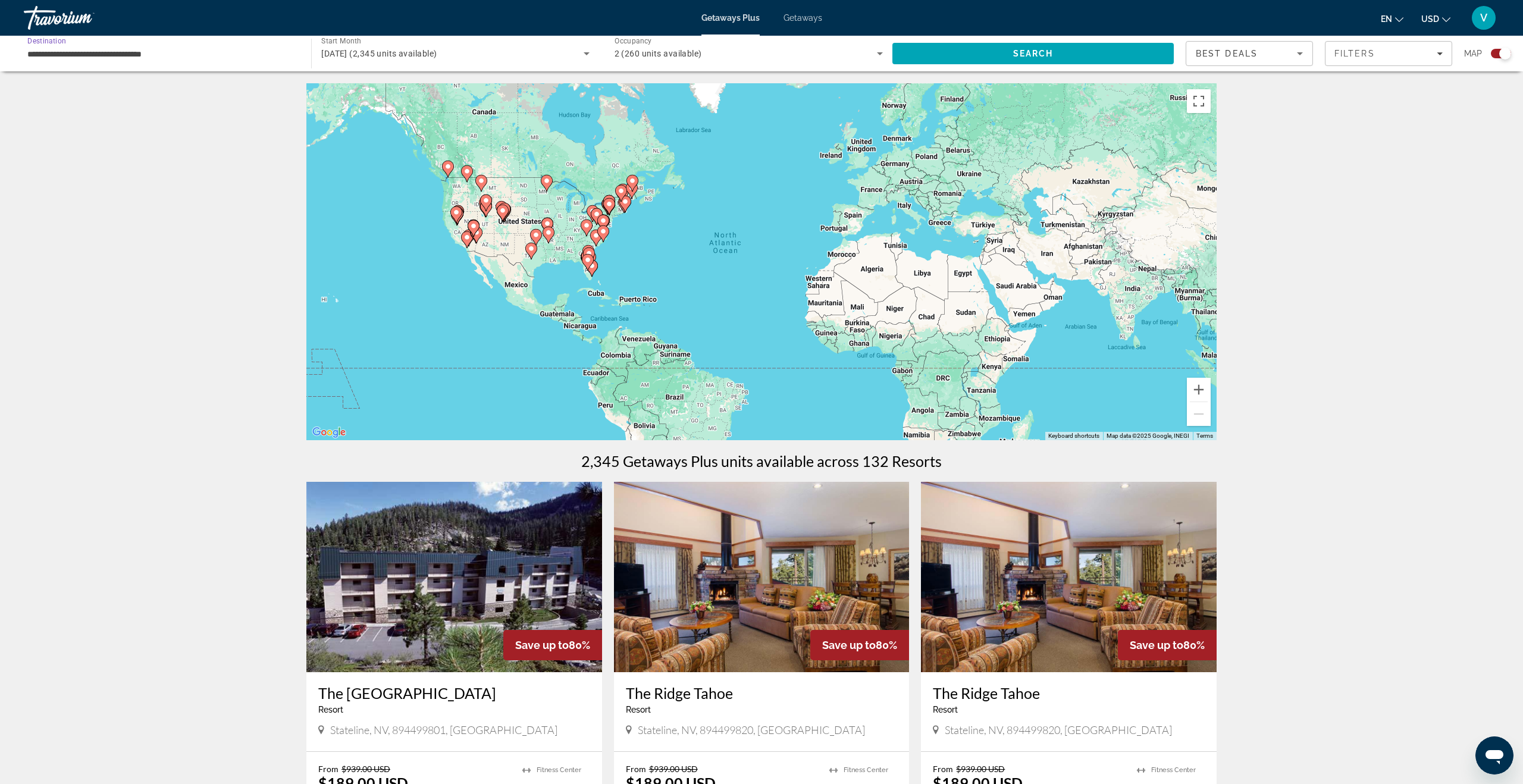
click at [138, 56] on input "**********" at bounding box center [161, 54] width 268 height 14
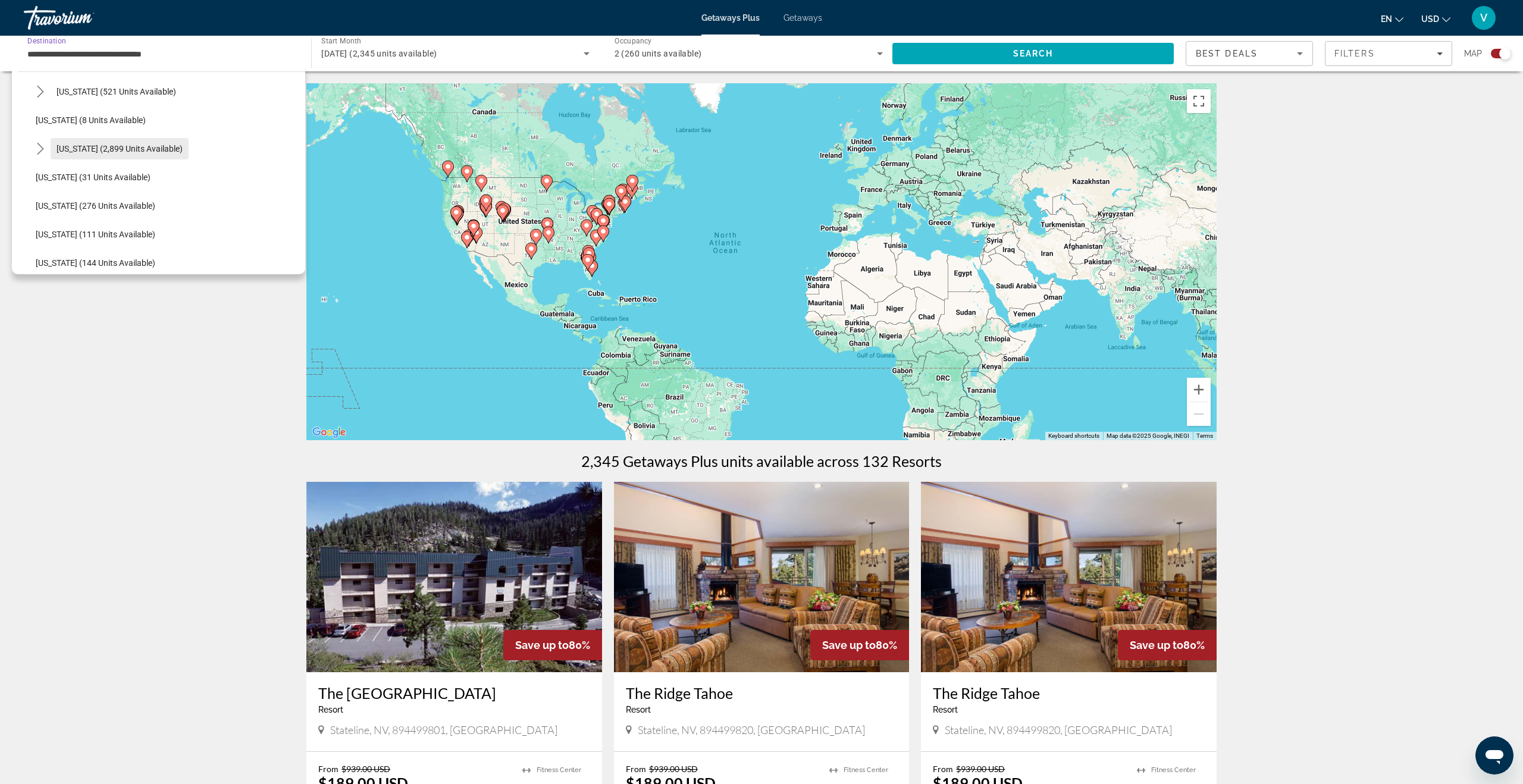
scroll to position [155, 0]
click at [104, 144] on span "Florida (2,899 units available)" at bounding box center [119, 149] width 126 height 10
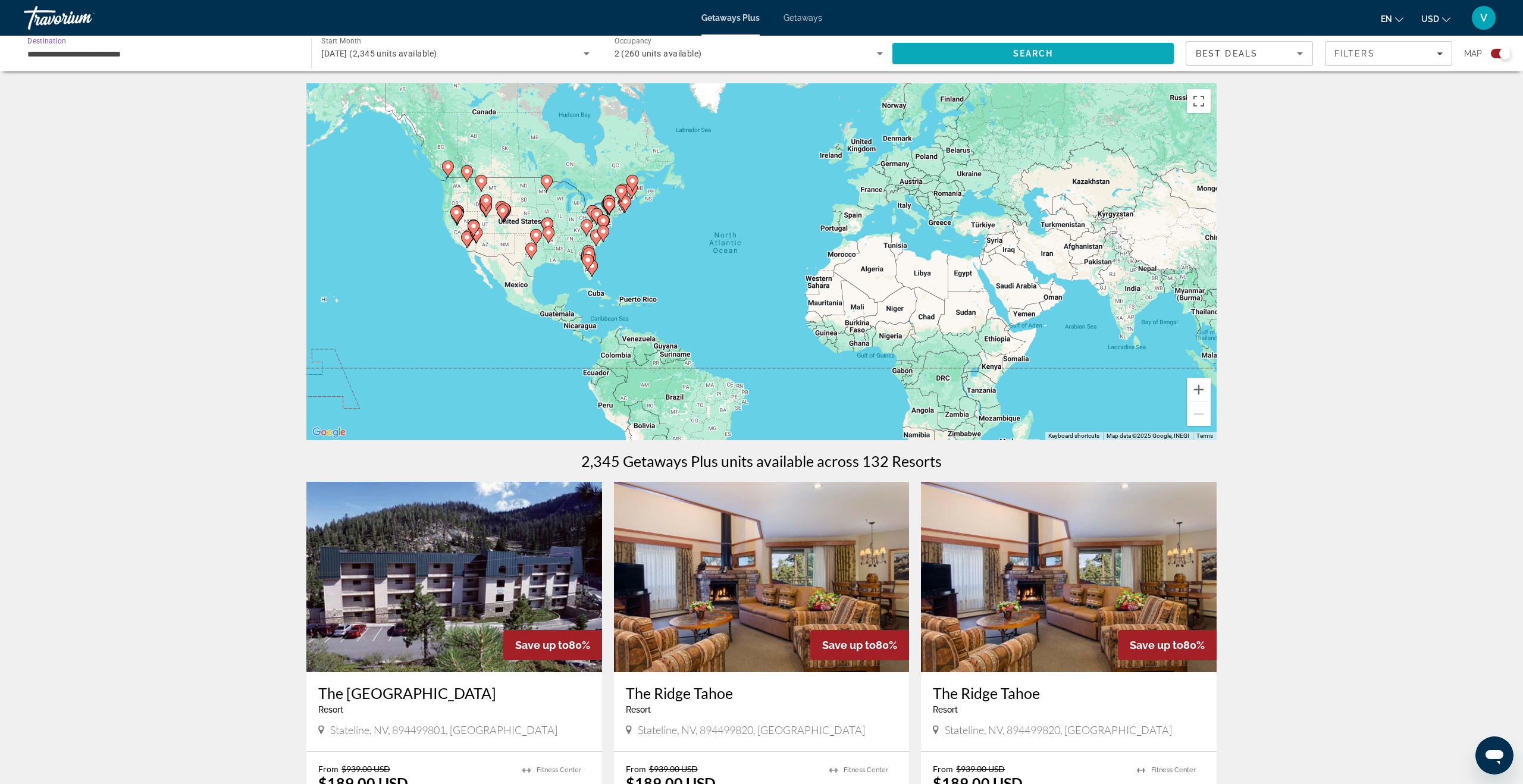
click at [1056, 50] on span "Search" at bounding box center [1033, 54] width 281 height 29
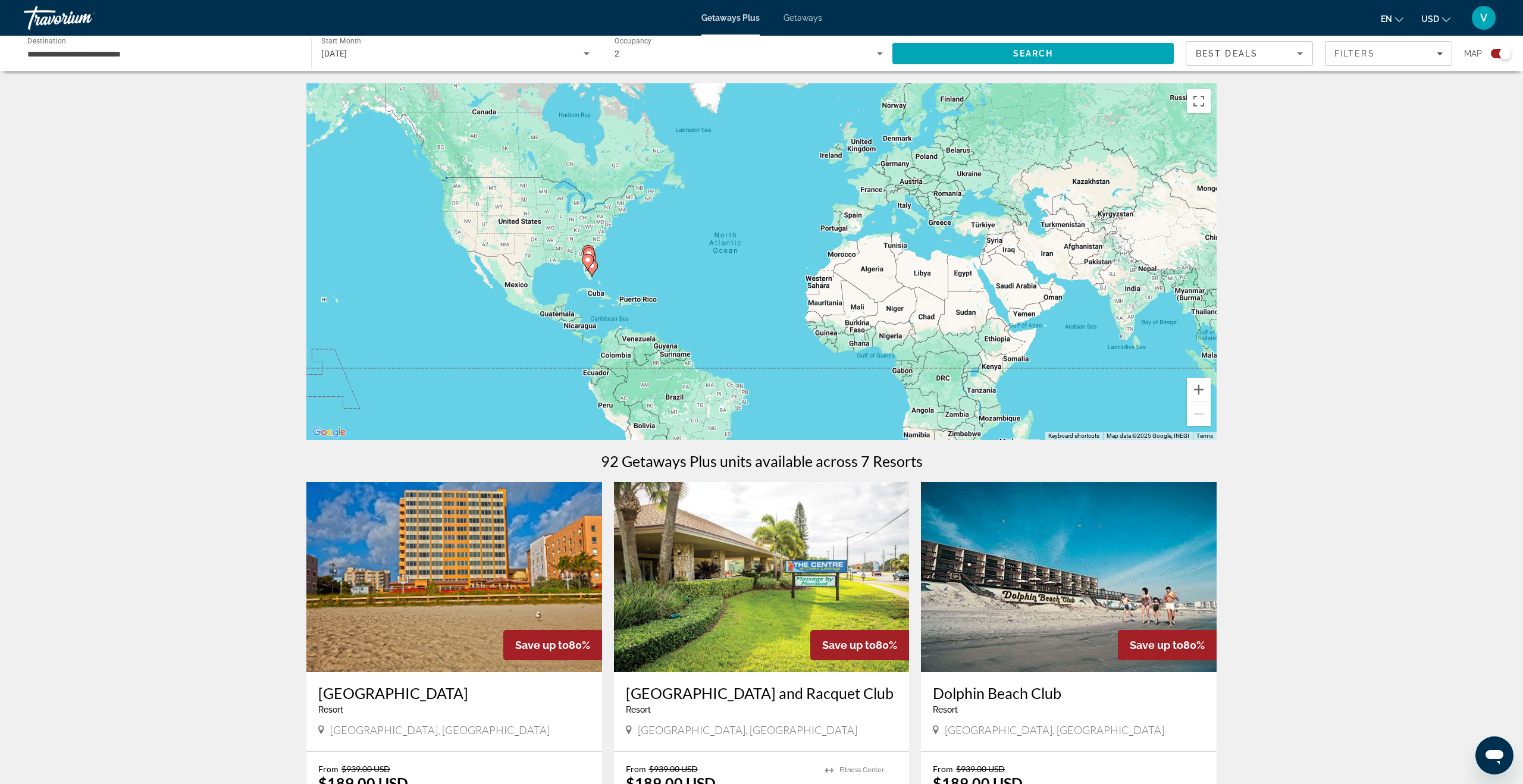
click at [99, 52] on input "**********" at bounding box center [161, 54] width 268 height 14
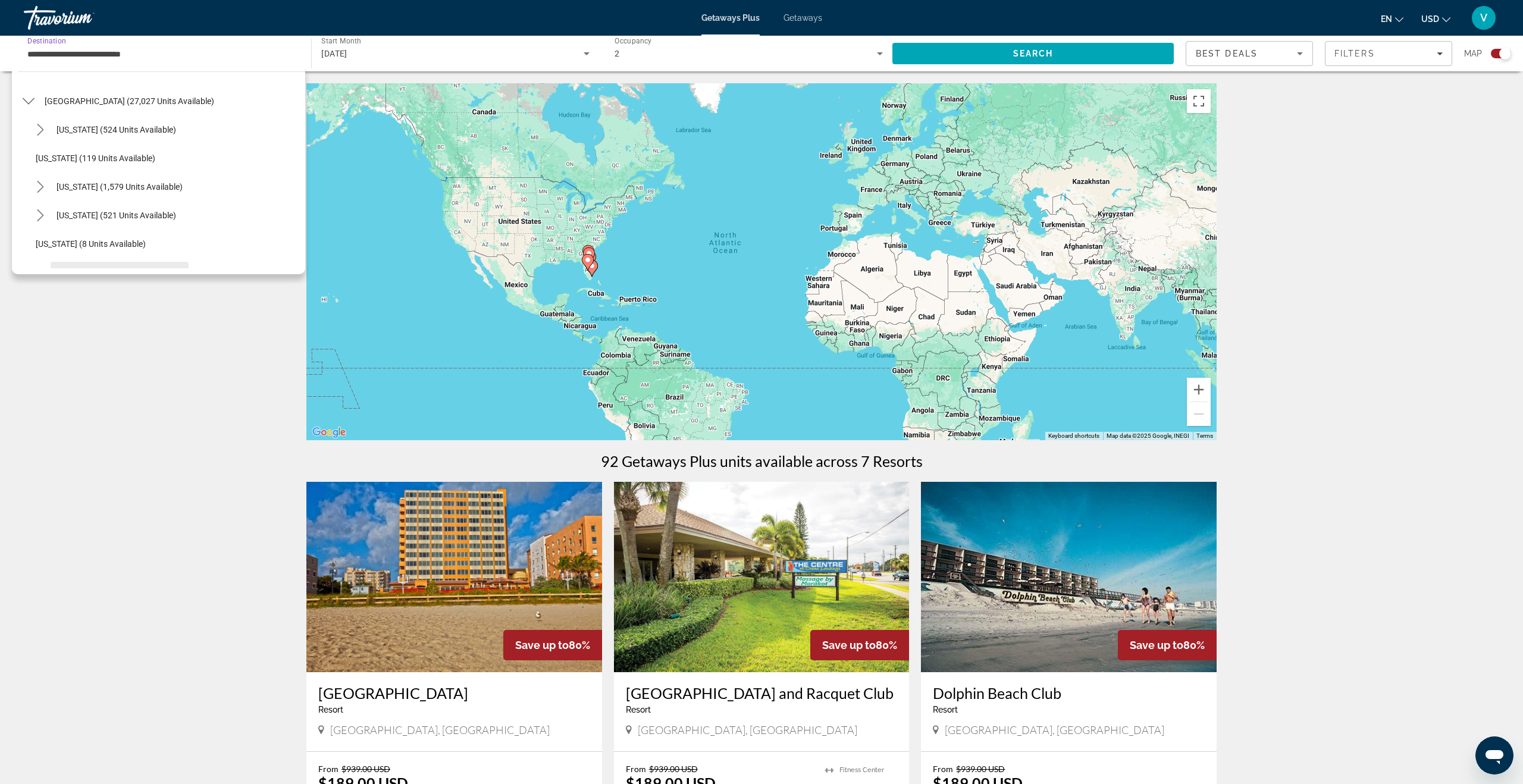
scroll to position [31, 0]
click at [91, 132] on span "Arizona (524 units available)" at bounding box center [116, 131] width 119 height 10
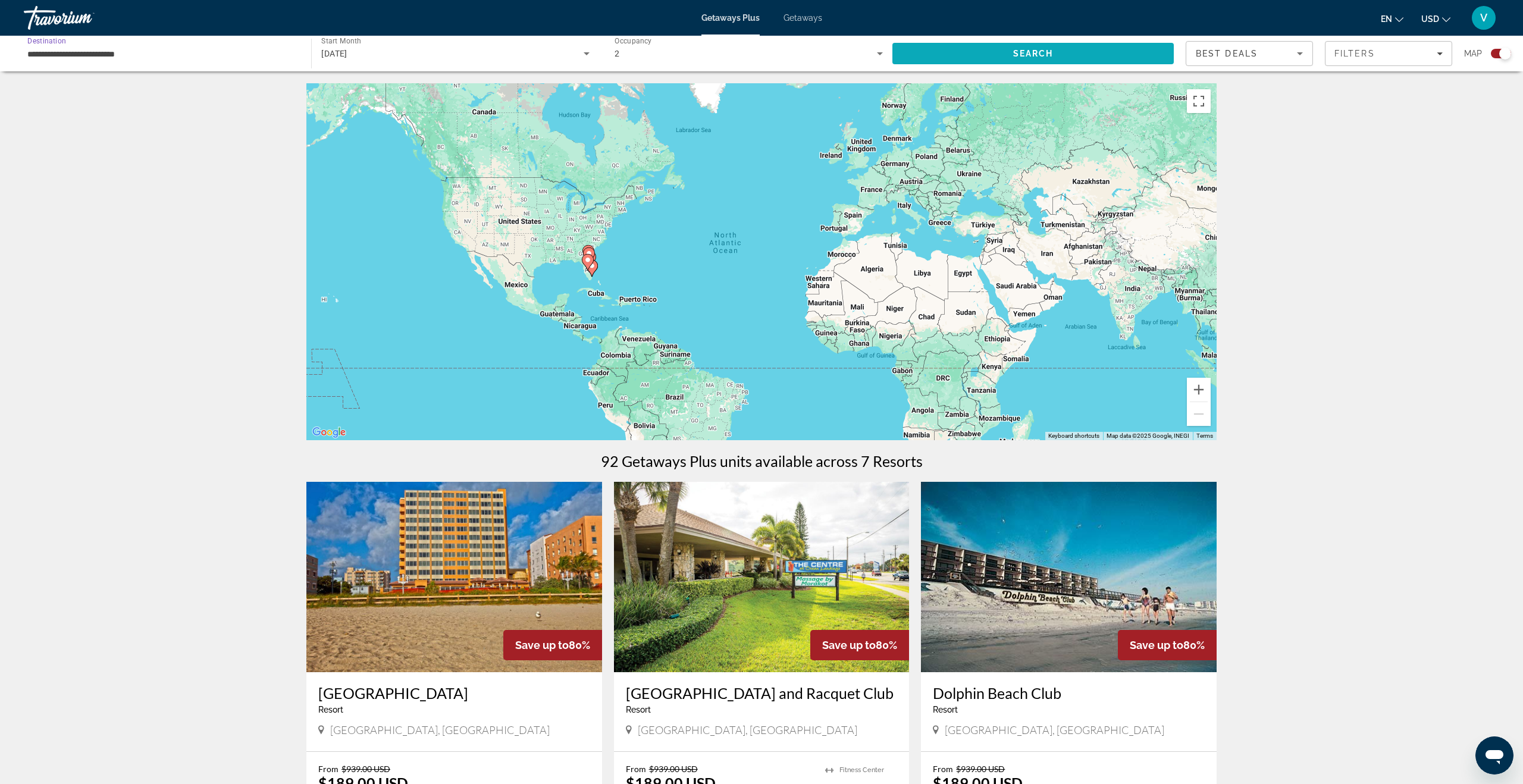
click at [966, 50] on span "Search" at bounding box center [1033, 54] width 281 height 29
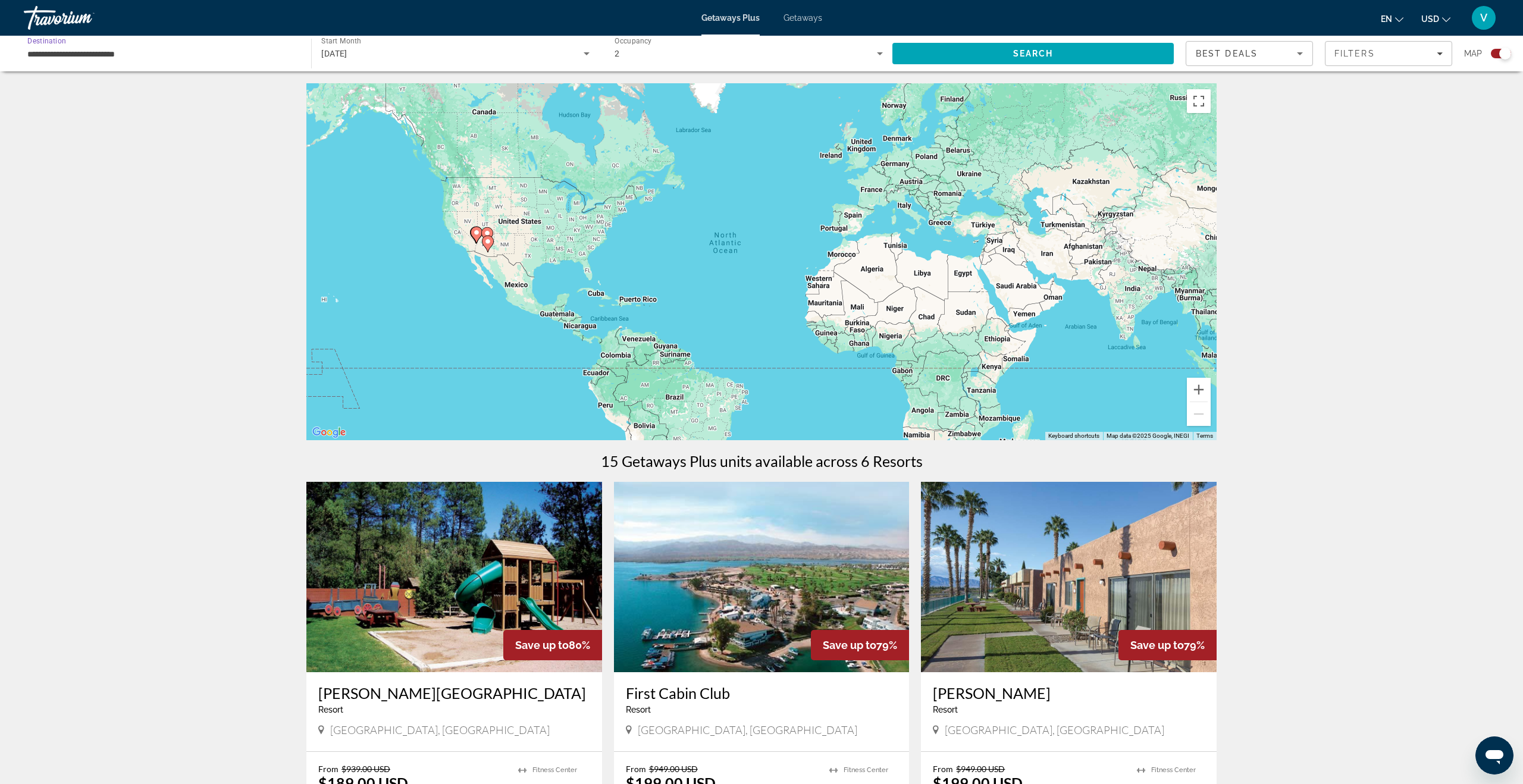
click at [197, 52] on input "**********" at bounding box center [161, 54] width 268 height 14
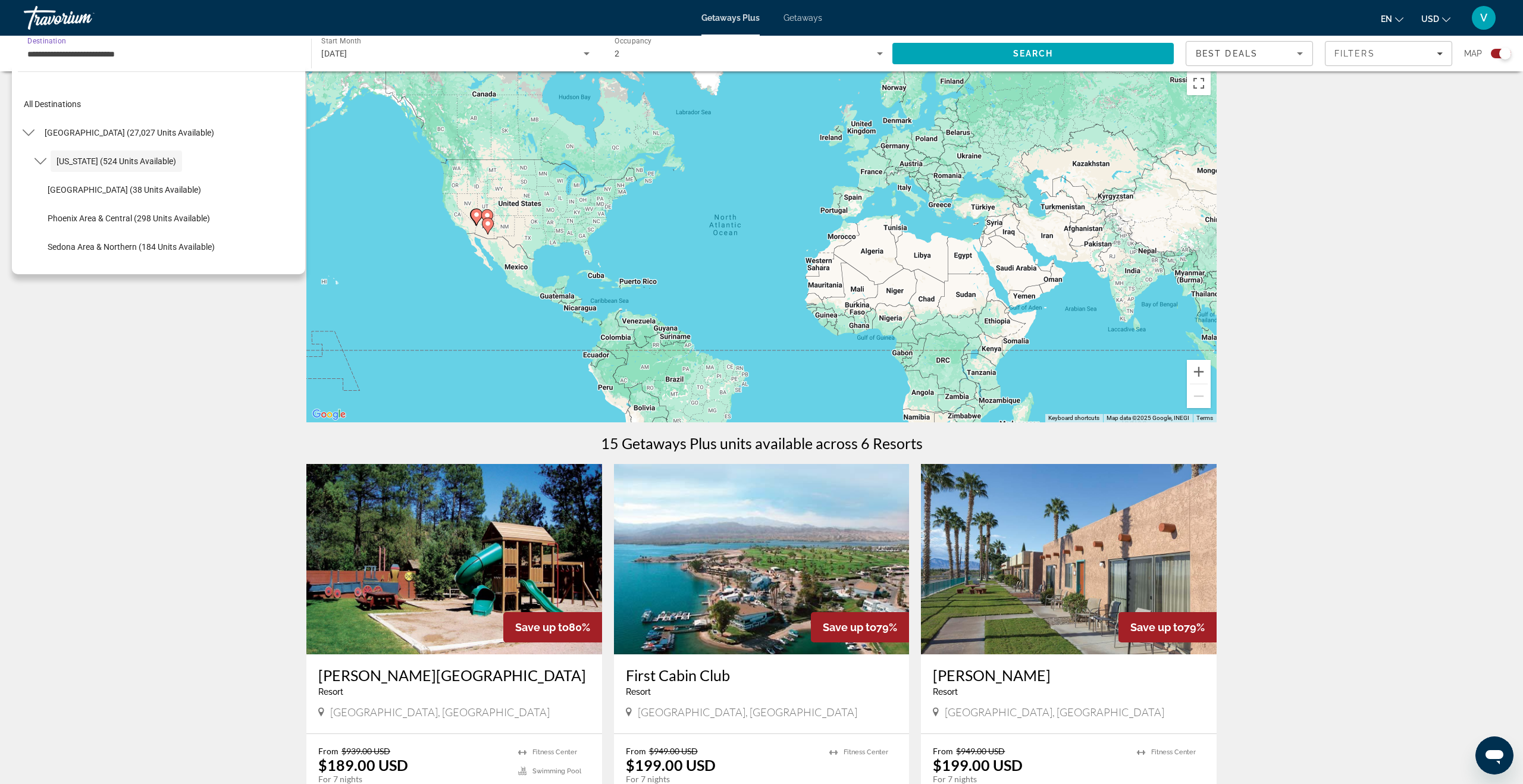
click at [50, 54] on input "**********" at bounding box center [161, 54] width 268 height 14
click at [54, 43] on span "Destination" at bounding box center [46, 40] width 38 height 8
click at [54, 47] on input "**********" at bounding box center [161, 54] width 268 height 14
click at [76, 119] on span "Select destination: United States (27,027 units available)" at bounding box center [129, 133] width 181 height 29
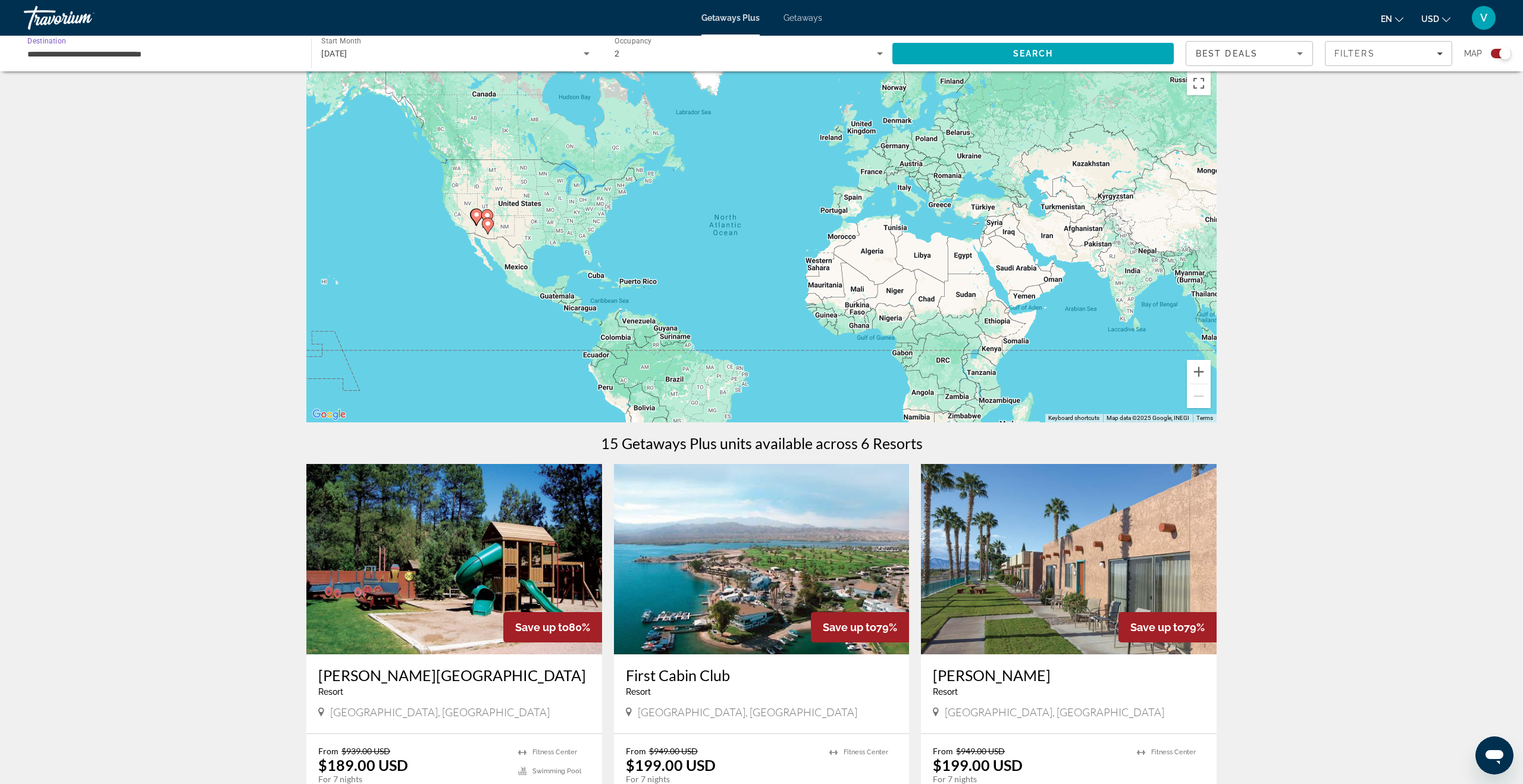
click at [84, 61] on div "**********" at bounding box center [161, 54] width 268 height 34
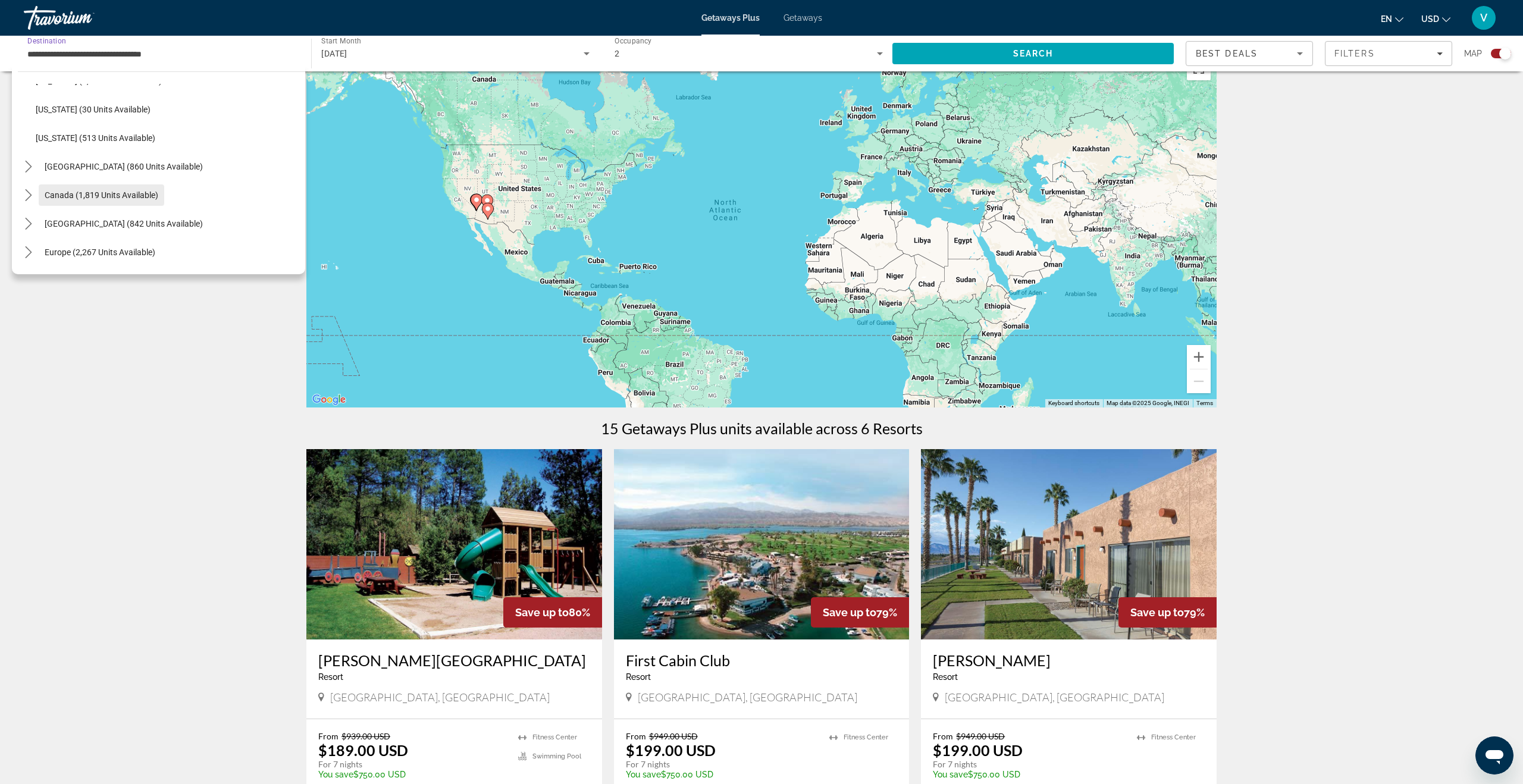
scroll to position [1163, 0]
click at [79, 208] on span "Select destination: Canada (1,819 units available)" at bounding box center [101, 197] width 126 height 29
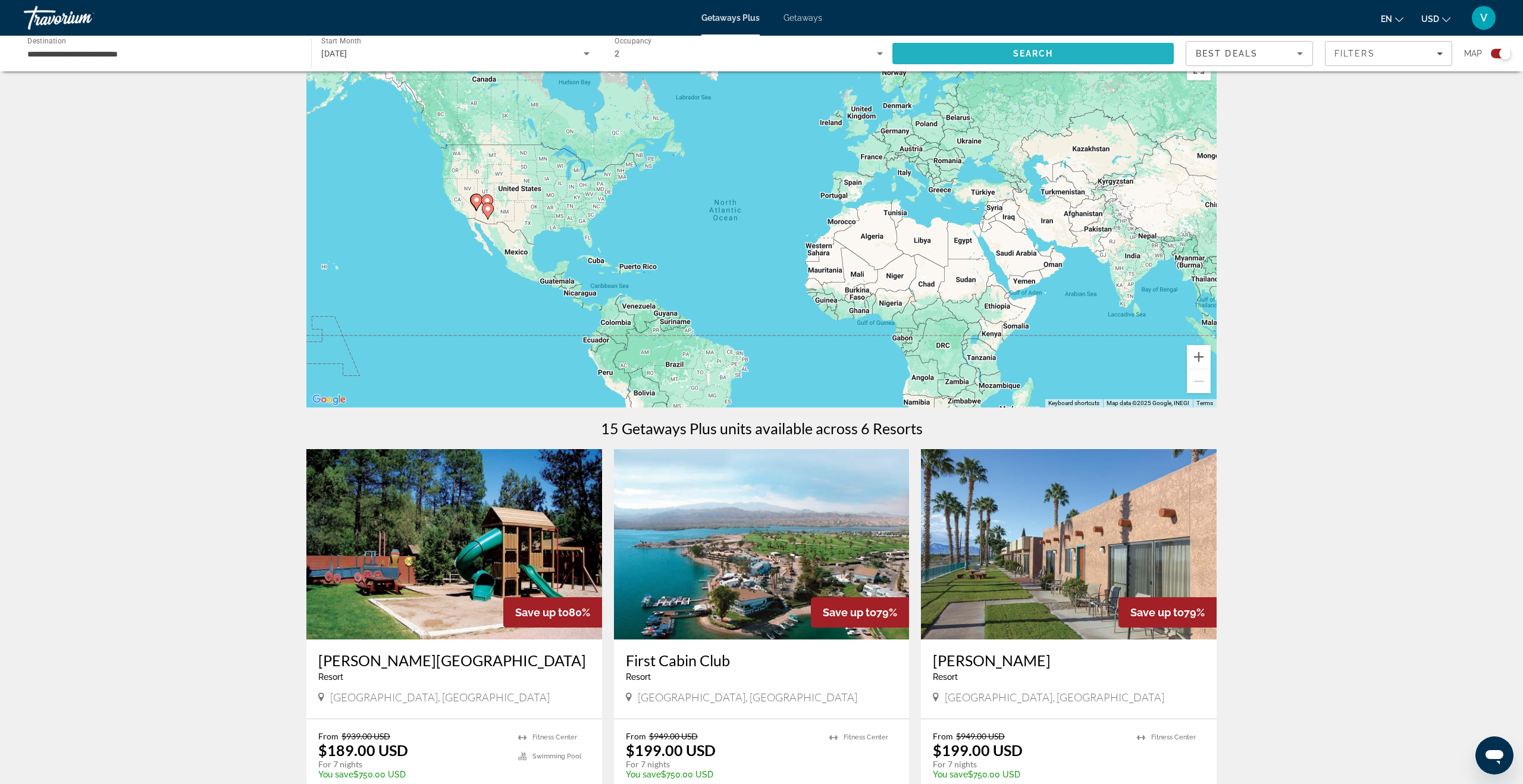
click at [999, 61] on span "Search" at bounding box center [1033, 54] width 281 height 29
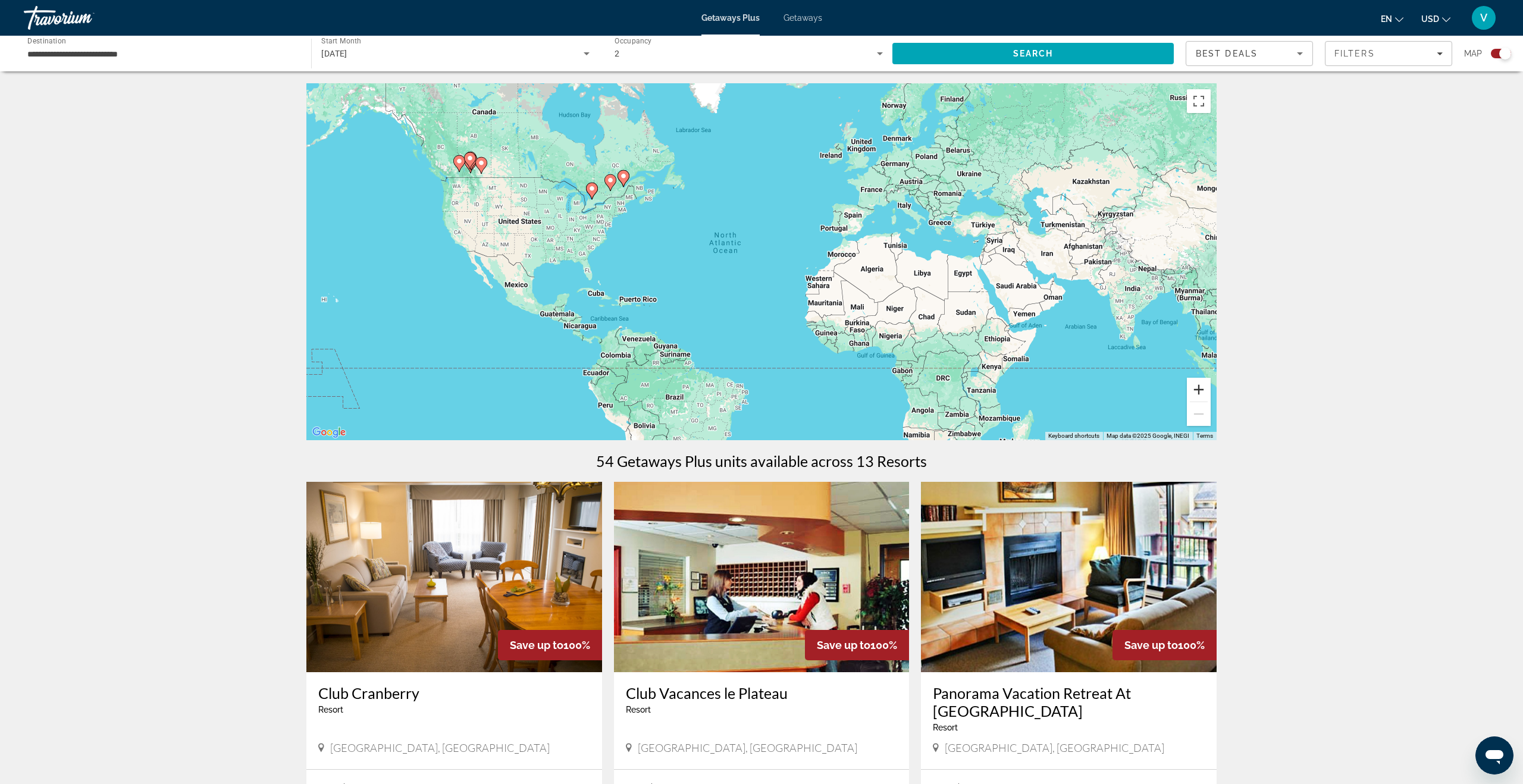
click at [1195, 392] on button "Zoom in" at bounding box center [1199, 389] width 24 height 24
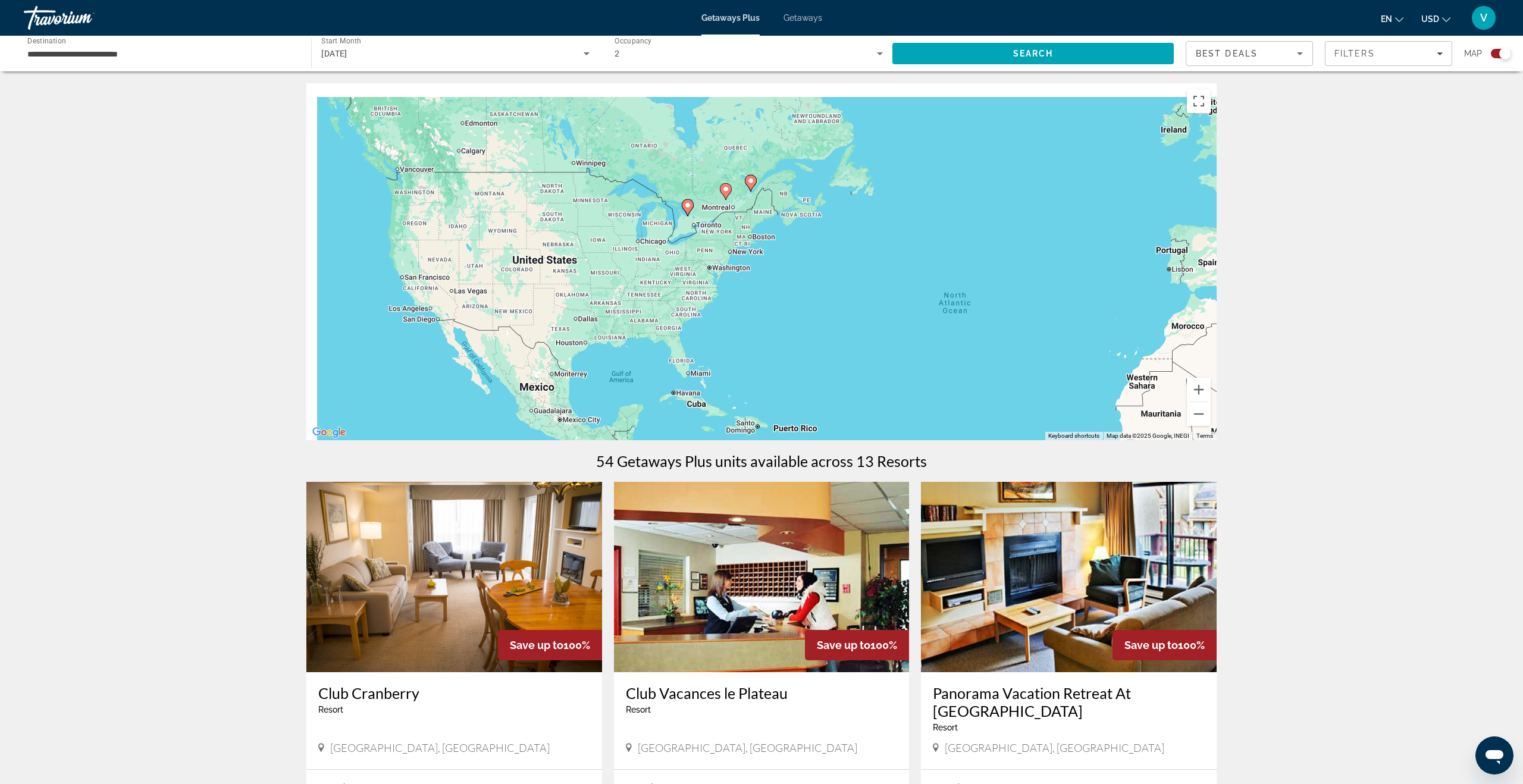
drag, startPoint x: 530, startPoint y: 256, endPoint x: 1015, endPoint y: 463, distance: 527.3
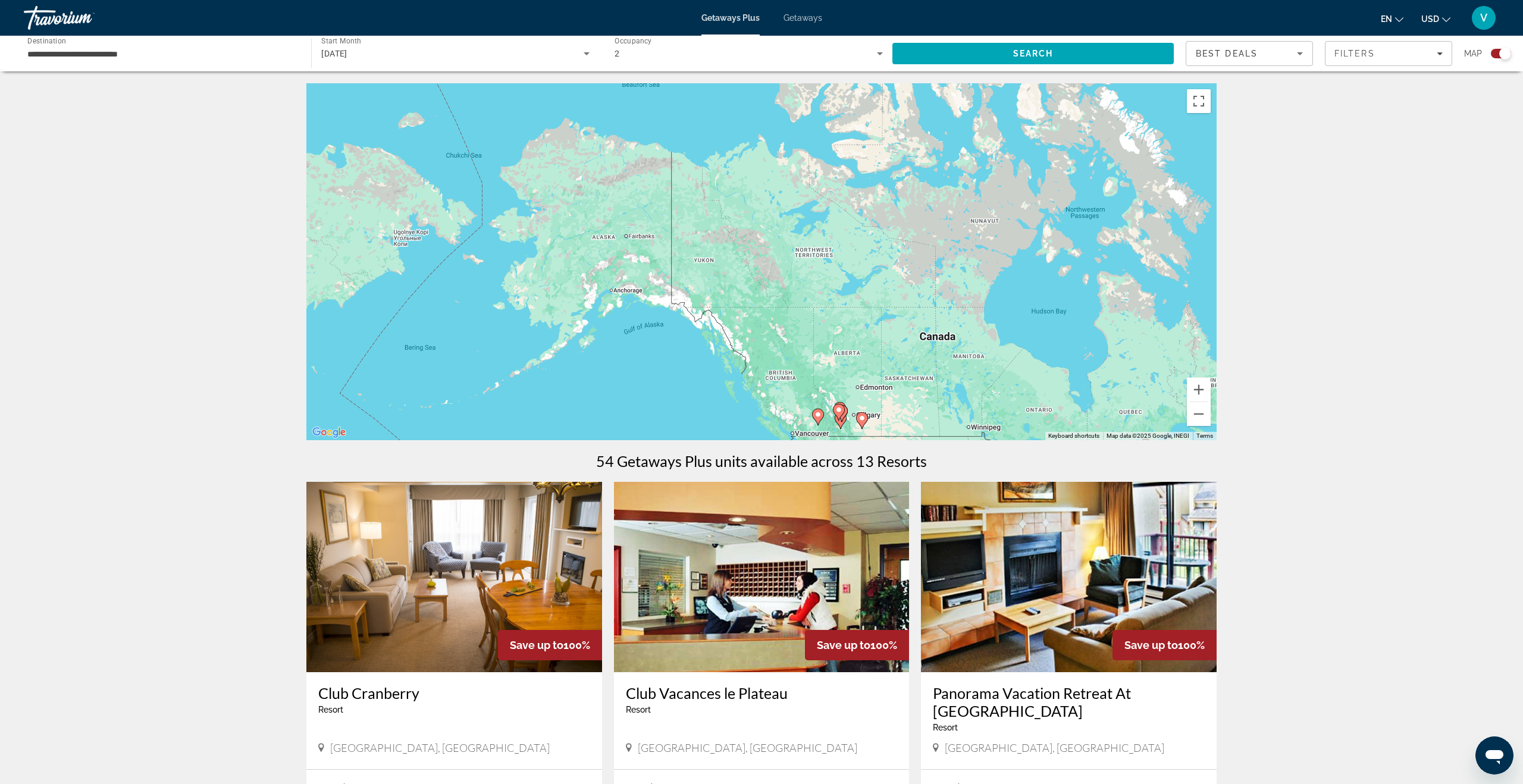
drag, startPoint x: 705, startPoint y: 291, endPoint x: 874, endPoint y: 408, distance: 205.5
click at [874, 408] on div "To activate drag with keyboard, press Alt + Enter. Once in keyboard drag state,…" at bounding box center [761, 261] width 910 height 356
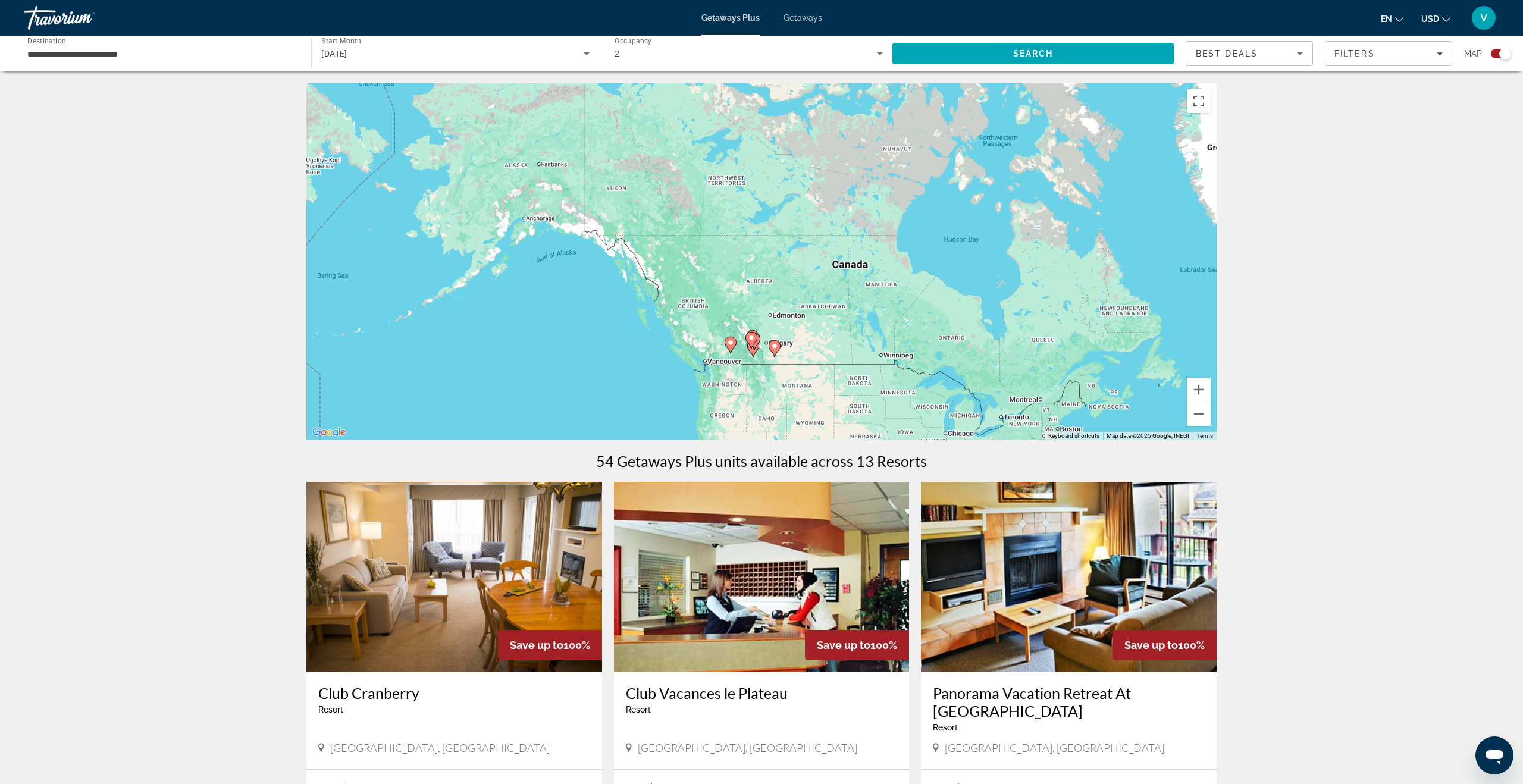
drag, startPoint x: 884, startPoint y: 380, endPoint x: 782, endPoint y: 290, distance: 136.0
click at [782, 290] on div "To activate drag with keyboard, press Alt + Enter. Once in keyboard drag state,…" at bounding box center [761, 261] width 910 height 356
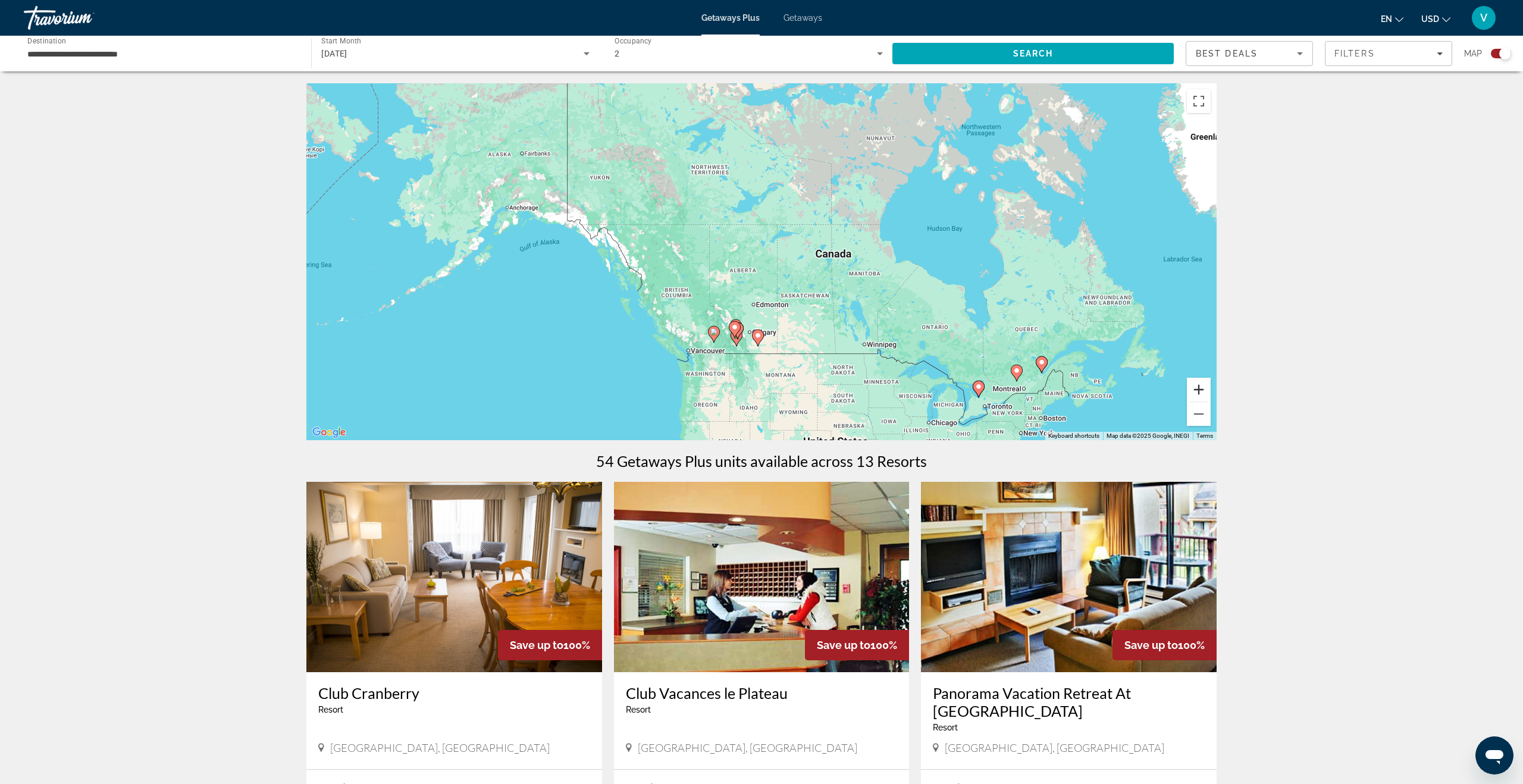
click at [1203, 391] on button "Zoom in" at bounding box center [1199, 389] width 24 height 24
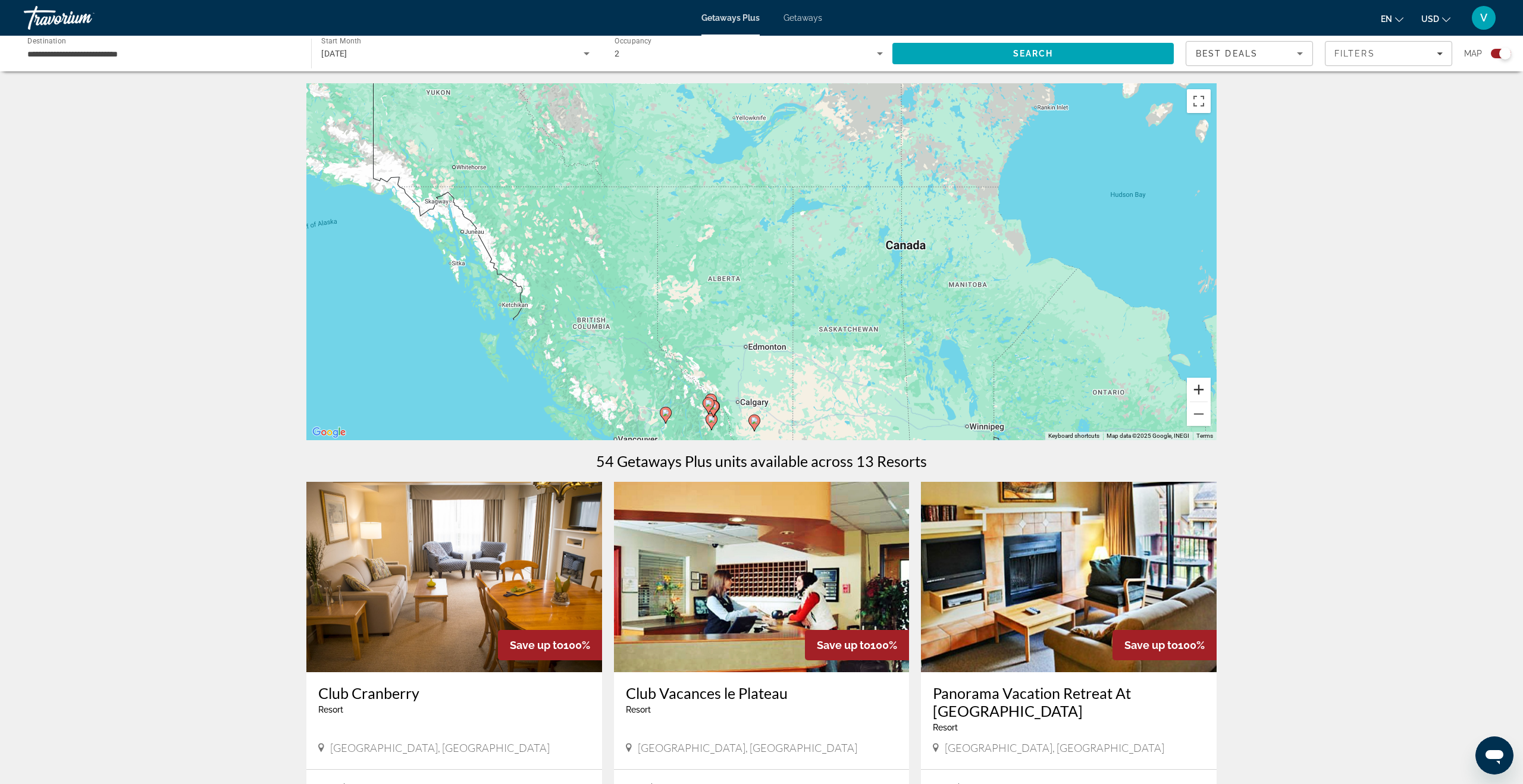
click at [1203, 391] on button "Zoom in" at bounding box center [1199, 389] width 24 height 24
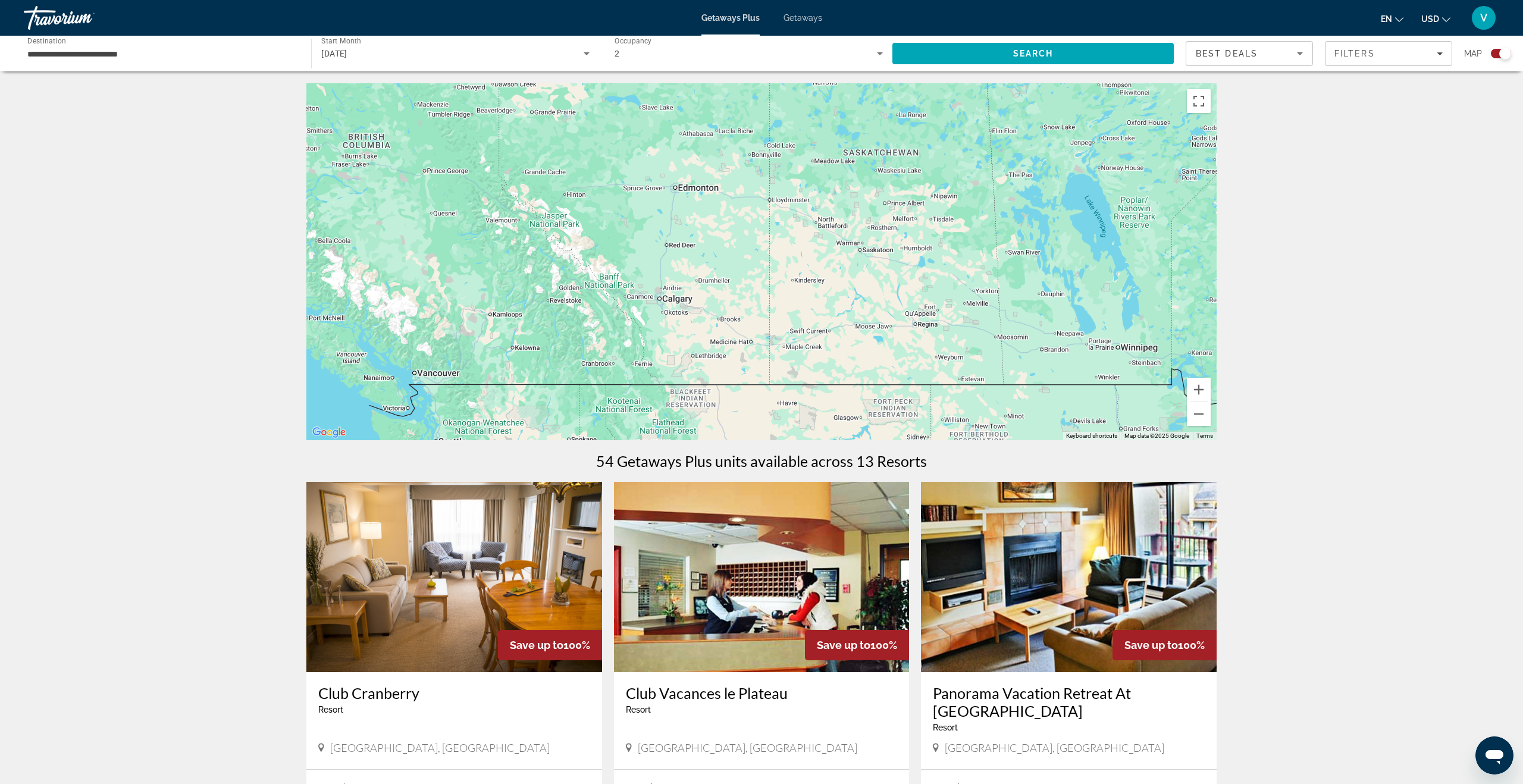
drag, startPoint x: 810, startPoint y: 396, endPoint x: 756, endPoint y: 149, distance: 252.8
click at [756, 149] on div "Main content" at bounding box center [761, 261] width 910 height 356
click at [1203, 392] on button "Zoom in" at bounding box center [1199, 389] width 24 height 24
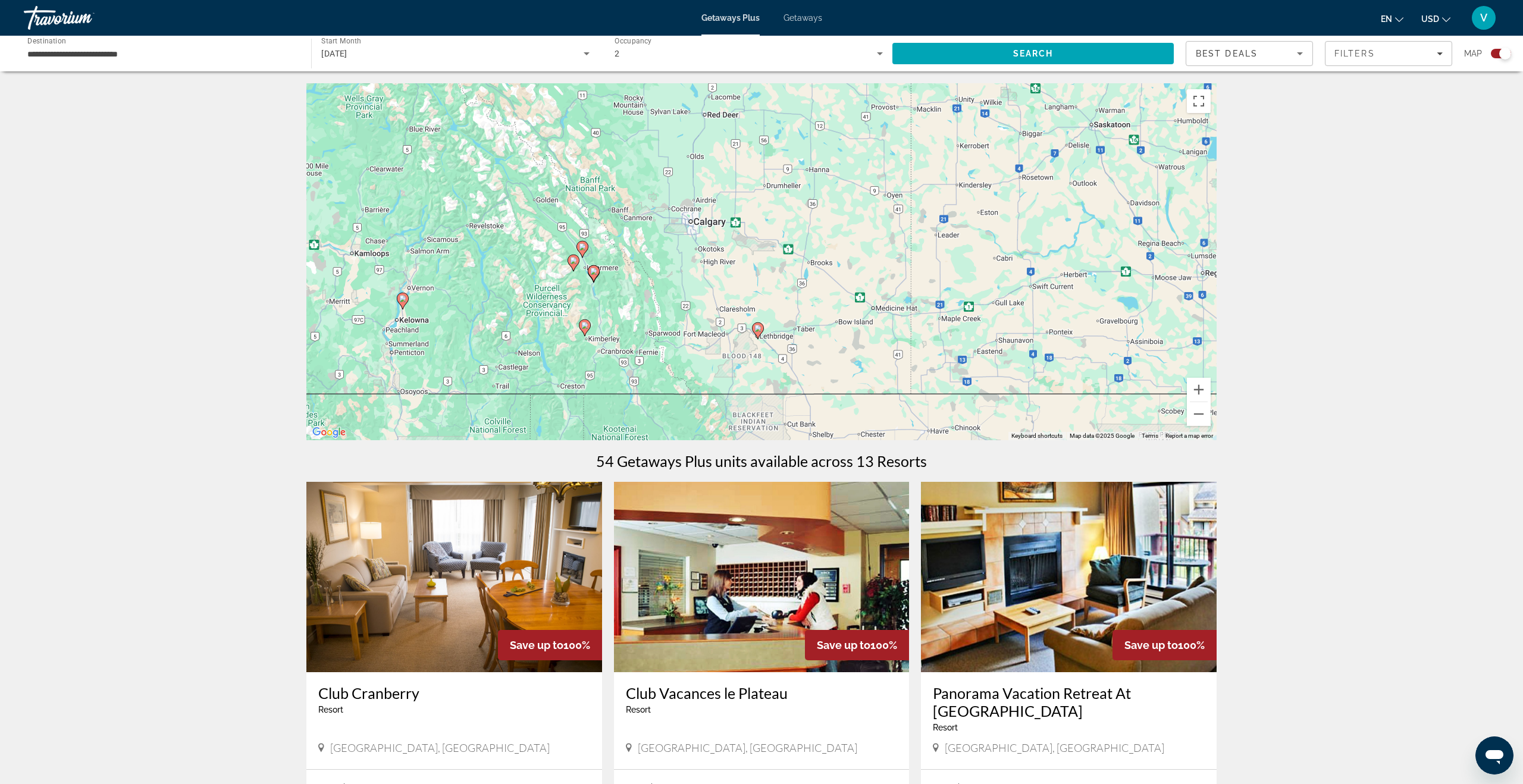
drag, startPoint x: 523, startPoint y: 380, endPoint x: 658, endPoint y: 267, distance: 176.1
click at [658, 267] on div "To activate drag with keyboard, press Alt + Enter. Once in keyboard drag state,…" at bounding box center [761, 261] width 910 height 356
click at [1198, 393] on button "Zoom in" at bounding box center [1199, 389] width 24 height 24
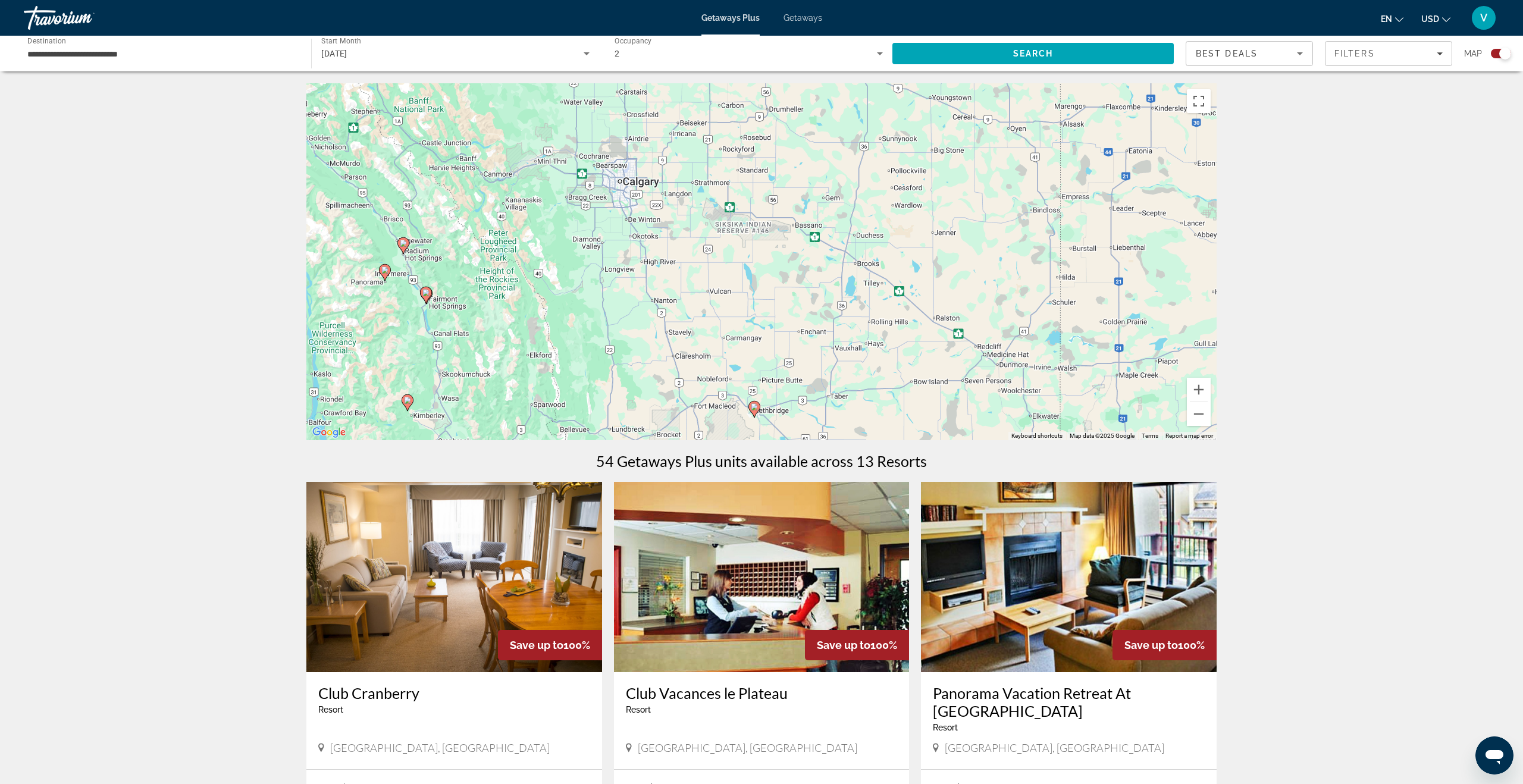
click at [427, 295] on image "Main content" at bounding box center [425, 292] width 7 height 7
type input "**********"
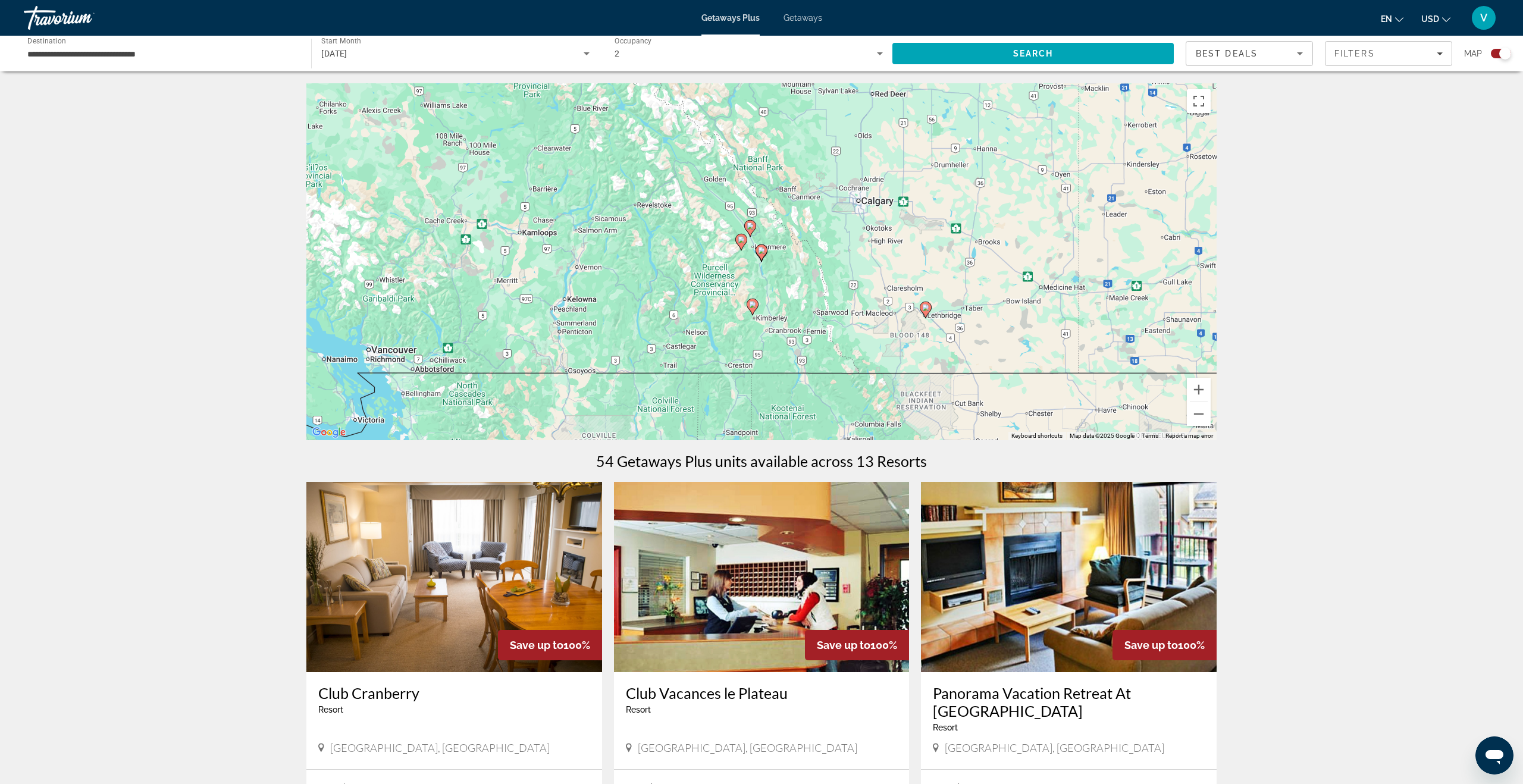
click at [764, 253] on icon "Main content" at bounding box center [761, 252] width 10 height 15
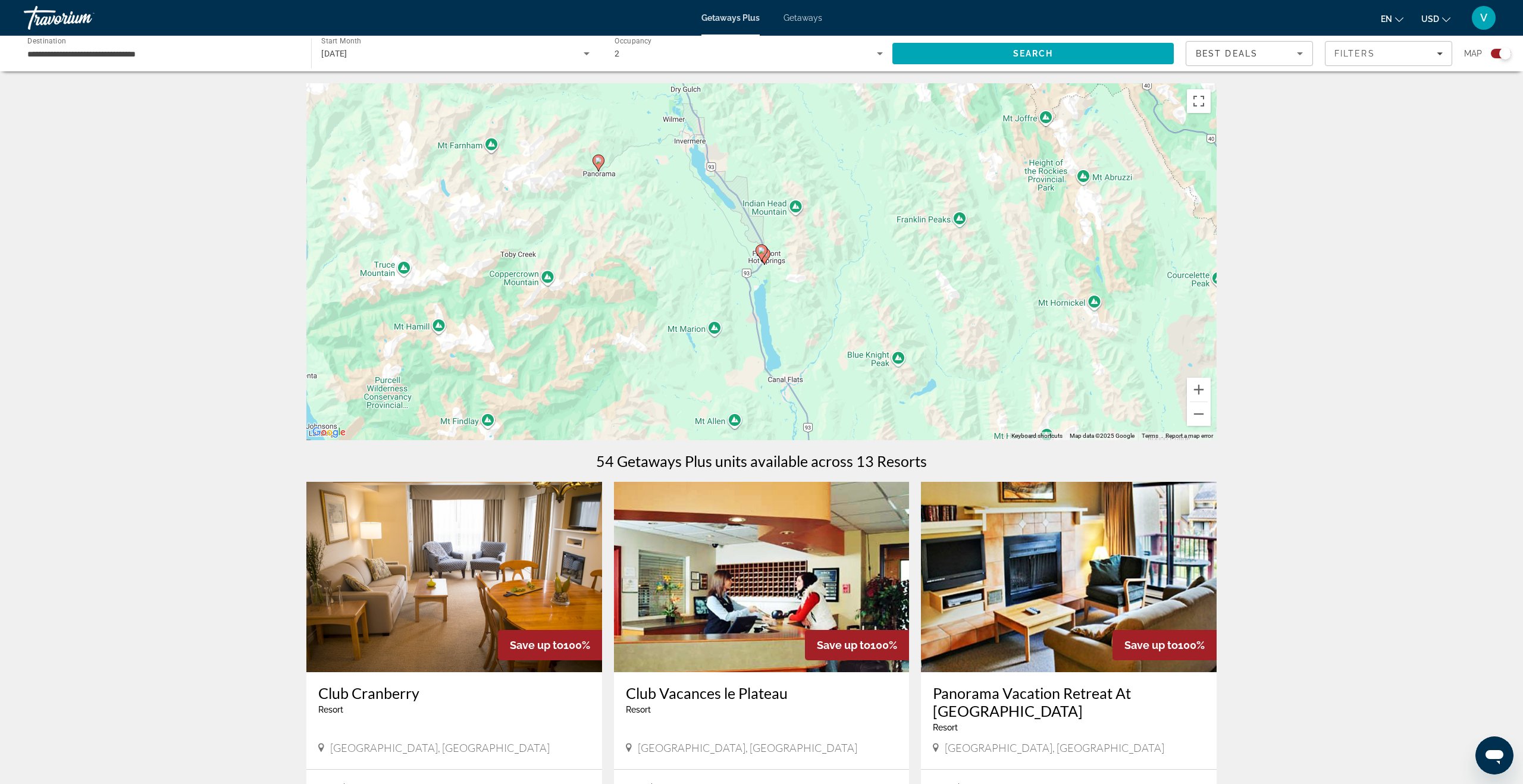
click at [764, 253] on icon "Main content" at bounding box center [761, 252] width 10 height 15
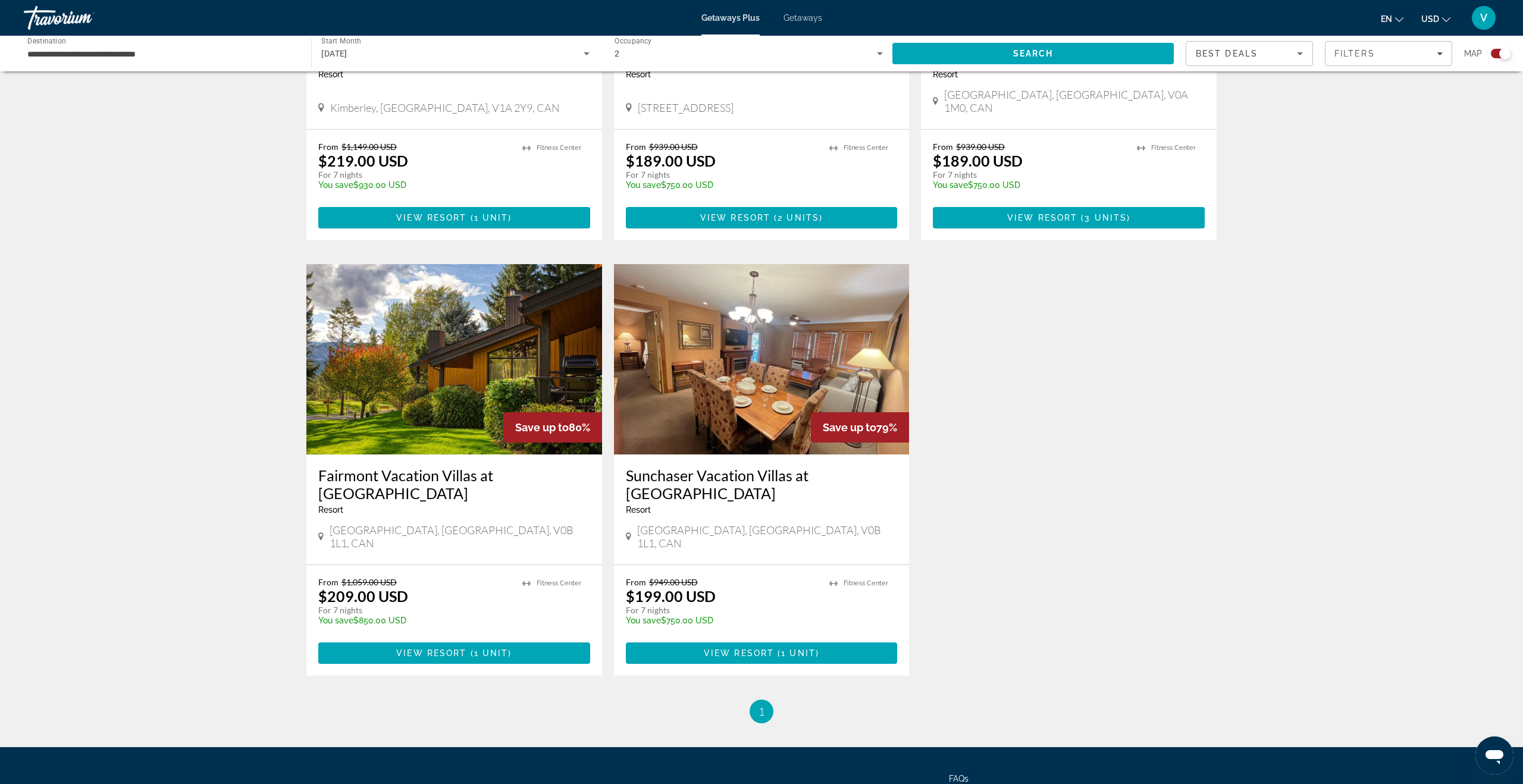
scroll to position [638, 0]
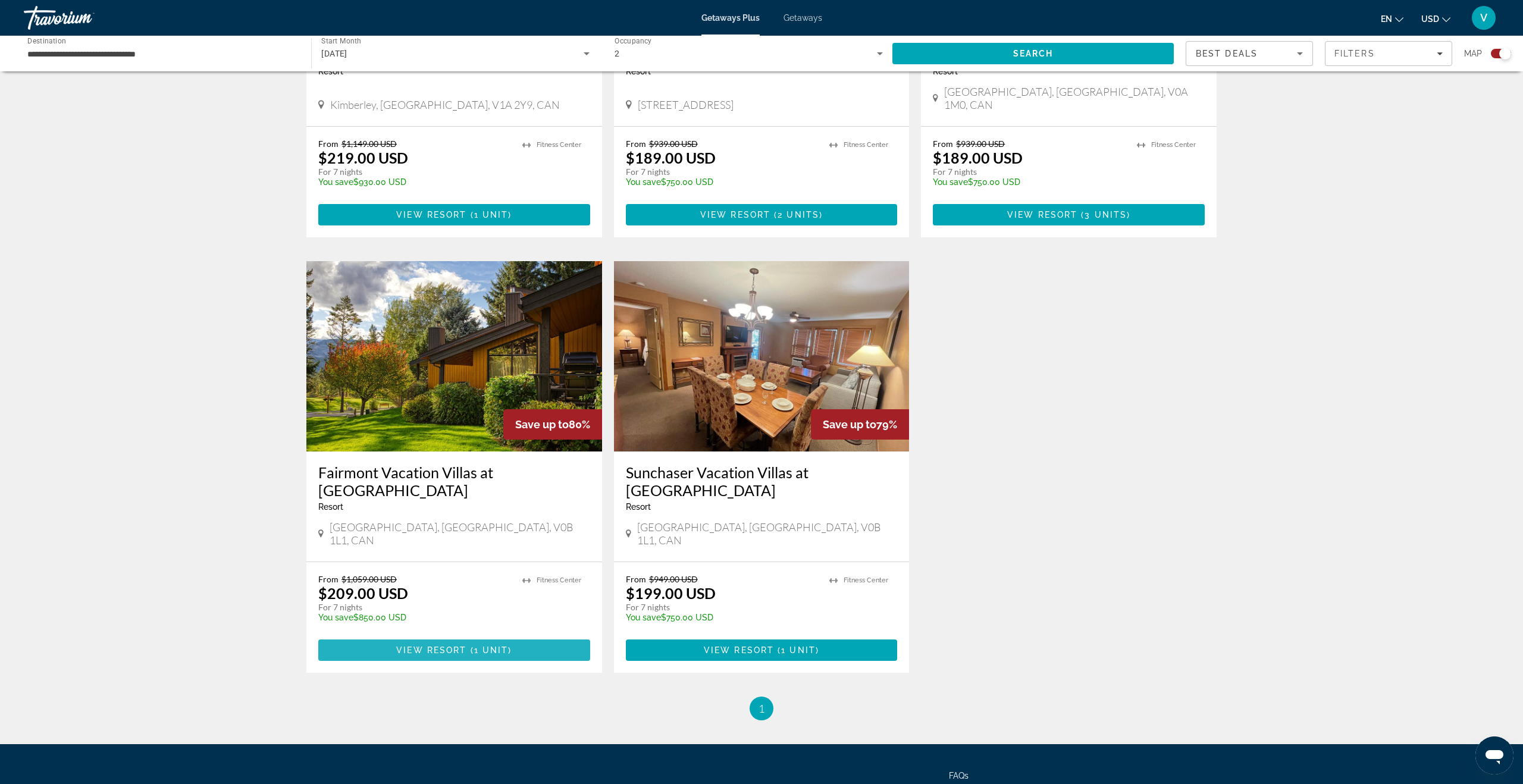
click at [415, 645] on span "View Resort" at bounding box center [431, 650] width 71 height 10
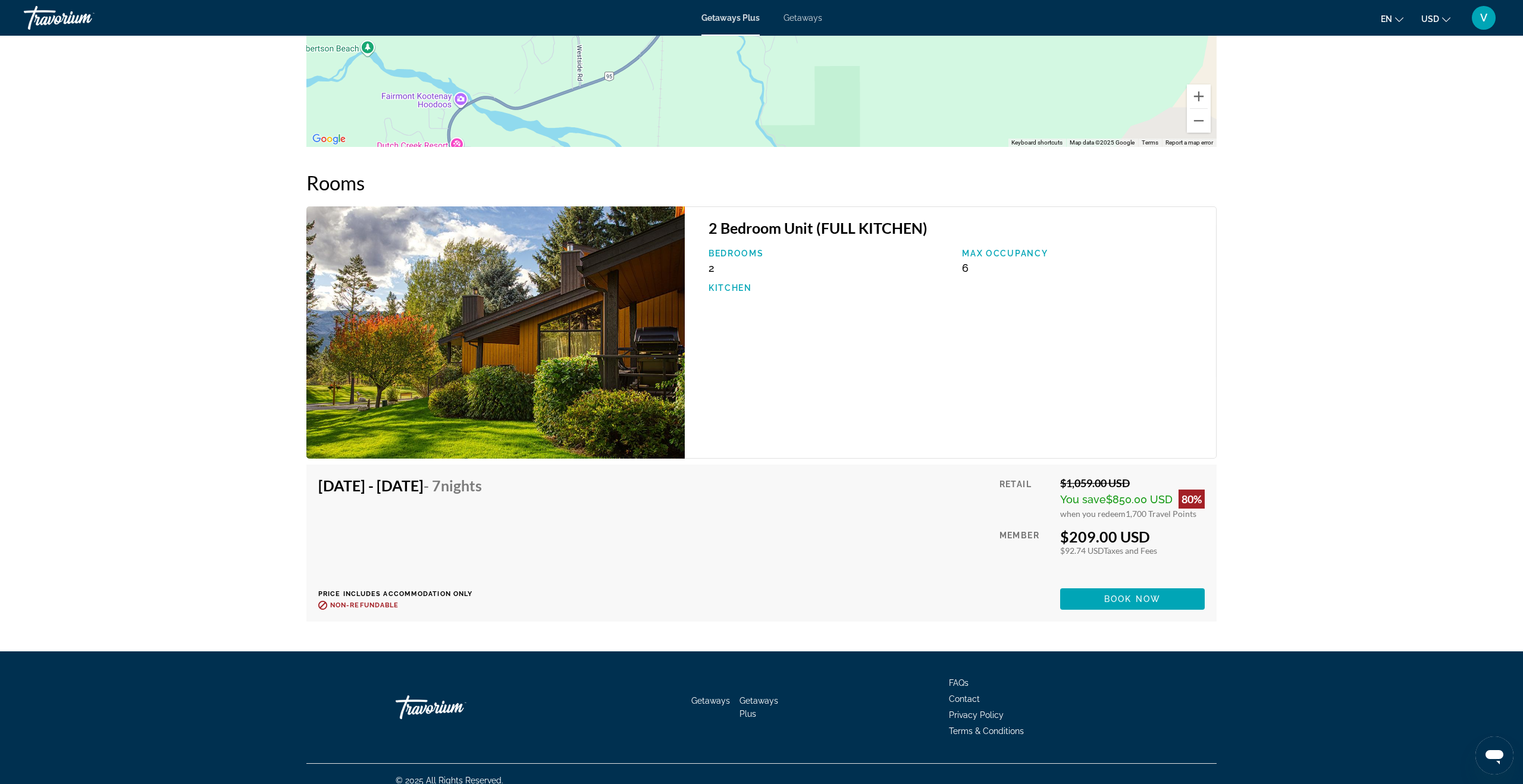
scroll to position [1591, 0]
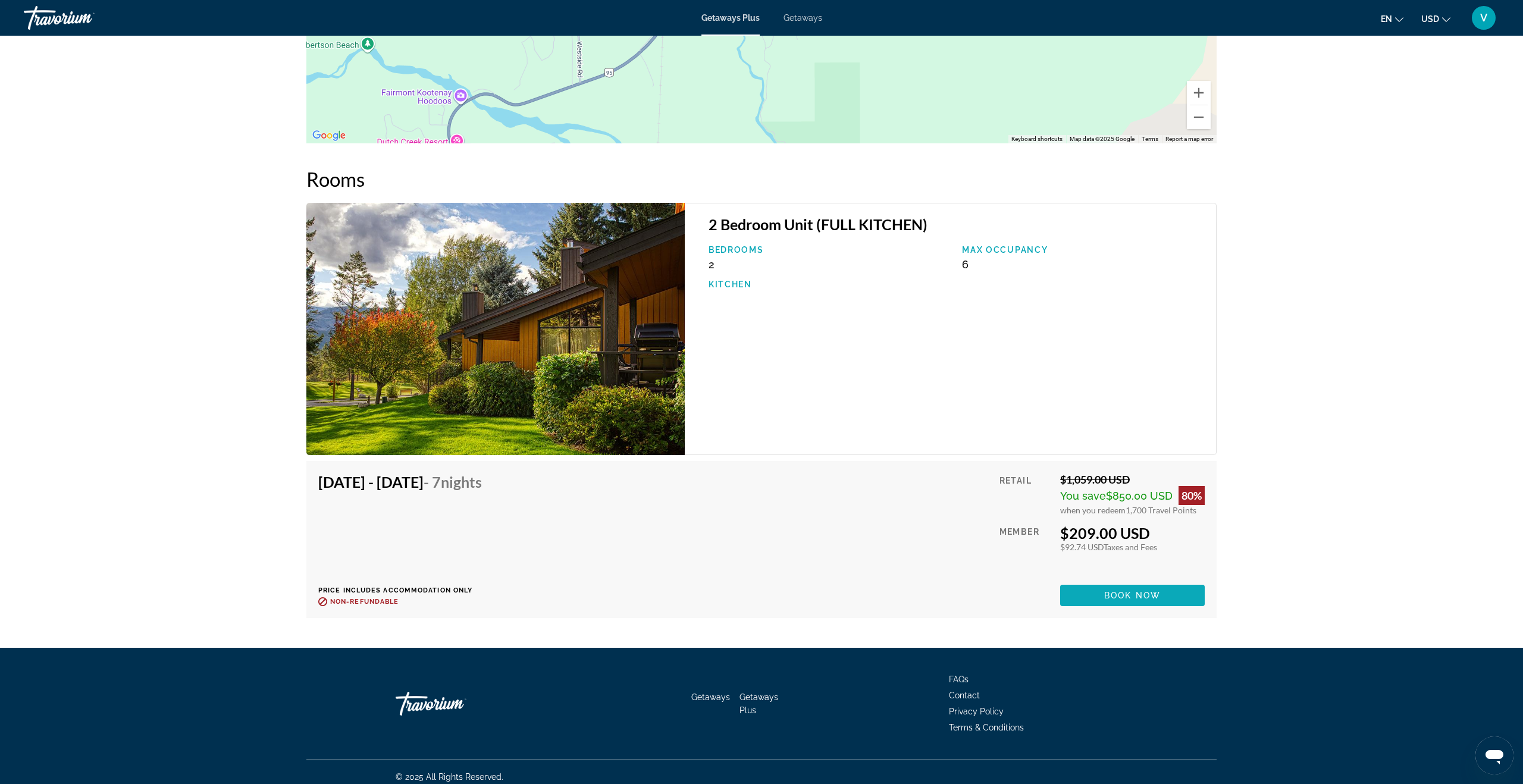
click at [1113, 590] on span "Book now" at bounding box center [1132, 595] width 57 height 10
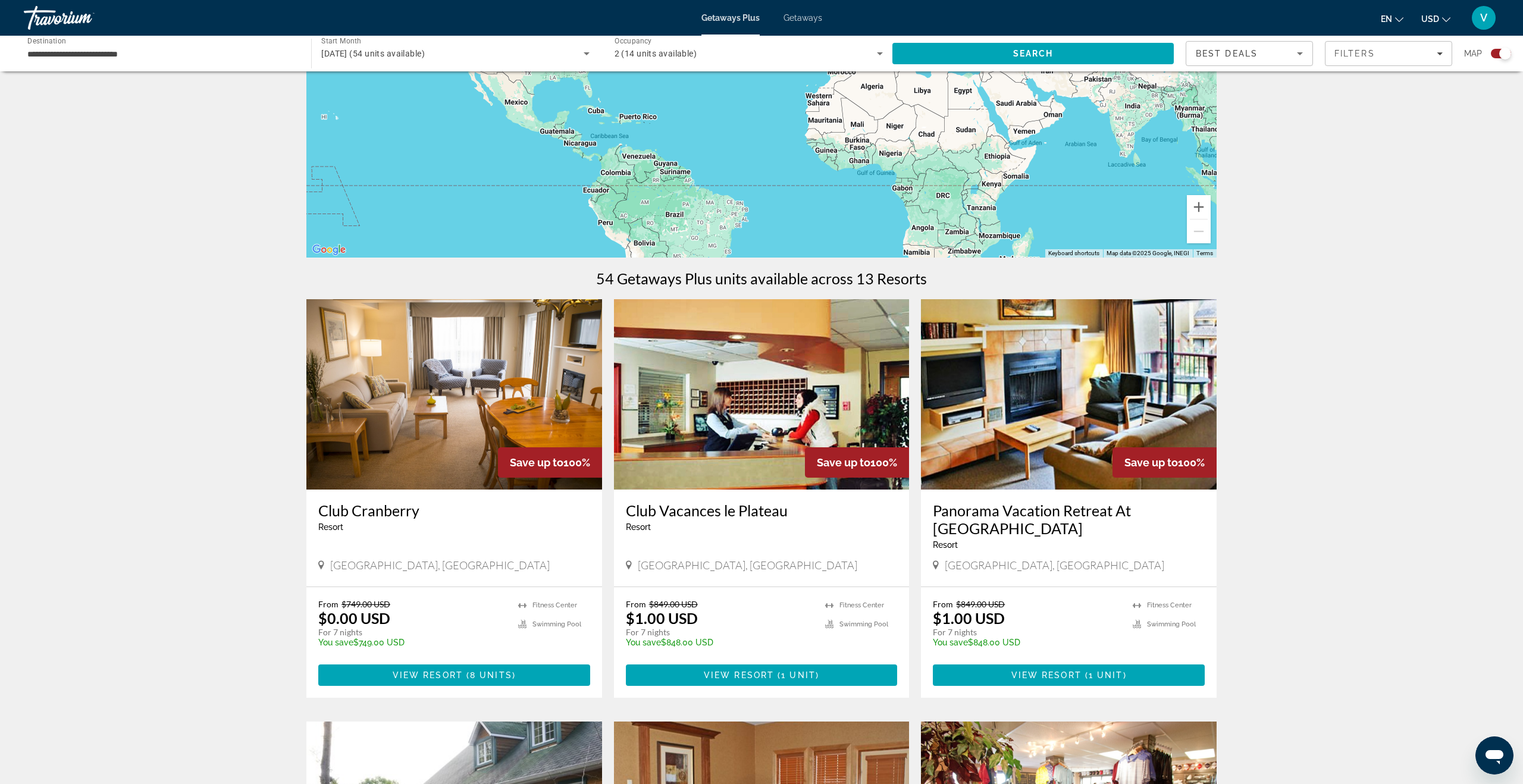
scroll to position [185, 0]
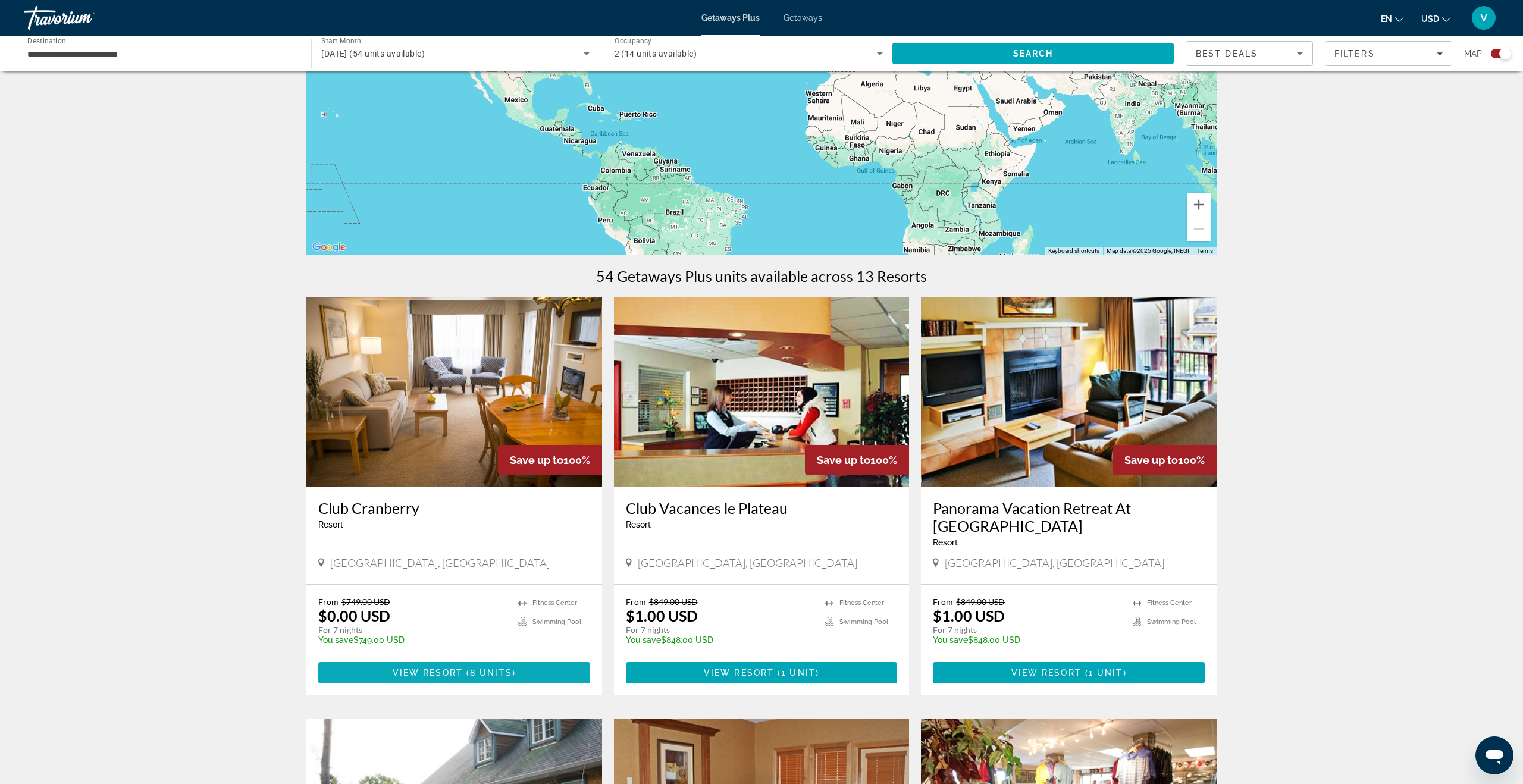
click at [447, 671] on span "View Resort" at bounding box center [428, 673] width 71 height 10
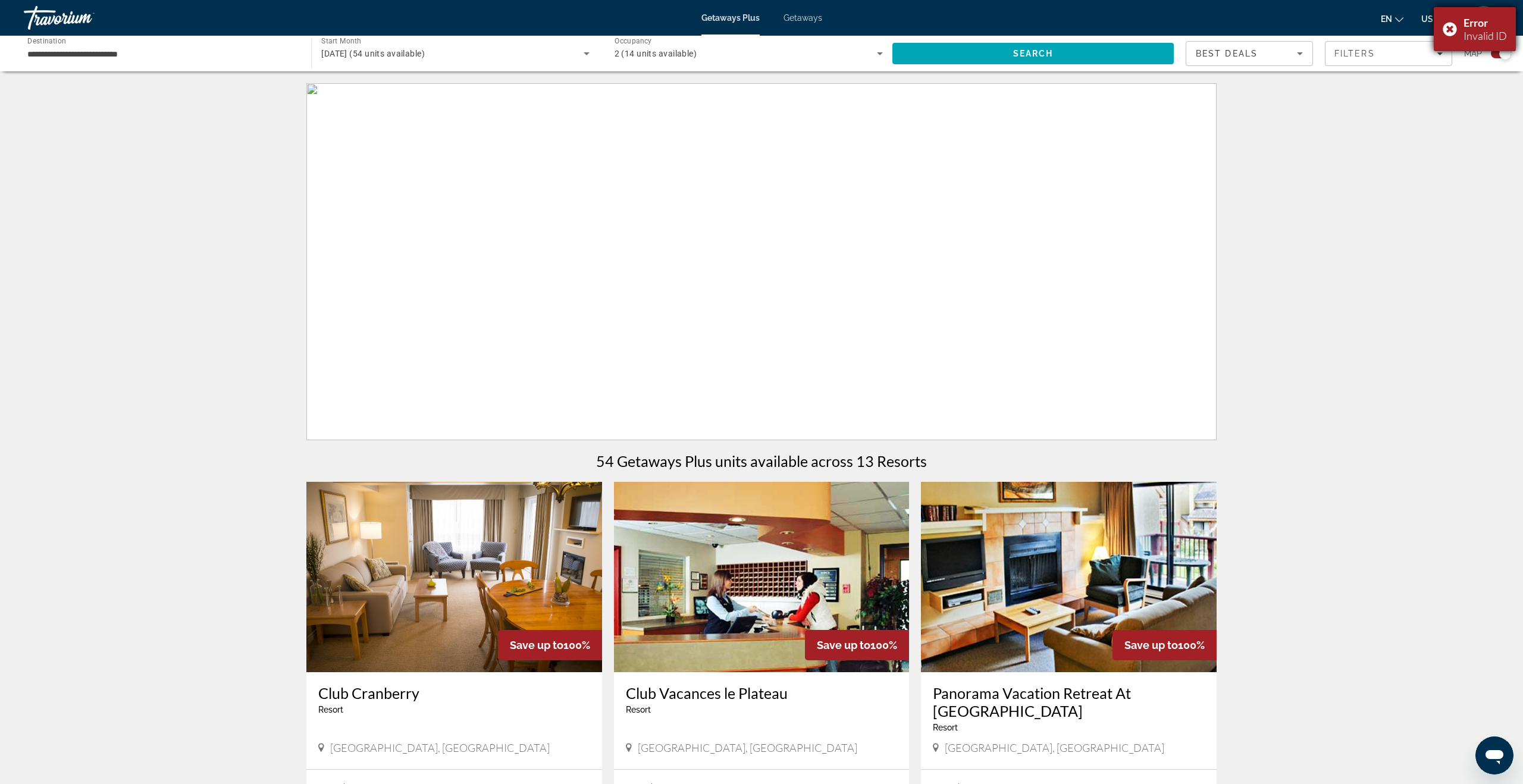
click at [1449, 26] on div "Error Invalid ID" at bounding box center [1474, 29] width 82 height 44
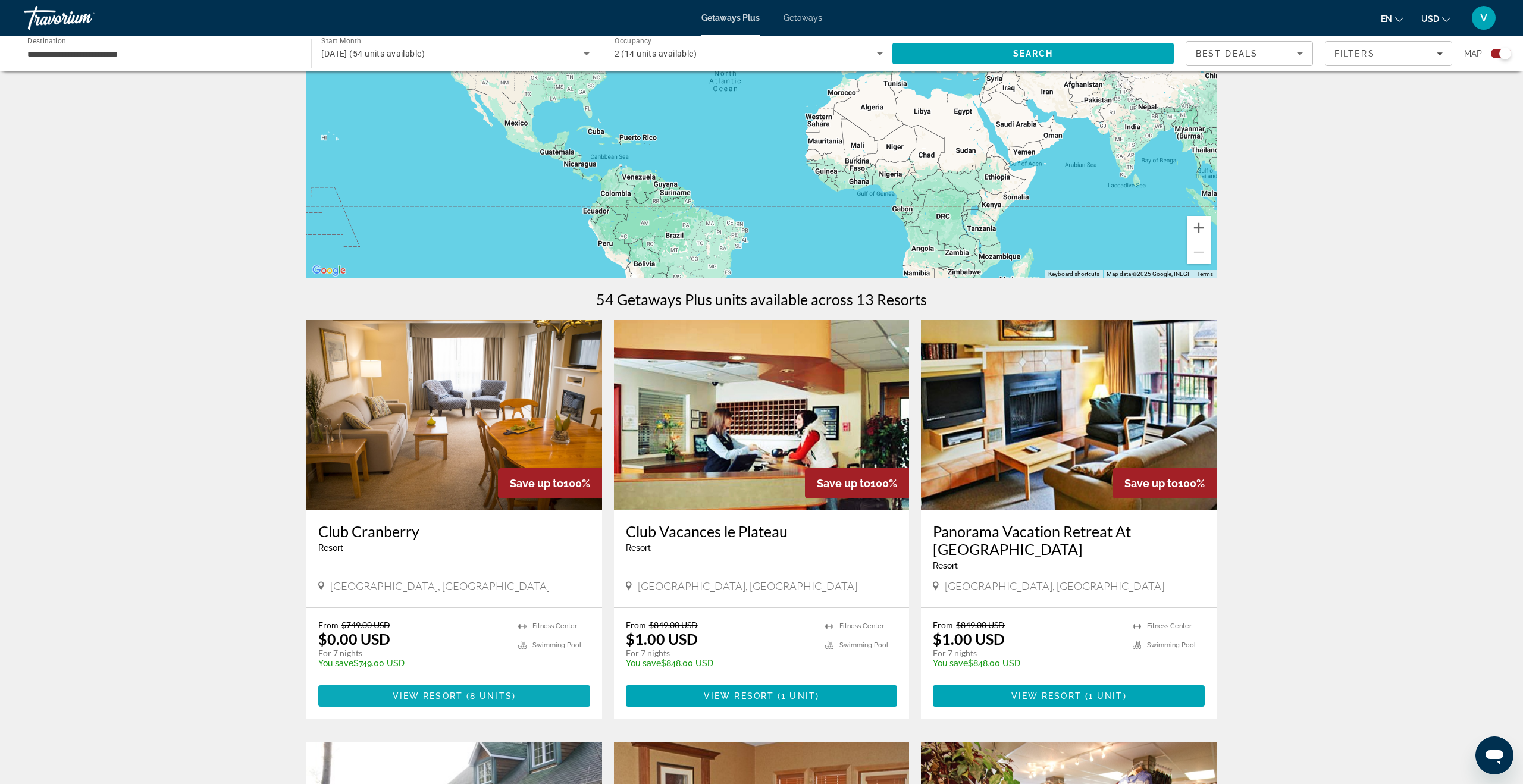
scroll to position [164, 0]
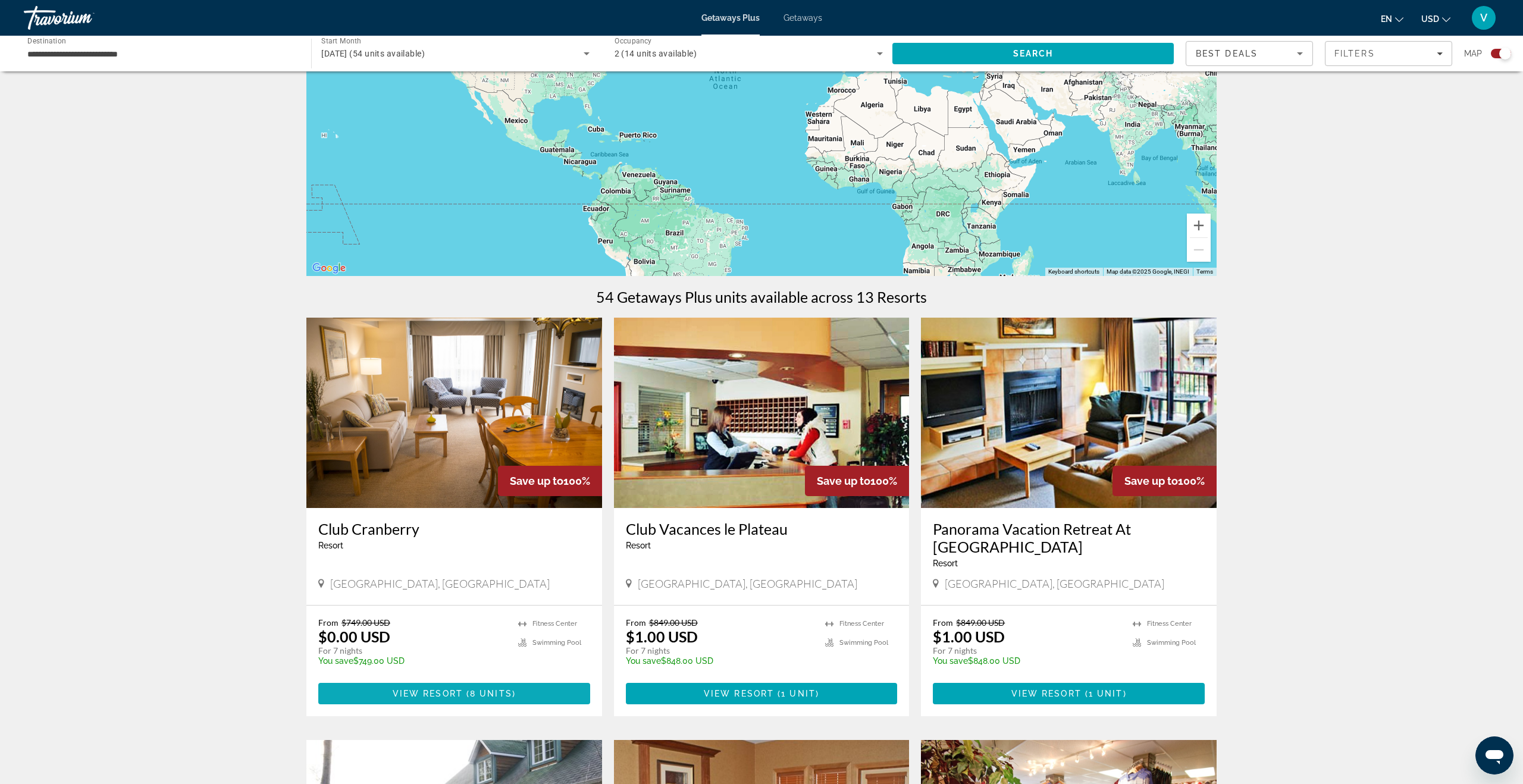
click at [463, 694] on span "Main content" at bounding box center [465, 694] width 3 height 10
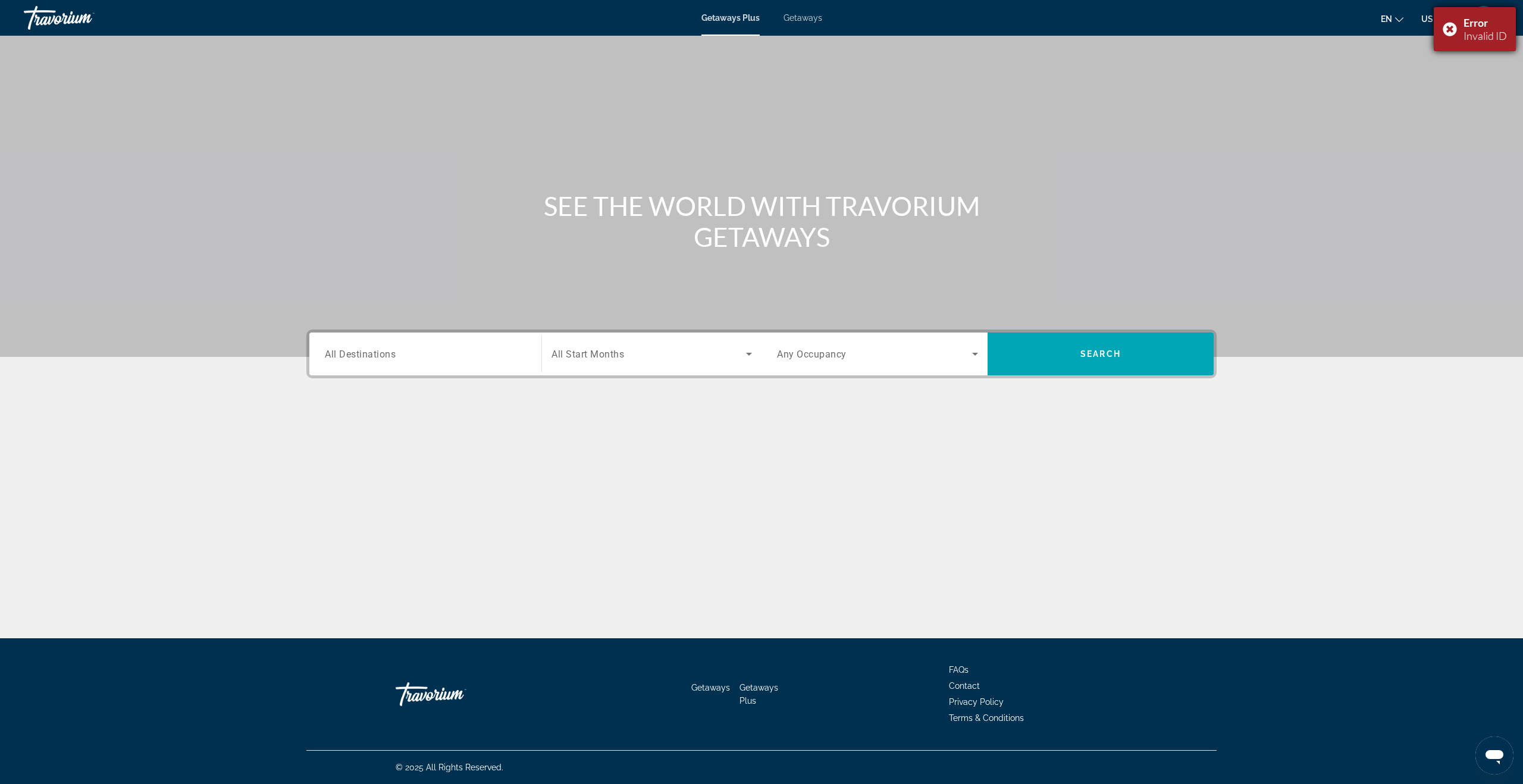
click at [1452, 31] on div "Error Invalid ID" at bounding box center [1474, 29] width 82 height 44
click at [369, 348] on span "All Destinations" at bounding box center [360, 353] width 71 height 10
click at [369, 348] on input "Destination All Destinations" at bounding box center [425, 355] width 201 height 14
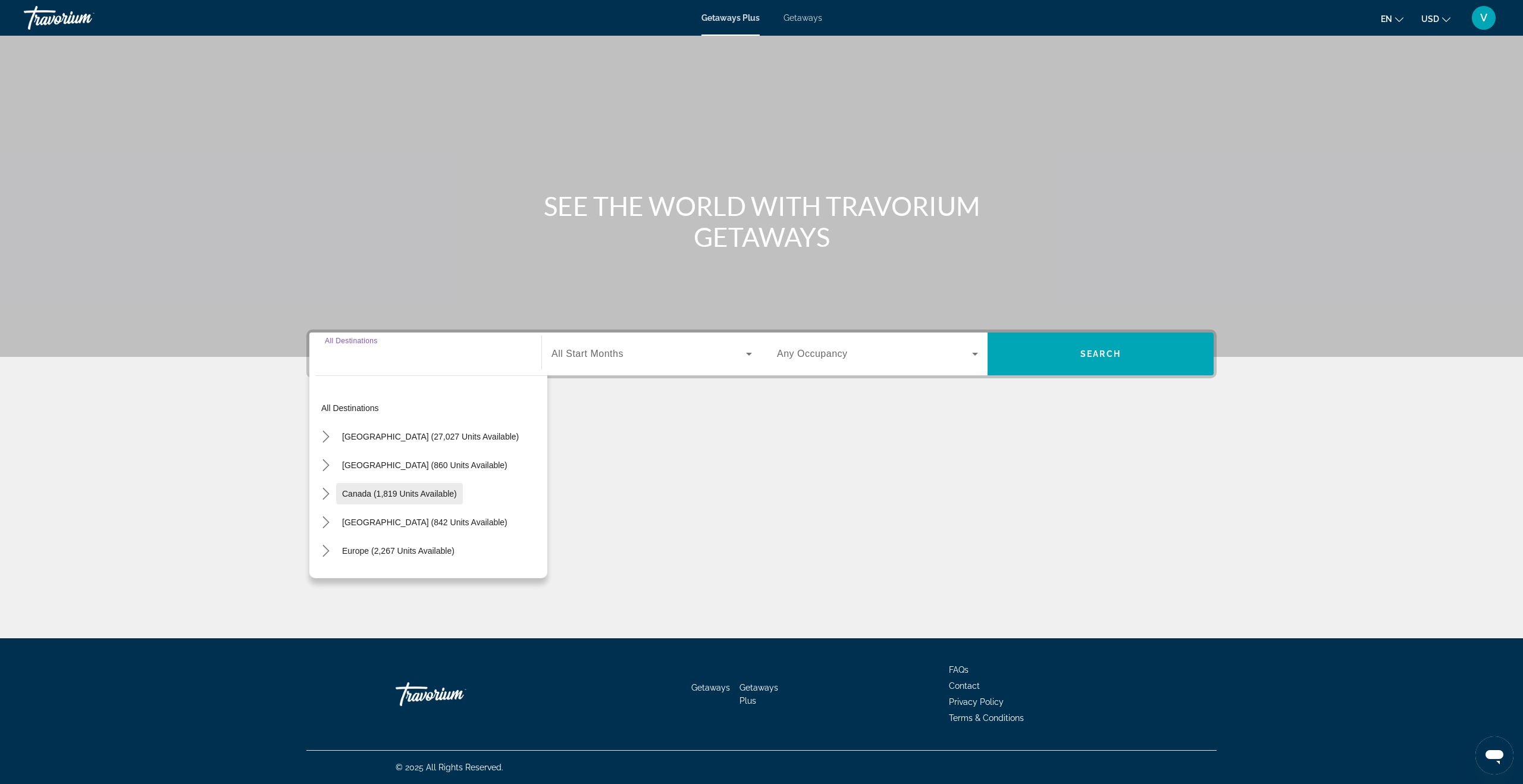
click at [377, 486] on span "Select destination: Canada (1,819 units available)" at bounding box center [399, 493] width 127 height 29
type input "**********"
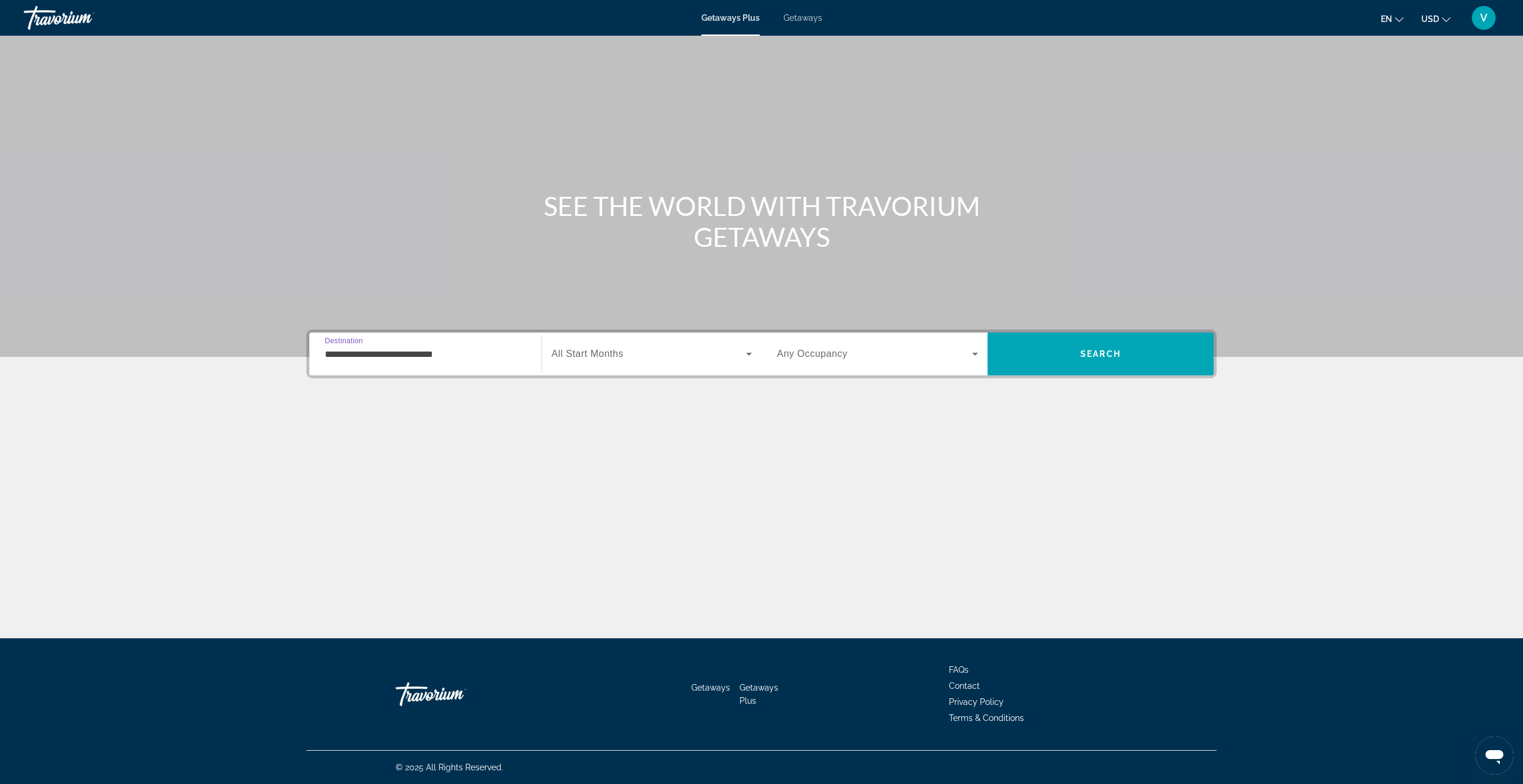
click at [624, 355] on span "Search widget" at bounding box center [648, 354] width 195 height 14
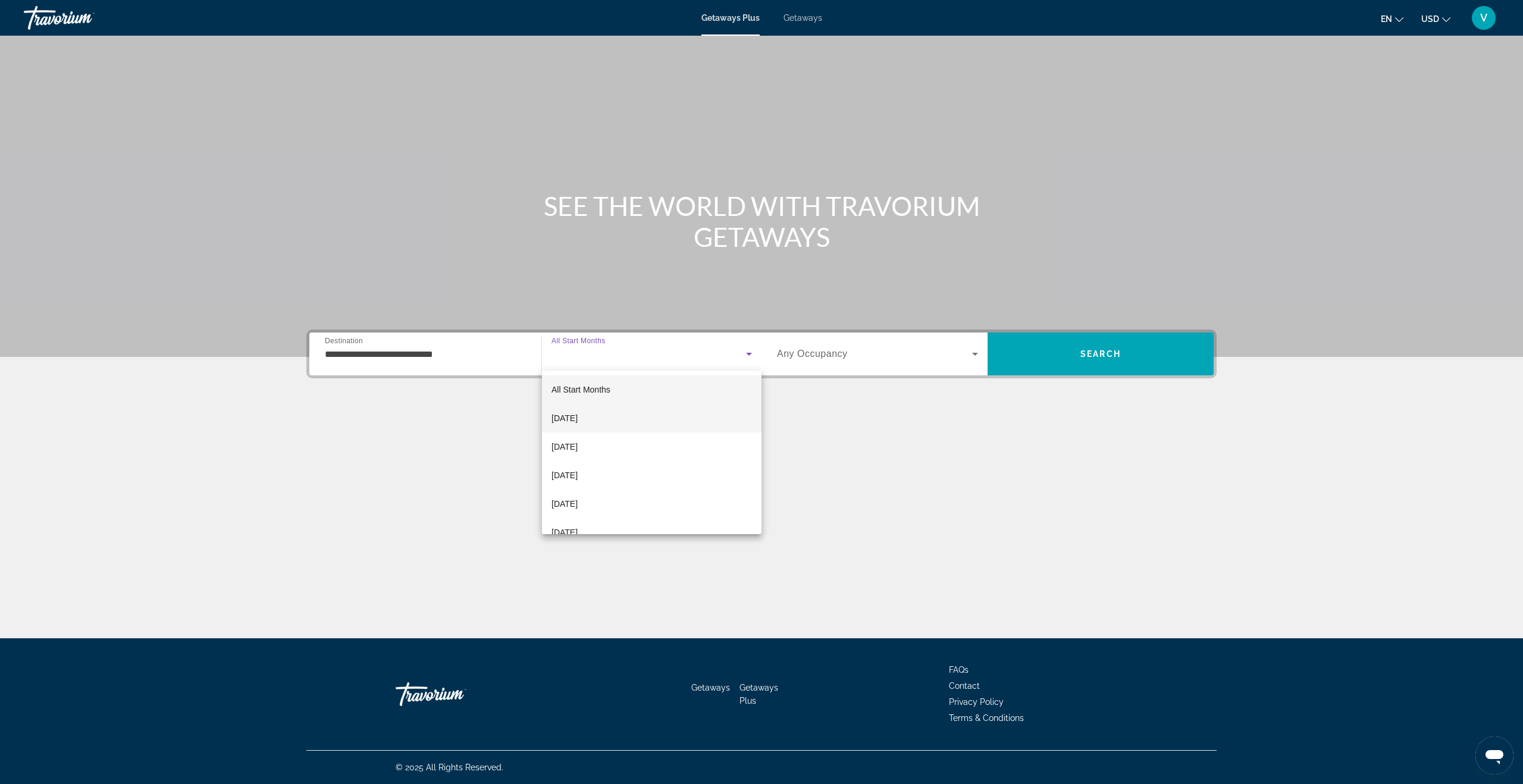
click at [602, 410] on mat-option "[DATE]" at bounding box center [651, 418] width 220 height 29
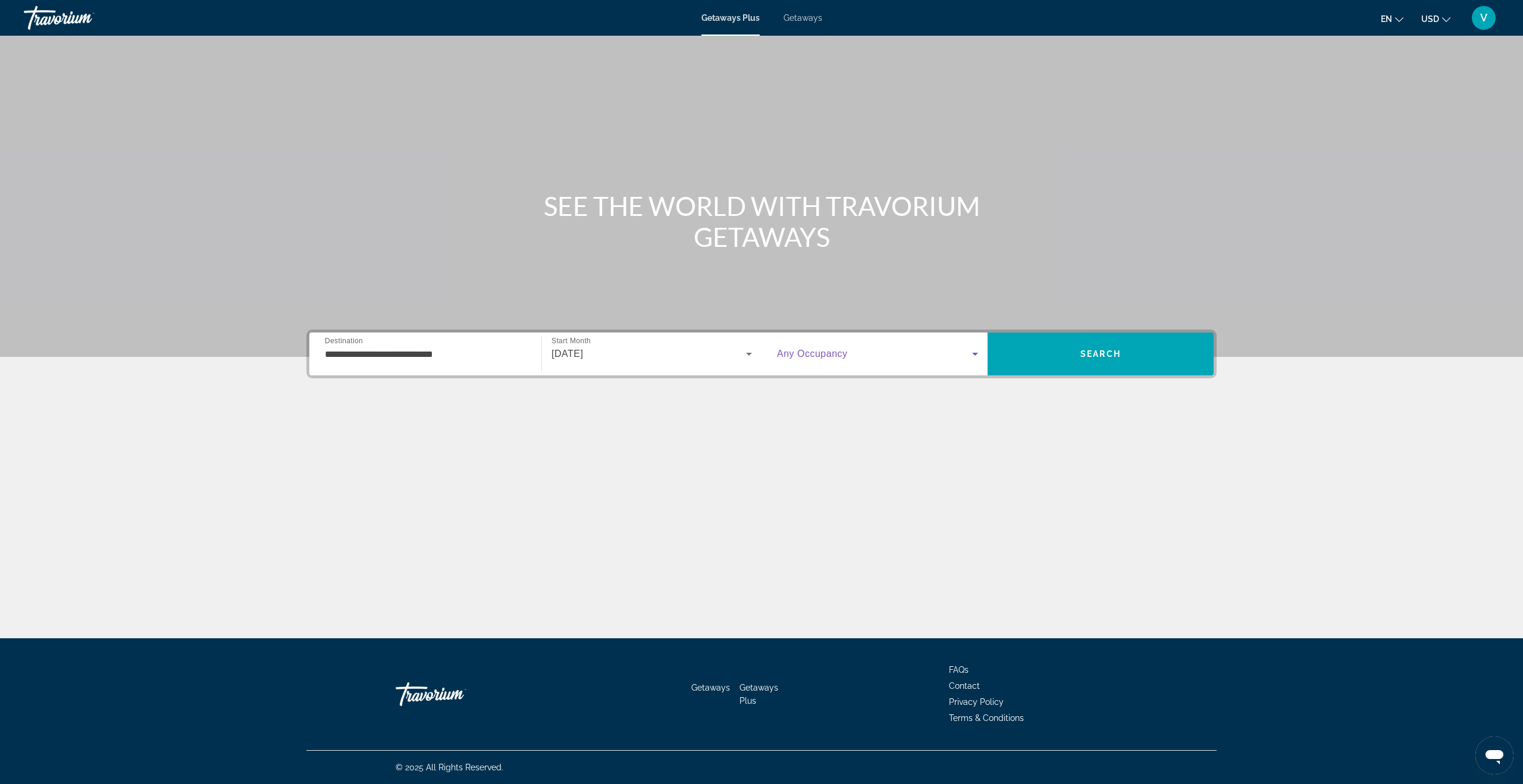
click at [969, 352] on icon "Search widget" at bounding box center [975, 354] width 14 height 14
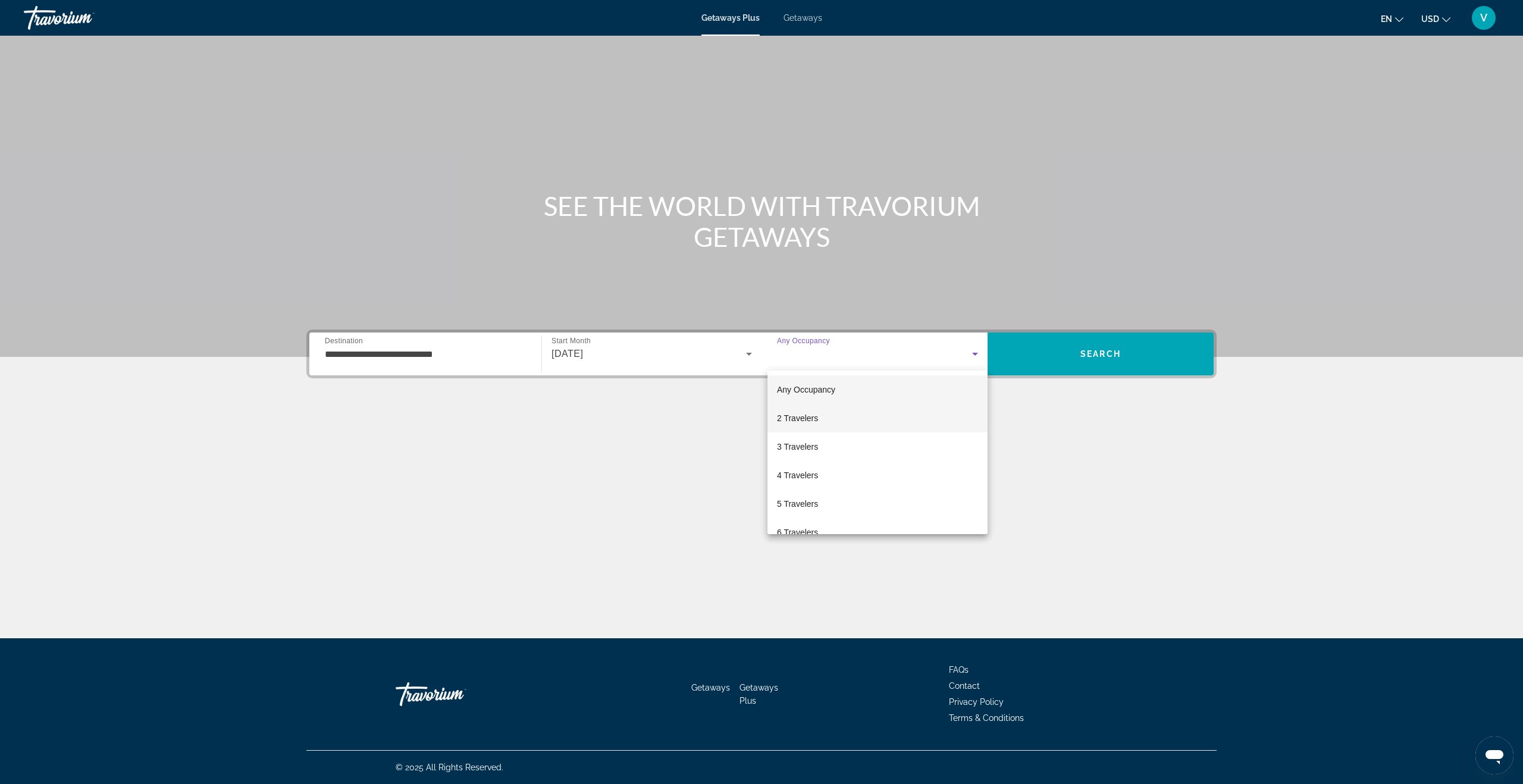
click at [795, 412] on span "2 Travelers" at bounding box center [797, 418] width 41 height 14
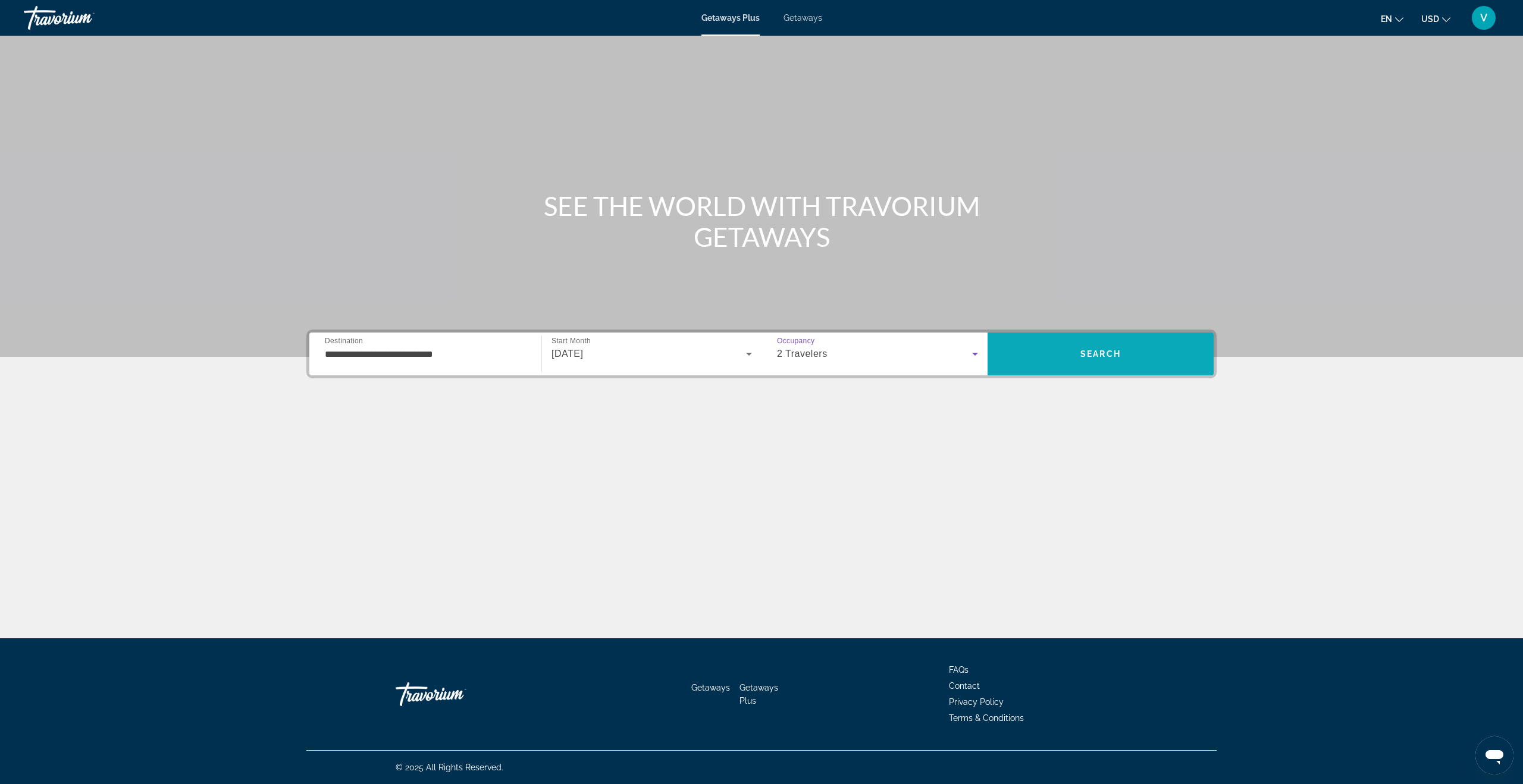
click at [1083, 357] on span "Search" at bounding box center [1100, 354] width 40 height 10
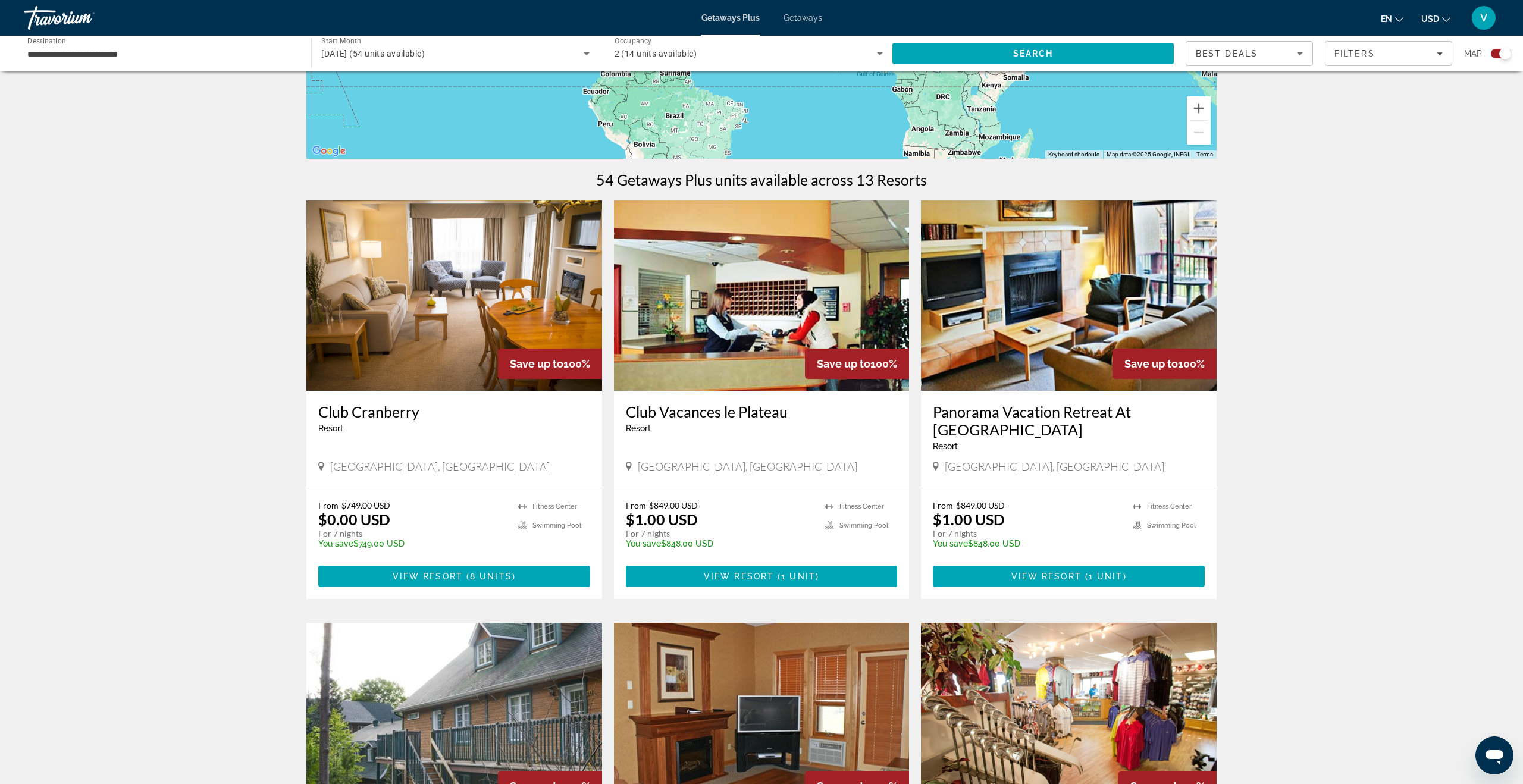
scroll to position [296, 0]
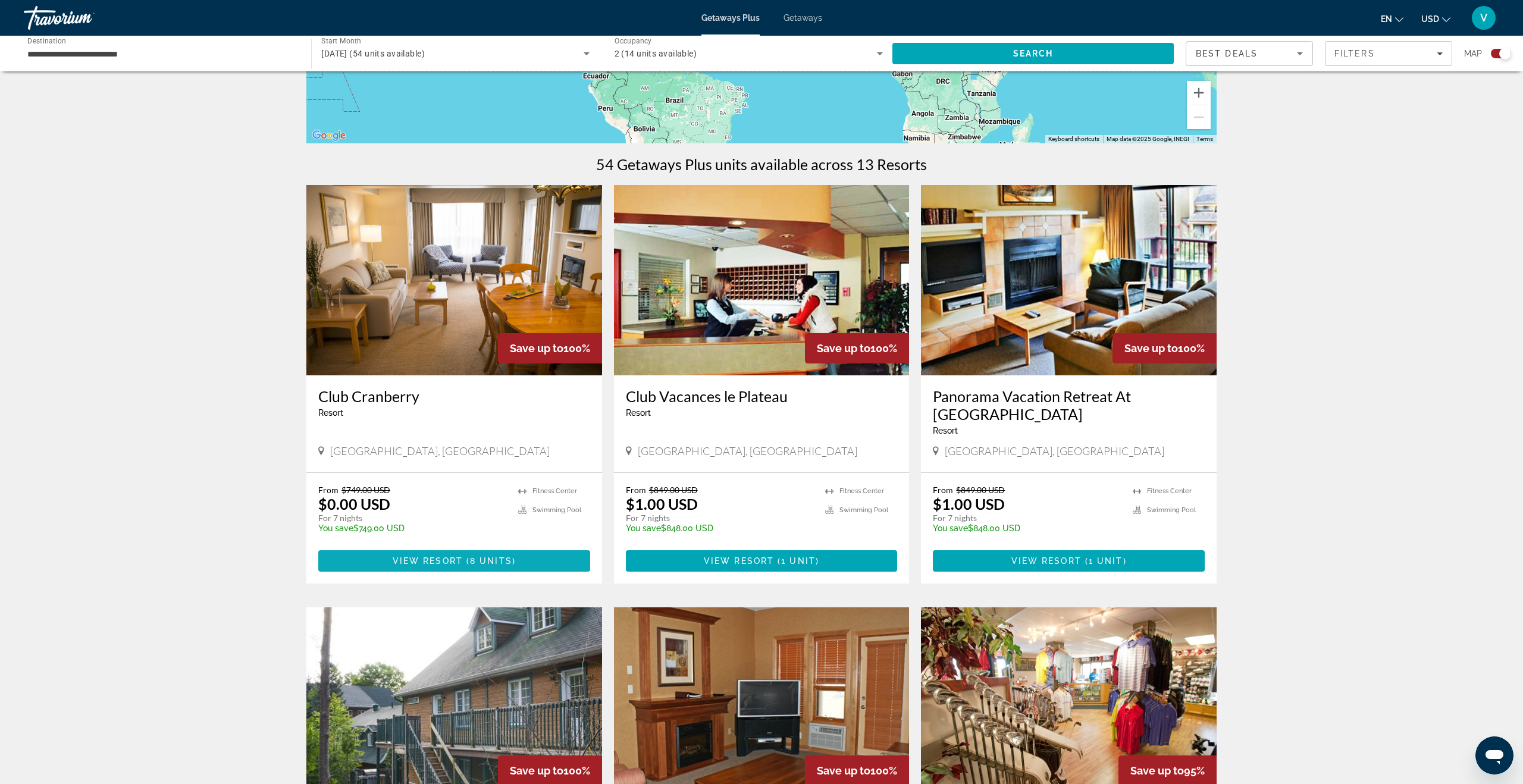
click at [502, 560] on span "8 units" at bounding box center [491, 561] width 42 height 10
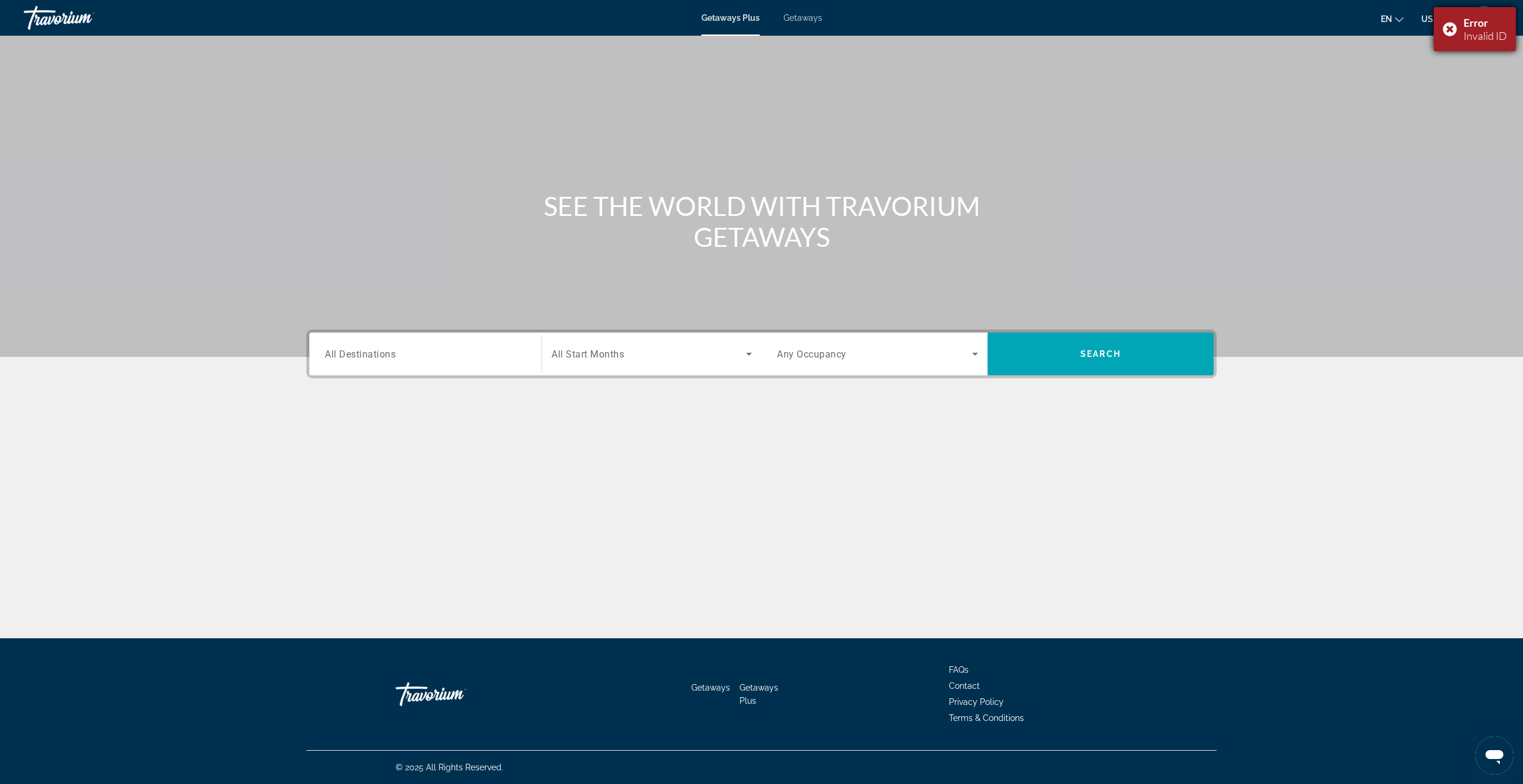
click at [1449, 26] on div "Error Invalid ID" at bounding box center [1474, 29] width 82 height 44
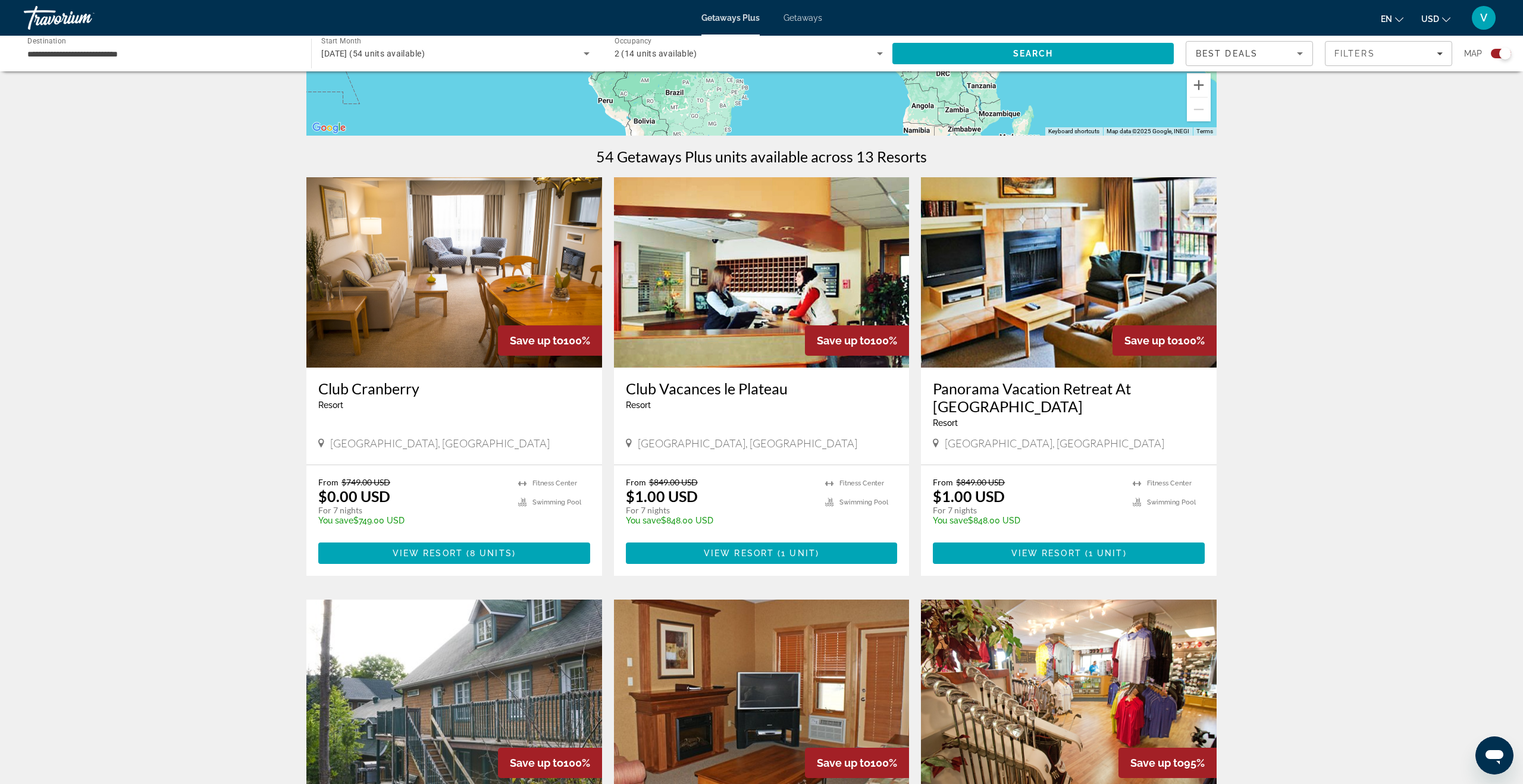
scroll to position [313, 0]
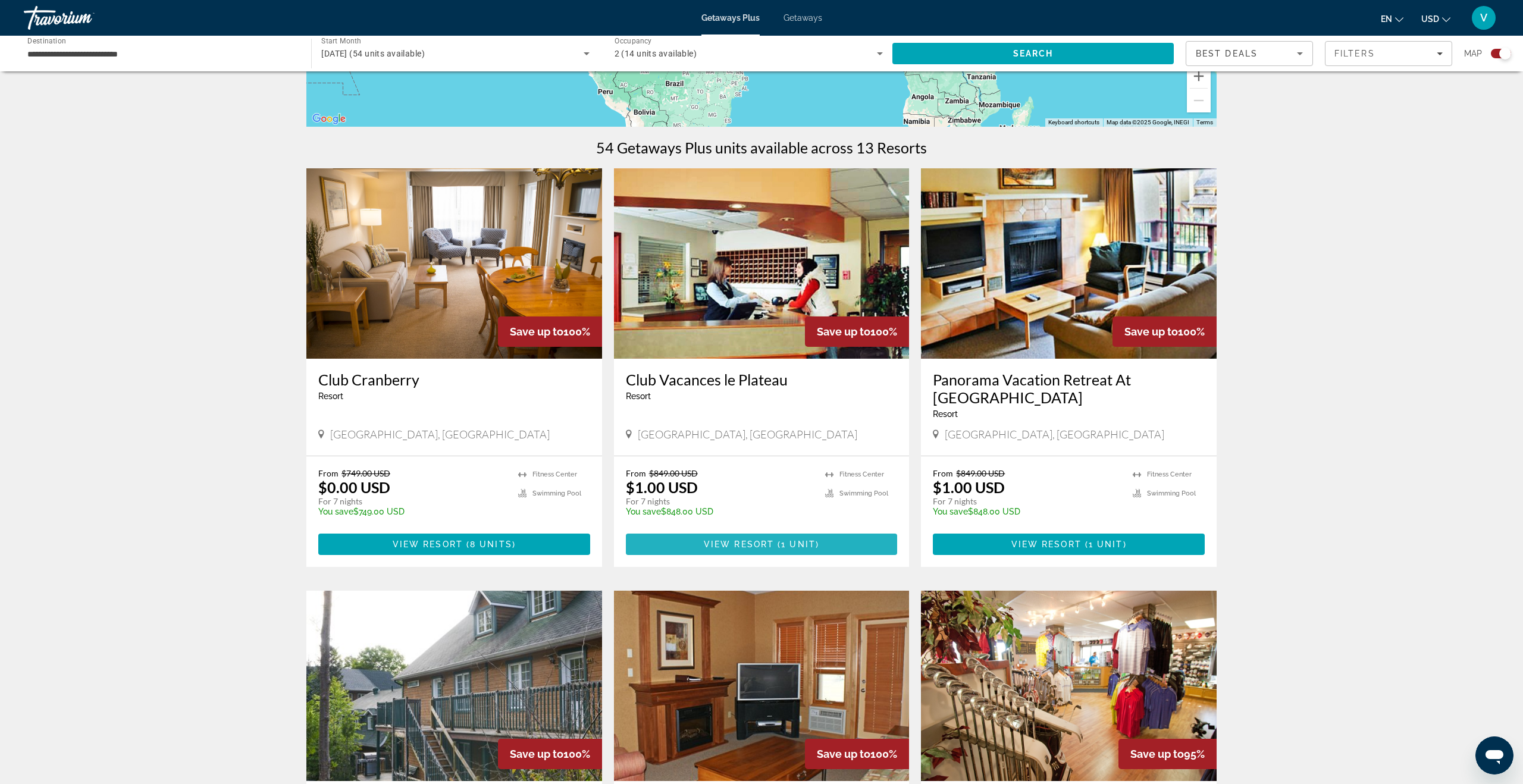
click at [734, 549] on span "Main content" at bounding box center [761, 545] width 272 height 29
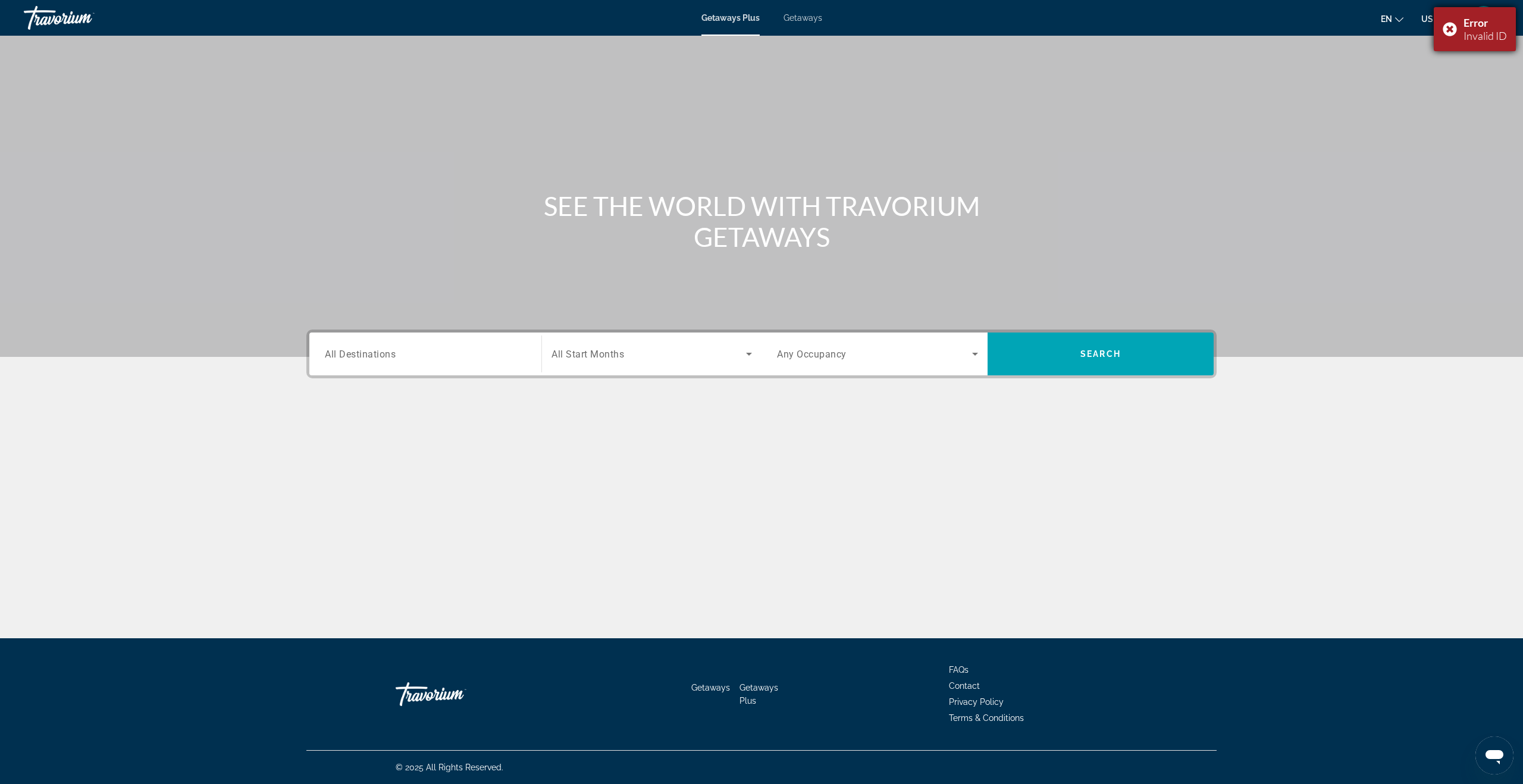
click at [1447, 31] on div "Error Invalid ID" at bounding box center [1474, 29] width 82 height 44
click at [1486, 20] on span "V" at bounding box center [1483, 18] width 7 height 12
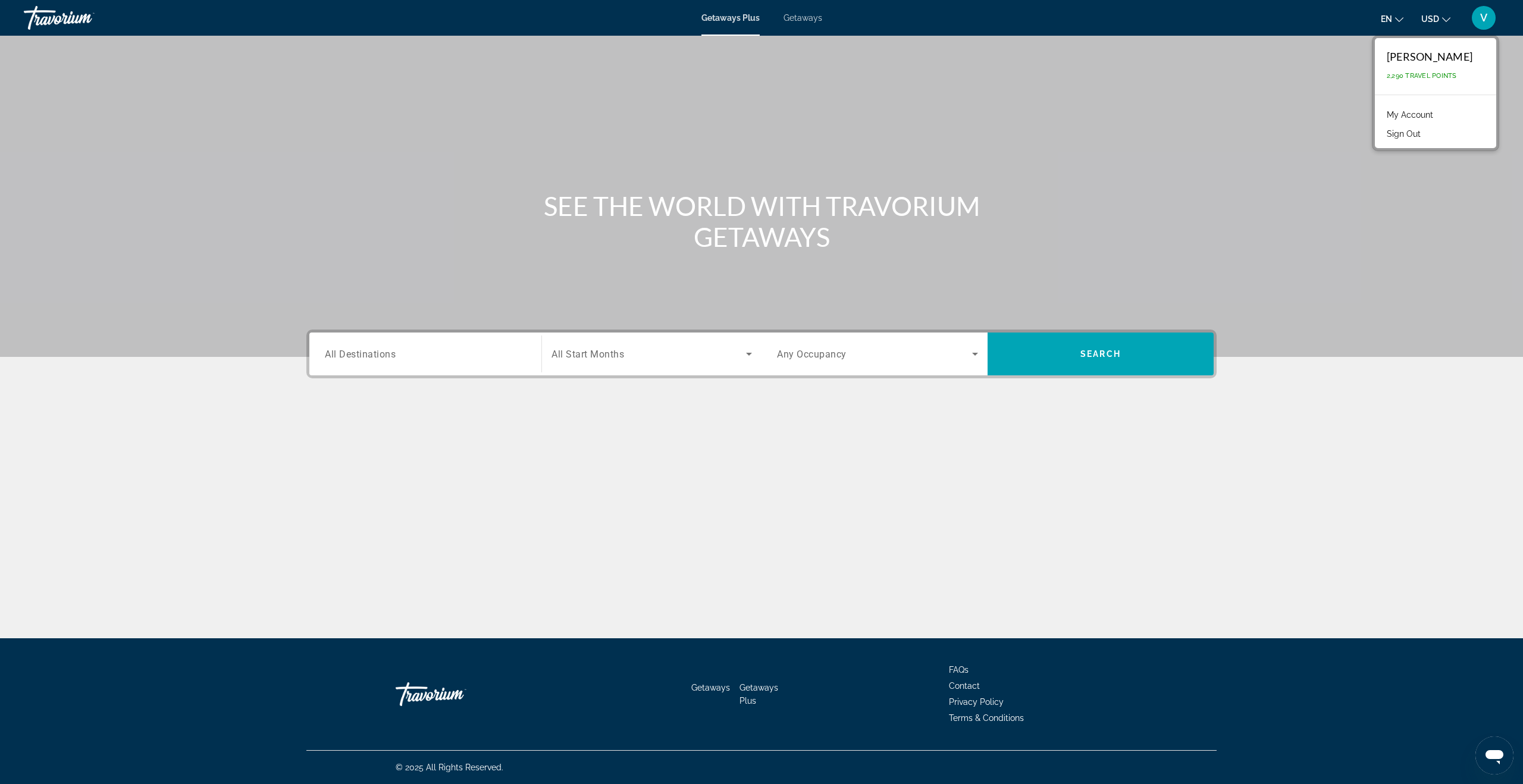
click at [1428, 112] on link "My Account" at bounding box center [1409, 115] width 58 height 15
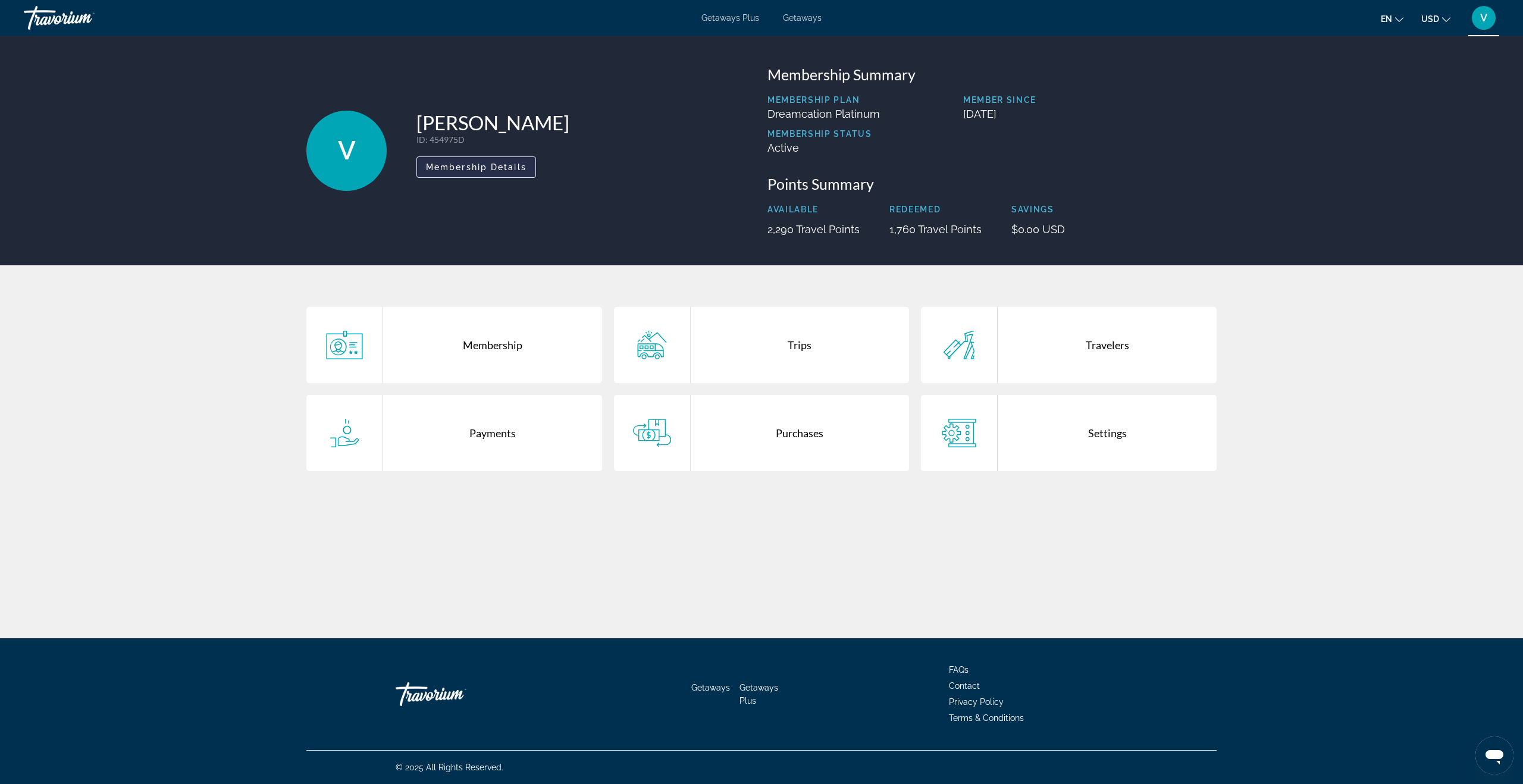
click at [502, 170] on span "Membership Details" at bounding box center [476, 167] width 100 height 10
click at [1485, 22] on span "V" at bounding box center [1483, 18] width 7 height 12
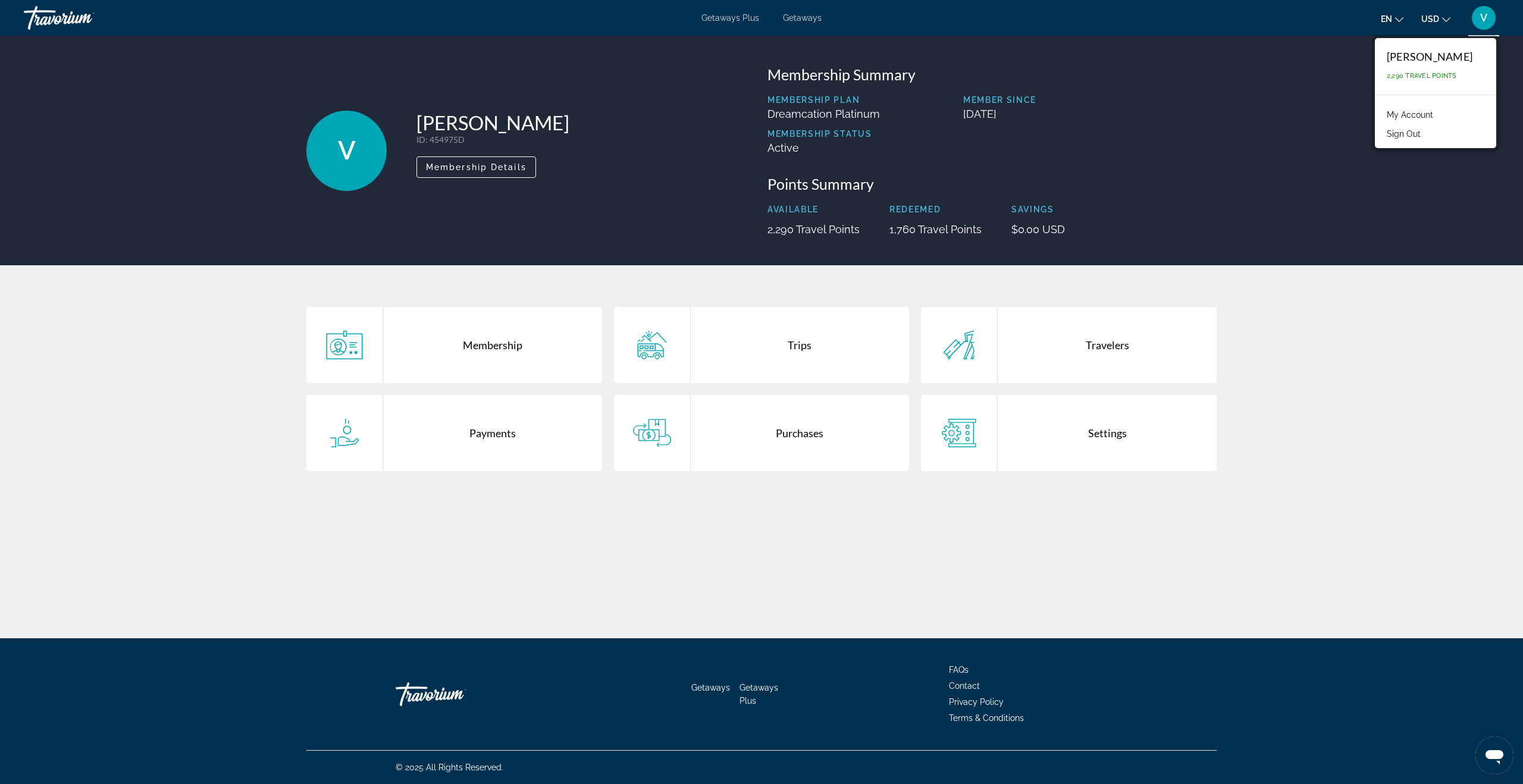
click at [1305, 83] on div "V Tatiana Volos ID : 454975D Secondary Member Membership Details Membership Sum…" at bounding box center [761, 151] width 1523 height 230
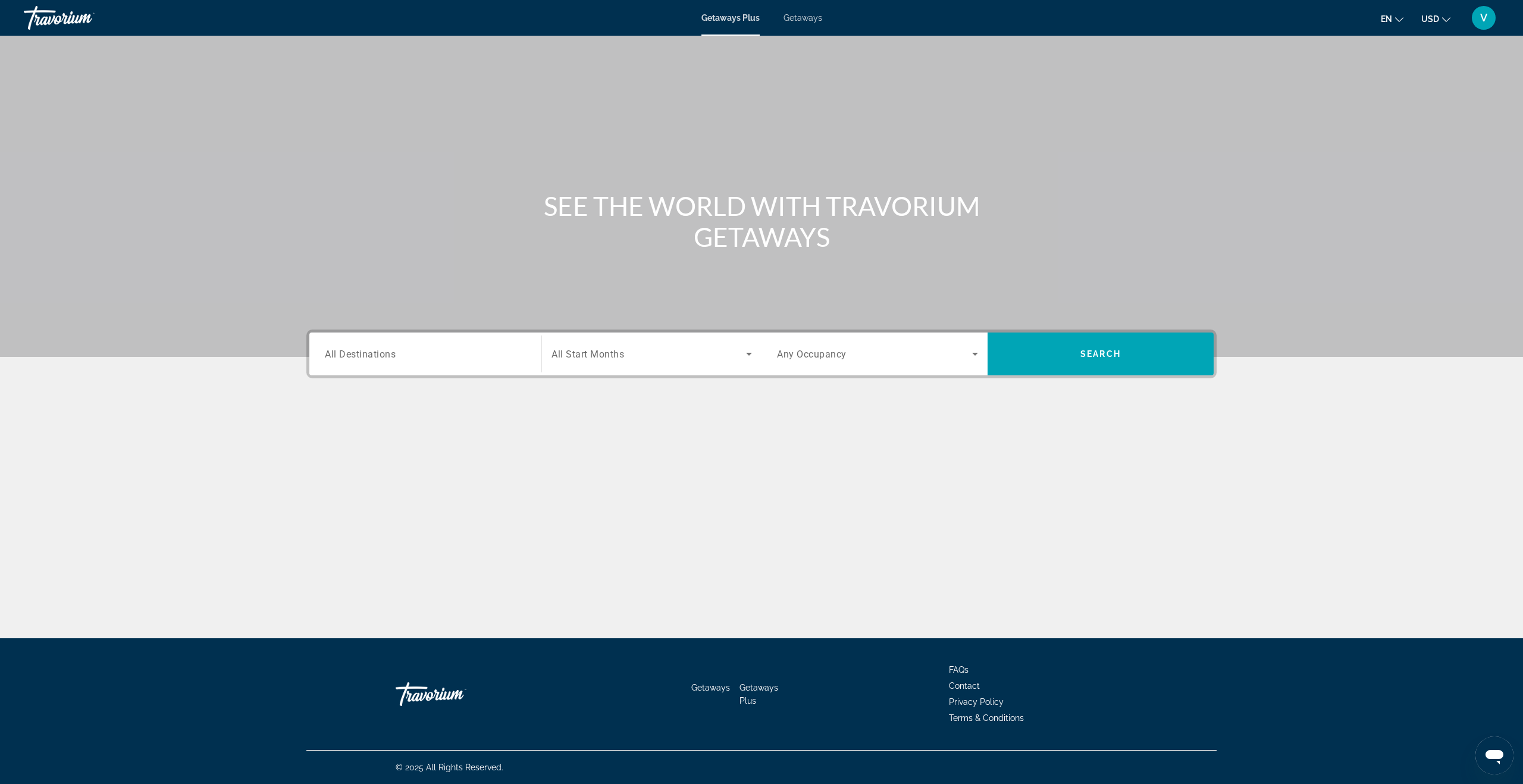
click at [445, 358] on input "Destination All Destinations" at bounding box center [425, 355] width 201 height 14
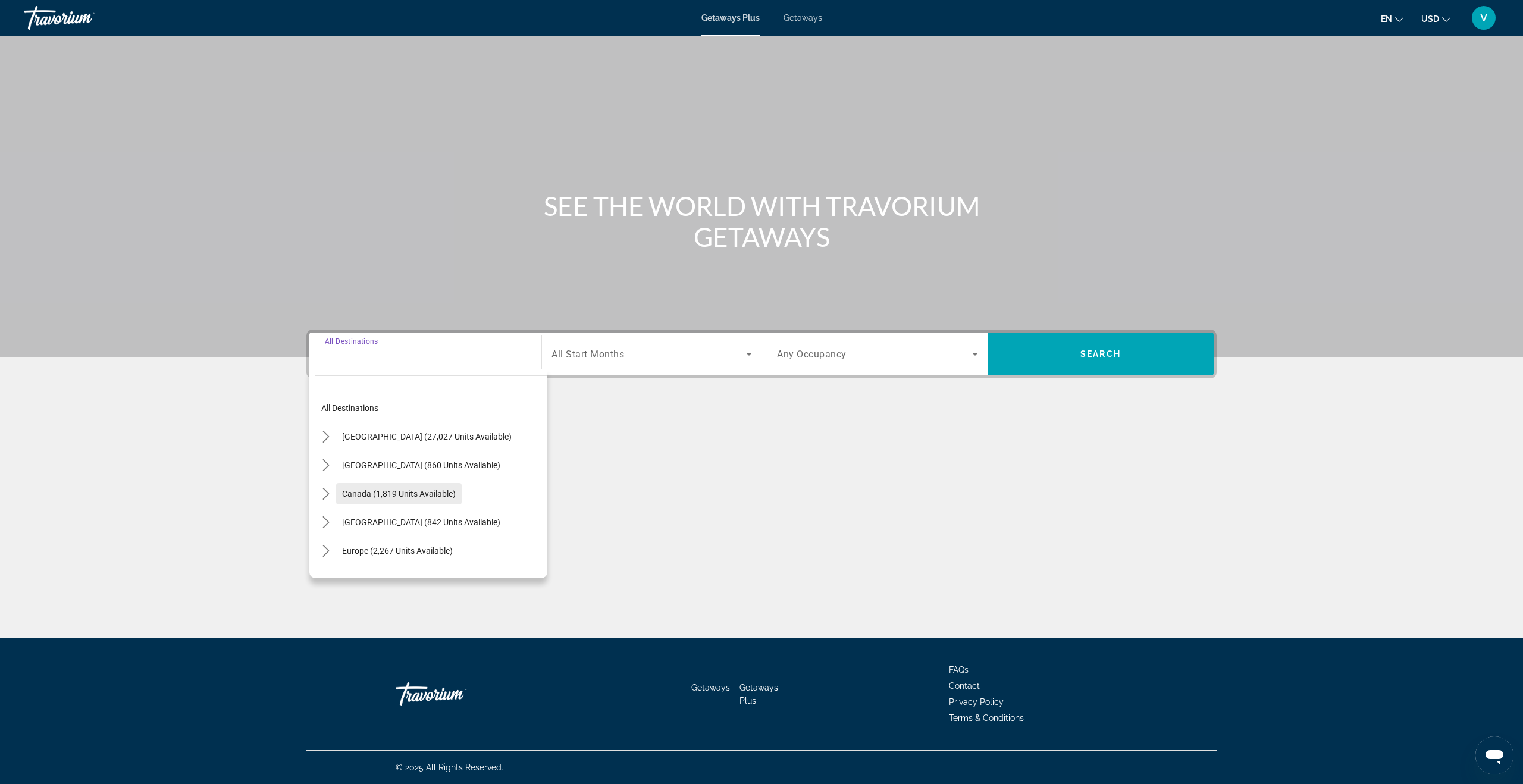
click at [393, 488] on span "Select destination: Canada (1,819 units available)" at bounding box center [398, 493] width 126 height 29
type input "**********"
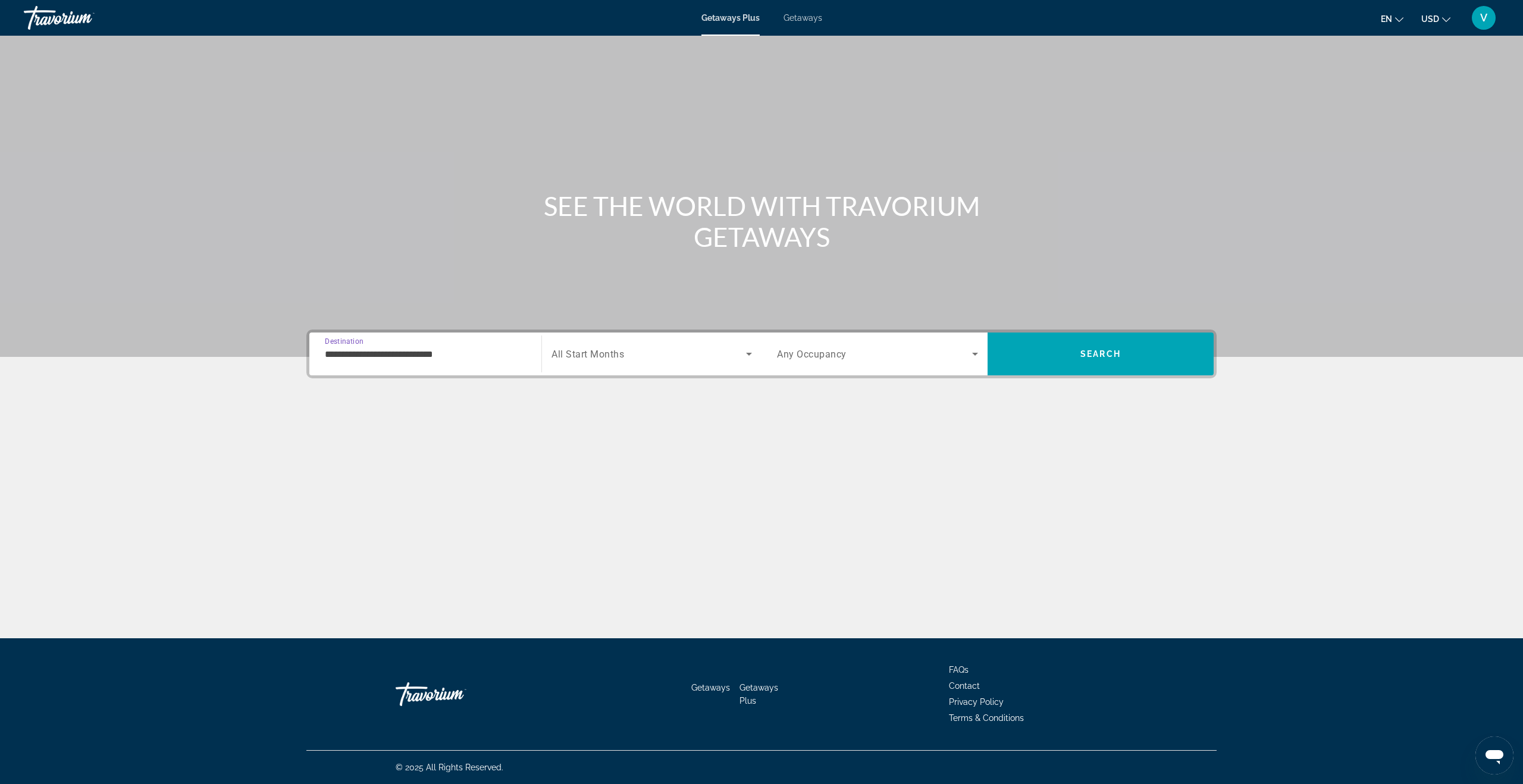
click at [618, 356] on span "All Start Months" at bounding box center [587, 354] width 73 height 11
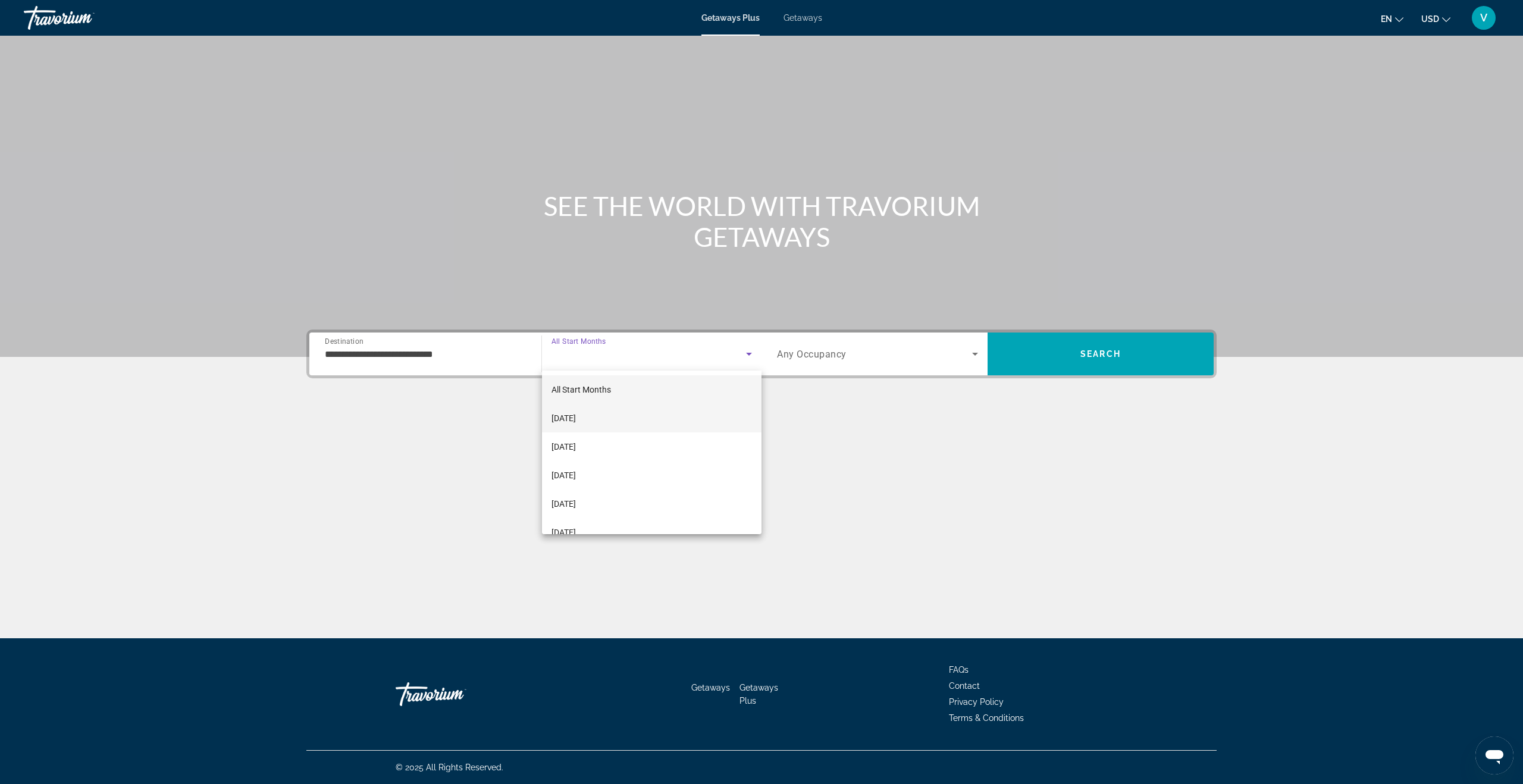
click at [576, 421] on span "[DATE]" at bounding box center [563, 418] width 24 height 14
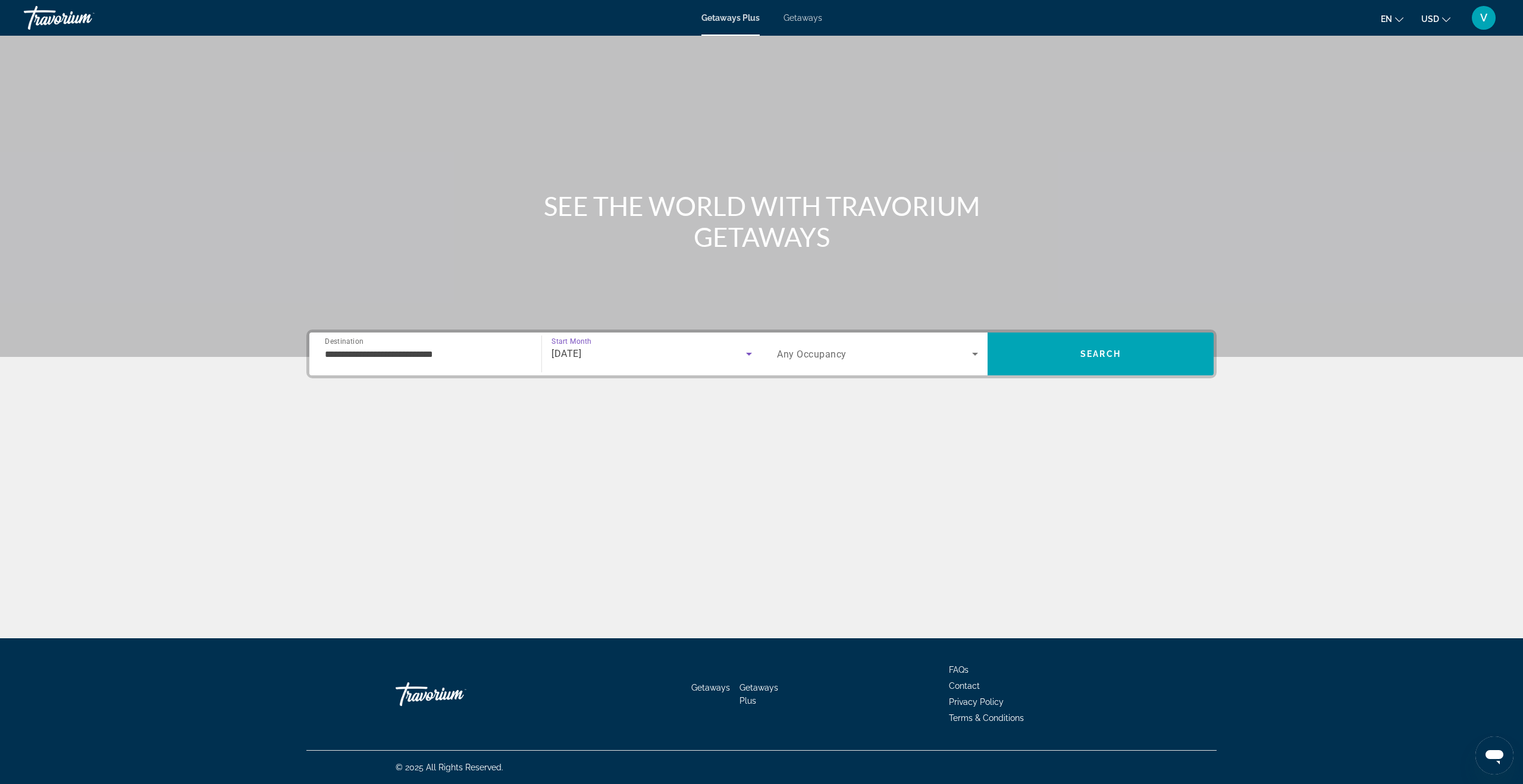
click at [808, 355] on span "Any Occupancy" at bounding box center [812, 354] width 70 height 11
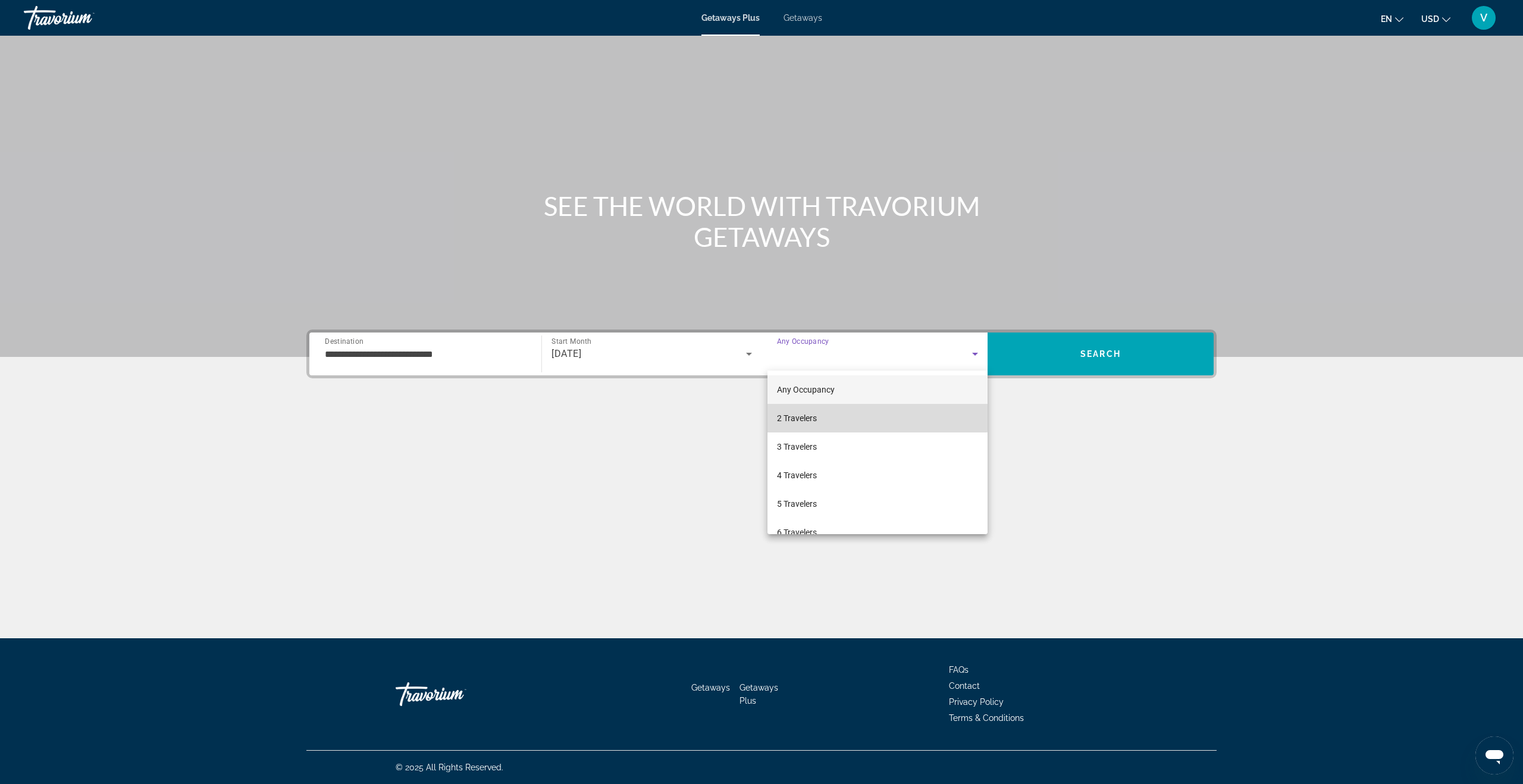
click at [816, 416] on span "2 Travelers" at bounding box center [797, 418] width 40 height 14
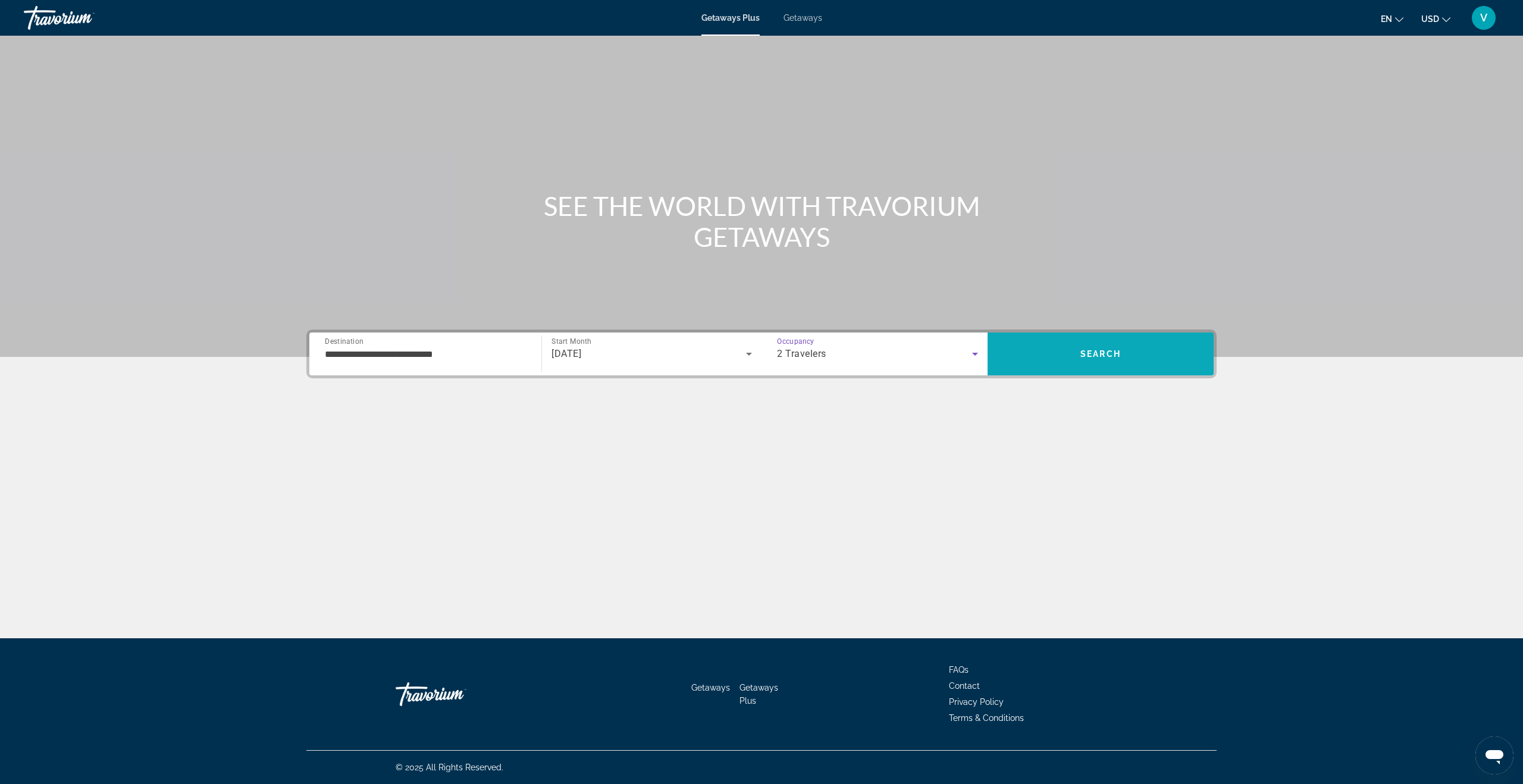
click at [1063, 359] on span "Search" at bounding box center [1100, 354] width 226 height 29
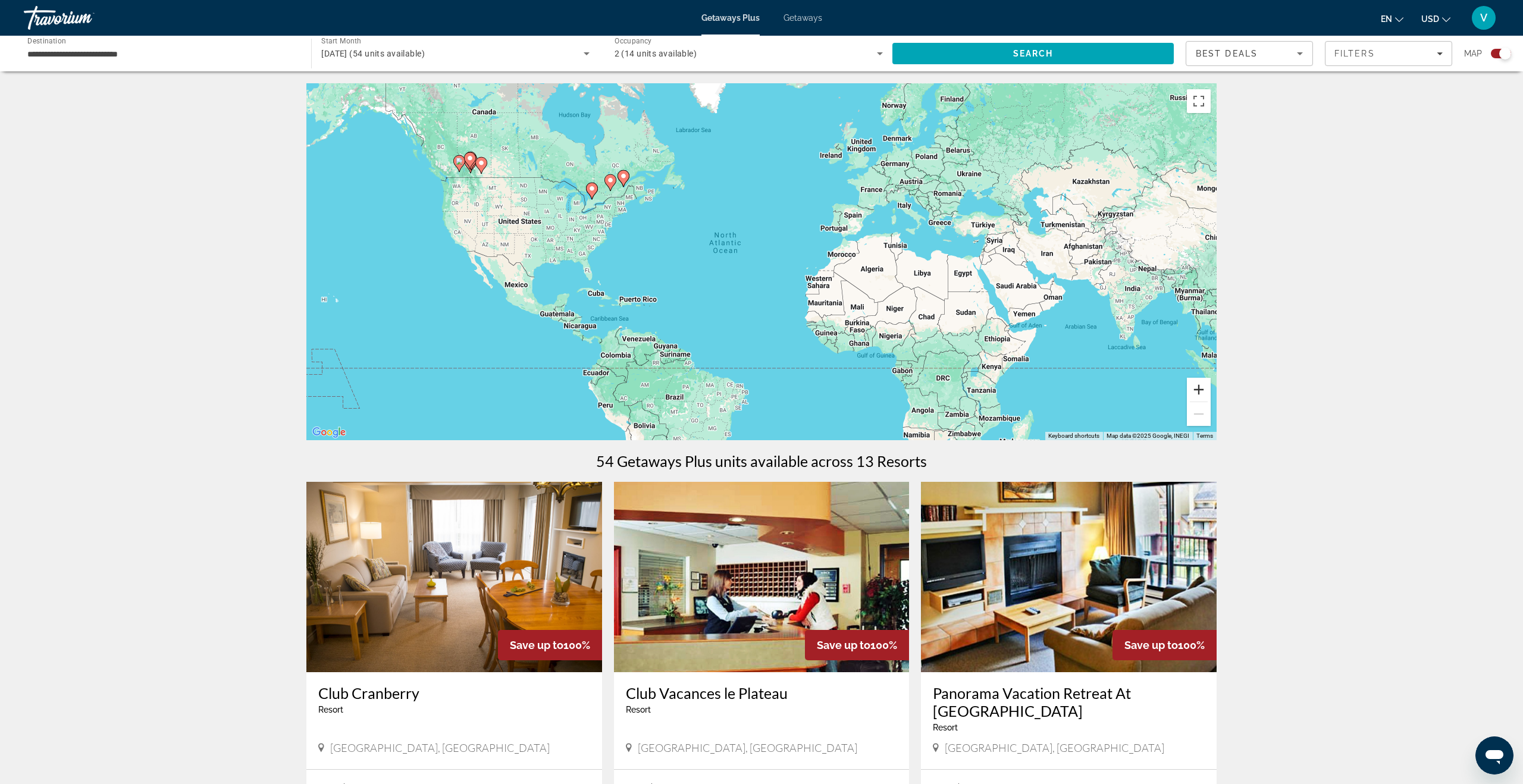
click at [1201, 389] on button "Zoom in" at bounding box center [1199, 389] width 24 height 24
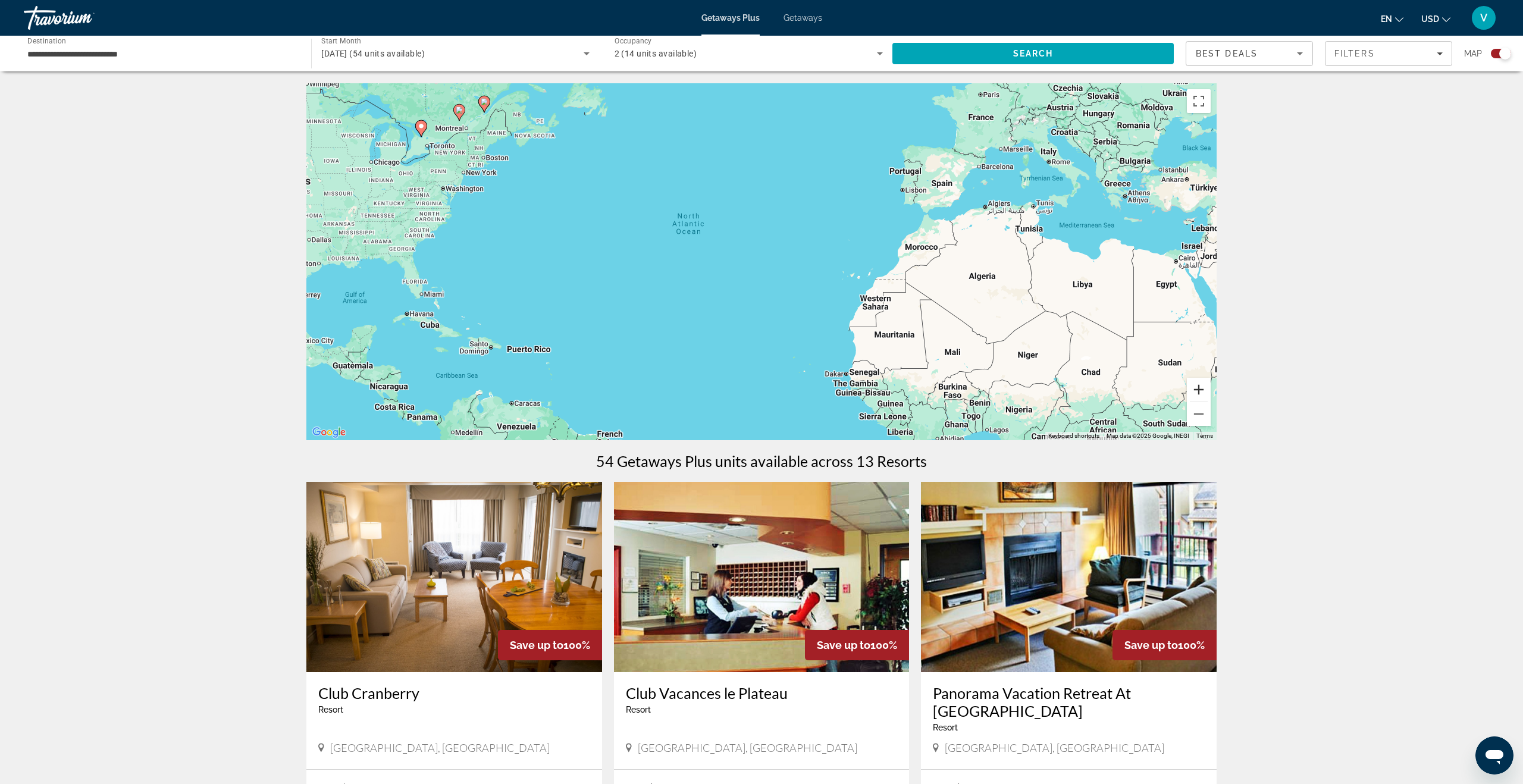
click at [1201, 389] on button "Zoom in" at bounding box center [1199, 389] width 24 height 24
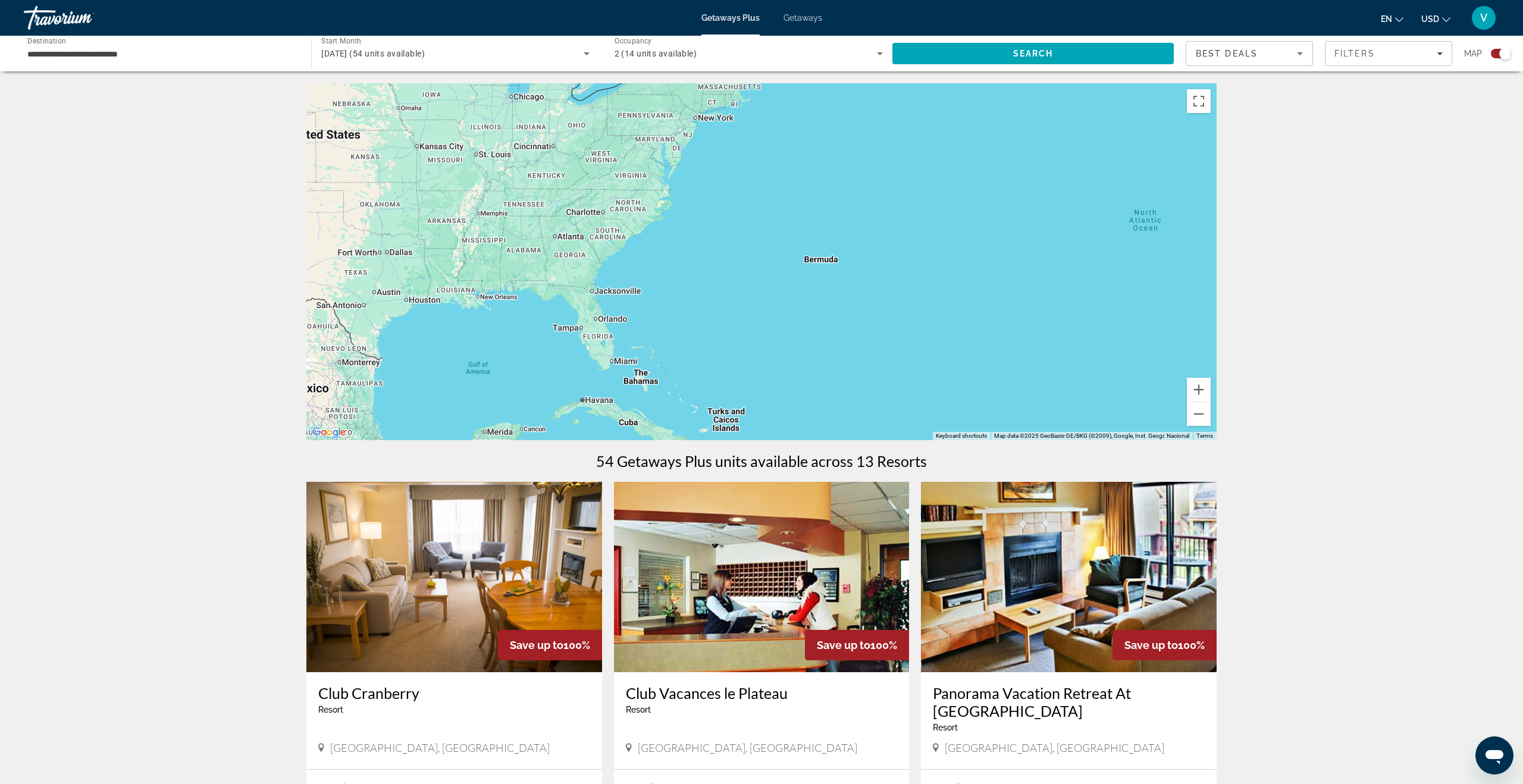
drag, startPoint x: 442, startPoint y: 271, endPoint x: 976, endPoint y: 304, distance: 535.0
click at [976, 304] on div "Main content" at bounding box center [761, 261] width 910 height 356
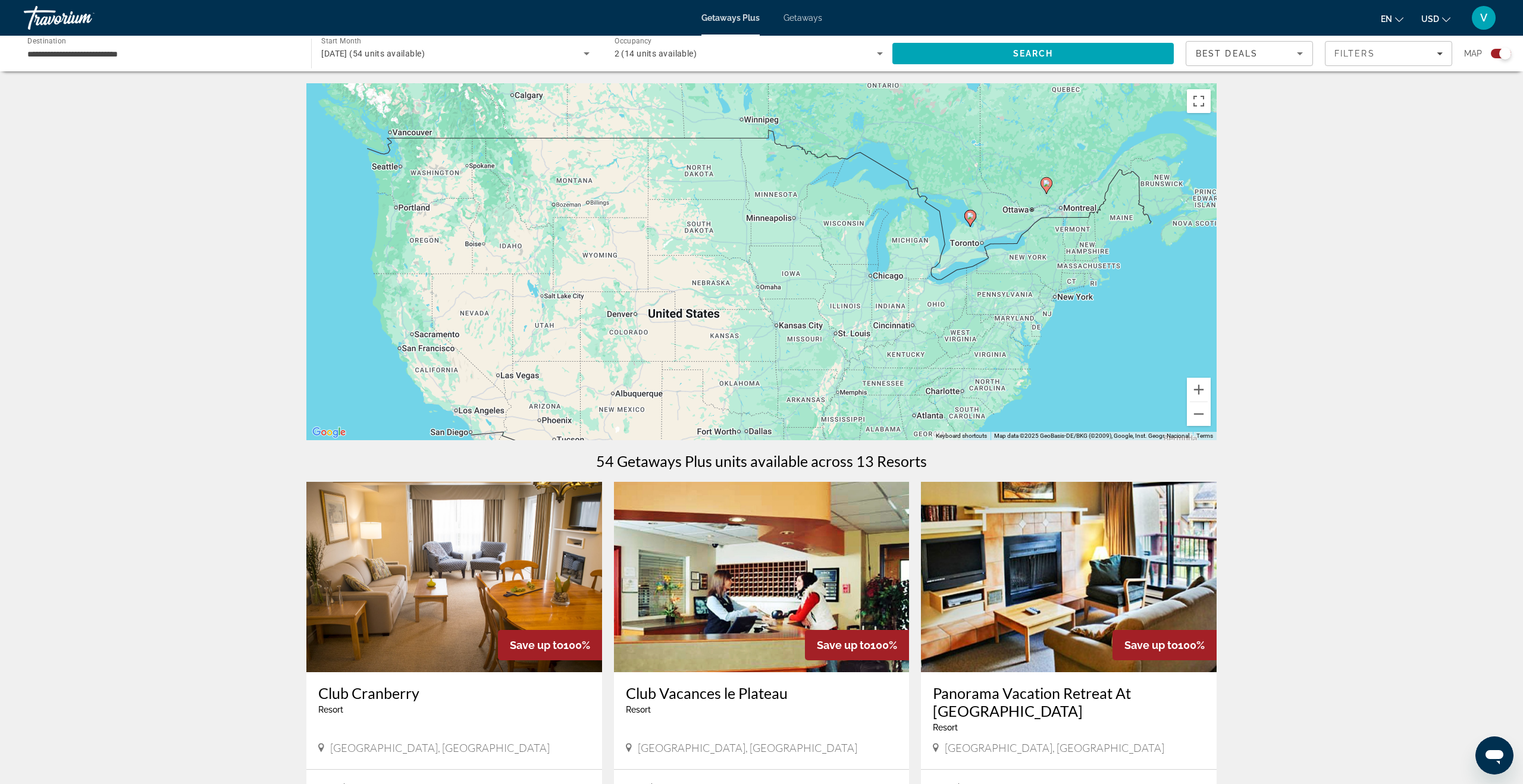
drag, startPoint x: 377, startPoint y: 223, endPoint x: 746, endPoint y: 399, distance: 408.8
click at [743, 409] on div "To activate drag with keyboard, press Alt + Enter. Once in keyboard drag state,…" at bounding box center [761, 261] width 910 height 356
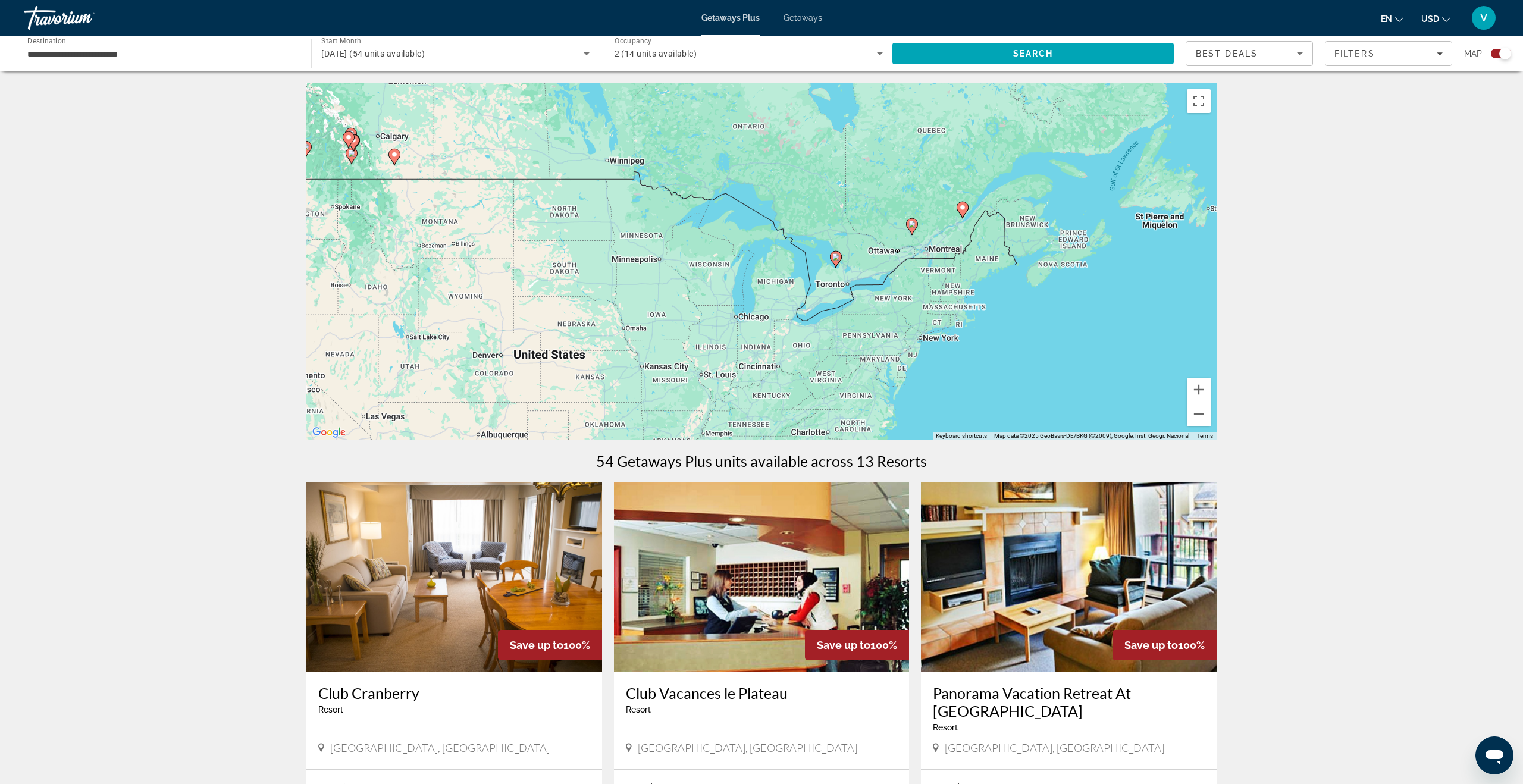
drag, startPoint x: 950, startPoint y: 299, endPoint x: 816, endPoint y: 358, distance: 146.4
click at [816, 358] on div "To activate drag with keyboard, press Alt + Enter. Once in keyboard drag state,…" at bounding box center [761, 261] width 910 height 356
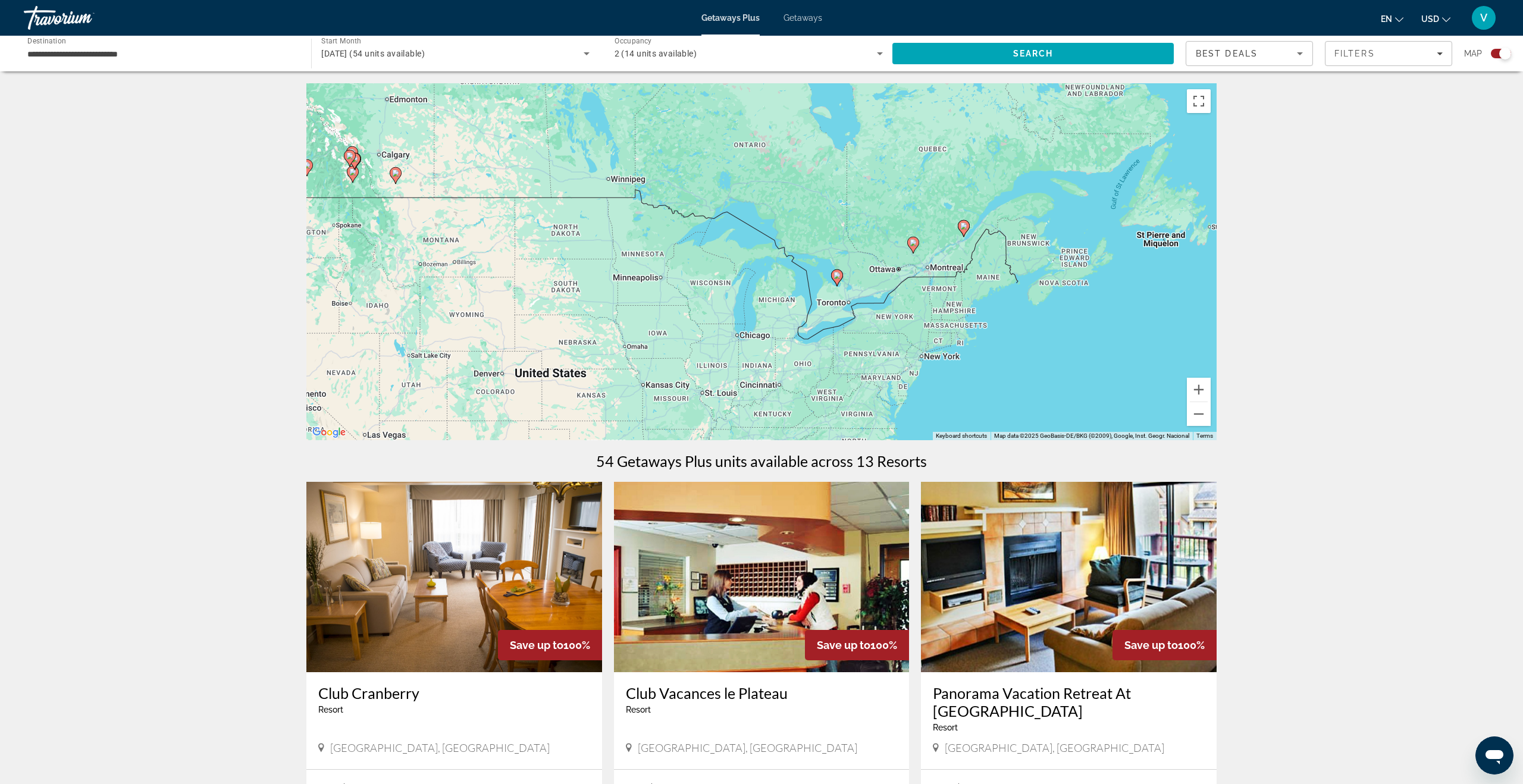
click at [966, 231] on icon "Main content" at bounding box center [963, 228] width 12 height 17
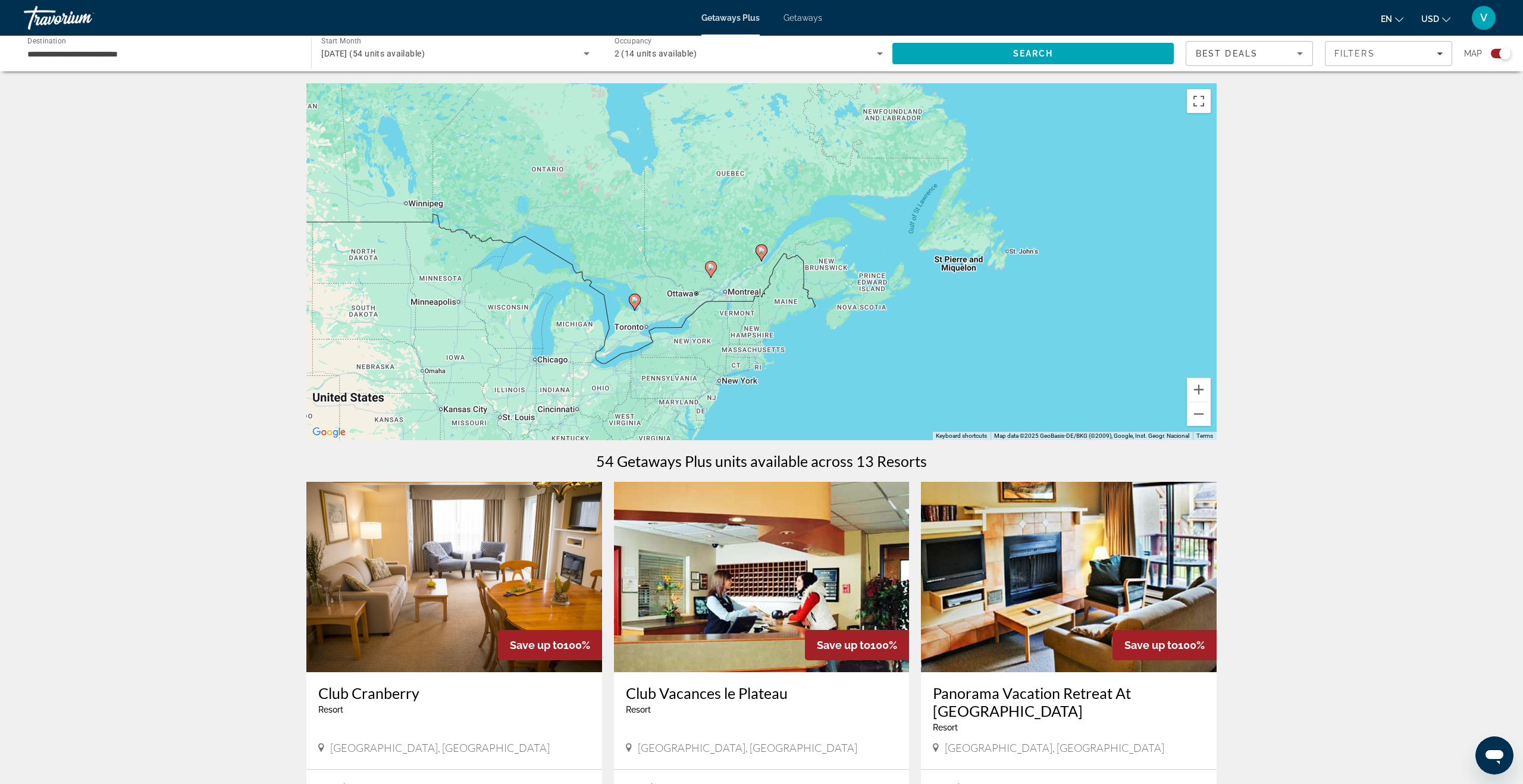
click at [764, 256] on icon "Main content" at bounding box center [761, 252] width 12 height 17
type input "**********"
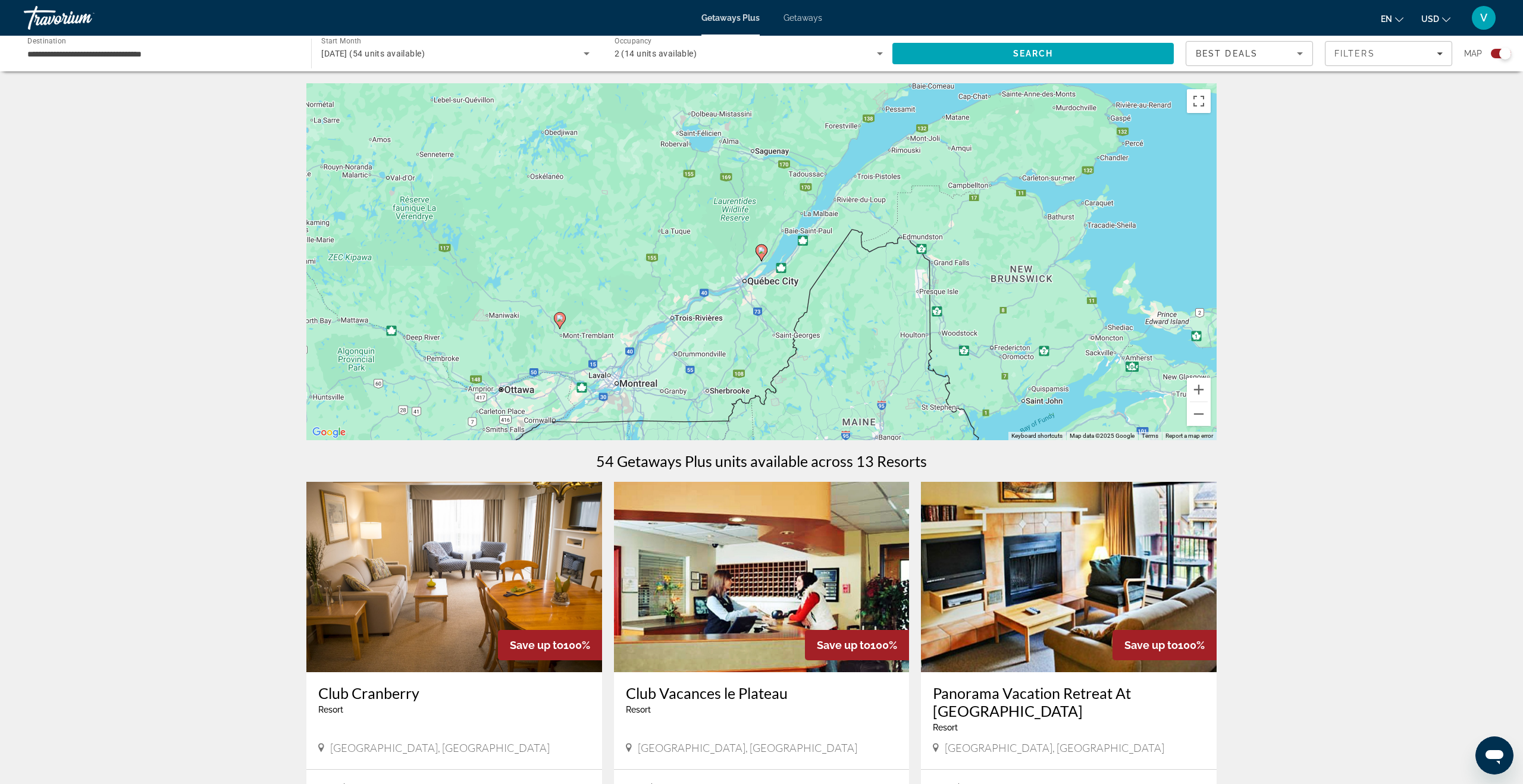
click at [760, 255] on icon "Main content" at bounding box center [761, 252] width 10 height 15
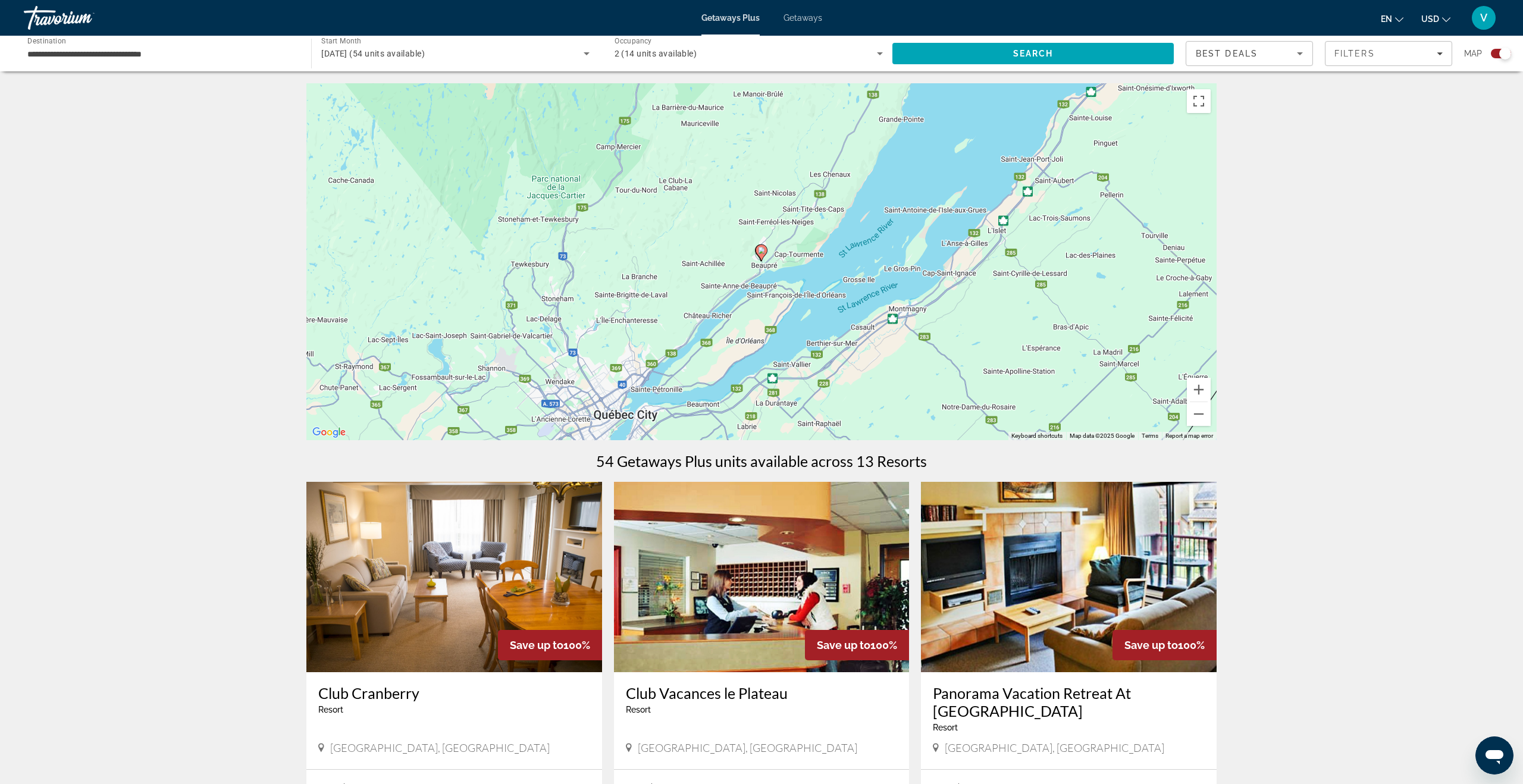
click at [761, 253] on image "Main content" at bounding box center [761, 250] width 7 height 7
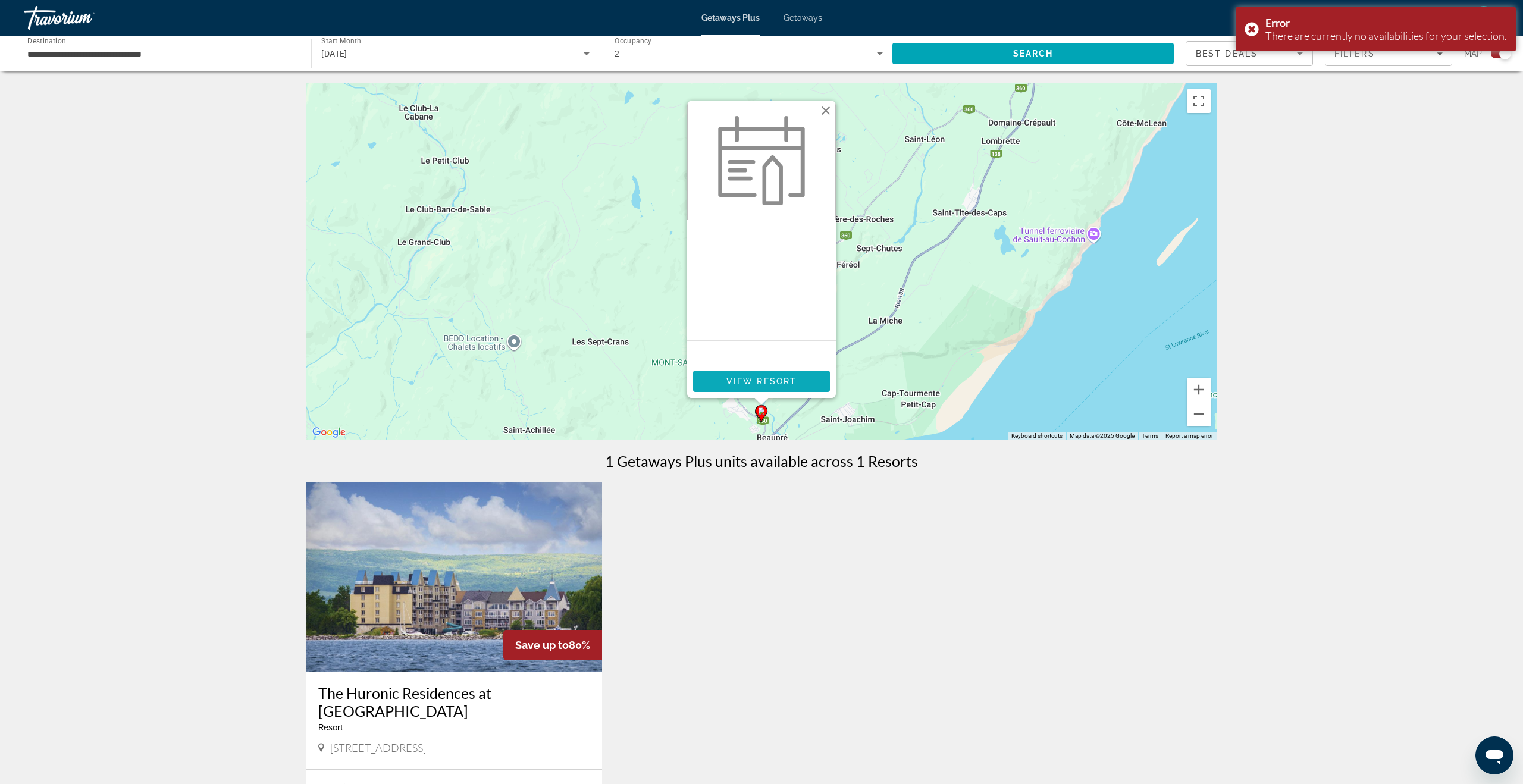
click at [759, 380] on span "View Resort" at bounding box center [762, 381] width 71 height 10
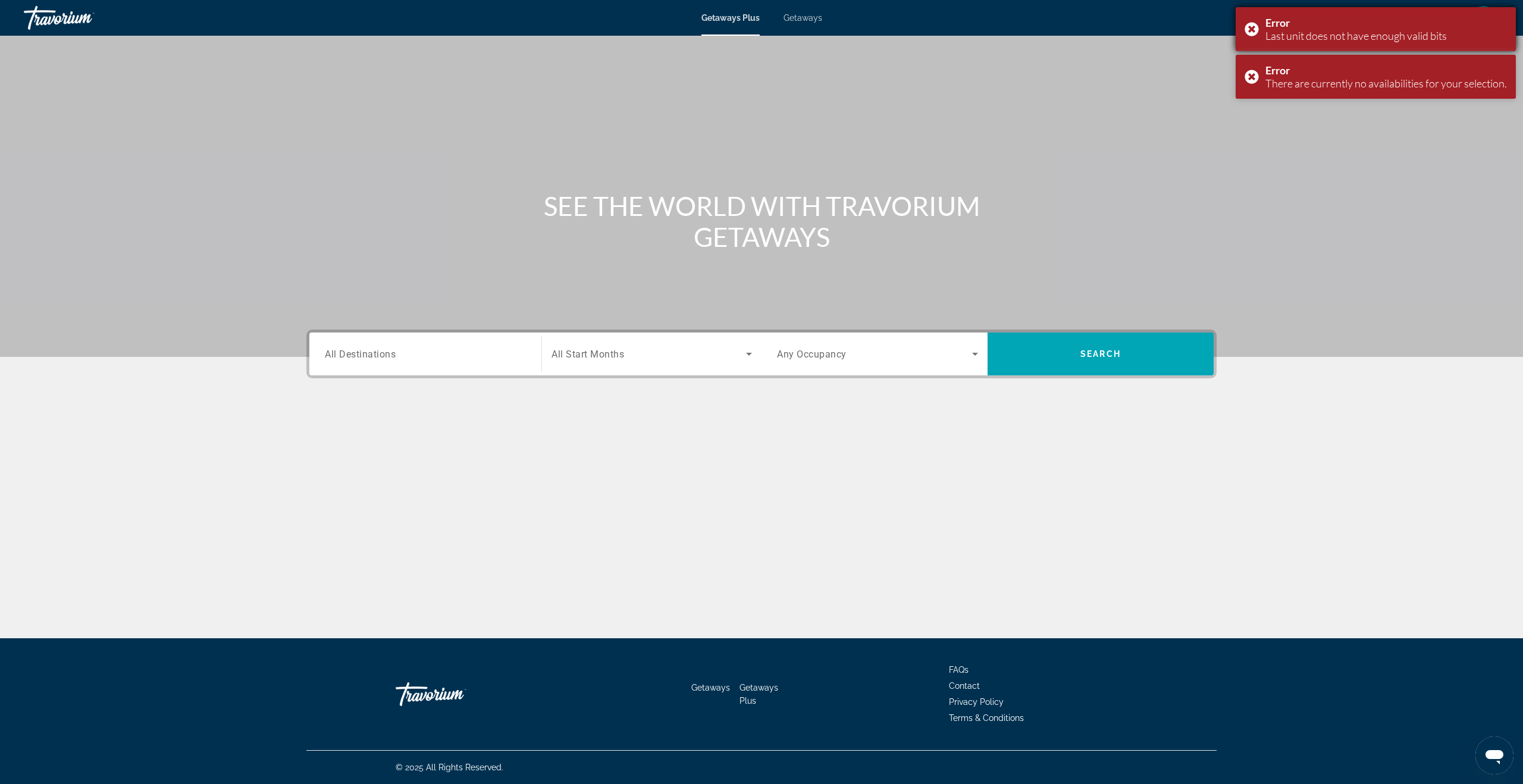
click at [1248, 26] on div "Error Last unit does not have enough valid bits" at bounding box center [1376, 29] width 280 height 44
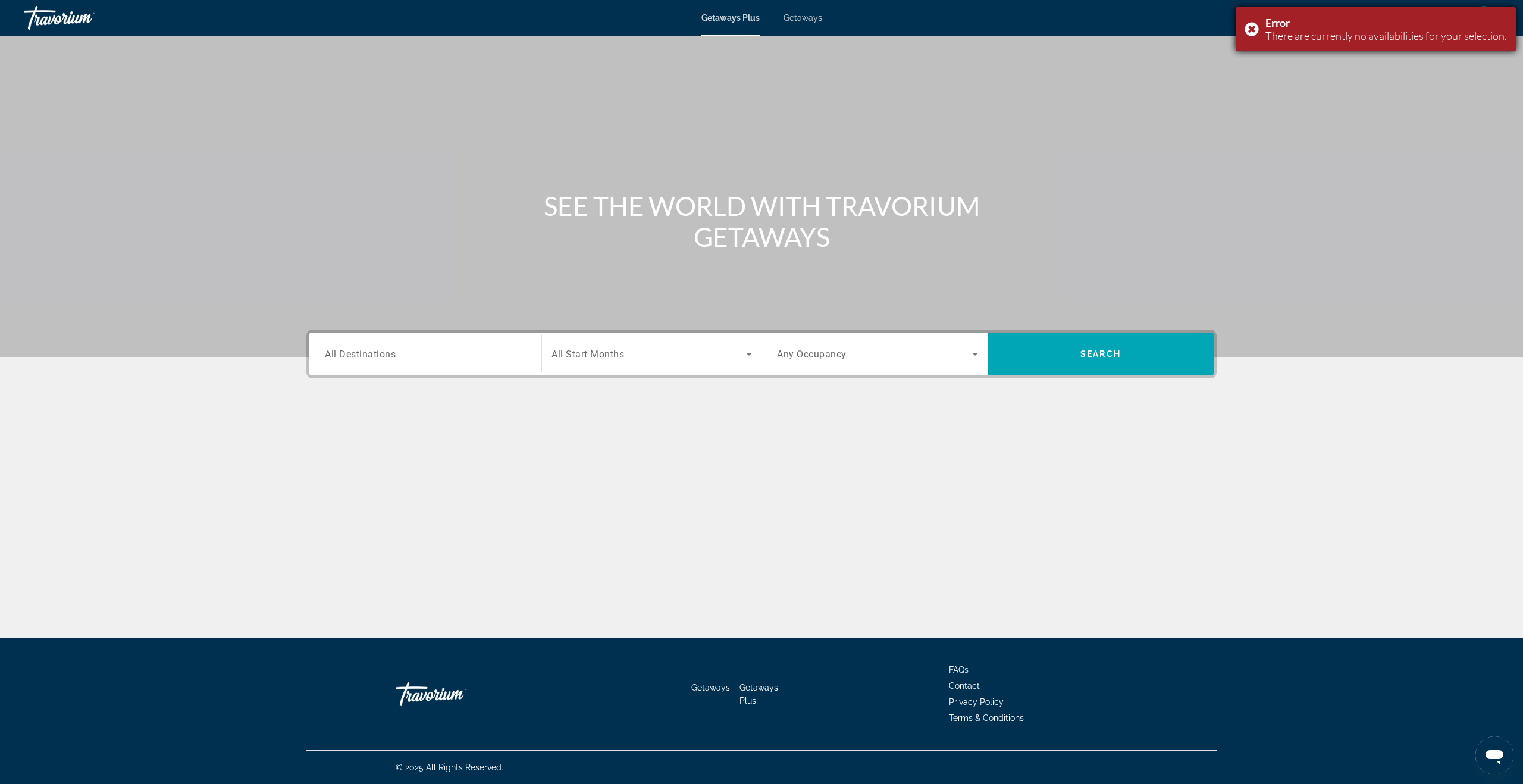
click at [1244, 19] on div "Error There are currently no availabilities for your selection." at bounding box center [1376, 29] width 280 height 44
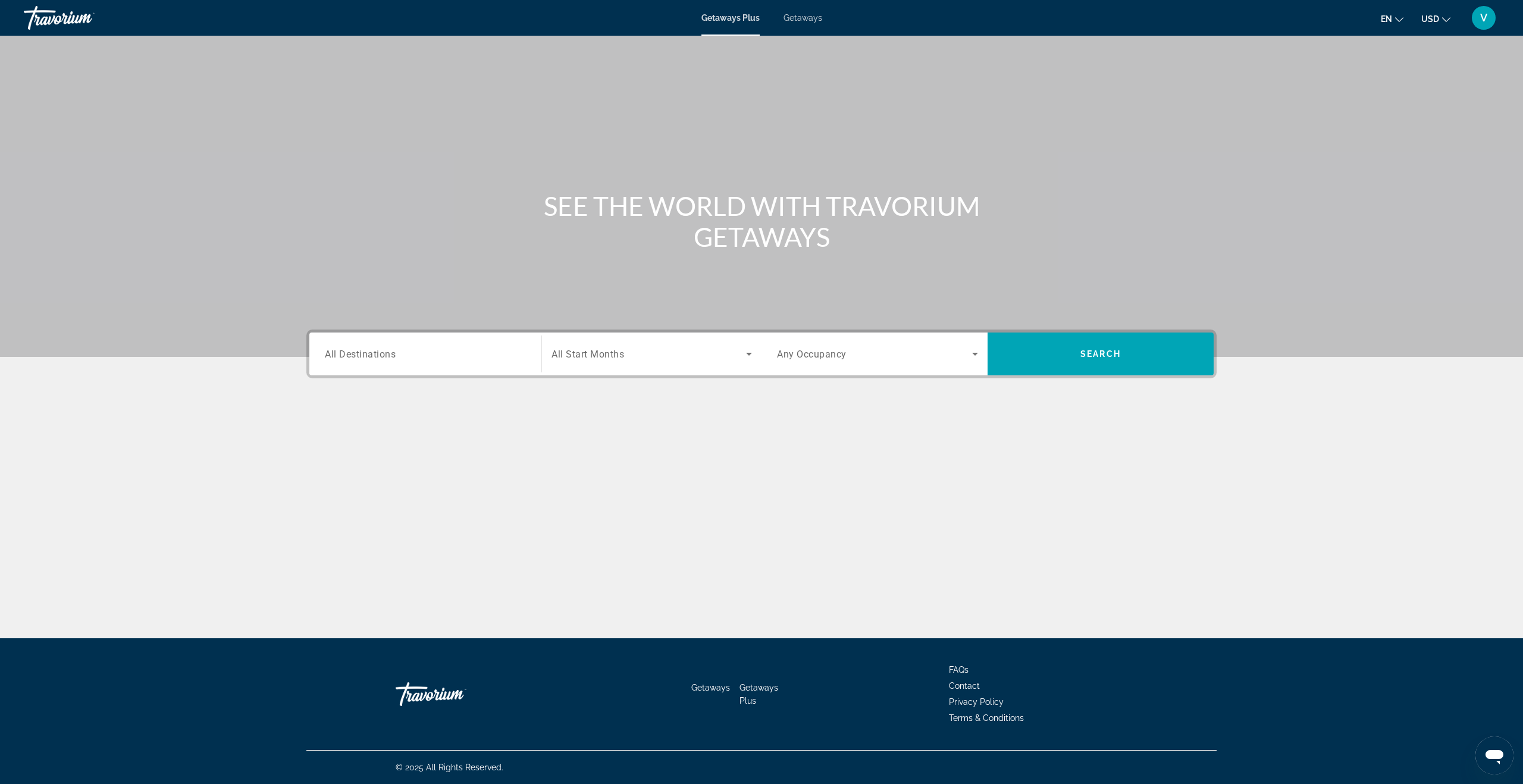
click at [778, 22] on li "Getaways" at bounding box center [796, 18] width 50 height 10
click at [807, 21] on span "Getaways" at bounding box center [803, 18] width 38 height 10
click at [489, 362] on div "Search widget" at bounding box center [425, 354] width 201 height 34
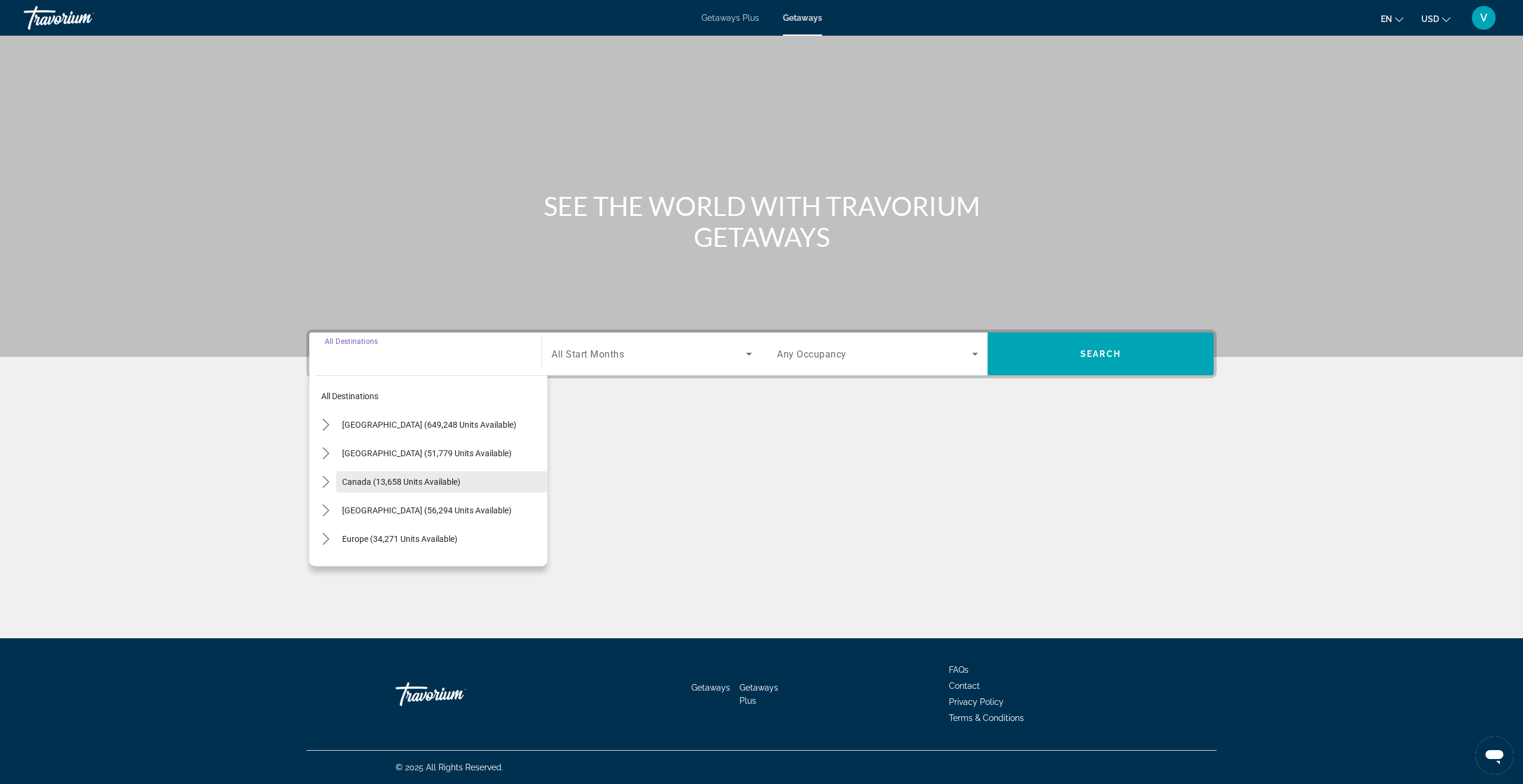
click at [414, 476] on span "Canada (13,658 units available)" at bounding box center [401, 481] width 119 height 10
type input "**********"
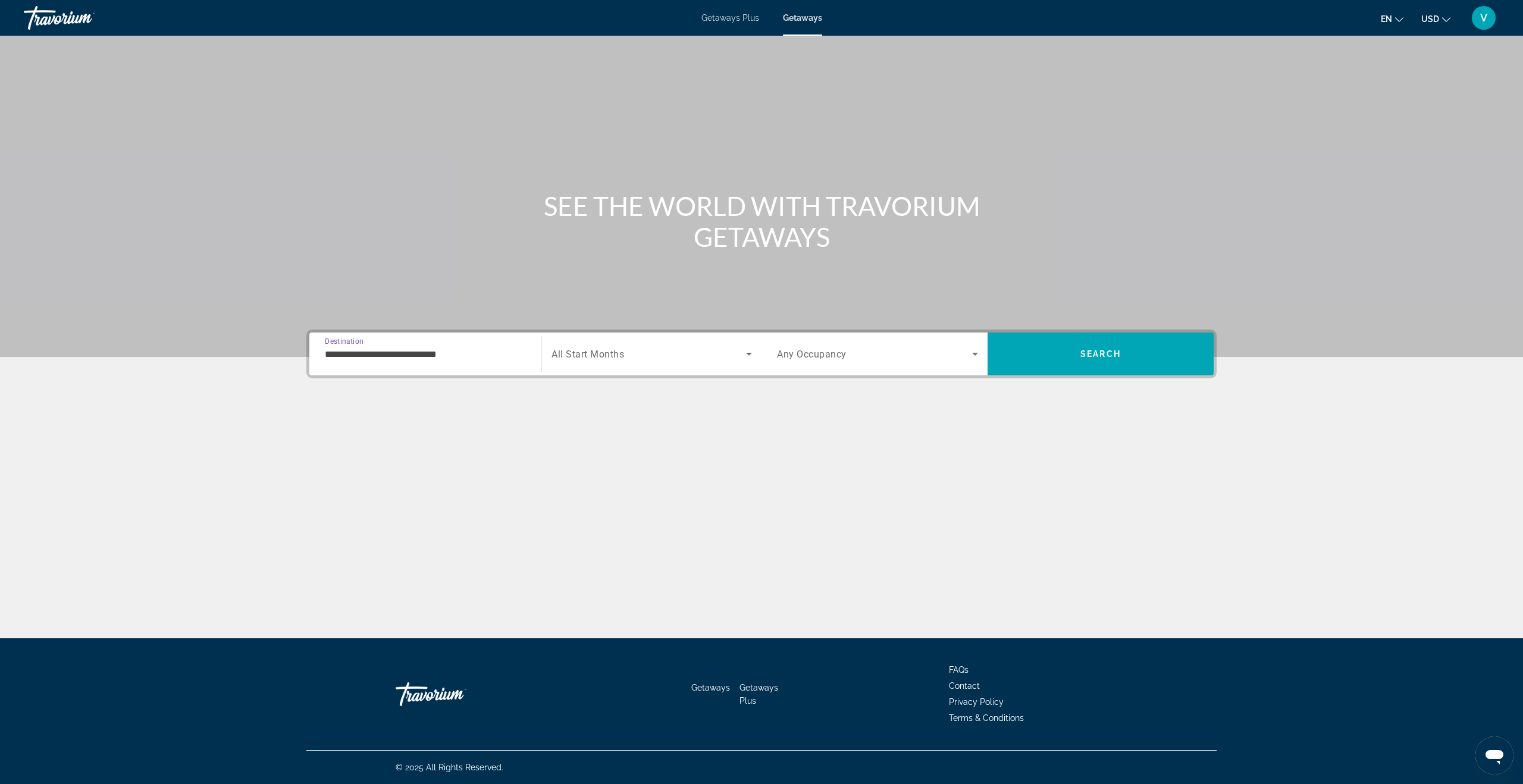
click at [615, 354] on span "All Start Months" at bounding box center [587, 354] width 73 height 11
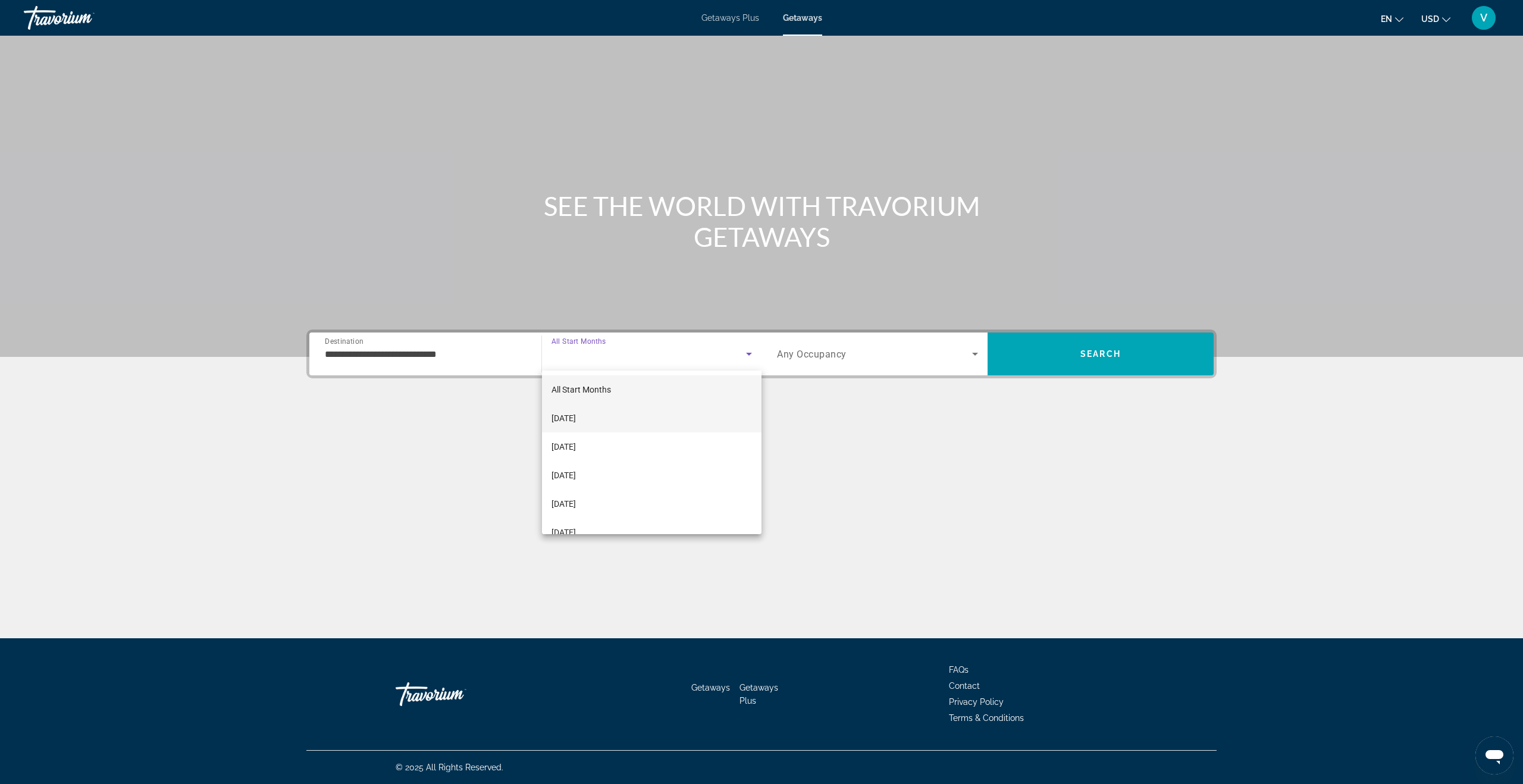
click at [576, 422] on span "[DATE]" at bounding box center [563, 418] width 24 height 14
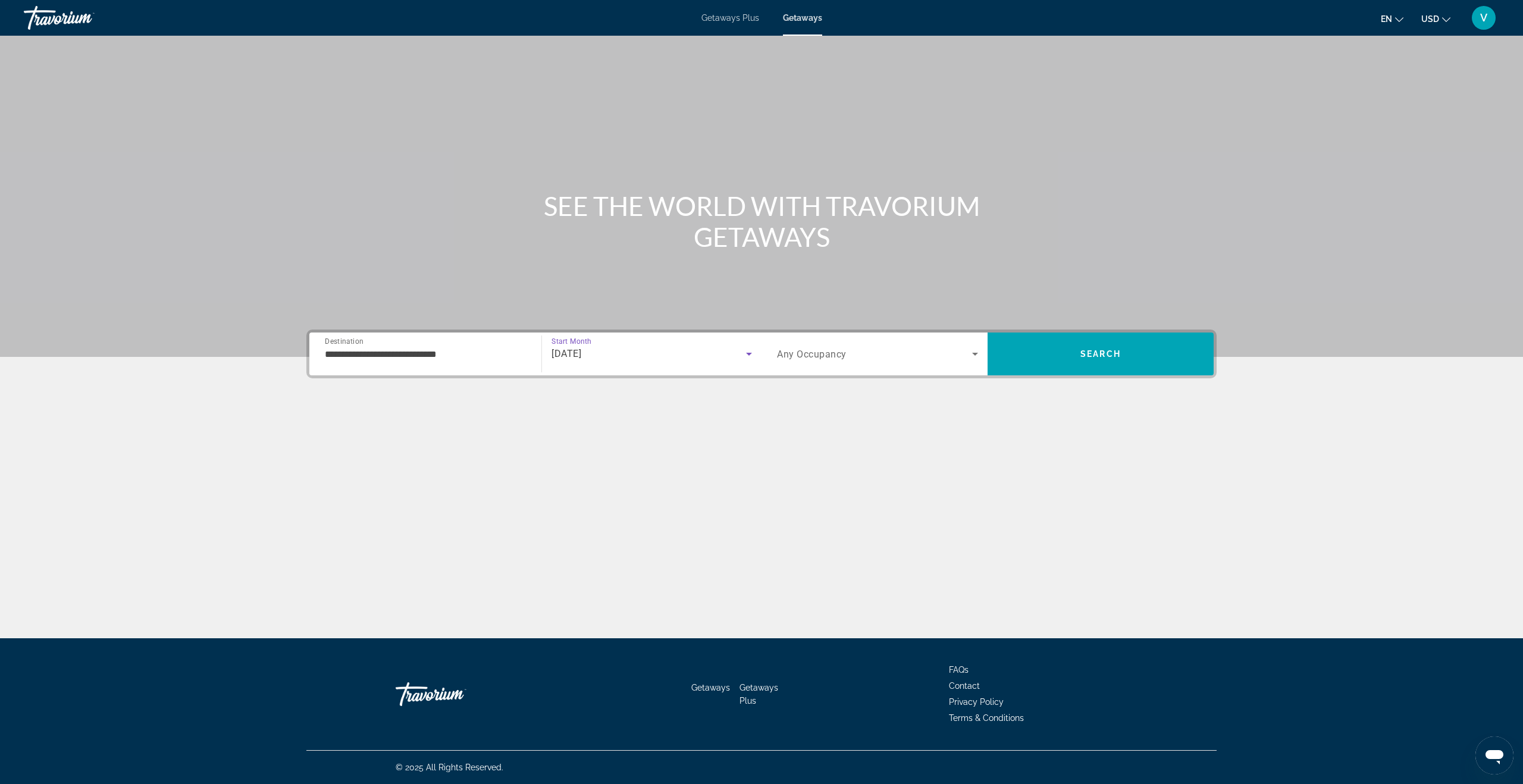
click at [897, 364] on div "Search widget" at bounding box center [877, 354] width 201 height 34
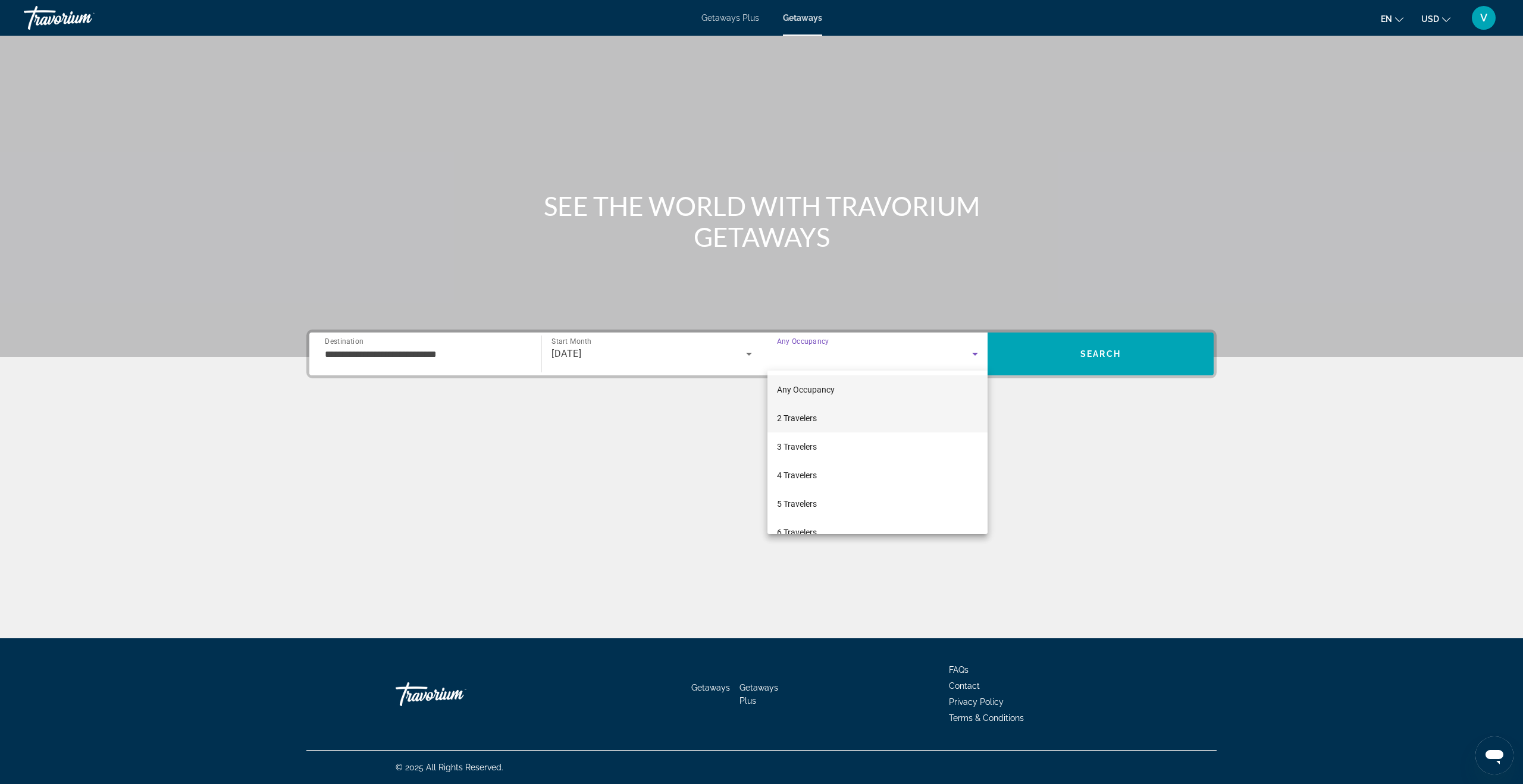
click at [832, 419] on mat-option "2 Travelers" at bounding box center [877, 418] width 220 height 29
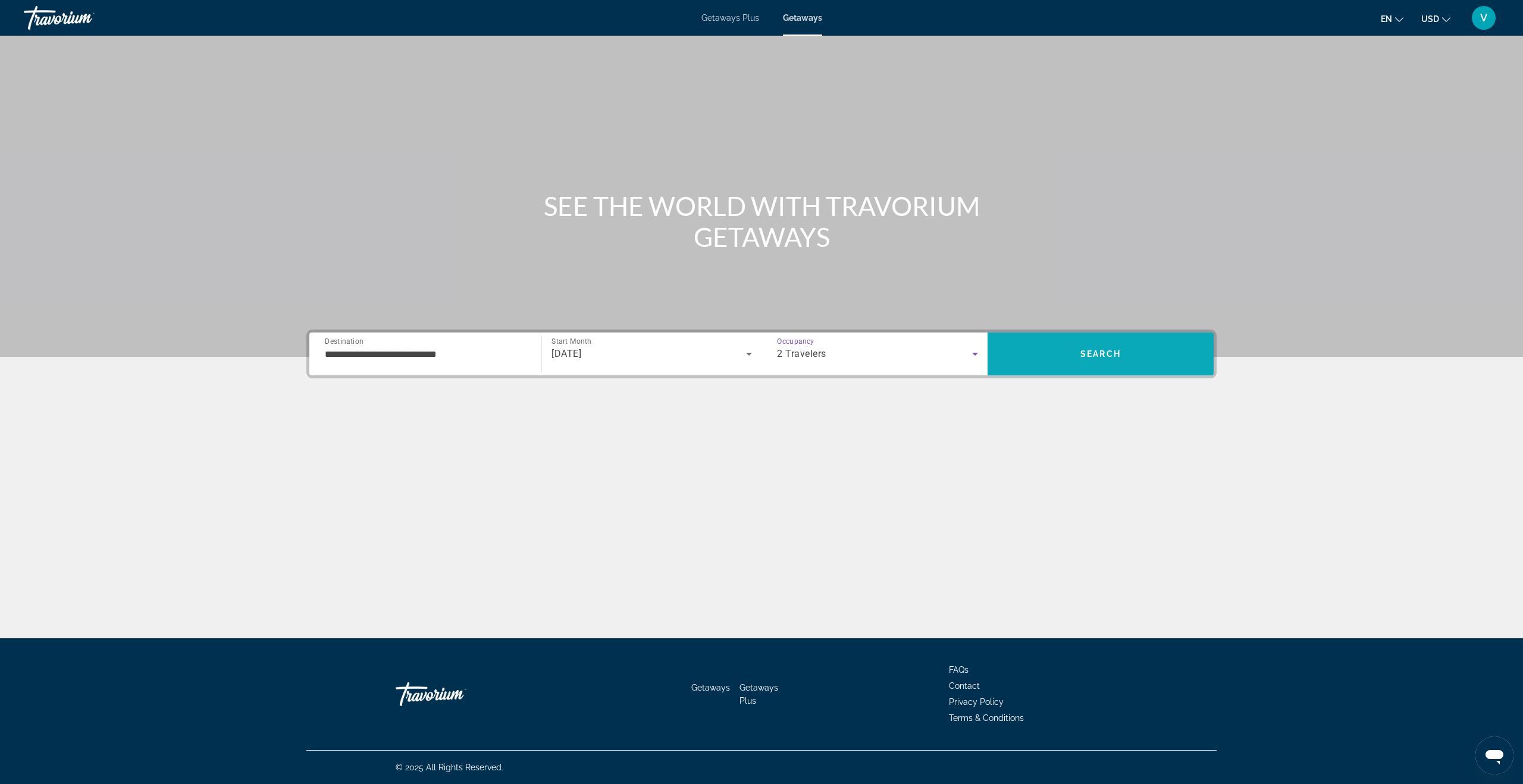
click at [1063, 359] on span "Search" at bounding box center [1100, 354] width 226 height 29
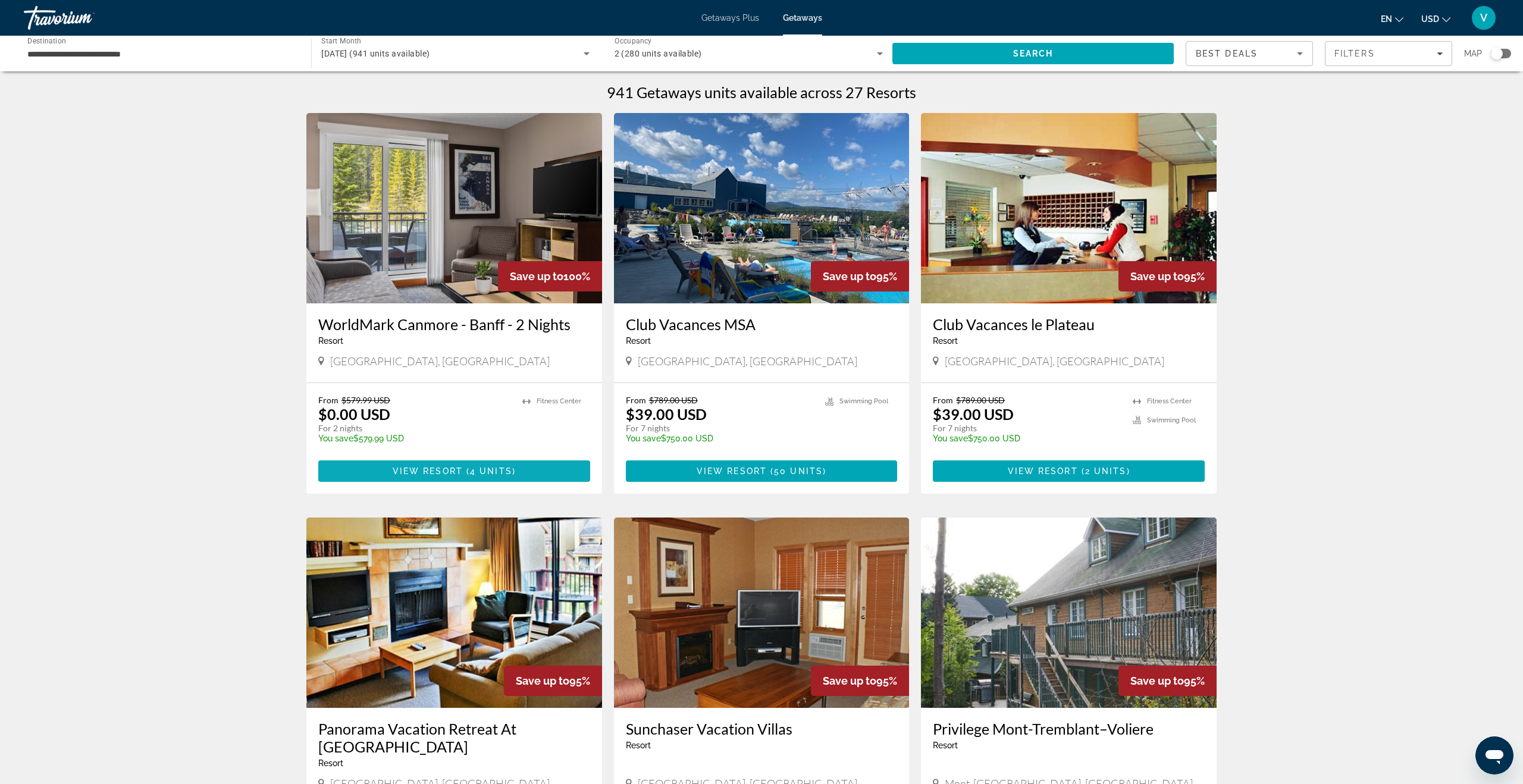
click at [469, 472] on span "( 4 units )" at bounding box center [490, 471] width 53 height 10
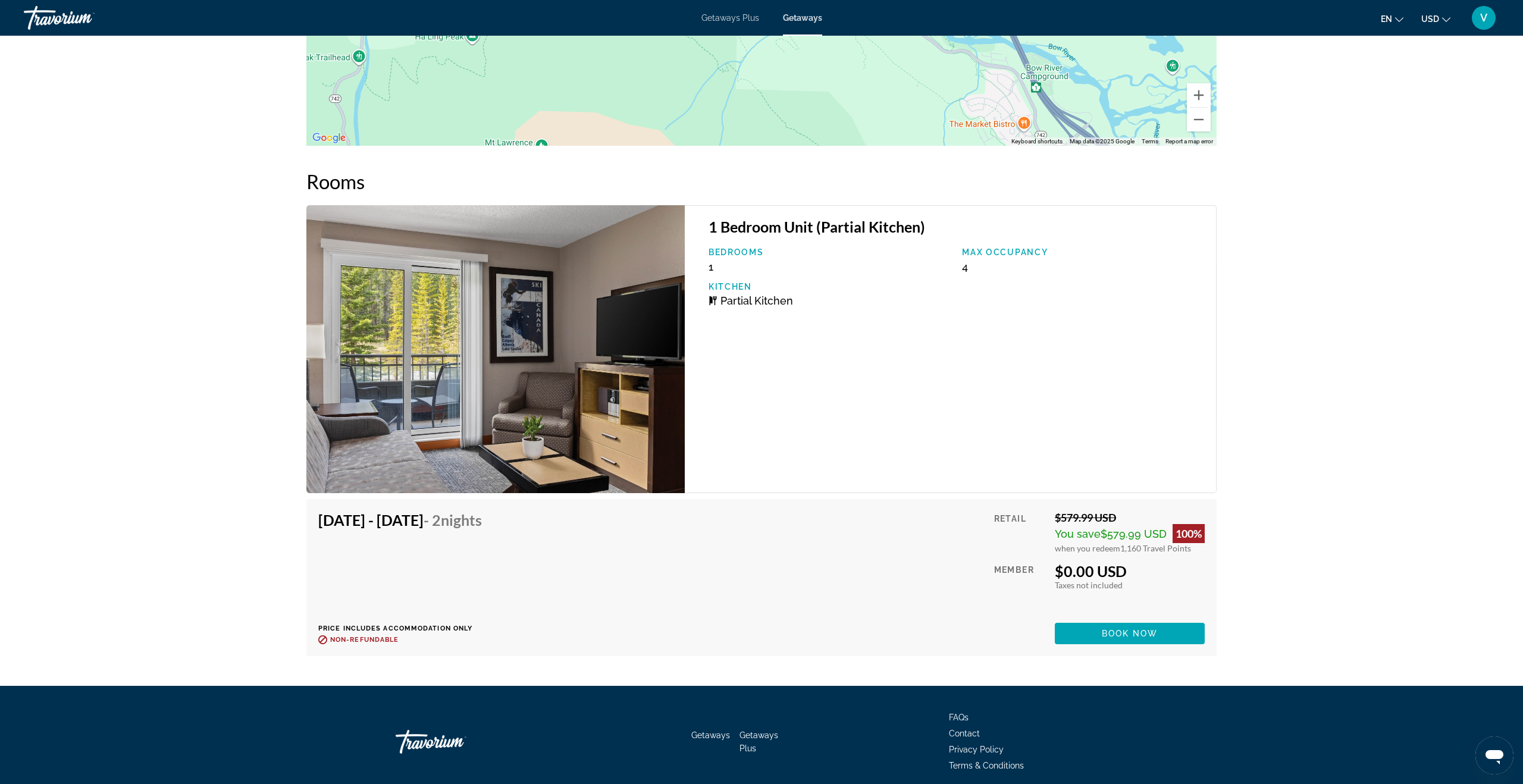
scroll to position [2023, 0]
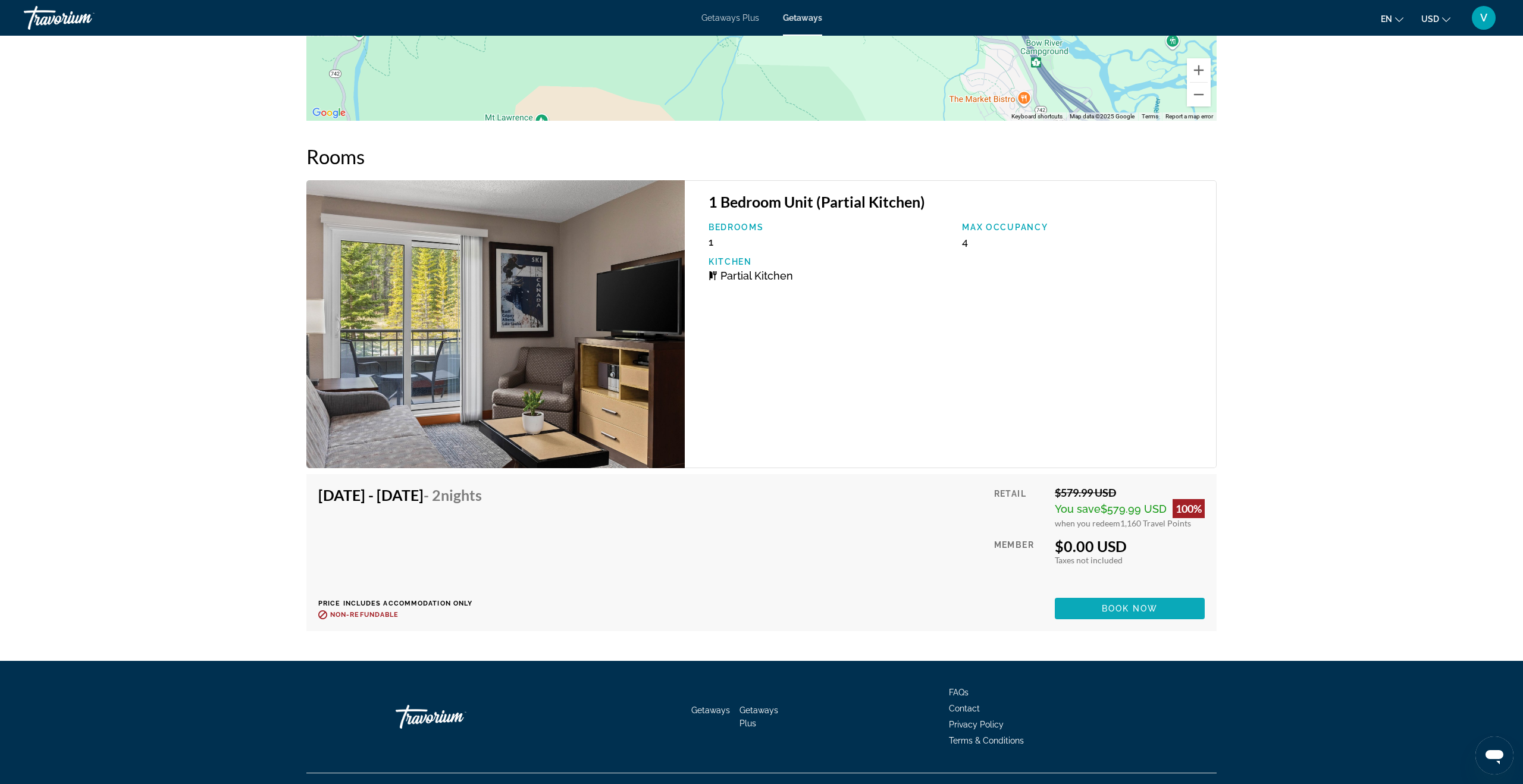
click at [1103, 604] on span "Book now" at bounding box center [1130, 609] width 57 height 10
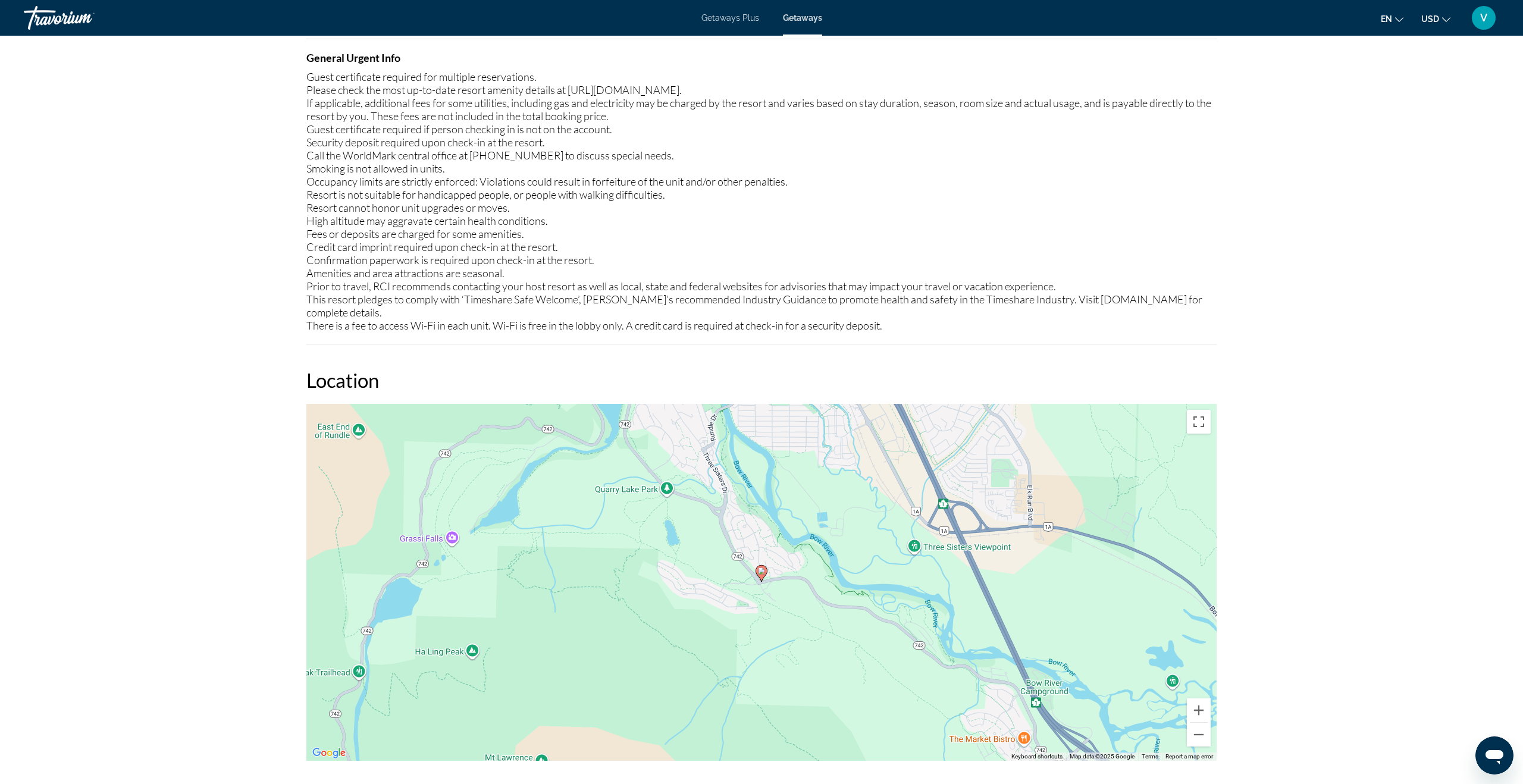
scroll to position [1385, 0]
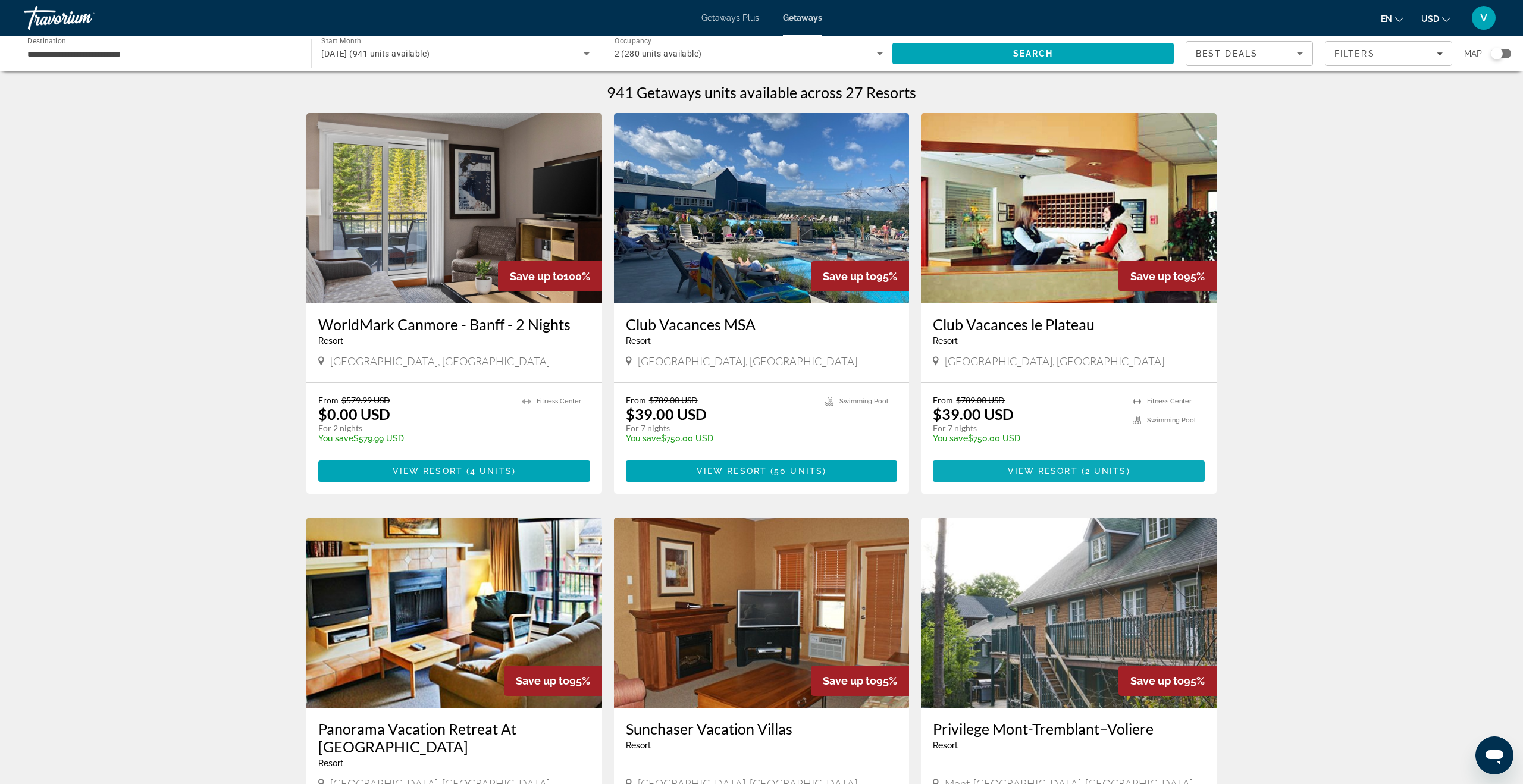
click at [1032, 470] on span "View Resort" at bounding box center [1043, 471] width 71 height 10
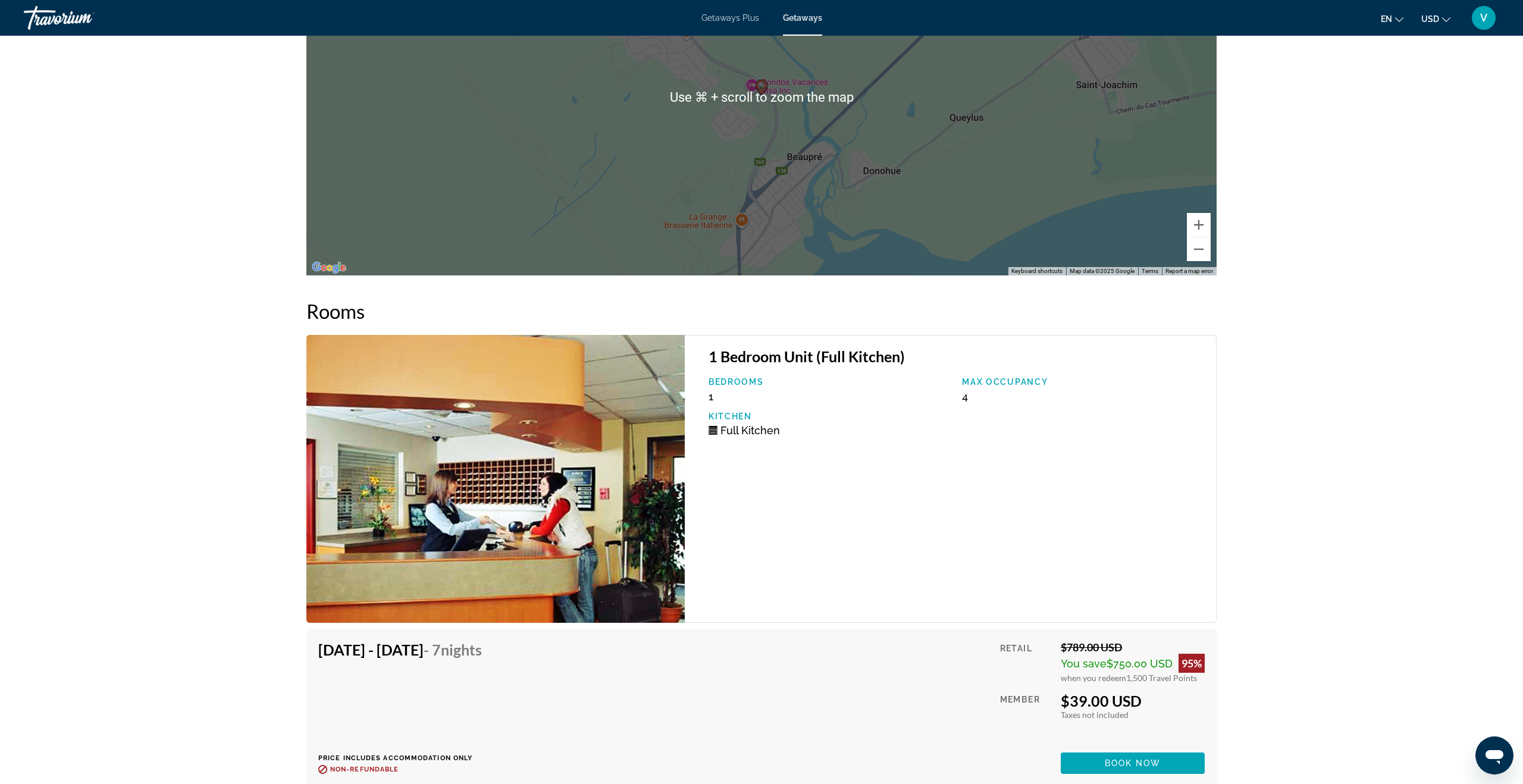
scroll to position [1452, 0]
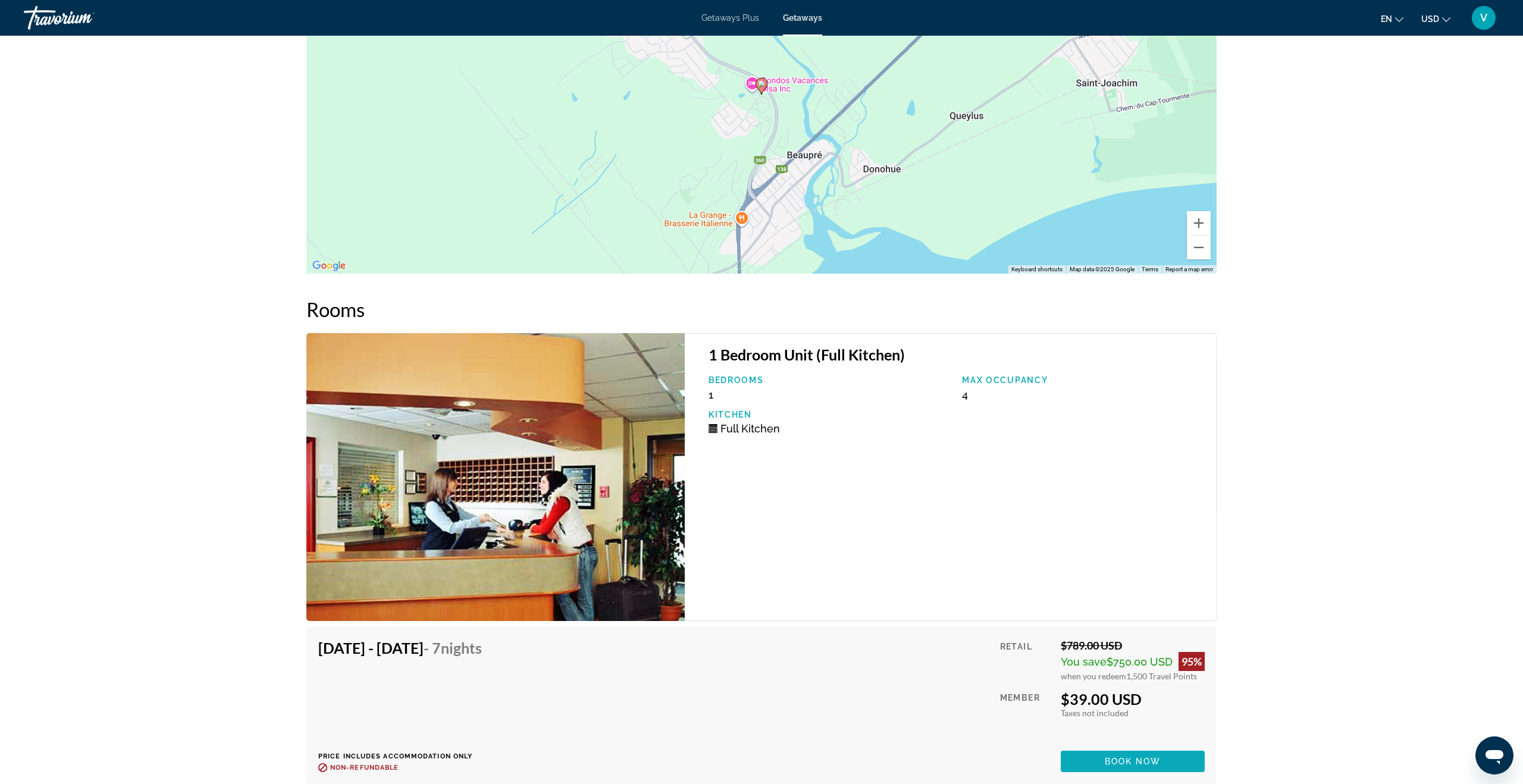
click at [1128, 756] on span "Book now" at bounding box center [1133, 761] width 57 height 10
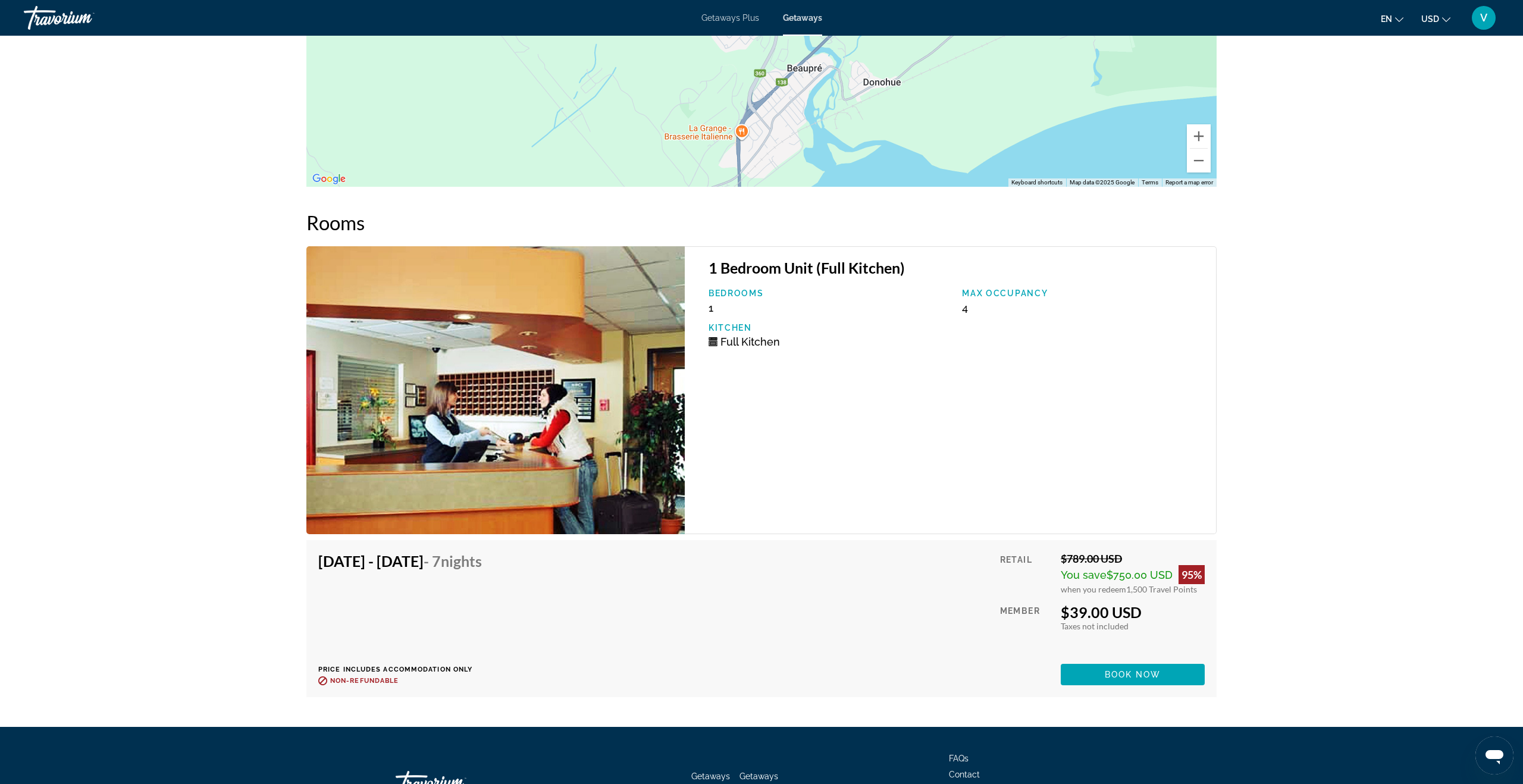
scroll to position [1618, 0]
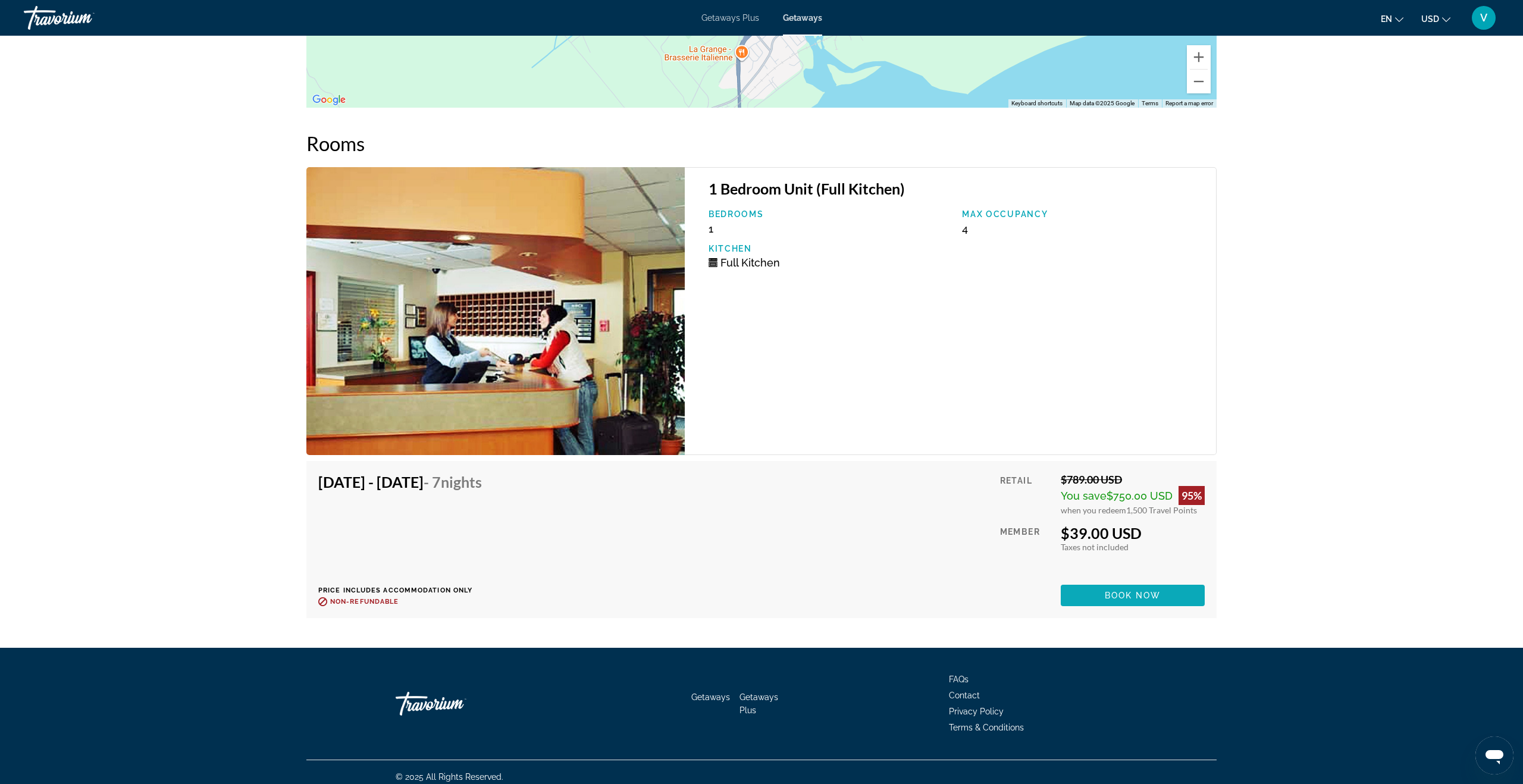
click at [1116, 590] on span "Book now" at bounding box center [1133, 595] width 57 height 10
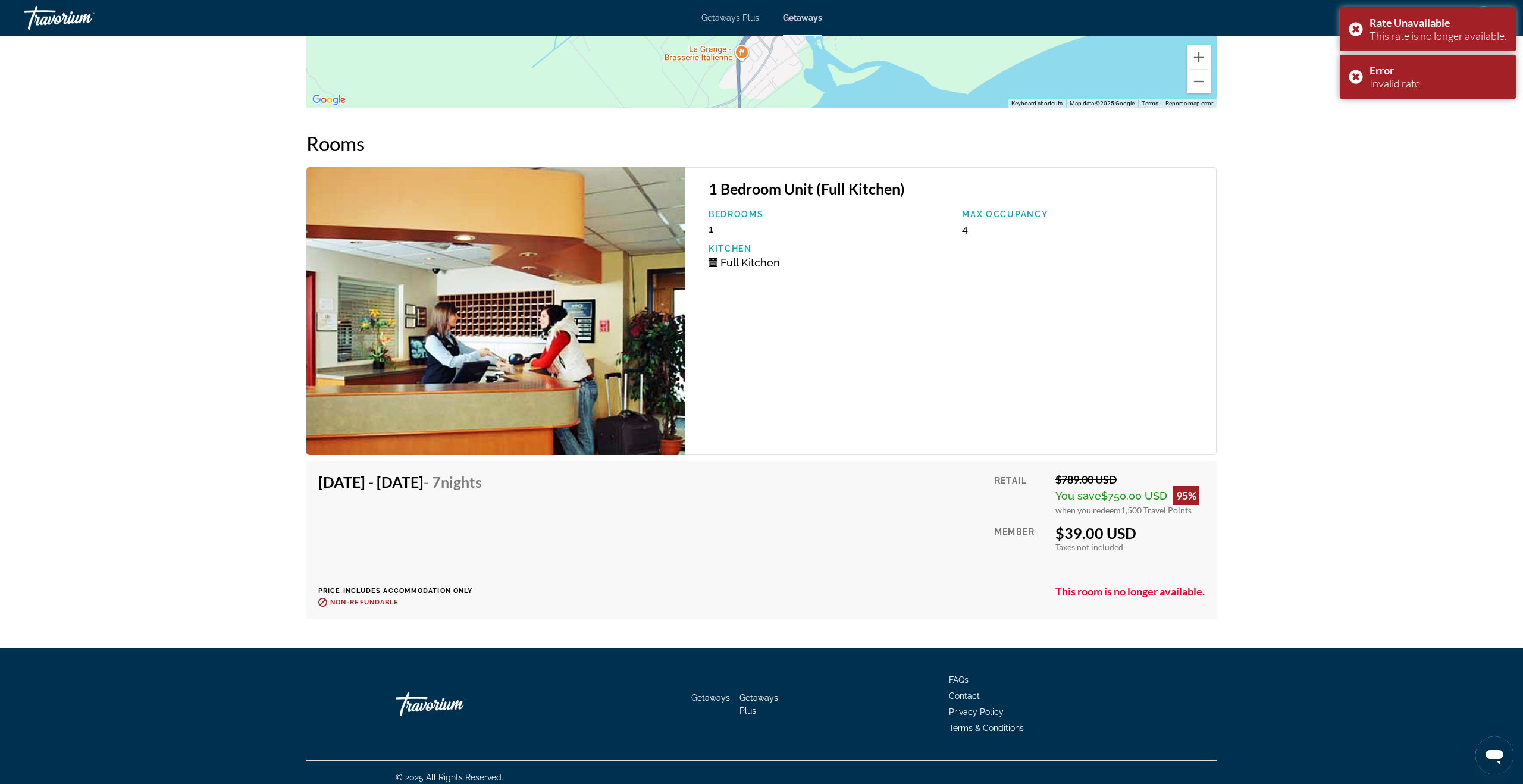
scroll to position [1618, 0]
click at [734, 291] on div "1 Bedroom Unit (Full Kitchen) Bedrooms 1 Max Occupancy 4 Kitchen Full Kitchen" at bounding box center [951, 310] width 532 height 287
click at [1358, 79] on div "Error Invalid rate" at bounding box center [1428, 76] width 176 height 44
click at [1356, 34] on div "Rate Unavailable This rate is no longer available." at bounding box center [1428, 29] width 176 height 44
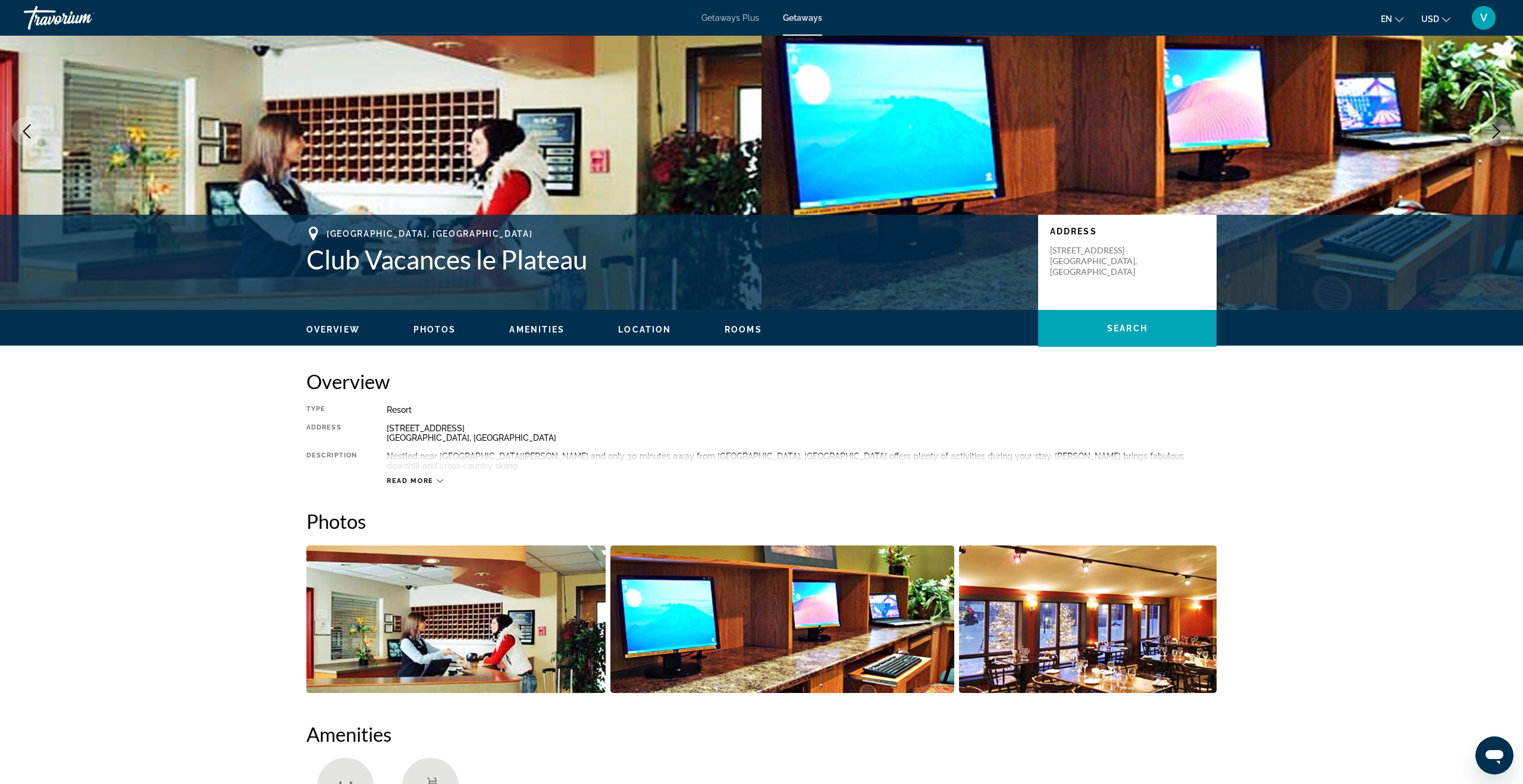
scroll to position [68, 0]
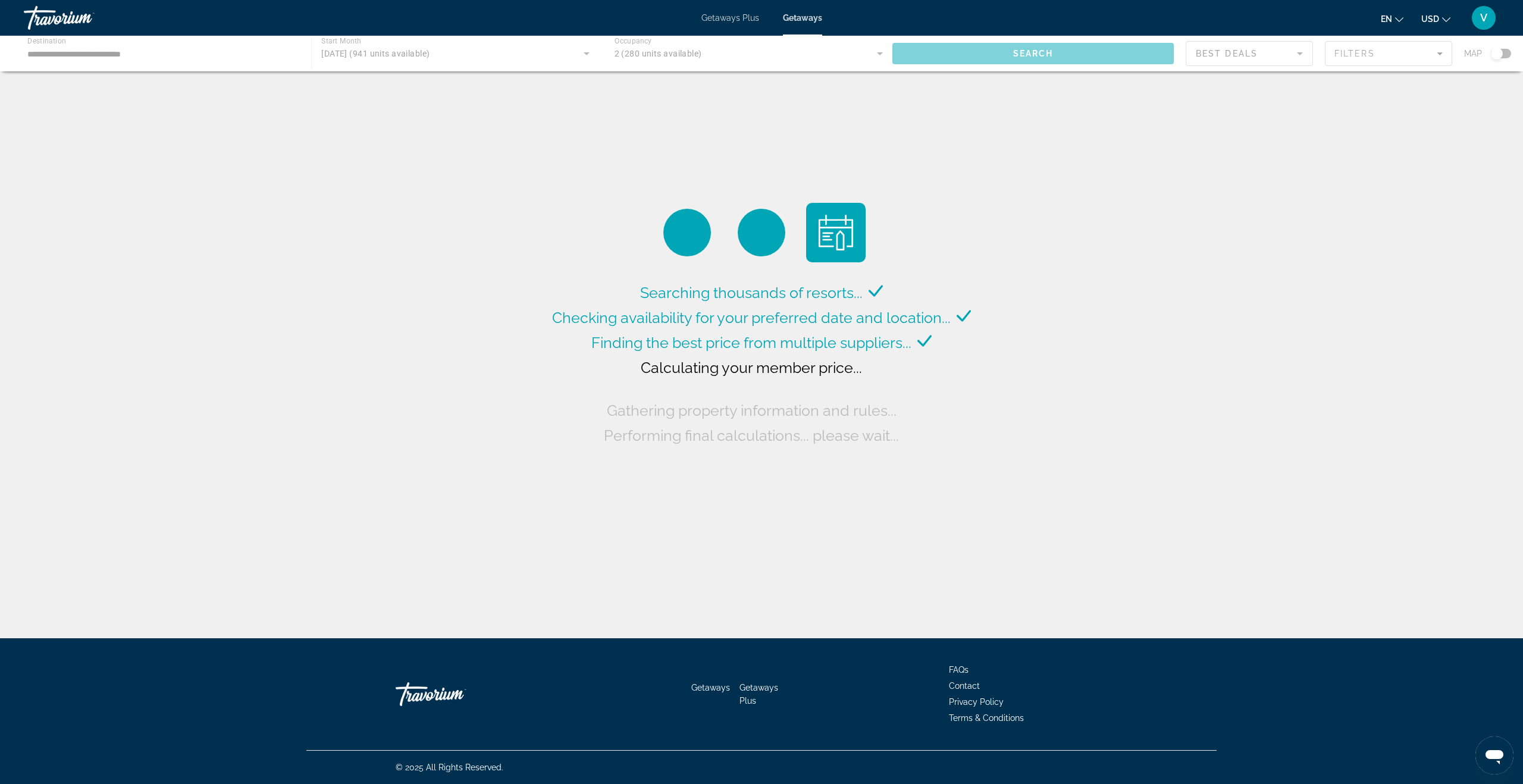
click at [1447, 24] on button "USD USD ($) MXN (Mex$) CAD (Can$) GBP (£) EUR (€) AUD (A$) NZD (NZ$) CNY (CN¥)" at bounding box center [1436, 19] width 29 height 18
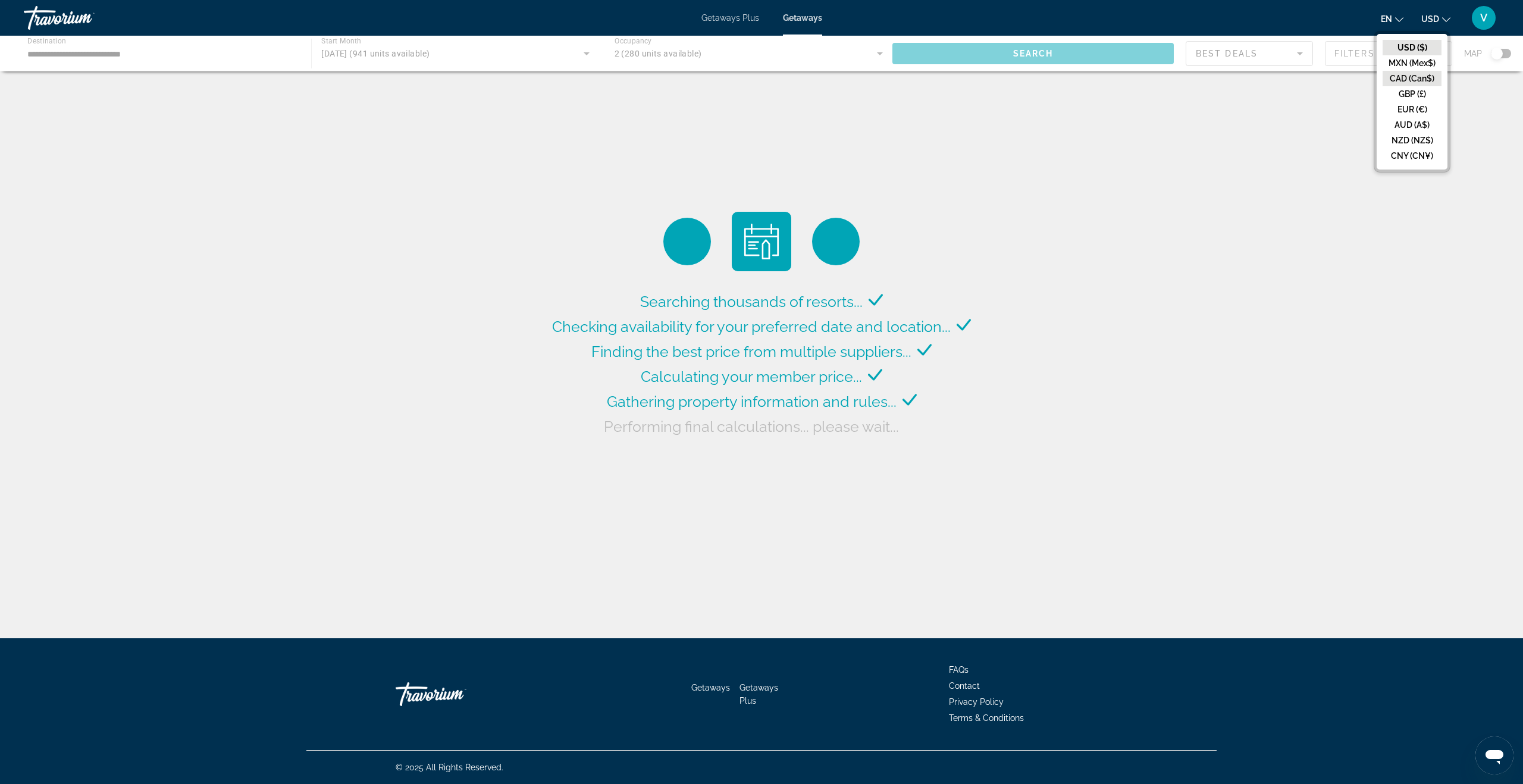
click at [1422, 82] on button "CAD (Can$)" at bounding box center [1412, 78] width 59 height 15
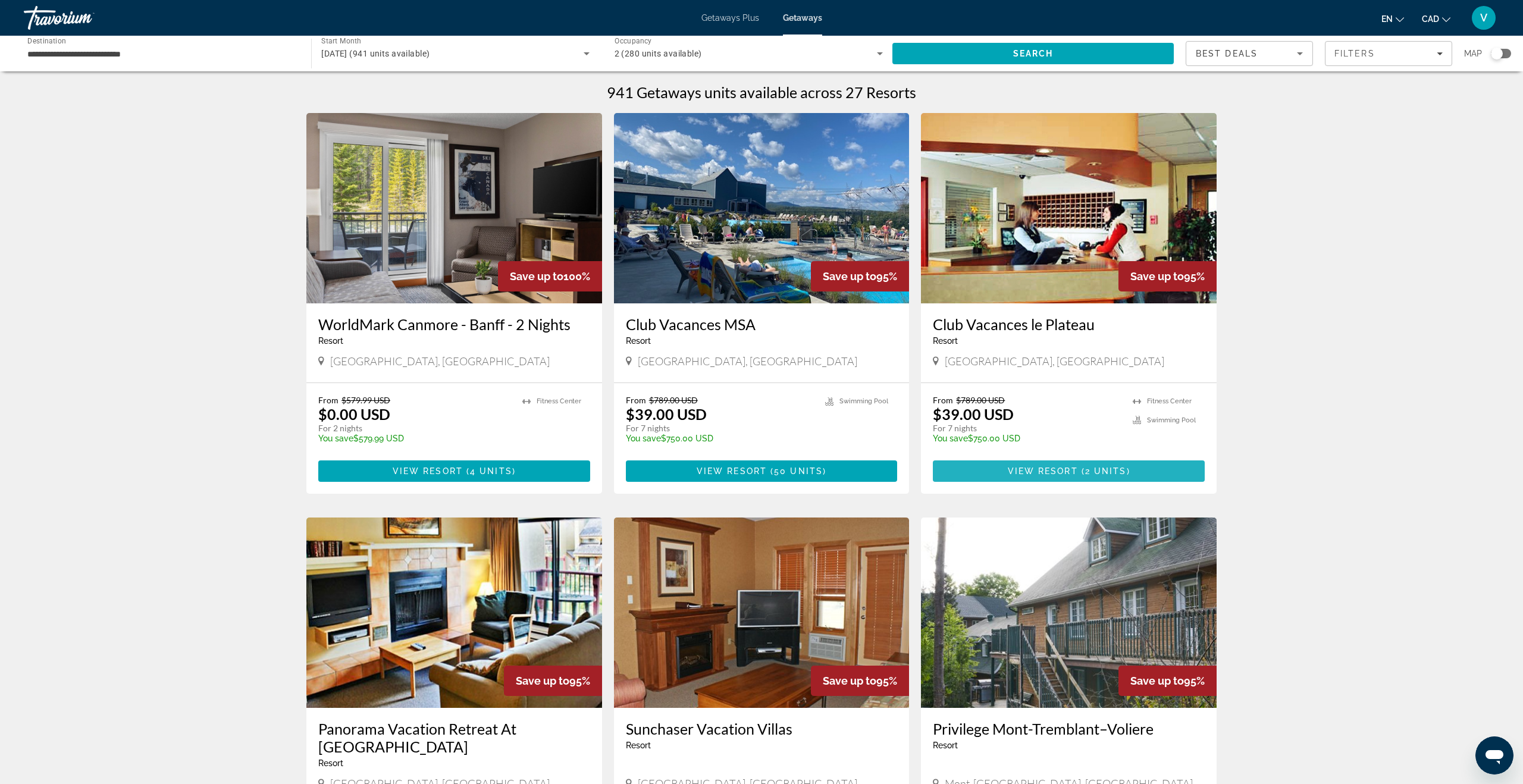
click at [1017, 469] on span "View Resort" at bounding box center [1043, 471] width 71 height 10
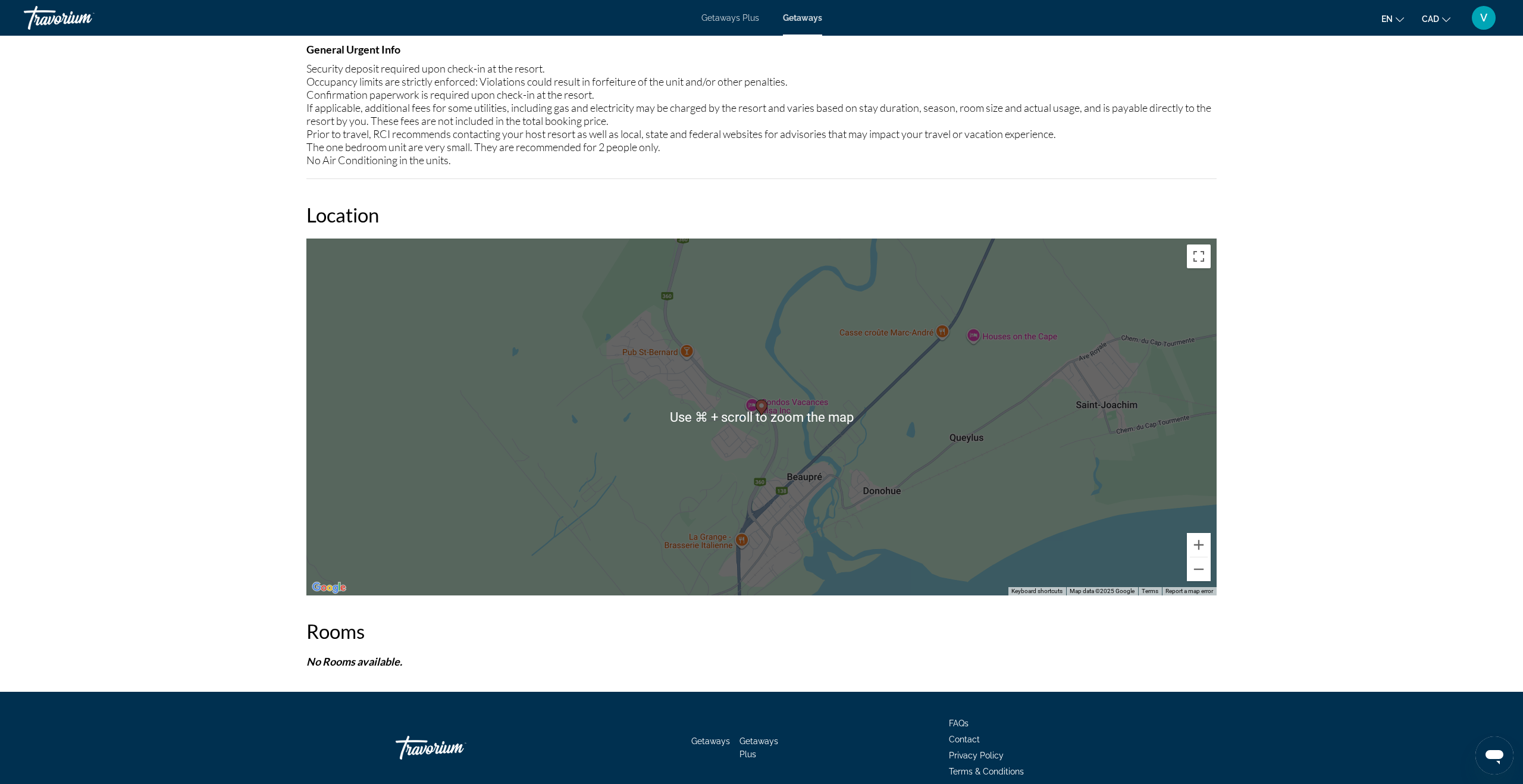
scroll to position [1132, 0]
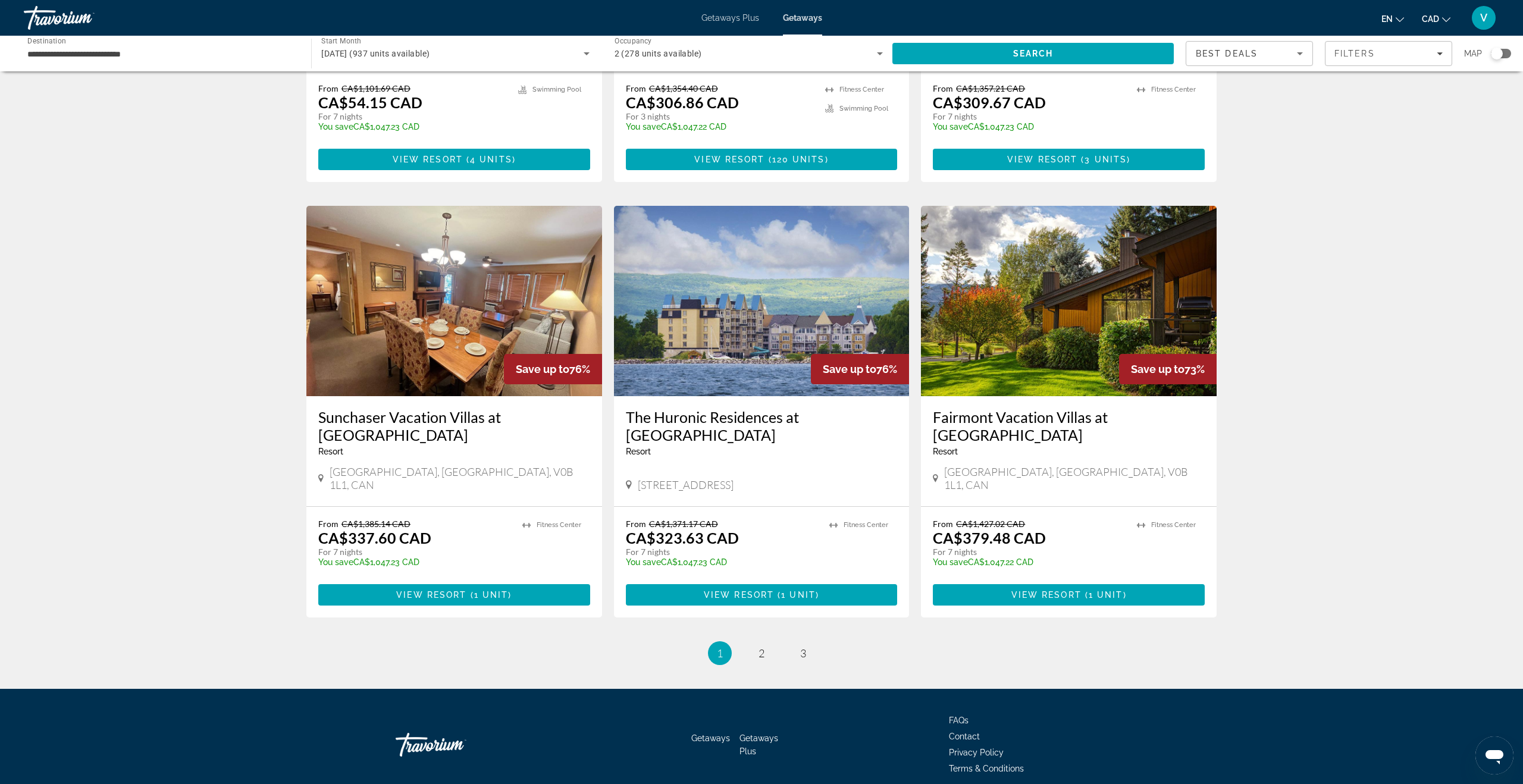
scroll to position [1171, 0]
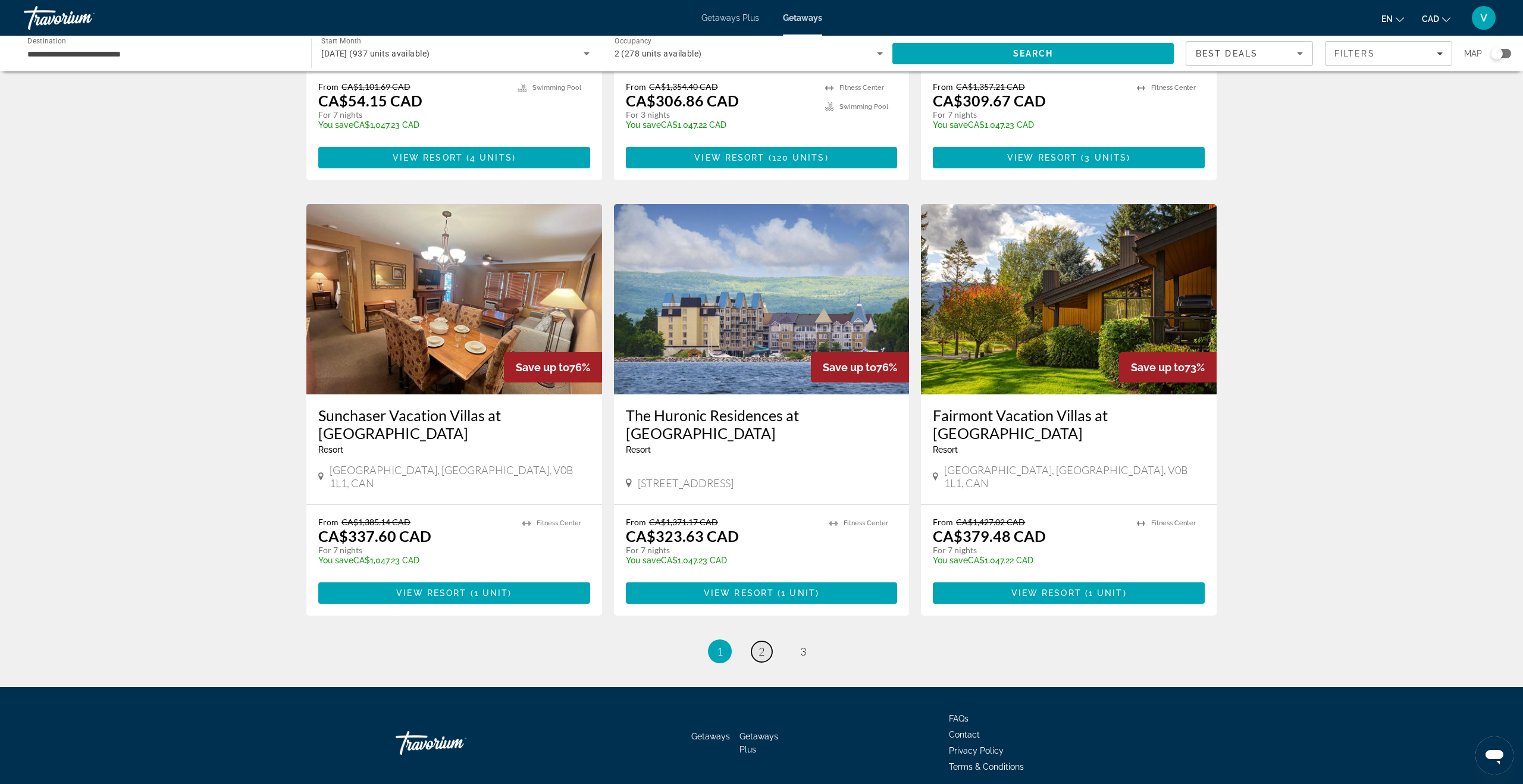
click at [764, 641] on link "page 2" at bounding box center [762, 651] width 21 height 21
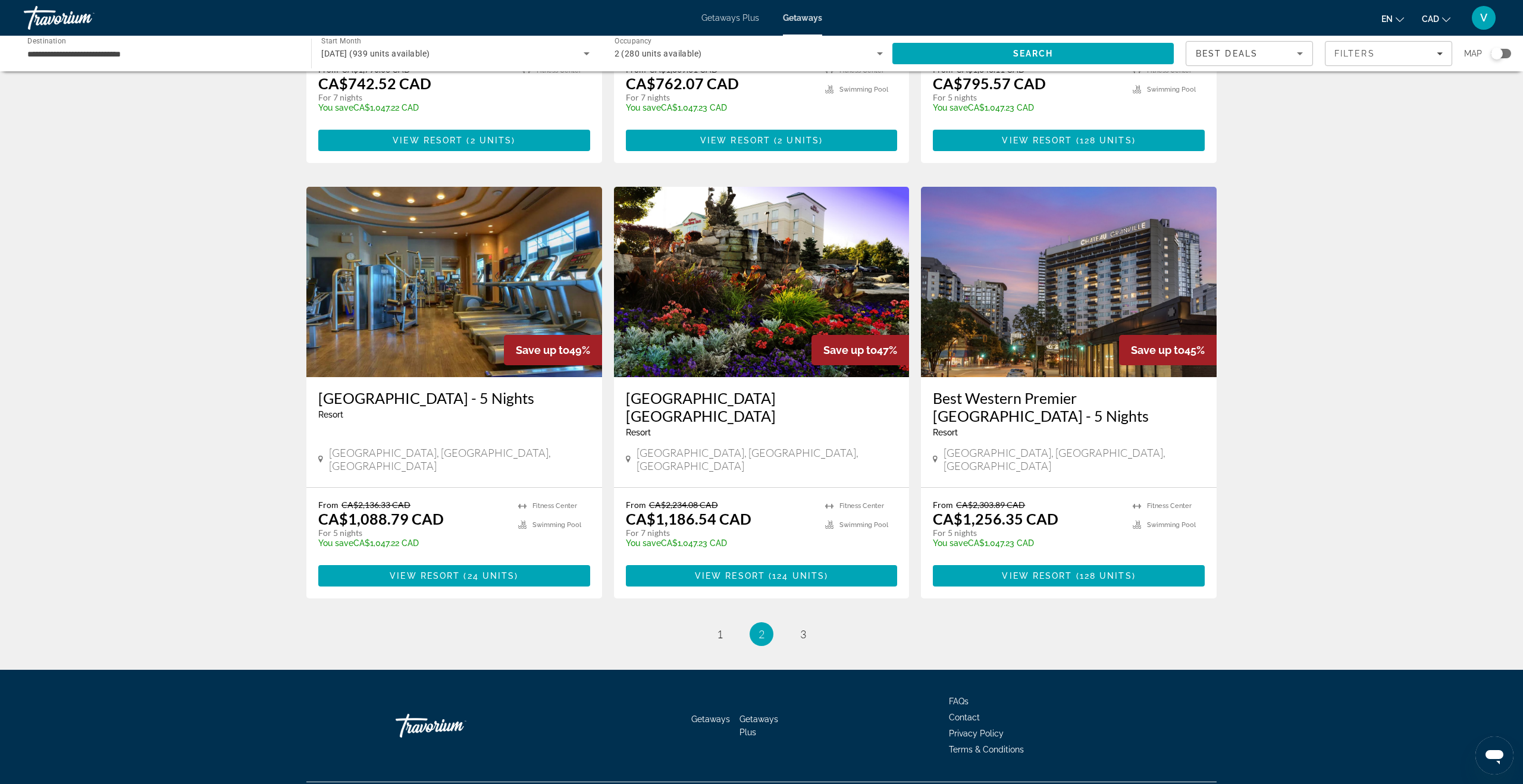
scroll to position [1216, 0]
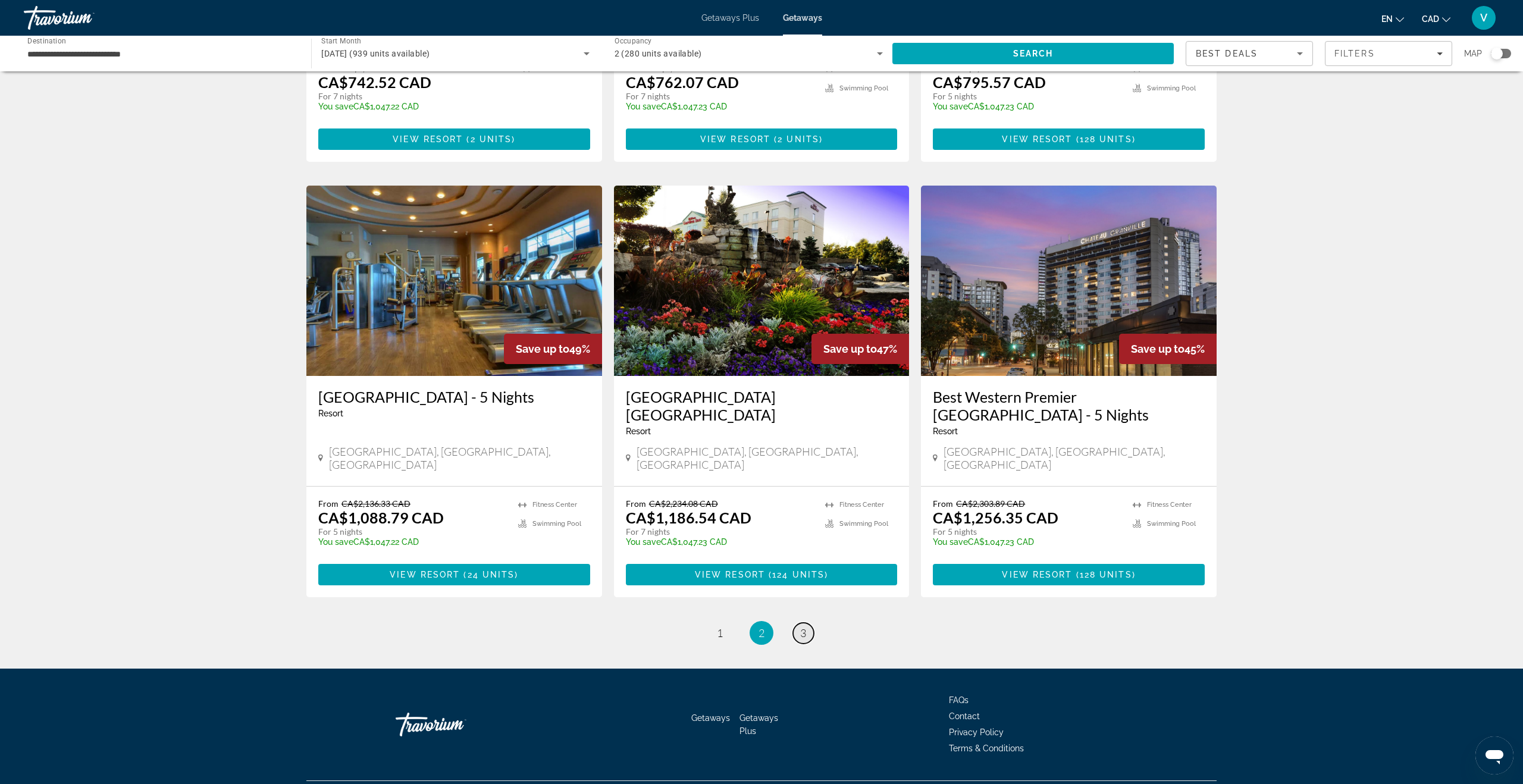
click at [801, 626] on span "3" at bounding box center [803, 633] width 6 height 13
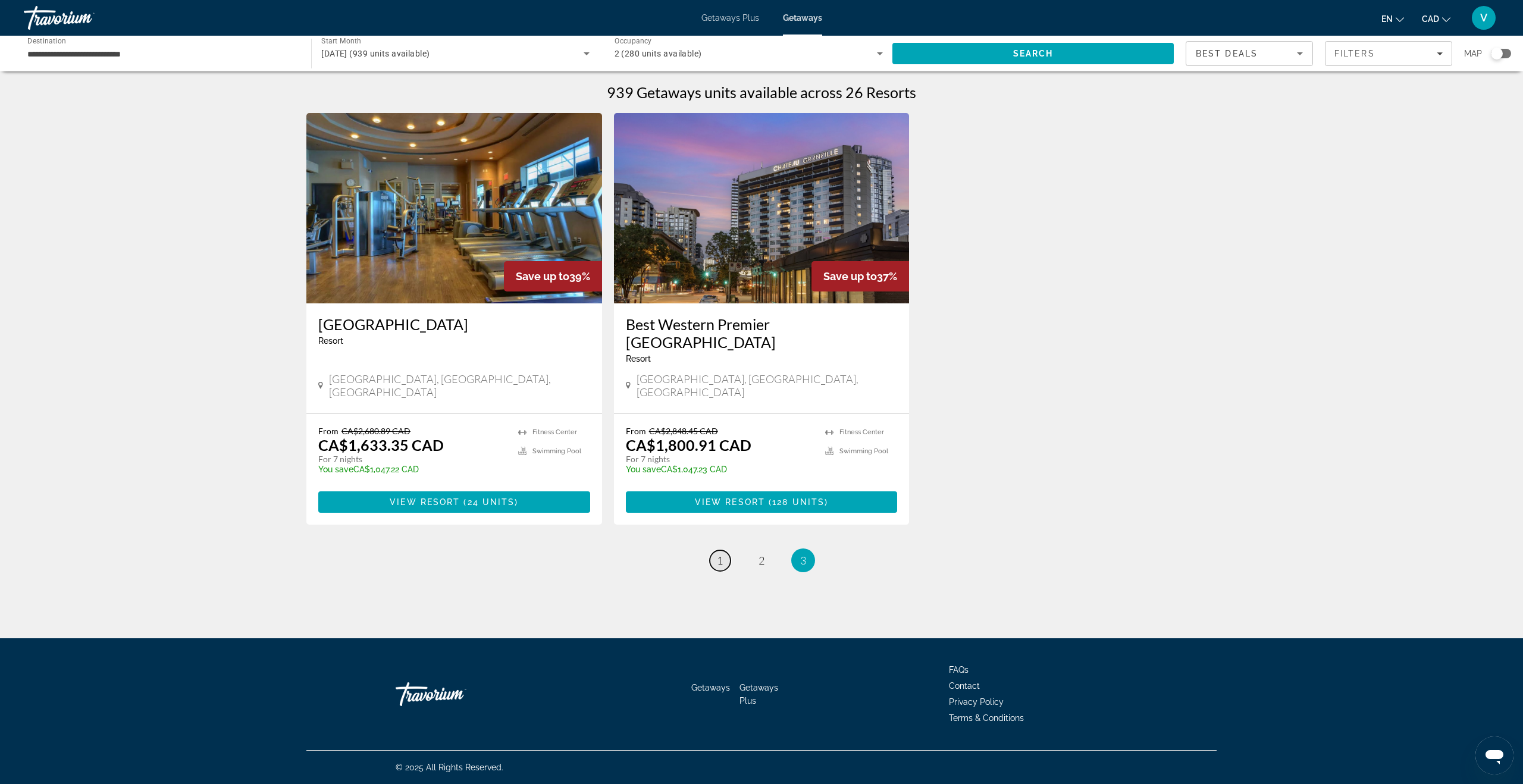
click at [717, 553] on span "1" at bounding box center [719, 560] width 6 height 13
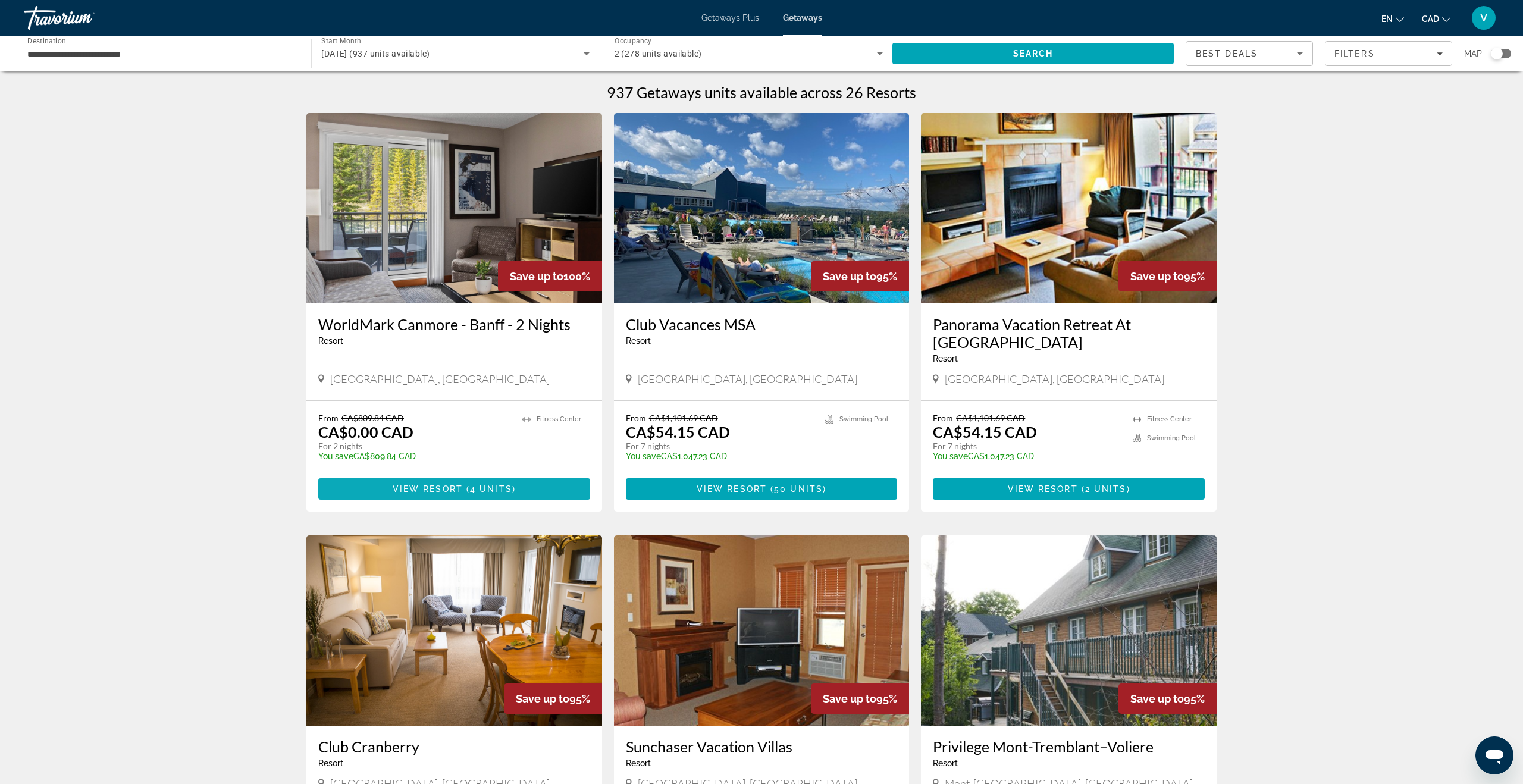
click at [451, 490] on span "View Resort" at bounding box center [428, 488] width 71 height 10
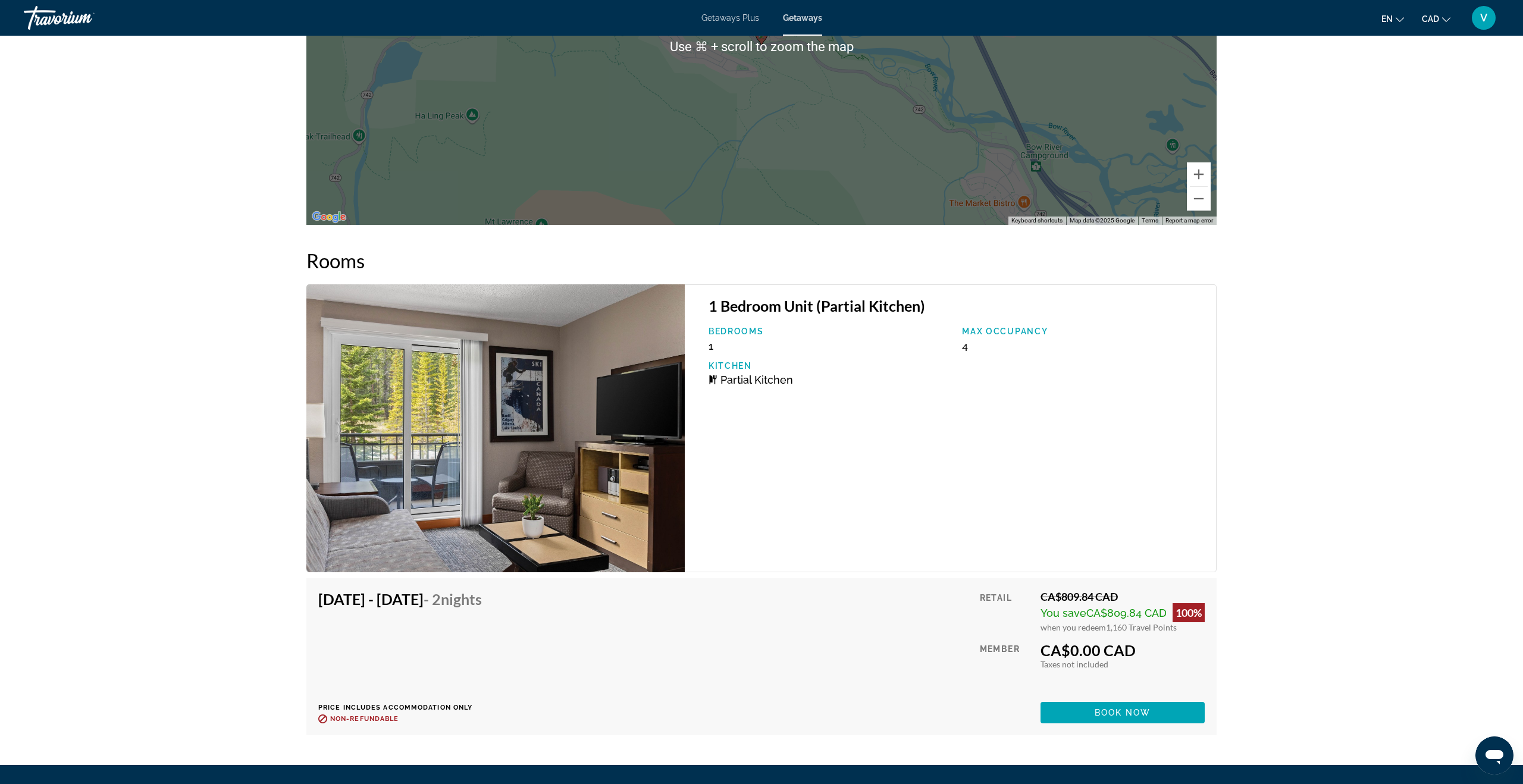
scroll to position [1920, 0]
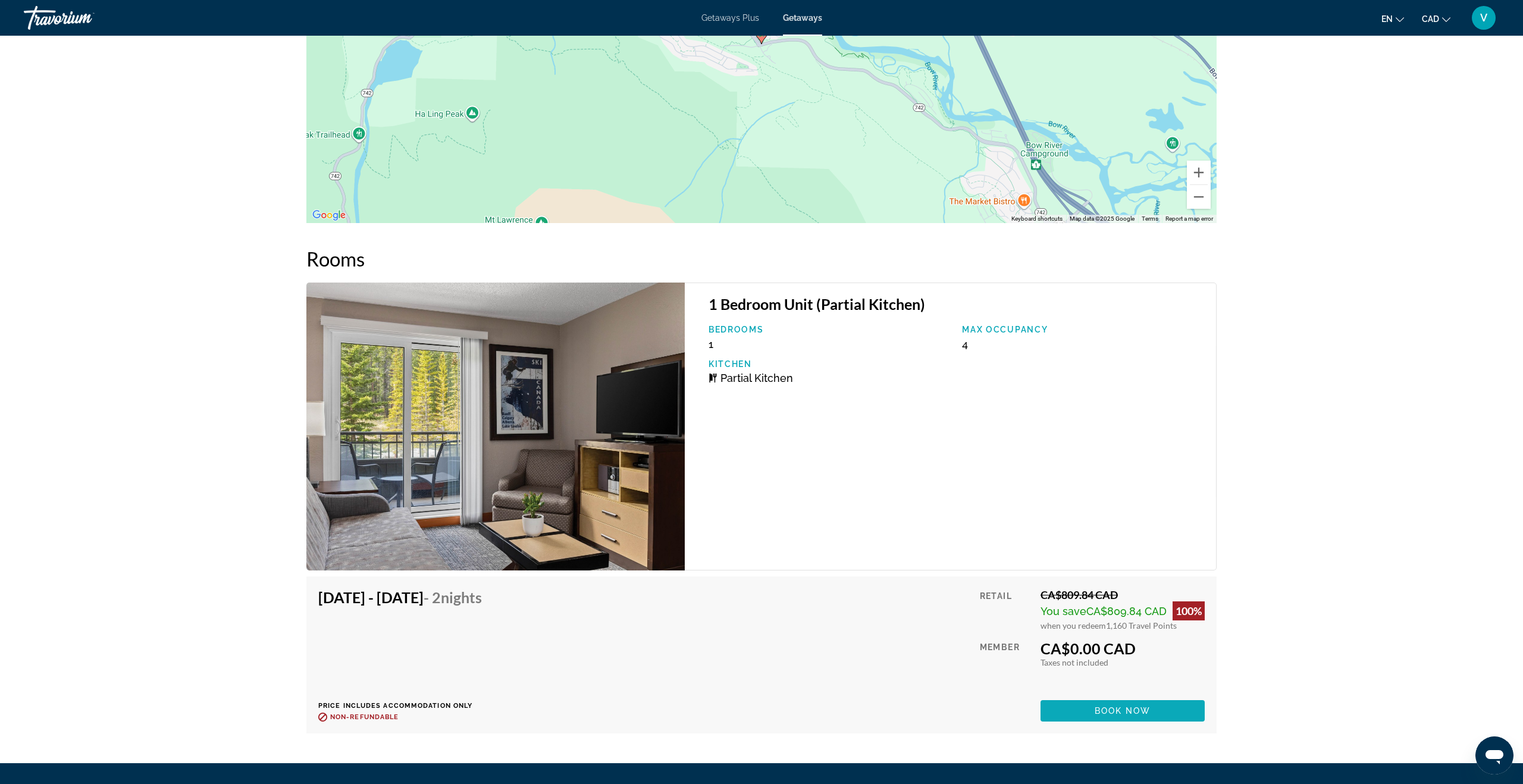
click at [1112, 696] on span "Main content" at bounding box center [1122, 710] width 164 height 29
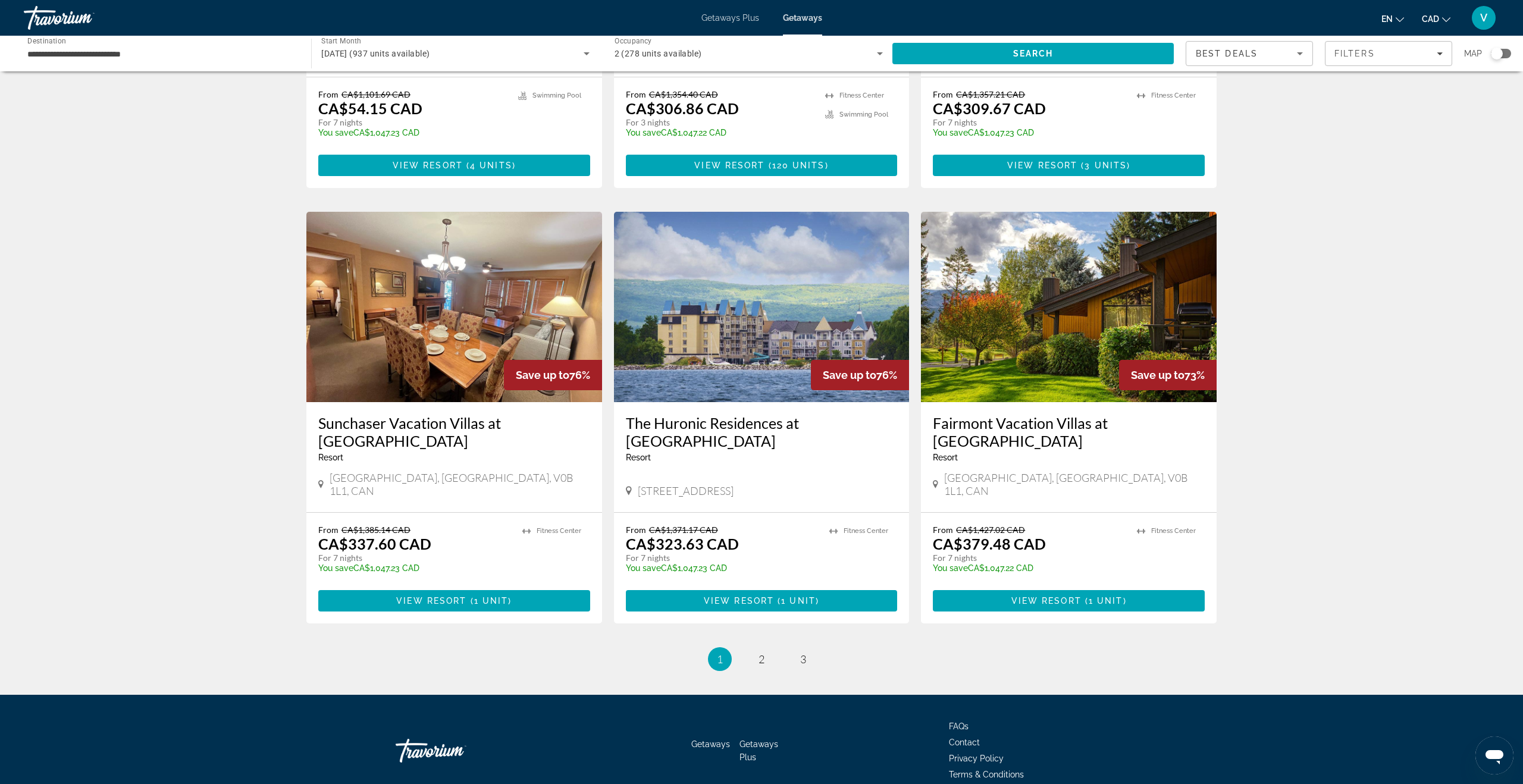
scroll to position [1176, 0]
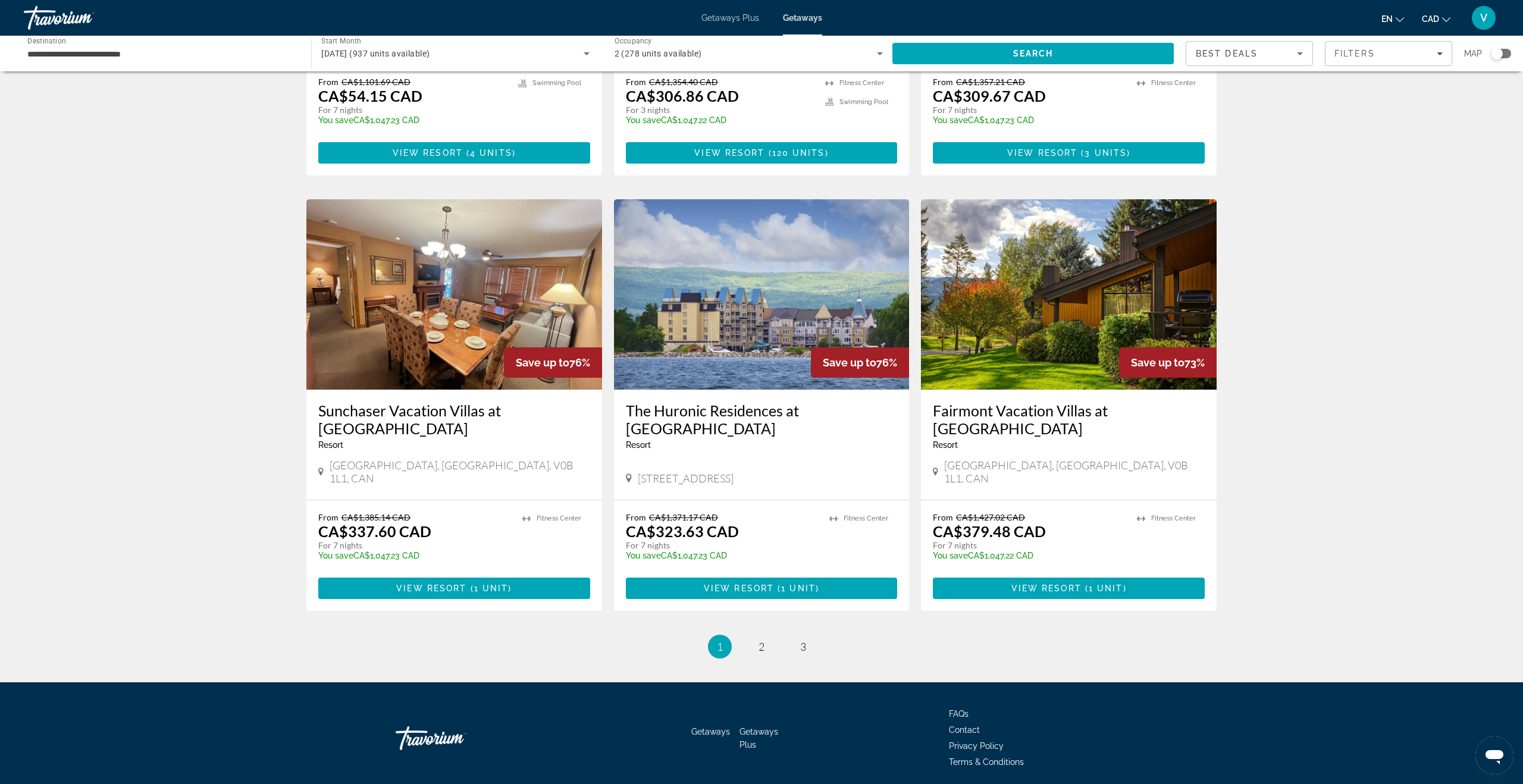
click at [724, 401] on h3 "The Huronic Residences at Living Water" at bounding box center [761, 419] width 272 height 36
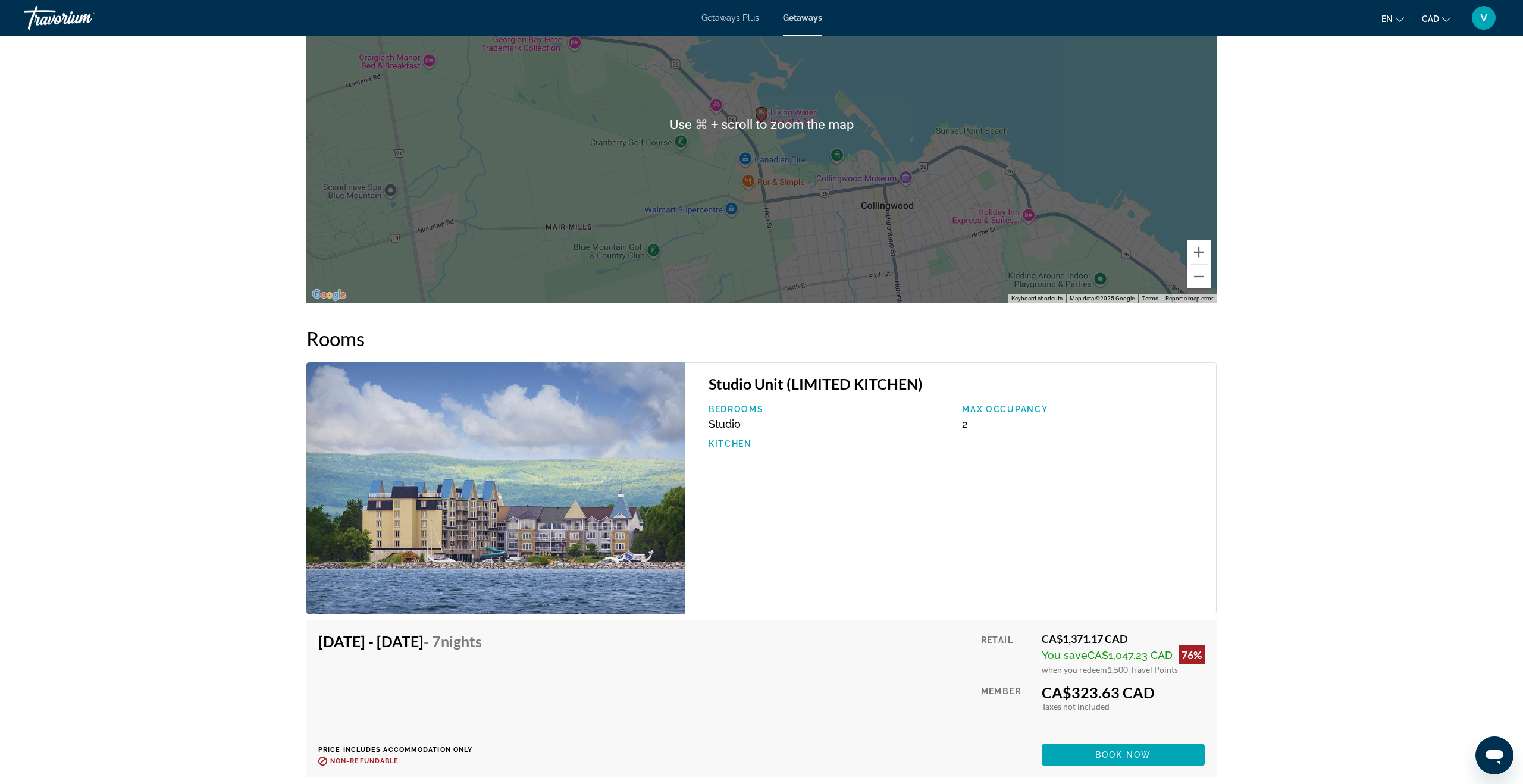
scroll to position [1511, 0]
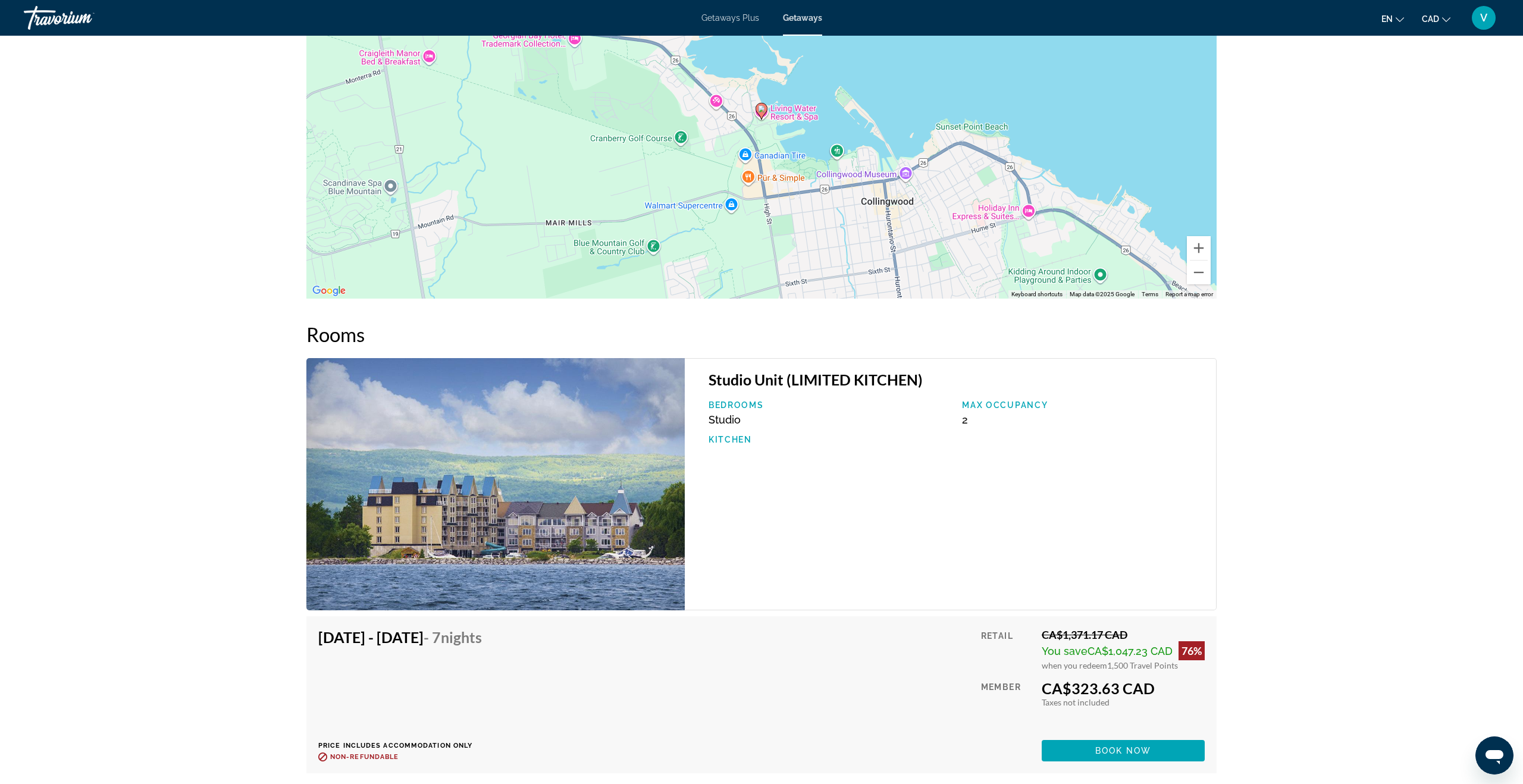
click at [711, 371] on h3 "Studio Unit (LIMITED KITCHEN)" at bounding box center [956, 380] width 495 height 18
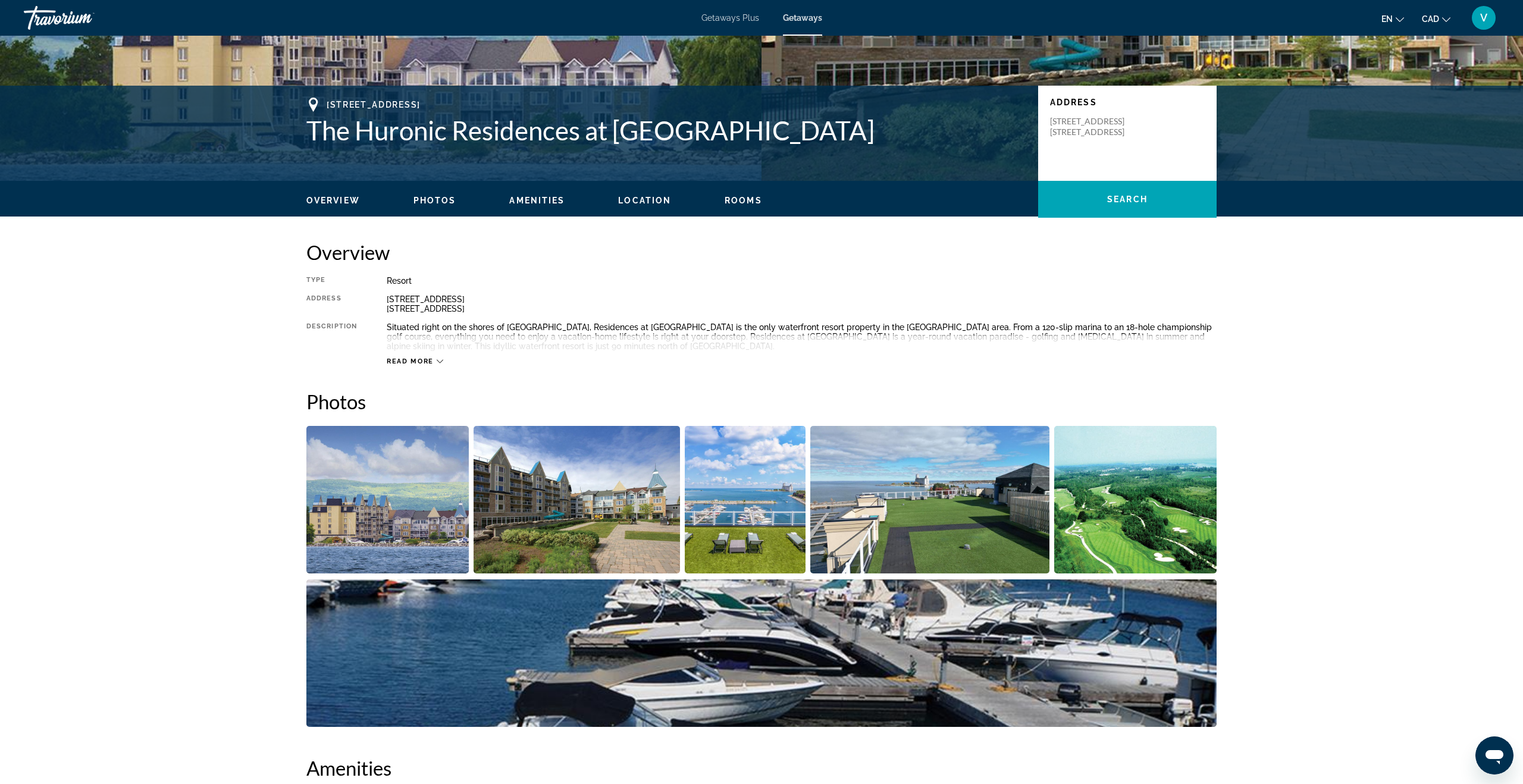
scroll to position [210, 0]
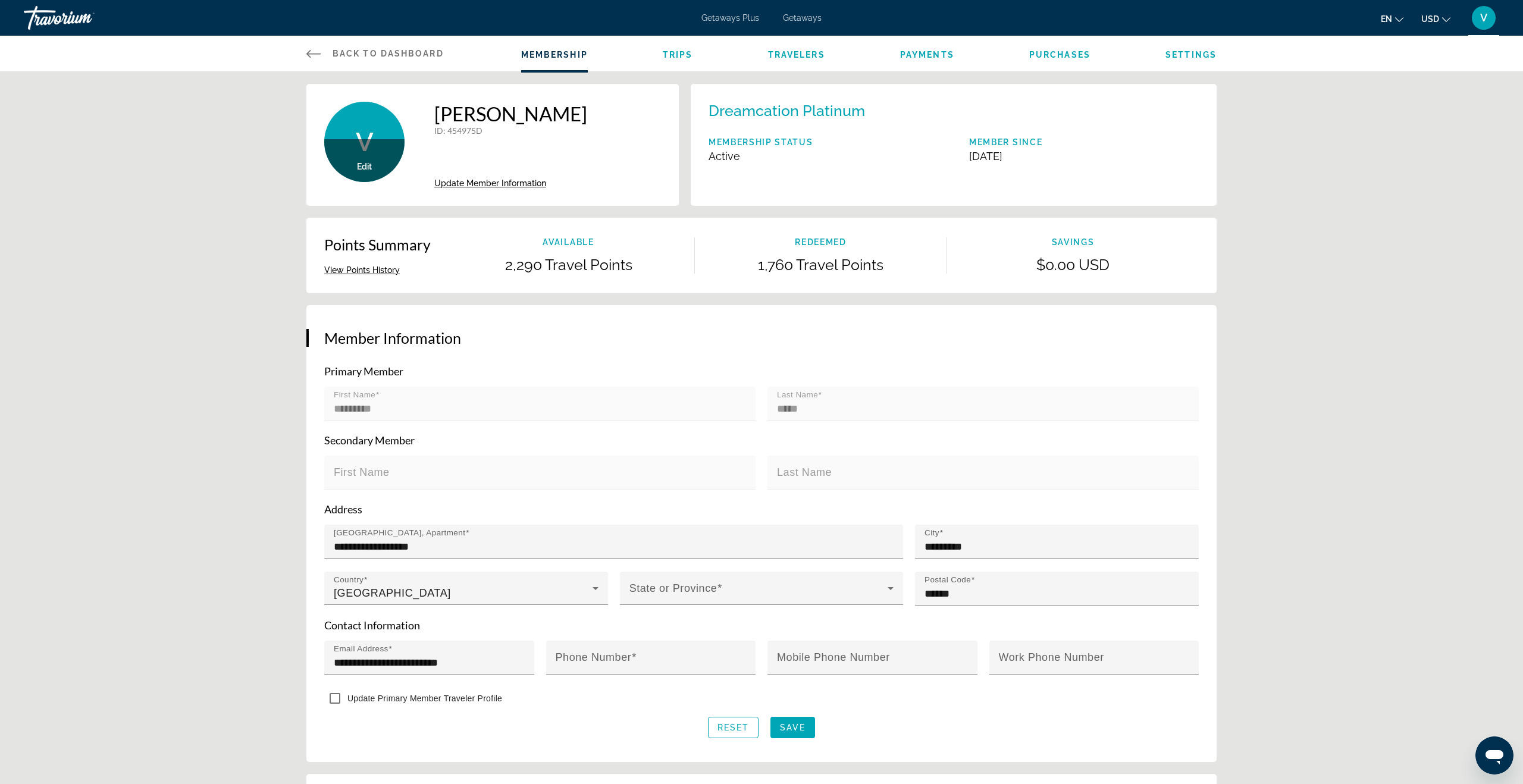
click at [306, 53] on icon "Main content" at bounding box center [313, 54] width 14 height 14
